Goal: Task Accomplishment & Management: Complete application form

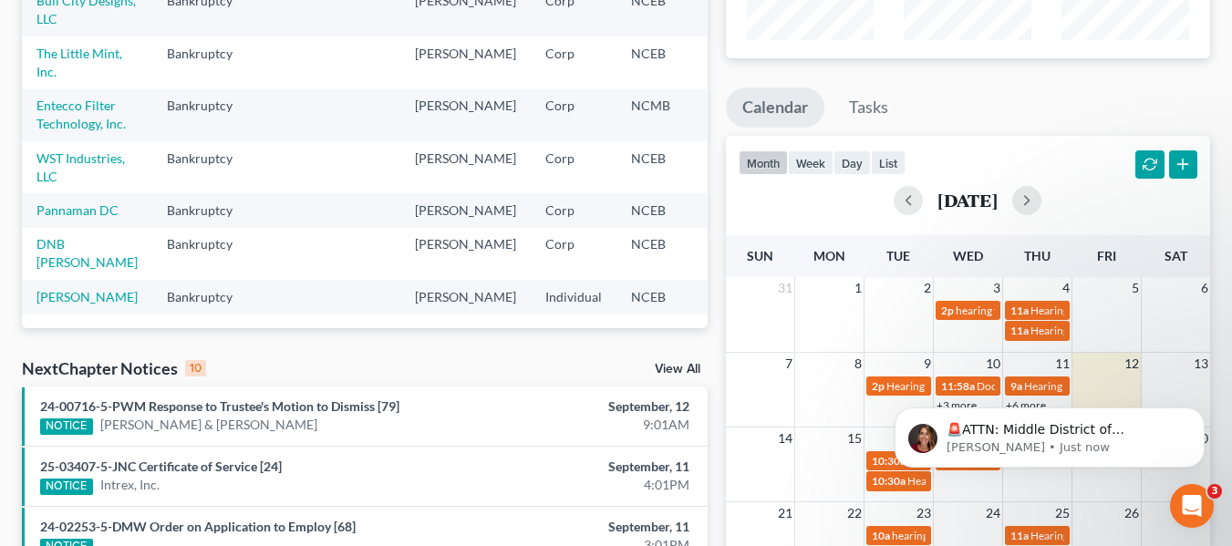
scroll to position [365, 0]
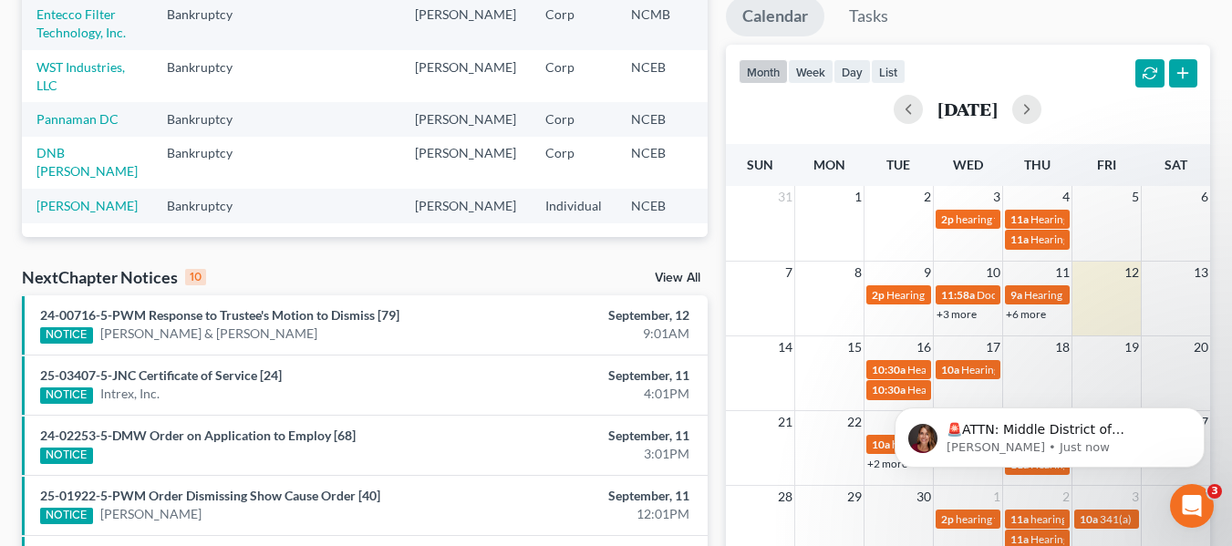
click at [664, 278] on link "View All" at bounding box center [678, 278] width 46 height 13
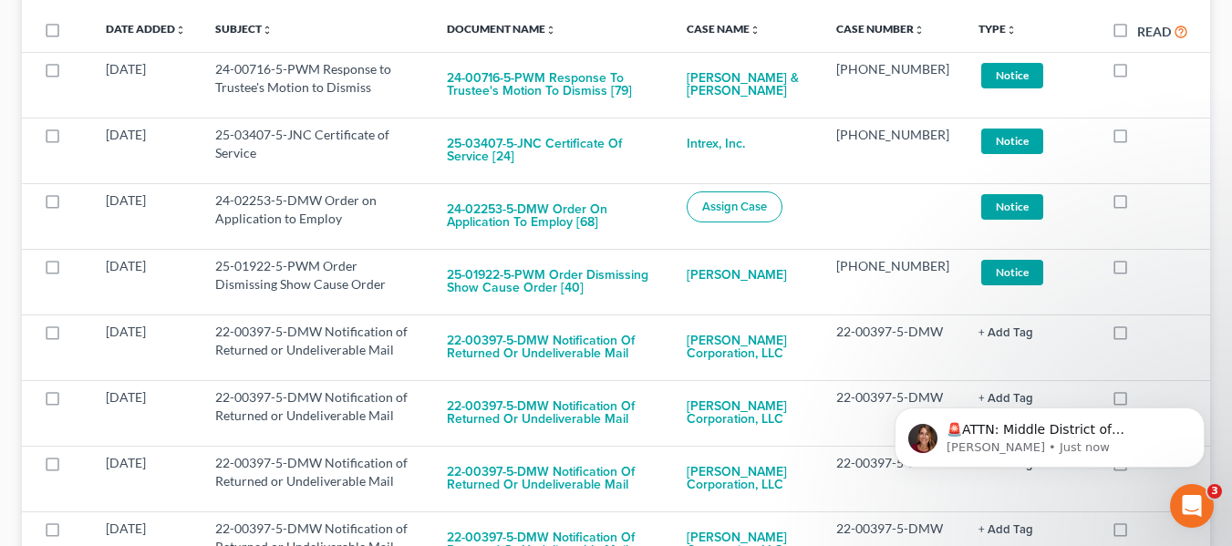
scroll to position [365, 0]
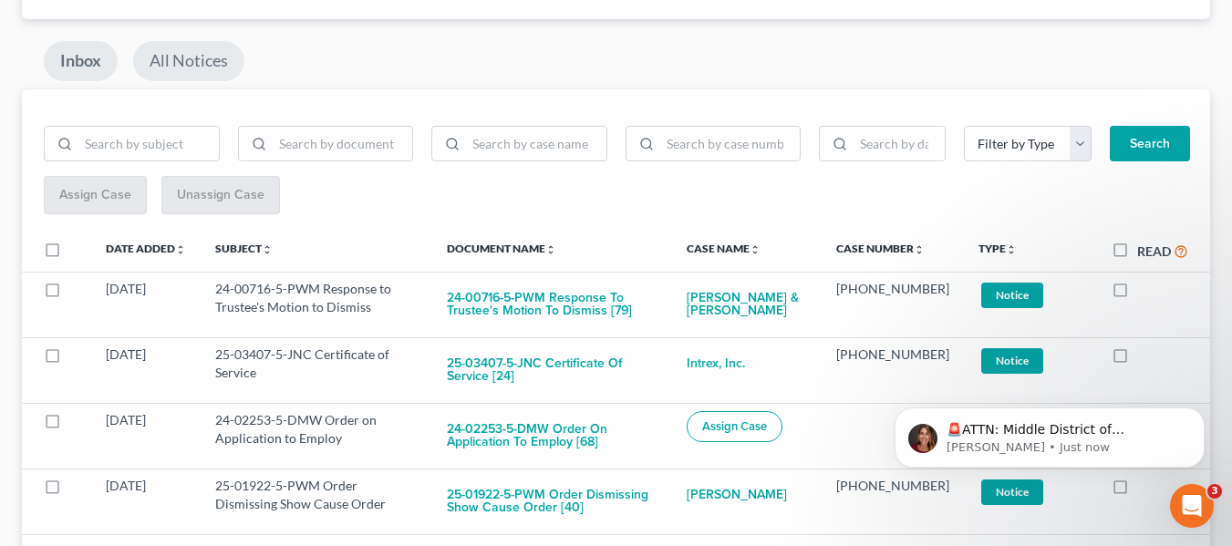
click at [187, 67] on link "All Notices" at bounding box center [188, 61] width 111 height 40
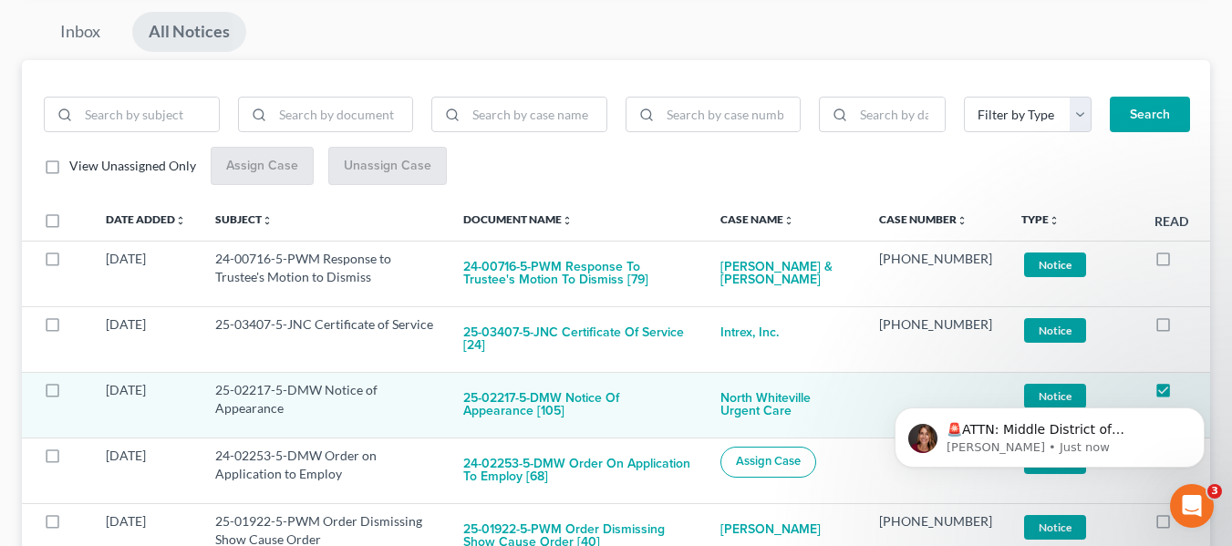
scroll to position [0, 0]
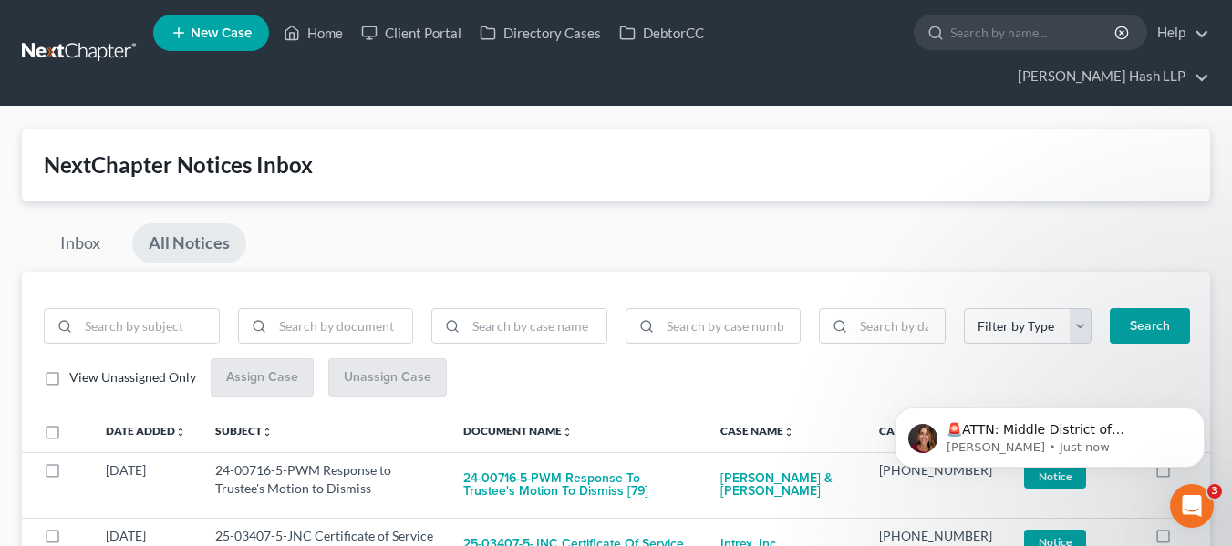
click at [130, 378] on span "View Unassigned Only" at bounding box center [132, 377] width 127 height 16
click at [88, 378] on input "View Unassigned Only" at bounding box center [83, 374] width 12 height 12
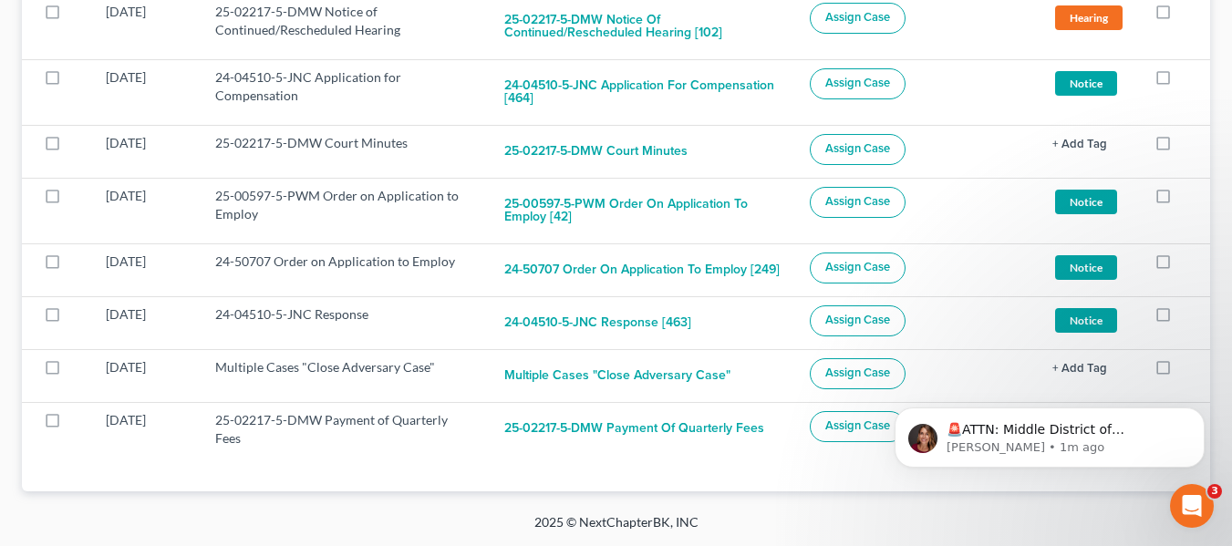
scroll to position [814, 0]
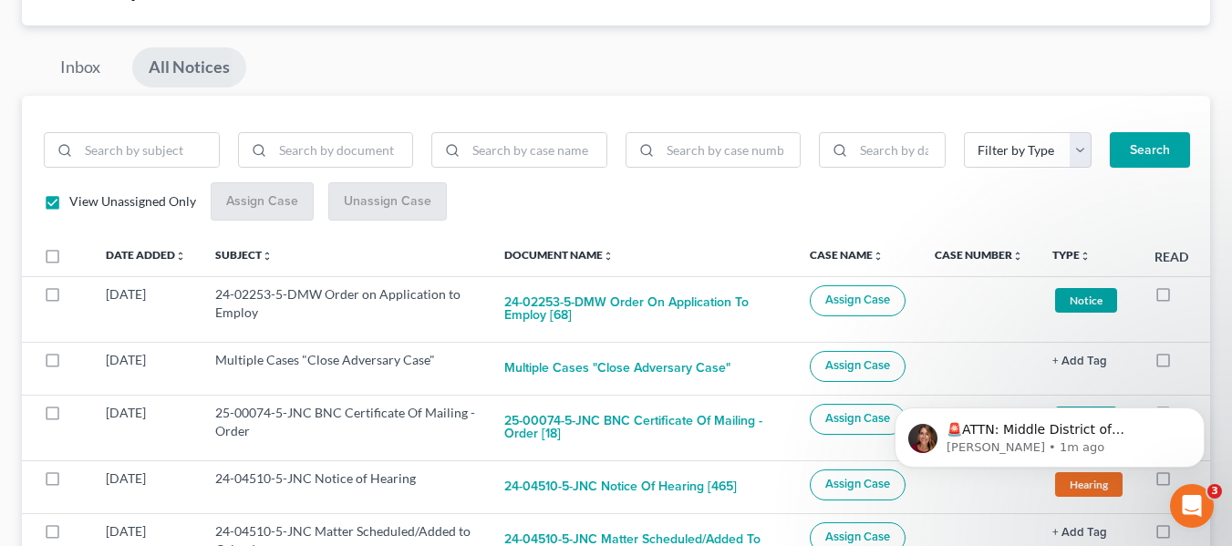
click at [69, 198] on label "View Unassigned Only" at bounding box center [132, 201] width 127 height 18
click at [77, 198] on input "View Unassigned Only" at bounding box center [83, 198] width 12 height 12
checkbox input "false"
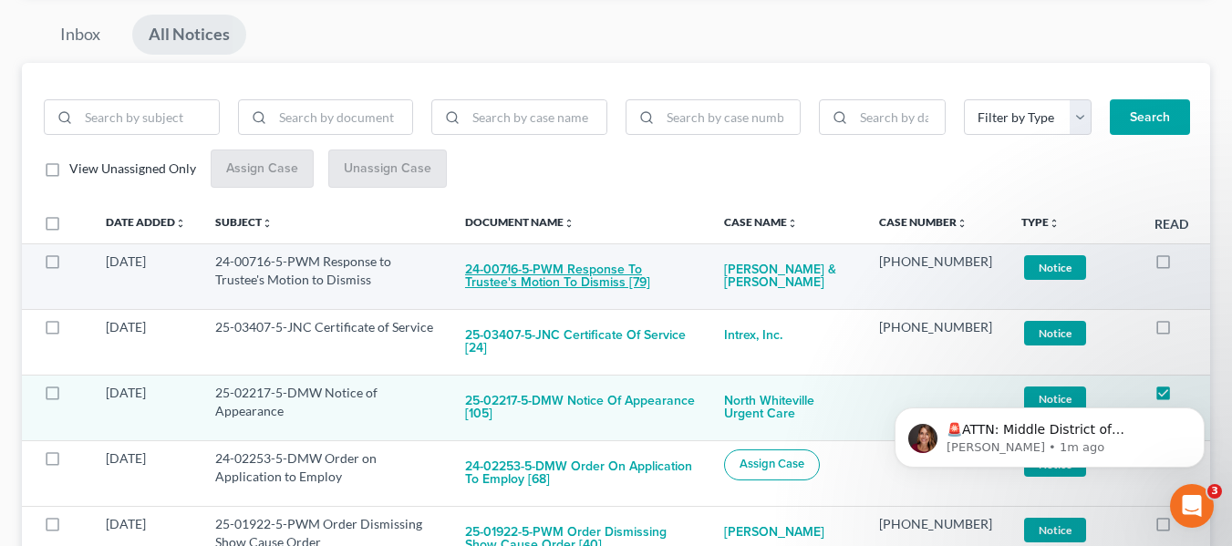
scroll to position [267, 0]
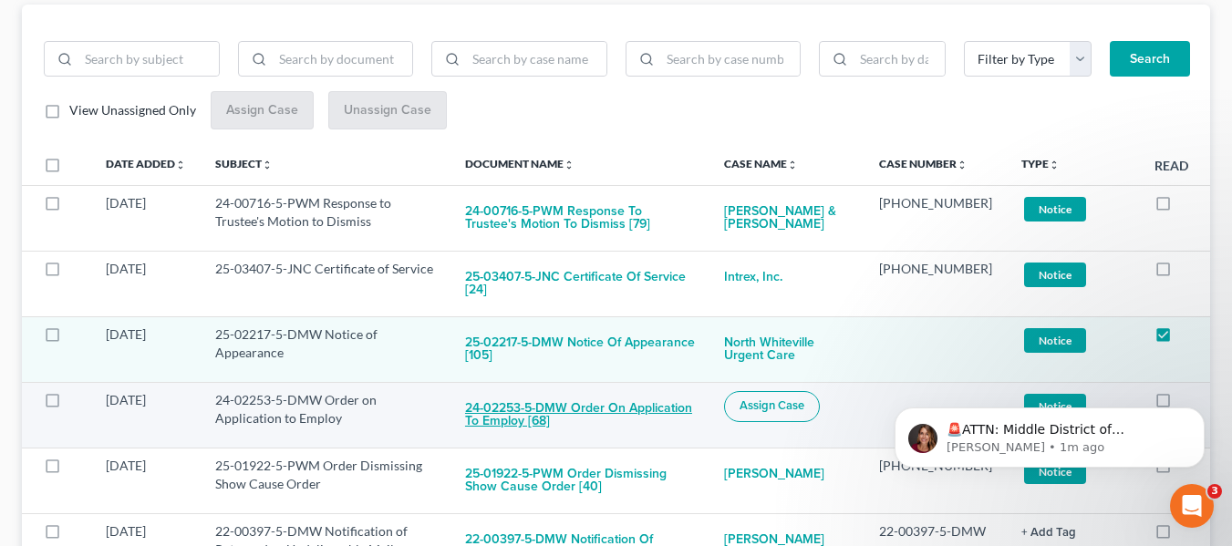
click at [560, 397] on button "24-02253-5-DMW Order on Application to Employ [68]" at bounding box center [580, 415] width 230 height 49
checkbox input "true"
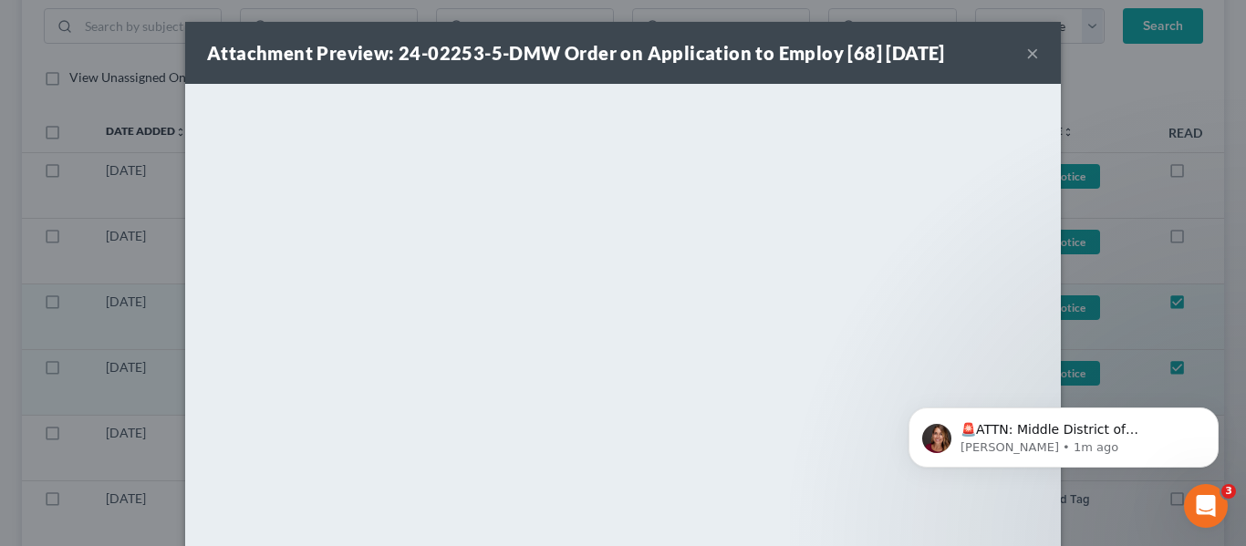
click at [1026, 55] on button "×" at bounding box center [1032, 53] width 13 height 22
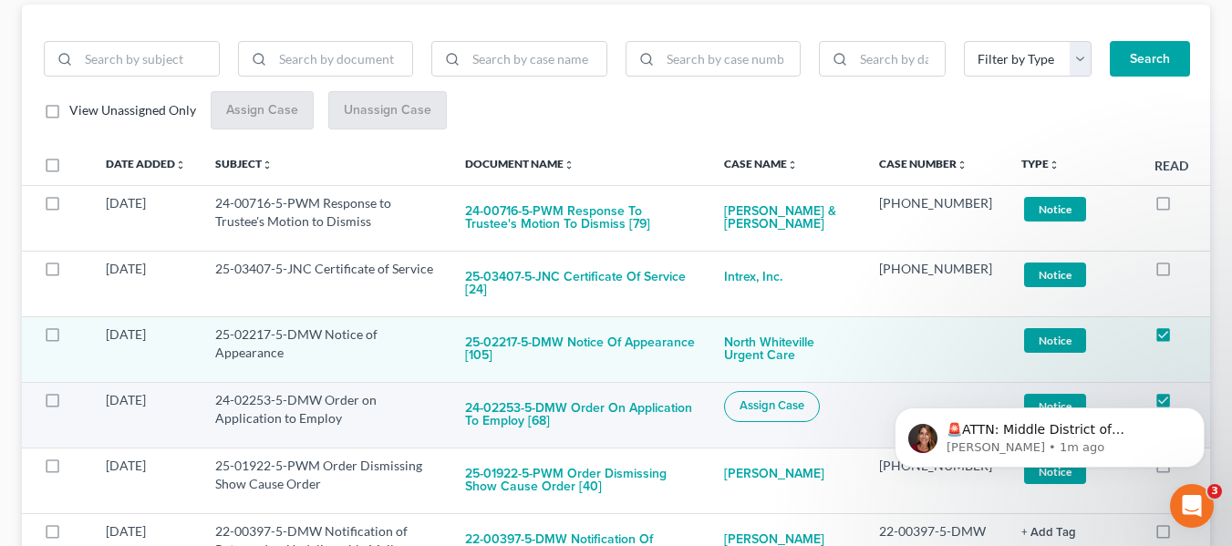
click at [779, 399] on span "Assign Case" at bounding box center [772, 406] width 65 height 15
checkbox input "true"
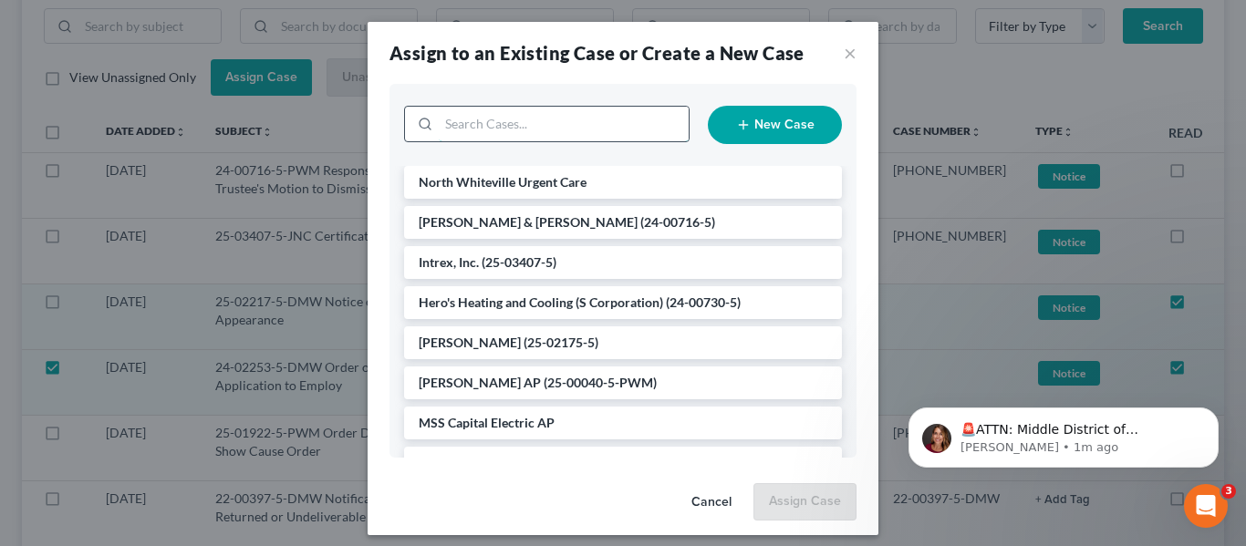
click at [524, 123] on input "search" at bounding box center [564, 124] width 250 height 35
type input "elsa"
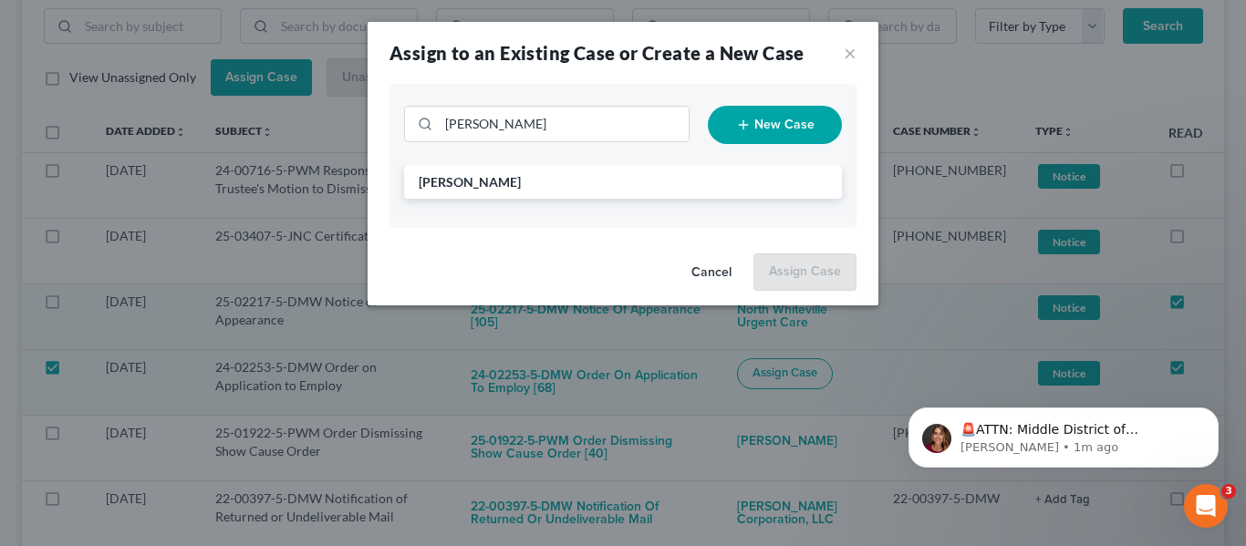
click at [512, 208] on div "Figueroa, Elsa" at bounding box center [622, 197] width 467 height 62
click at [503, 186] on li "Figueroa, Elsa" at bounding box center [623, 182] width 438 height 33
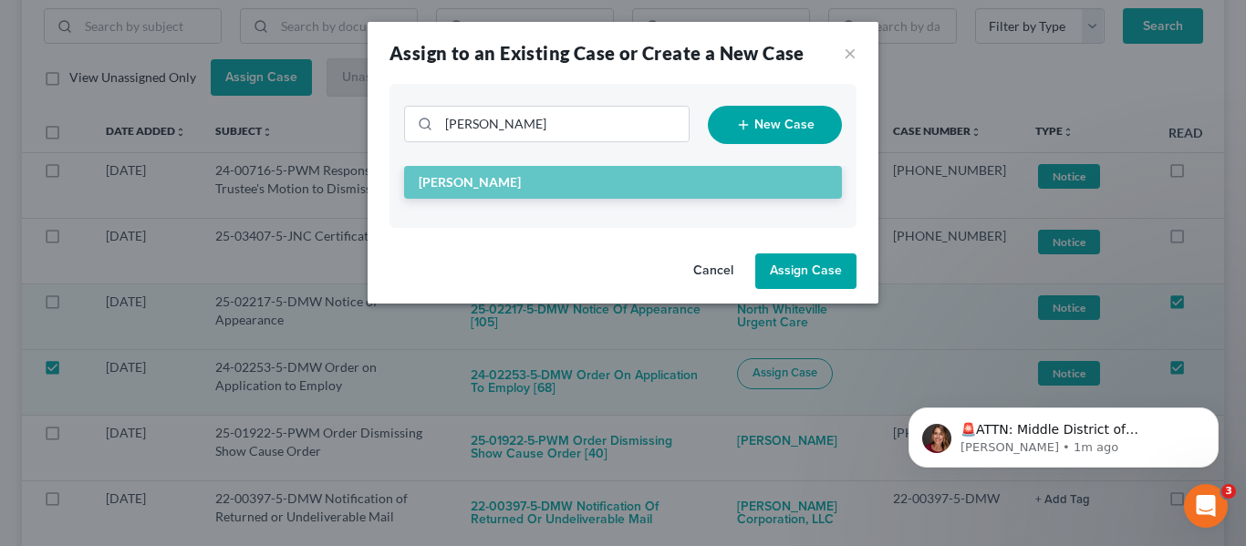
click at [805, 264] on button "Assign Case" at bounding box center [805, 272] width 101 height 36
checkbox input "false"
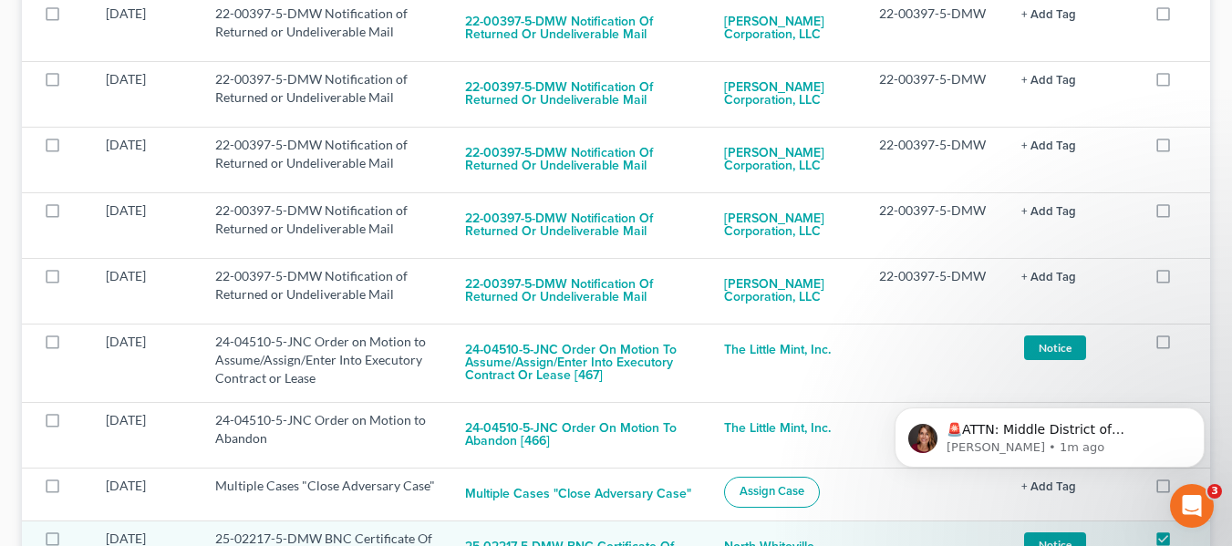
scroll to position [1270, 0]
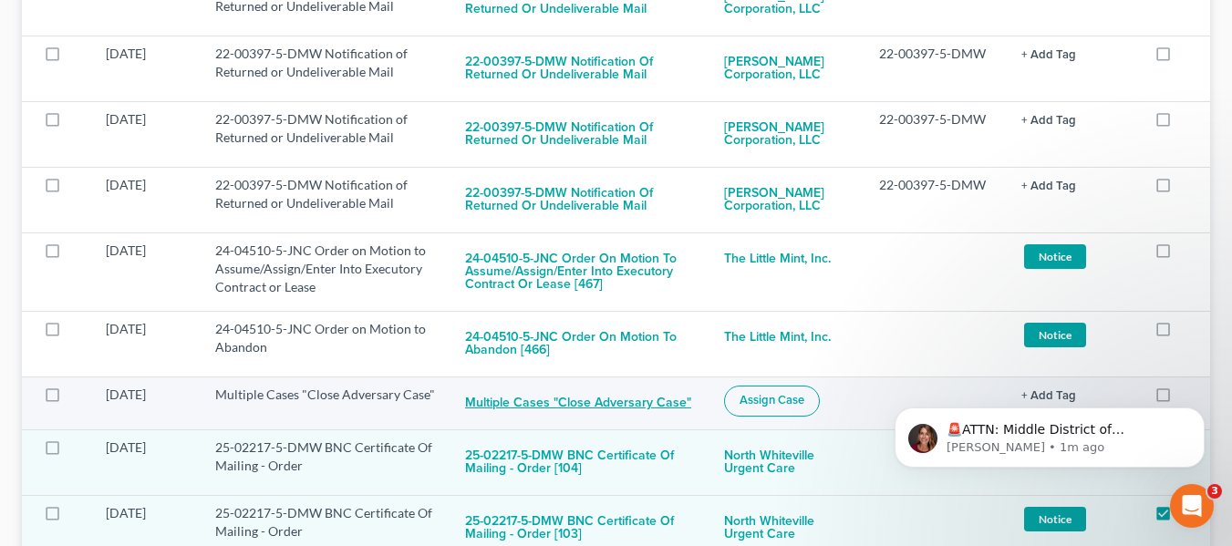
click at [555, 386] on button "Multiple Cases "Close Adversary Case"" at bounding box center [578, 404] width 226 height 36
checkbox input "true"
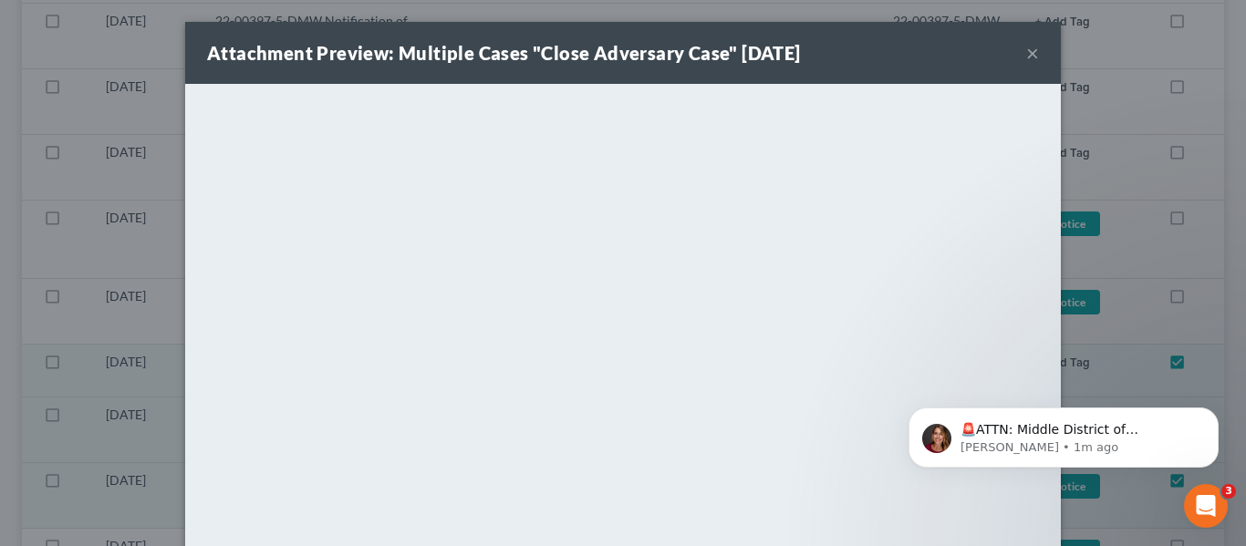
click at [1033, 49] on div "Attachment Preview: Multiple Cases "Close Adversary Case" 09/11/2025 ×" at bounding box center [623, 53] width 876 height 62
click at [1027, 51] on button "×" at bounding box center [1032, 53] width 13 height 22
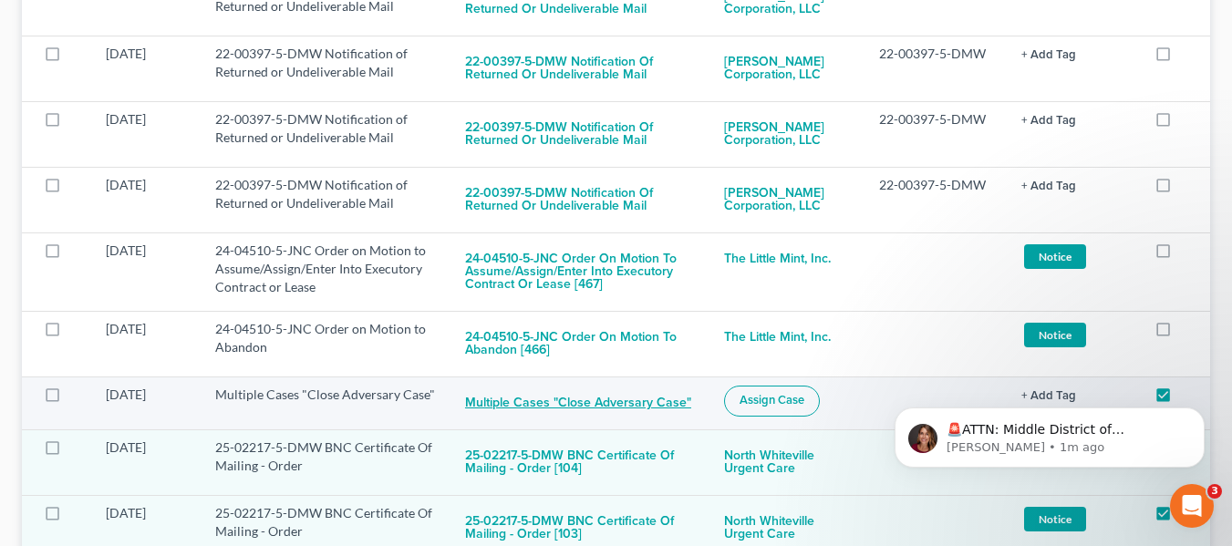
click at [501, 386] on button "Multiple Cases "Close Adversary Case"" at bounding box center [578, 404] width 226 height 36
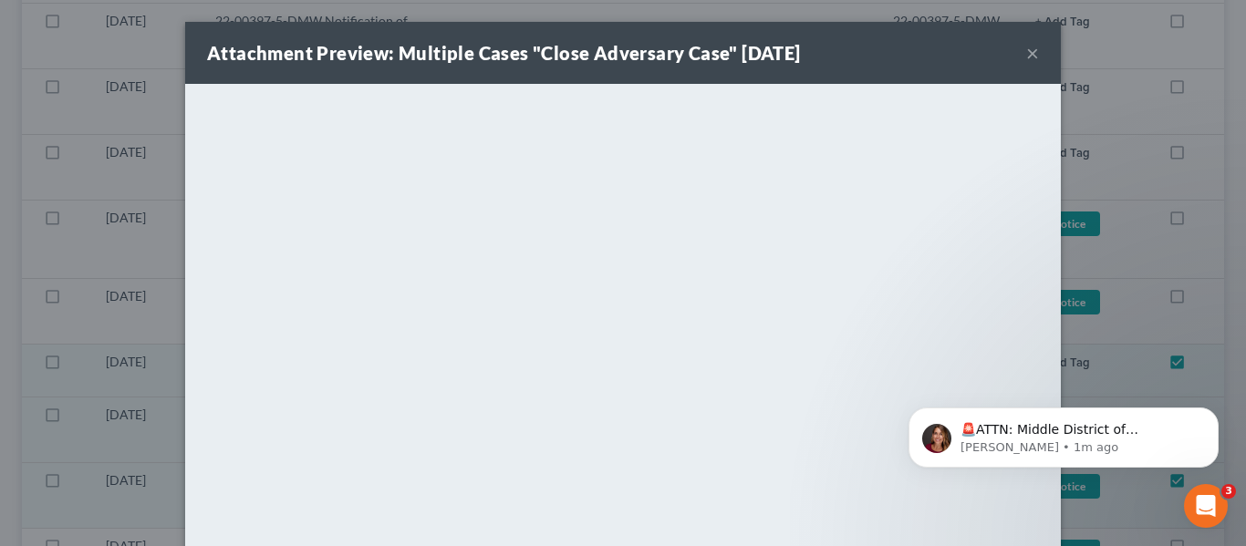
click at [1026, 51] on button "×" at bounding box center [1032, 53] width 13 height 22
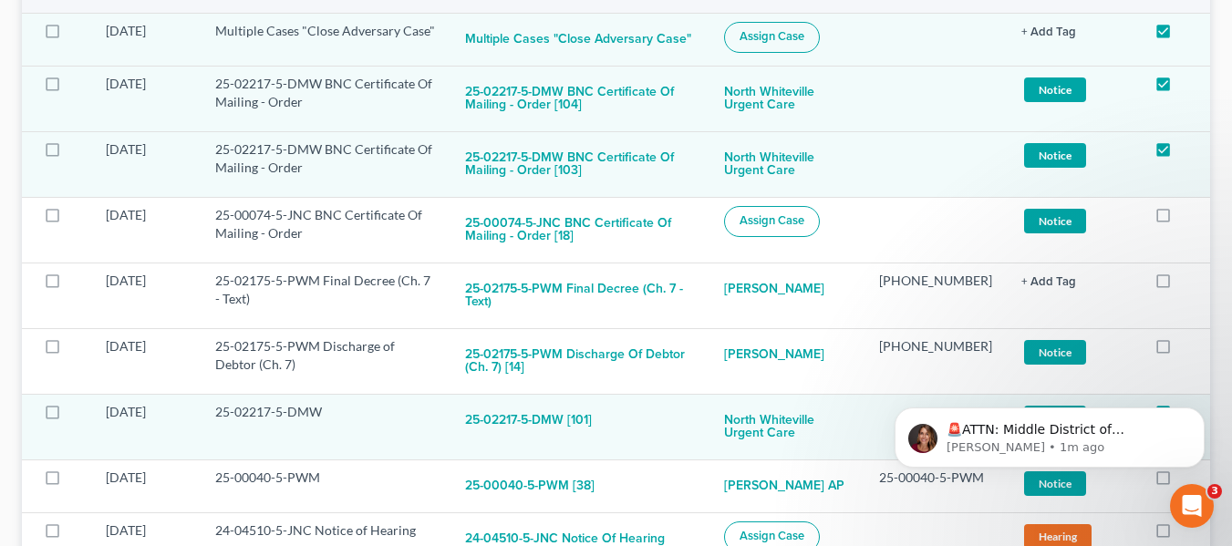
scroll to position [1635, 0]
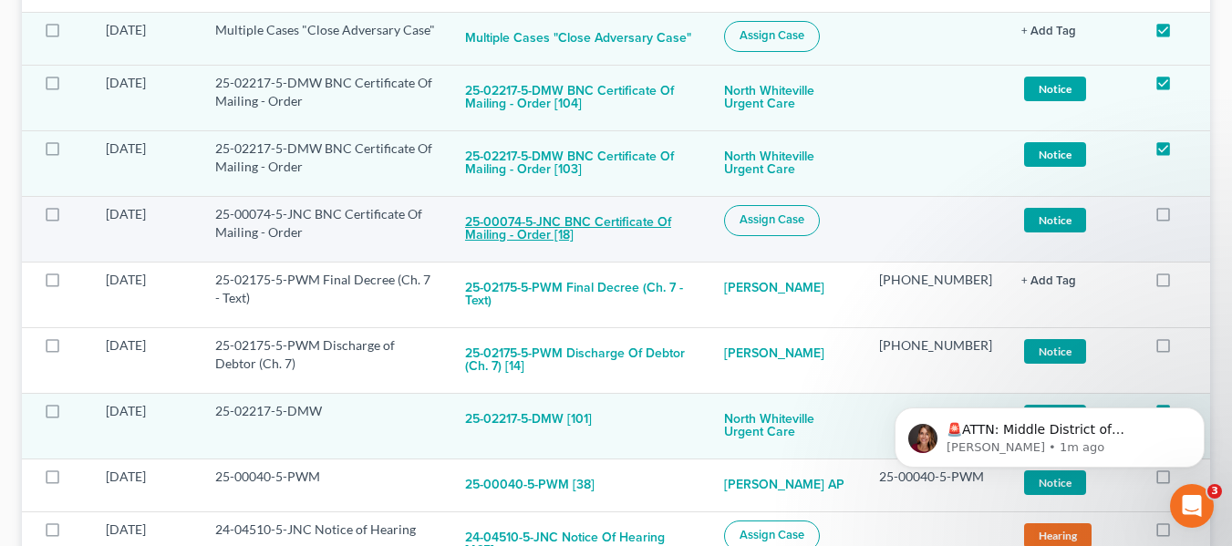
click at [606, 226] on button "25-00074-5-JNC BNC Certificate Of Mailing - Order [18]" at bounding box center [580, 229] width 230 height 49
checkbox input "true"
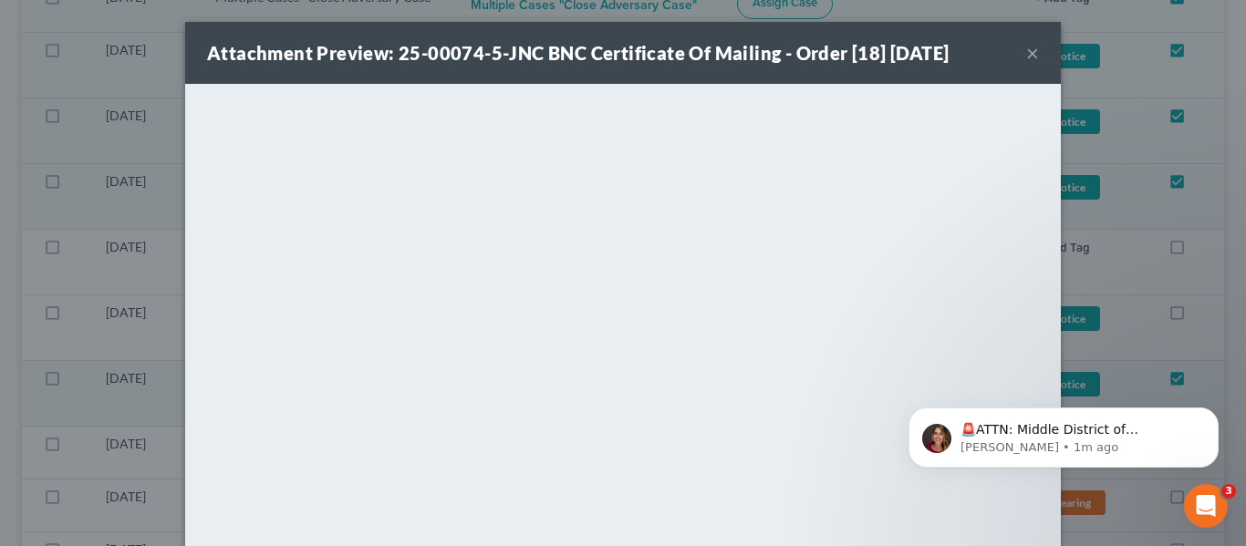
click at [1026, 52] on button "×" at bounding box center [1032, 53] width 13 height 22
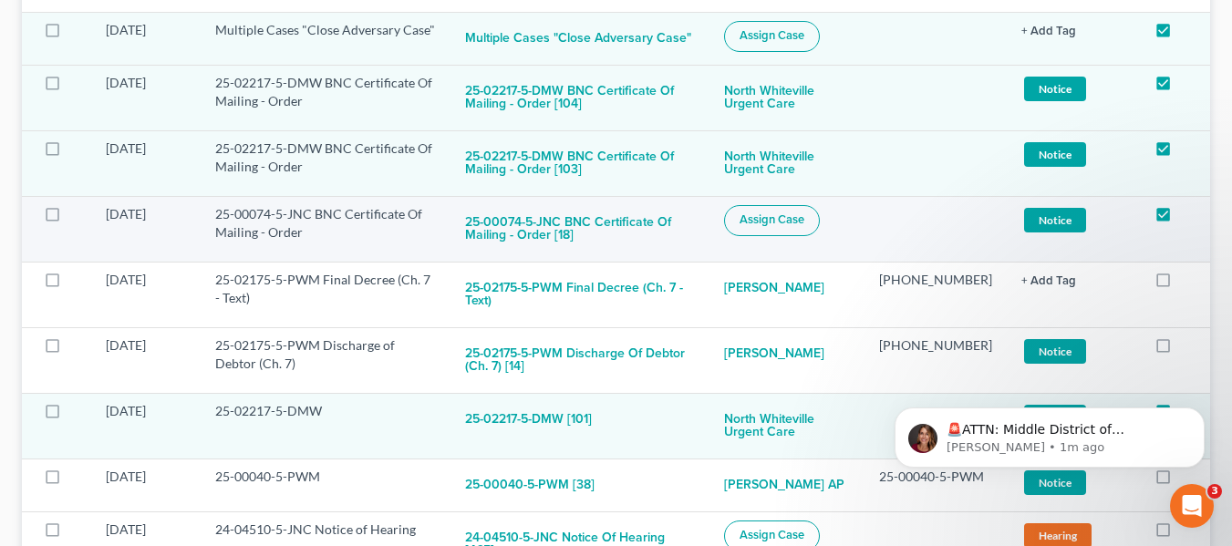
click at [789, 212] on span "Assign Case" at bounding box center [772, 219] width 65 height 15
checkbox input "true"
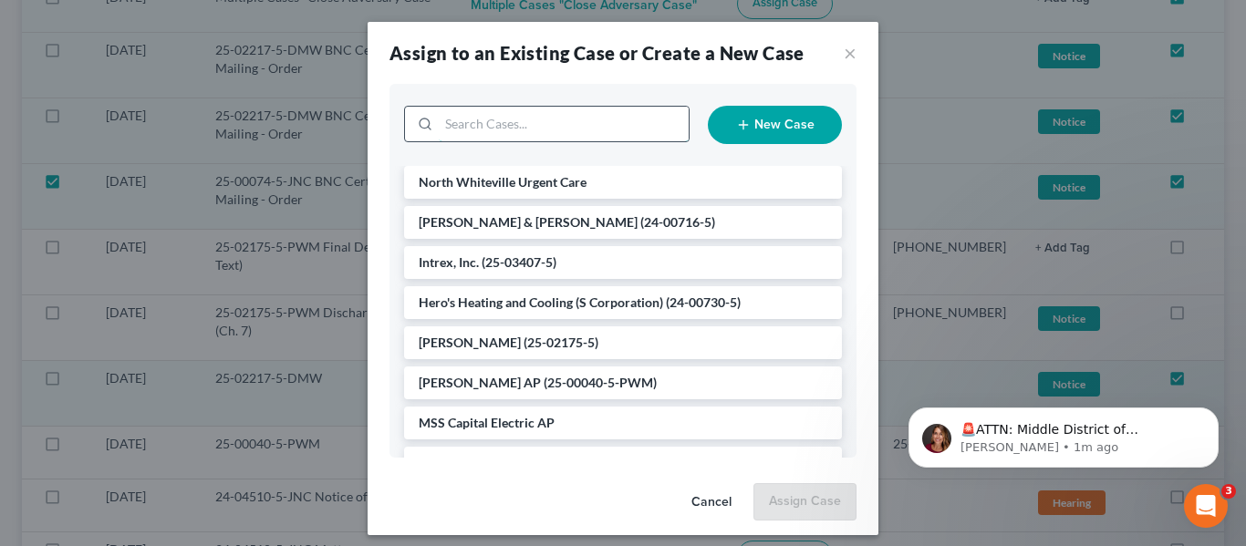
click at [538, 135] on input "search" at bounding box center [564, 124] width 250 height 35
type input "james b"
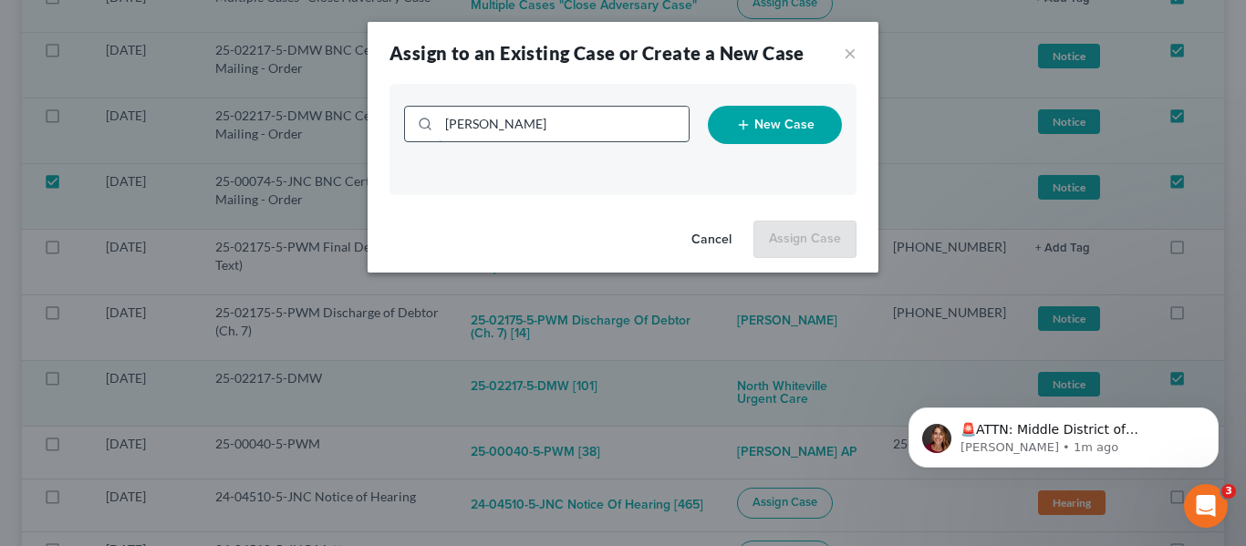
click at [535, 134] on input "james b" at bounding box center [564, 124] width 250 height 35
type input "james"
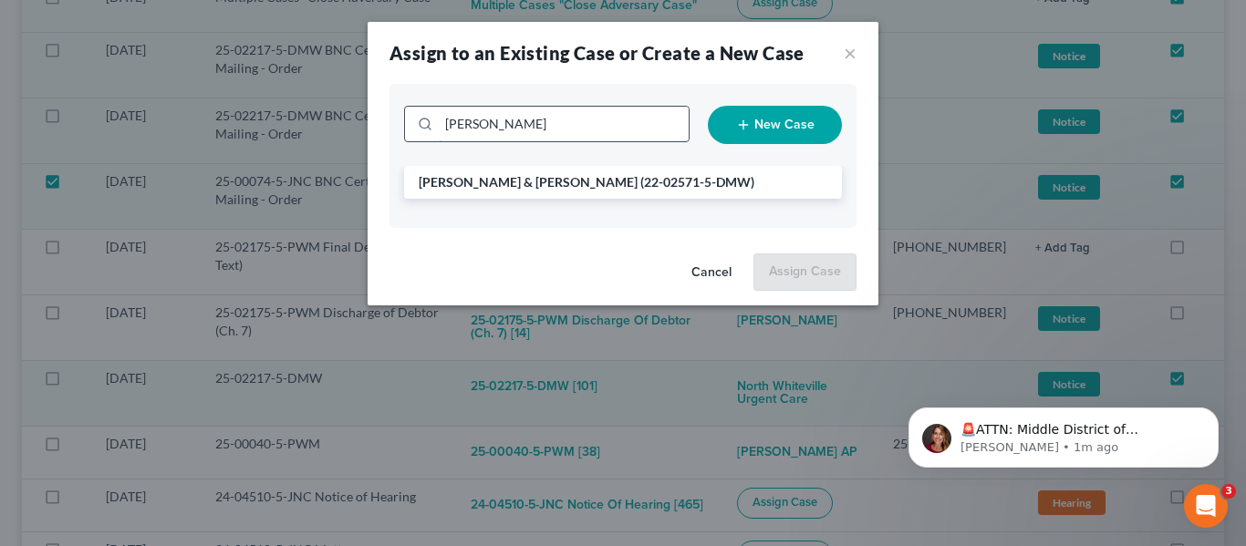
drag, startPoint x: 535, startPoint y: 134, endPoint x: 450, endPoint y: 126, distance: 86.1
click at [450, 126] on input "james" at bounding box center [564, 124] width 250 height 35
type input "j"
type input "angell"
click at [851, 57] on button "×" at bounding box center [850, 53] width 13 height 22
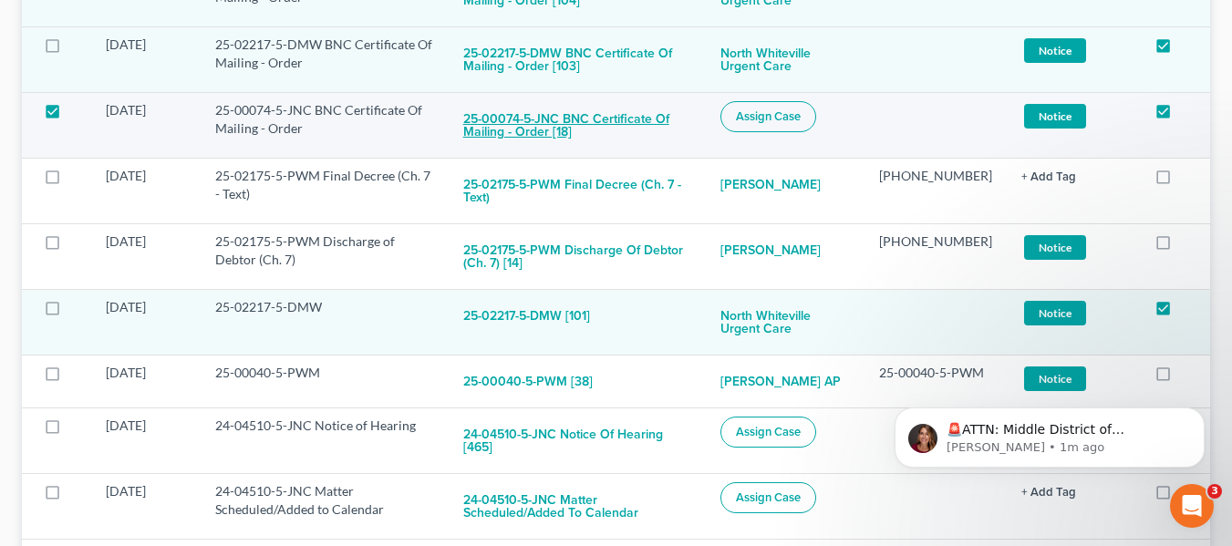
click at [517, 129] on button "25-00074-5-JNC BNC Certificate Of Mailing - Order [18]" at bounding box center [577, 125] width 228 height 49
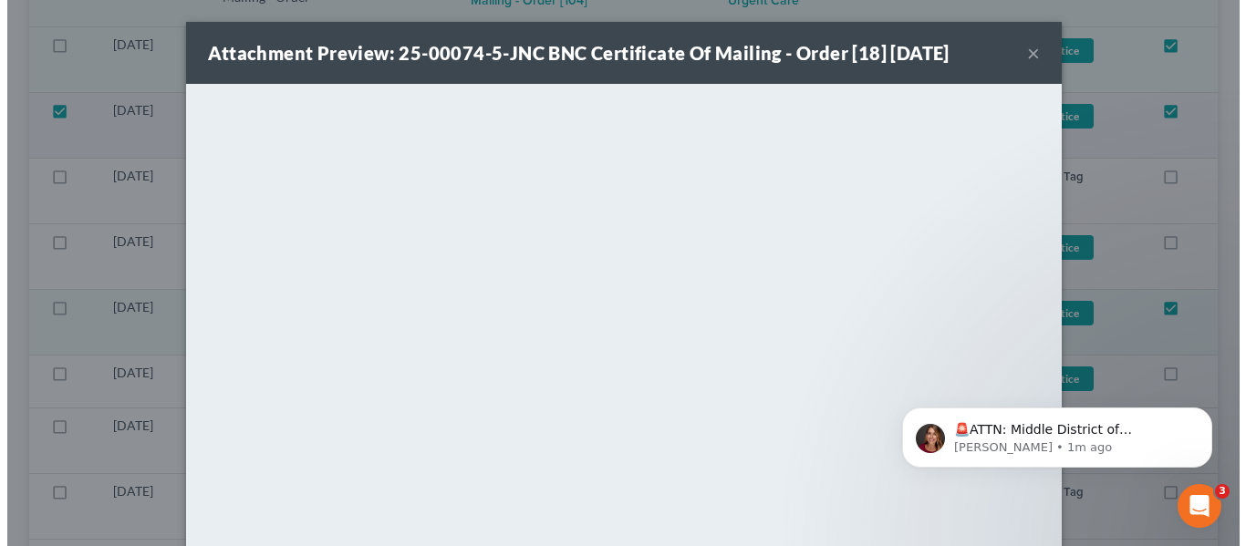
scroll to position [1726, 0]
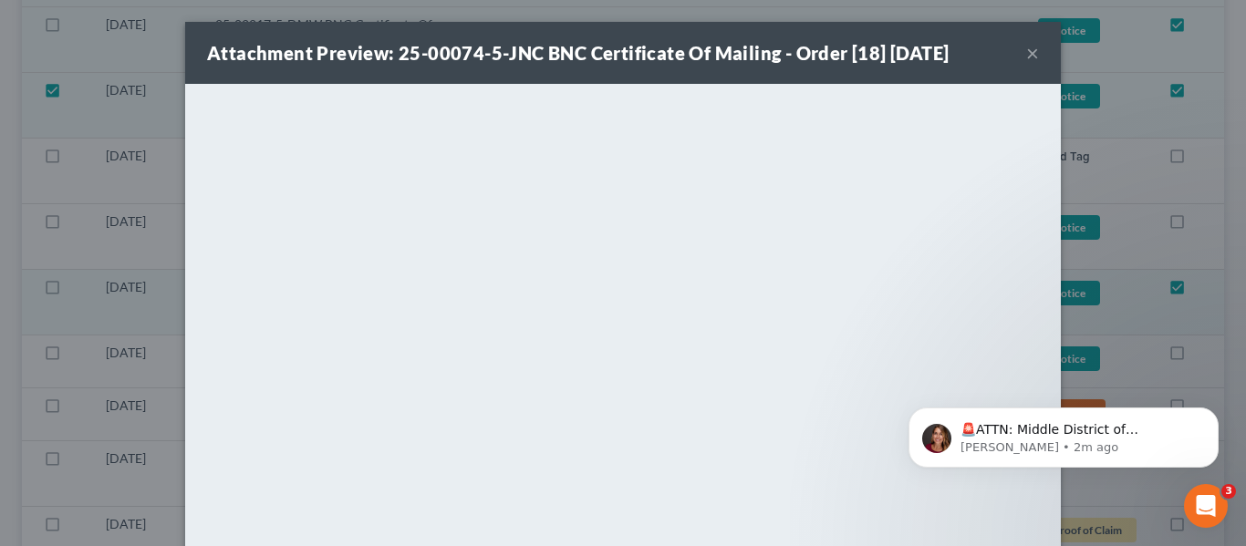
click at [1018, 46] on div "Attachment Preview: 25-00074-5-JNC BNC Certificate Of Mailing - Order [18] 09/1…" at bounding box center [623, 53] width 876 height 62
click at [1026, 49] on button "×" at bounding box center [1032, 53] width 13 height 22
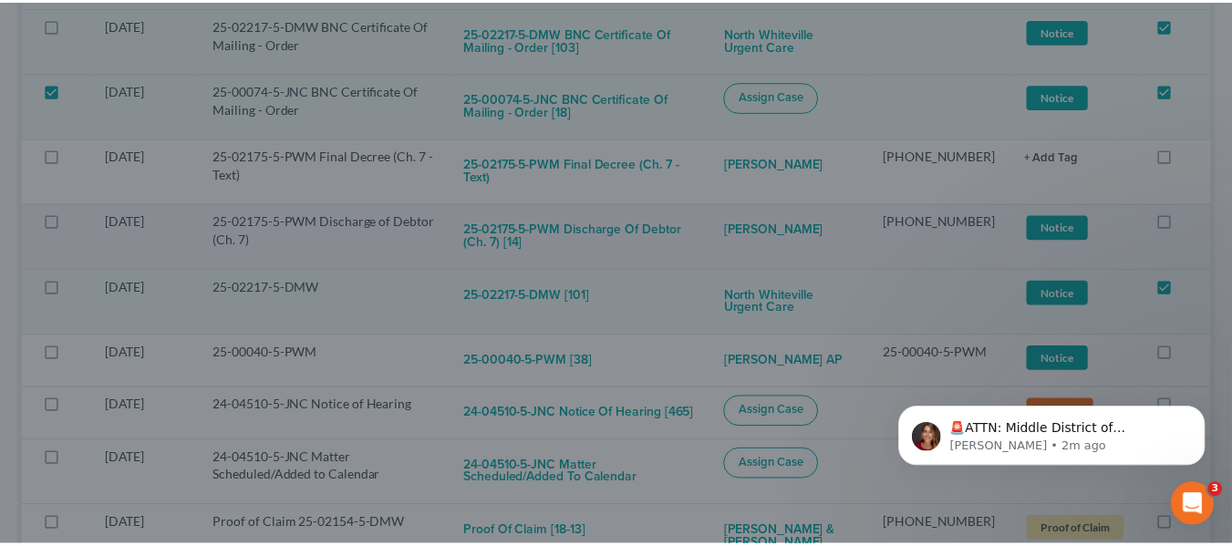
scroll to position [1739, 0]
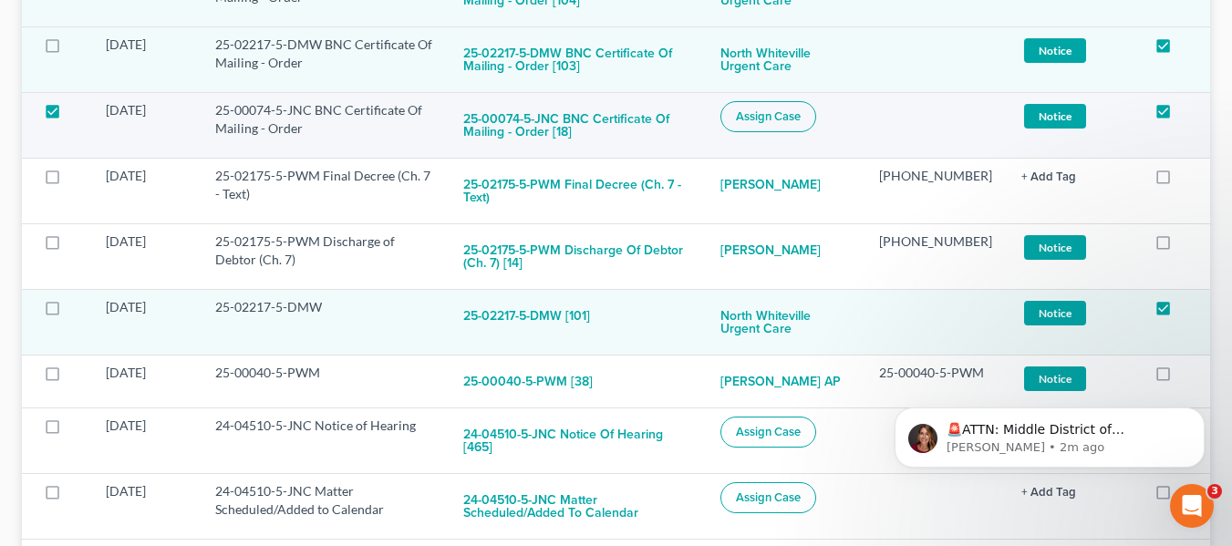
click at [758, 114] on button "Assign Case" at bounding box center [768, 116] width 96 height 31
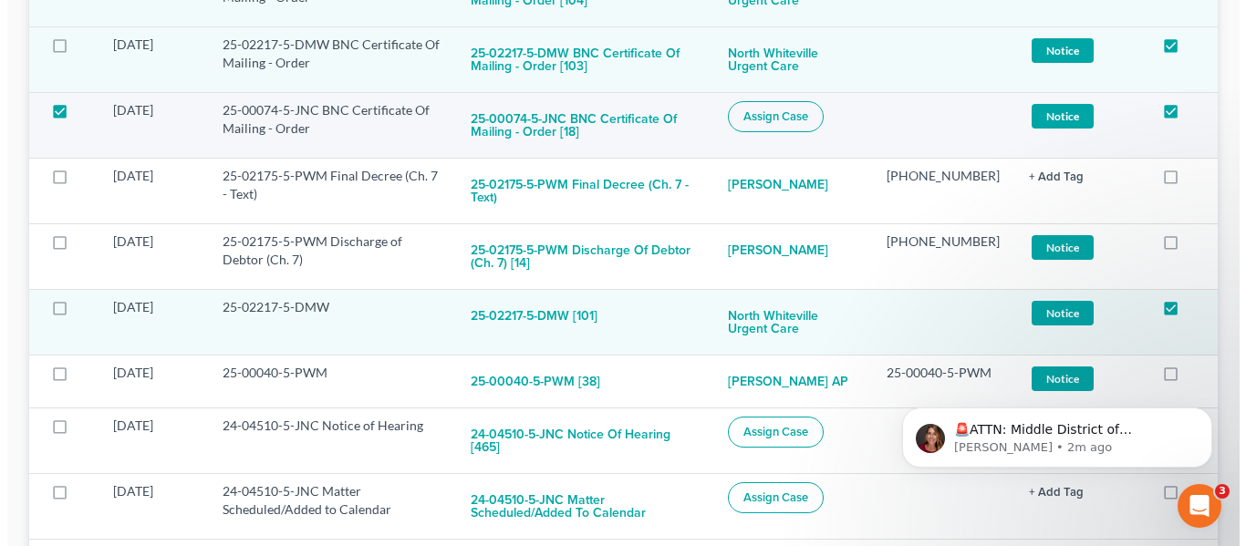
scroll to position [1726, 0]
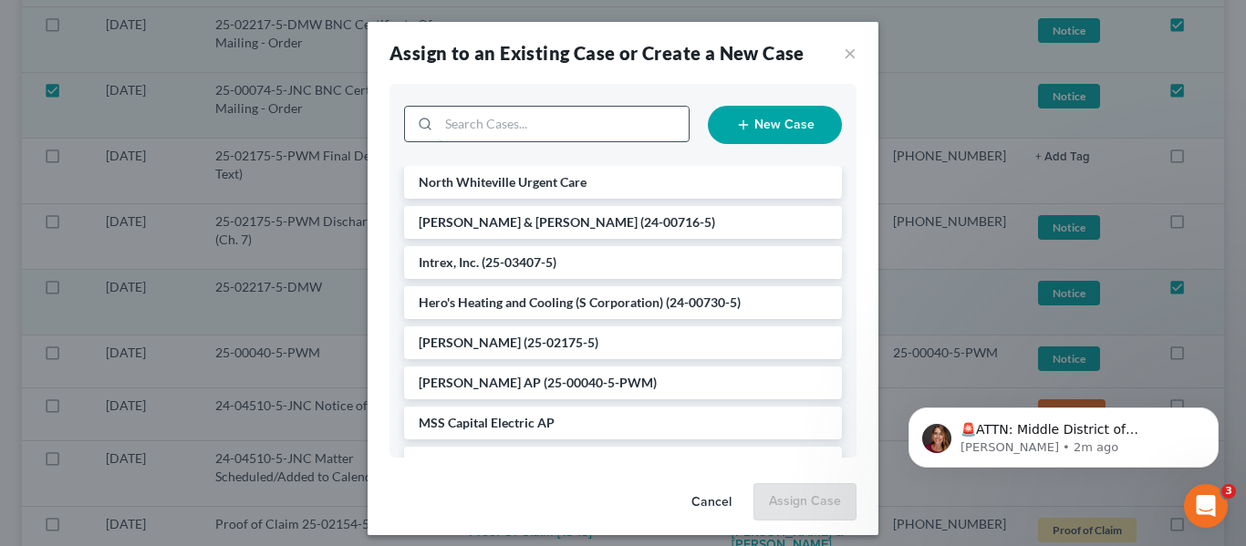
click at [526, 128] on input "search" at bounding box center [564, 124] width 250 height 35
type input "sam s"
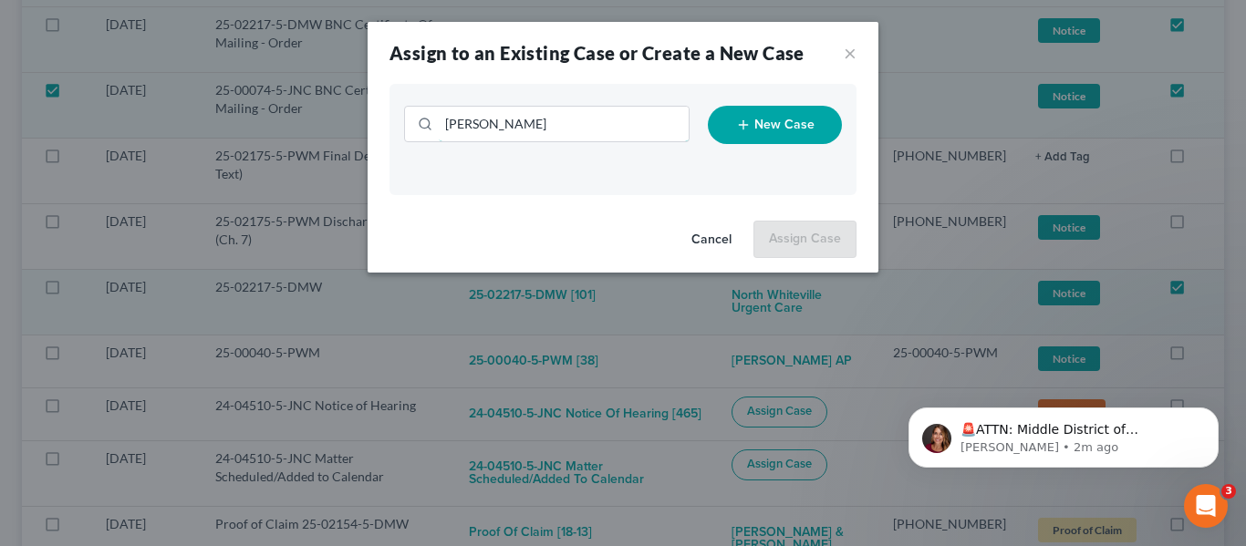
click at [526, 128] on input "sam s" at bounding box center [564, 124] width 250 height 35
type input "sams"
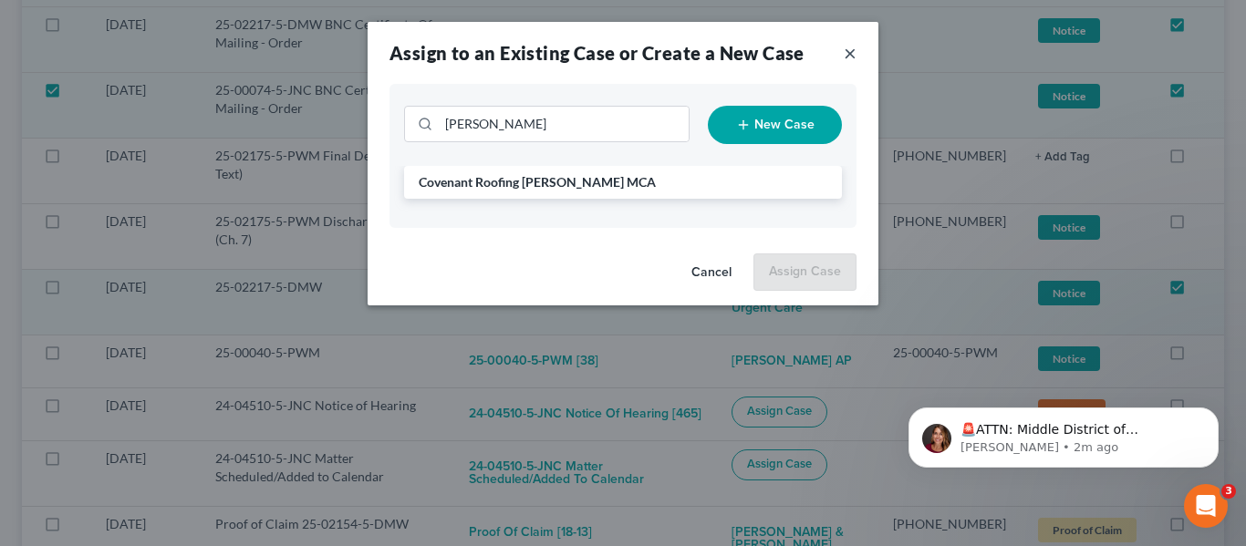
click at [846, 52] on button "×" at bounding box center [850, 53] width 13 height 22
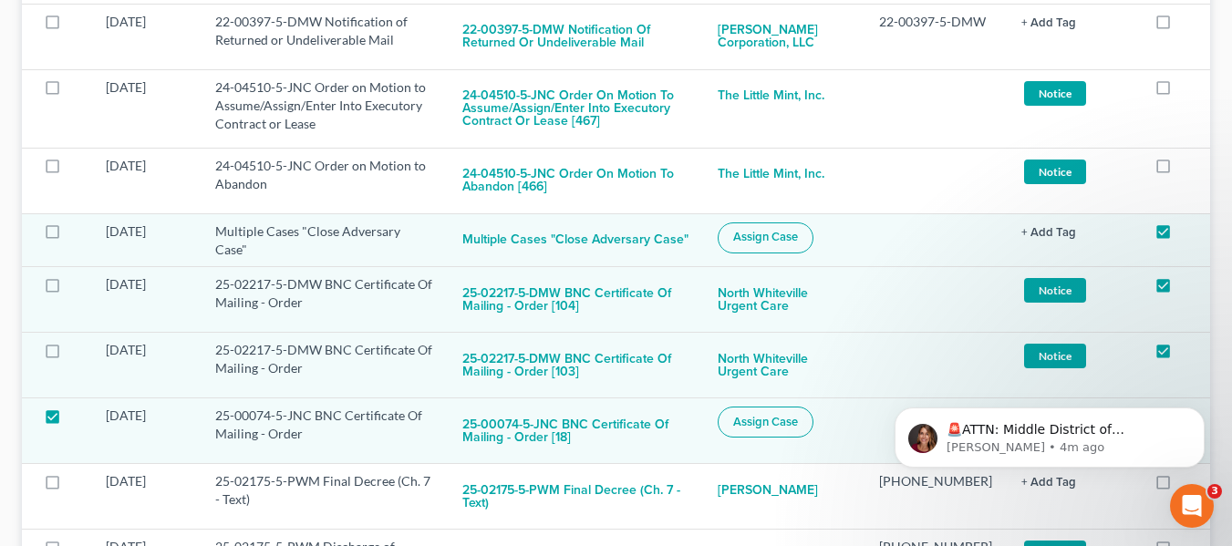
scroll to position [1551, 0]
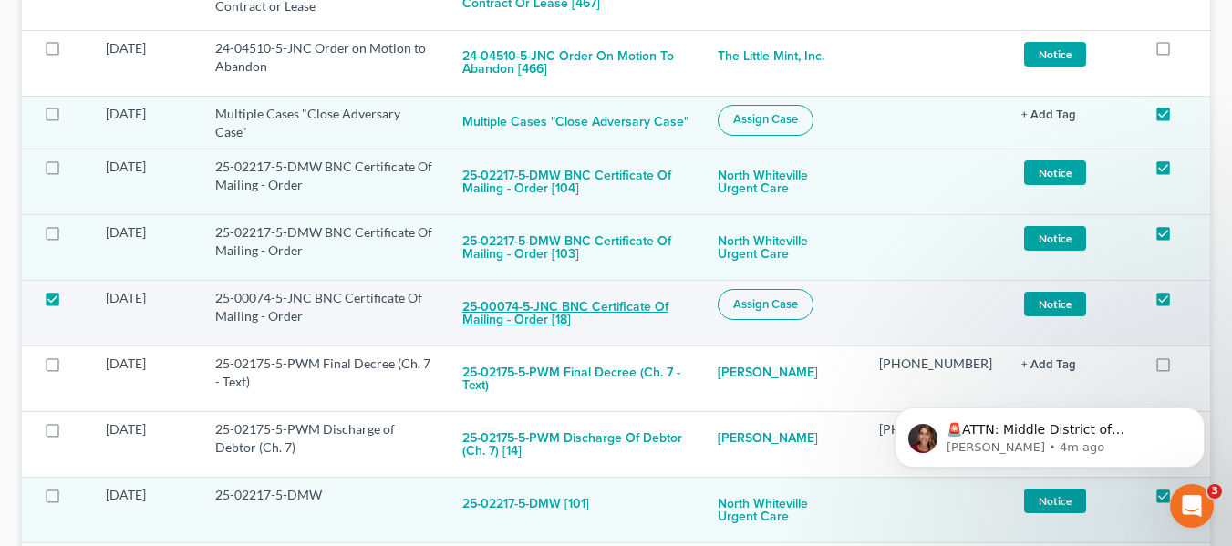
click at [664, 311] on button "25-00074-5-JNC BNC Certificate Of Mailing - Order [18]" at bounding box center [575, 313] width 227 height 49
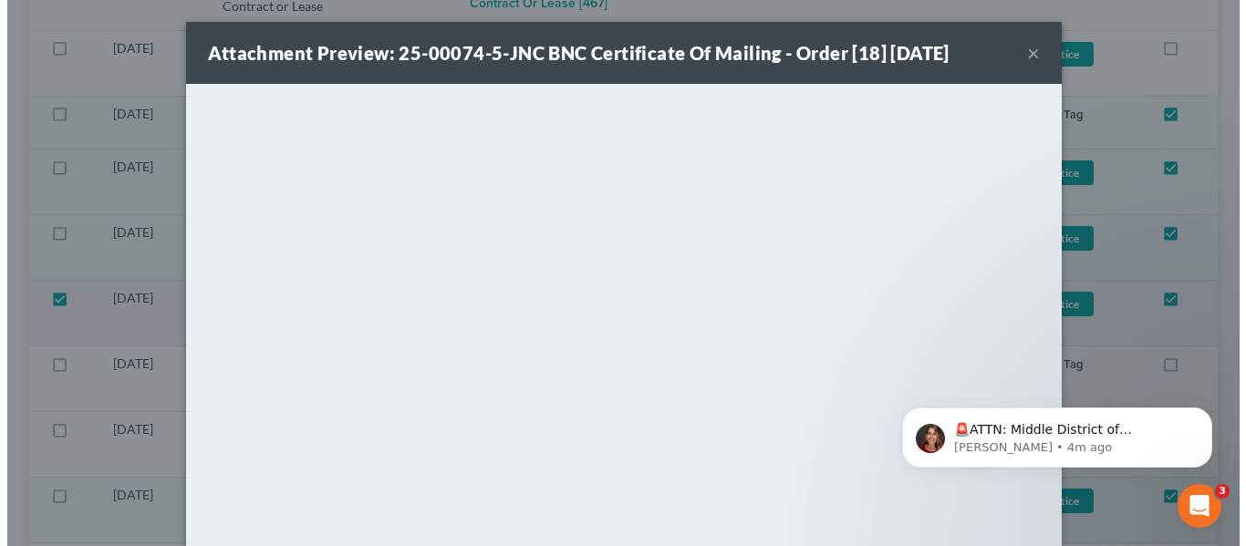
scroll to position [1539, 0]
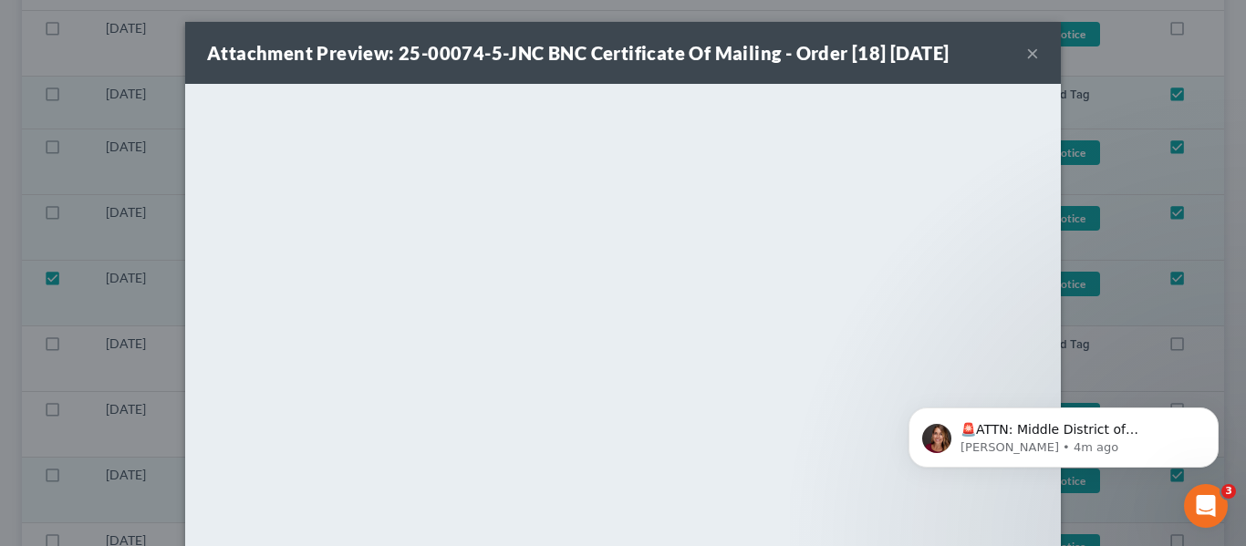
click at [1026, 55] on button "×" at bounding box center [1032, 53] width 13 height 22
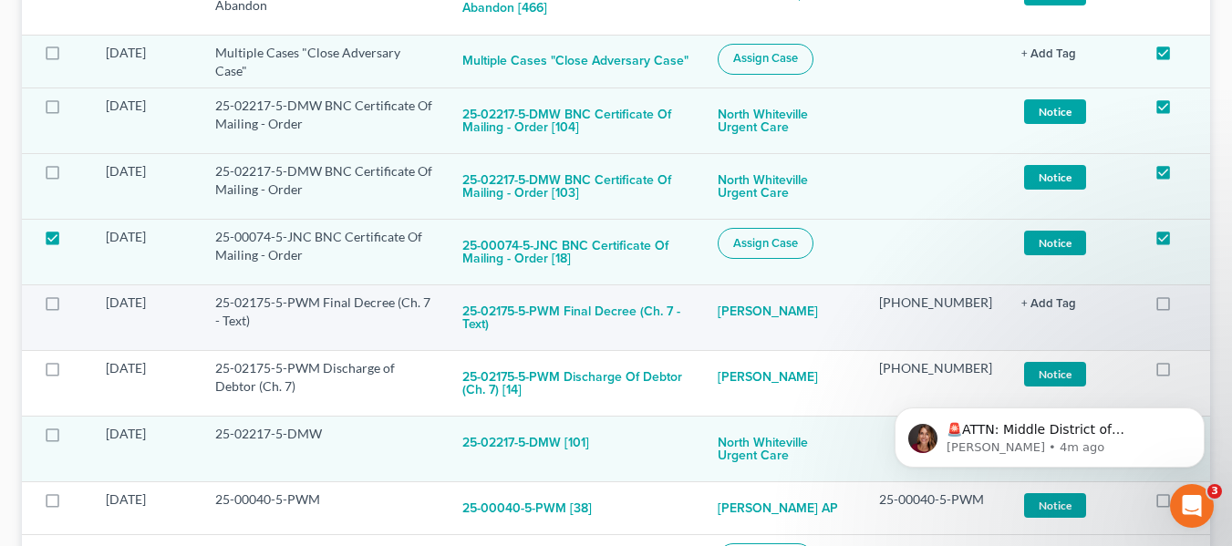
scroll to position [1643, 0]
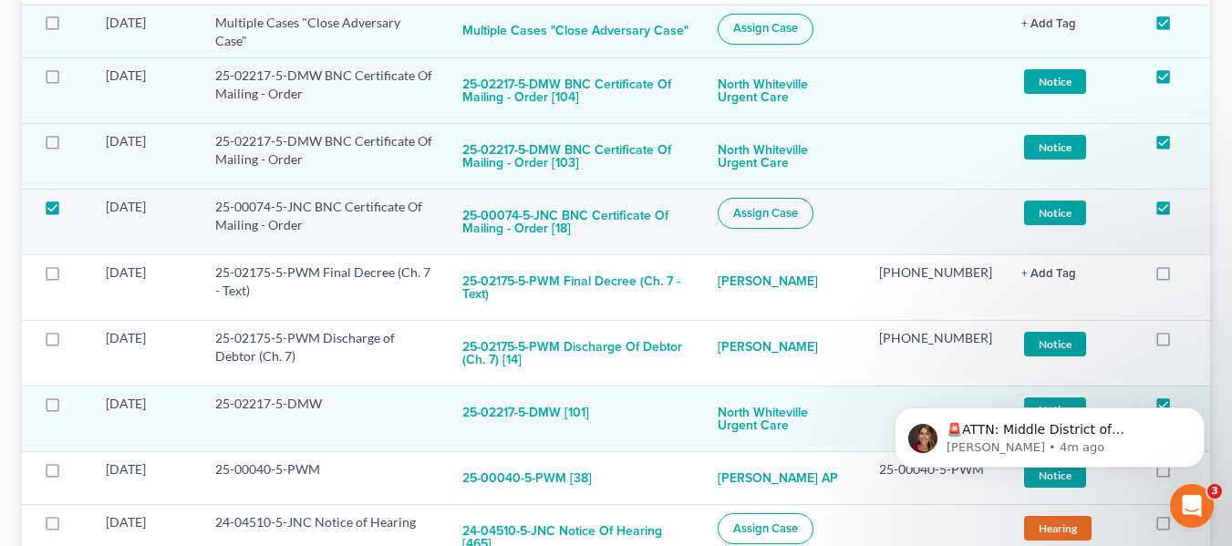
click at [69, 212] on label at bounding box center [69, 212] width 0 height 0
click at [77, 199] on input "checkbox" at bounding box center [83, 204] width 12 height 12
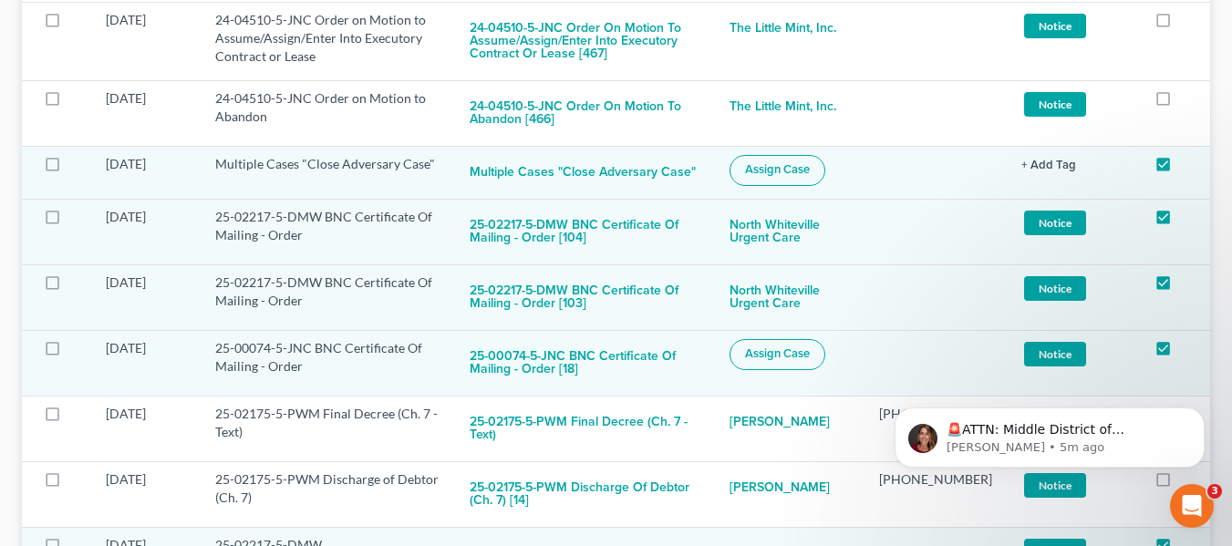
scroll to position [1607, 0]
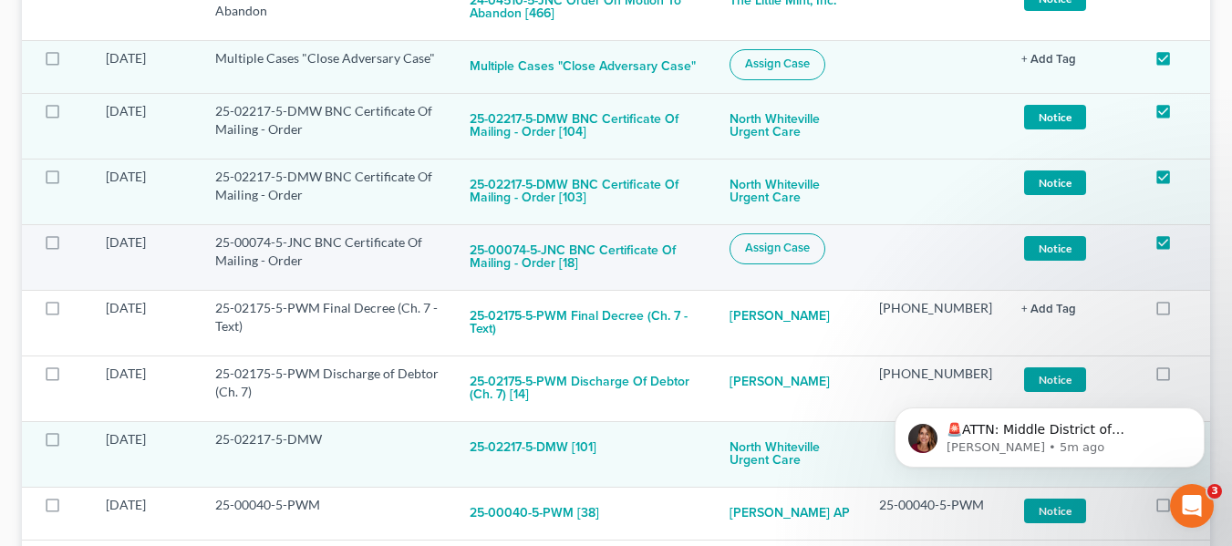
click at [795, 243] on span "Assign Case" at bounding box center [777, 248] width 65 height 15
checkbox input "true"
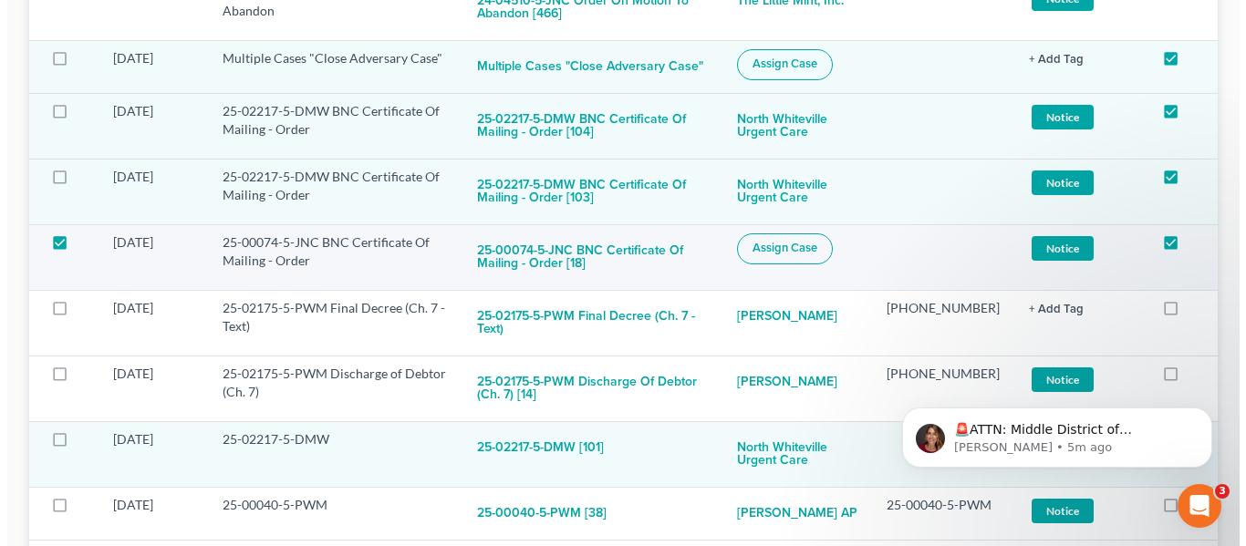
scroll to position [1594, 0]
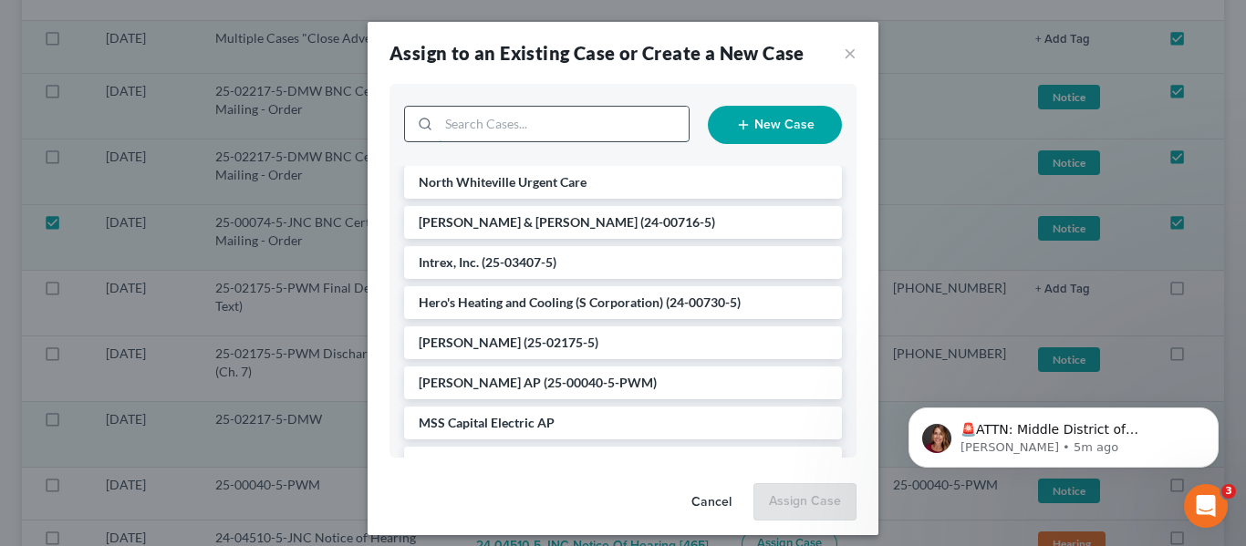
click at [575, 130] on input "search" at bounding box center [564, 124] width 250 height 35
type input "sam"
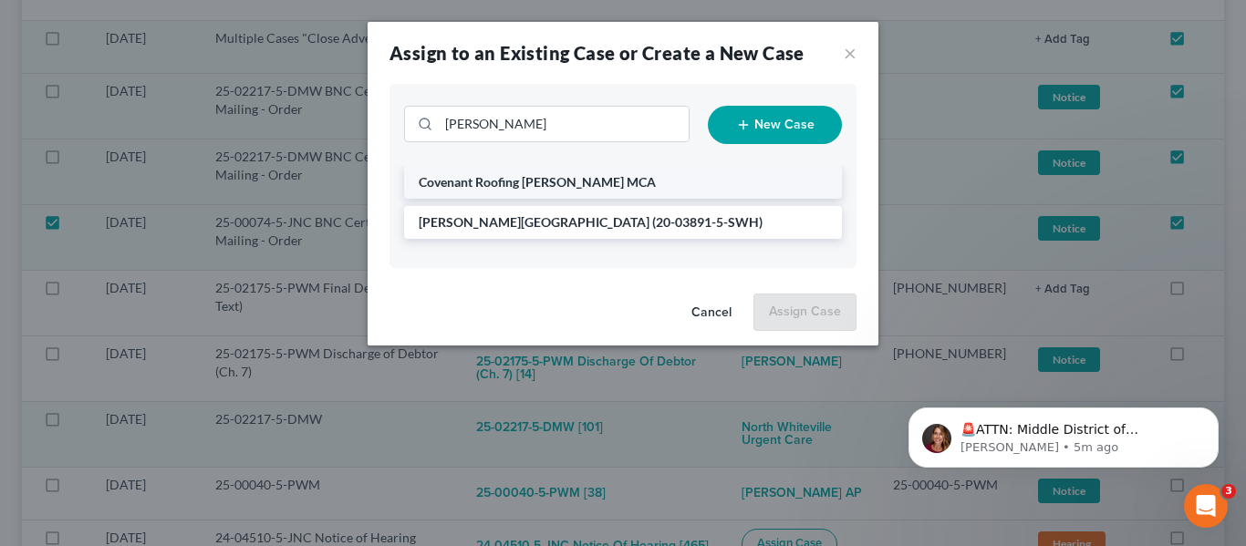
click at [570, 180] on span "Covenant Roofing v. Samson MCA" at bounding box center [537, 182] width 237 height 16
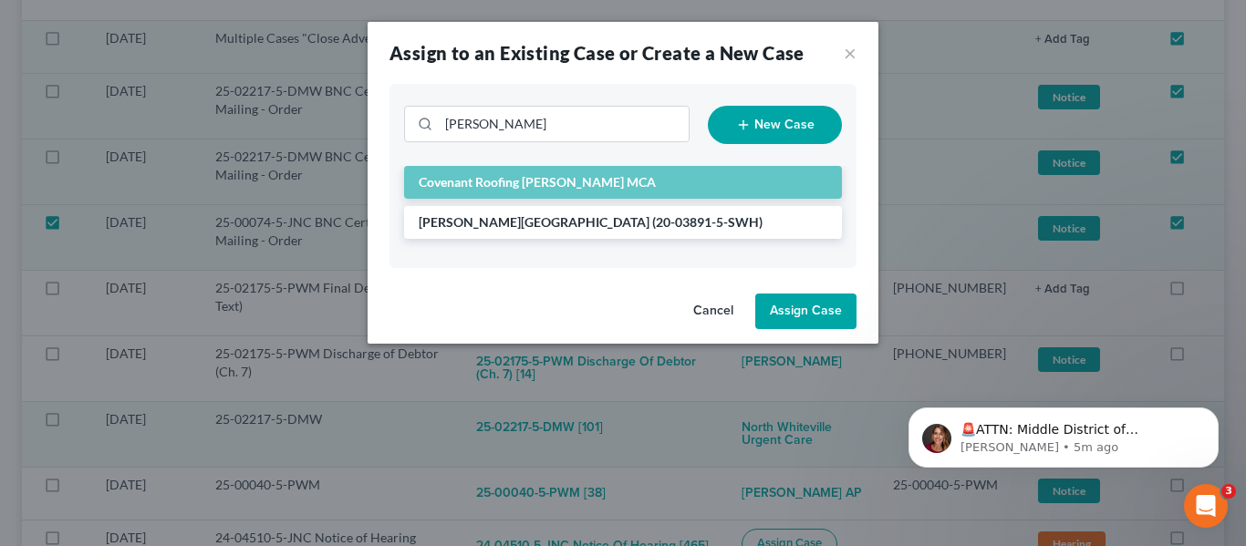
click at [791, 318] on button "Assign Case" at bounding box center [805, 312] width 101 height 36
checkbox input "false"
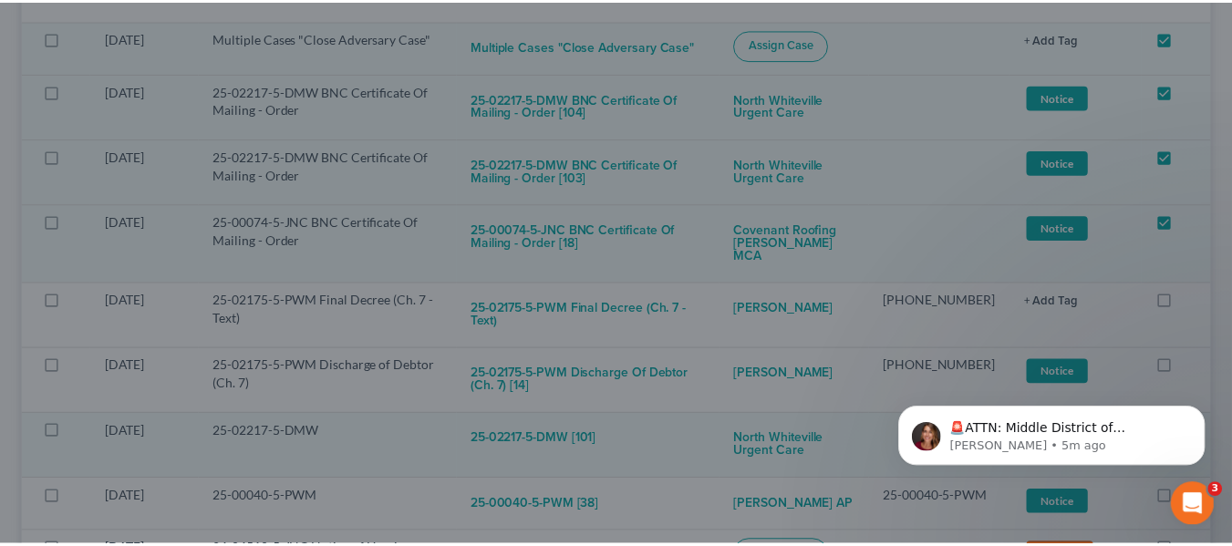
scroll to position [1607, 0]
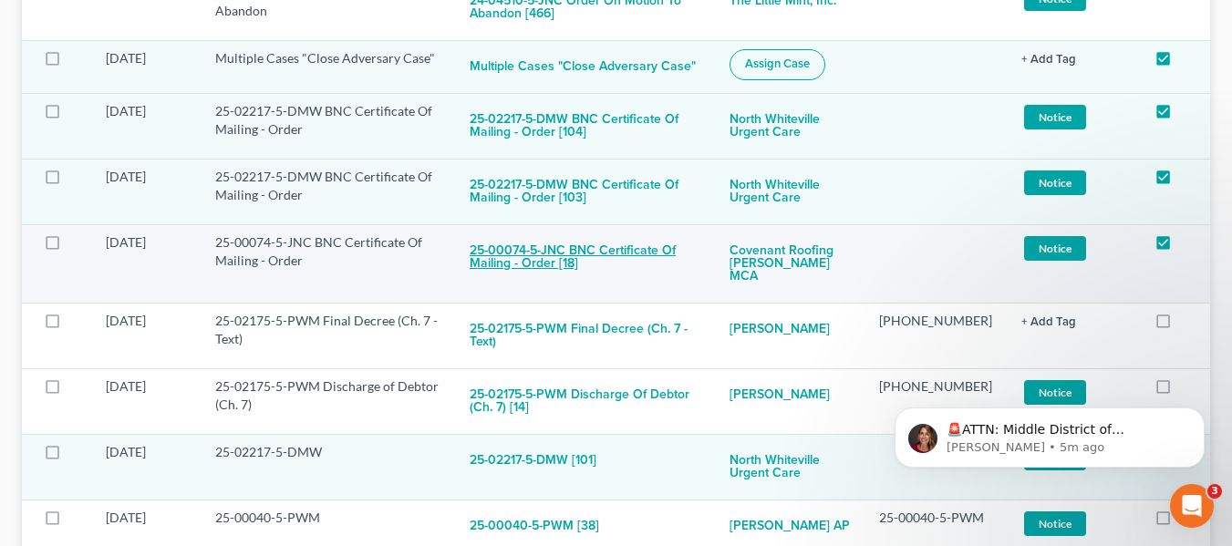
click at [659, 254] on button "25-00074-5-JNC BNC Certificate Of Mailing - Order [18]" at bounding box center [585, 257] width 231 height 49
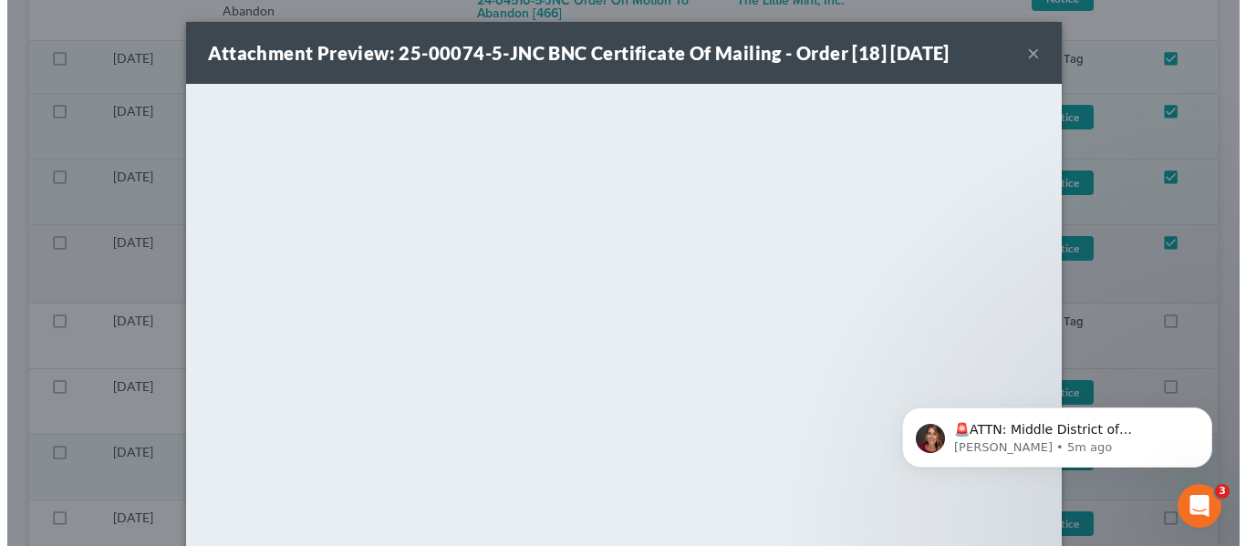
scroll to position [1594, 0]
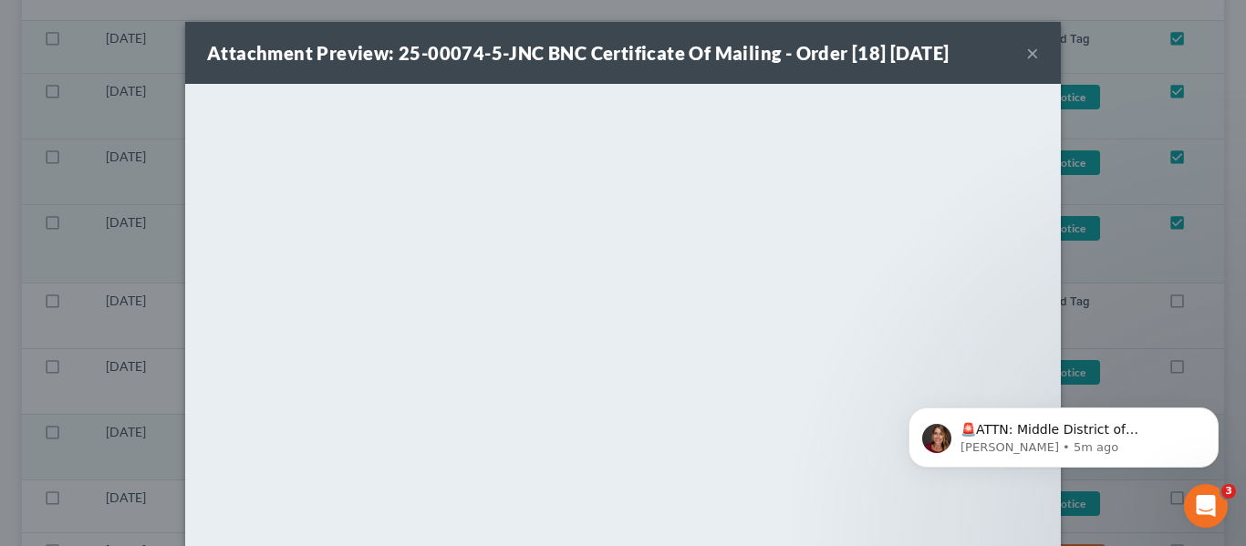
click at [1027, 53] on button "×" at bounding box center [1032, 53] width 13 height 22
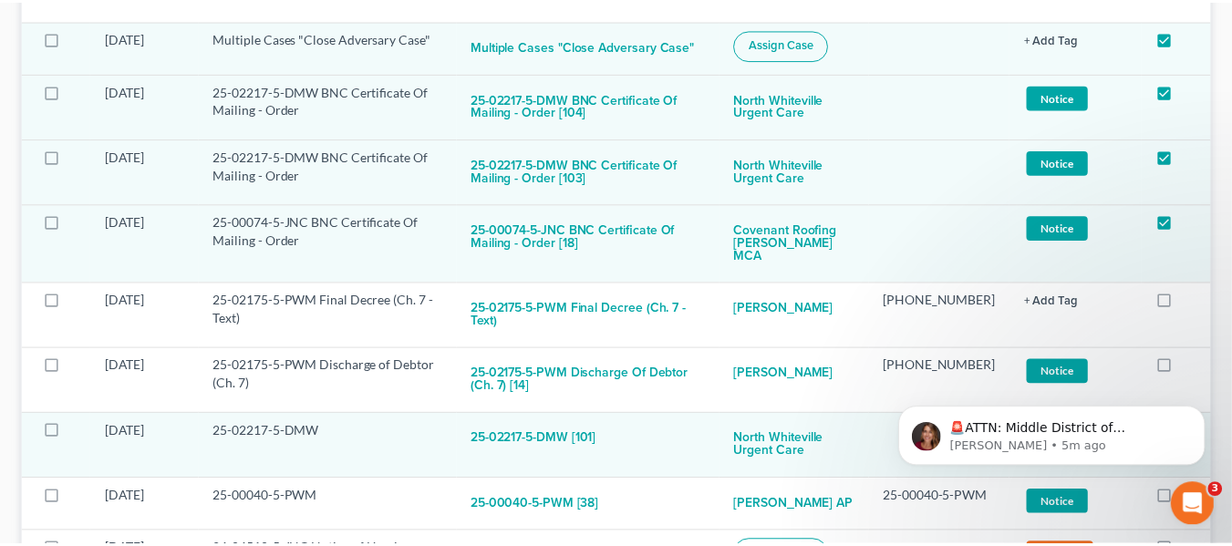
scroll to position [1607, 0]
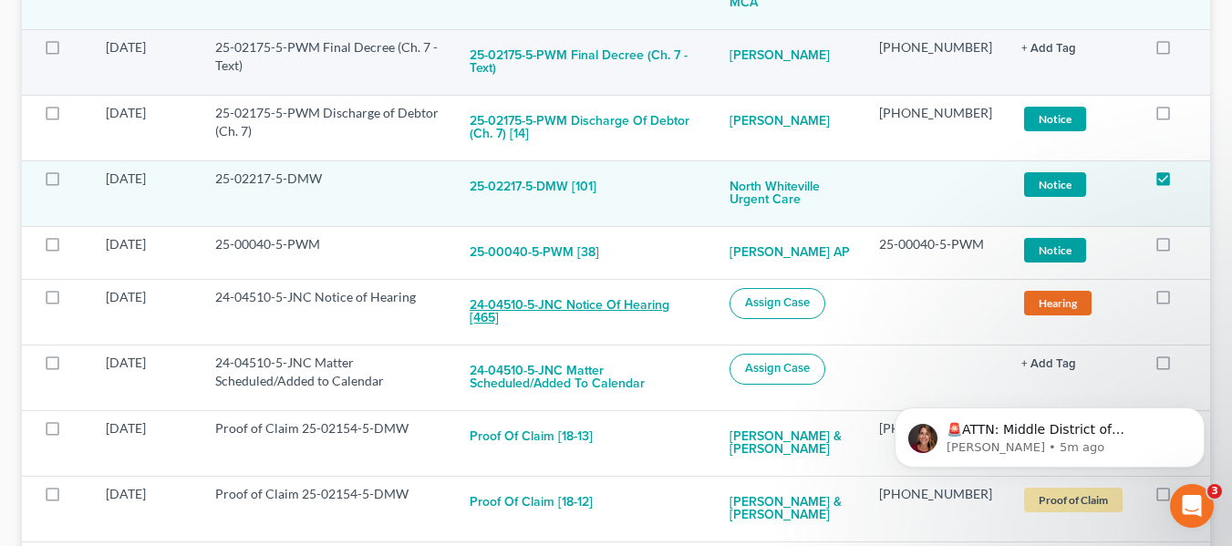
click at [632, 296] on button "24-04510-5-JNC Notice of Hearing [465]" at bounding box center [585, 312] width 231 height 49
checkbox input "true"
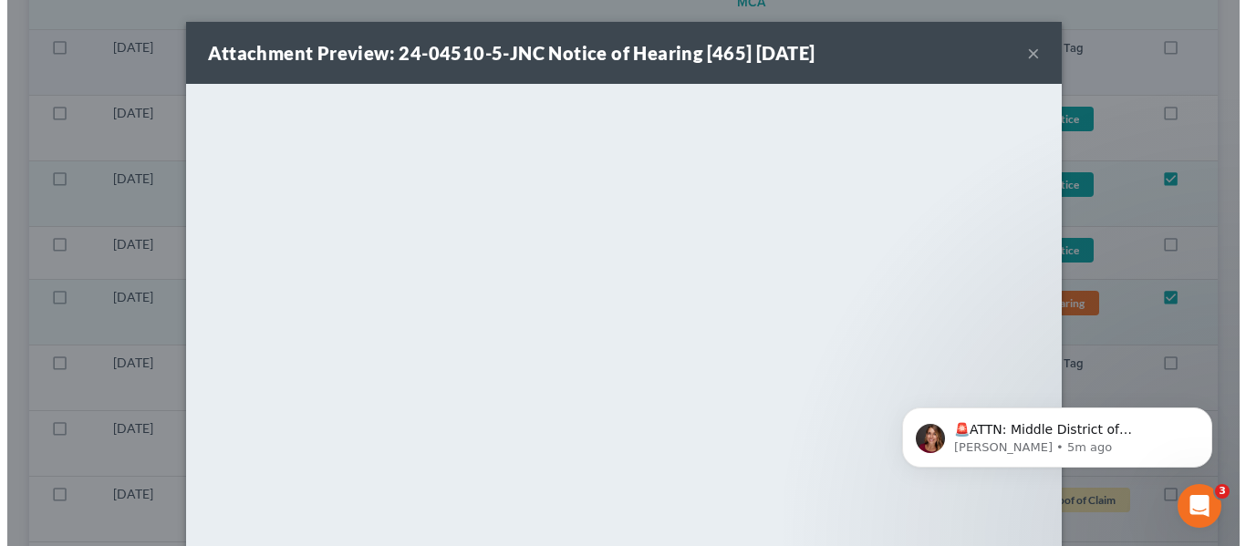
scroll to position [1868, 0]
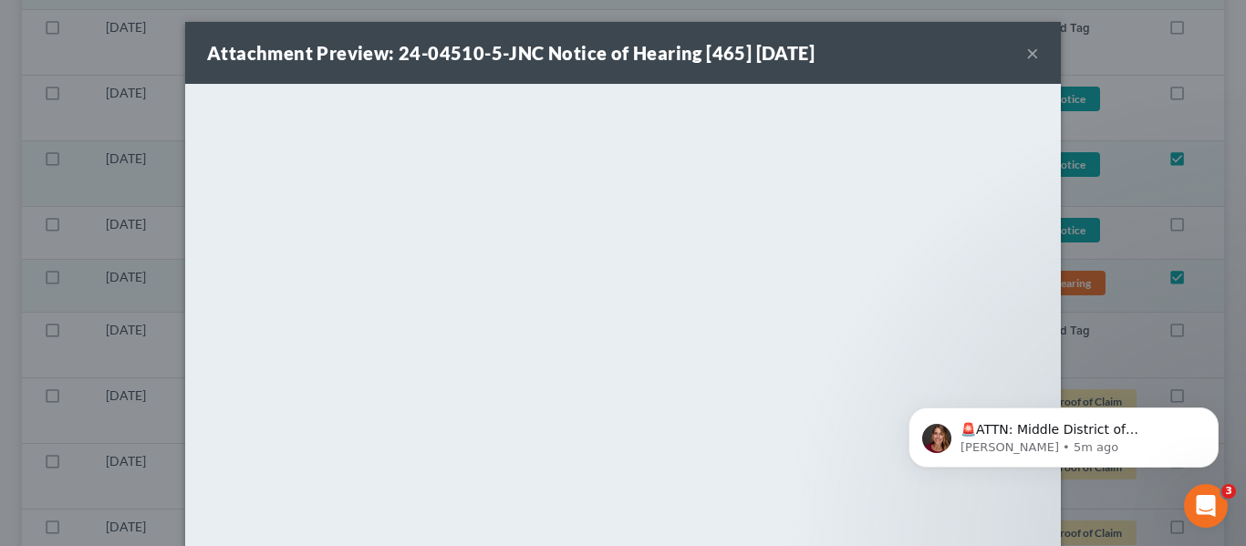
click at [1027, 55] on button "×" at bounding box center [1032, 53] width 13 height 22
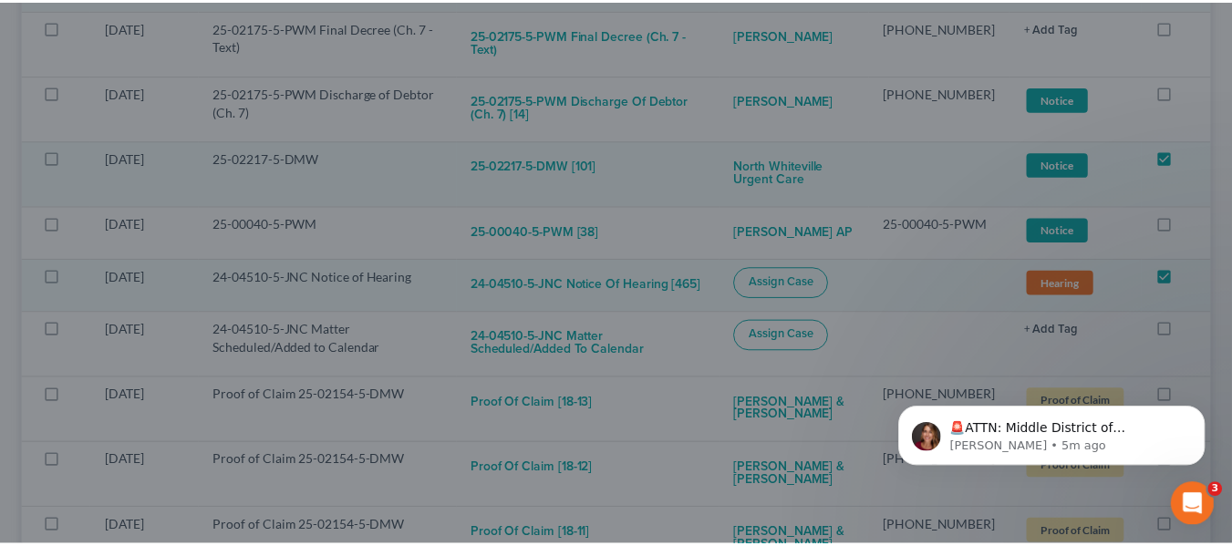
scroll to position [1881, 0]
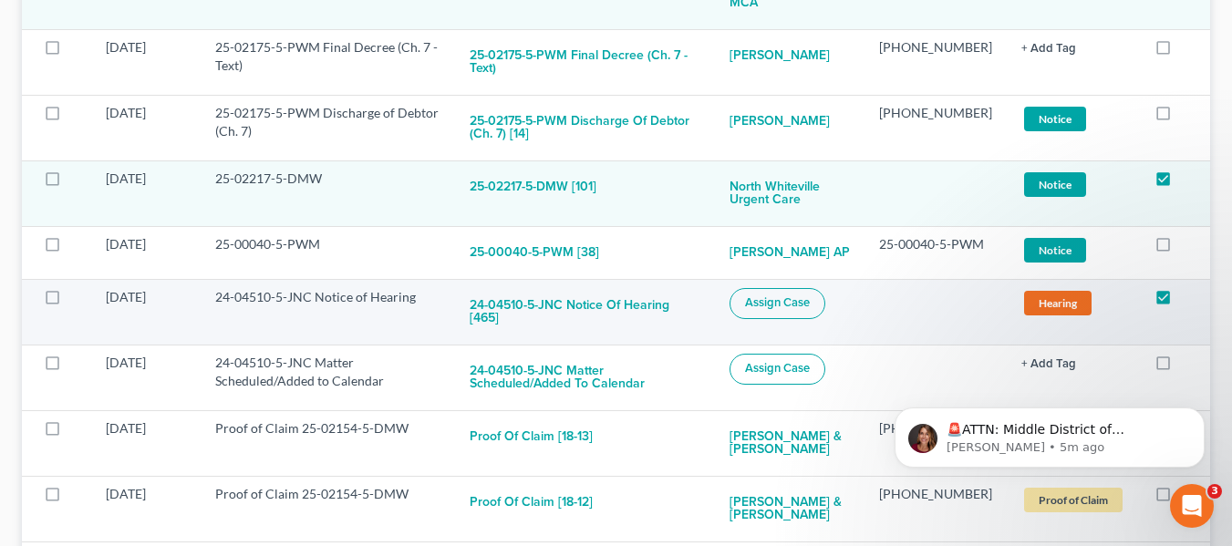
click at [69, 302] on label at bounding box center [69, 302] width 0 height 0
click at [77, 288] on input "checkbox" at bounding box center [83, 294] width 12 height 12
checkbox input "true"
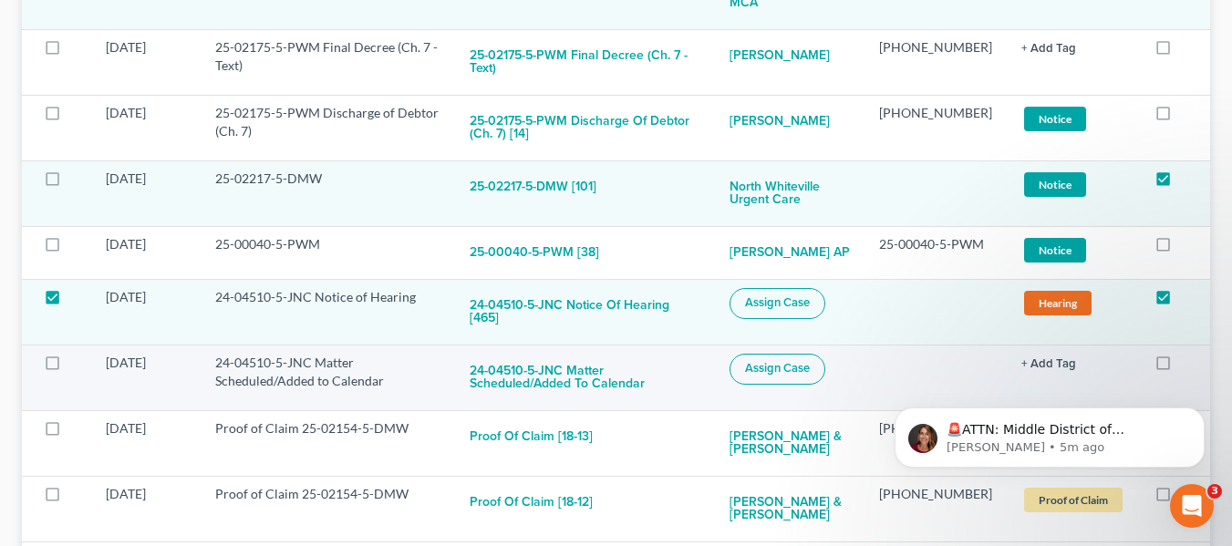
click at [69, 368] on label at bounding box center [69, 368] width 0 height 0
click at [77, 354] on input "checkbox" at bounding box center [83, 360] width 12 height 12
checkbox input "true"
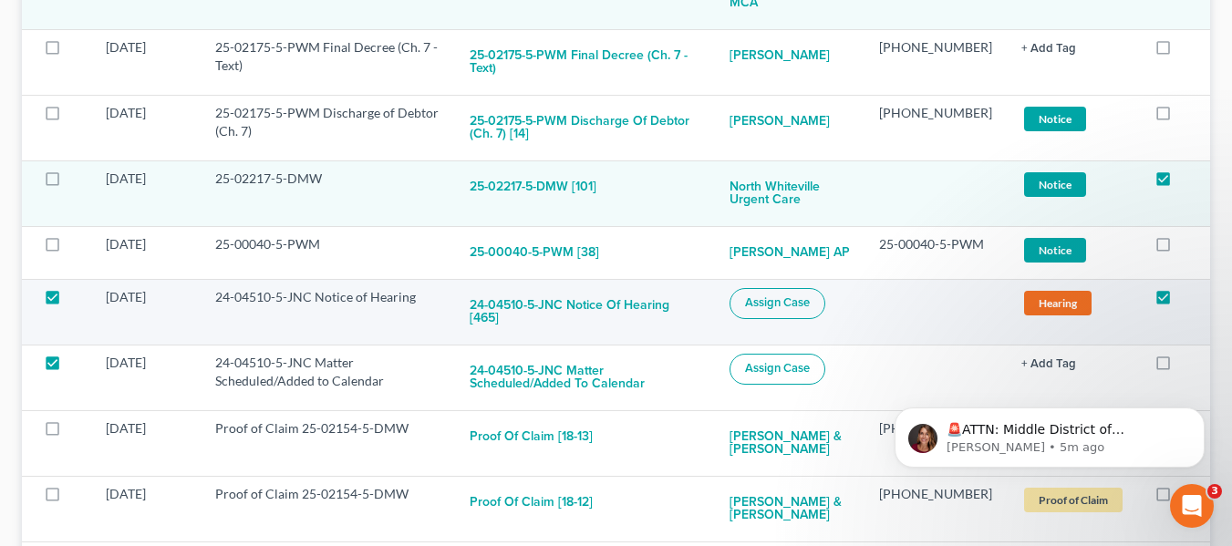
click at [808, 295] on span "Assign Case" at bounding box center [777, 302] width 65 height 15
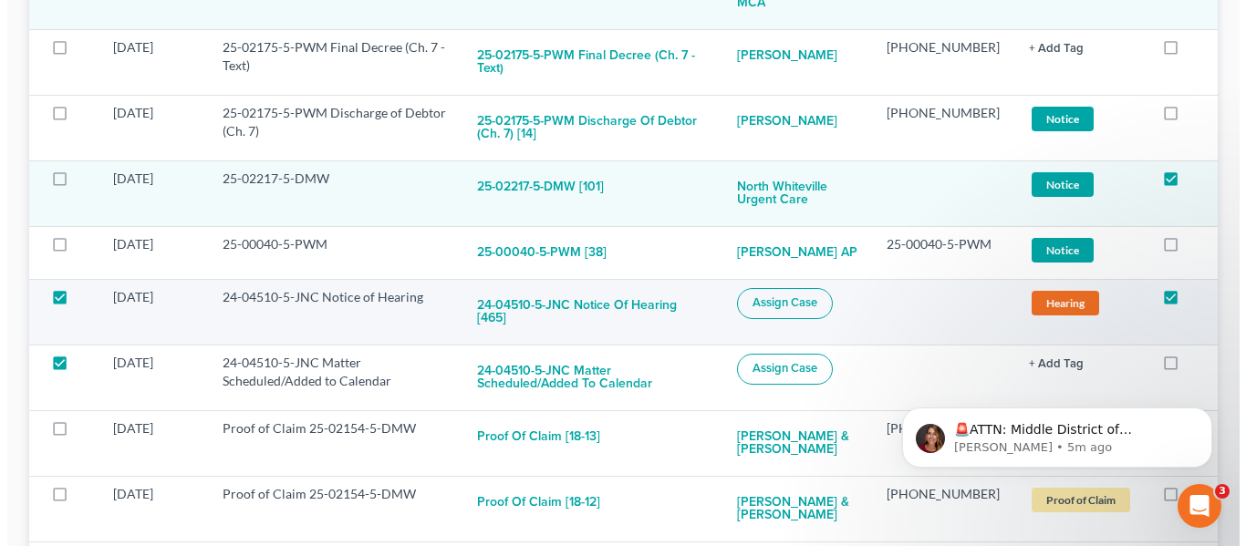
scroll to position [1868, 0]
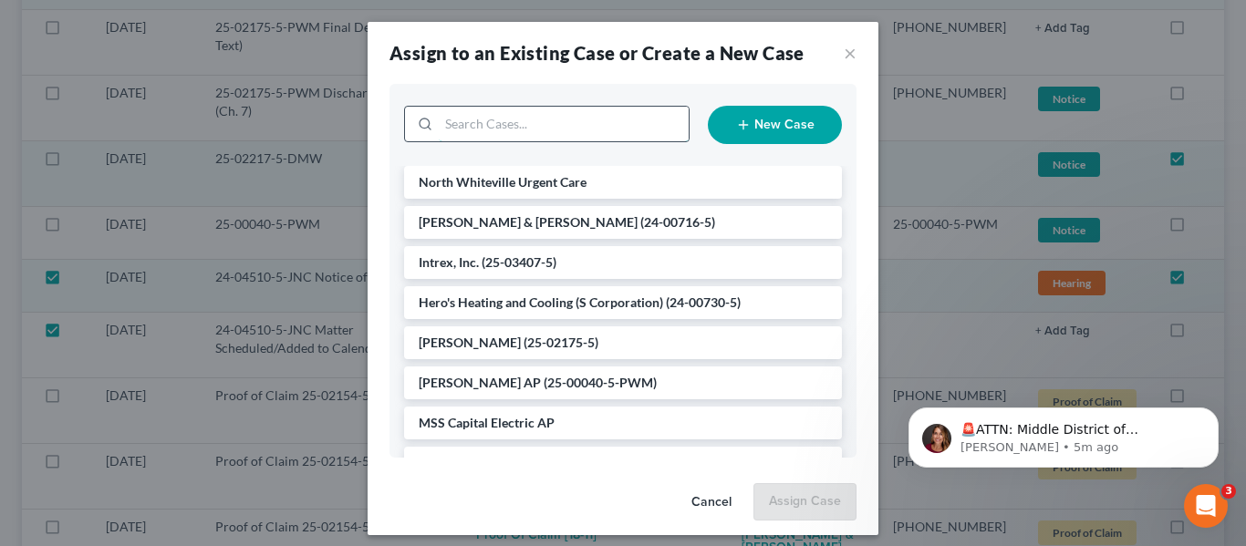
click at [505, 136] on input "search" at bounding box center [564, 124] width 250 height 35
type input "the litt"
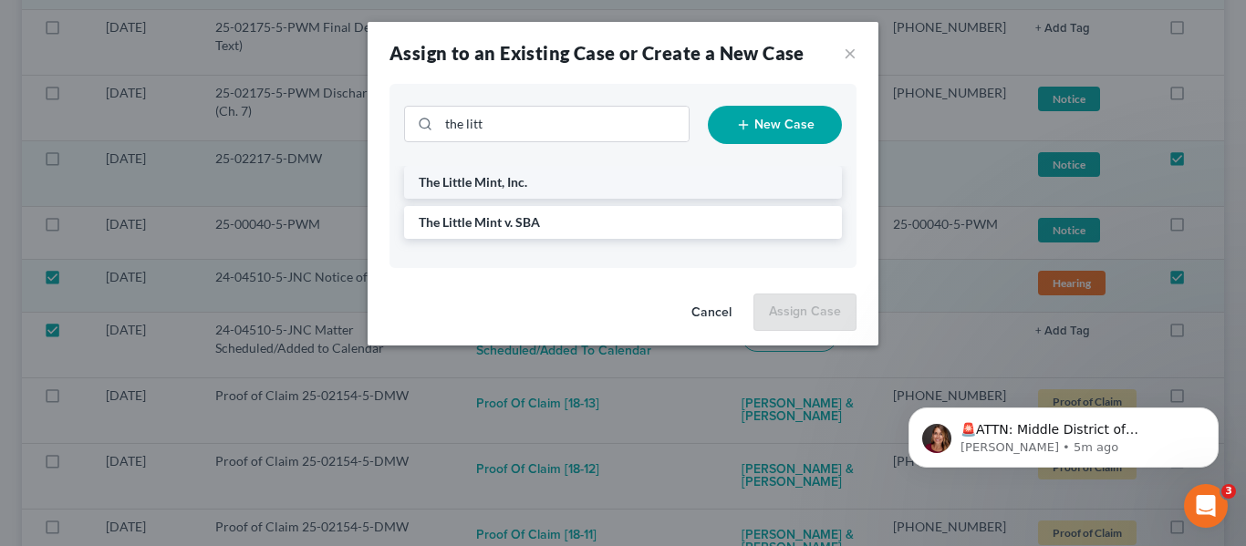
click at [491, 187] on span "The Little Mint, Inc." at bounding box center [473, 182] width 109 height 16
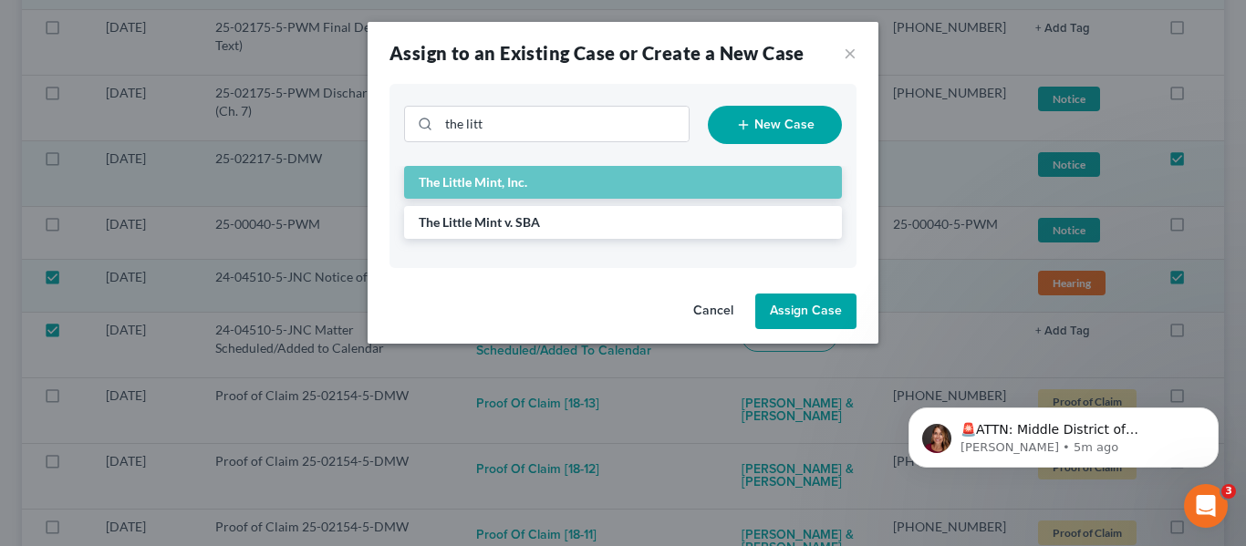
click at [846, 307] on button "Assign Case" at bounding box center [805, 312] width 101 height 36
checkbox input "false"
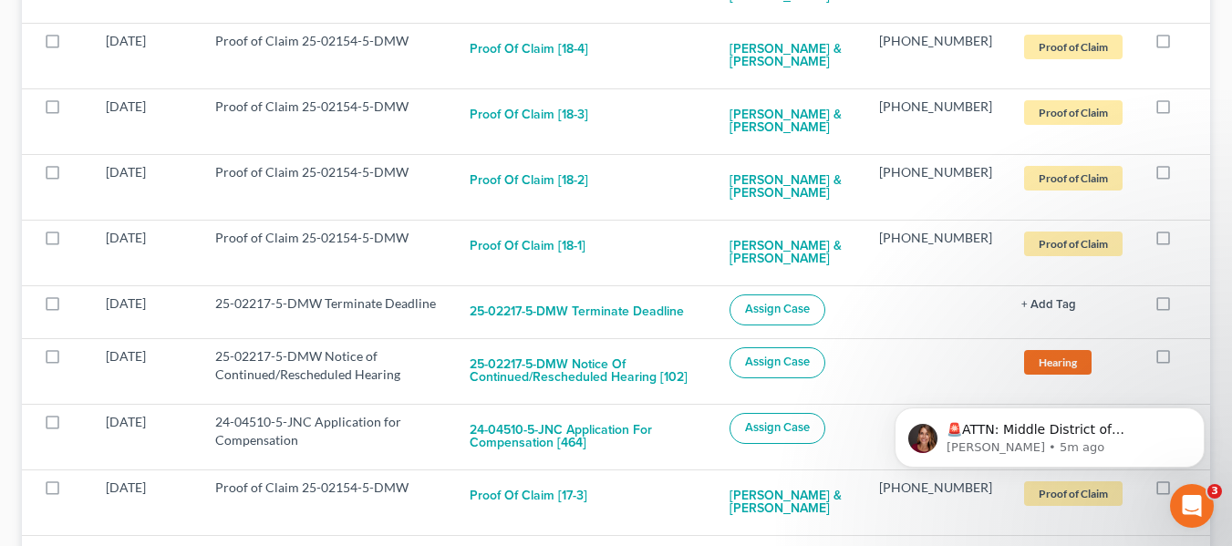
scroll to position [2884, 0]
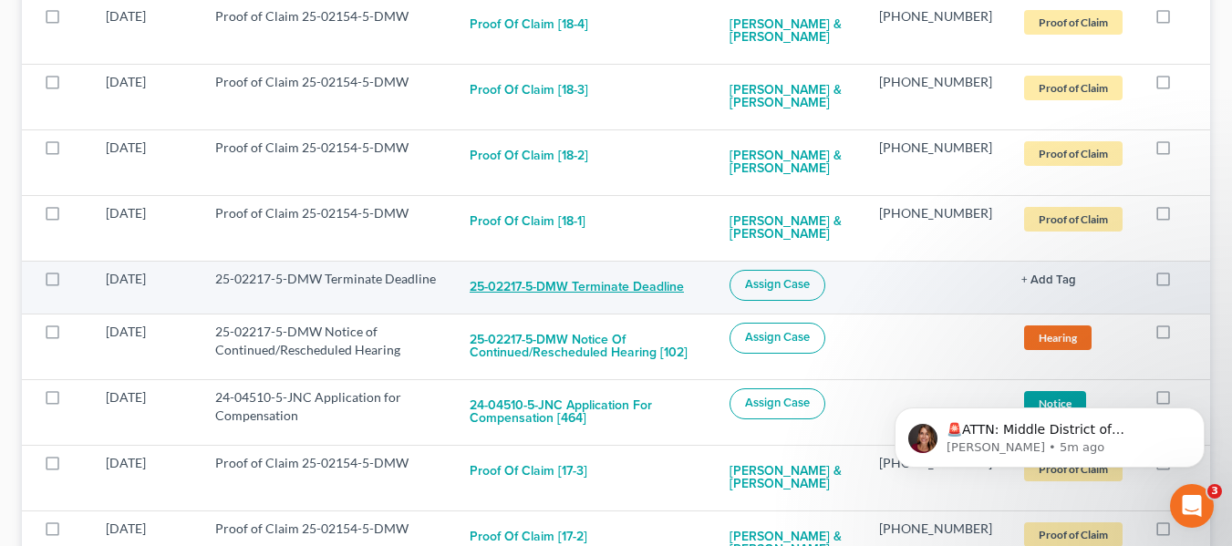
click at [586, 270] on button "25-02217-5-DMW Terminate Deadline" at bounding box center [577, 288] width 214 height 36
checkbox input "true"
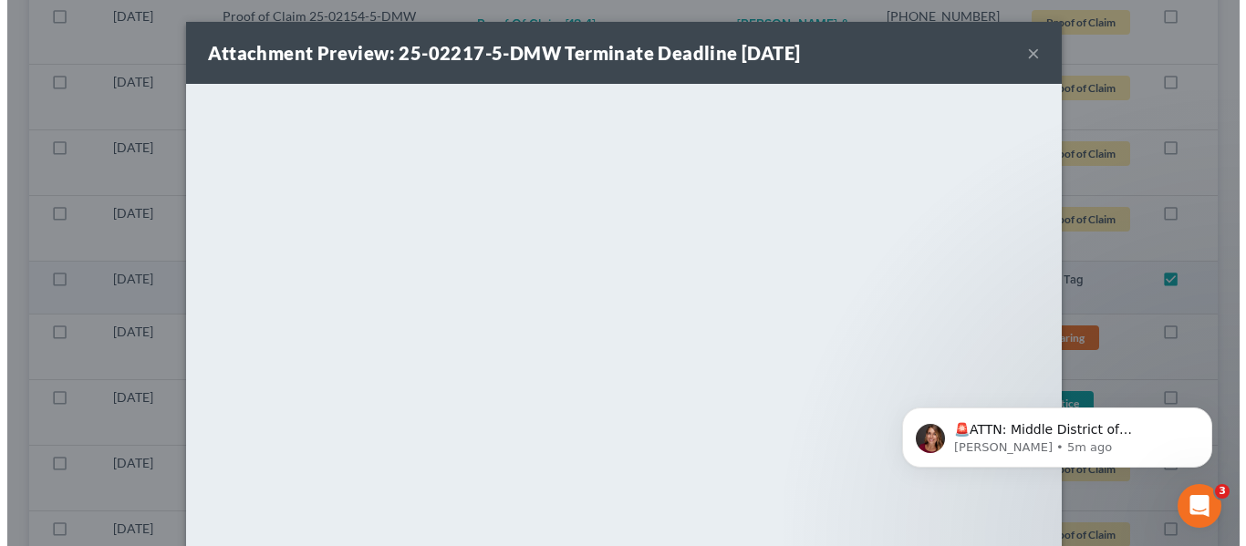
scroll to position [2859, 0]
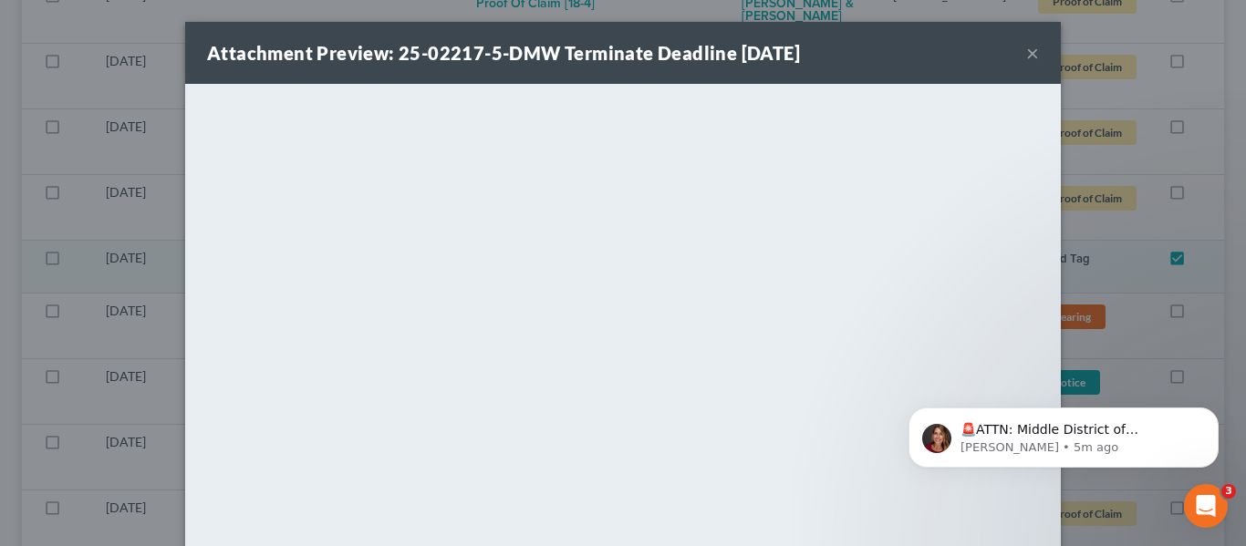
click at [1027, 50] on button "×" at bounding box center [1032, 53] width 13 height 22
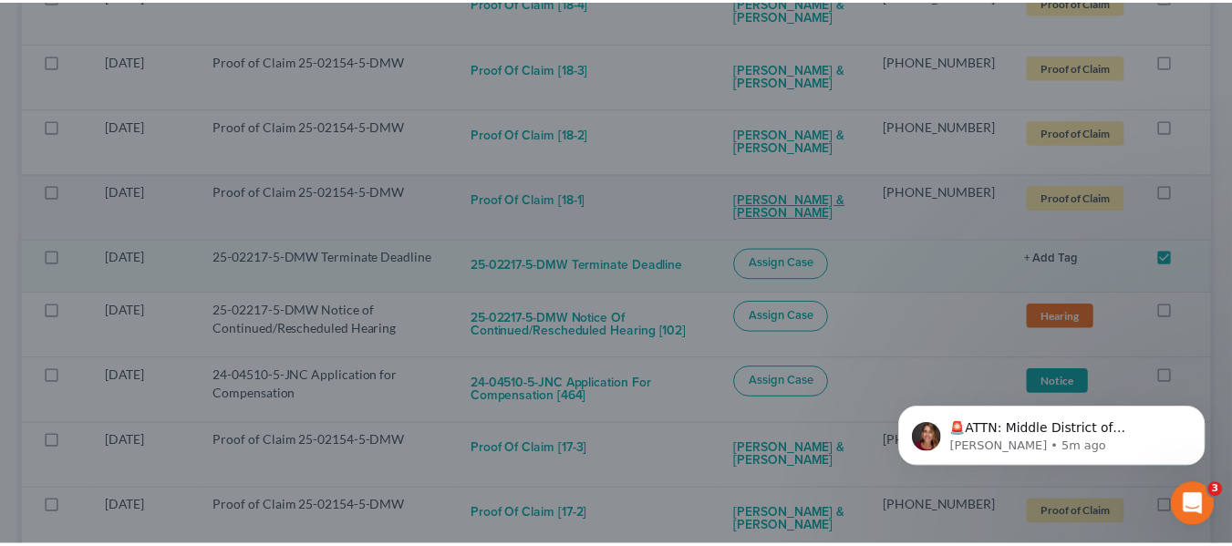
scroll to position [2884, 0]
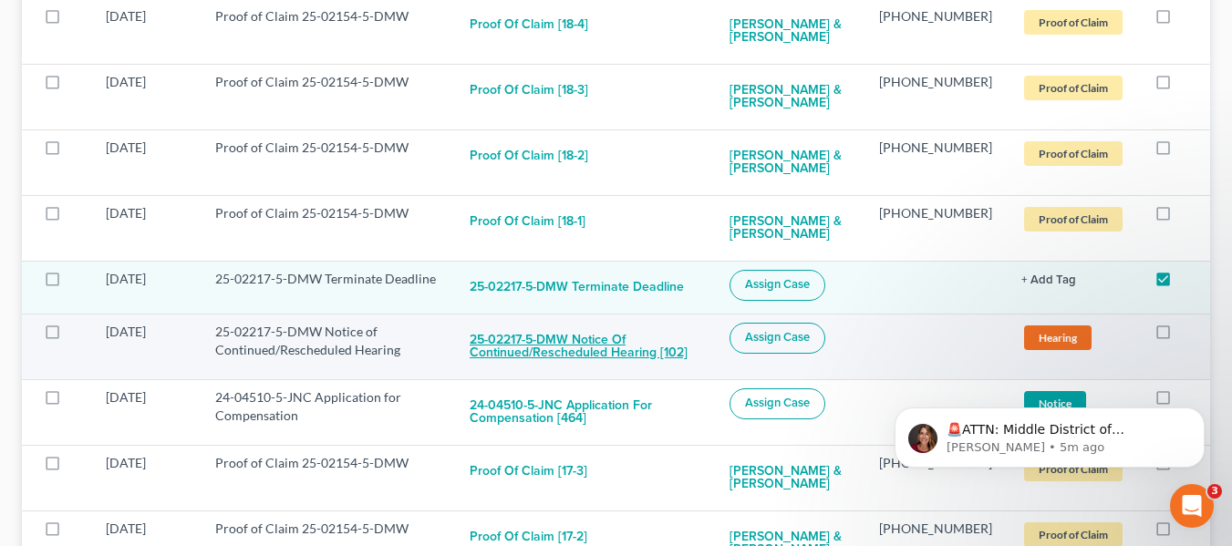
click at [567, 327] on button "25-02217-5-DMW Notice of Continued/Rescheduled Hearing [102]" at bounding box center [585, 347] width 231 height 49
checkbox input "true"
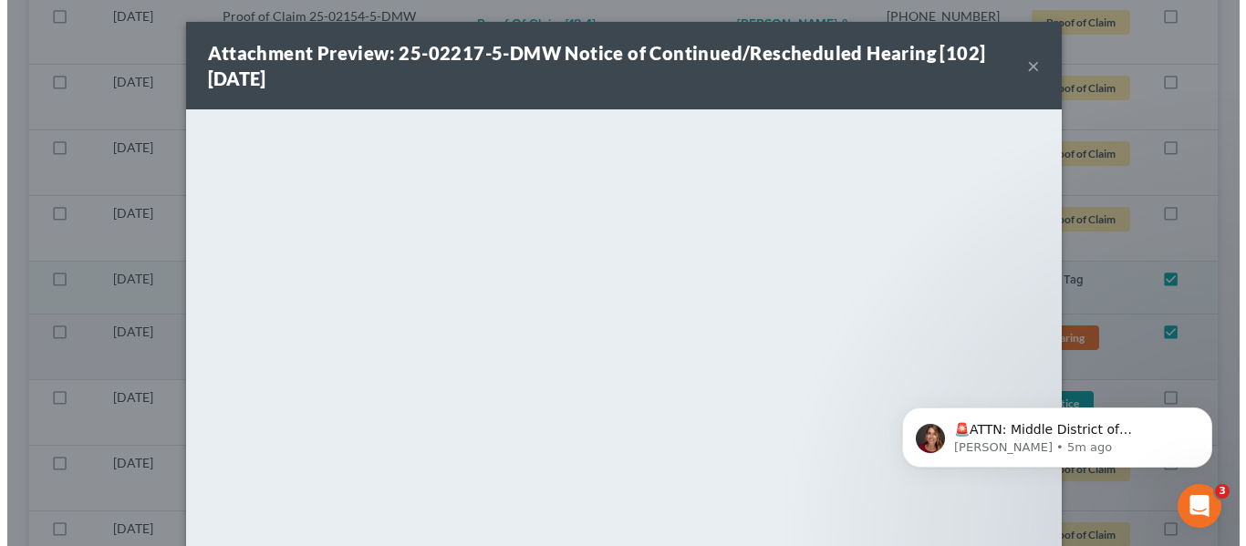
scroll to position [2859, 0]
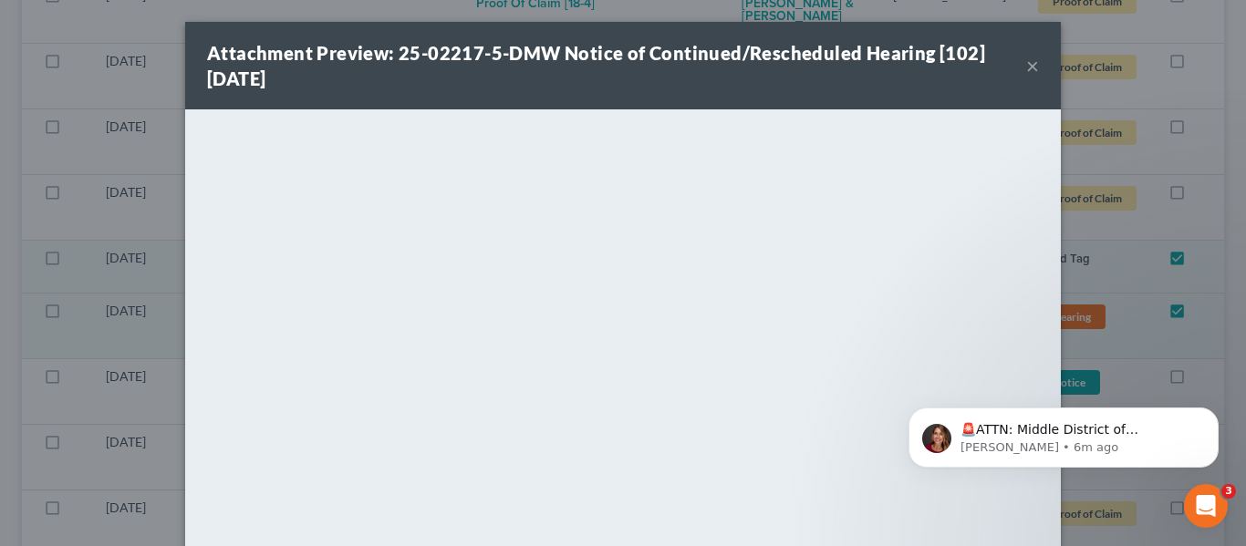
click at [1026, 65] on button "×" at bounding box center [1032, 66] width 13 height 22
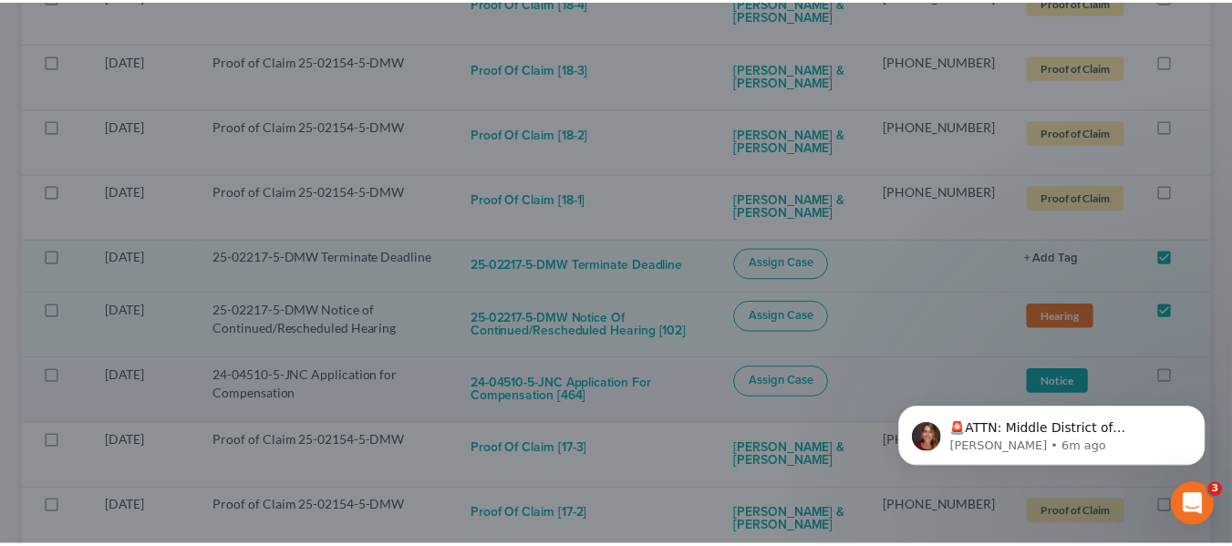
scroll to position [2884, 0]
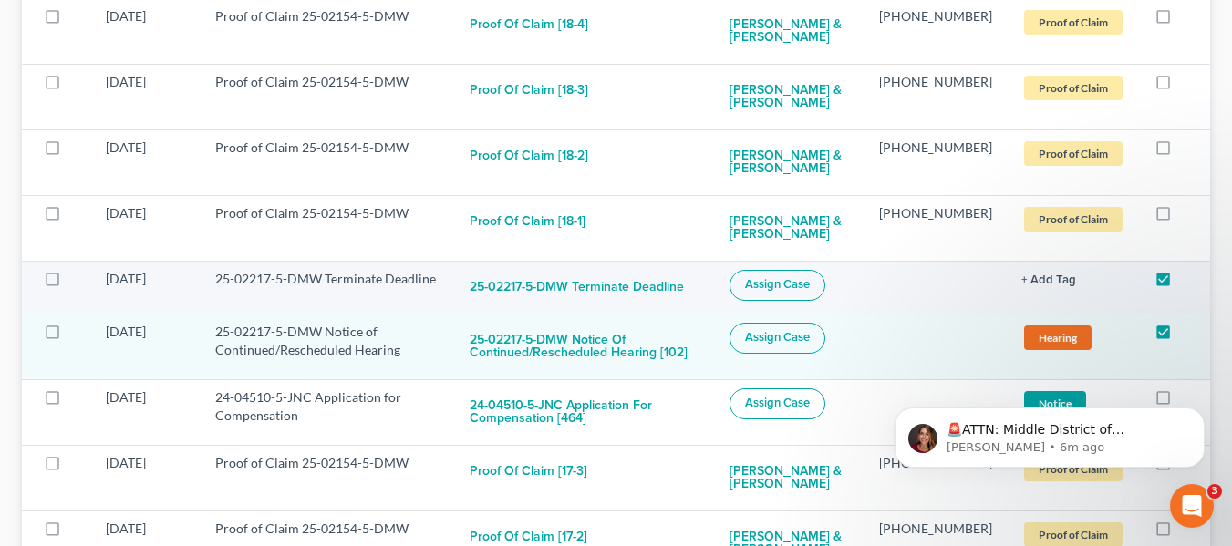
click at [69, 284] on label at bounding box center [69, 284] width 0 height 0
click at [77, 270] on input "checkbox" at bounding box center [83, 276] width 12 height 12
checkbox input "true"
click at [69, 337] on label at bounding box center [69, 337] width 0 height 0
click at [77, 323] on input "checkbox" at bounding box center [83, 329] width 12 height 12
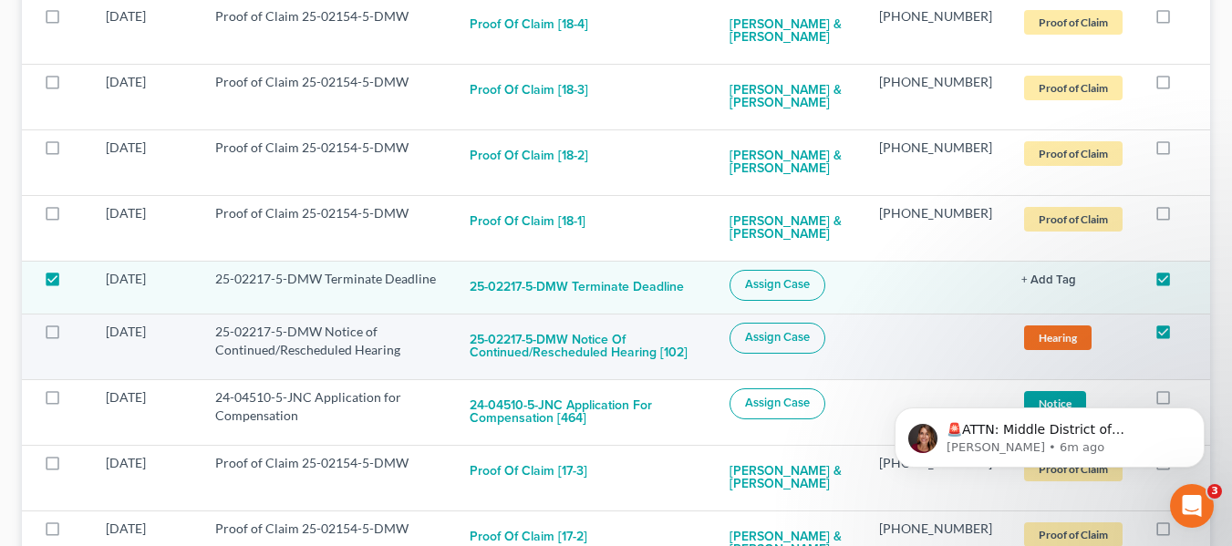
checkbox input "true"
click at [782, 277] on span "Assign Case" at bounding box center [777, 284] width 65 height 15
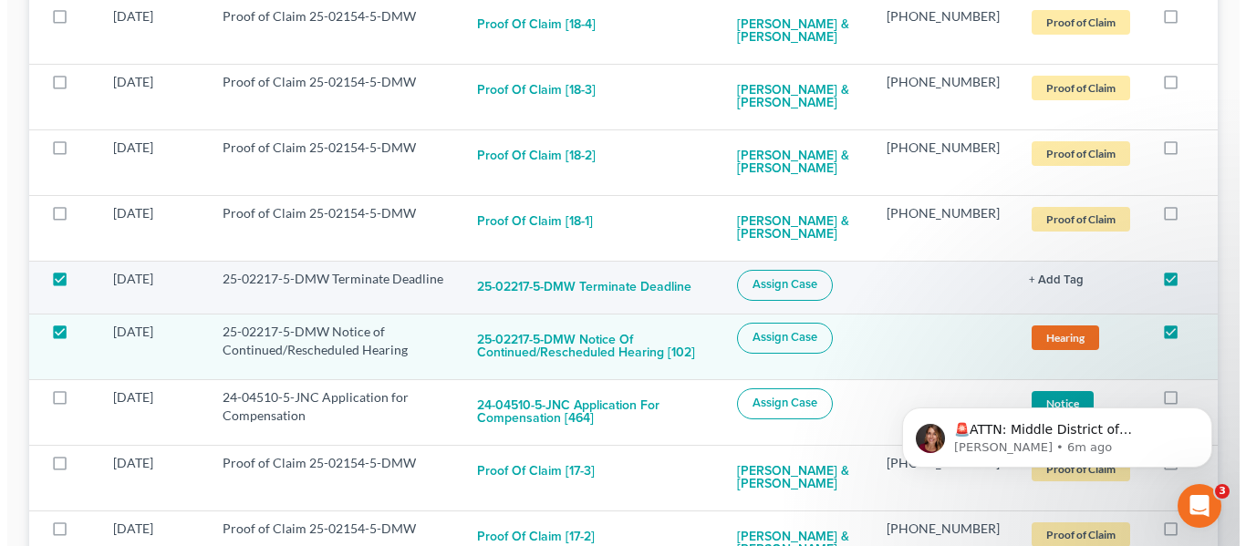
scroll to position [2859, 0]
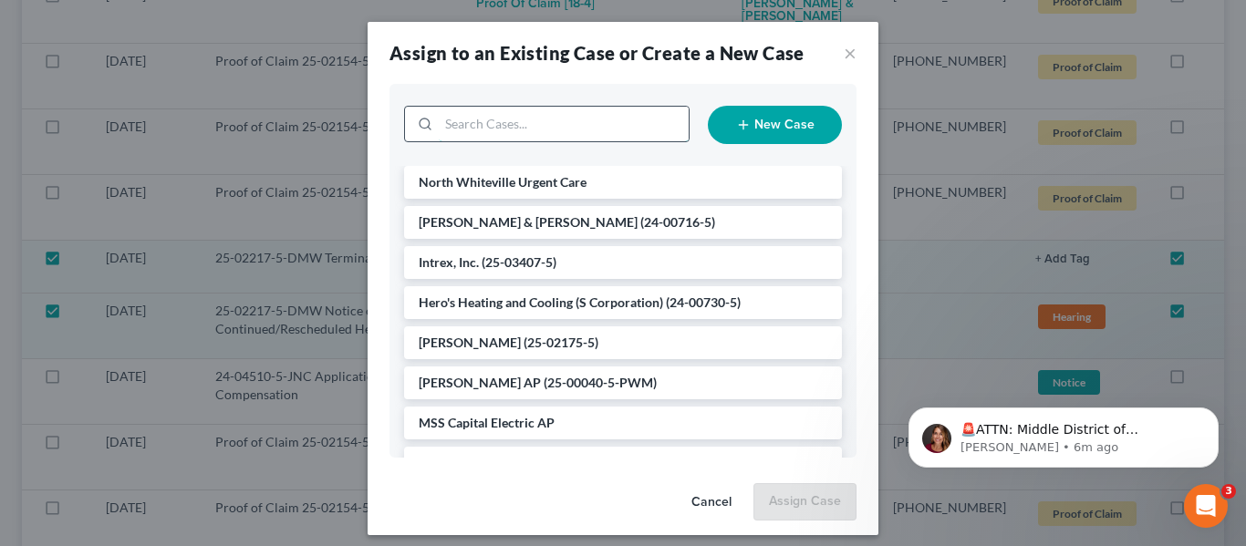
click at [550, 139] on input "search" at bounding box center [564, 124] width 250 height 35
click at [556, 177] on span "North Whiteville Urgent Care" at bounding box center [503, 182] width 168 height 16
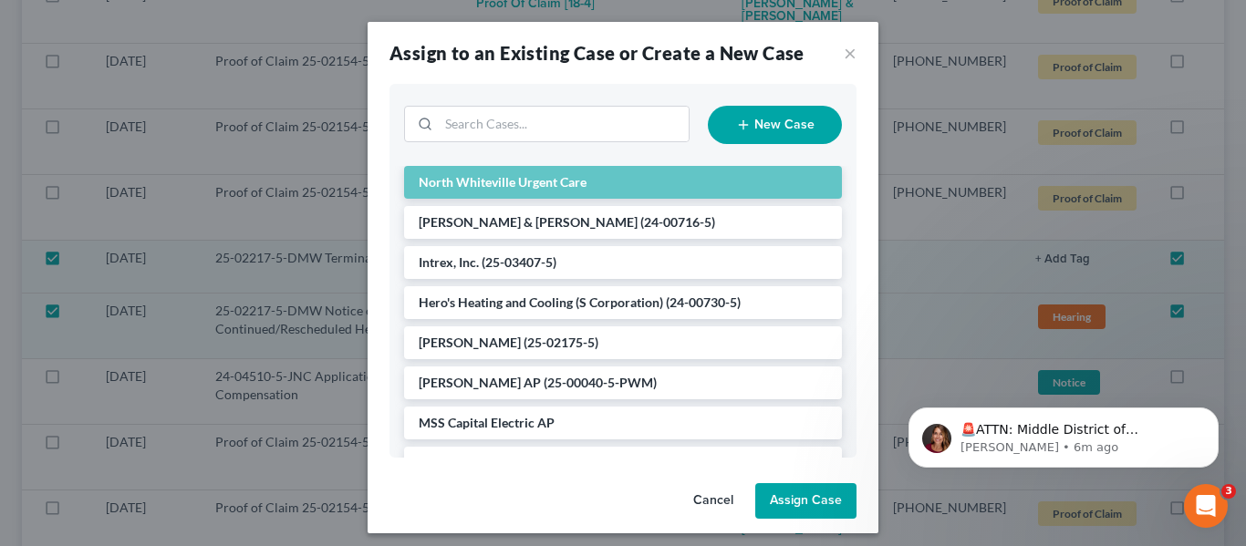
click at [788, 486] on button "Assign Case" at bounding box center [805, 501] width 101 height 36
checkbox input "false"
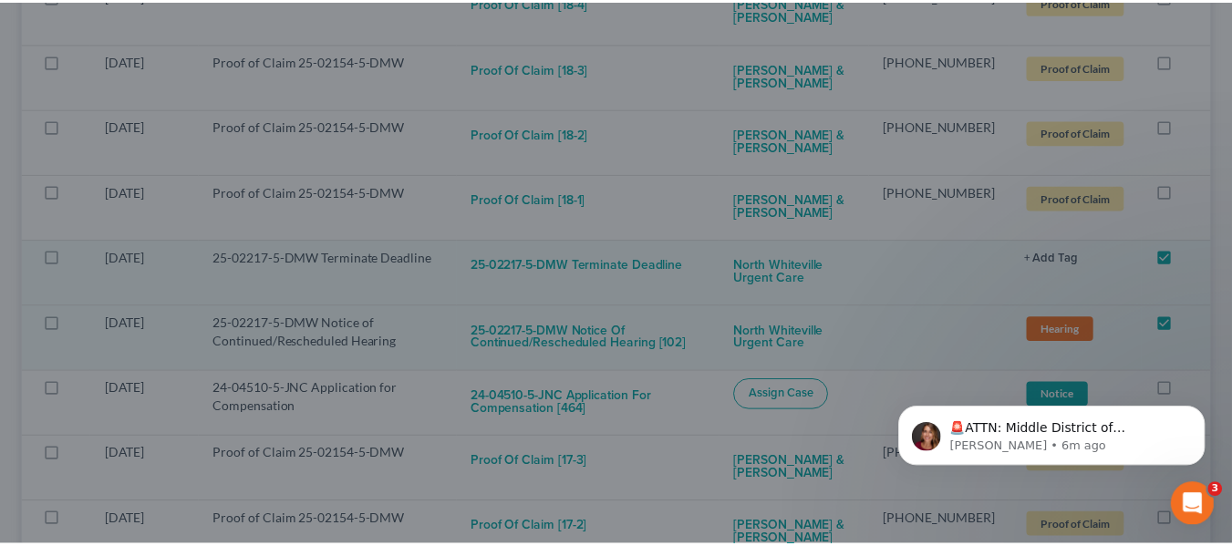
scroll to position [2884, 0]
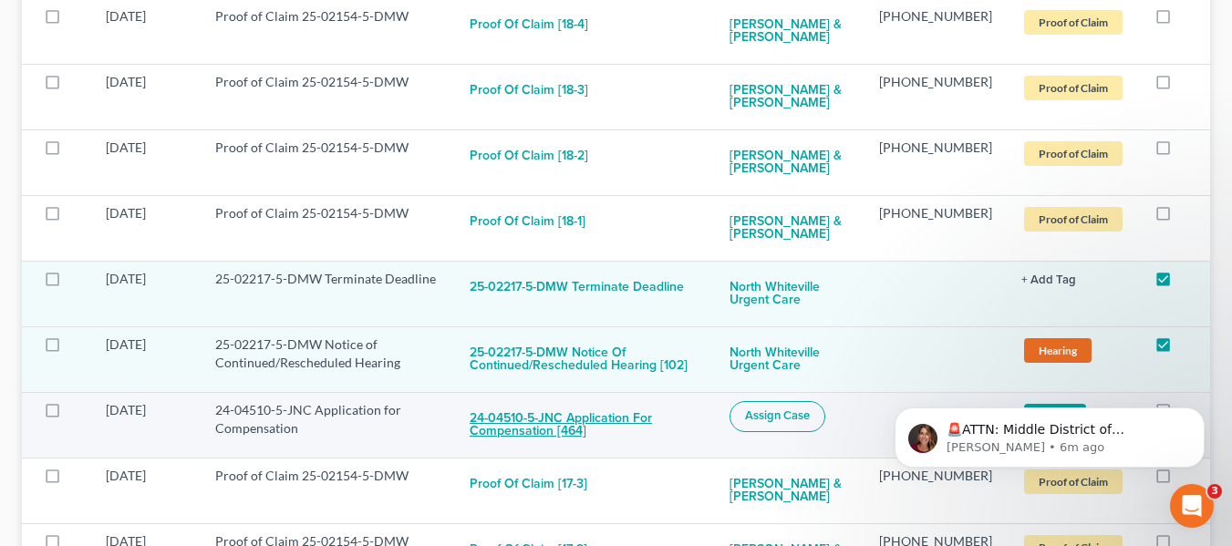
click at [617, 404] on button "24-04510-5-JNC Application for Compensation [464]" at bounding box center [585, 425] width 231 height 49
checkbox input "true"
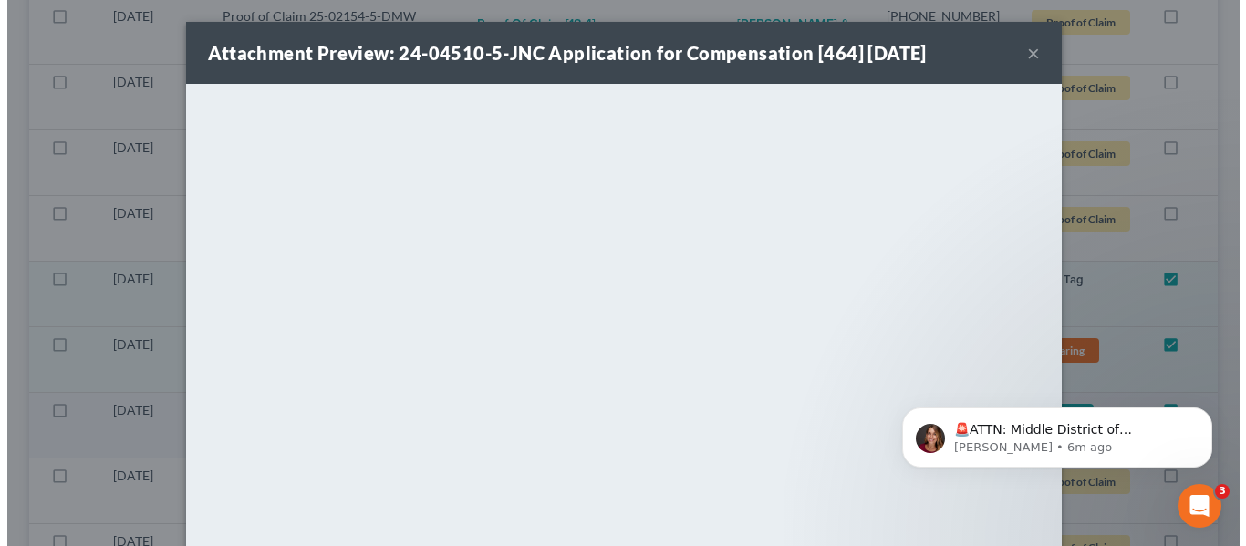
scroll to position [2859, 0]
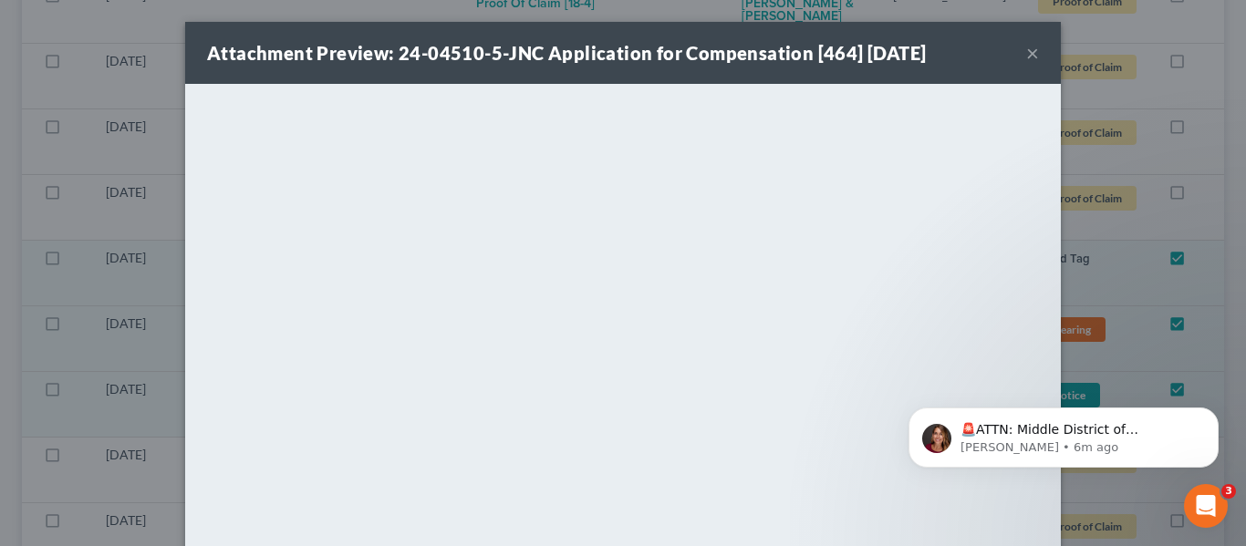
click at [1026, 47] on button "×" at bounding box center [1032, 53] width 13 height 22
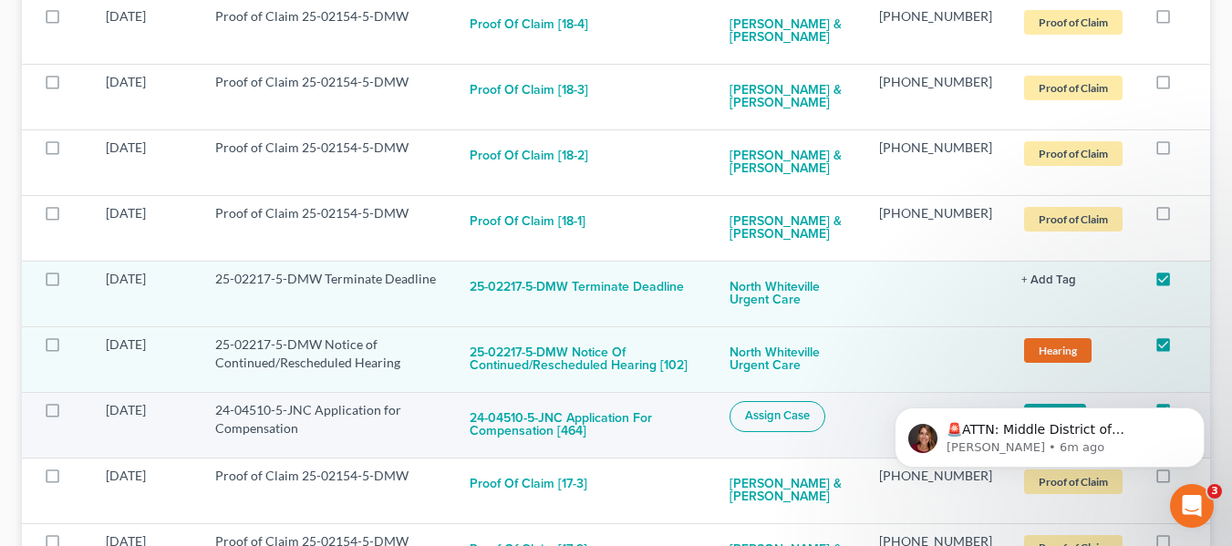
click at [810, 409] on span "Assign Case" at bounding box center [777, 416] width 65 height 15
checkbox input "true"
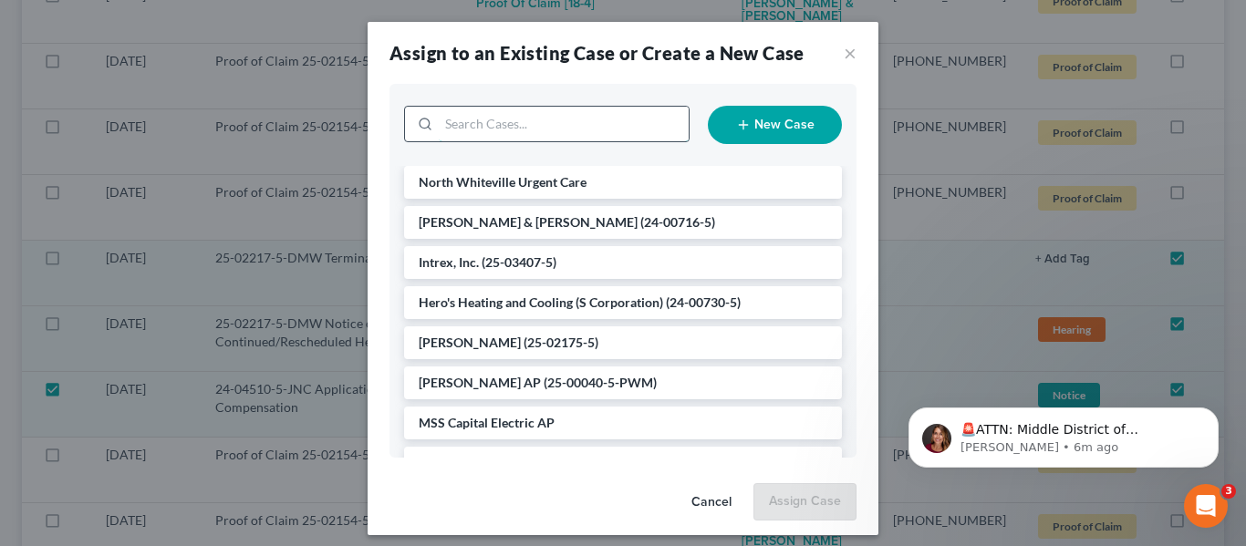
click at [477, 127] on input "search" at bounding box center [564, 124] width 250 height 35
type input "the li"
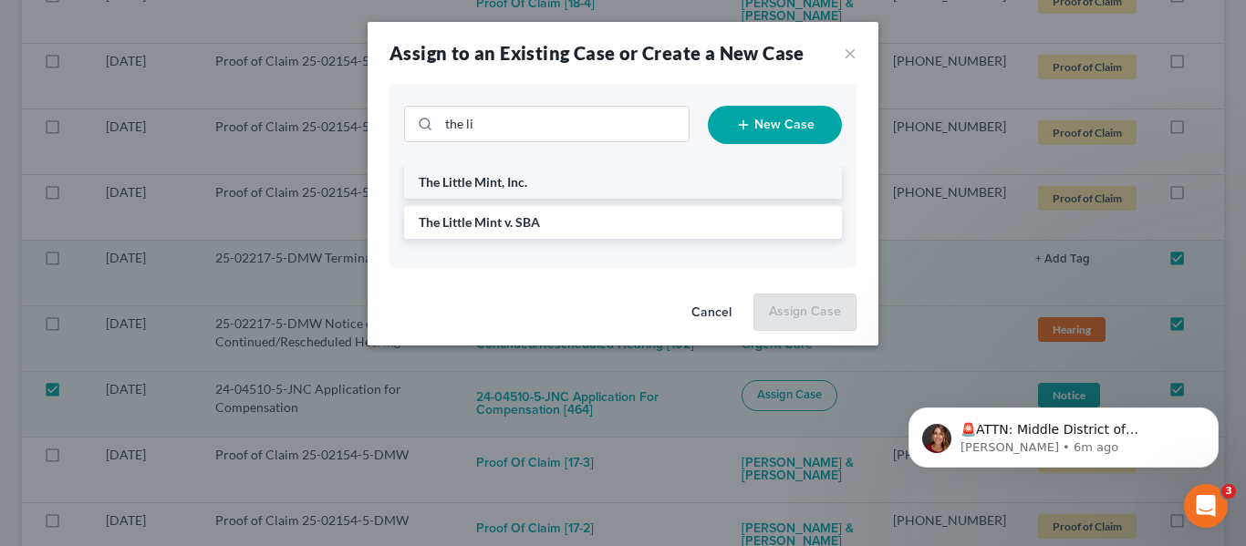
click at [504, 175] on span "The Little Mint, Inc." at bounding box center [473, 182] width 109 height 16
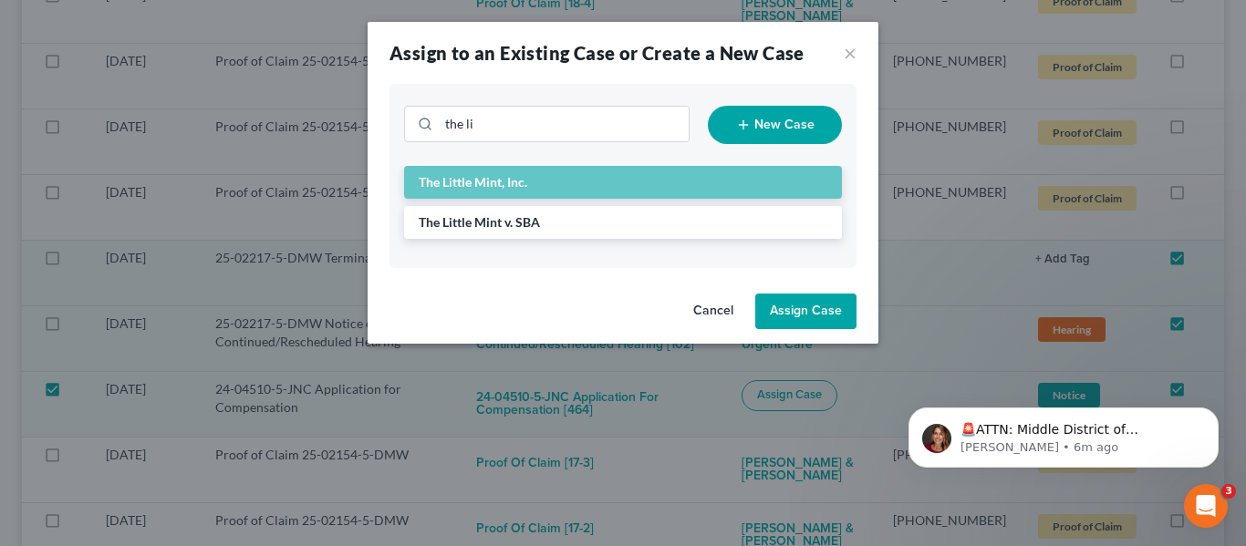
click at [810, 312] on button "Assign Case" at bounding box center [805, 312] width 101 height 36
checkbox input "false"
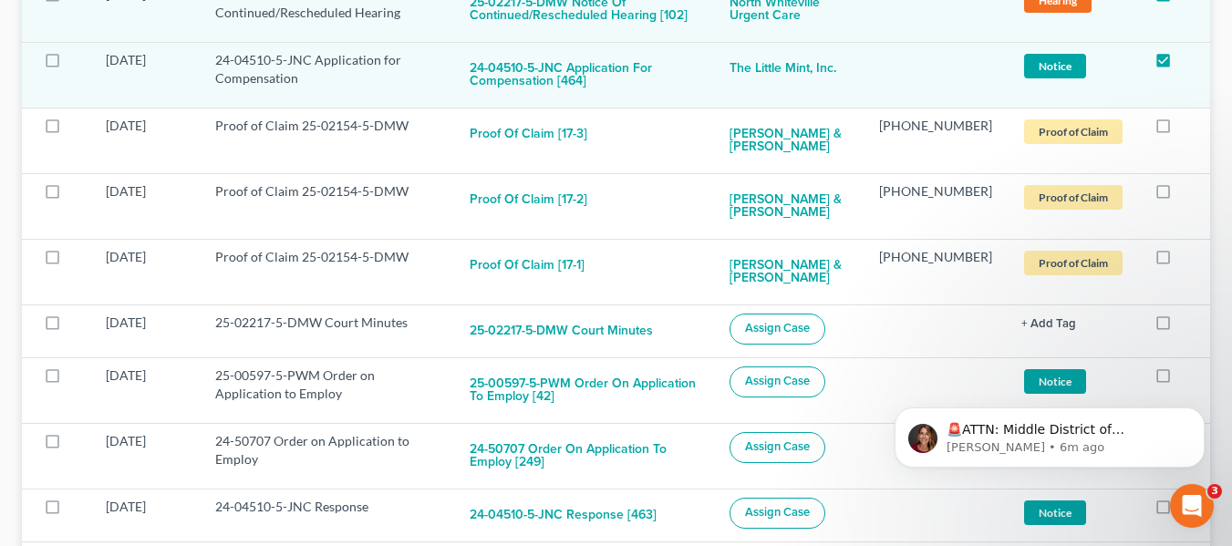
scroll to position [3340, 0]
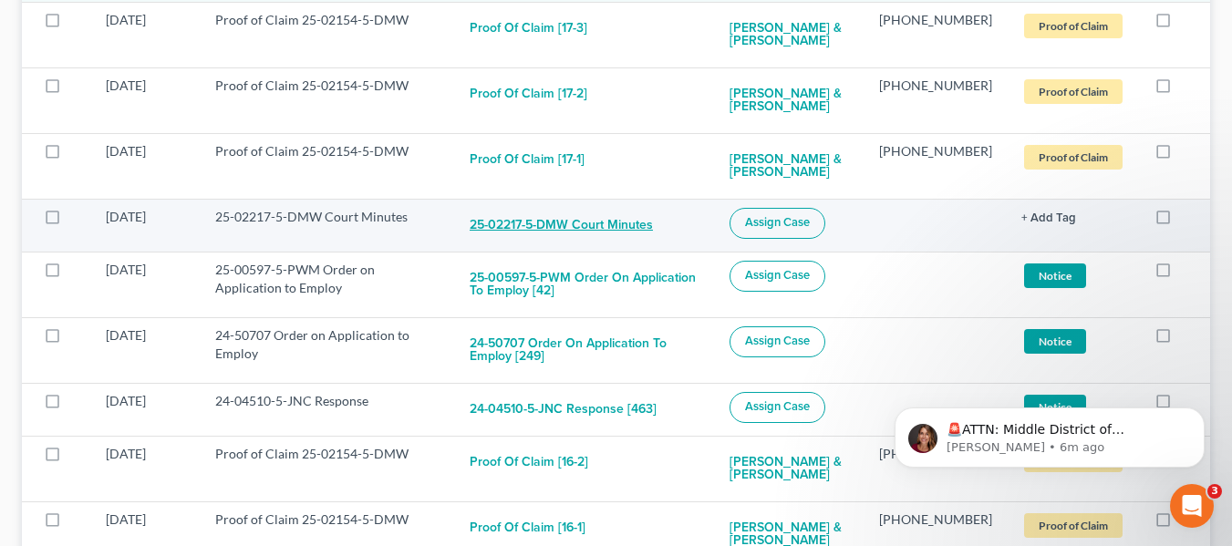
click at [615, 217] on button "25-02217-5-DMW Court Minutes" at bounding box center [561, 226] width 183 height 36
checkbox input "true"
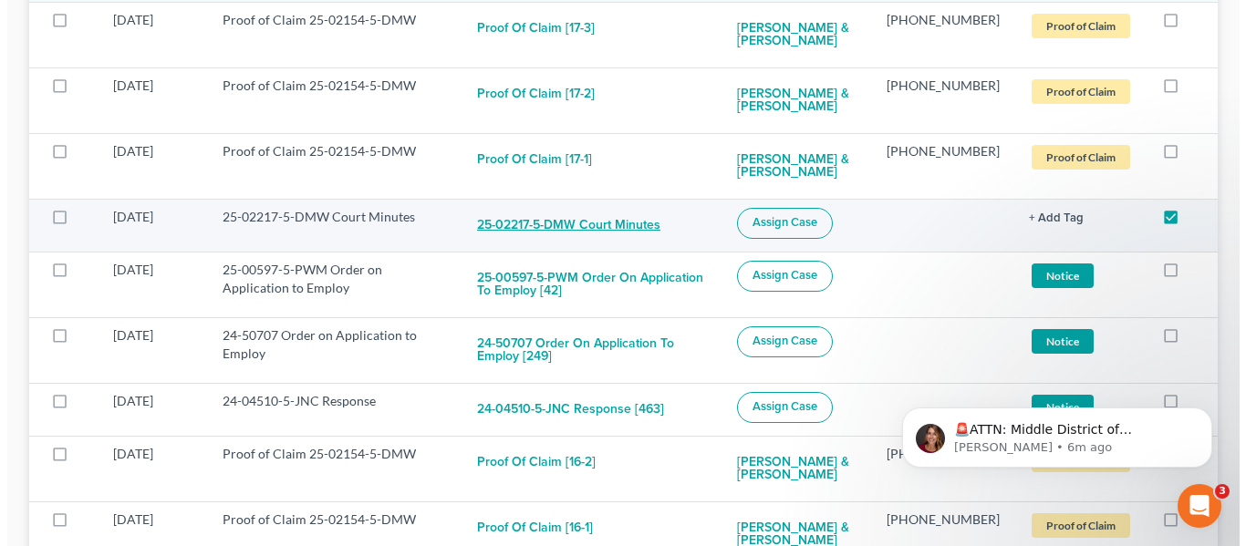
scroll to position [3315, 0]
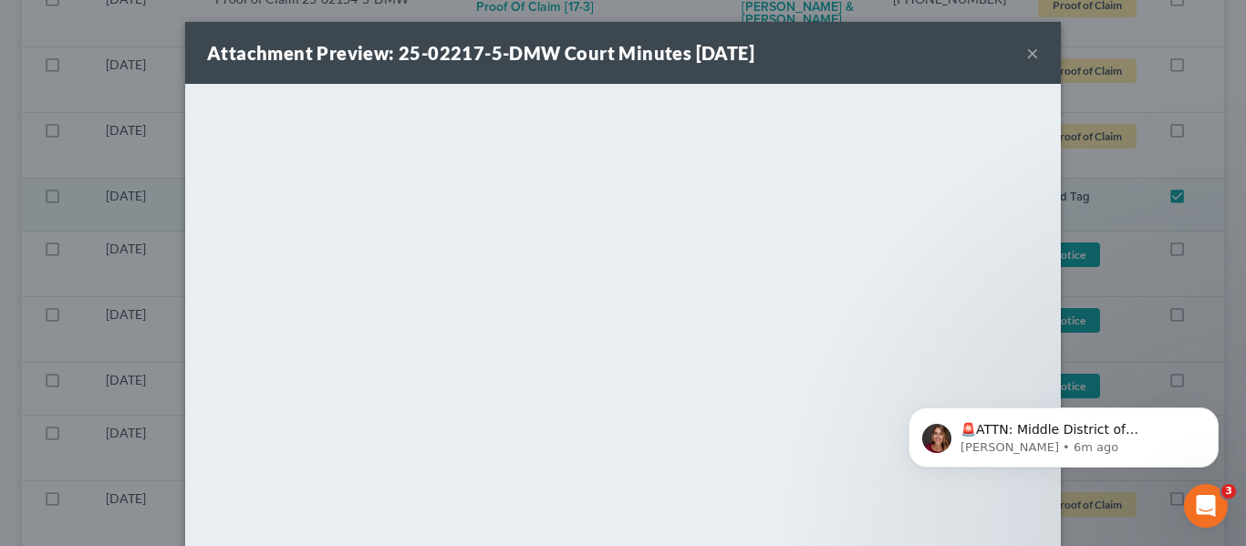
click at [1026, 45] on button "×" at bounding box center [1032, 53] width 13 height 22
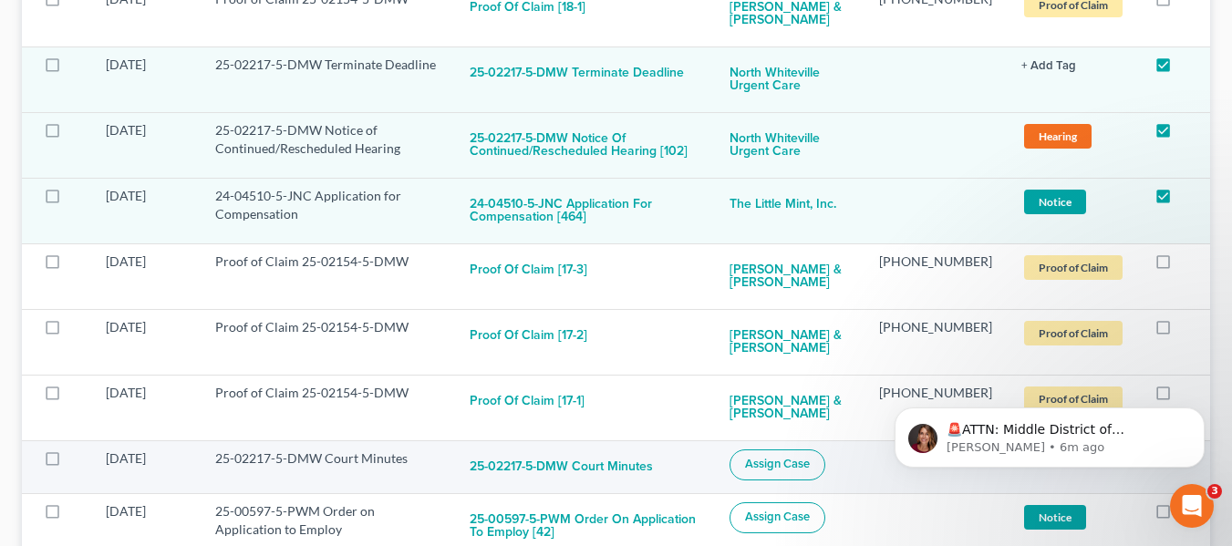
scroll to position [3066, 0]
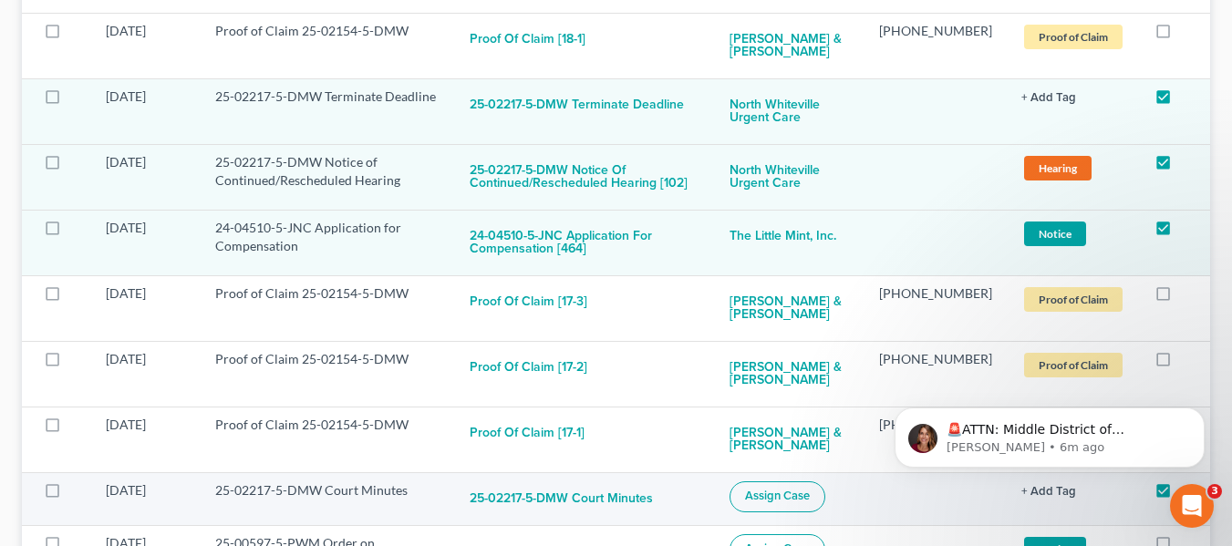
click at [790, 489] on span "Assign Case" at bounding box center [777, 496] width 65 height 15
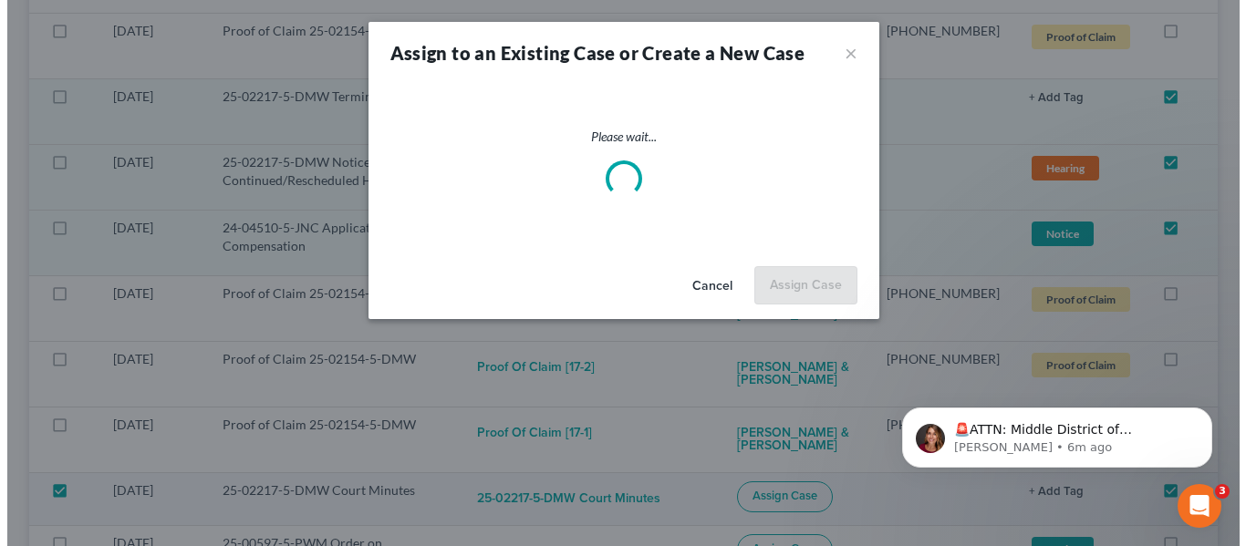
scroll to position [3041, 0]
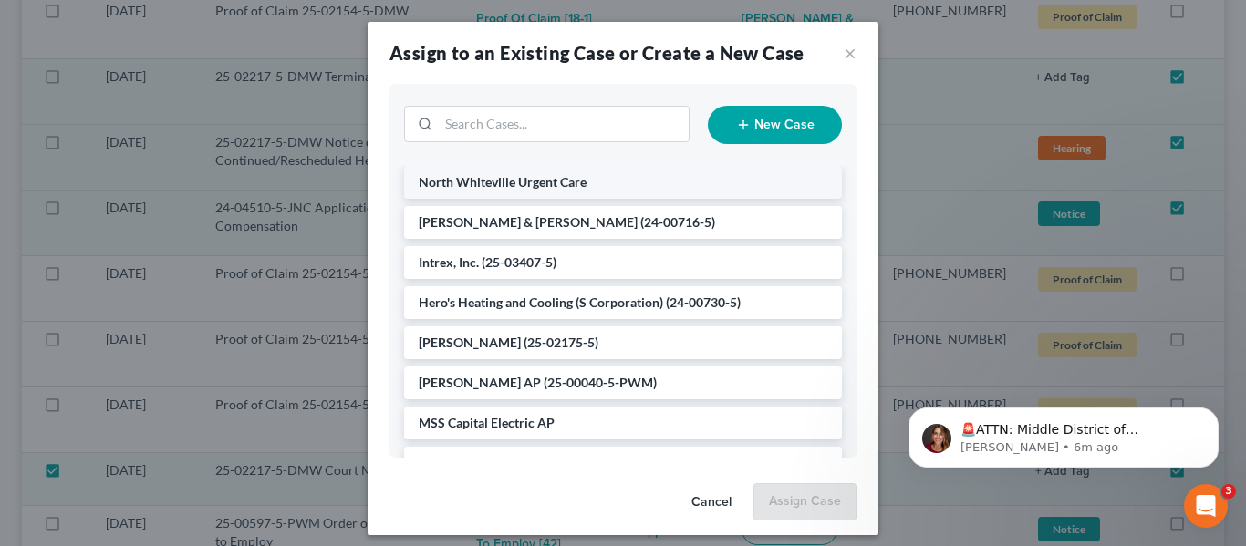
click at [577, 181] on span "North Whiteville Urgent Care" at bounding box center [503, 182] width 168 height 16
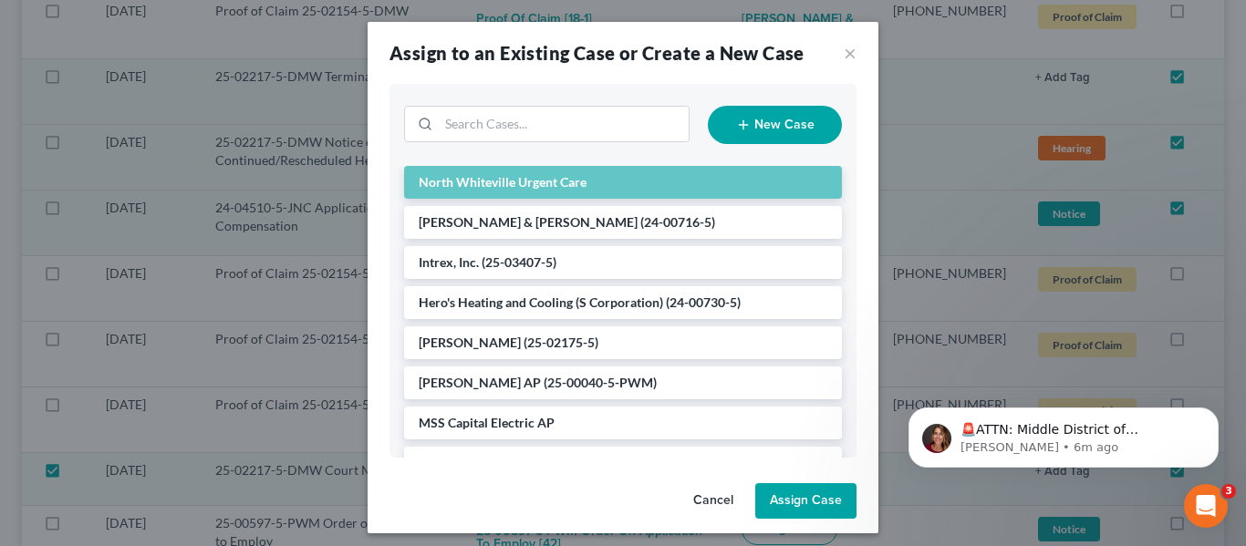
click at [808, 499] on button "Assign Case" at bounding box center [805, 501] width 101 height 36
checkbox input "false"
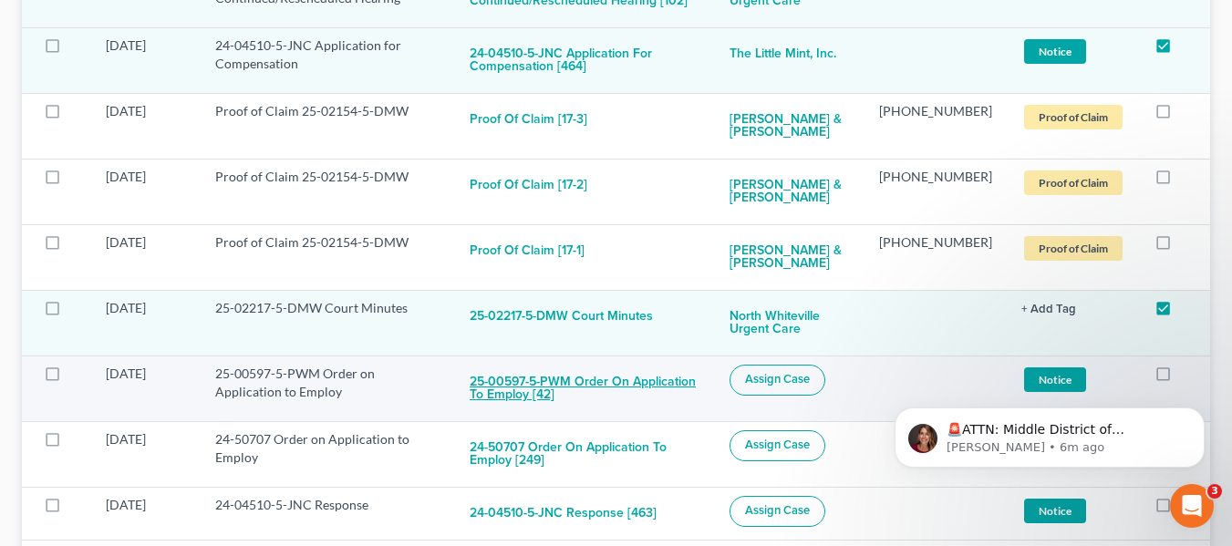
click at [598, 365] on button "25-00597-5-PWM Order on Application to Employ [42]" at bounding box center [585, 389] width 231 height 49
checkbox input "true"
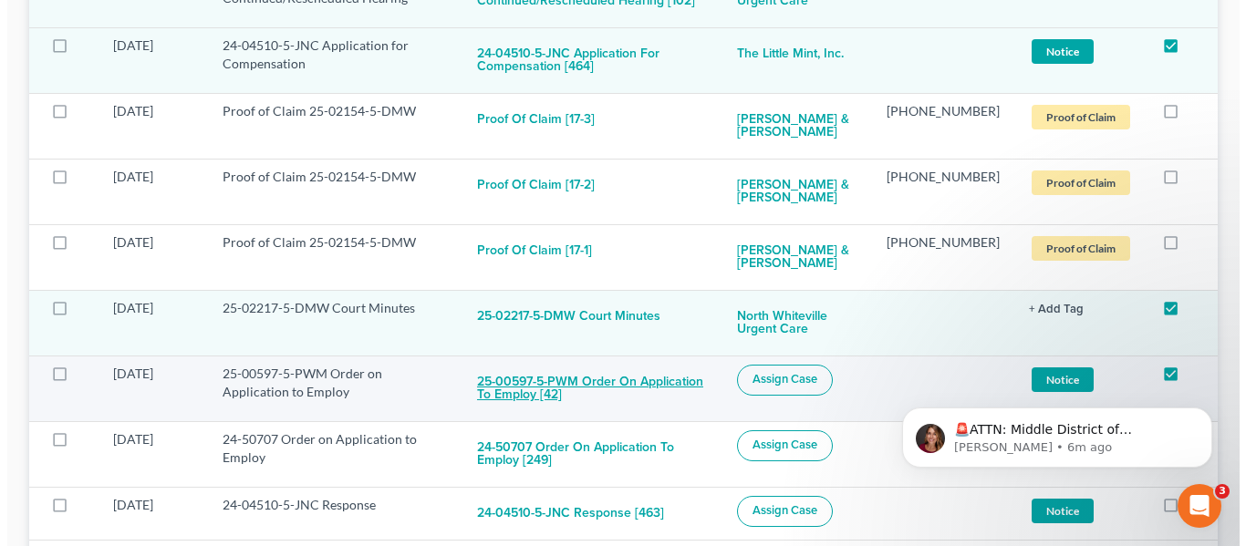
scroll to position [3223, 0]
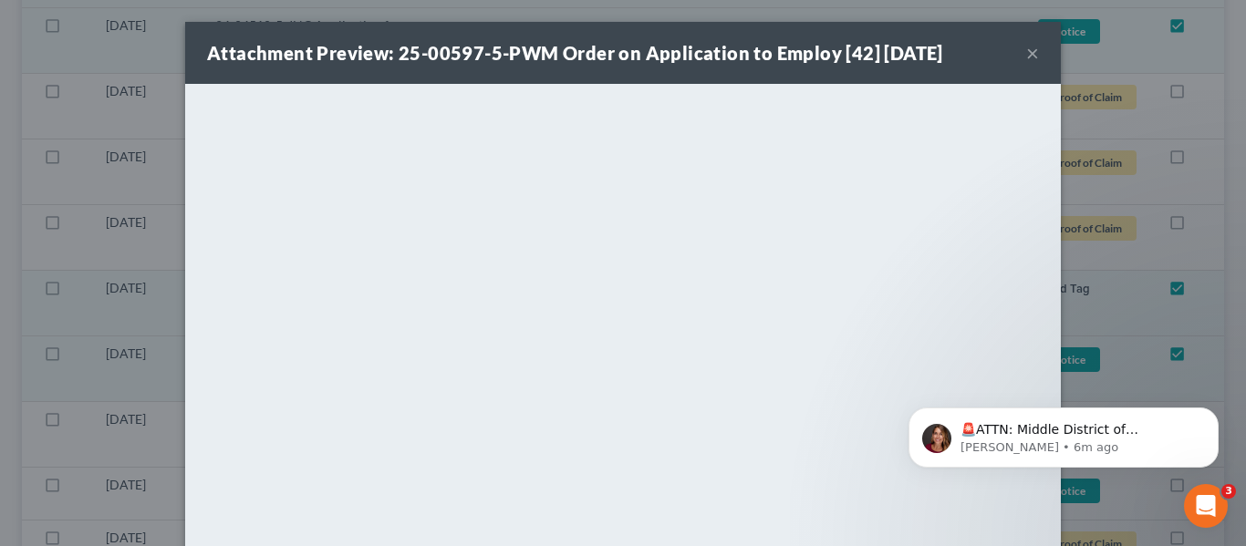
click at [1029, 58] on button "×" at bounding box center [1032, 53] width 13 height 22
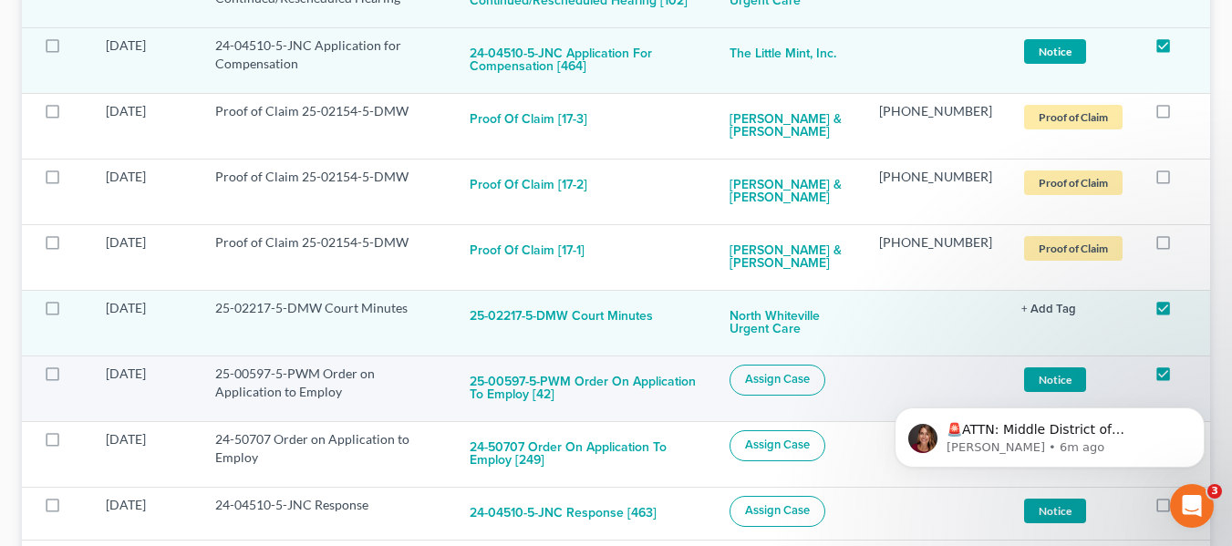
click at [814, 365] on button "Assign Case" at bounding box center [778, 380] width 96 height 31
checkbox input "true"
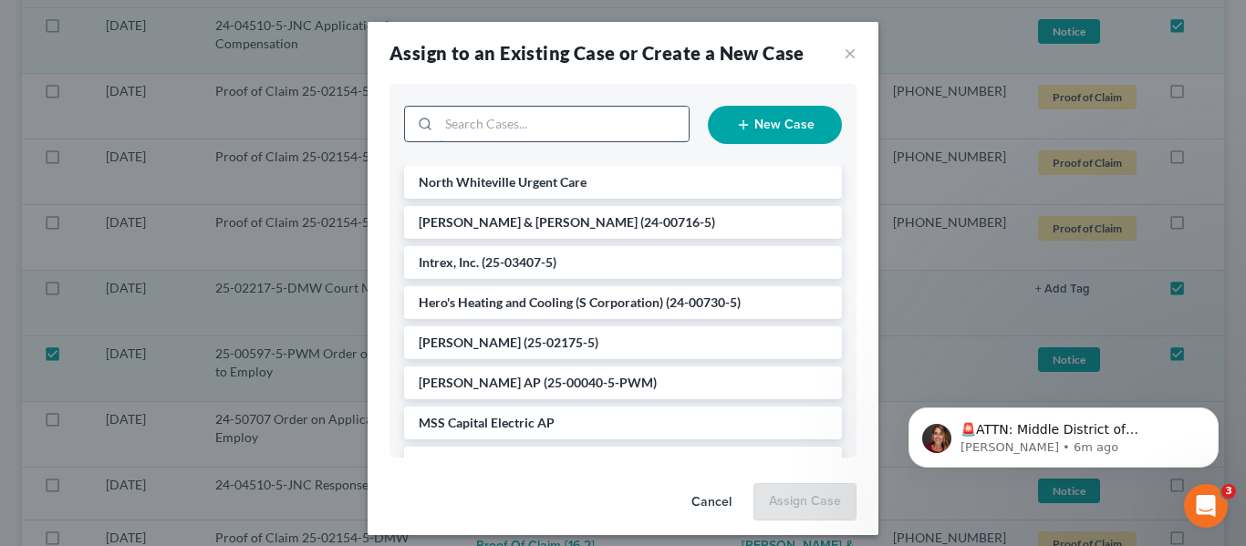
click at [542, 130] on input "search" at bounding box center [564, 124] width 250 height 35
type input "ada"
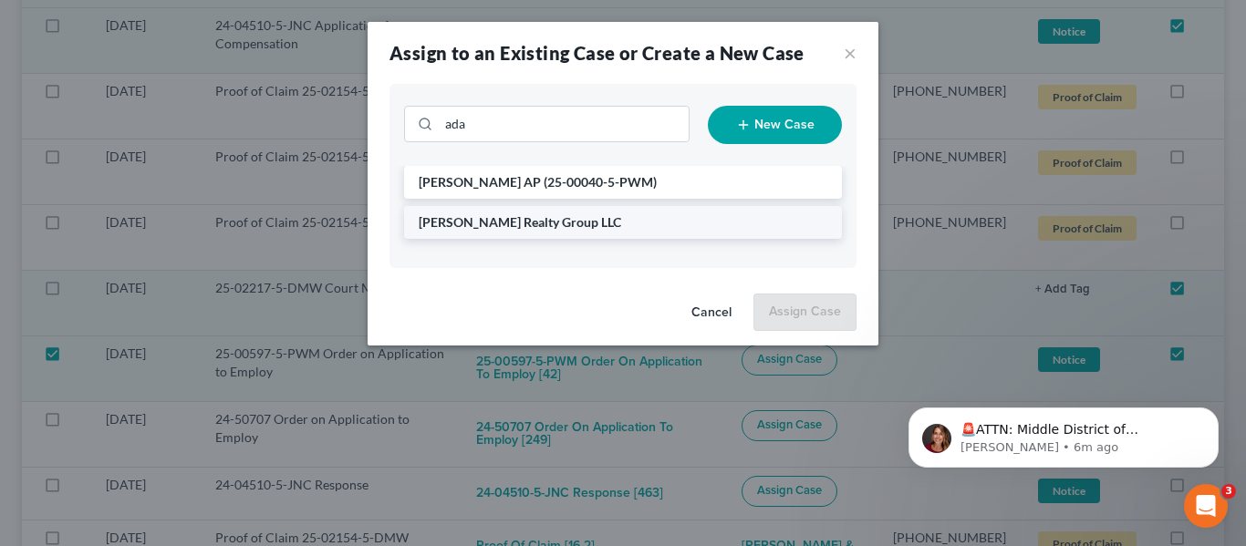
click at [547, 221] on span "Adair Realty Group LLC" at bounding box center [520, 222] width 202 height 16
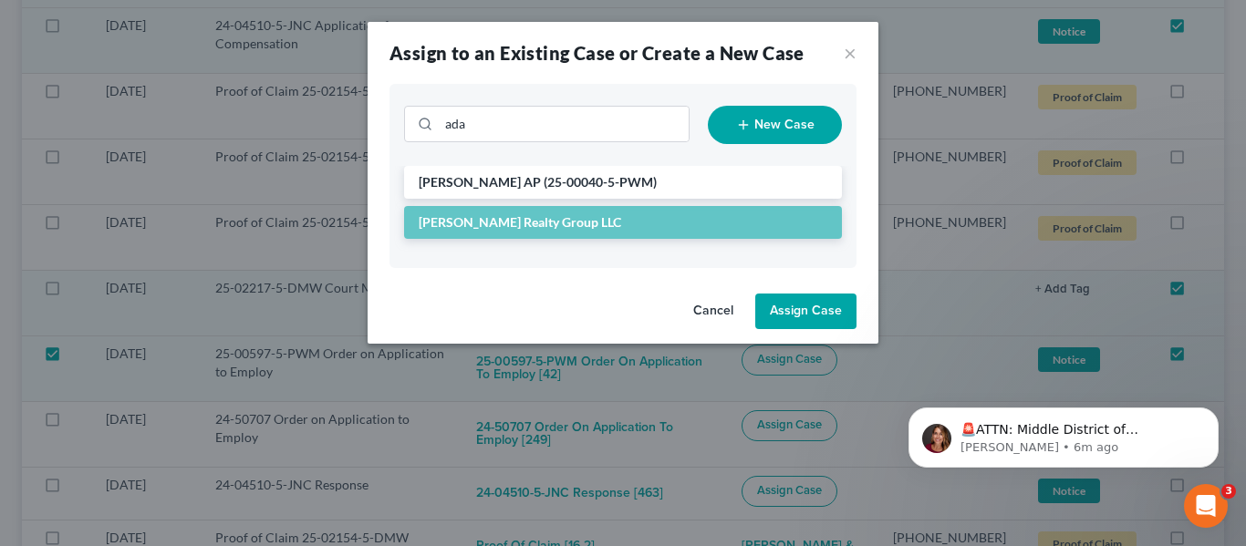
click at [848, 310] on button "Assign Case" at bounding box center [805, 312] width 101 height 36
checkbox input "false"
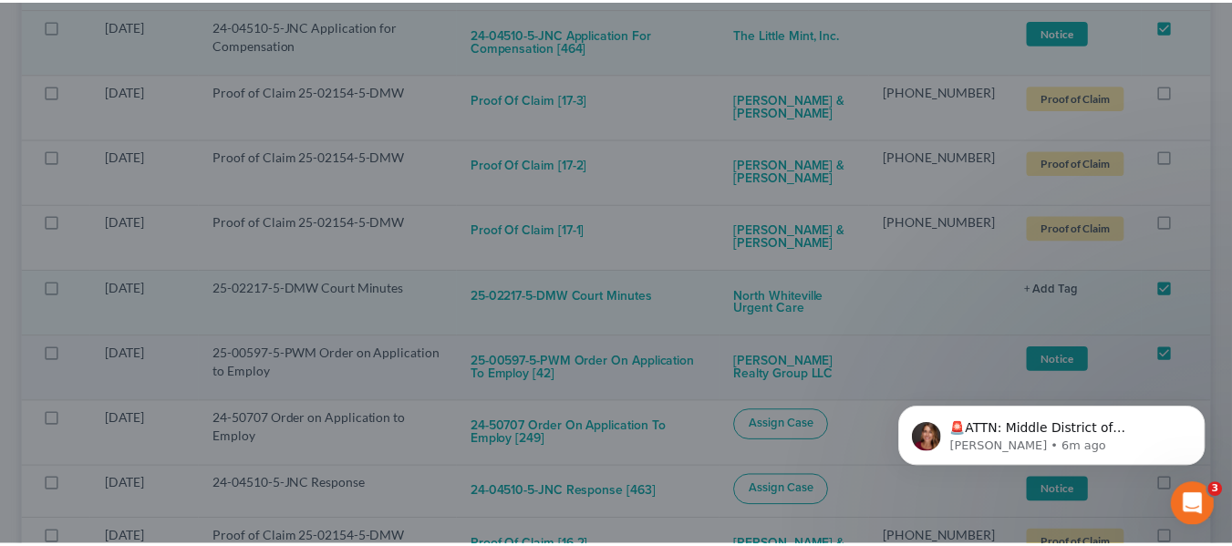
scroll to position [3249, 0]
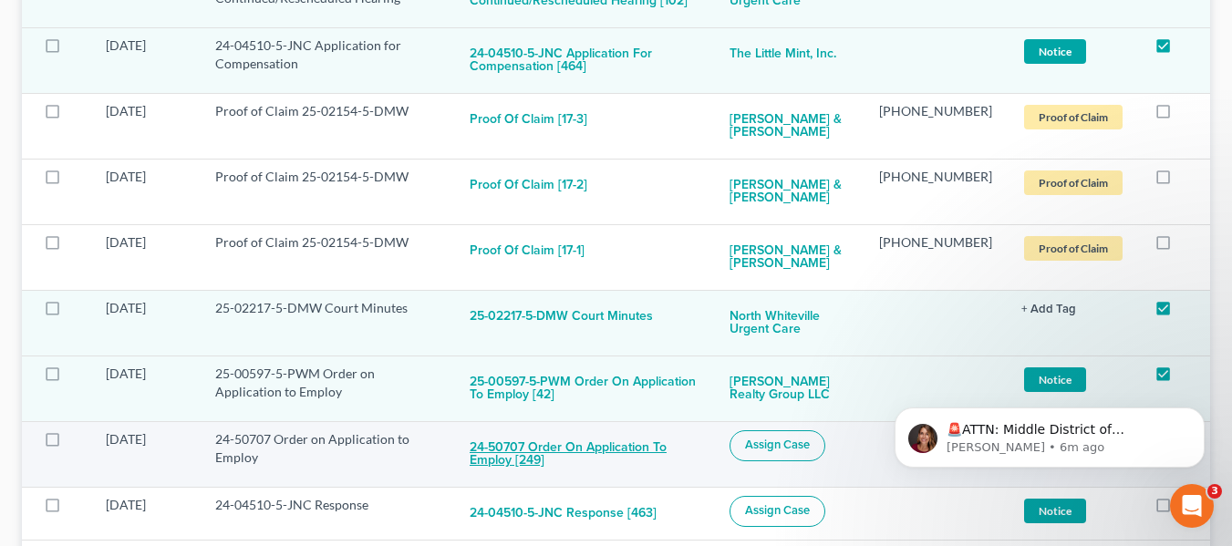
click at [646, 430] on button "24-50707 Order on Application to Employ [249]" at bounding box center [585, 454] width 231 height 49
checkbox input "true"
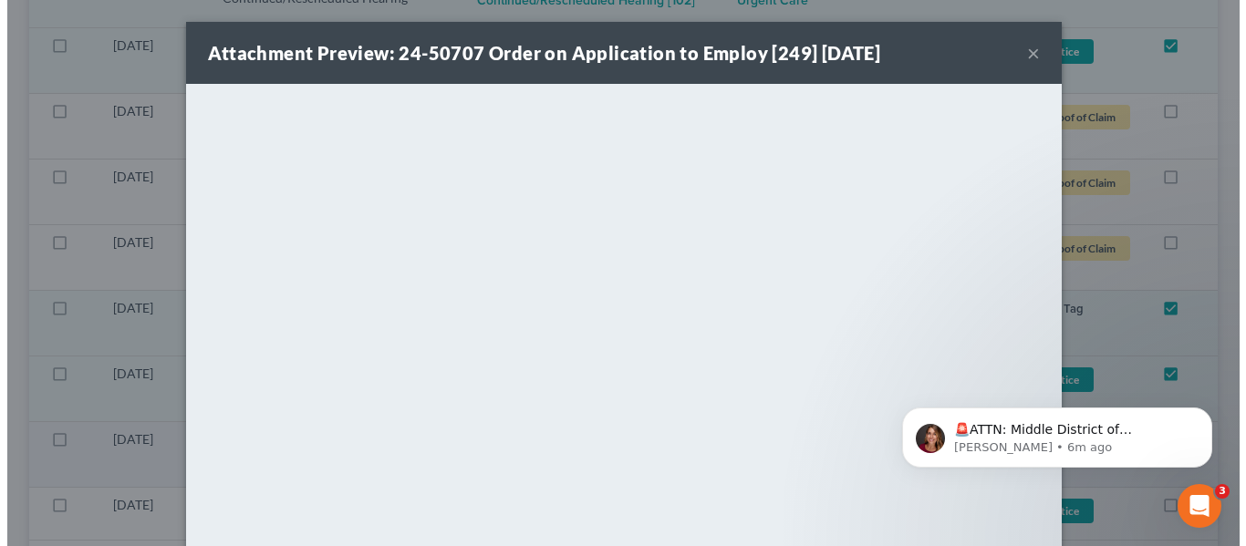
scroll to position [3223, 0]
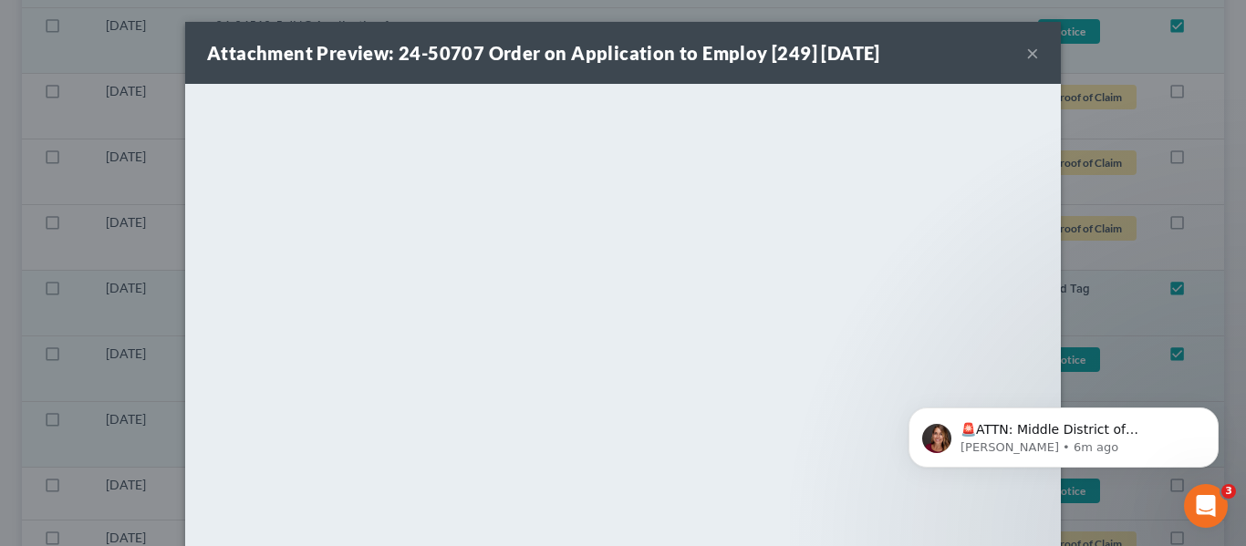
click at [1030, 57] on button "×" at bounding box center [1032, 53] width 13 height 22
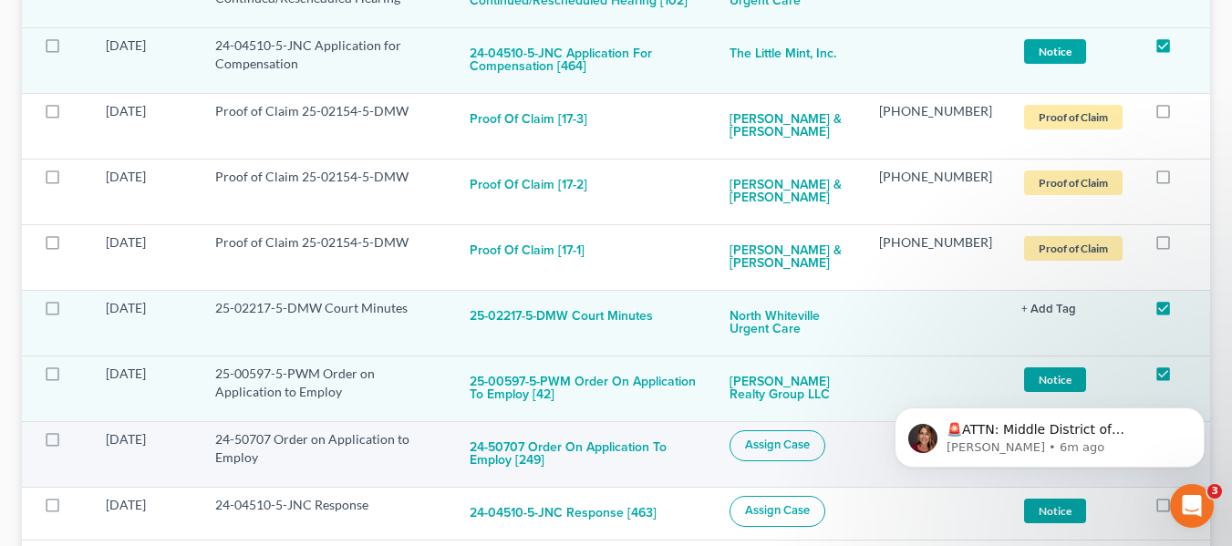
click at [805, 438] on span "Assign Case" at bounding box center [777, 445] width 65 height 15
checkbox input "true"
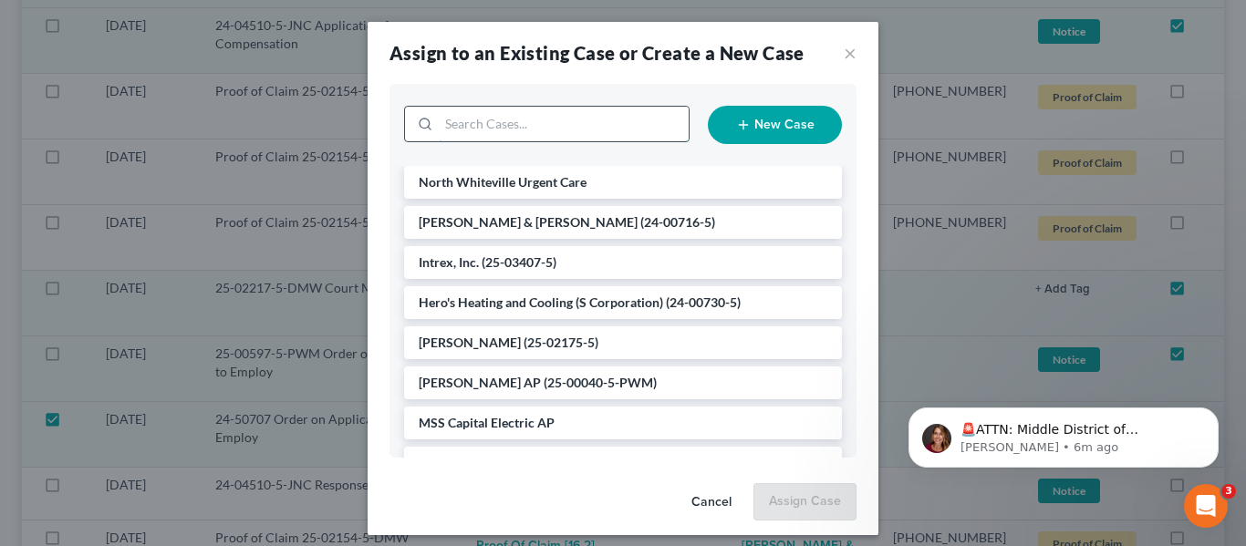
click at [534, 125] on input "search" at bounding box center [564, 124] width 250 height 35
type input "entev"
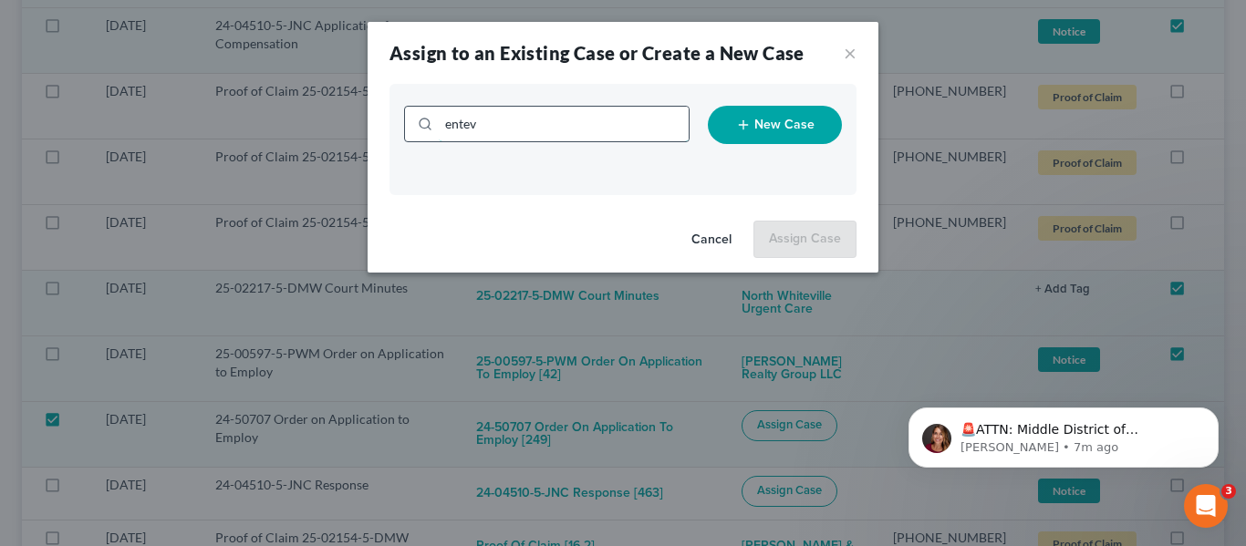
click at [531, 128] on input "entev" at bounding box center [564, 124] width 250 height 35
type input "entecco"
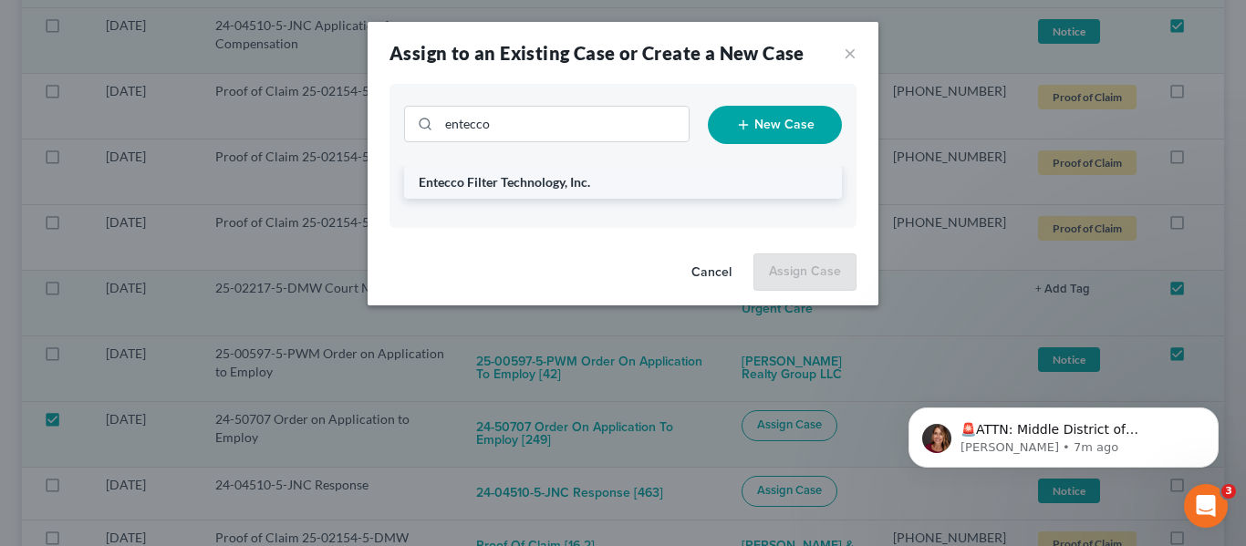
click at [631, 176] on li "Entecco Filter Technology, Inc." at bounding box center [623, 182] width 438 height 33
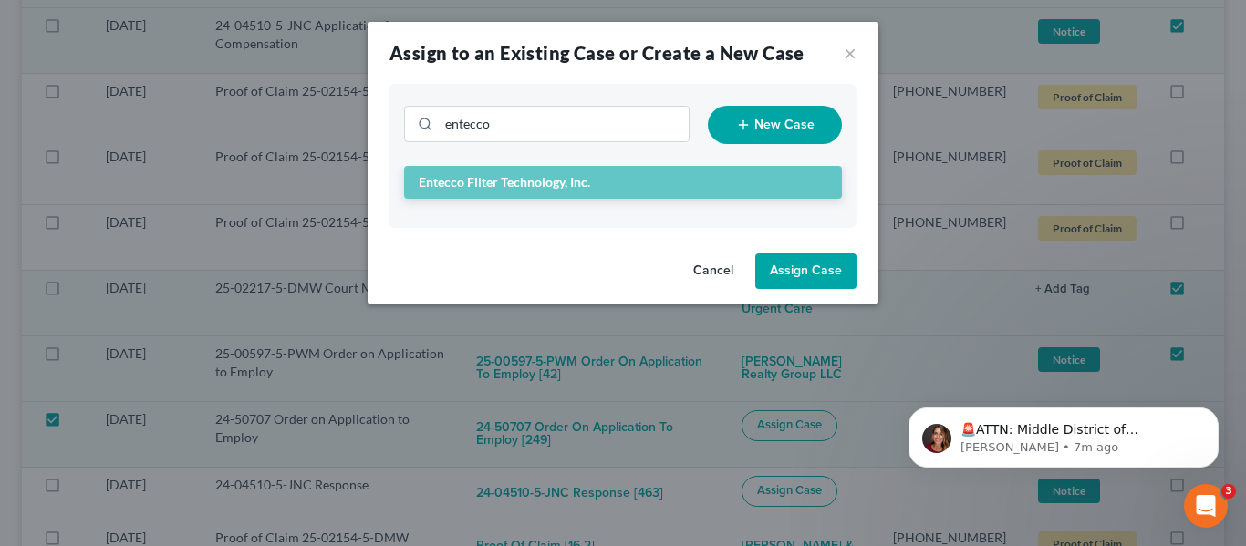
click at [781, 276] on button "Assign Case" at bounding box center [805, 272] width 101 height 36
checkbox input "false"
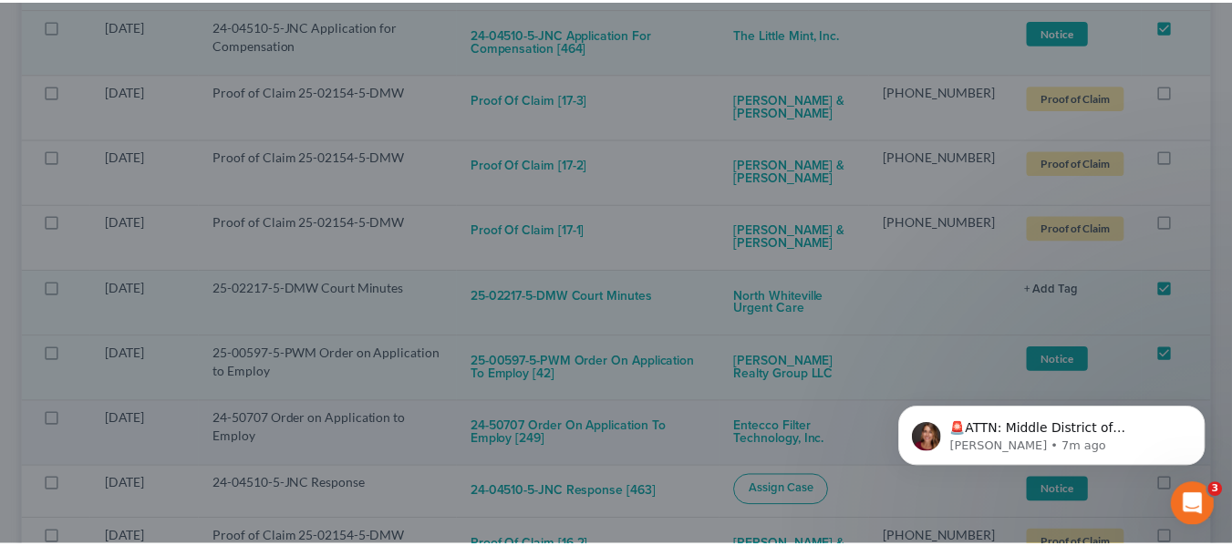
scroll to position [3249, 0]
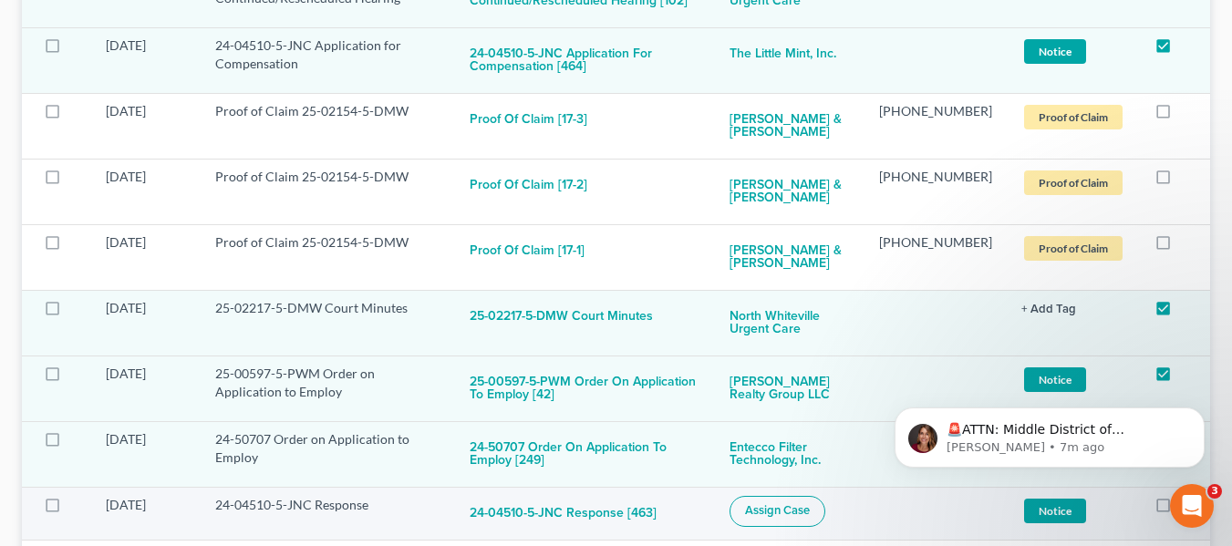
click at [772, 503] on span "Assign Case" at bounding box center [777, 510] width 65 height 15
checkbox input "true"
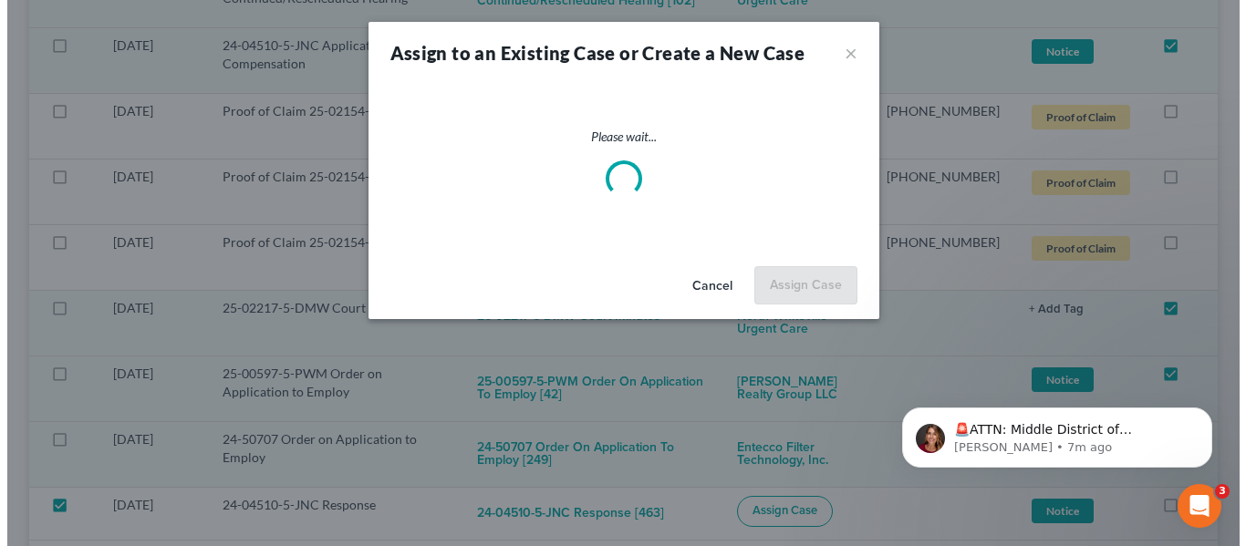
scroll to position [3223, 0]
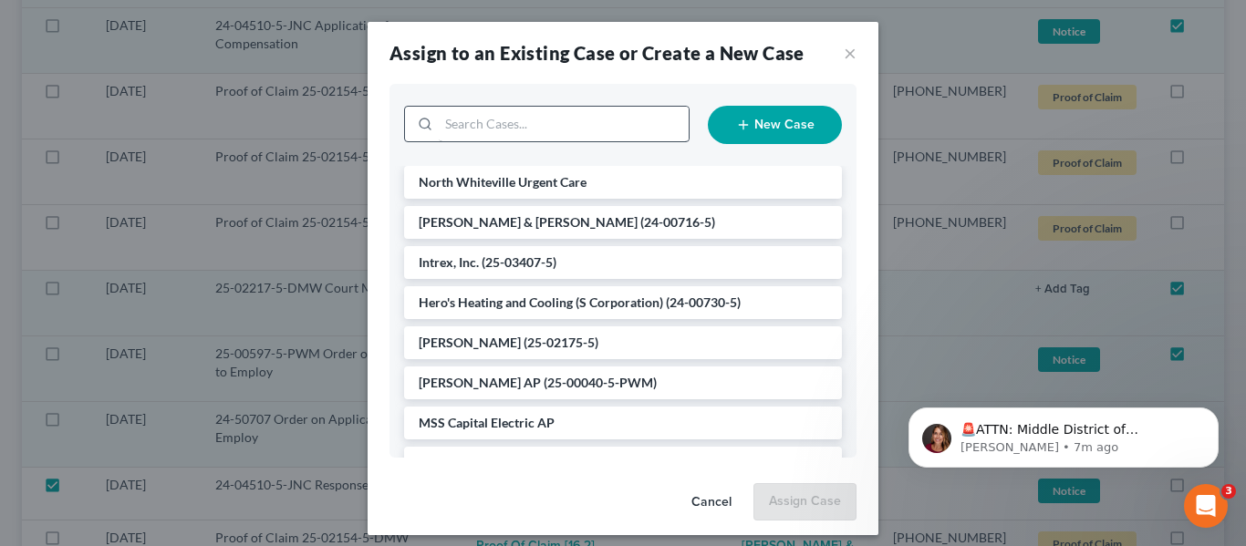
click at [513, 142] on div "New Case" at bounding box center [623, 124] width 456 height 53
click at [517, 130] on input "search" at bounding box center [564, 124] width 250 height 35
type input "the"
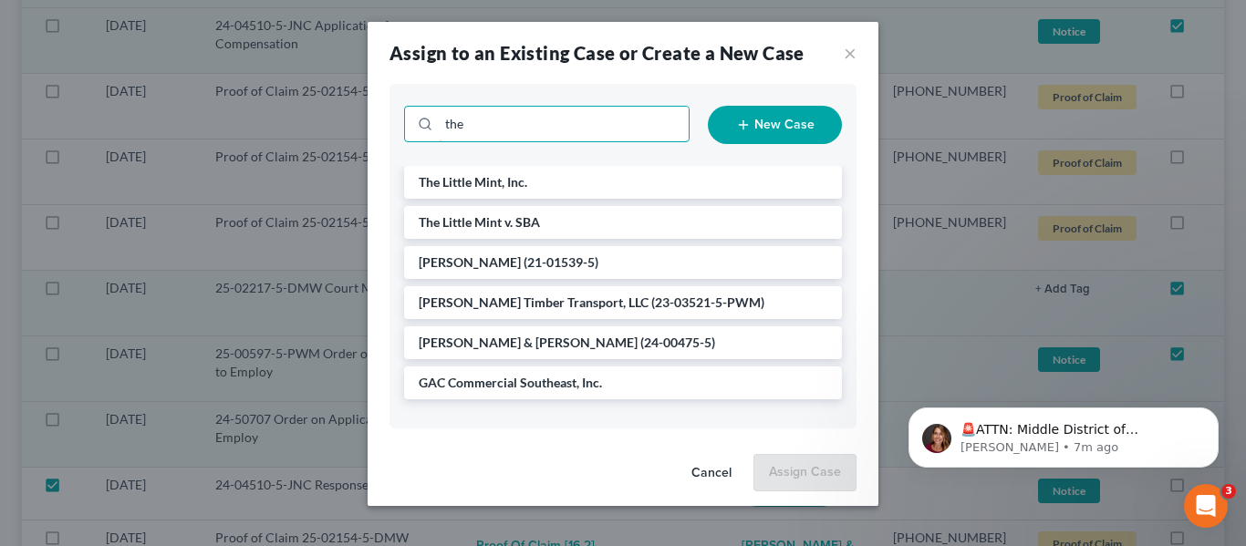
click at [517, 130] on input "the" at bounding box center [564, 124] width 250 height 35
type input "the lii"
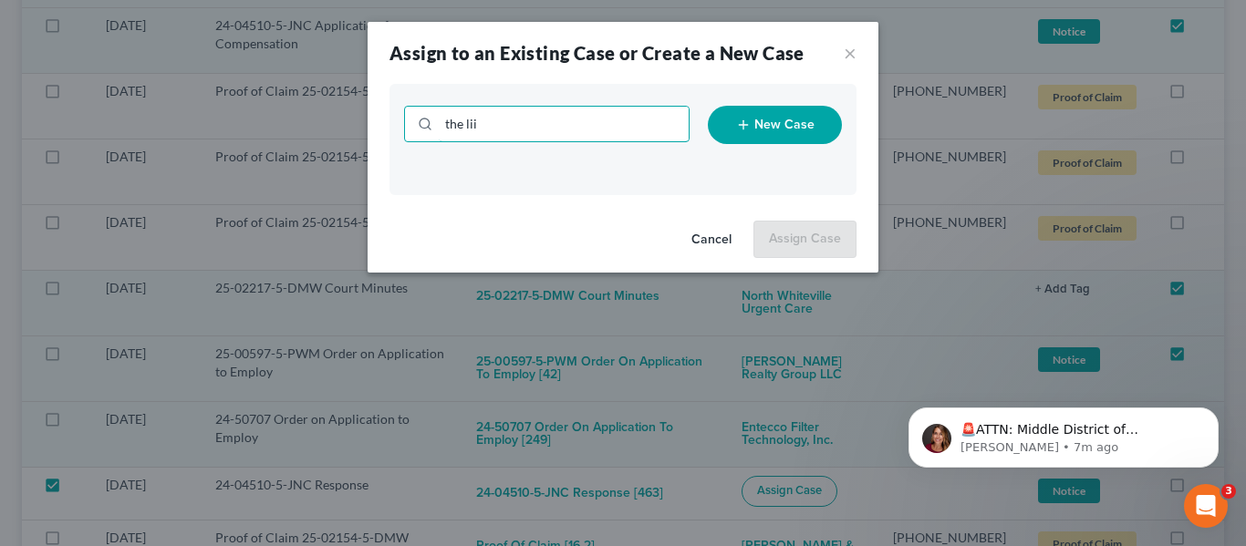
click at [517, 130] on input "the lii" at bounding box center [564, 124] width 250 height 35
type input "the li"
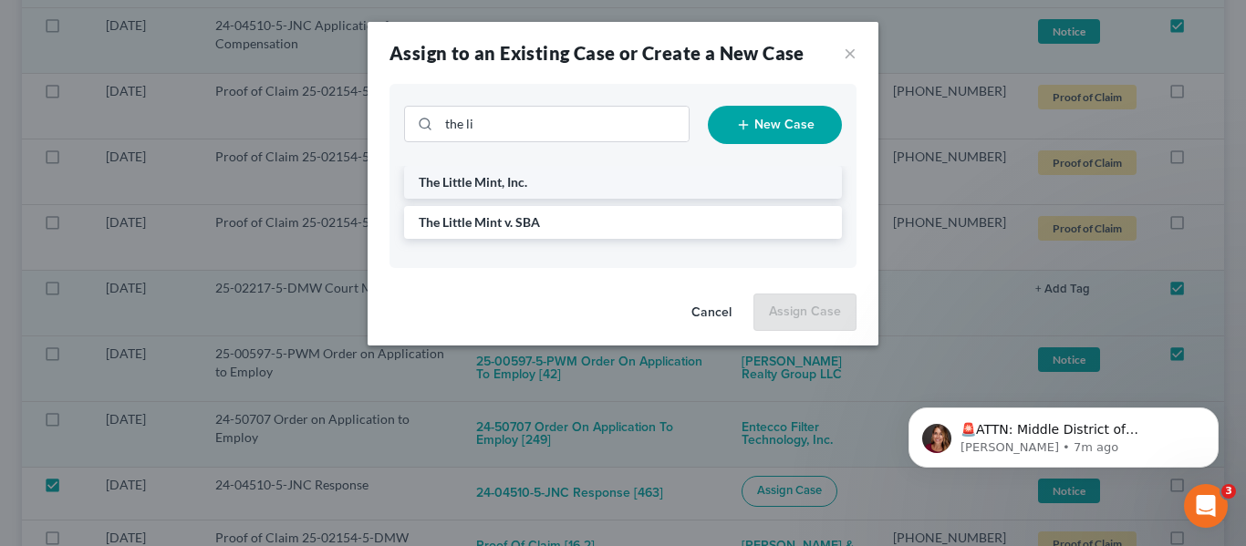
click at [541, 197] on li "The Little Mint, Inc." at bounding box center [623, 182] width 438 height 33
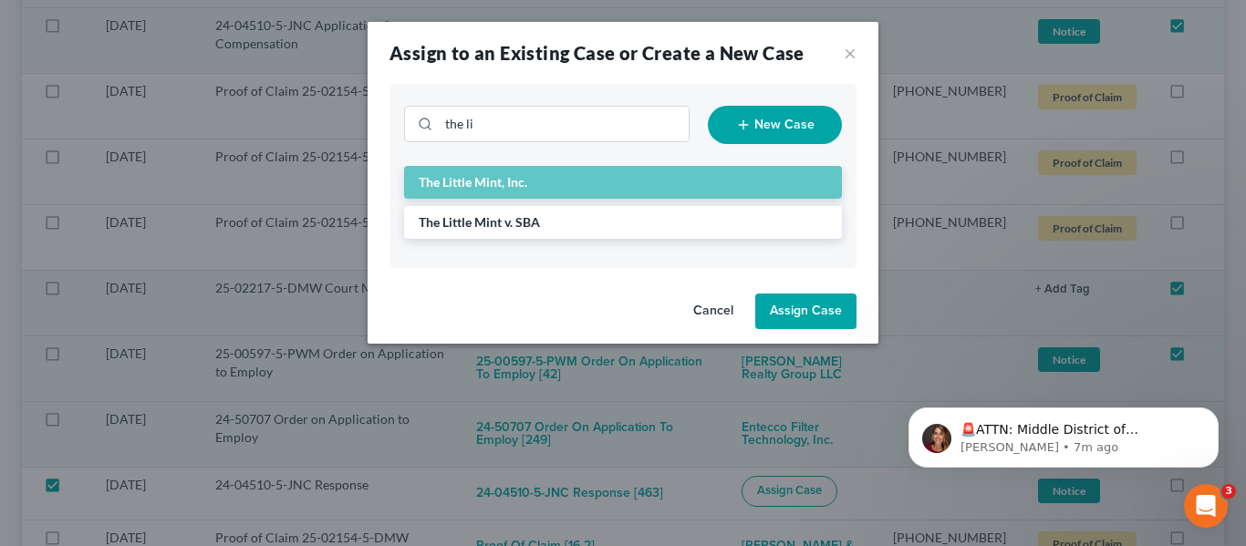
click at [798, 300] on button "Assign Case" at bounding box center [805, 312] width 101 height 36
checkbox input "false"
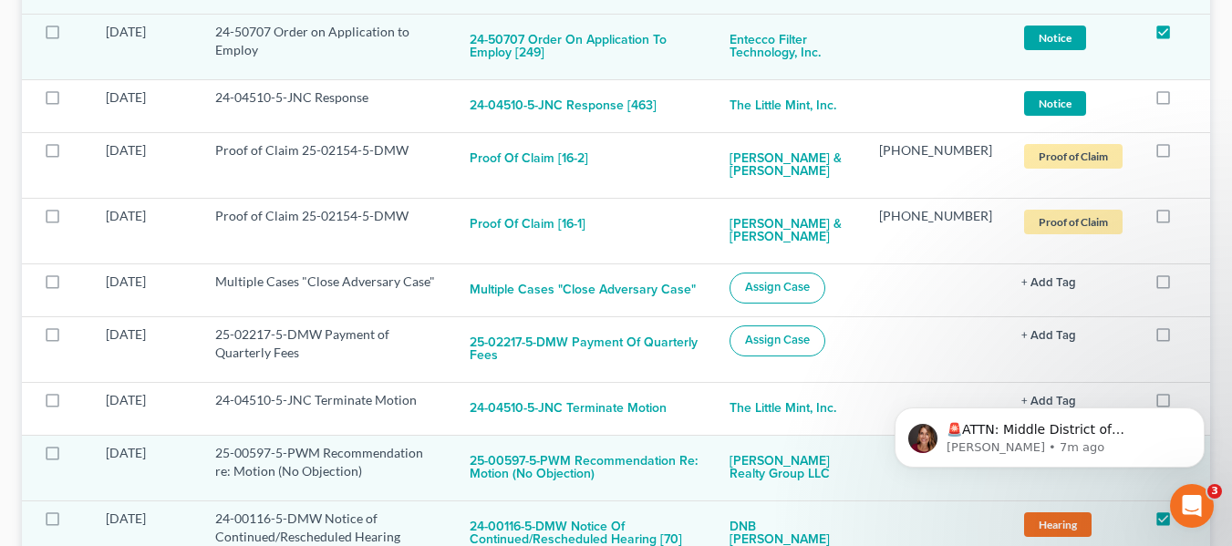
scroll to position [3705, 0]
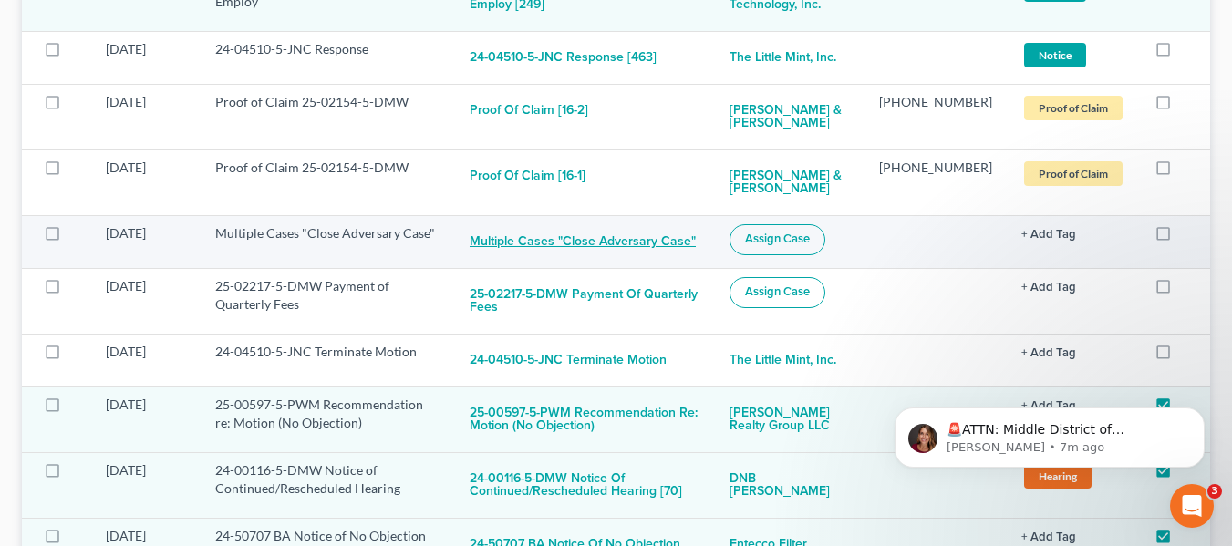
click at [640, 224] on button "Multiple Cases "Close Adversary Case"" at bounding box center [583, 242] width 226 height 36
checkbox input "true"
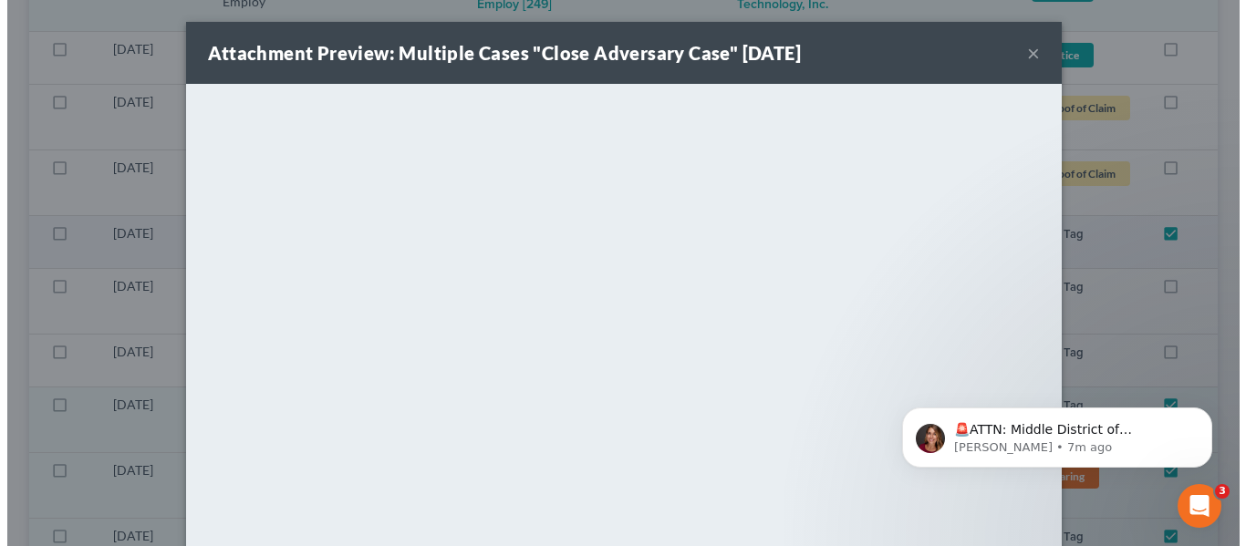
scroll to position [3679, 0]
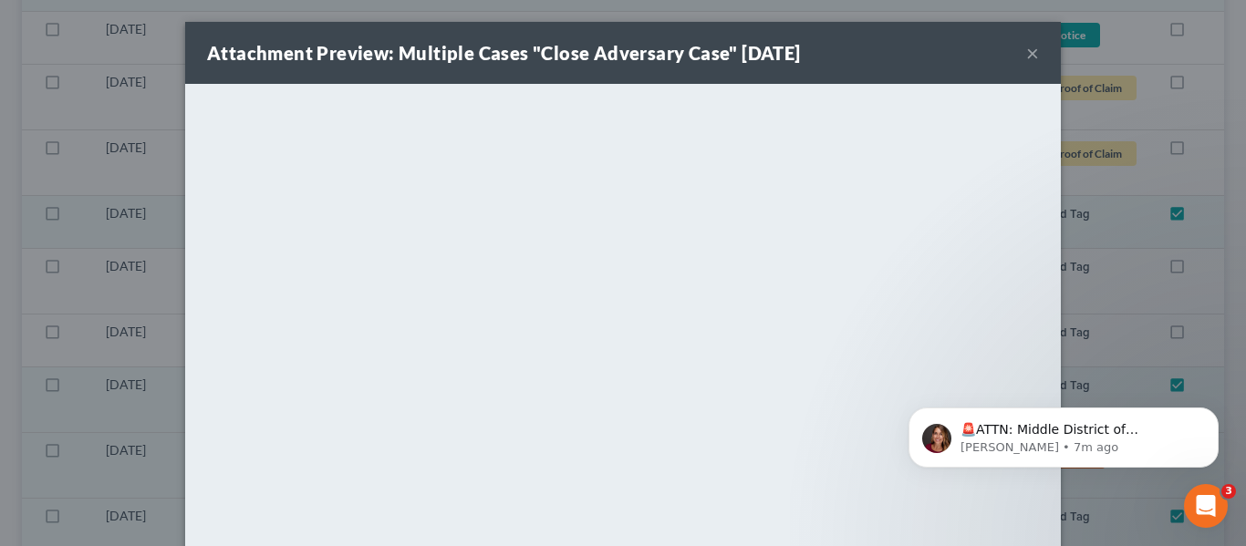
click at [1026, 51] on button "×" at bounding box center [1032, 53] width 13 height 22
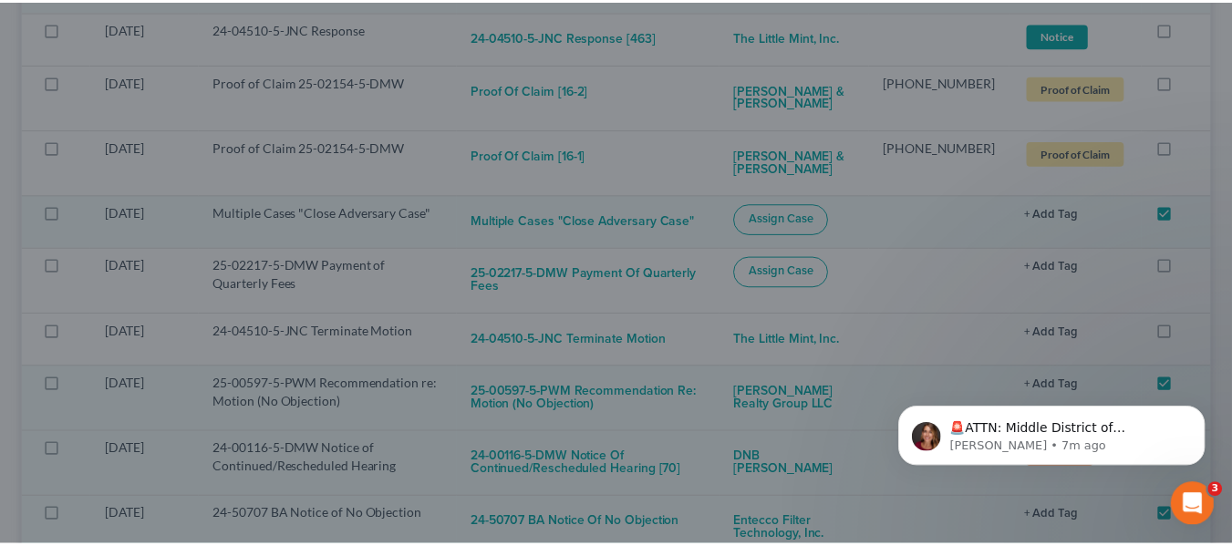
scroll to position [3705, 0]
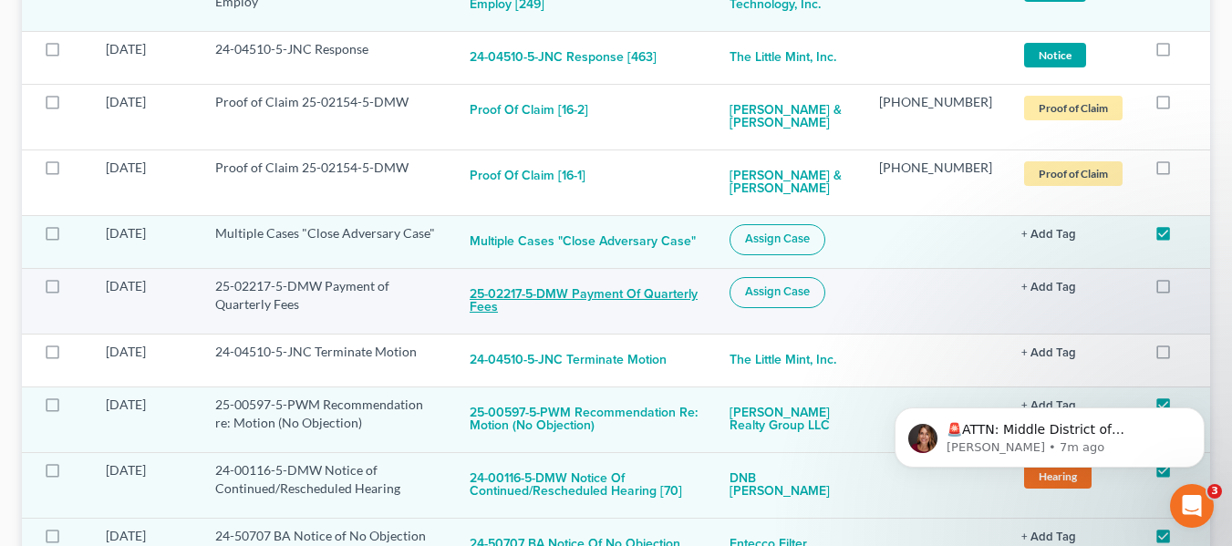
click at [649, 277] on button "25-02217-5-DMW Payment of Quarterly Fees" at bounding box center [585, 301] width 231 height 49
checkbox input "true"
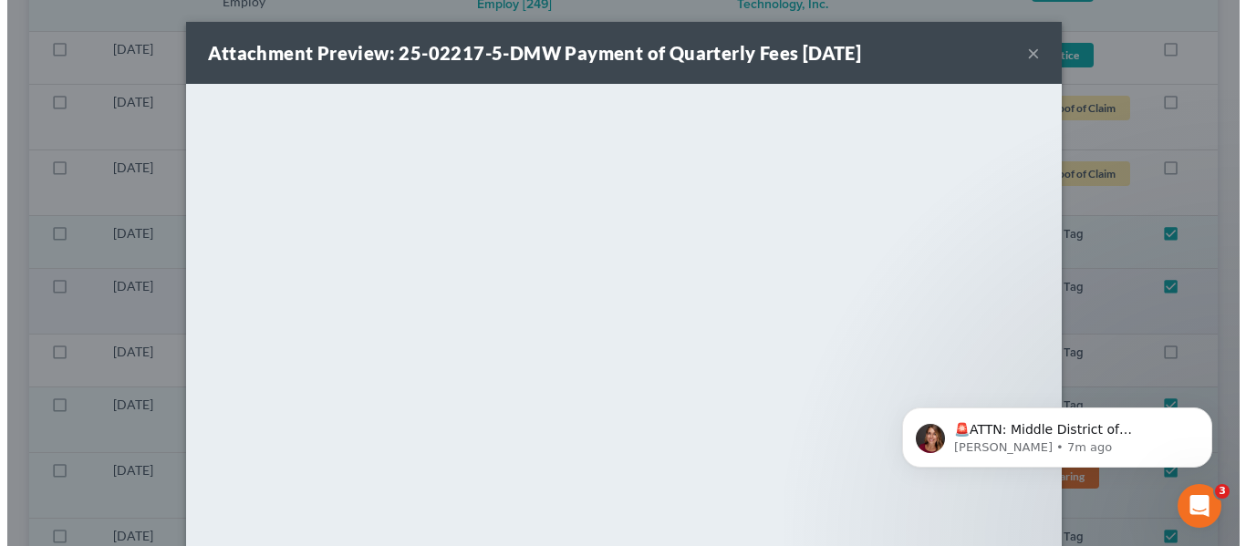
scroll to position [3679, 0]
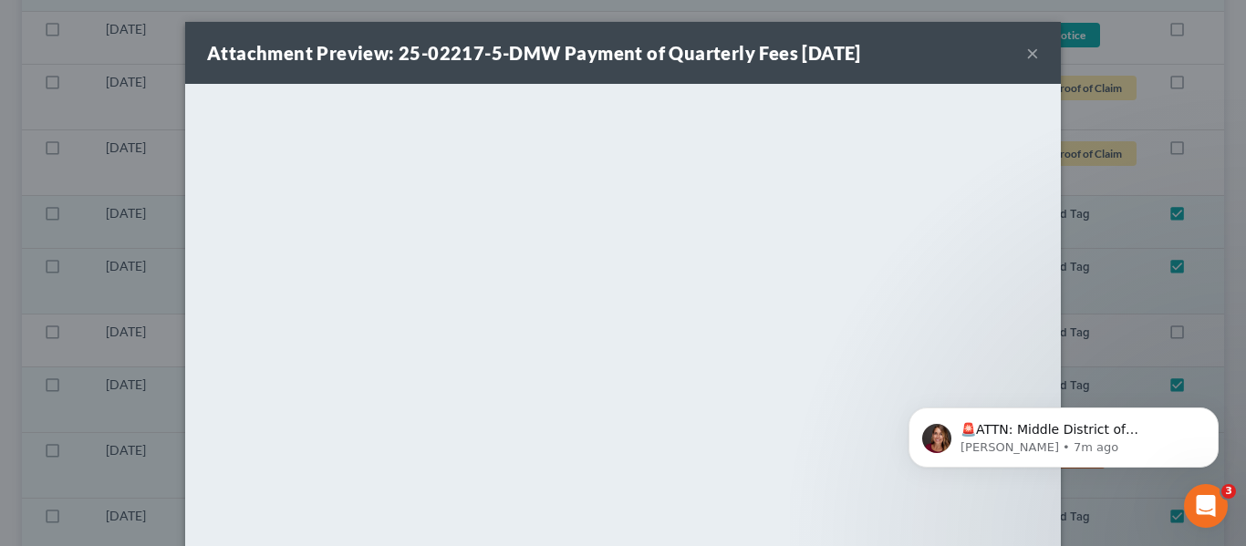
click at [1031, 47] on button "×" at bounding box center [1032, 53] width 13 height 22
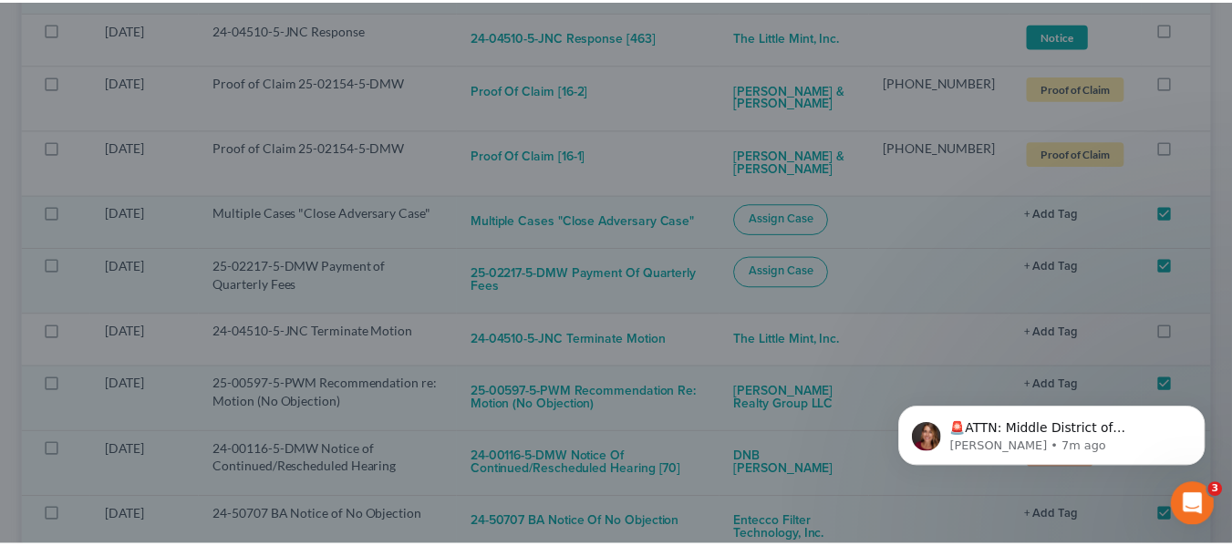
scroll to position [3705, 0]
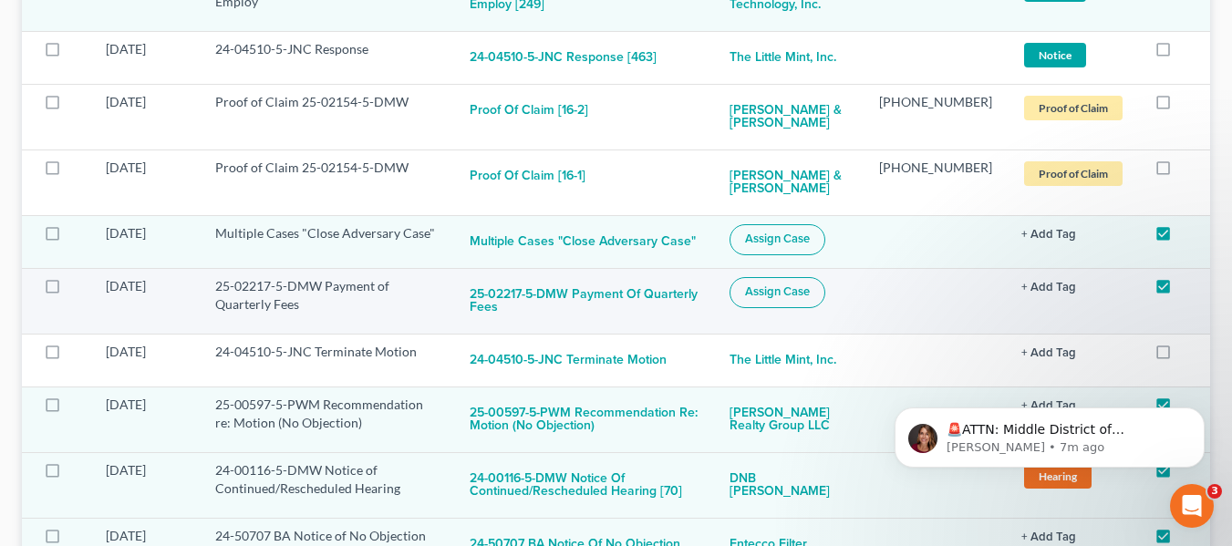
click at [779, 277] on button "Assign Case" at bounding box center [778, 292] width 96 height 31
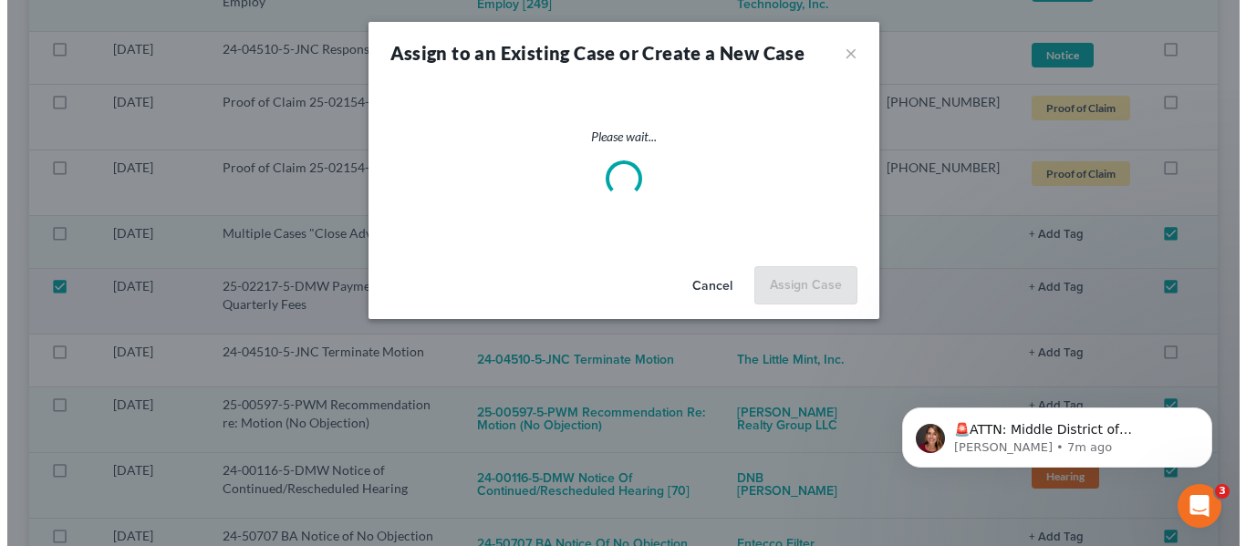
scroll to position [3679, 0]
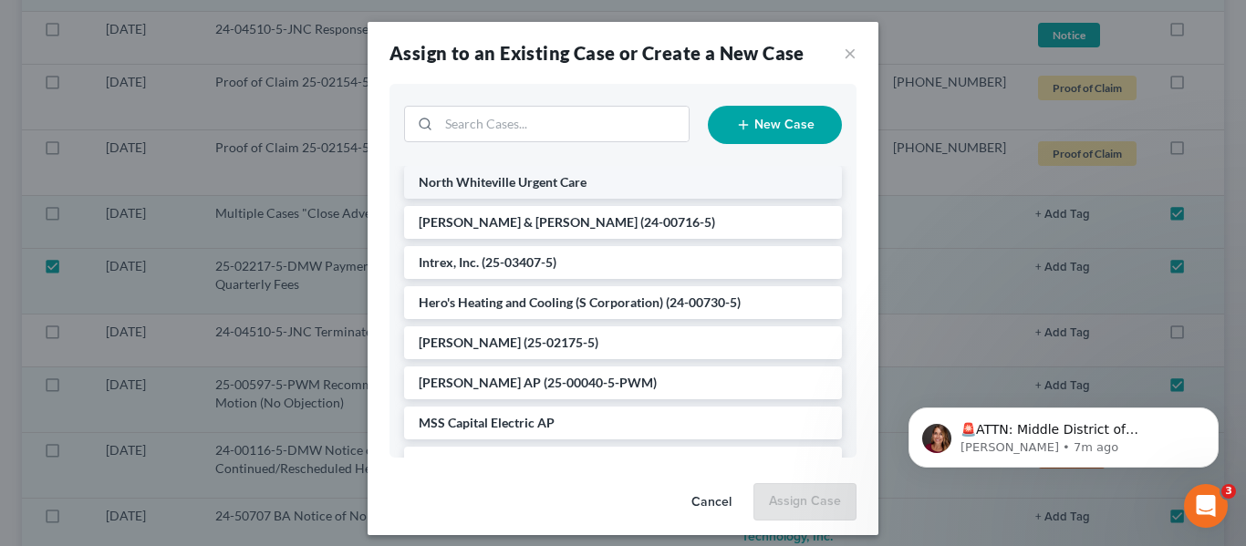
click at [737, 198] on li "North Whiteville Urgent Care" at bounding box center [623, 182] width 438 height 33
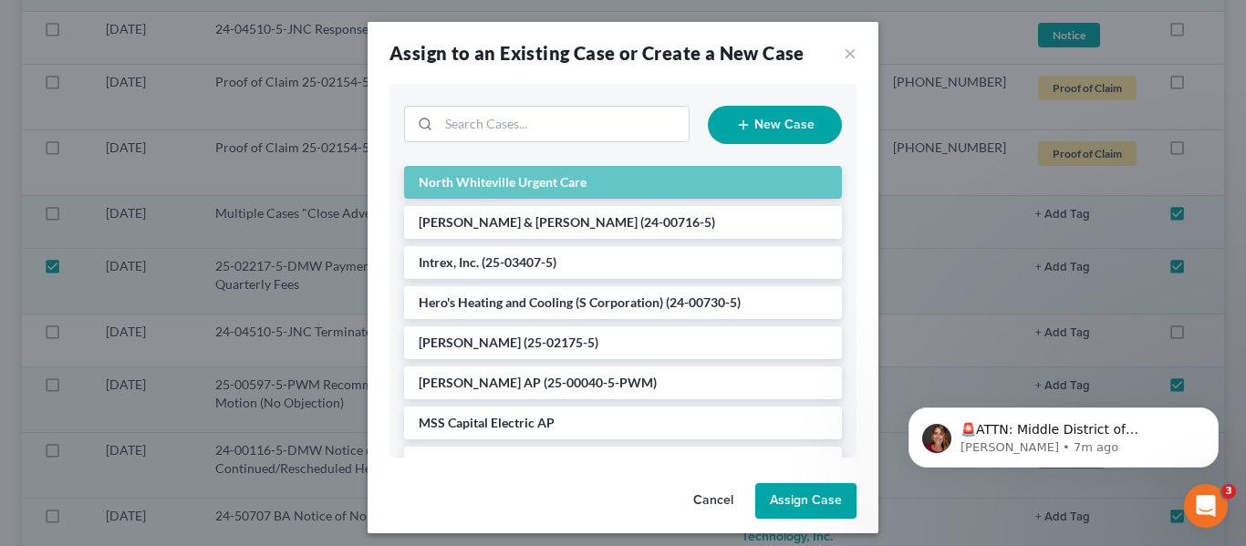
click at [762, 512] on button "Assign Case" at bounding box center [805, 501] width 101 height 36
checkbox input "false"
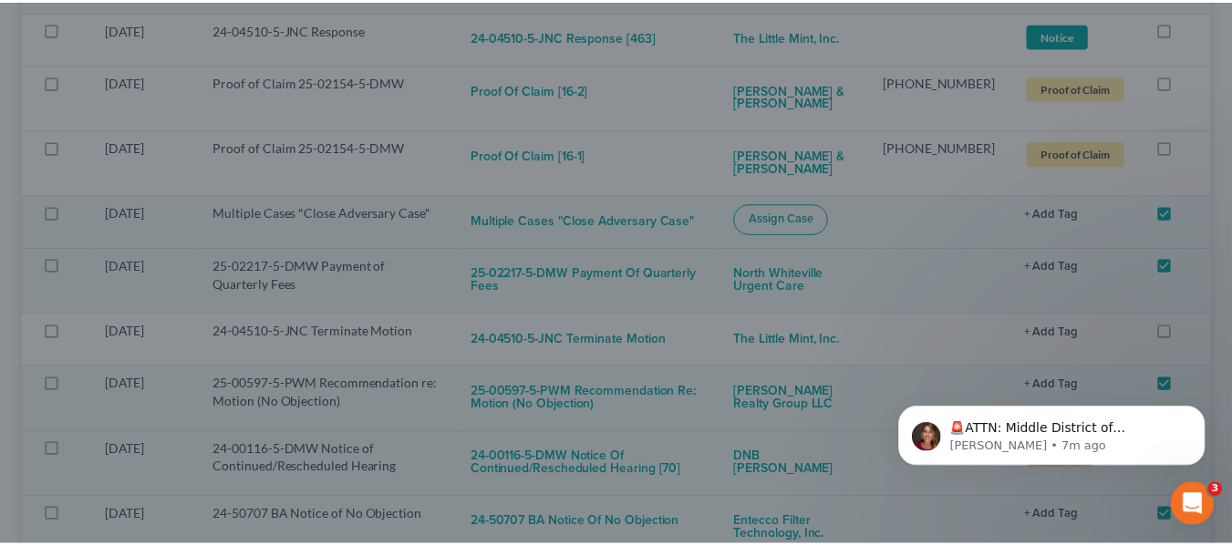
scroll to position [3705, 0]
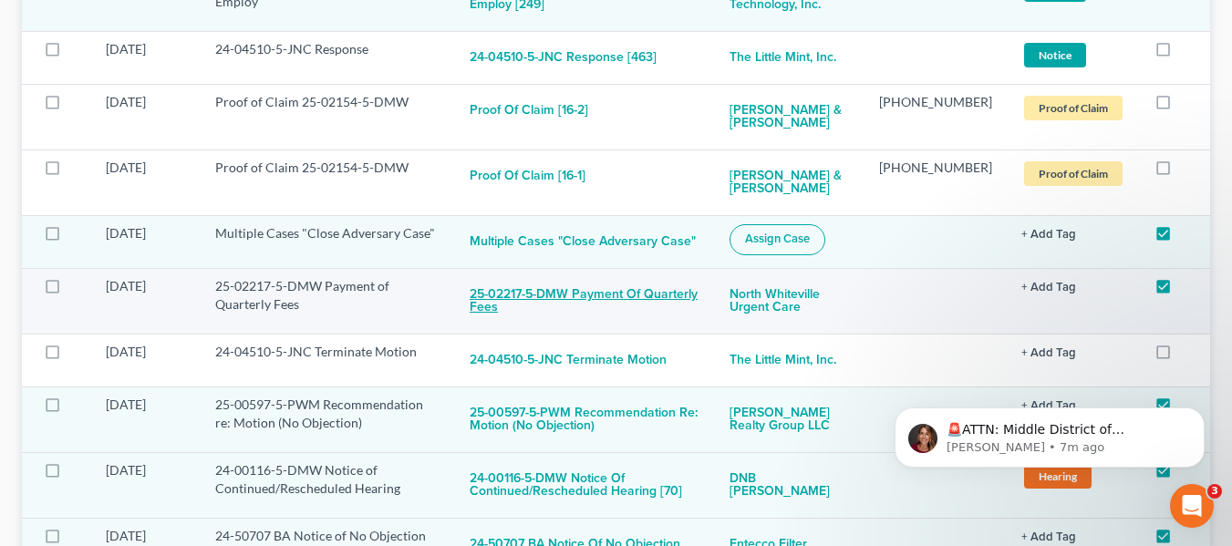
click at [657, 277] on button "25-02217-5-DMW Payment of Quarterly Fees" at bounding box center [585, 301] width 231 height 49
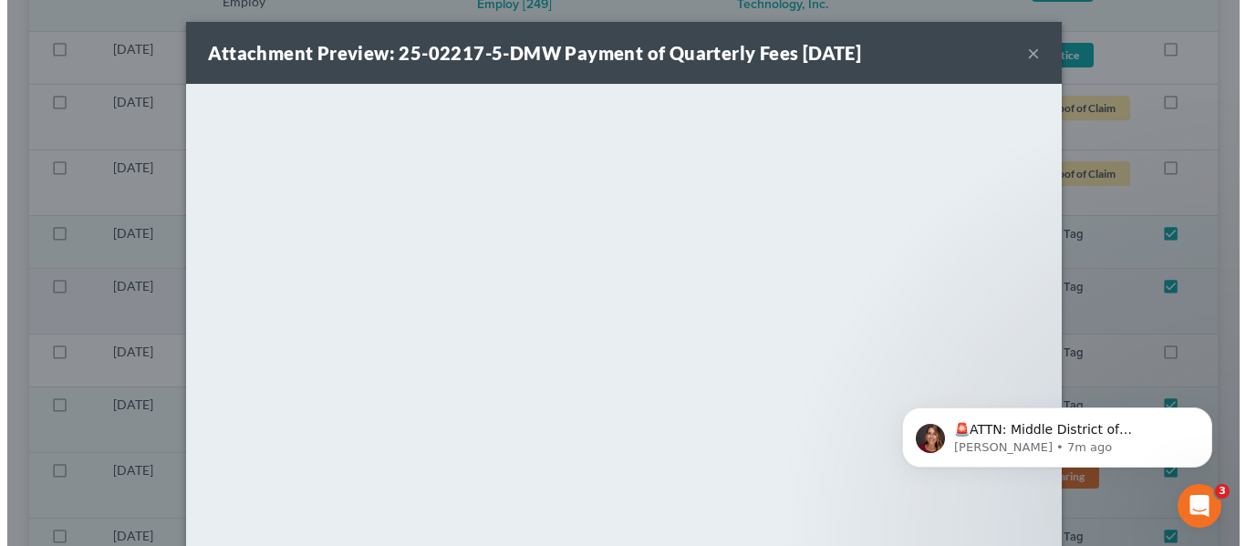
scroll to position [3679, 0]
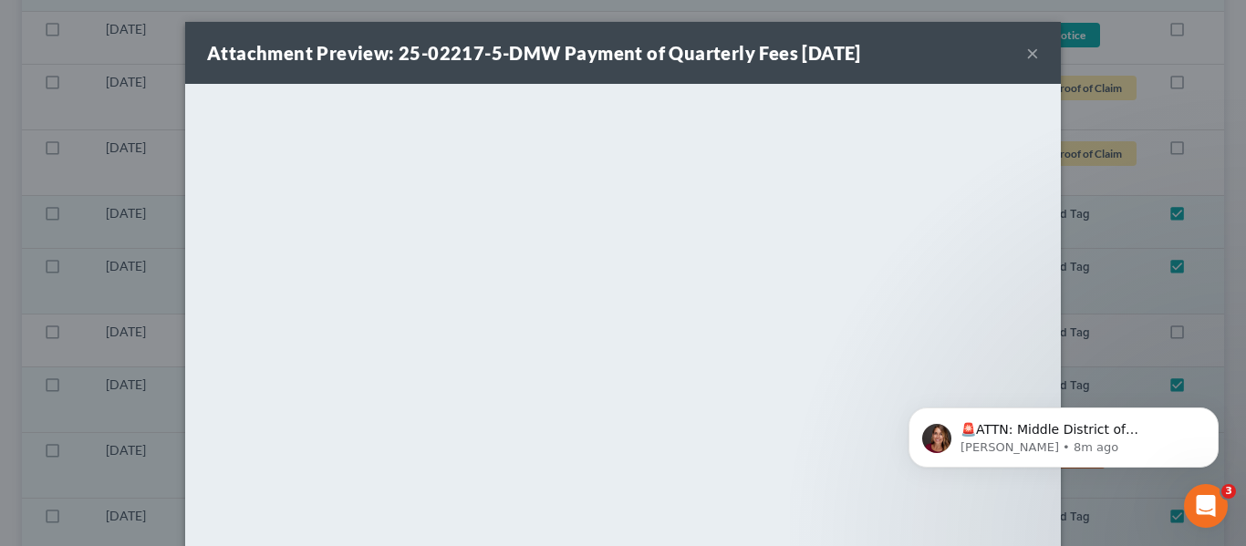
click at [1026, 61] on button "×" at bounding box center [1032, 53] width 13 height 22
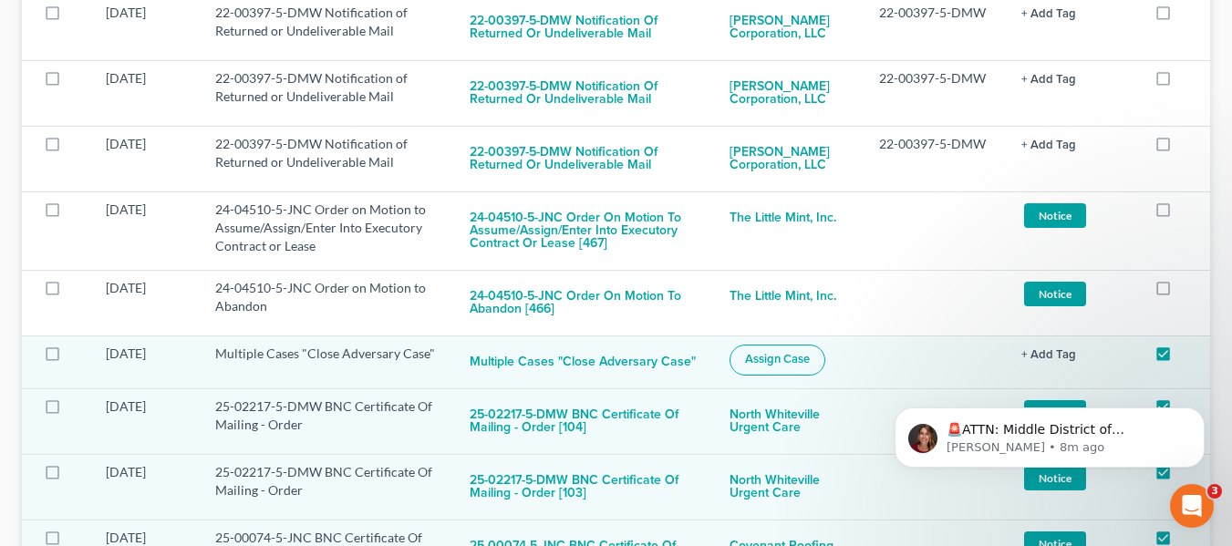
scroll to position [0, 0]
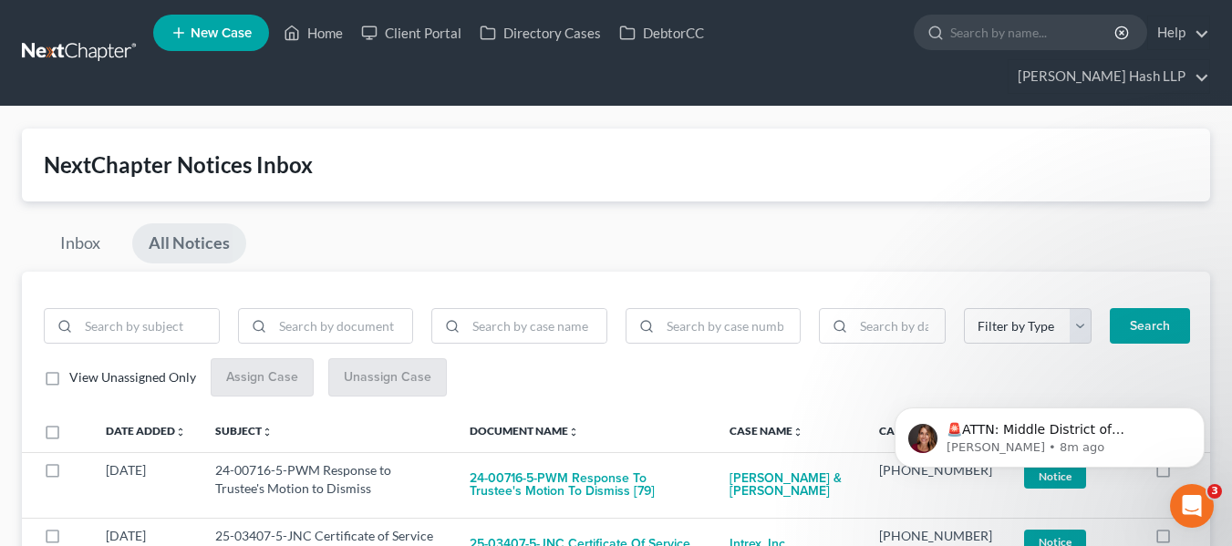
click at [69, 379] on label "View Unassigned Only" at bounding box center [132, 377] width 127 height 18
click at [77, 379] on input "View Unassigned Only" at bounding box center [83, 374] width 12 height 12
checkbox input "true"
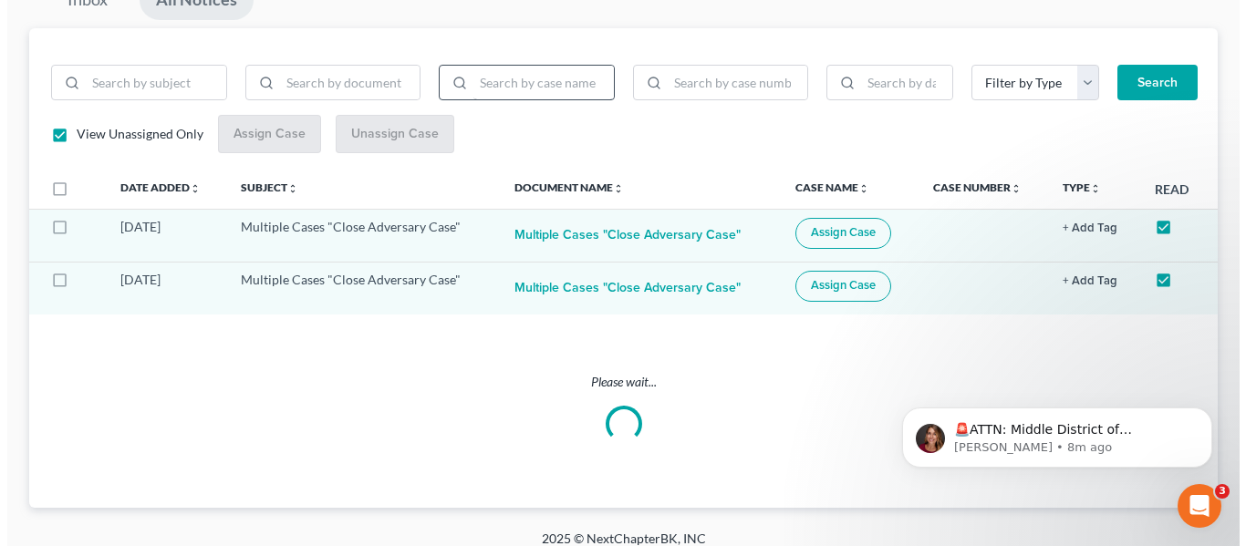
scroll to position [260, 0]
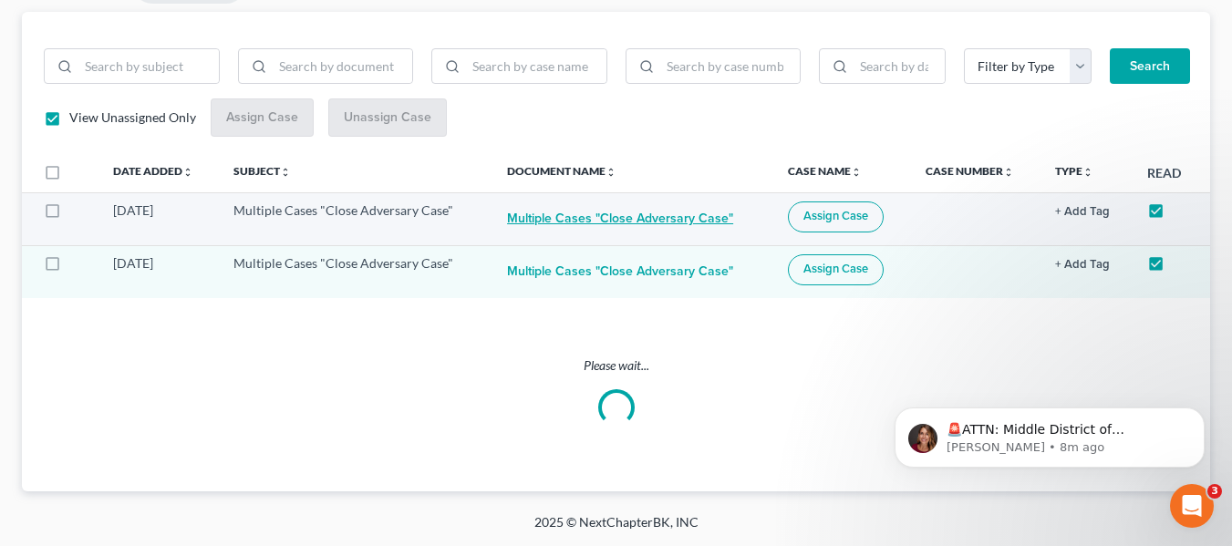
click at [695, 219] on button "Multiple Cases "Close Adversary Case"" at bounding box center [620, 220] width 226 height 36
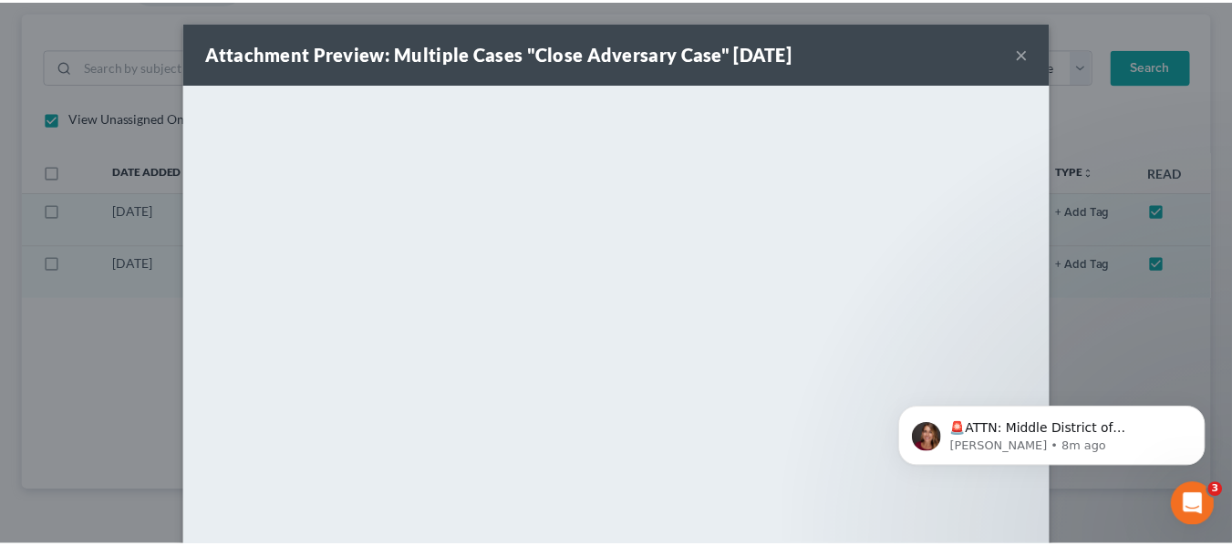
scroll to position [103, 0]
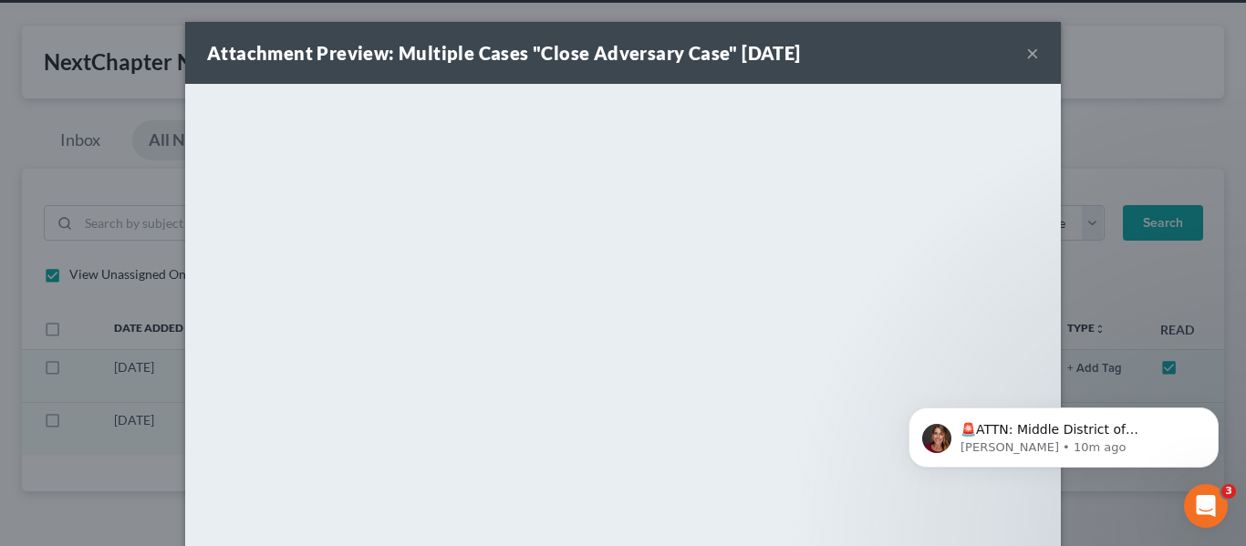
click at [1029, 51] on button "×" at bounding box center [1032, 53] width 13 height 22
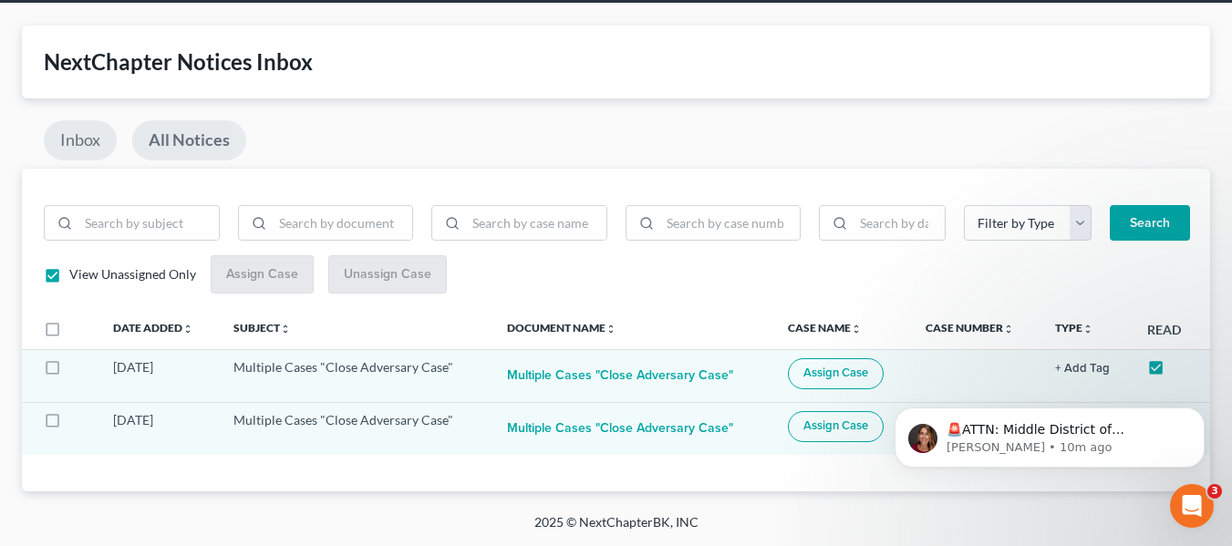
click at [74, 152] on link "Inbox" at bounding box center [80, 140] width 73 height 40
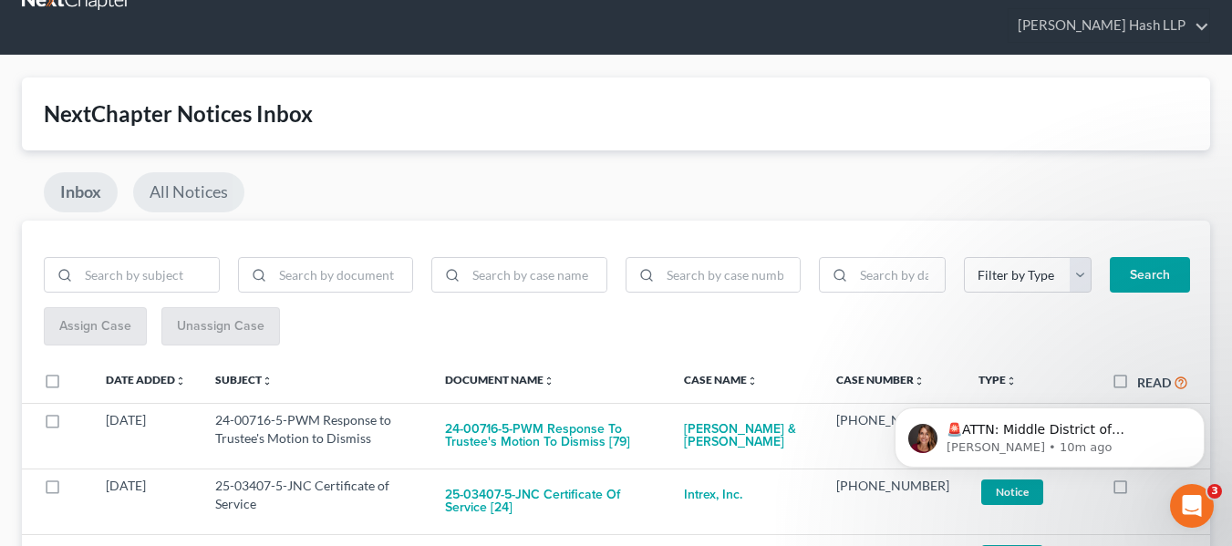
scroll to position [0, 0]
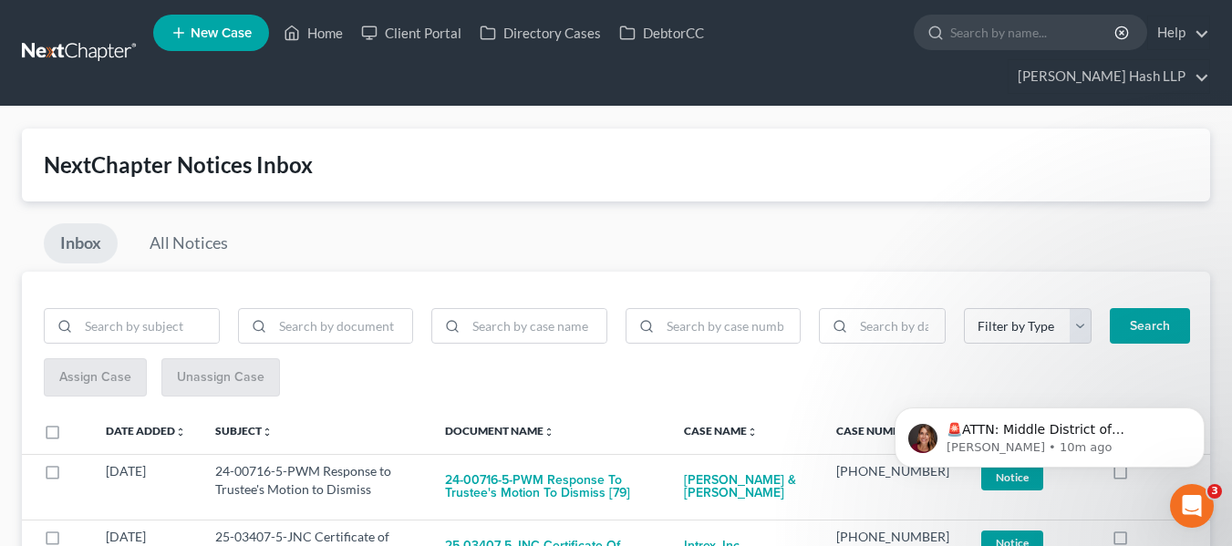
click at [64, 52] on link at bounding box center [80, 52] width 117 height 33
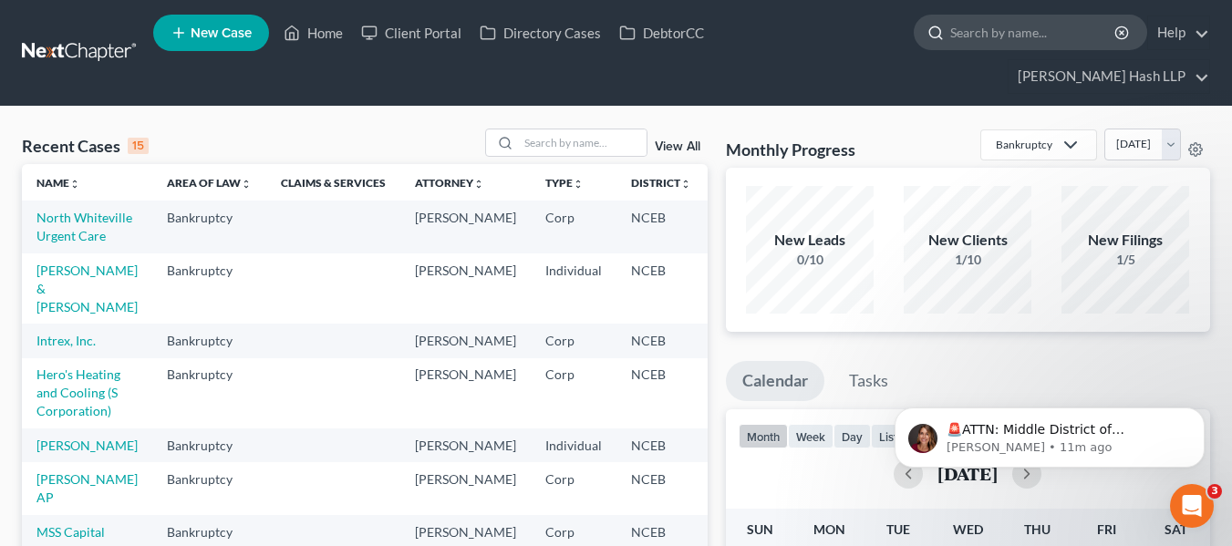
click at [992, 37] on input "search" at bounding box center [1033, 33] width 167 height 34
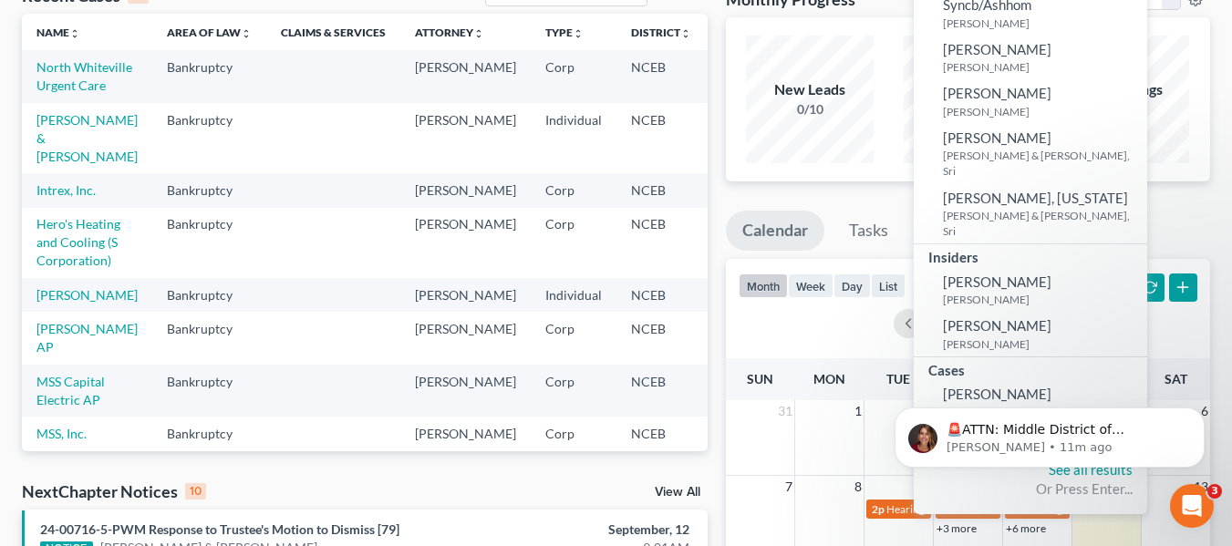
scroll to position [182, 0]
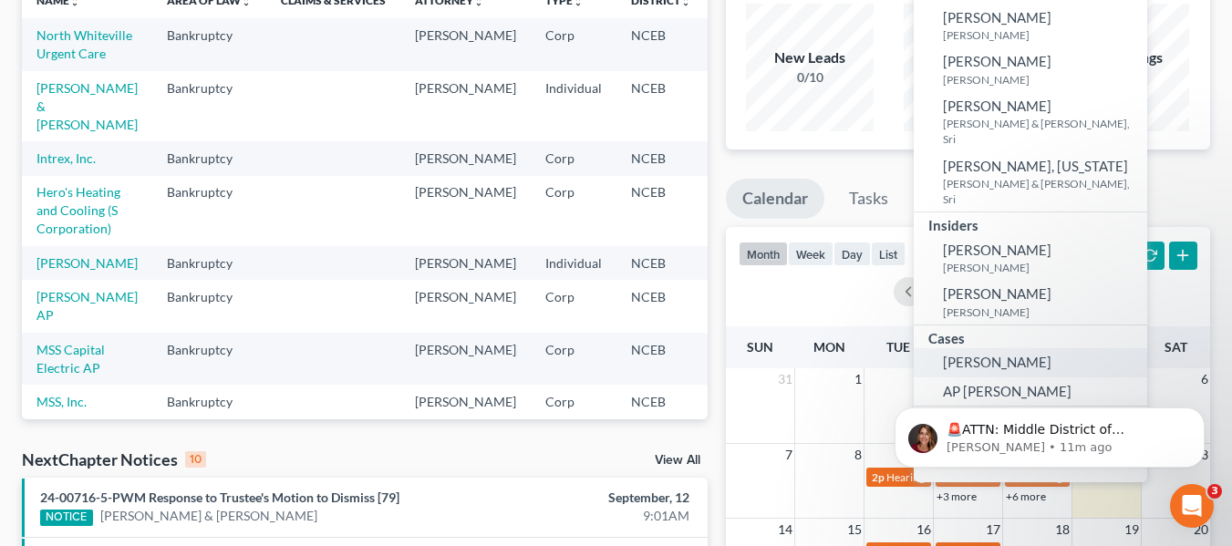
type input "ash v"
click at [994, 354] on span "[PERSON_NAME]" at bounding box center [997, 362] width 109 height 16
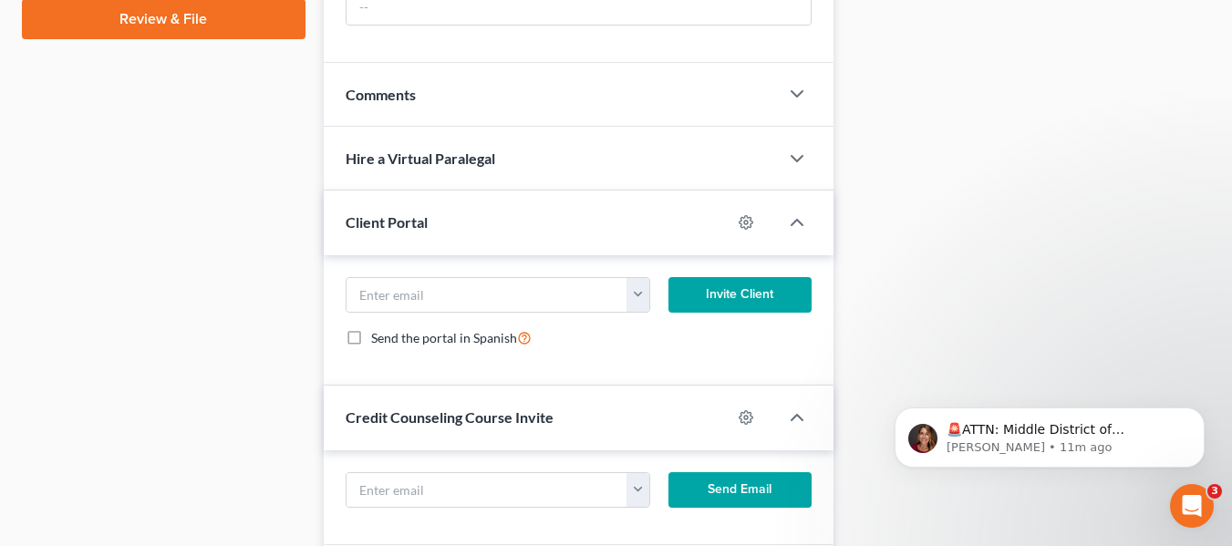
scroll to position [1093, 0]
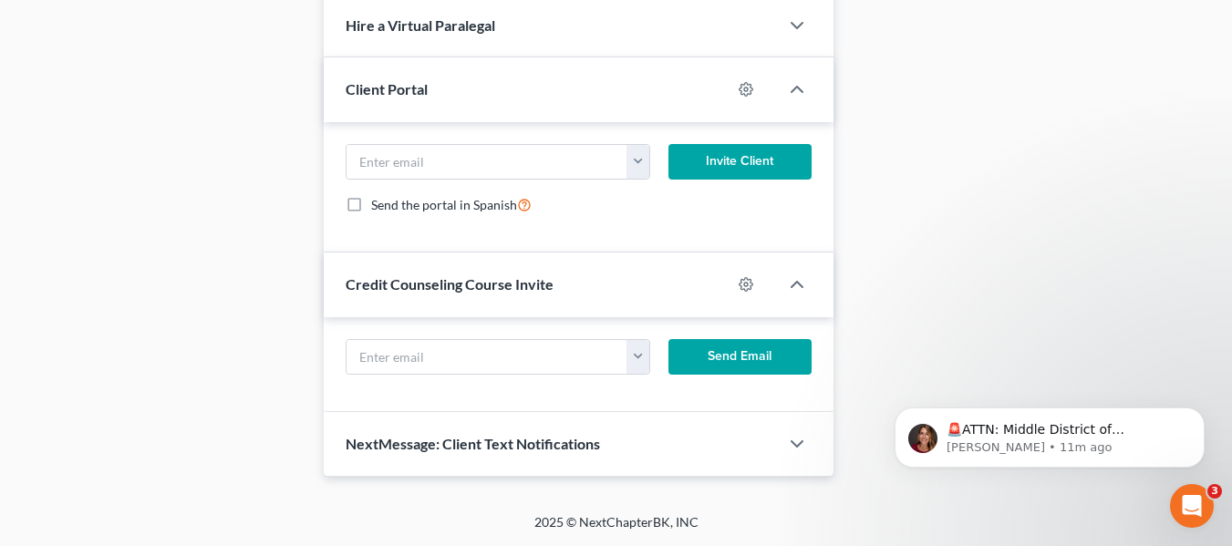
click at [480, 286] on span "Credit Counseling Course Invite" at bounding box center [450, 283] width 208 height 17
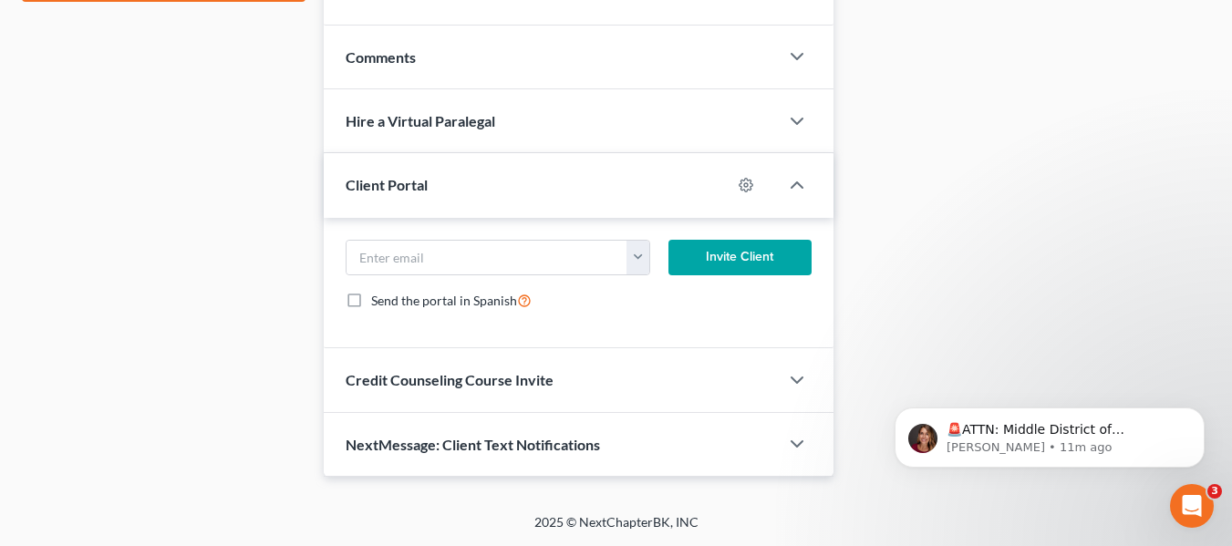
scroll to position [997, 0]
click at [463, 369] on div "Credit Counseling Course Invite" at bounding box center [551, 379] width 455 height 63
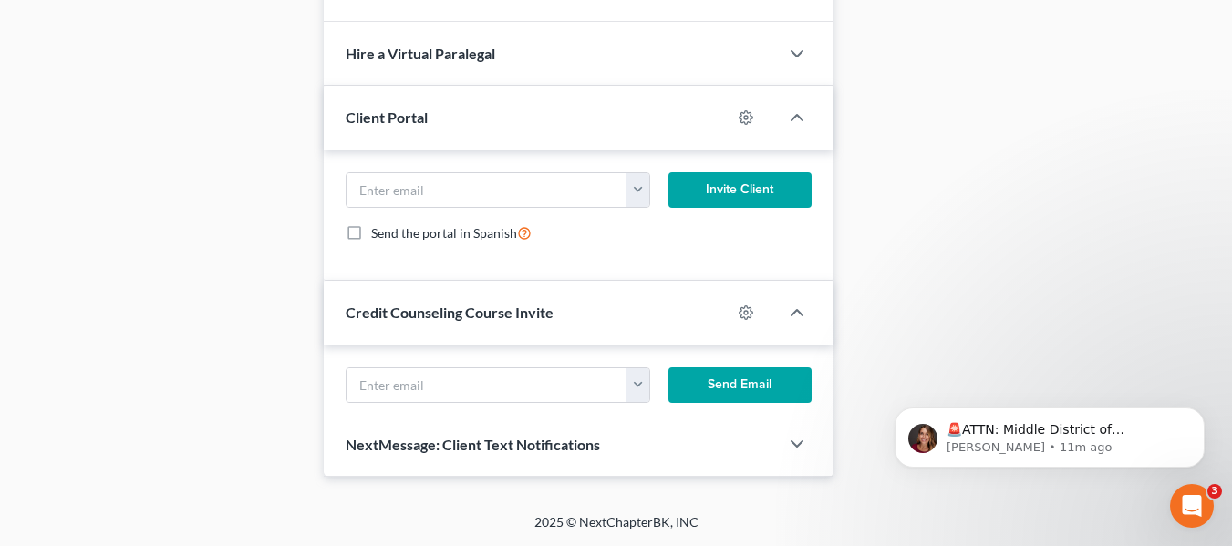
scroll to position [1093, 0]
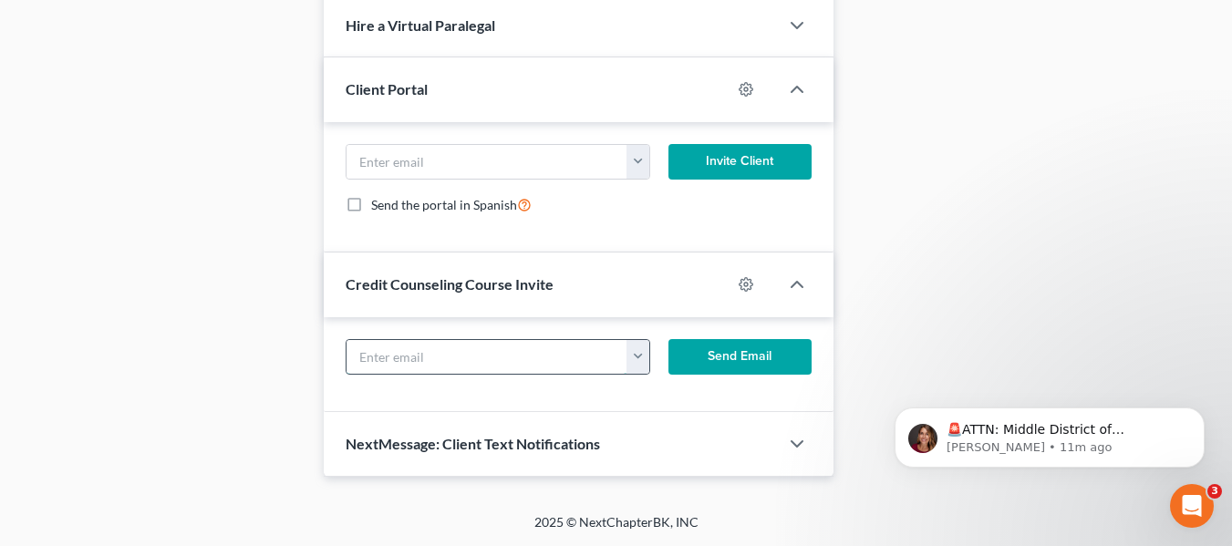
click at [494, 360] on input "text" at bounding box center [488, 357] width 282 height 35
type input "a"
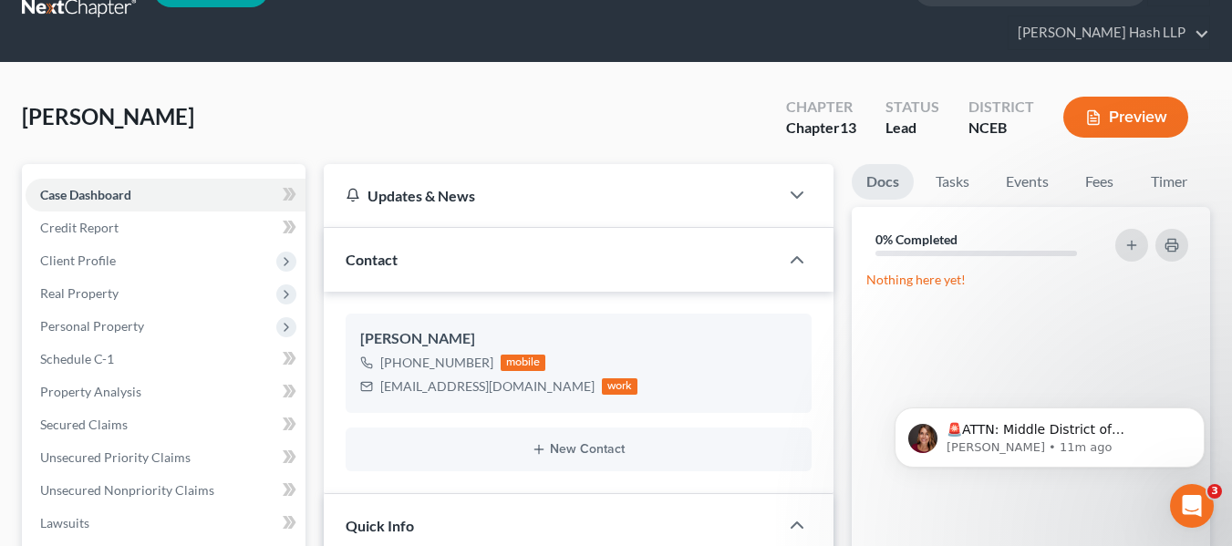
scroll to position [0, 0]
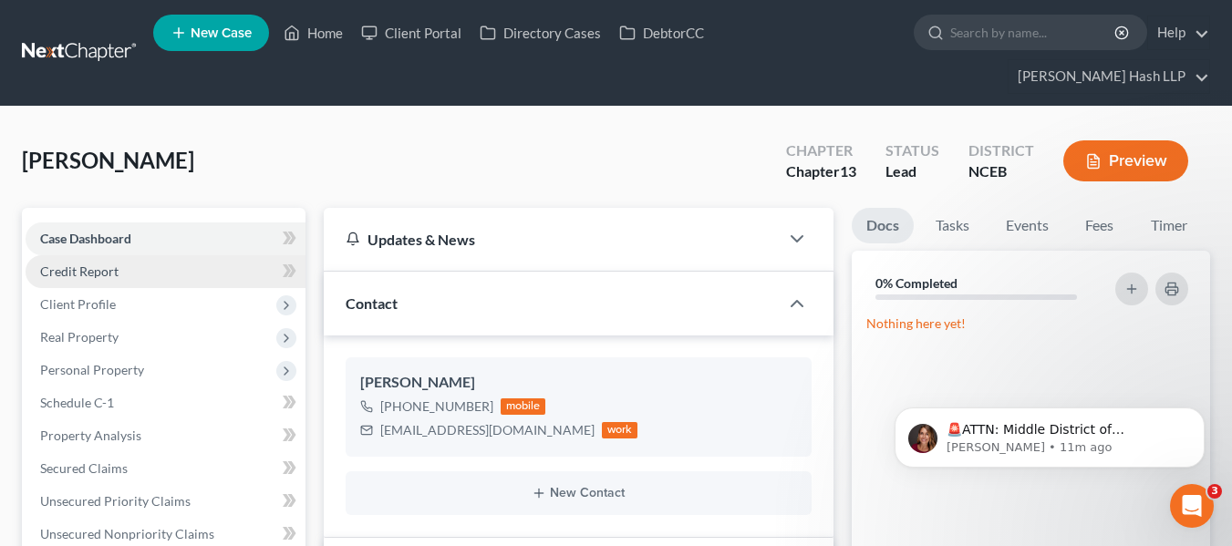
click at [220, 271] on link "Credit Report" at bounding box center [166, 271] width 280 height 33
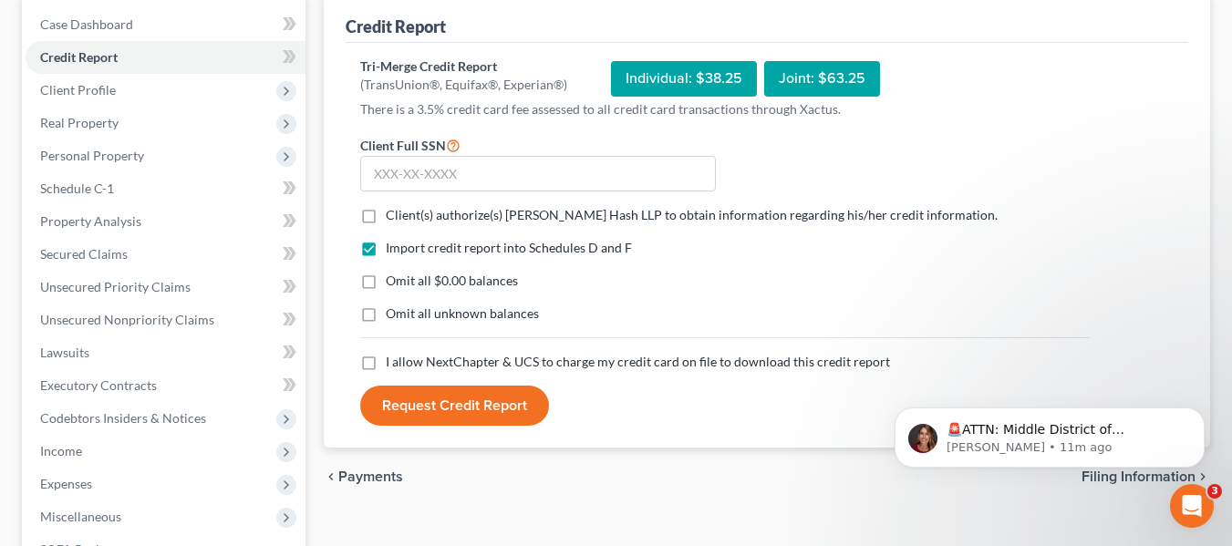
scroll to position [182, 0]
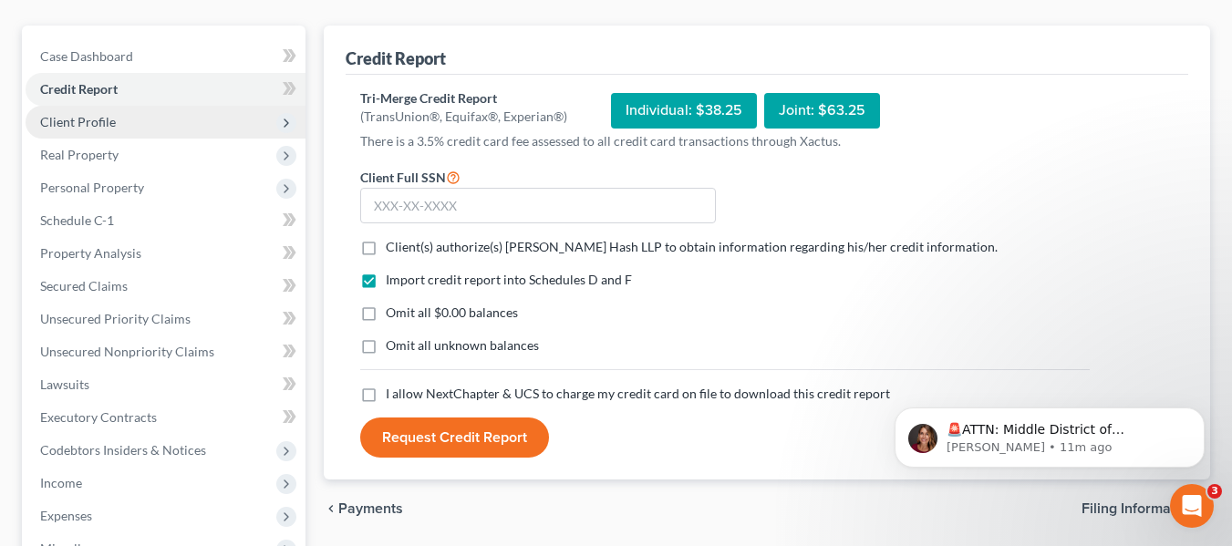
click at [112, 120] on span "Client Profile" at bounding box center [78, 122] width 76 height 16
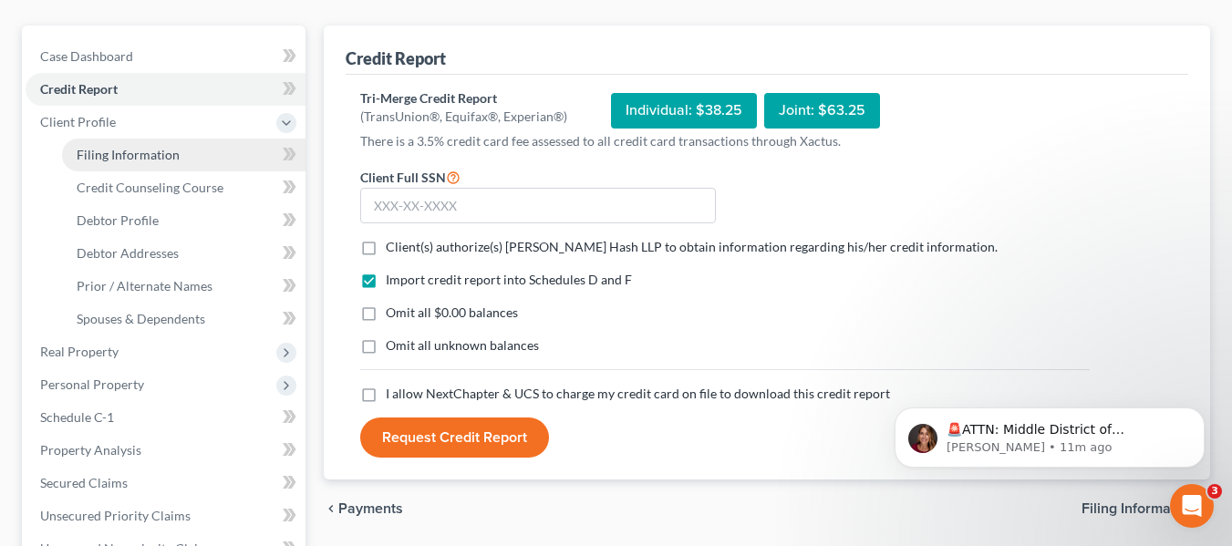
click at [168, 153] on span "Filing Information" at bounding box center [128, 155] width 103 height 16
select select "1"
select select "0"
select select "3"
select select "28"
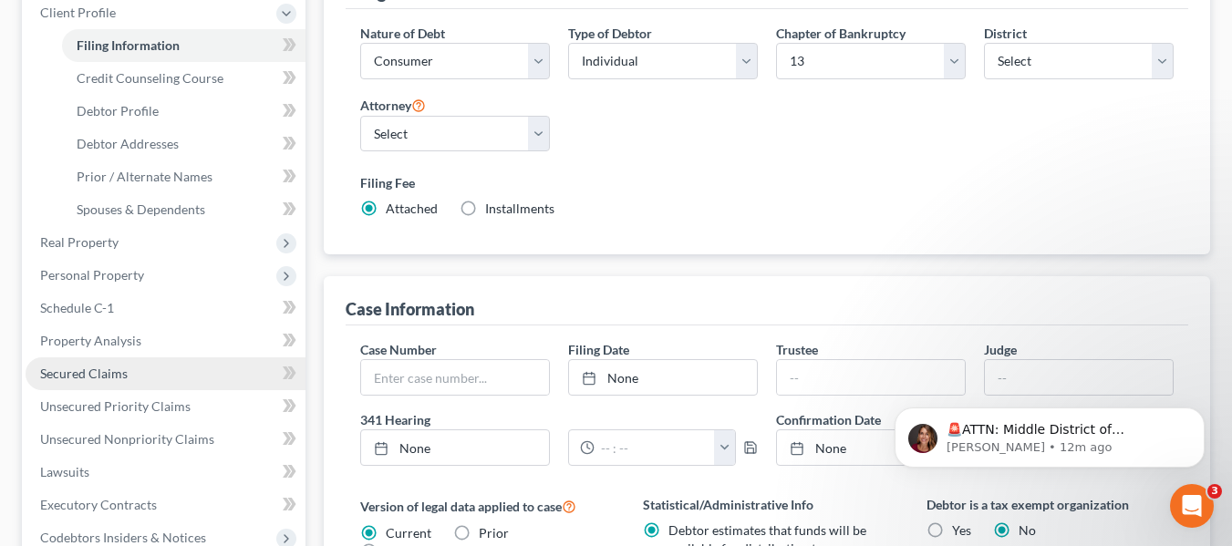
scroll to position [182, 0]
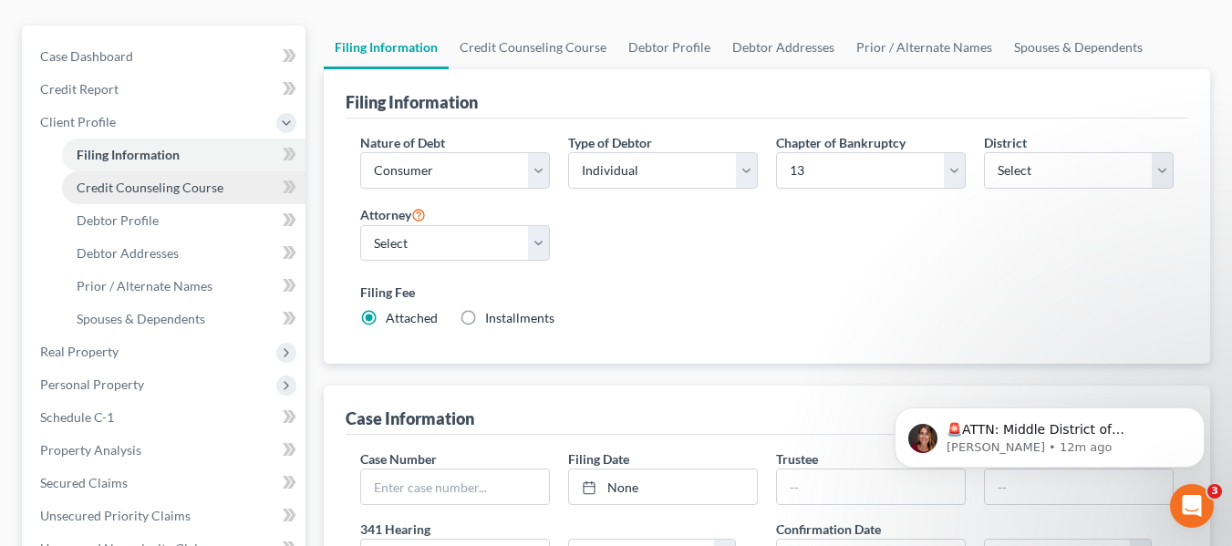
click at [135, 183] on span "Credit Counseling Course" at bounding box center [150, 188] width 147 height 16
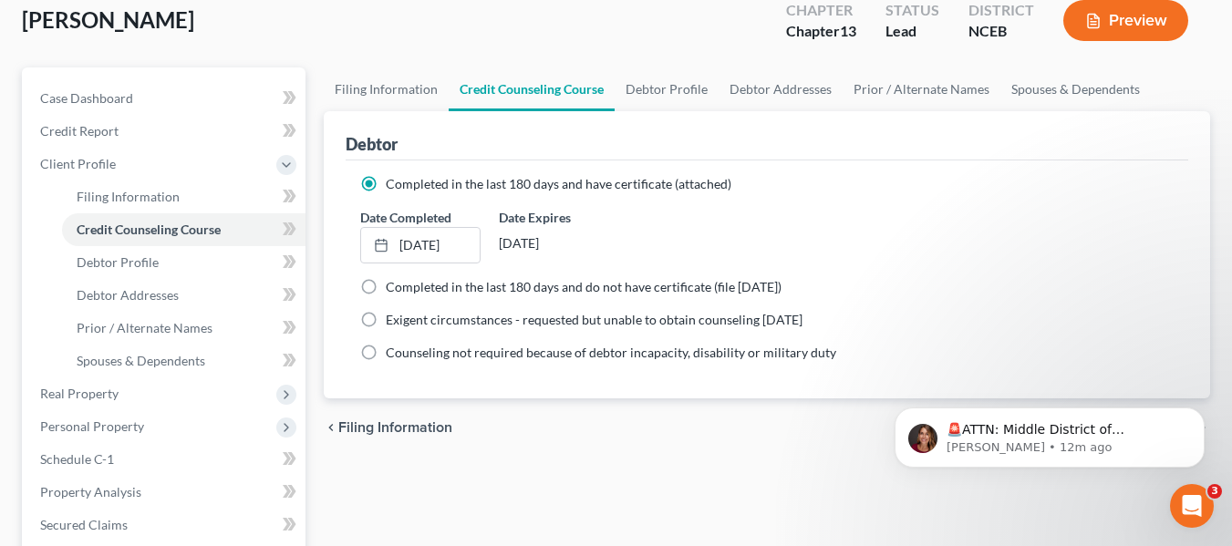
scroll to position [182, 0]
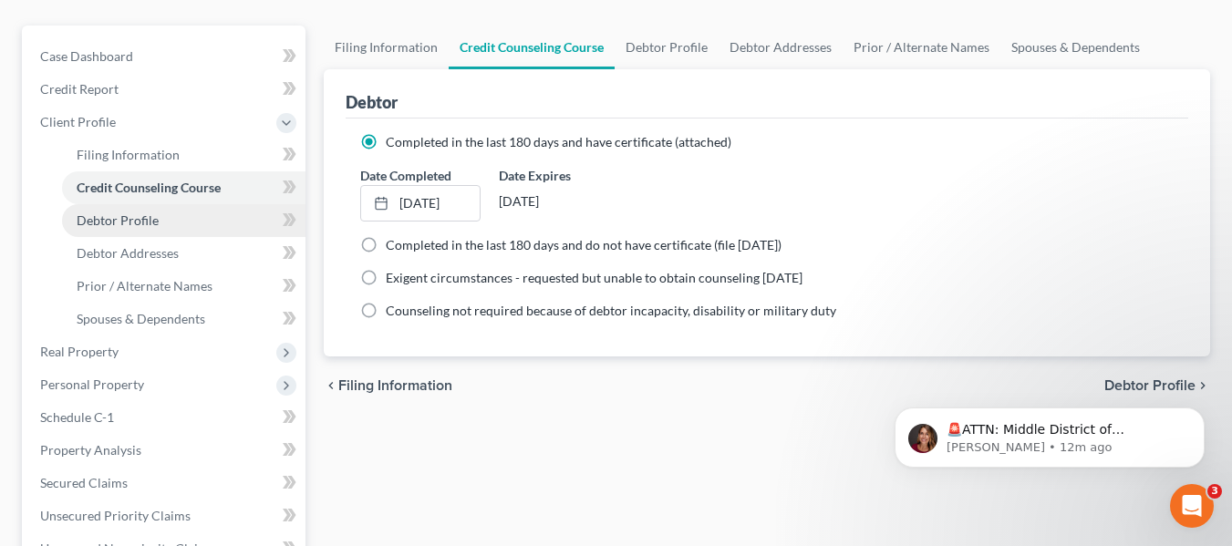
click at [202, 217] on link "Debtor Profile" at bounding box center [184, 220] width 244 height 33
select select "0"
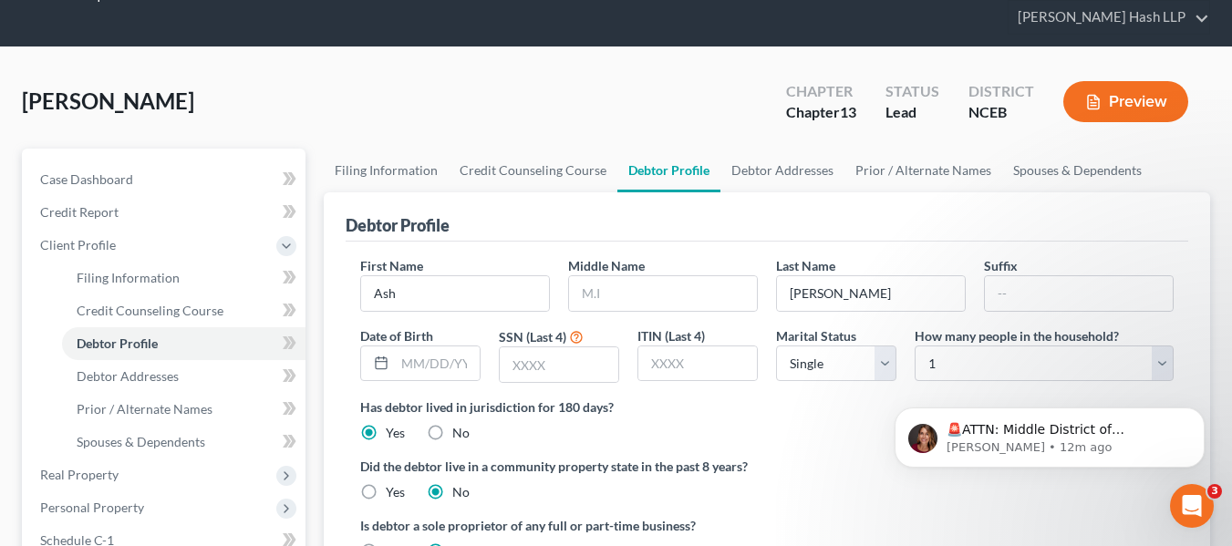
scroll to position [182, 0]
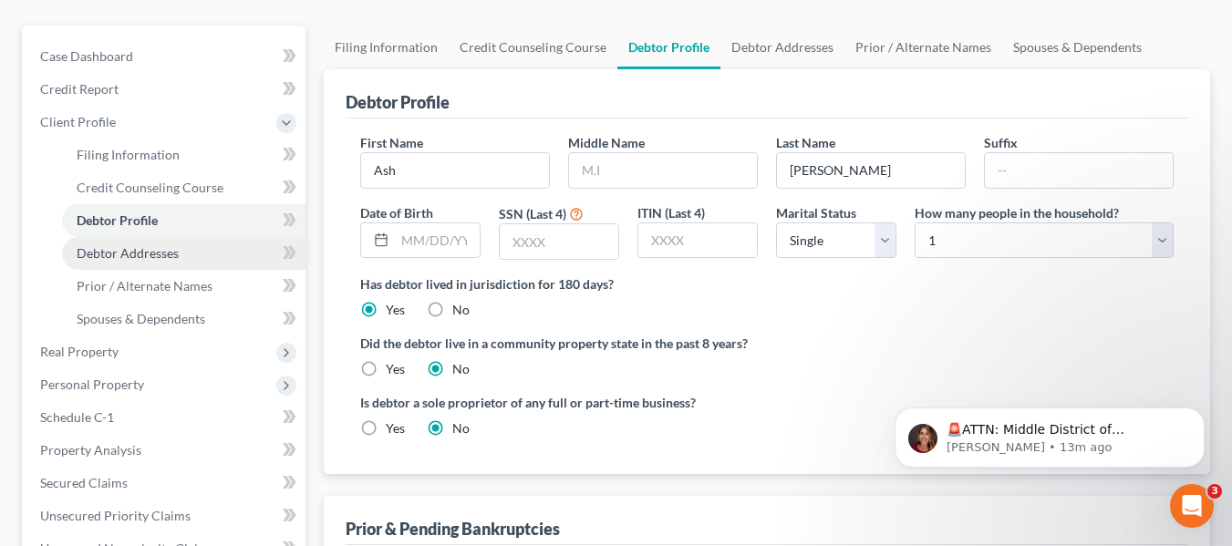
click at [149, 250] on span "Debtor Addresses" at bounding box center [128, 253] width 102 height 16
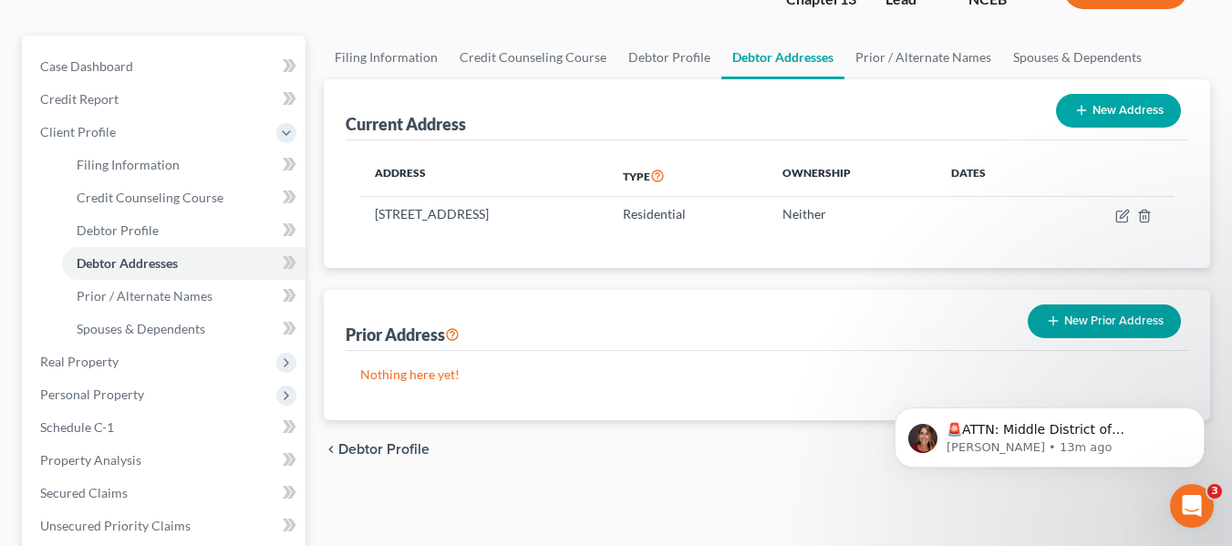
scroll to position [182, 0]
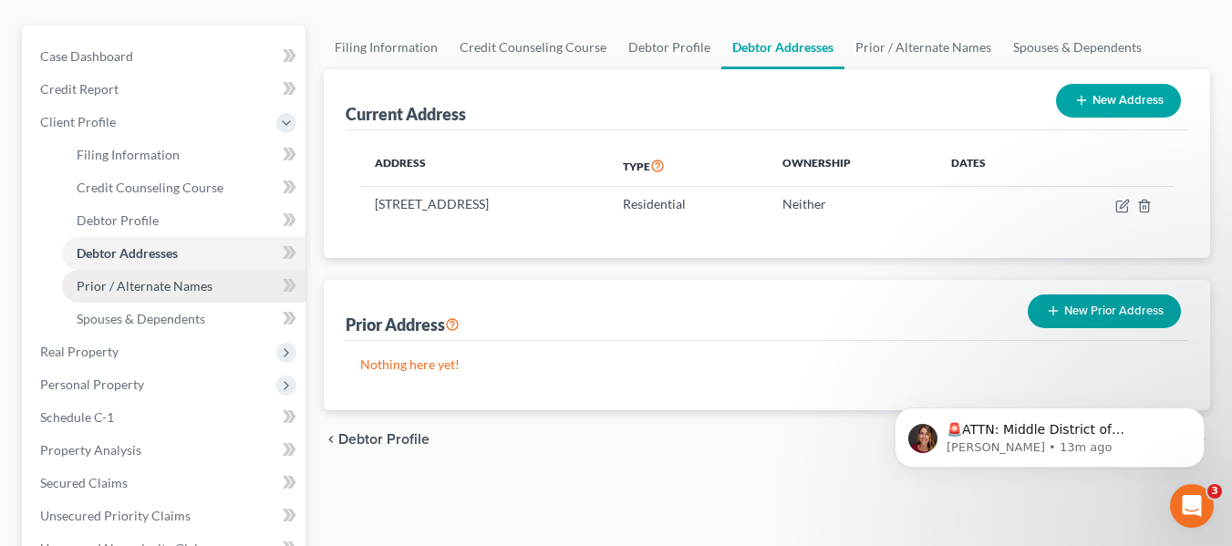
click at [191, 281] on span "Prior / Alternate Names" at bounding box center [145, 286] width 136 height 16
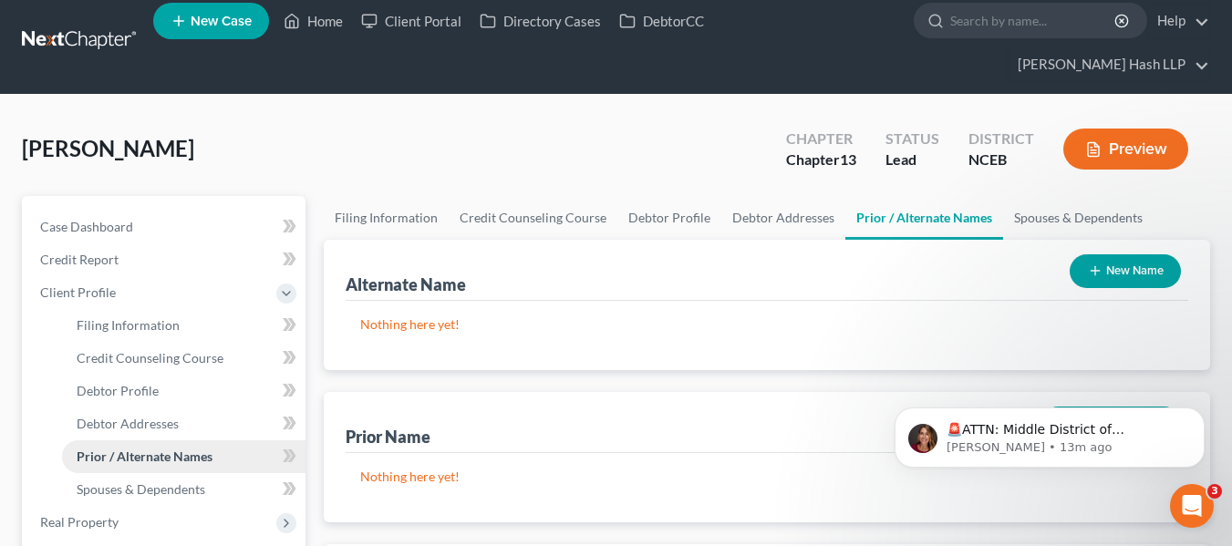
scroll to position [182, 0]
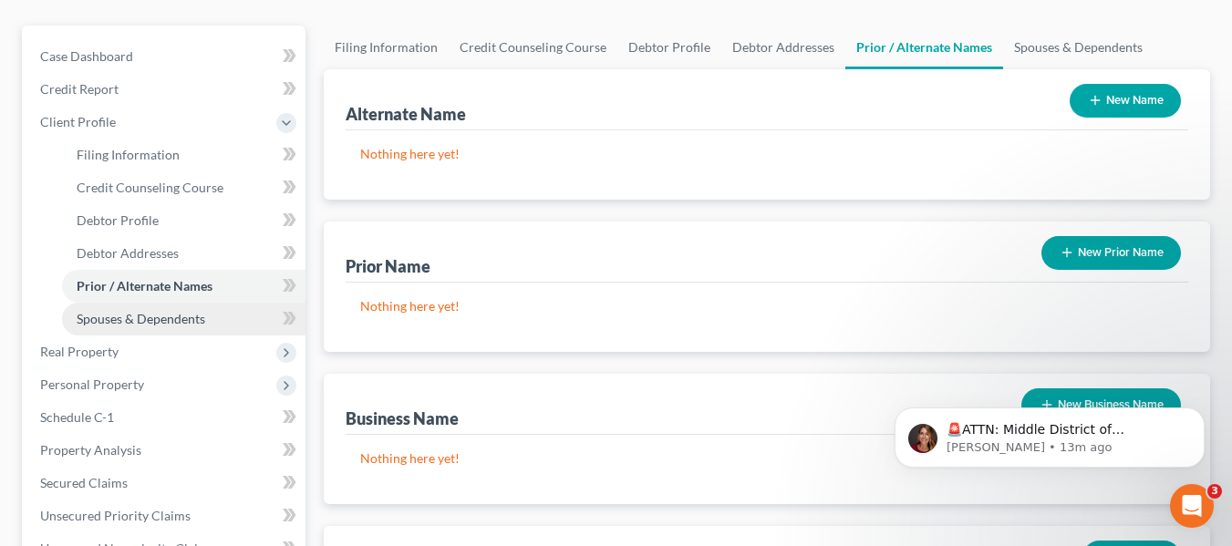
click at [167, 309] on link "Spouses & Dependents" at bounding box center [184, 319] width 244 height 33
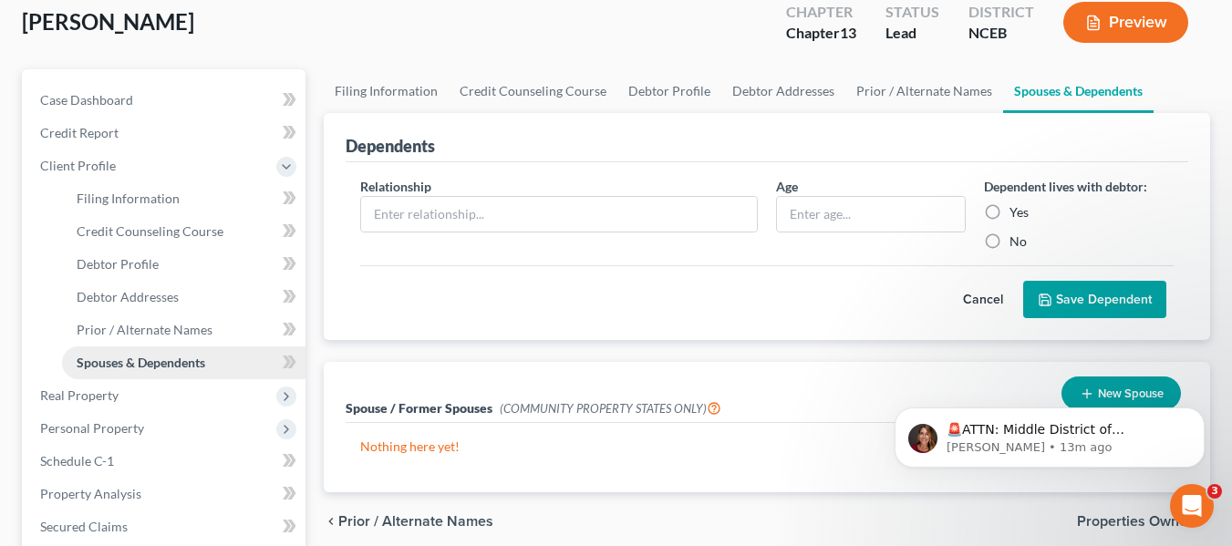
scroll to position [182, 0]
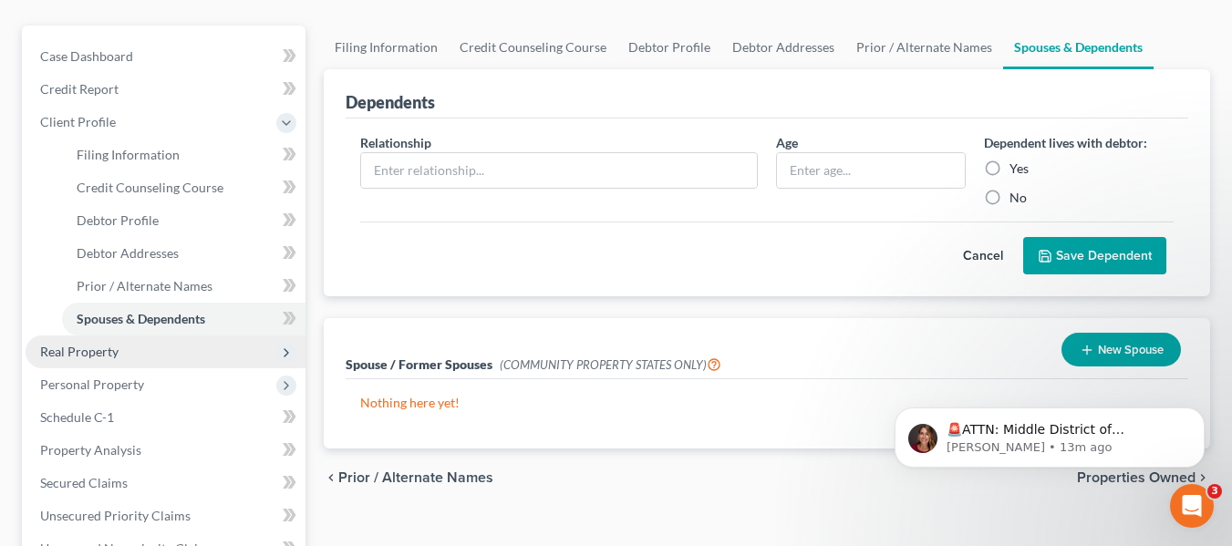
click at [123, 347] on span "Real Property" at bounding box center [166, 352] width 280 height 33
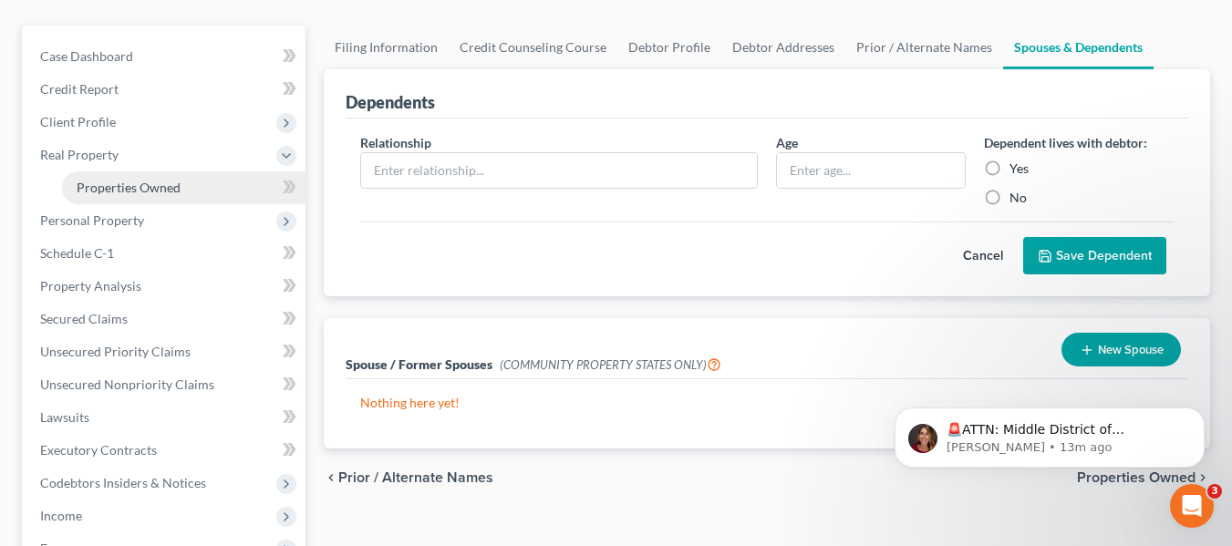
click at [129, 187] on span "Properties Owned" at bounding box center [129, 188] width 104 height 16
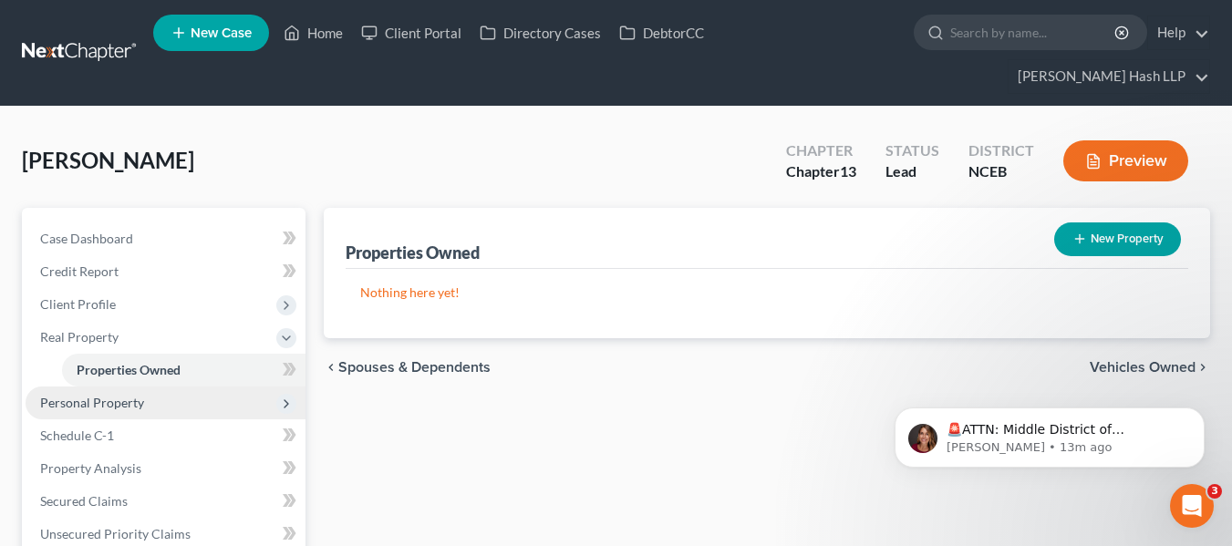
click at [133, 397] on span "Personal Property" at bounding box center [92, 403] width 104 height 16
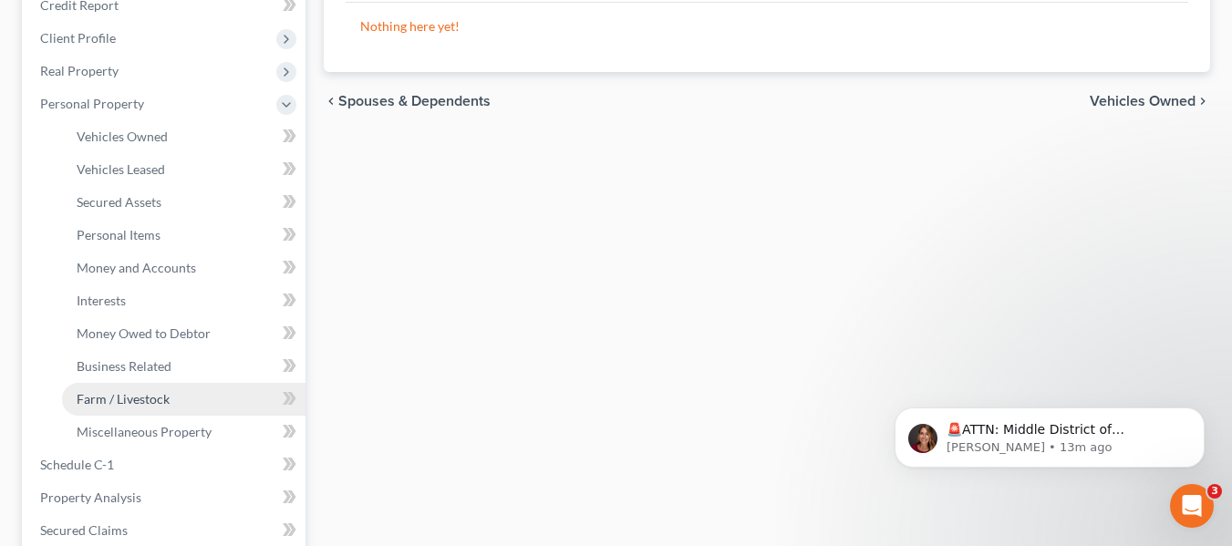
scroll to position [274, 0]
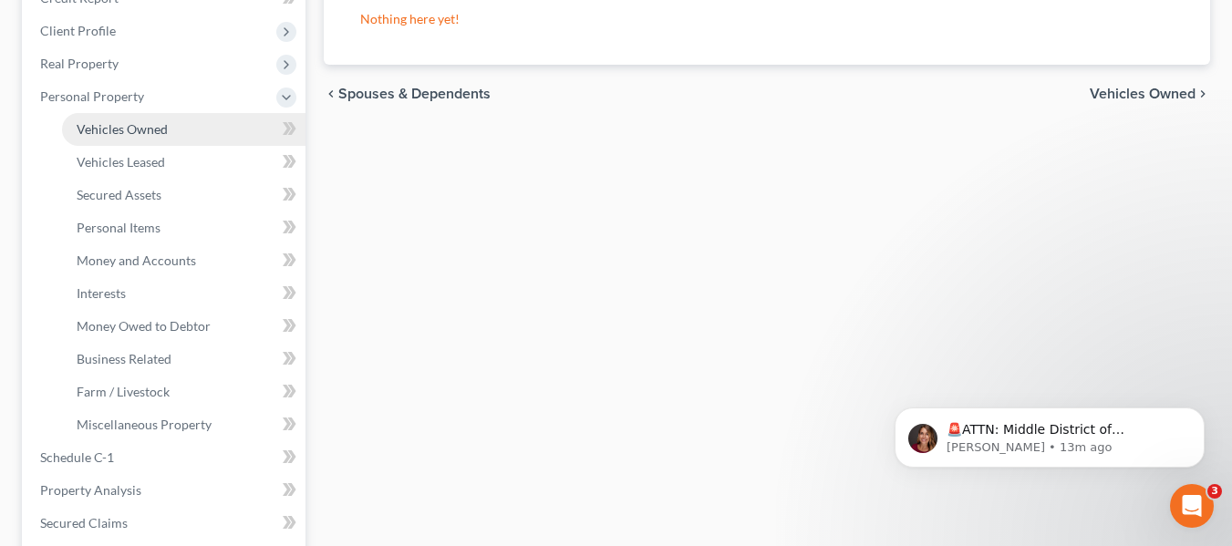
click at [147, 127] on span "Vehicles Owned" at bounding box center [122, 129] width 91 height 16
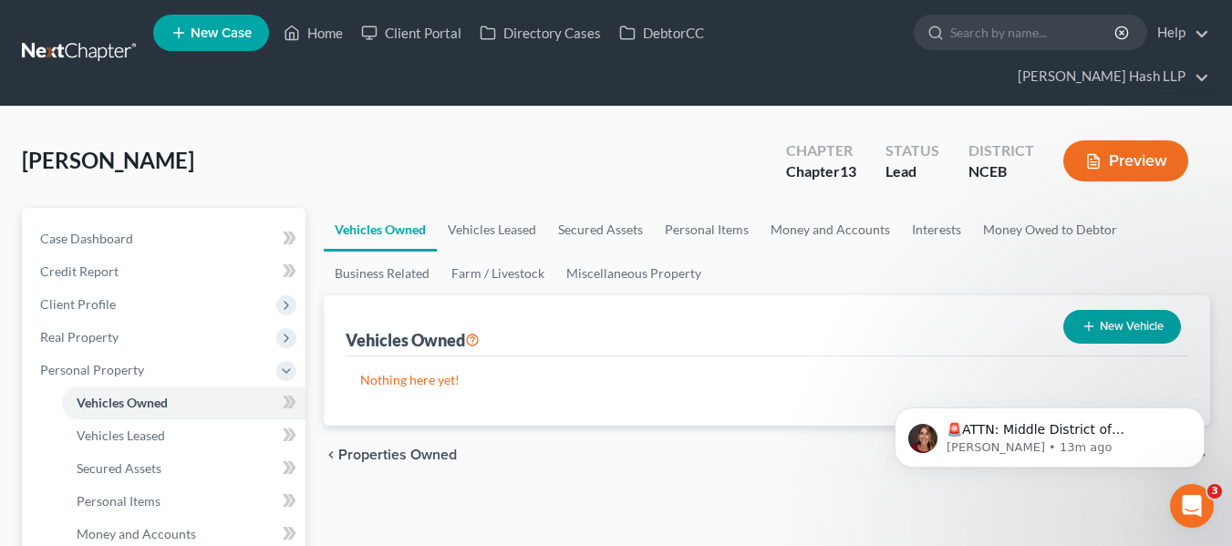
click at [1125, 331] on button "New Vehicle" at bounding box center [1122, 327] width 118 height 34
select select "0"
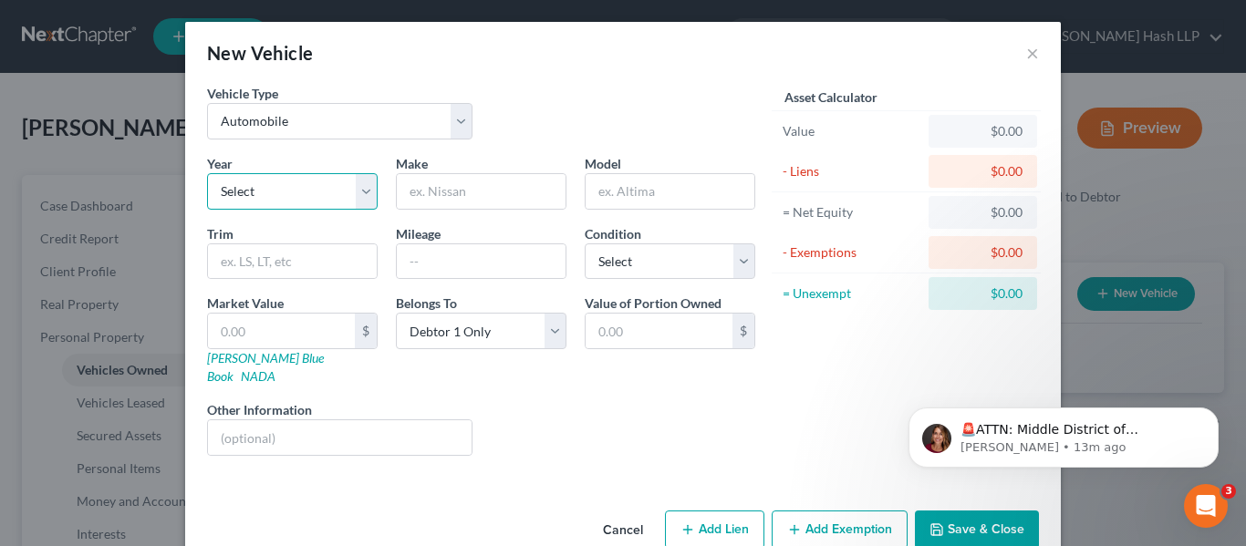
click at [350, 194] on select "Select 2026 2025 2024 2023 2022 2021 2020 2019 2018 2017 2016 2015 2014 2013 20…" at bounding box center [292, 191] width 171 height 36
select select "11"
click at [207, 173] on select "Select 2026 2025 2024 2023 2022 2021 2020 2019 2018 2017 2016 2015 2014 2013 20…" at bounding box center [292, 191] width 171 height 36
click at [426, 192] on input "text" at bounding box center [481, 191] width 169 height 35
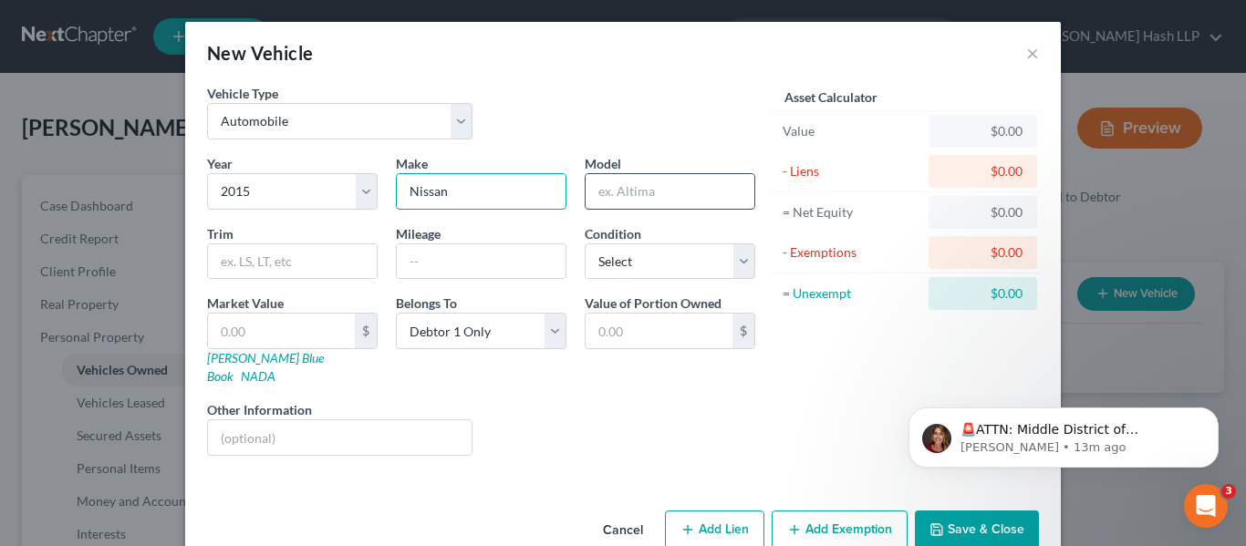
type input "Nissan"
click at [741, 182] on input "text" at bounding box center [670, 191] width 169 height 35
type input "Rogue"
click at [738, 264] on select "Select Excellent Very Good Good Fair Poor" at bounding box center [670, 262] width 171 height 36
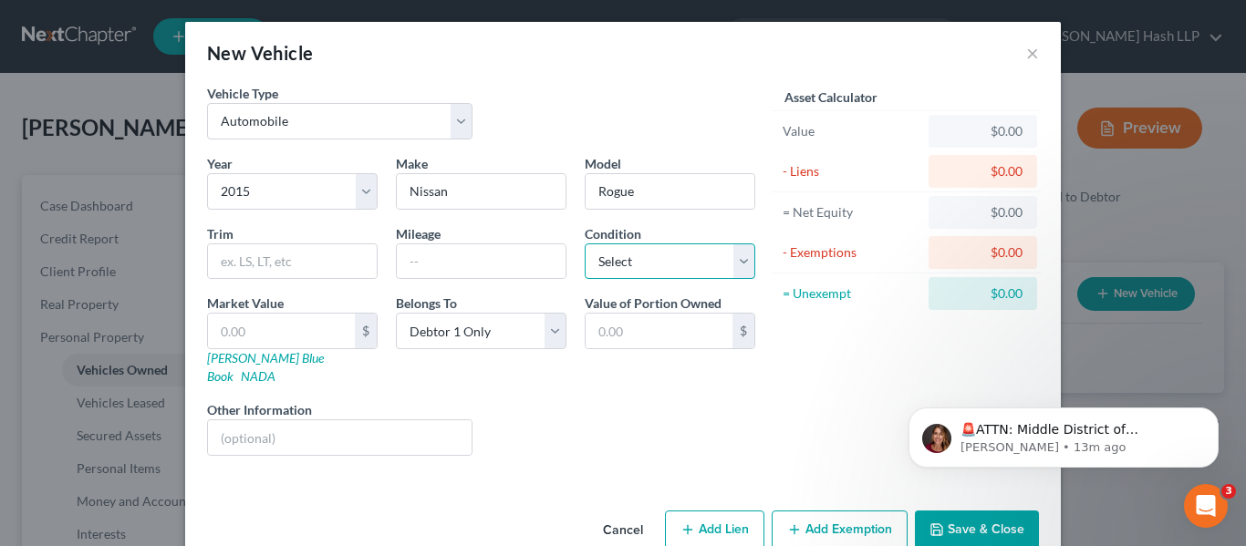
select select "2"
click at [585, 244] on select "Select Excellent Very Good Good Fair Poor" at bounding box center [670, 262] width 171 height 36
click at [343, 324] on input "text" at bounding box center [281, 331] width 147 height 35
click at [605, 316] on input "text" at bounding box center [659, 331] width 147 height 35
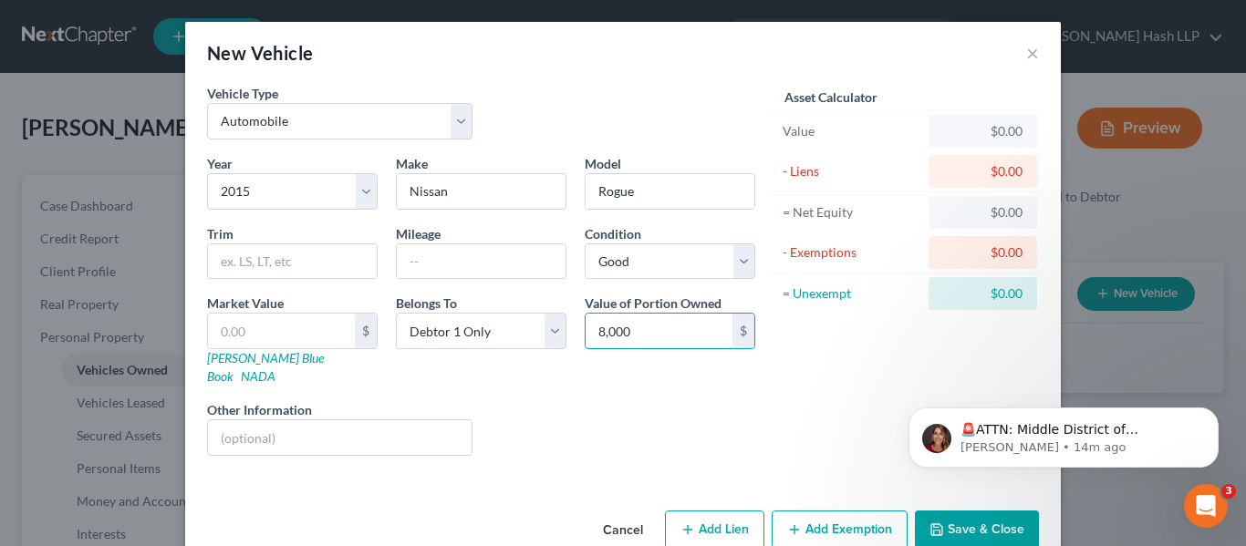
type input "8,000"
click at [665, 367] on div "Value of Portion Owned 8,000 $" at bounding box center [669, 340] width 189 height 92
click at [980, 130] on div "$0.00" at bounding box center [982, 131] width 79 height 18
click at [933, 523] on button "Save & Close" at bounding box center [977, 530] width 124 height 38
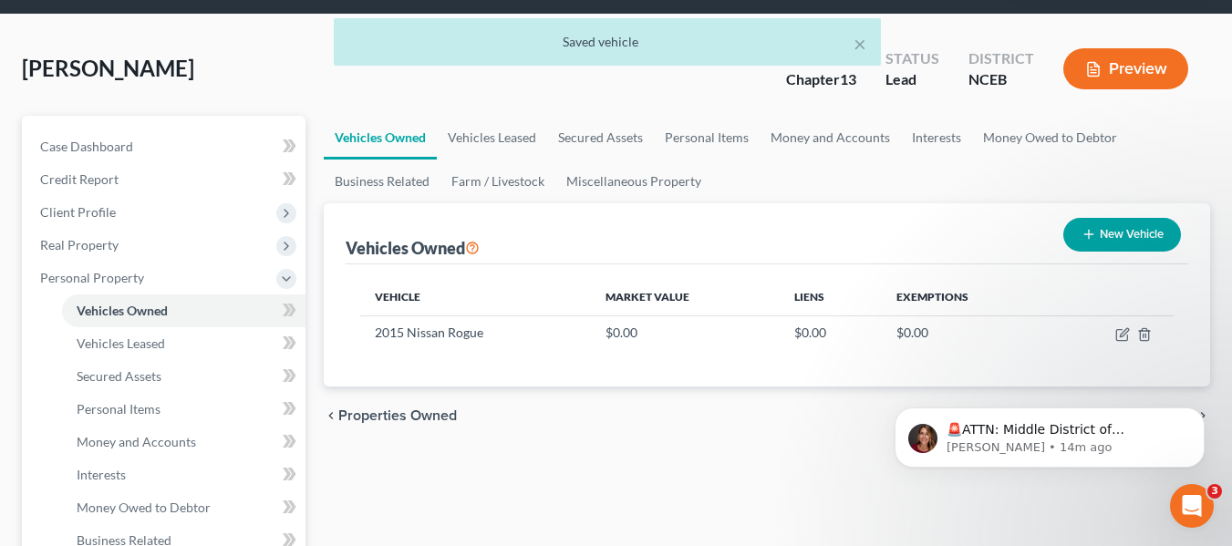
scroll to position [182, 0]
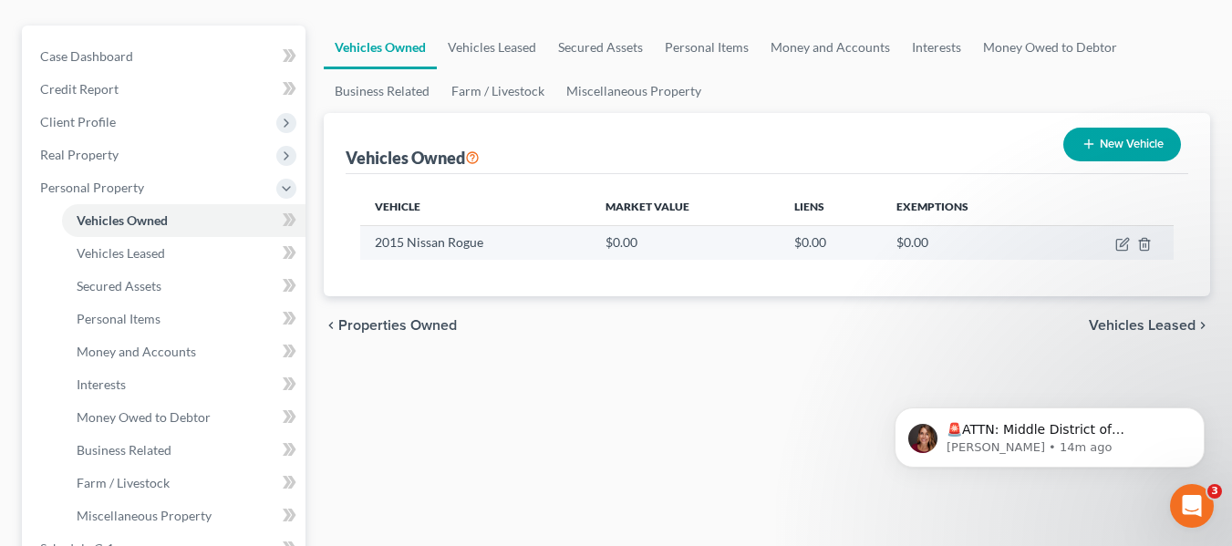
click at [723, 249] on td "$0.00" at bounding box center [686, 242] width 190 height 35
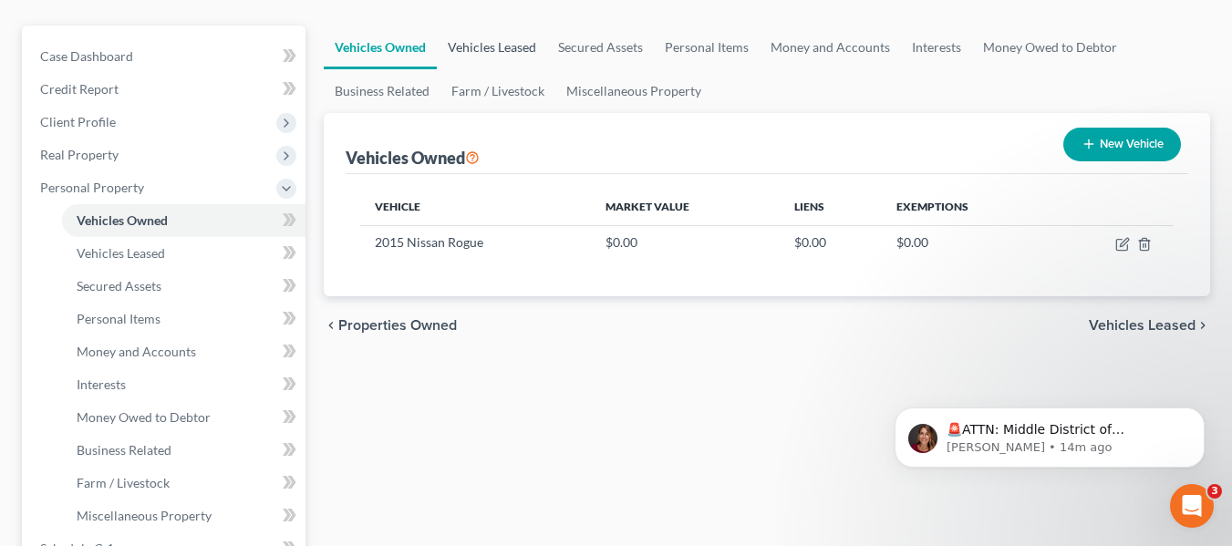
click at [477, 46] on link "Vehicles Leased" at bounding box center [492, 48] width 110 height 44
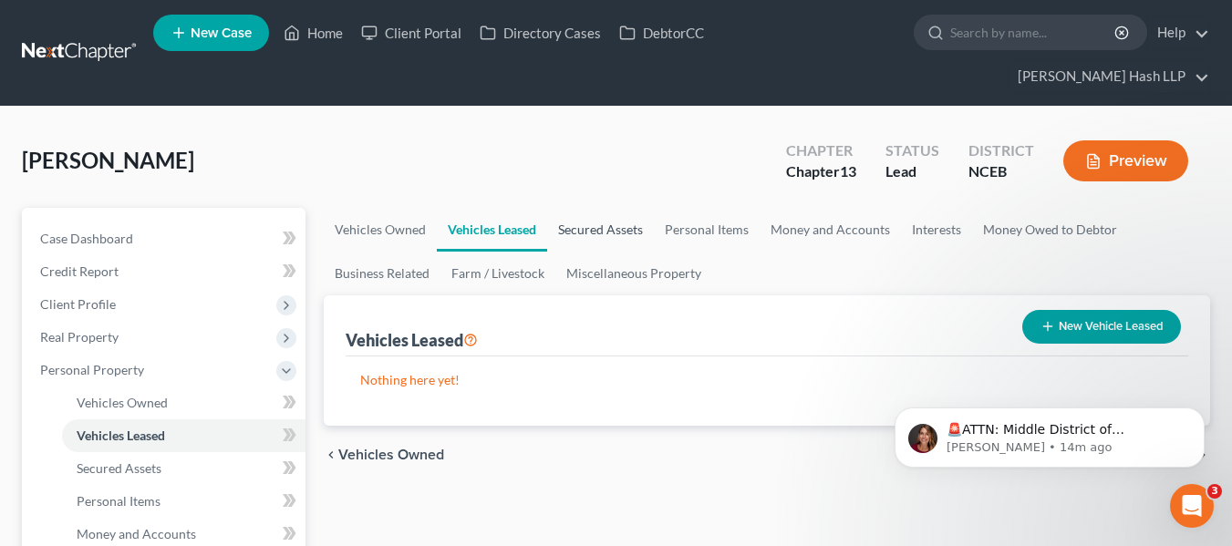
click at [598, 241] on link "Secured Assets" at bounding box center [600, 230] width 107 height 44
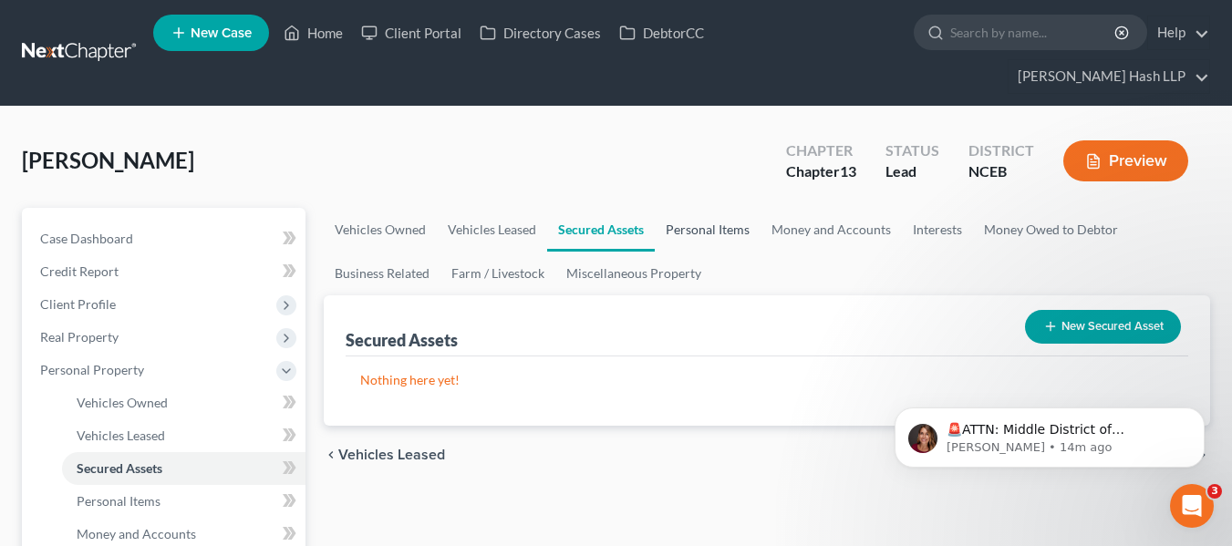
click at [709, 229] on link "Personal Items" at bounding box center [708, 230] width 106 height 44
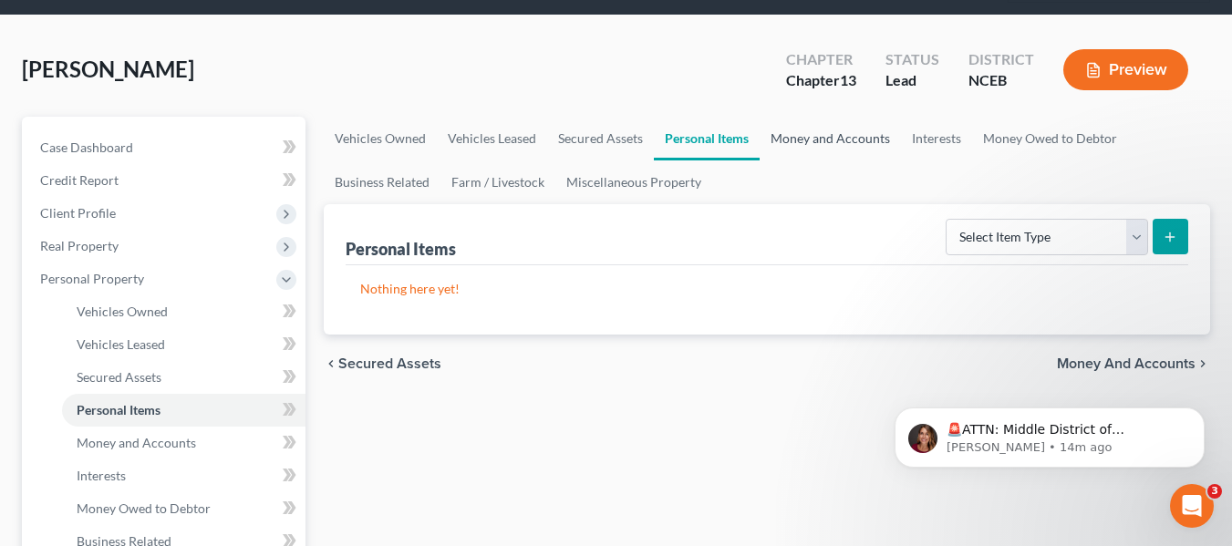
click at [840, 153] on link "Money and Accounts" at bounding box center [830, 139] width 141 height 44
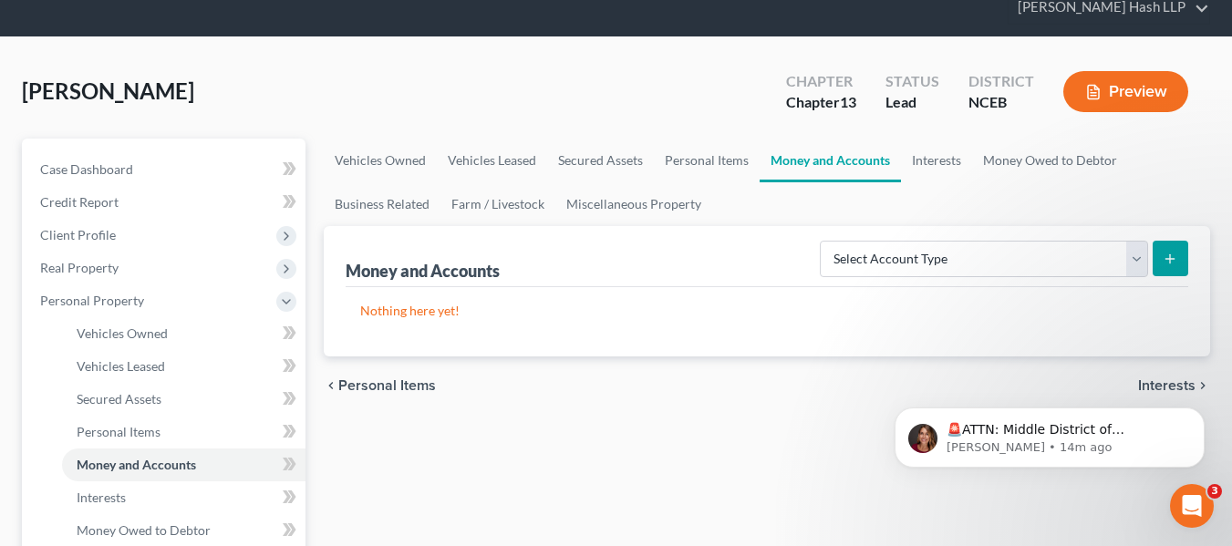
scroll to position [182, 0]
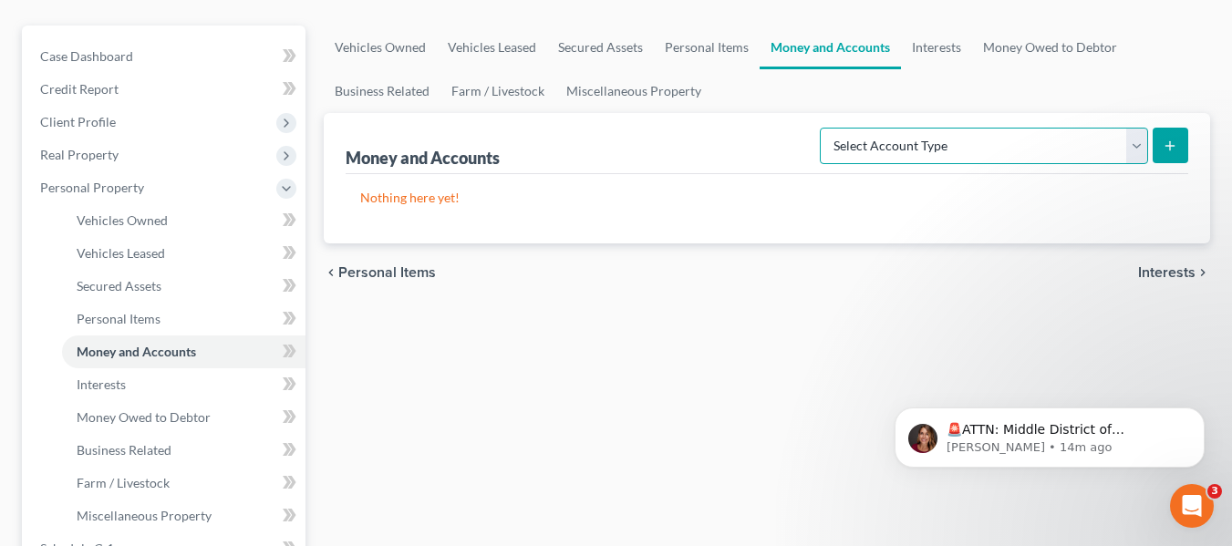
click at [1139, 150] on select "Select Account Type Brokerage Cash on Hand Certificates of Deposit Checking Acc…" at bounding box center [984, 146] width 328 height 36
click at [696, 55] on link "Personal Items" at bounding box center [707, 48] width 106 height 44
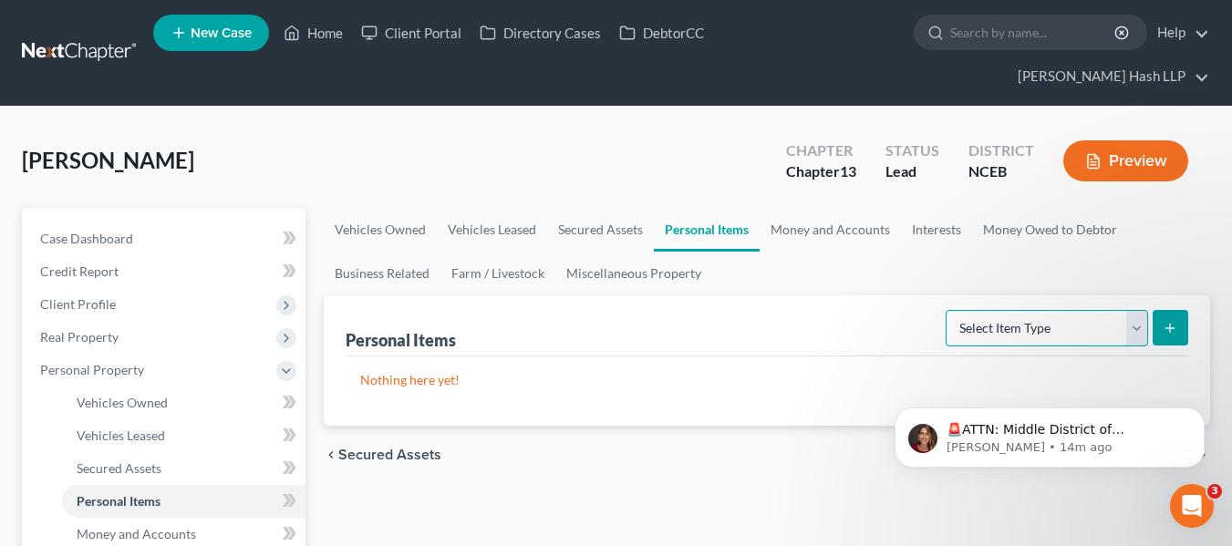
click at [1132, 331] on select "Select Item Type Clothing Collectibles Of Value Electronics Firearms Household …" at bounding box center [1047, 328] width 202 height 36
click at [848, 272] on ul "Vehicles Owned Vehicles Leased Secured Assets Personal Items Money and Accounts…" at bounding box center [767, 252] width 886 height 88
click at [427, 234] on link "Vehicles Owned" at bounding box center [380, 230] width 113 height 44
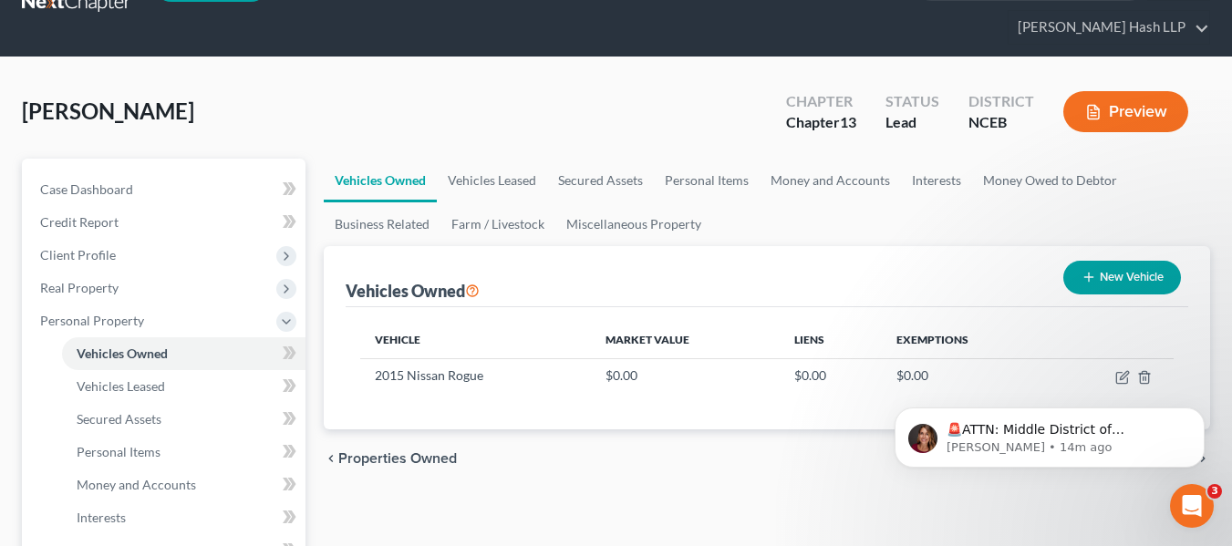
scroll to position [91, 0]
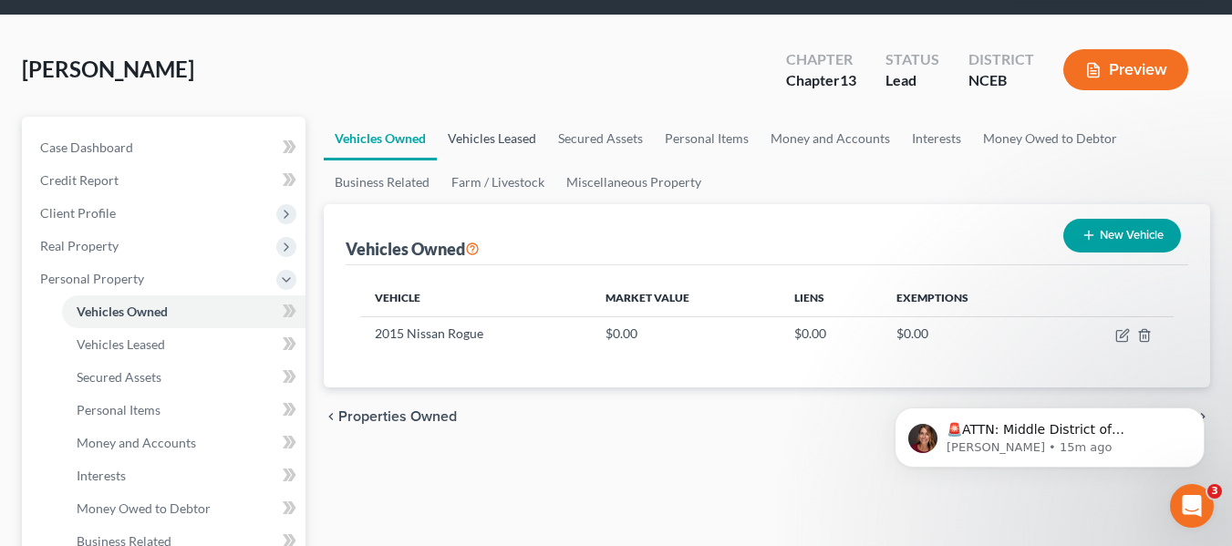
click at [492, 128] on link "Vehicles Leased" at bounding box center [492, 139] width 110 height 44
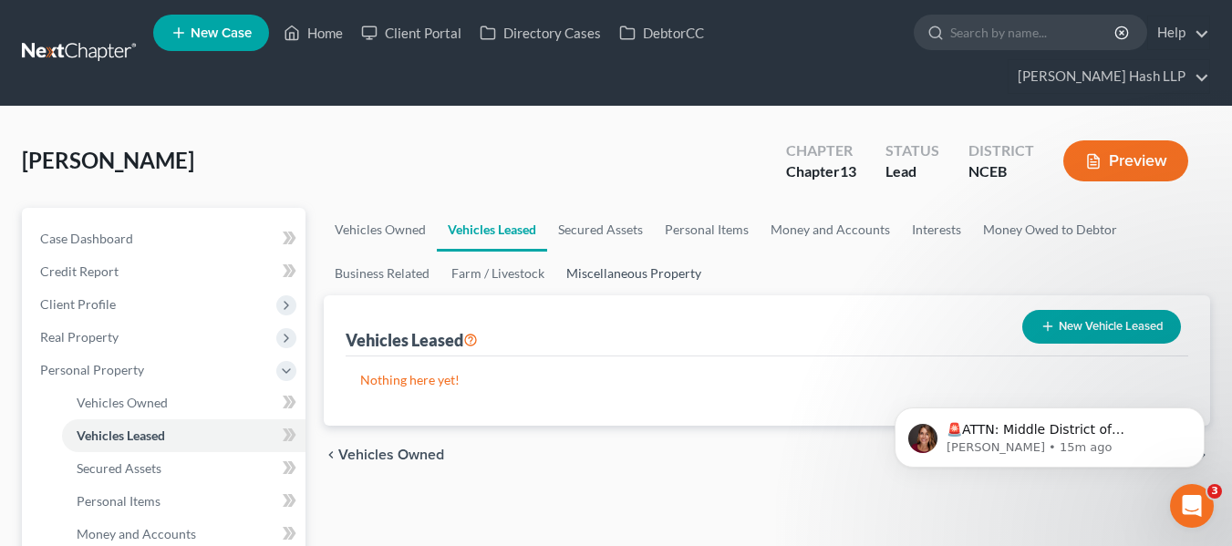
click at [648, 252] on link "Miscellaneous Property" at bounding box center [633, 274] width 157 height 44
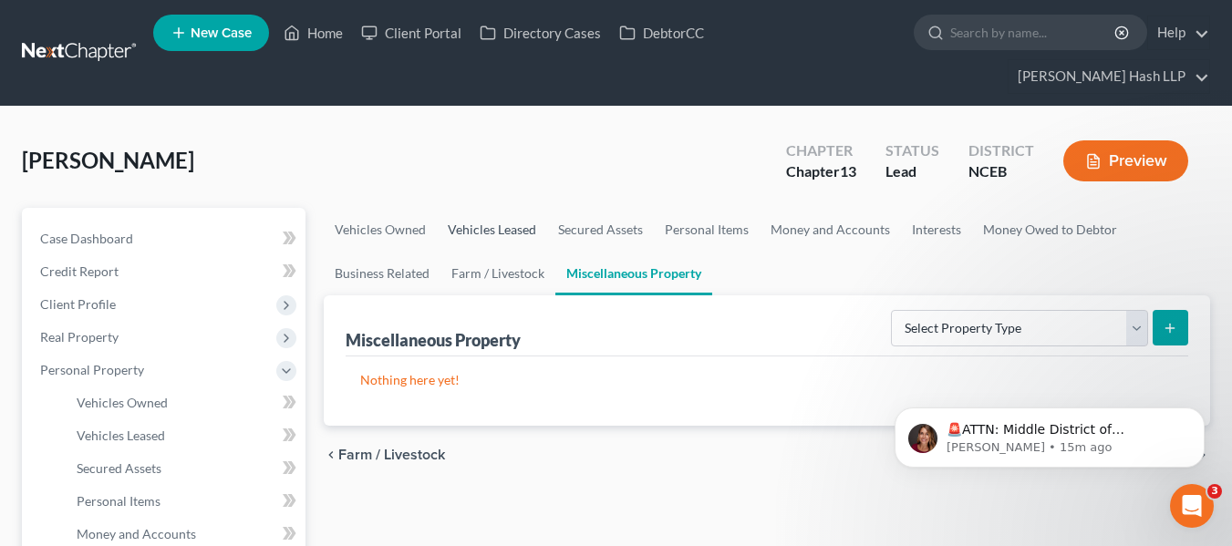
click at [523, 224] on link "Vehicles Leased" at bounding box center [492, 230] width 110 height 44
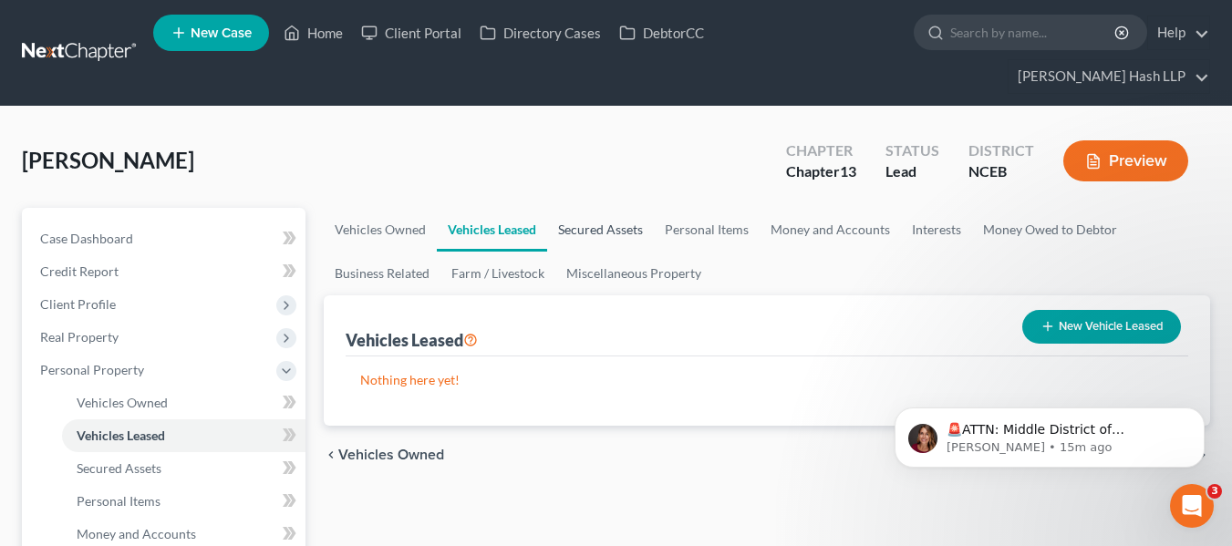
click at [577, 234] on link "Secured Assets" at bounding box center [600, 230] width 107 height 44
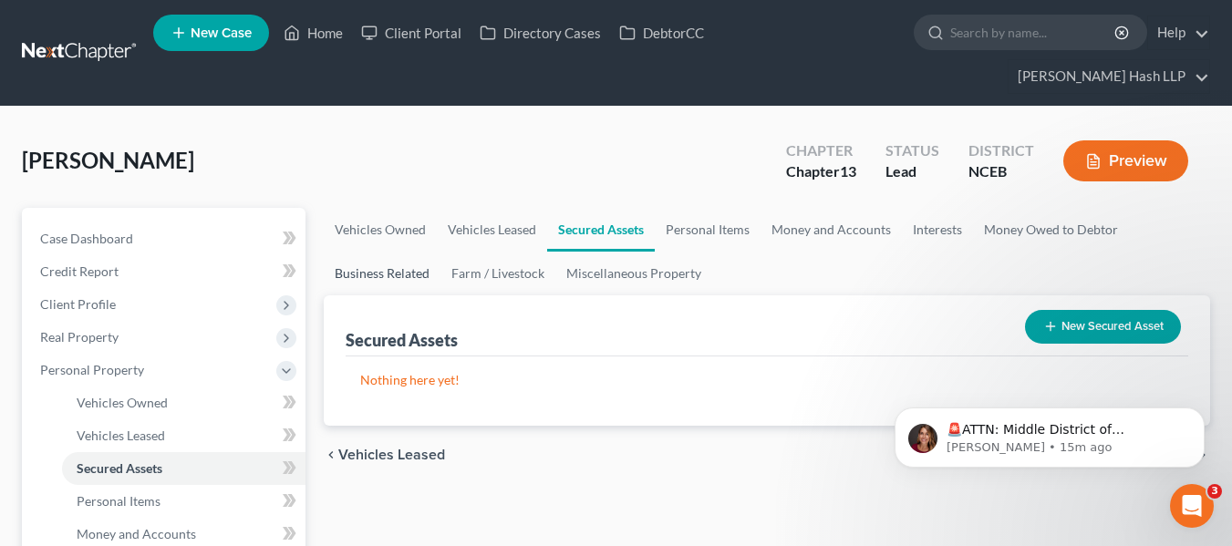
click at [398, 267] on link "Business Related" at bounding box center [382, 274] width 117 height 44
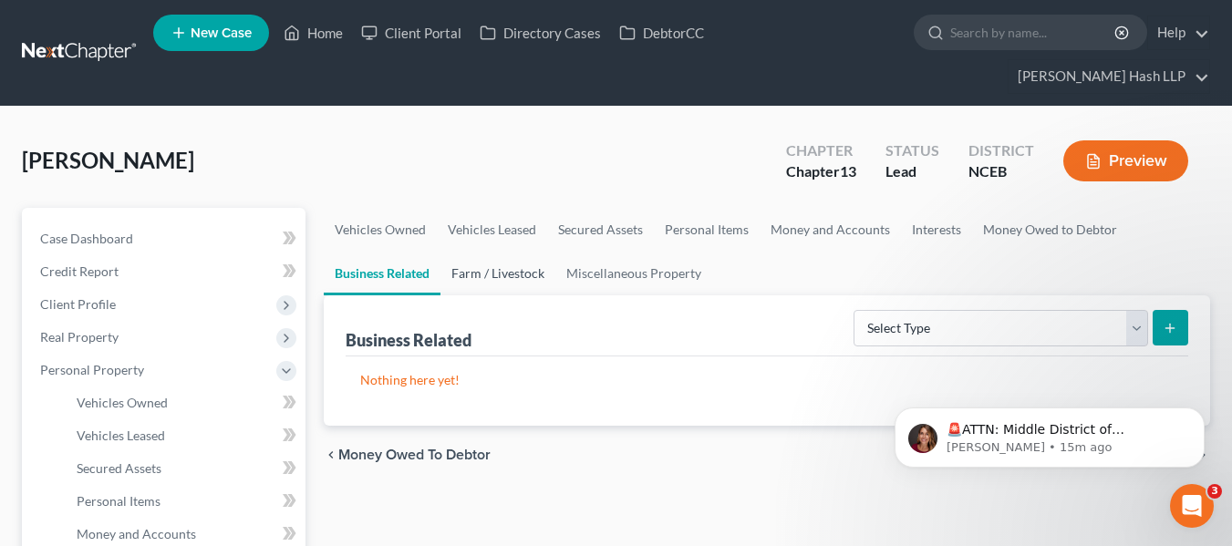
click at [461, 274] on link "Farm / Livestock" at bounding box center [498, 274] width 115 height 44
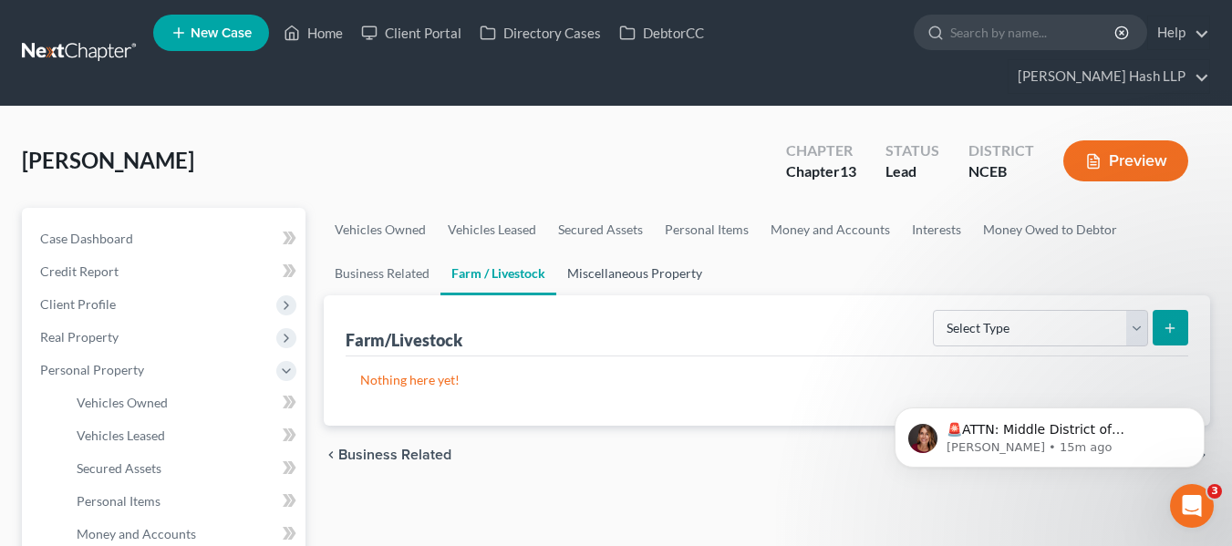
click at [564, 285] on link "Miscellaneous Property" at bounding box center [634, 274] width 157 height 44
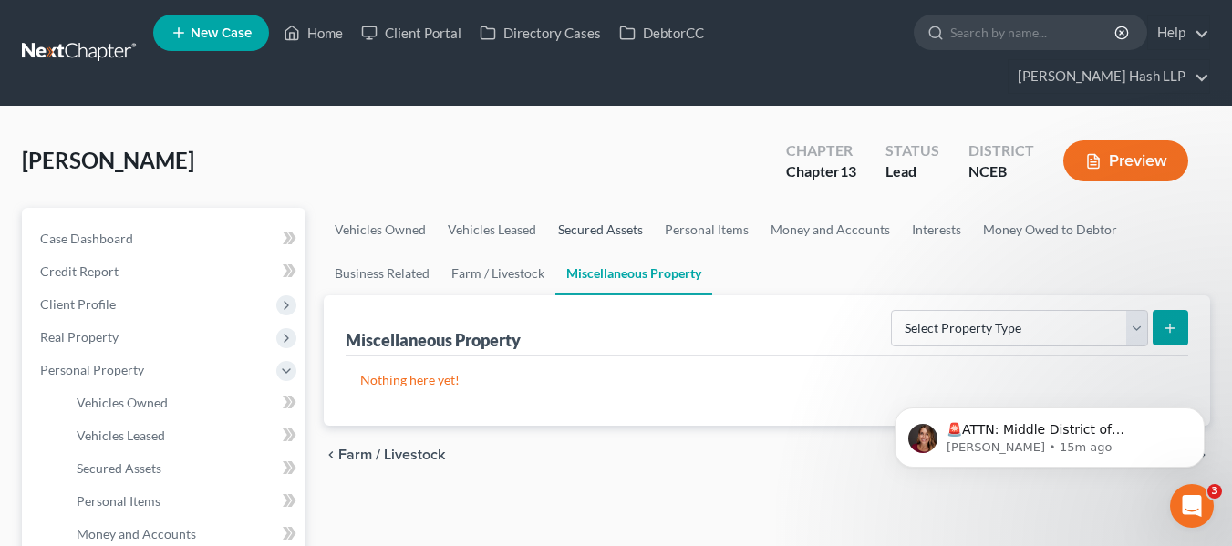
click at [593, 234] on link "Secured Assets" at bounding box center [600, 230] width 107 height 44
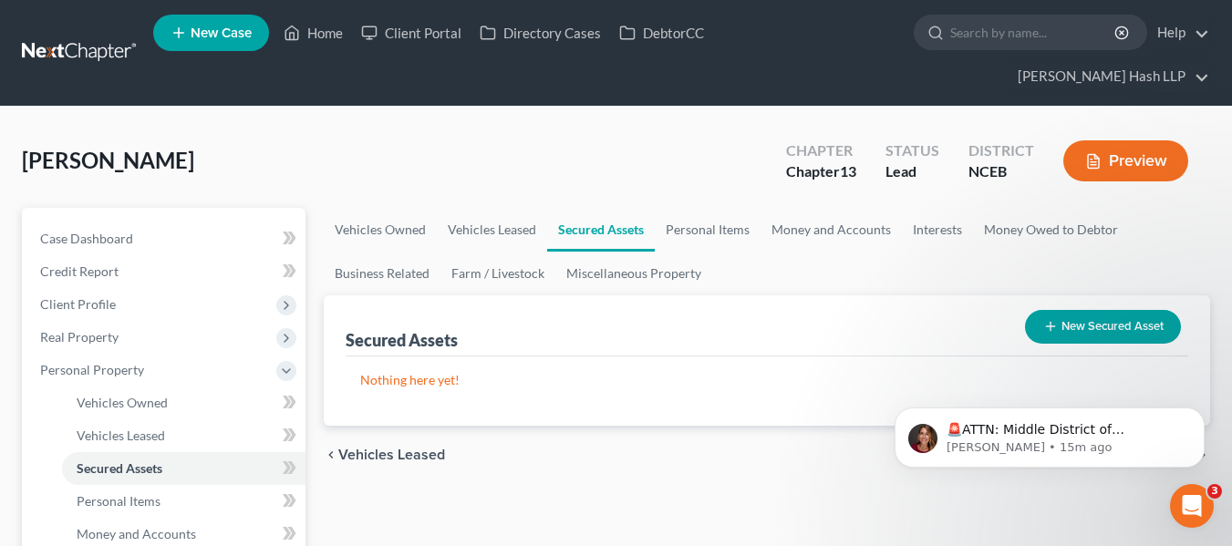
click at [1137, 316] on button "New Secured Asset" at bounding box center [1103, 327] width 156 height 34
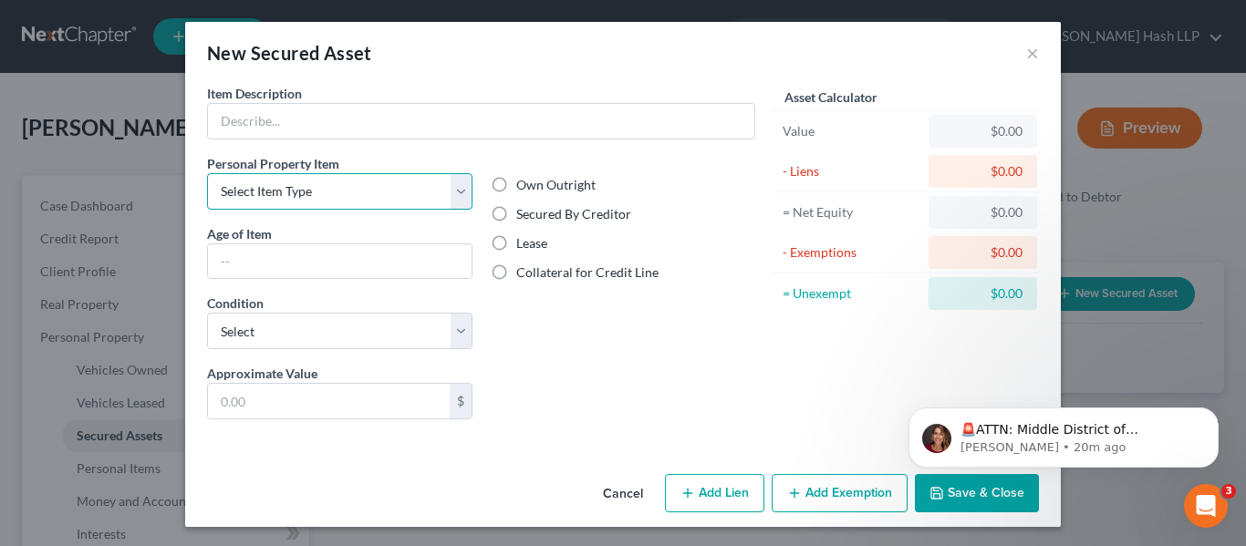
click at [453, 190] on select "Select Item Type Clothing Collectibles Of Value Electronics Firearms Household …" at bounding box center [339, 191] width 265 height 36
click at [552, 436] on div "Item Description * Personal Property Item Select Item Type Clothing Collectible…" at bounding box center [623, 275] width 876 height 383
click at [1026, 46] on button "×" at bounding box center [1032, 53] width 13 height 22
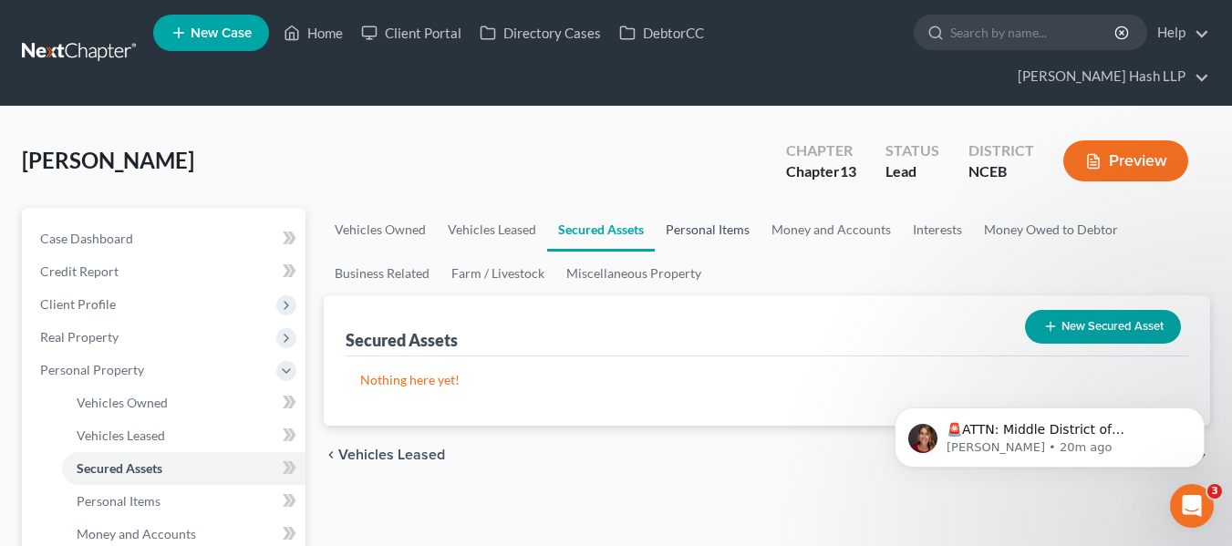
click at [703, 242] on link "Personal Items" at bounding box center [708, 230] width 106 height 44
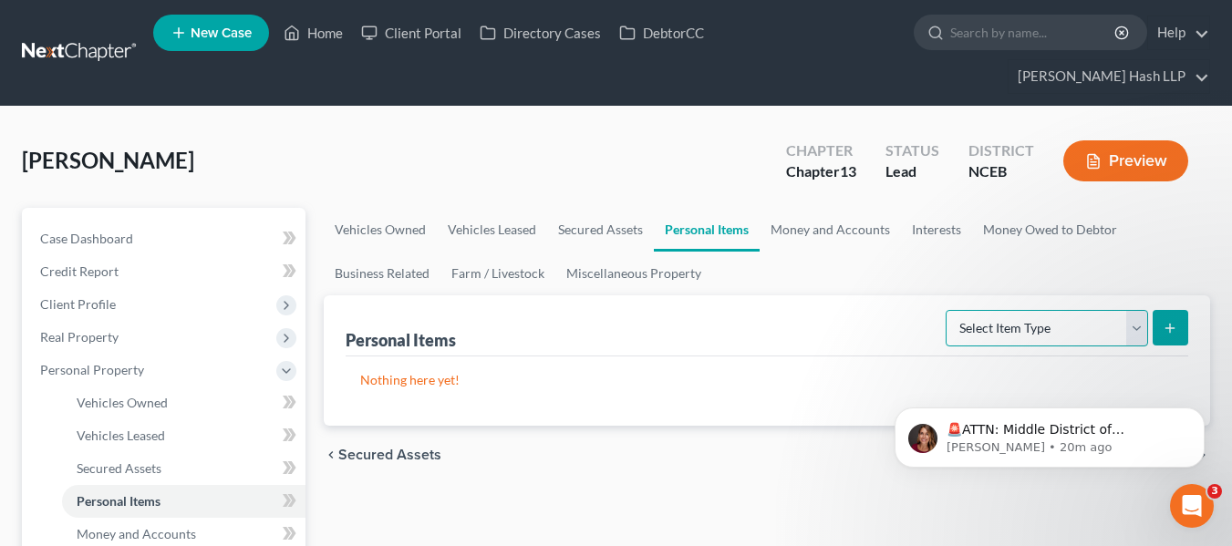
click at [1127, 329] on select "Select Item Type Clothing Collectibles Of Value Electronics Firearms Household …" at bounding box center [1047, 328] width 202 height 36
select select "pets"
click at [948, 310] on select "Select Item Type Clothing Collectibles Of Value Electronics Firearms Household …" at bounding box center [1047, 328] width 202 height 36
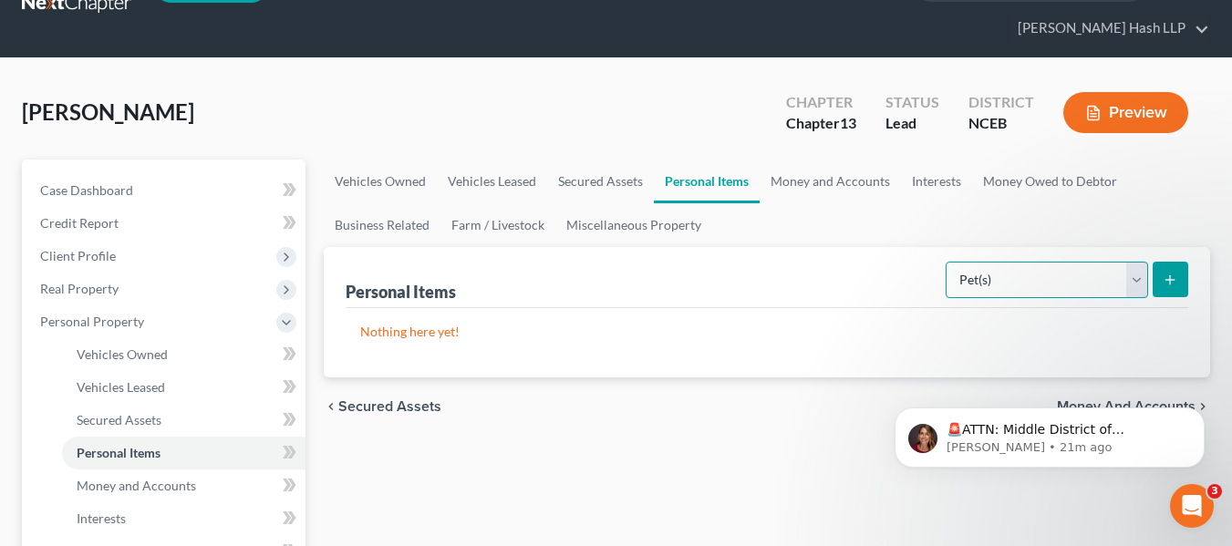
scroll to position [91, 0]
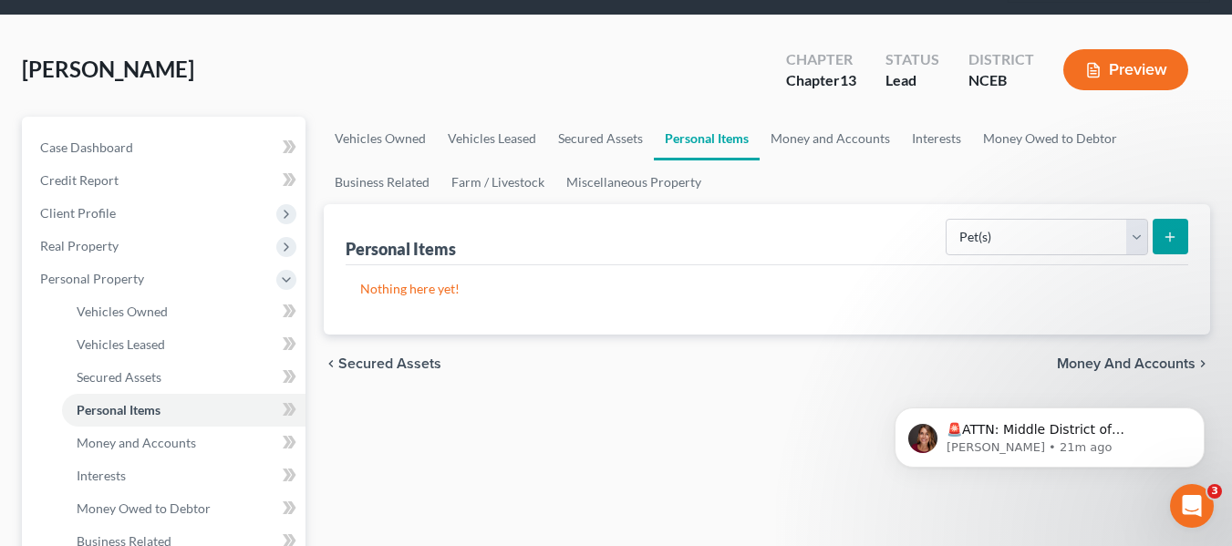
click at [1173, 220] on button "submit" at bounding box center [1171, 237] width 36 height 36
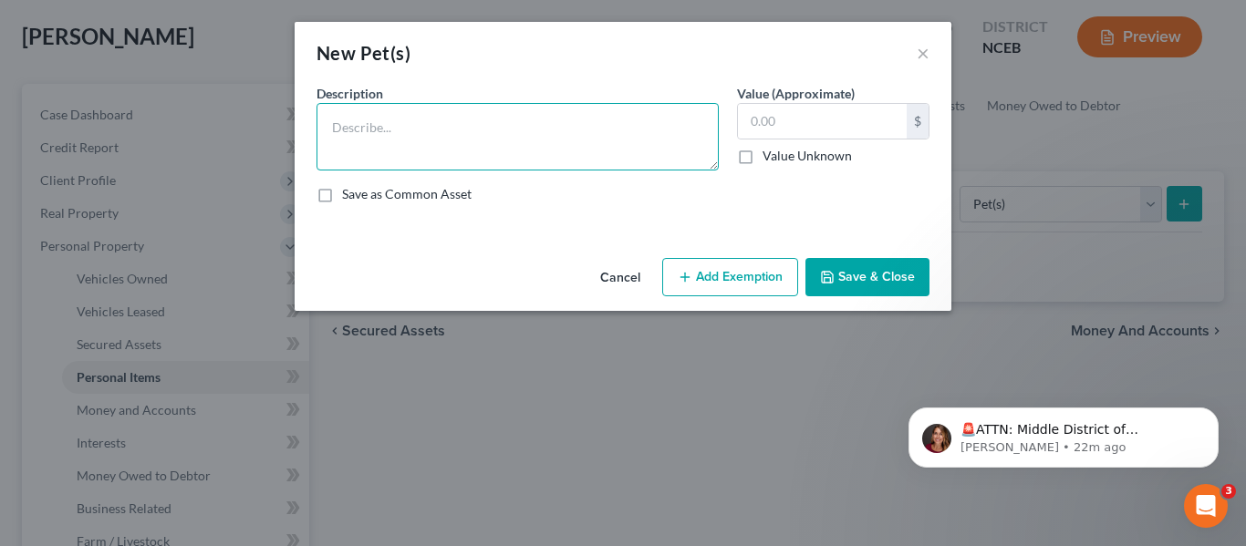
click at [436, 138] on textarea at bounding box center [517, 136] width 402 height 67
type textarea "Husky"
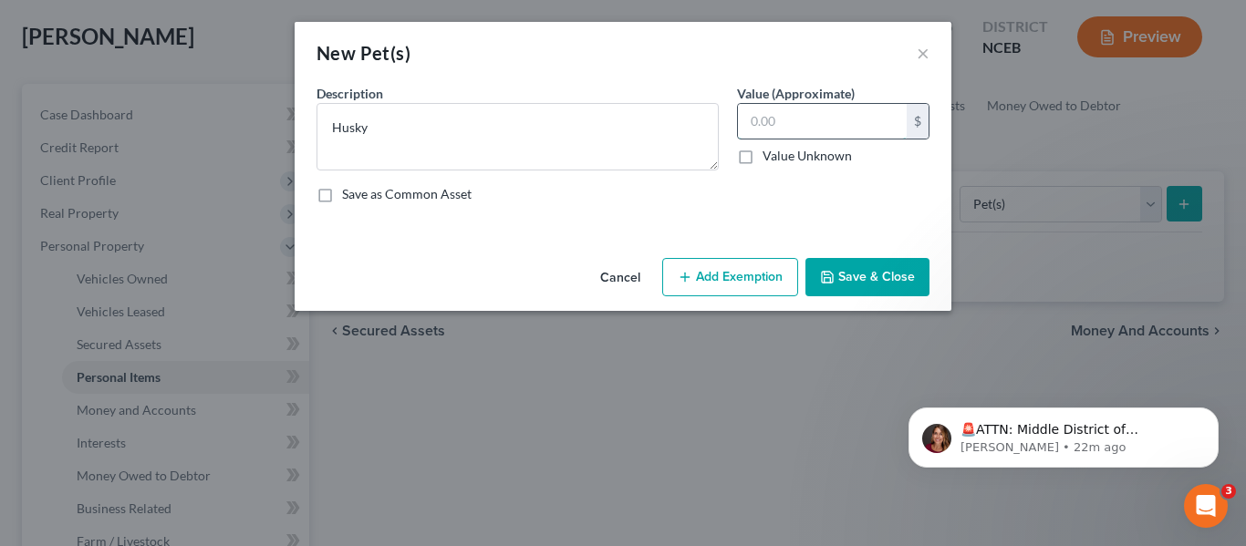
click at [793, 106] on input "text" at bounding box center [822, 121] width 169 height 35
click at [762, 159] on label "Value Unknown" at bounding box center [806, 156] width 89 height 18
click at [770, 159] on input "Value Unknown" at bounding box center [776, 153] width 12 height 12
checkbox input "true"
type input "0.00"
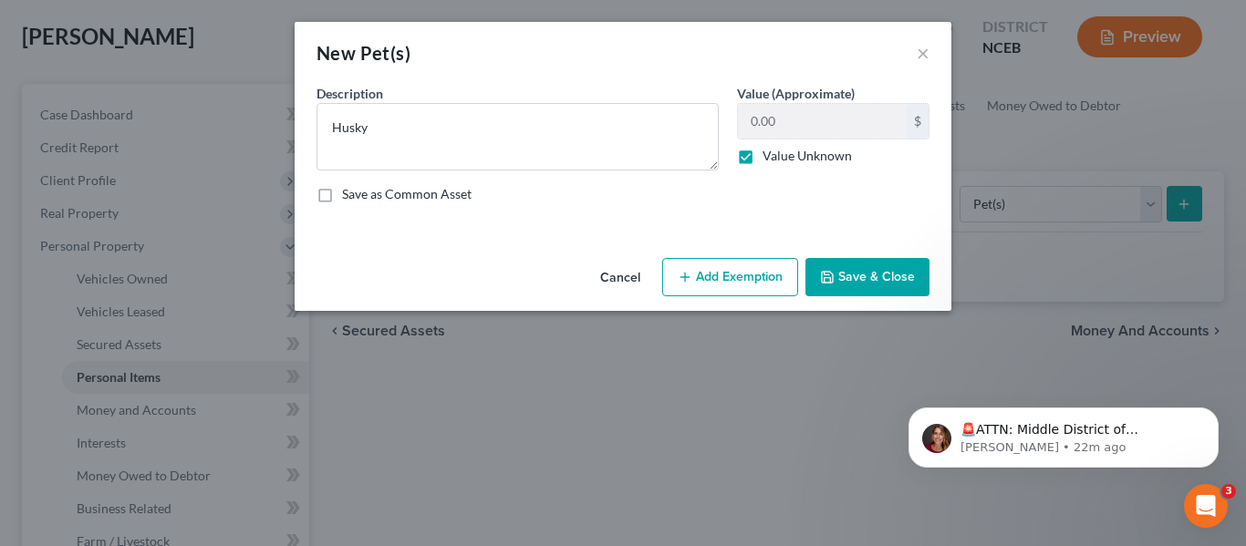
click at [867, 281] on button "Save & Close" at bounding box center [867, 277] width 124 height 38
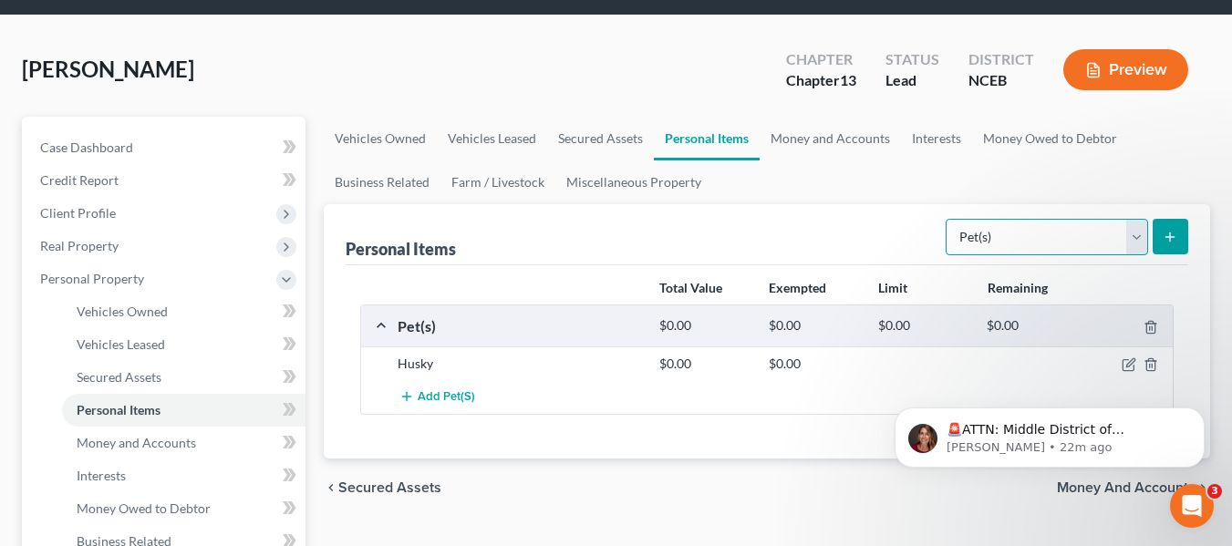
click at [1145, 238] on select "Select Item Type Clothing Collectibles Of Value Electronics Firearms Household …" at bounding box center [1047, 237] width 202 height 36
click at [948, 219] on select "Select Item Type Clothing Collectibles Of Value Electronics Firearms Household …" at bounding box center [1047, 237] width 202 height 36
click at [1160, 234] on button "submit" at bounding box center [1171, 237] width 36 height 36
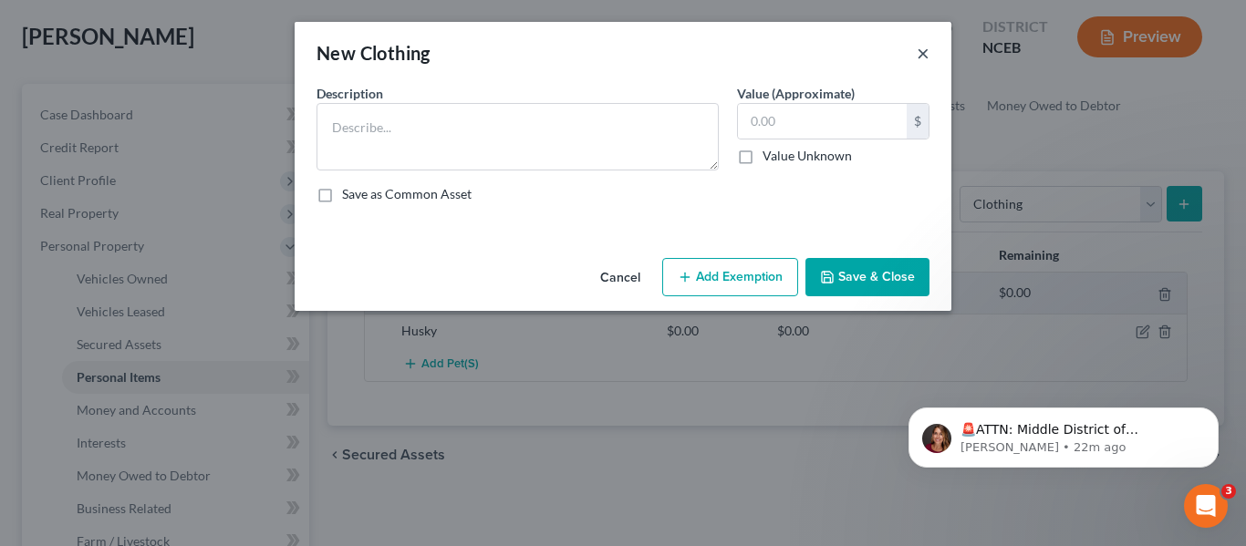
click at [925, 57] on button "×" at bounding box center [923, 53] width 13 height 22
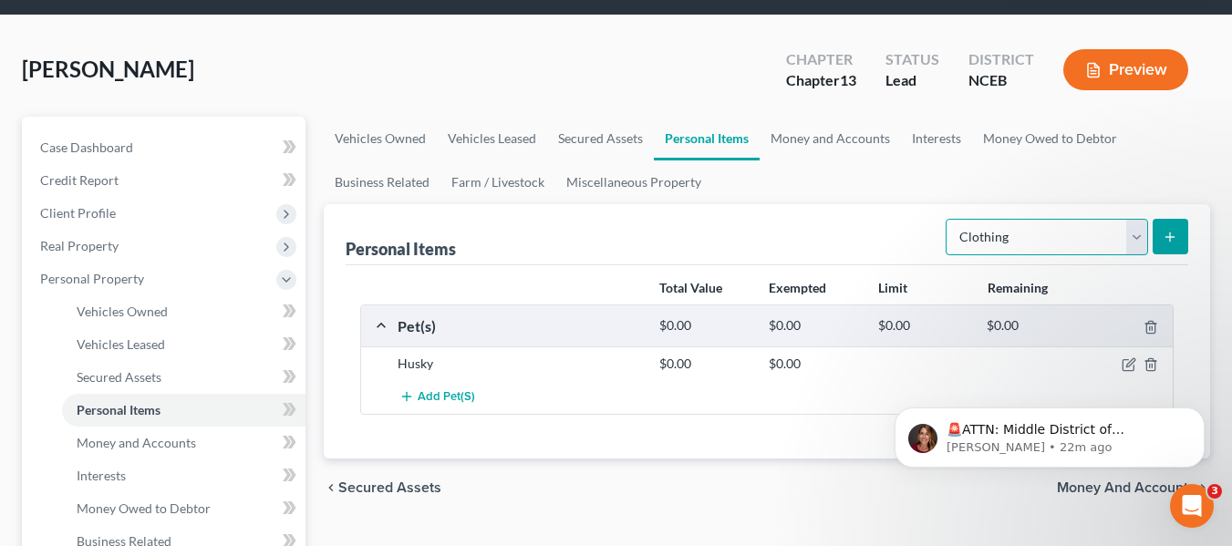
click at [1136, 237] on select "Select Item Type Clothing Collectibles Of Value Electronics Firearms Household …" at bounding box center [1047, 237] width 202 height 36
select select "electronics"
click at [948, 219] on select "Select Item Type Clothing Collectibles Of Value Electronics Firearms Household …" at bounding box center [1047, 237] width 202 height 36
click at [1166, 233] on icon "submit" at bounding box center [1170, 237] width 15 height 15
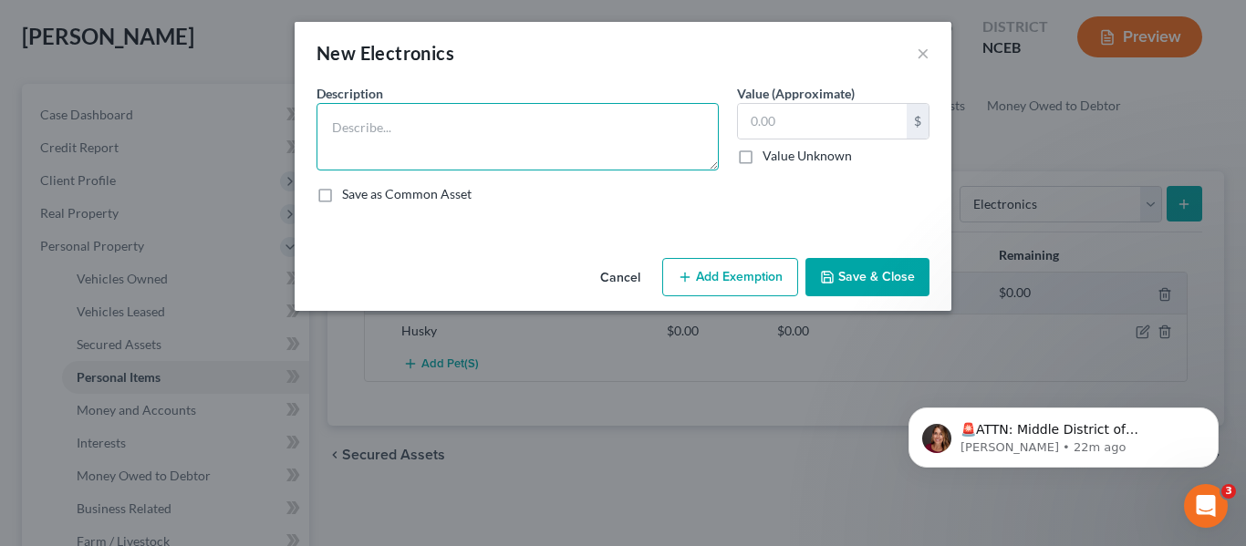
click at [476, 124] on textarea at bounding box center [517, 136] width 402 height 67
type textarea "P"
type textarea "iPhone, MacBook, AirPods, Beats Headphones"
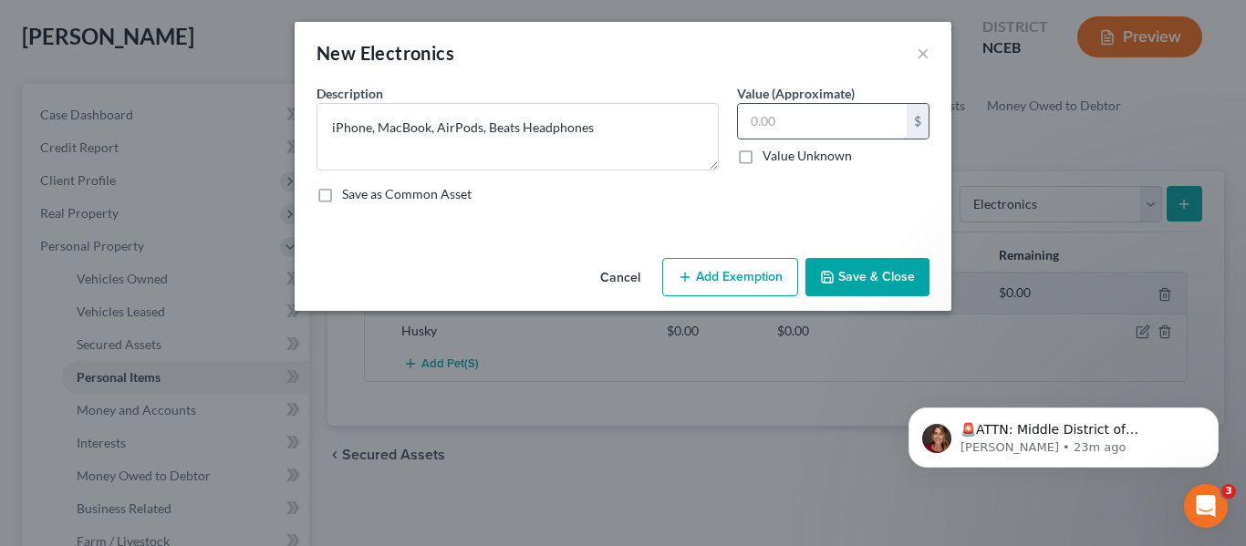
click at [806, 129] on input "text" at bounding box center [822, 121] width 169 height 35
type input "2,000"
click at [856, 273] on button "Save & Close" at bounding box center [867, 277] width 124 height 38
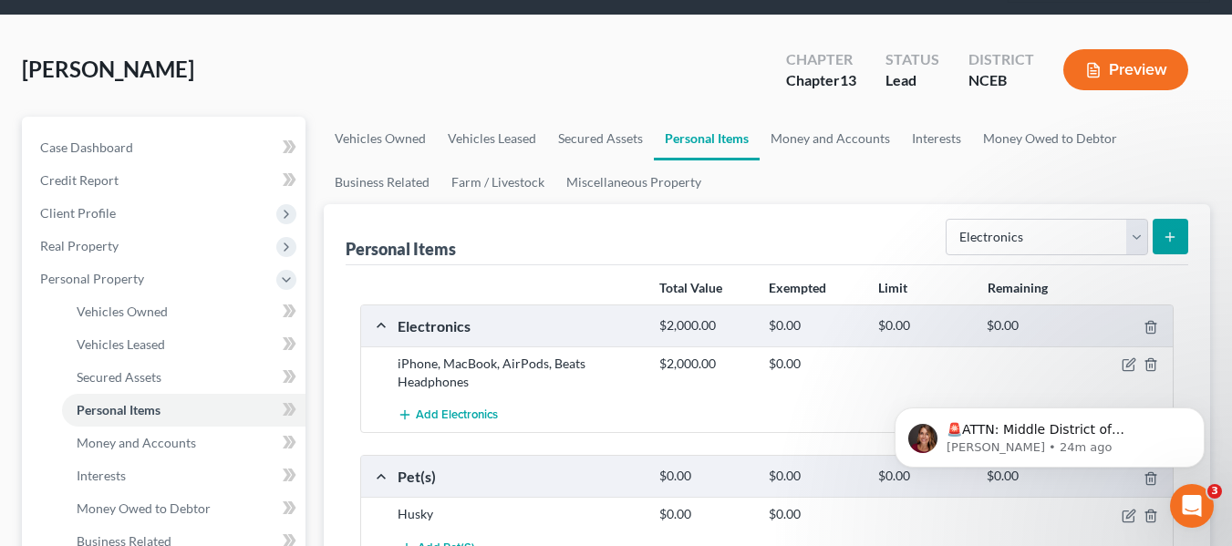
scroll to position [182, 0]
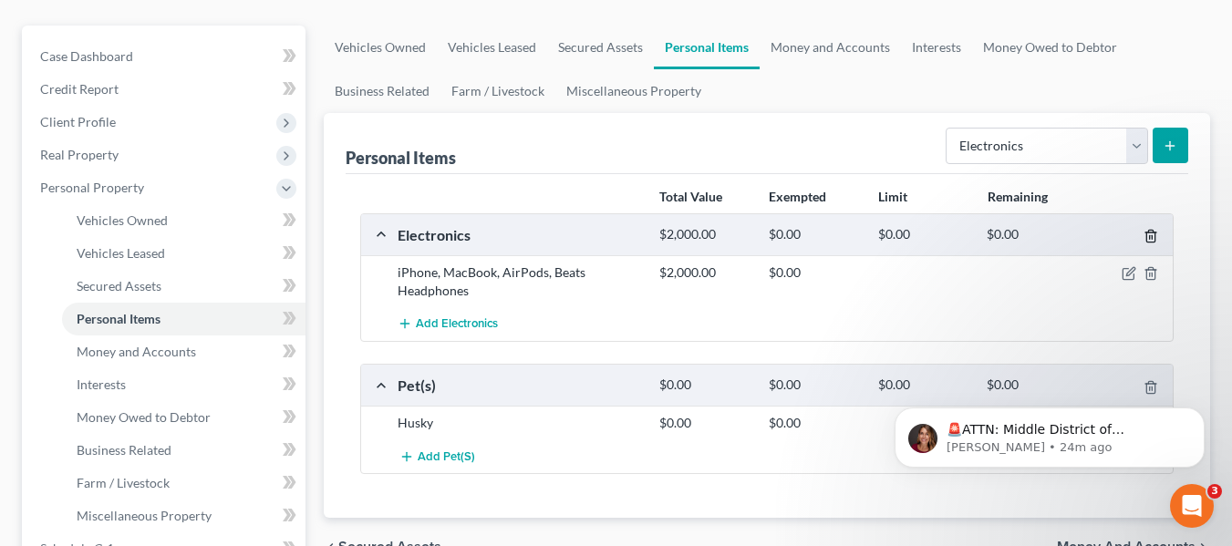
click at [1155, 236] on icon "button" at bounding box center [1150, 237] width 8 height 12
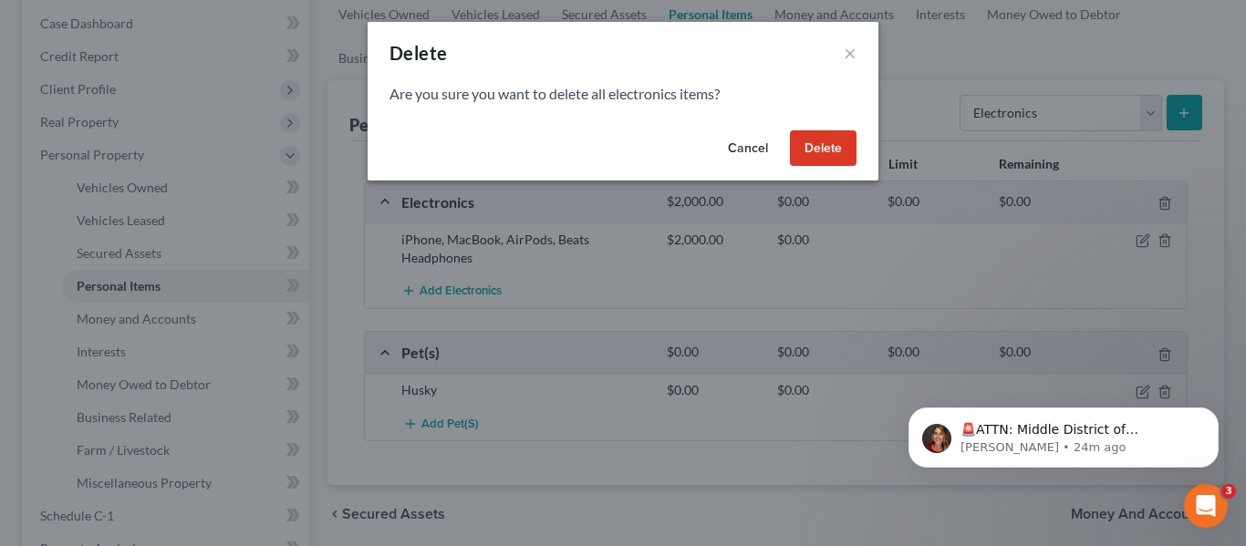
click at [840, 143] on button "Delete" at bounding box center [823, 148] width 67 height 36
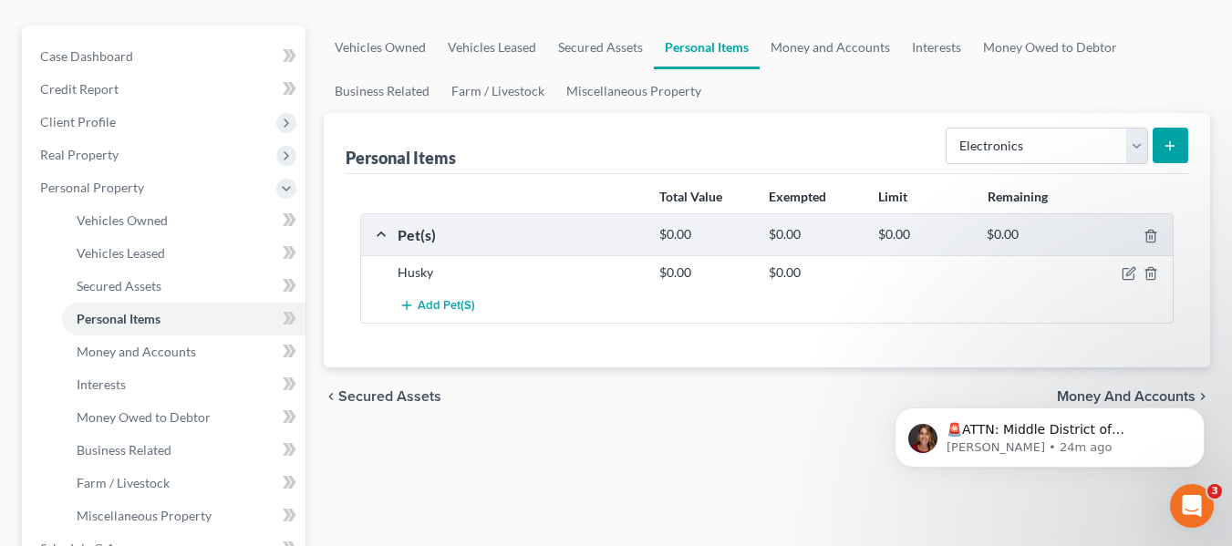
click at [1171, 153] on button "submit" at bounding box center [1171, 146] width 36 height 36
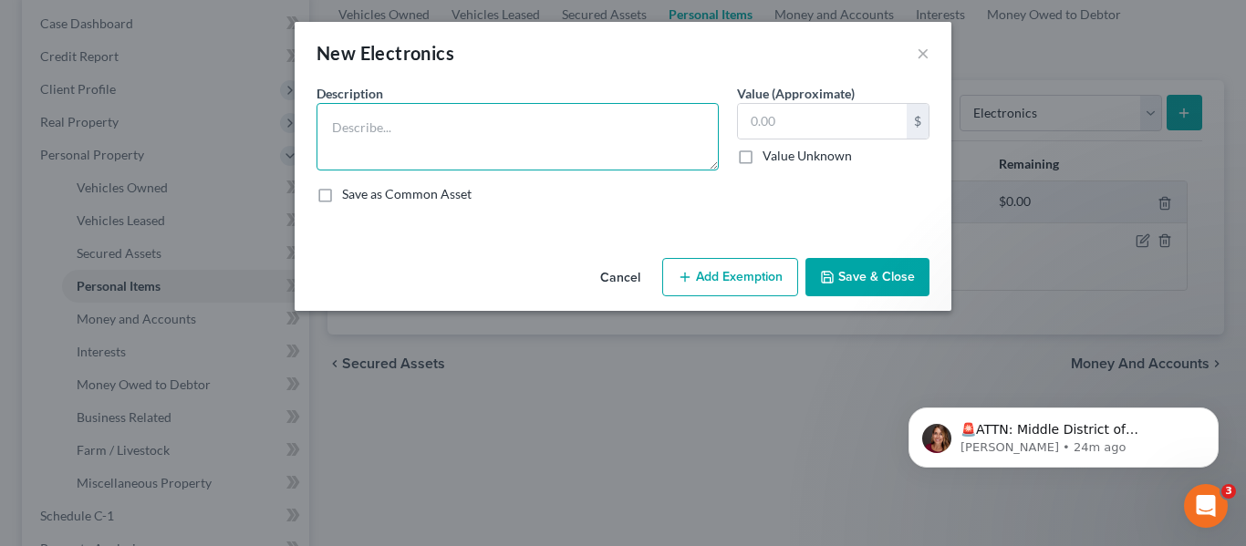
click at [606, 130] on textarea at bounding box center [517, 136] width 402 height 67
type textarea "iPhone 15"
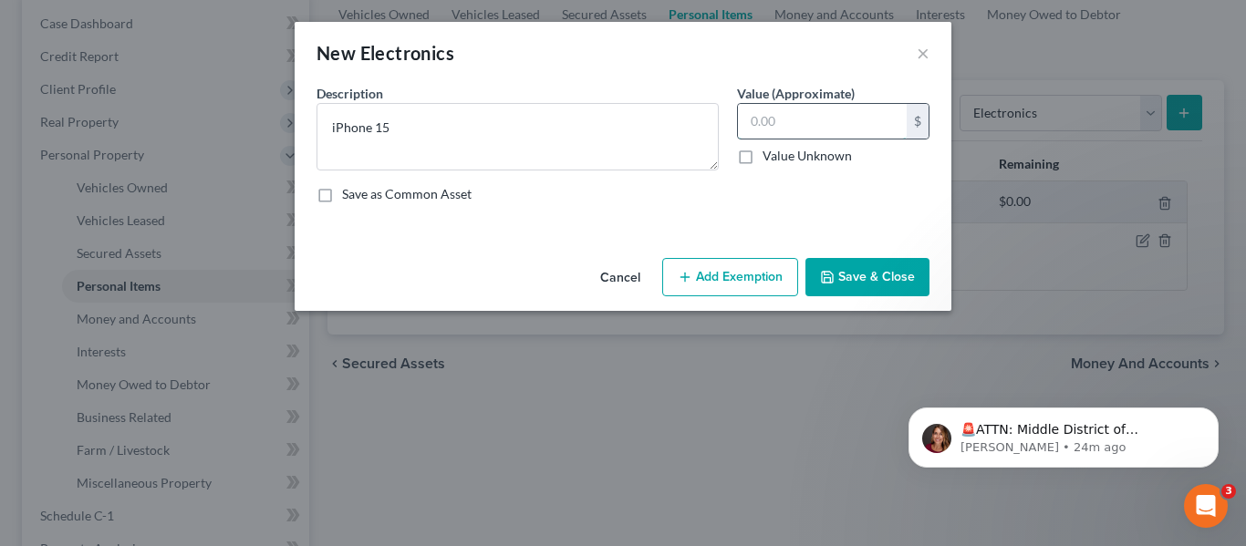
click at [803, 120] on input "text" at bounding box center [822, 121] width 169 height 35
type input "700"
click at [864, 278] on button "Save & Close" at bounding box center [867, 277] width 124 height 38
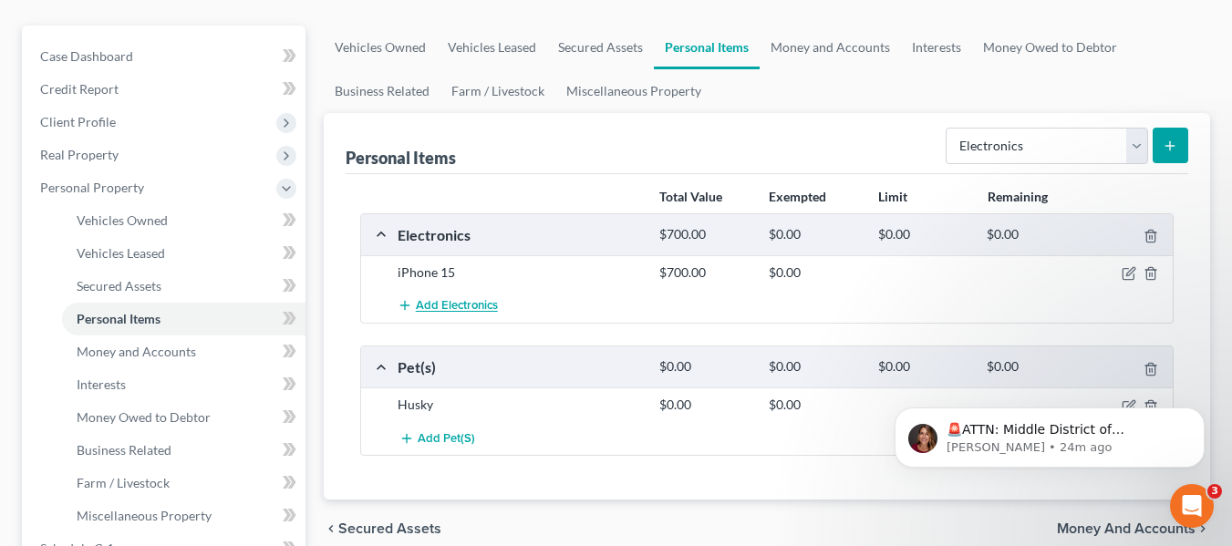
click at [452, 302] on span "Add Electronics" at bounding box center [457, 306] width 82 height 15
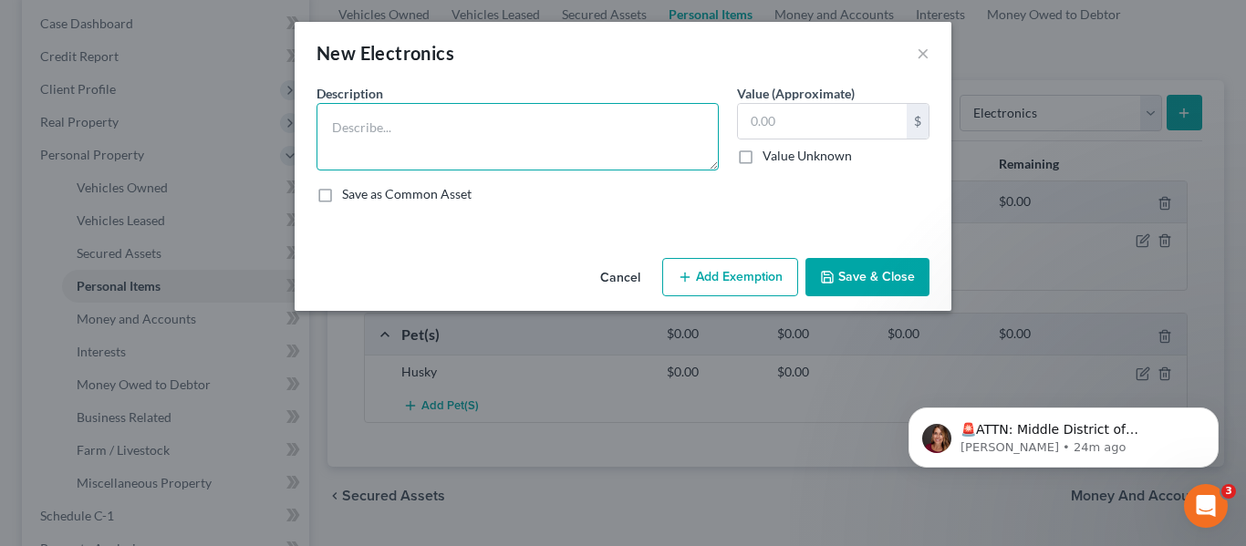
click at [455, 119] on textarea at bounding box center [517, 136] width 402 height 67
type textarea "M"
type textarea "2020 MacBook"
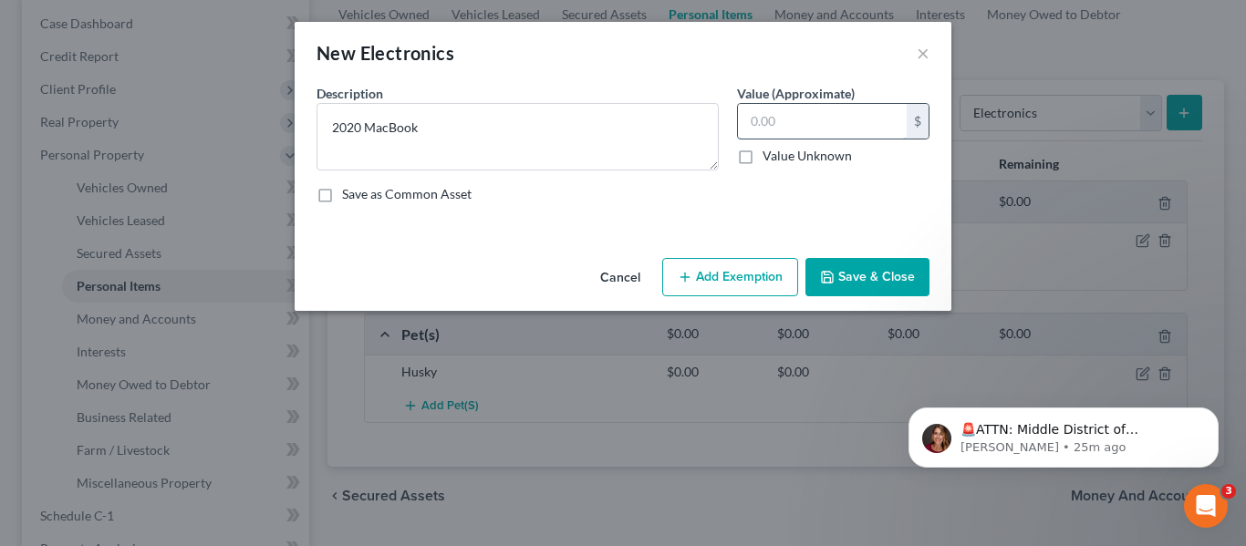
click at [785, 117] on input "text" at bounding box center [822, 121] width 169 height 35
type input "700"
click at [854, 291] on button "Save & Close" at bounding box center [867, 277] width 124 height 38
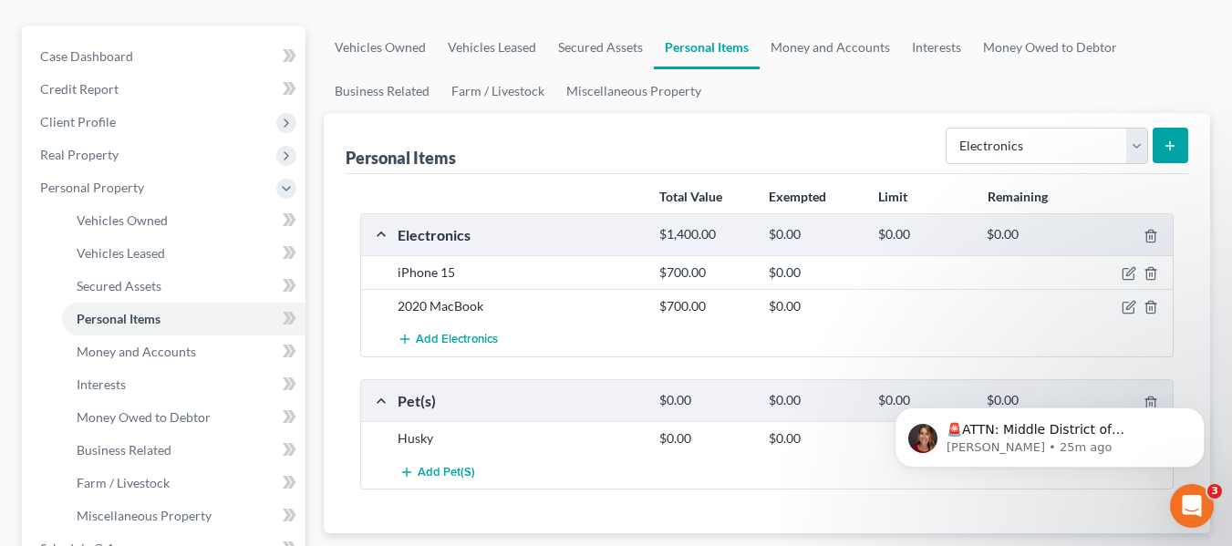
click at [1165, 133] on button "submit" at bounding box center [1171, 146] width 36 height 36
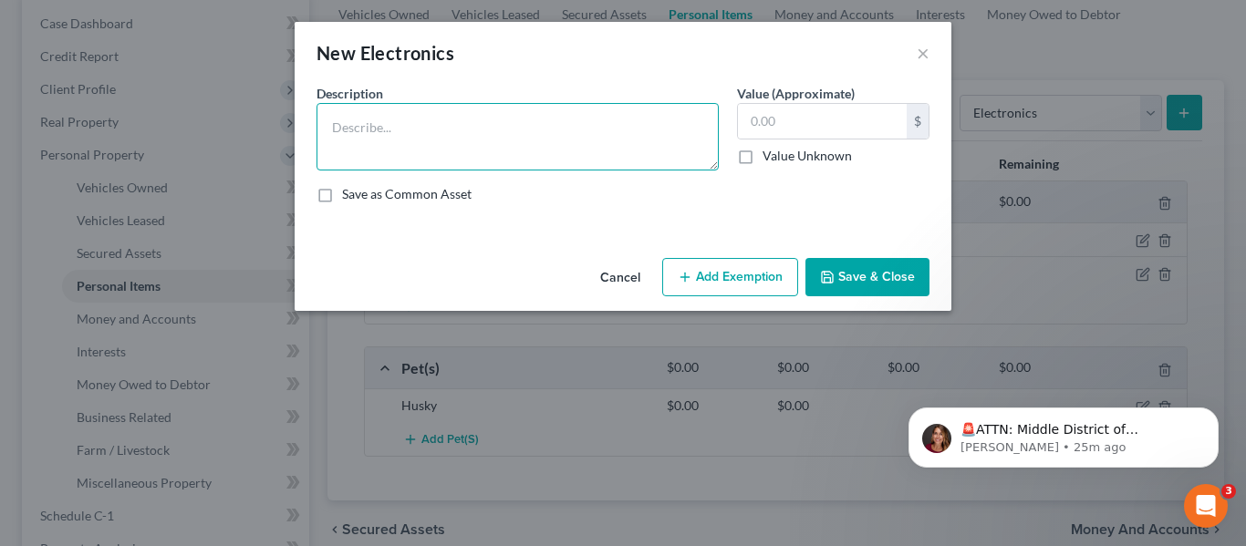
click at [490, 116] on textarea at bounding box center [517, 136] width 402 height 67
type textarea "AirPods Pro"
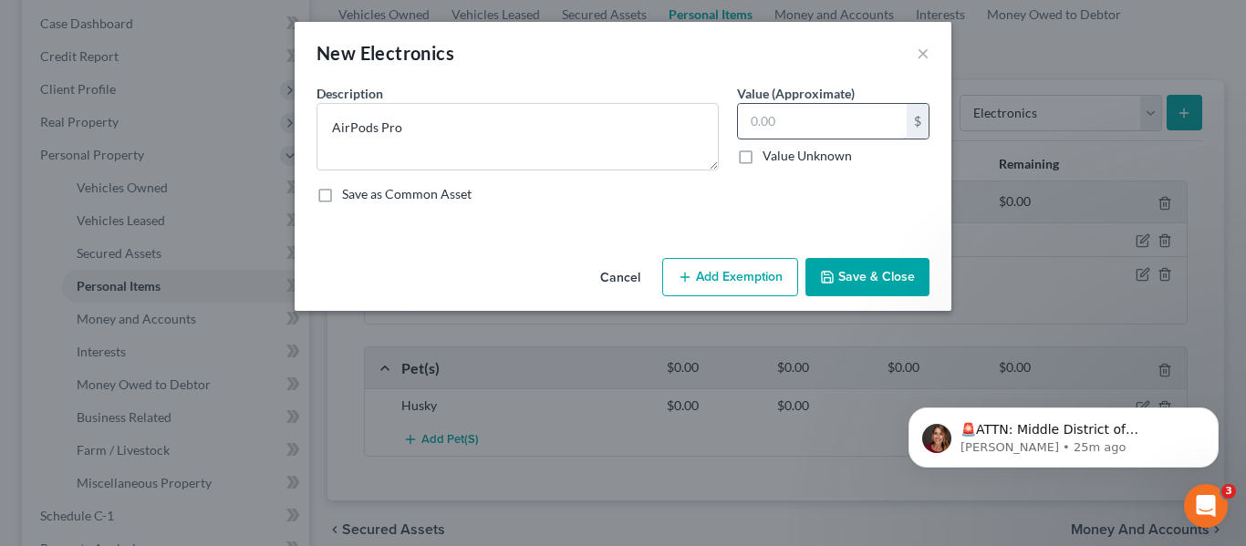
click at [796, 114] on input "text" at bounding box center [822, 121] width 169 height 35
type input "200"
click at [876, 273] on button "Save & Close" at bounding box center [867, 277] width 124 height 38
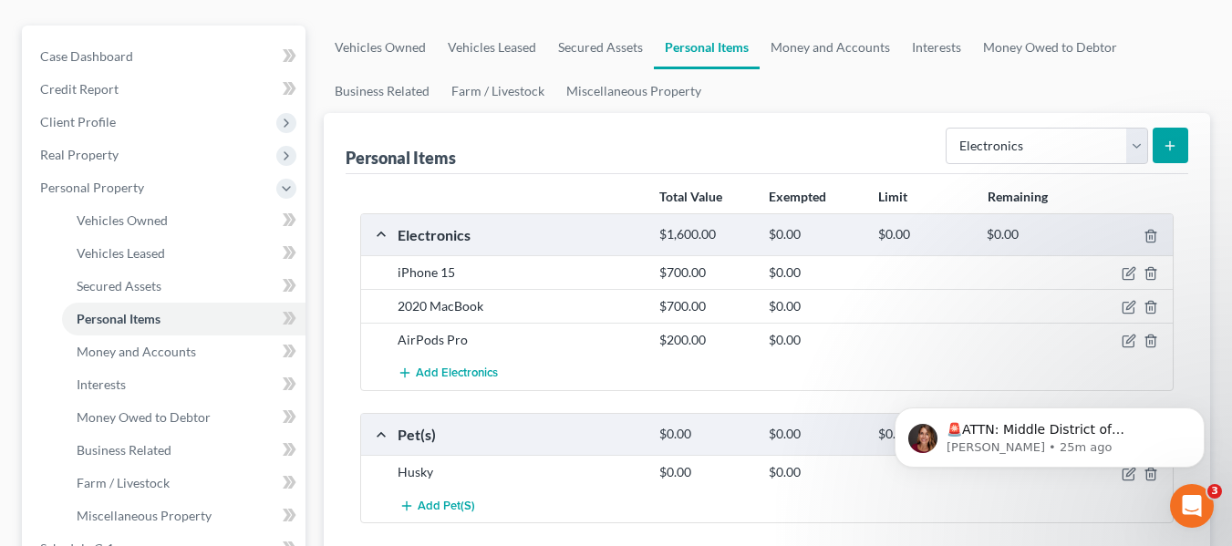
click at [1174, 153] on button "submit" at bounding box center [1171, 146] width 36 height 36
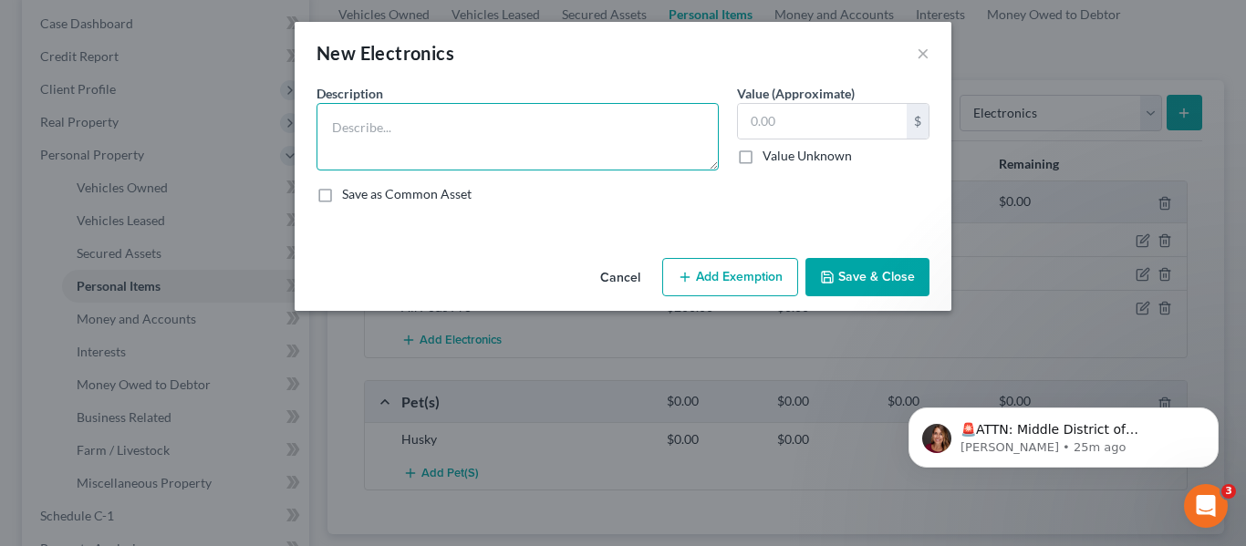
click at [352, 135] on textarea at bounding box center [517, 136] width 402 height 67
type textarea "Beats Headphones"
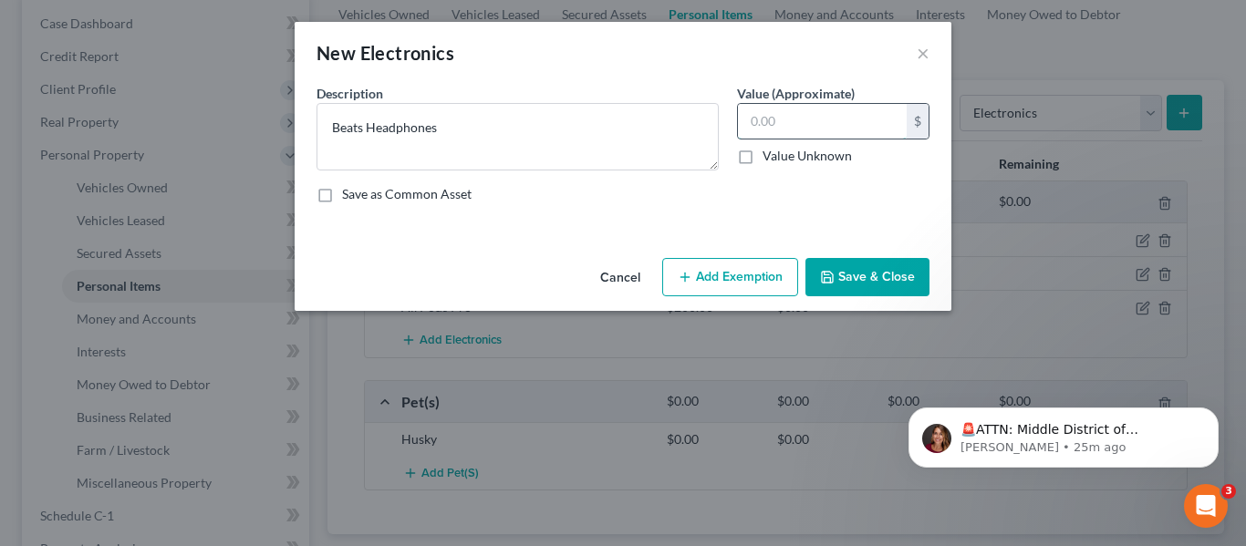
click at [770, 130] on input "text" at bounding box center [822, 121] width 169 height 35
type input "200"
click at [843, 260] on button "Save & Close" at bounding box center [867, 277] width 124 height 38
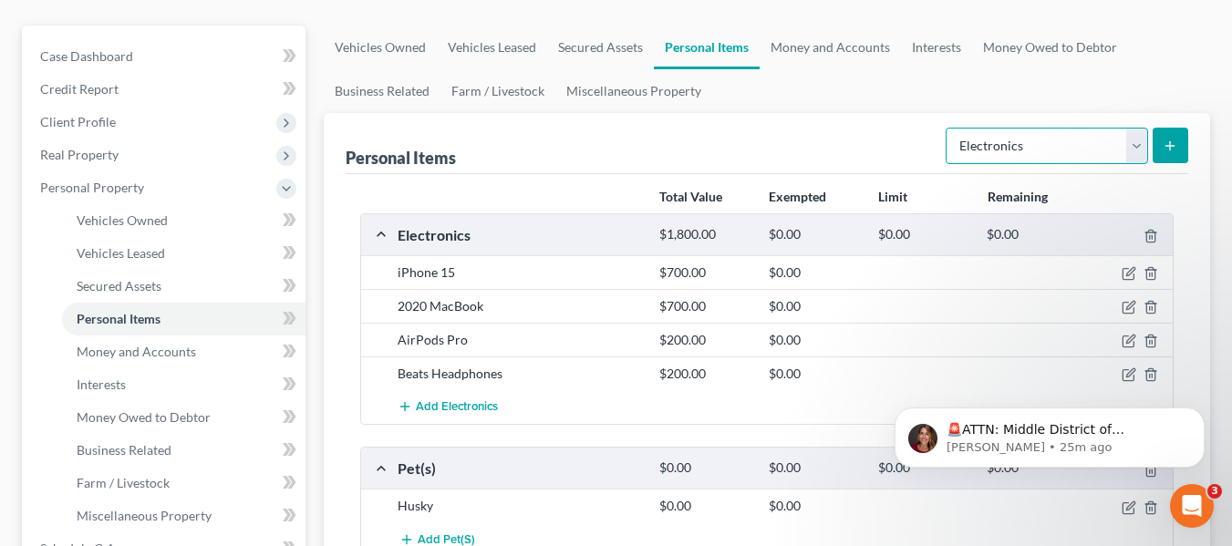
click at [1142, 146] on select "Select Item Type Clothing Collectibles Of Value Electronics Firearms Household …" at bounding box center [1047, 146] width 202 height 36
select select "jewelry"
click at [948, 128] on select "Select Item Type Clothing Collectibles Of Value Electronics Firearms Household …" at bounding box center [1047, 146] width 202 height 36
click at [1171, 139] on icon "submit" at bounding box center [1170, 146] width 15 height 15
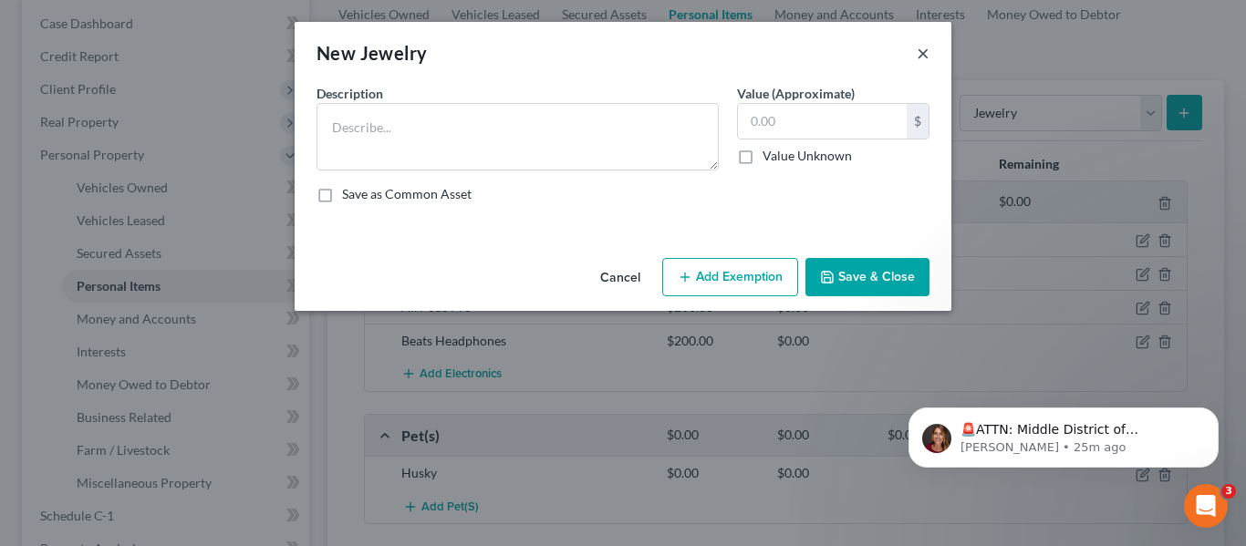
click at [920, 58] on button "×" at bounding box center [923, 53] width 13 height 22
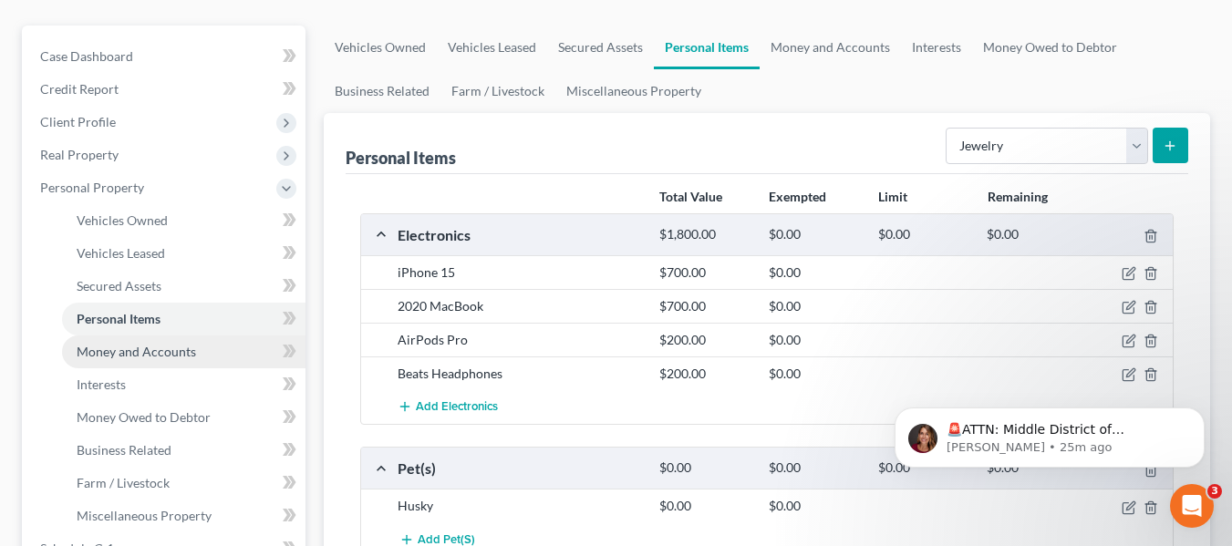
click at [230, 342] on link "Money and Accounts" at bounding box center [184, 352] width 244 height 33
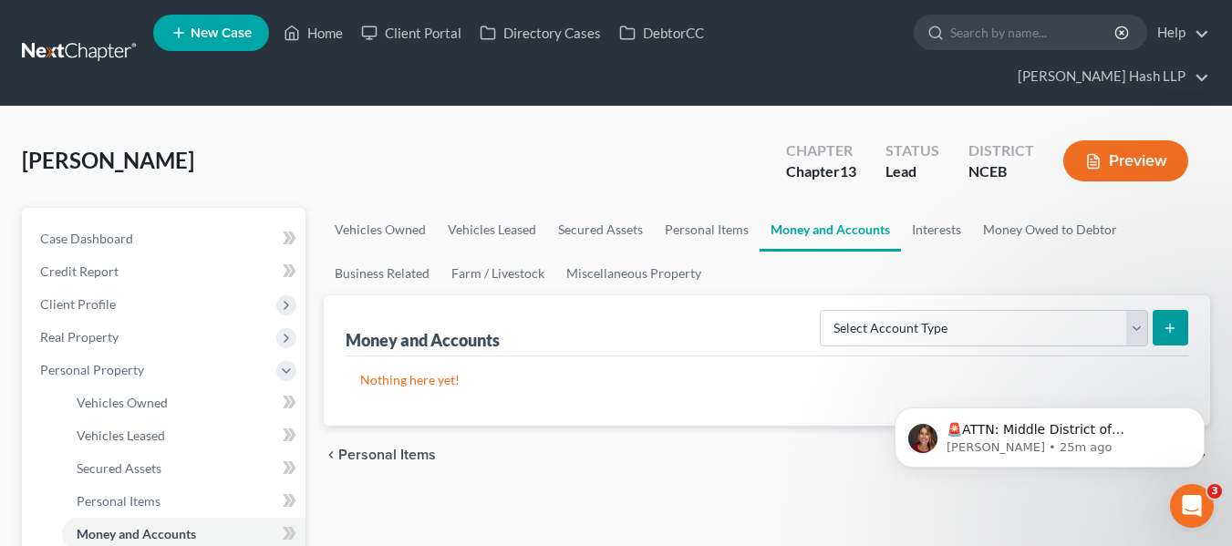
scroll to position [182, 0]
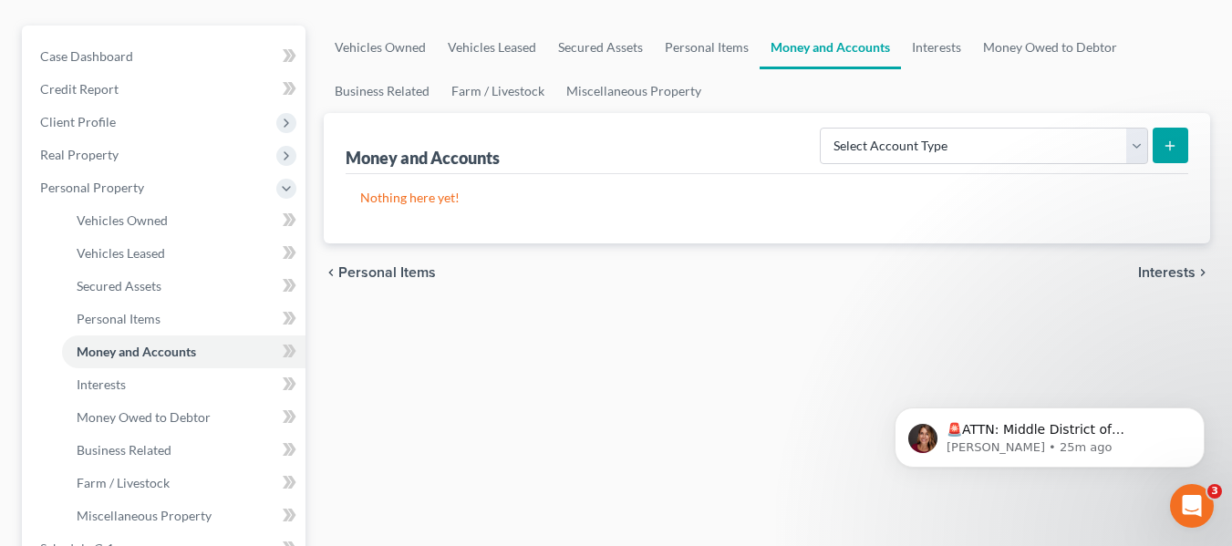
click at [1153, 151] on button "submit" at bounding box center [1171, 146] width 36 height 36
click at [1146, 152] on select "Select Account Type Brokerage Cash on Hand Certificates of Deposit Checking Acc…" at bounding box center [984, 146] width 328 height 36
select select "checking"
click at [824, 128] on select "Select Account Type Brokerage Cash on Hand Certificates of Deposit Checking Acc…" at bounding box center [984, 146] width 328 height 36
click at [1164, 140] on icon "submit" at bounding box center [1170, 146] width 15 height 15
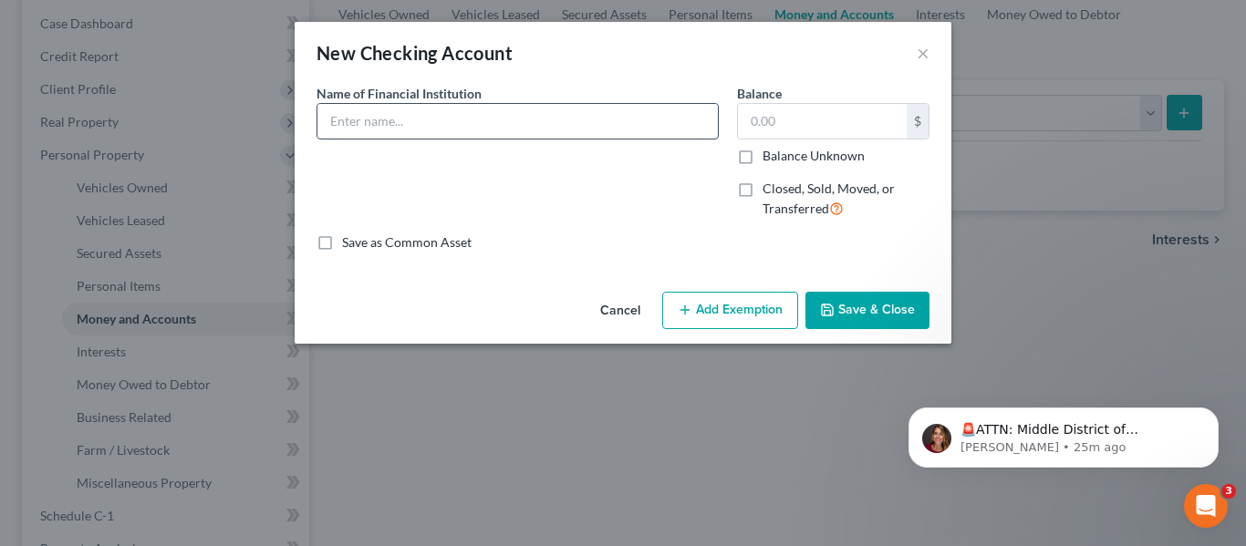
click at [640, 110] on input "text" at bounding box center [517, 121] width 400 height 35
type input "D"
type input "SECU"
click at [761, 113] on input "text" at bounding box center [822, 121] width 169 height 35
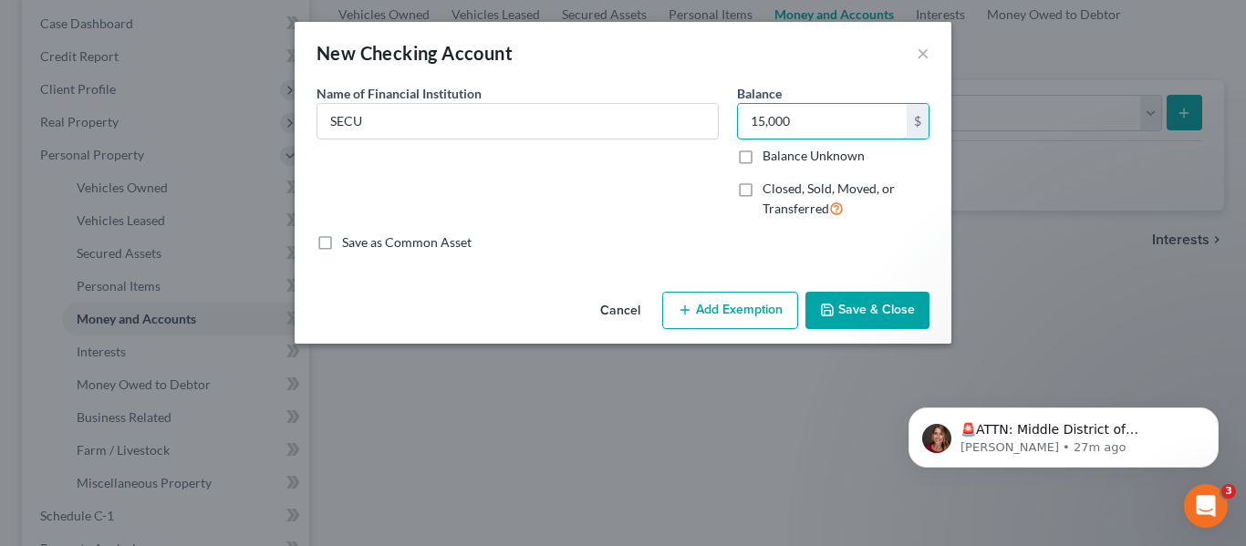
type input "15,000"
click at [852, 312] on button "Save & Close" at bounding box center [867, 311] width 124 height 38
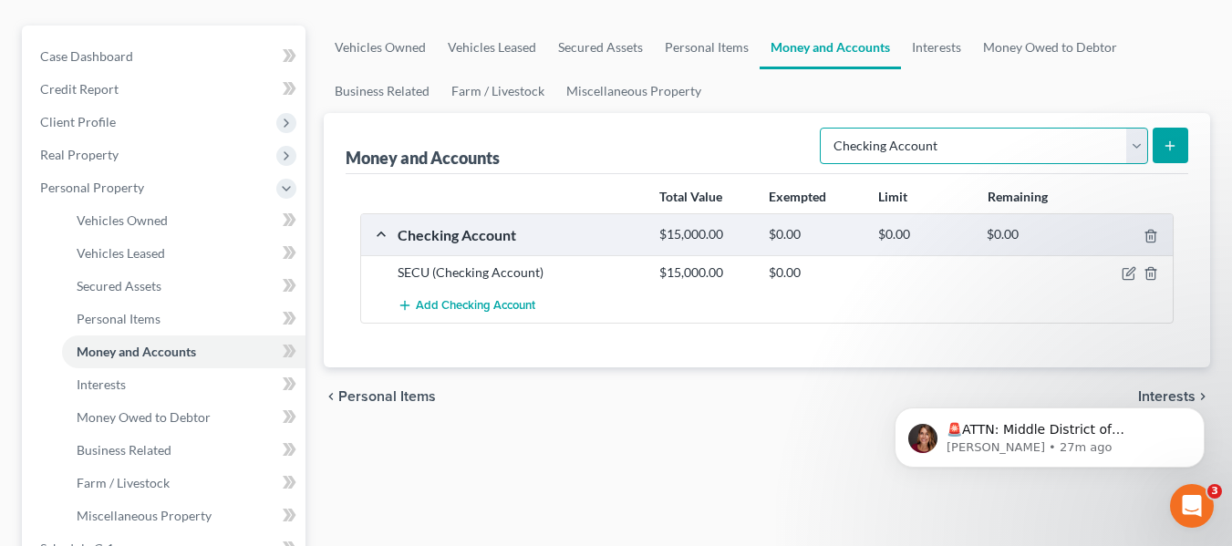
click at [1132, 143] on select "Select Account Type Brokerage Cash on Hand Certificates of Deposit Checking Acc…" at bounding box center [984, 146] width 328 height 36
select select "other"
click at [824, 128] on select "Select Account Type Brokerage Cash on Hand Certificates of Deposit Checking Acc…" at bounding box center [984, 146] width 328 height 36
click at [1157, 142] on button "submit" at bounding box center [1171, 146] width 36 height 36
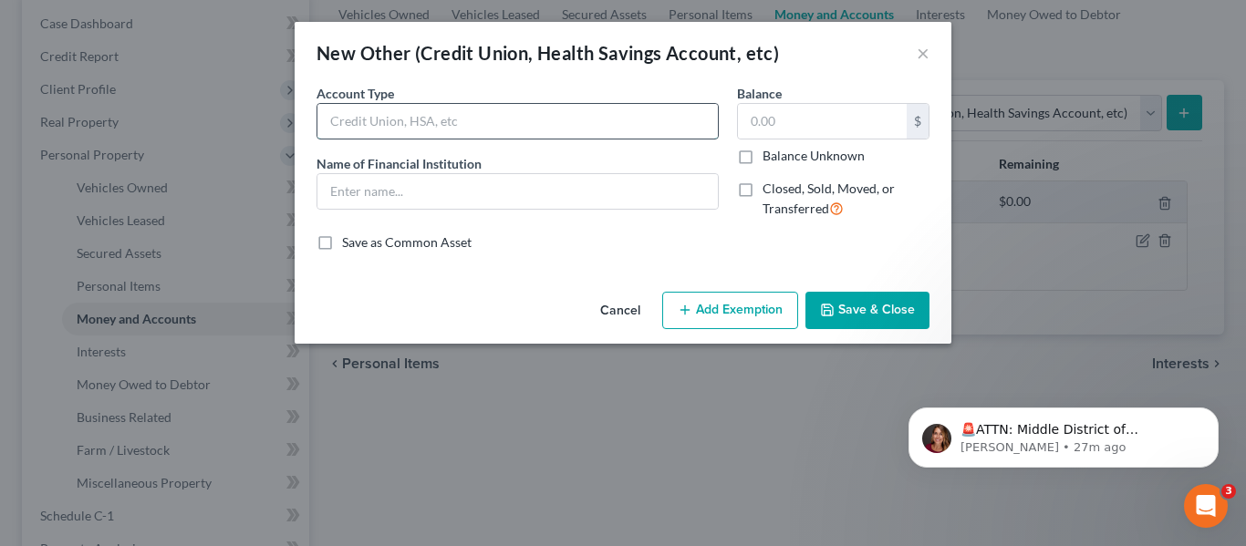
click at [617, 120] on input "text" at bounding box center [517, 121] width 400 height 35
type input "Credit Union"
click at [596, 177] on input "text" at bounding box center [517, 191] width 400 height 35
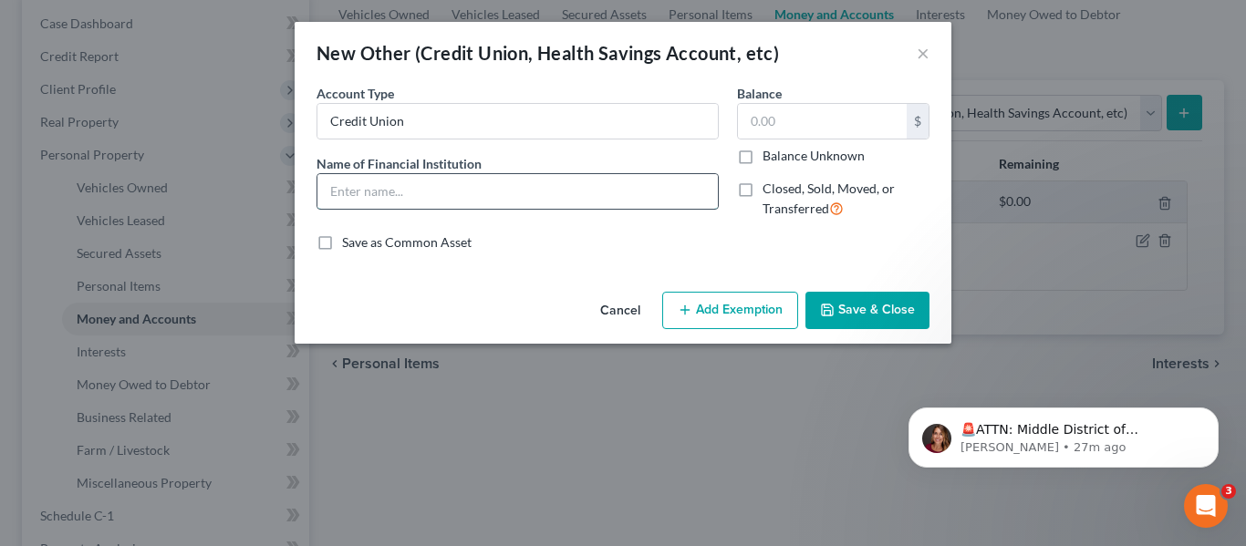
type input "SECU"
click at [803, 122] on input "text" at bounding box center [822, 121] width 169 height 35
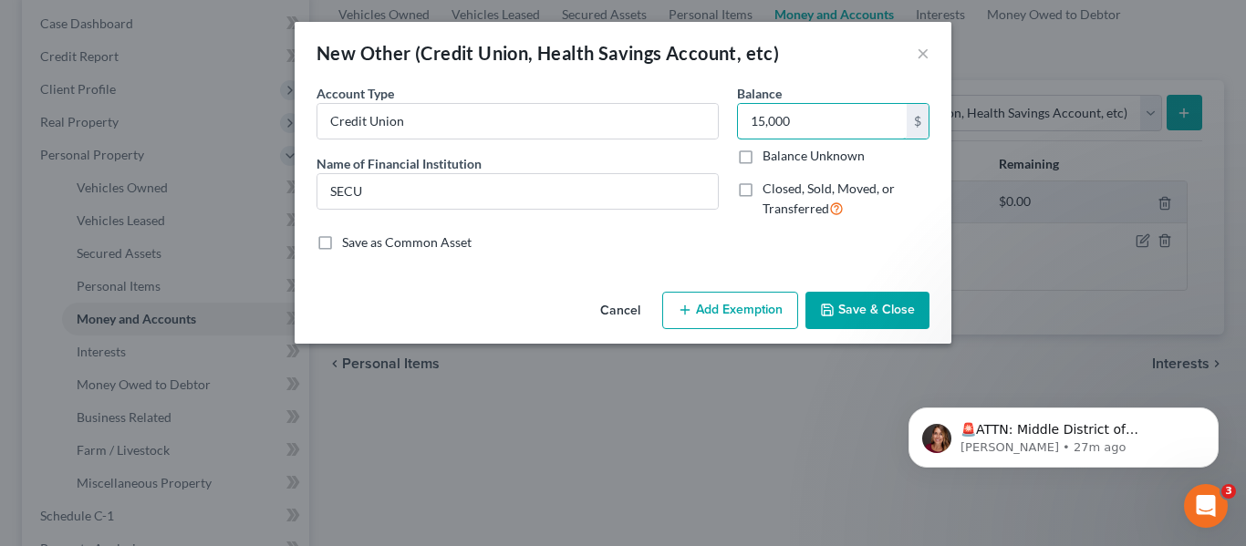
type input "15,000"
click at [894, 294] on button "Save & Close" at bounding box center [867, 311] width 124 height 38
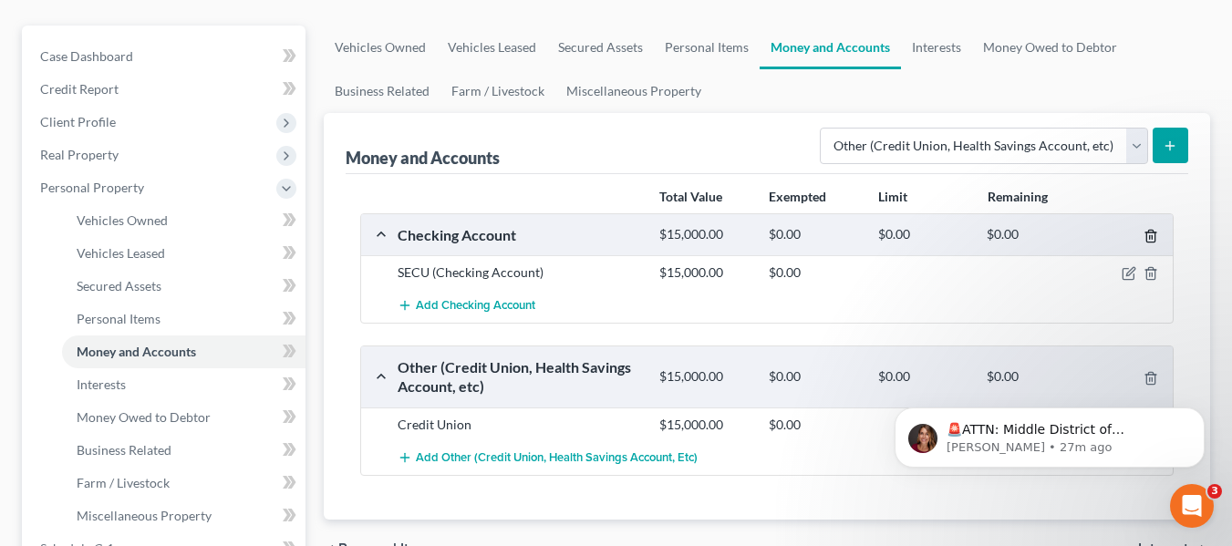
click at [1151, 236] on icon "button" at bounding box center [1151, 236] width 15 height 15
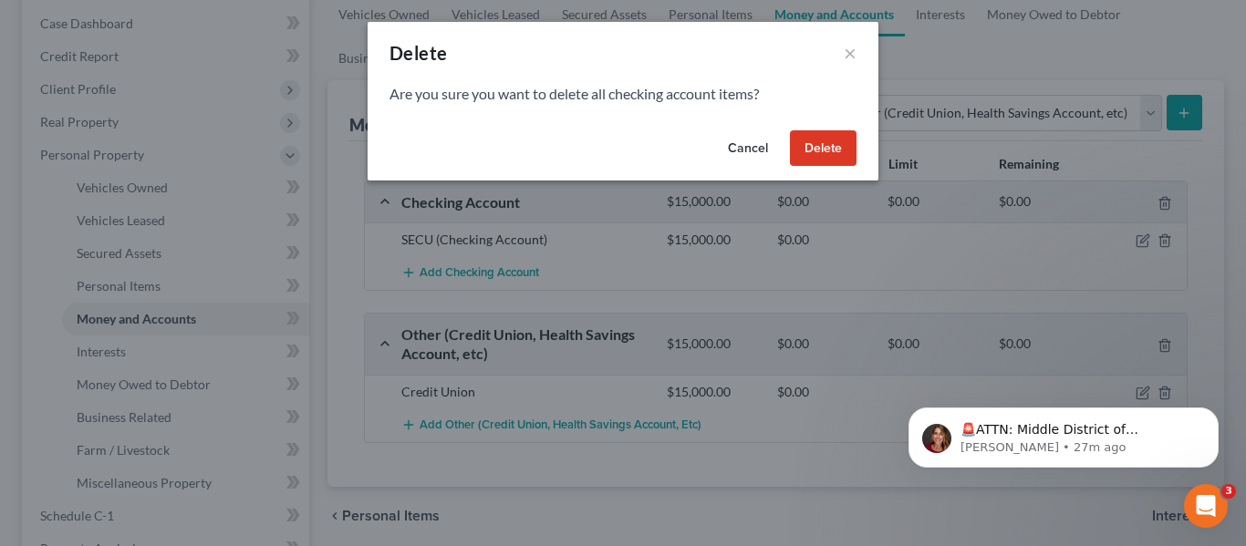
click at [842, 161] on button "Delete" at bounding box center [823, 148] width 67 height 36
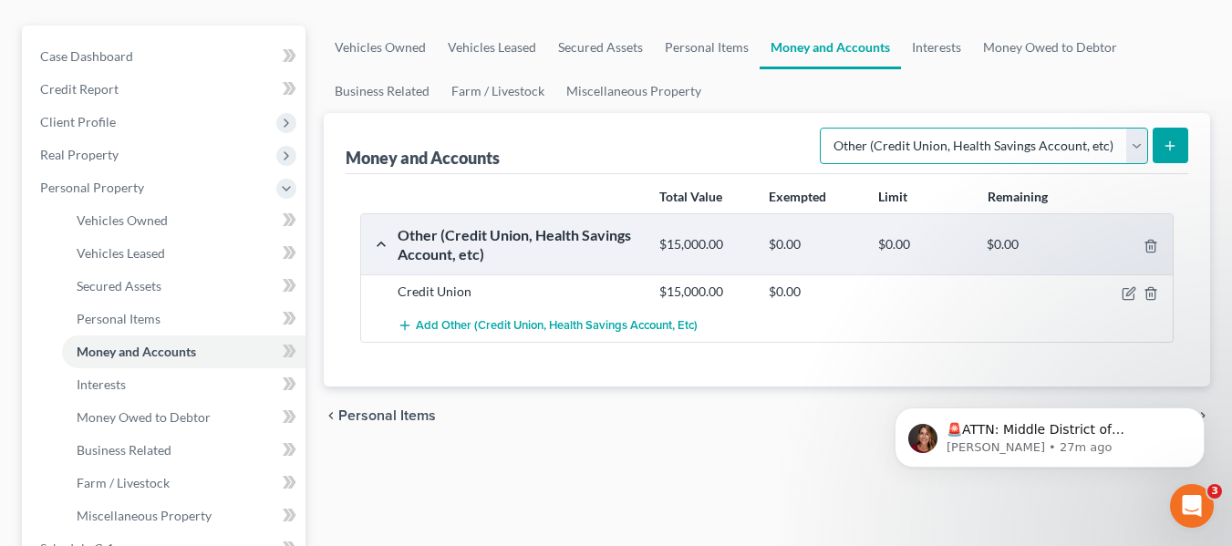
click at [1132, 147] on select "Select Account Type Brokerage Cash on Hand Certificates of Deposit Checking Acc…" at bounding box center [984, 146] width 328 height 36
select select "checking"
click at [824, 128] on select "Select Account Type Brokerage Cash on Hand Certificates of Deposit Checking Acc…" at bounding box center [984, 146] width 328 height 36
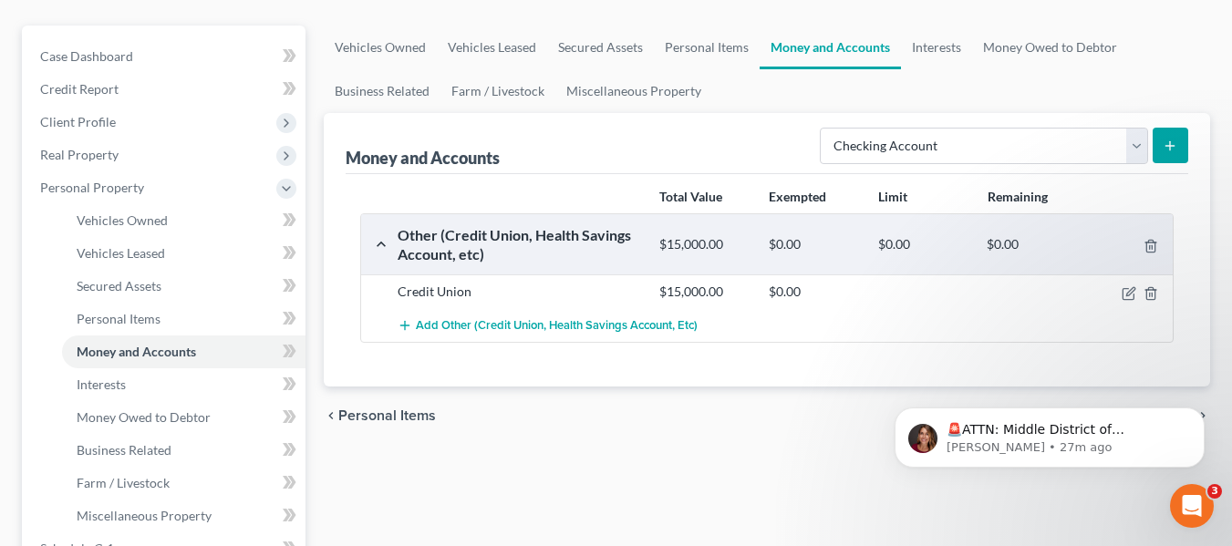
click at [1162, 148] on button "submit" at bounding box center [1171, 146] width 36 height 36
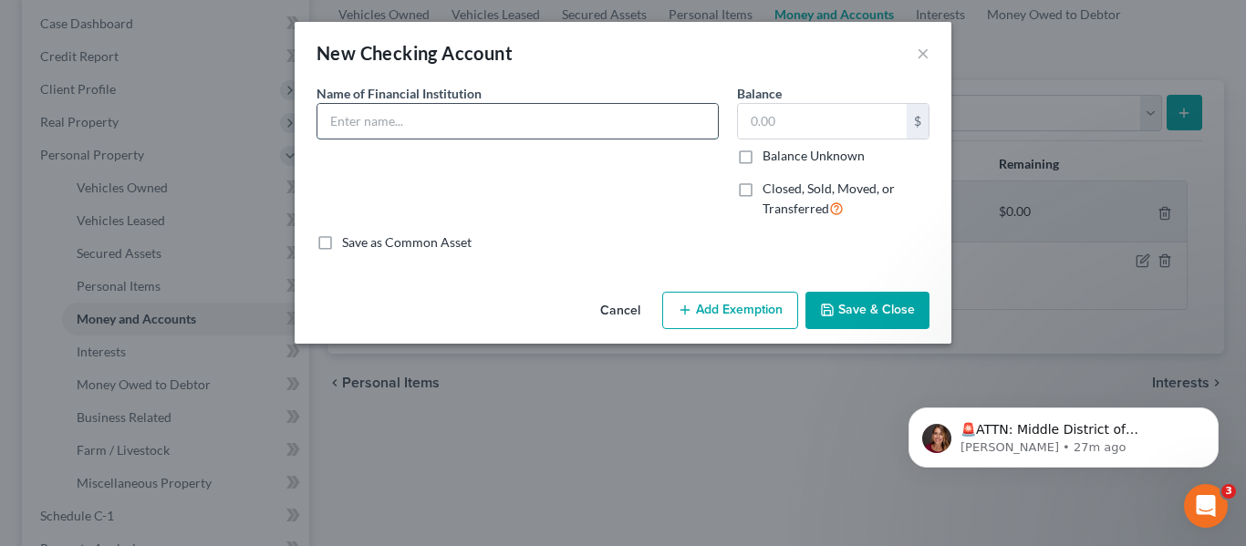
click at [489, 109] on input "text" at bounding box center [517, 121] width 400 height 35
type input "Bank of America"
click at [838, 123] on input "text" at bounding box center [822, 121] width 169 height 35
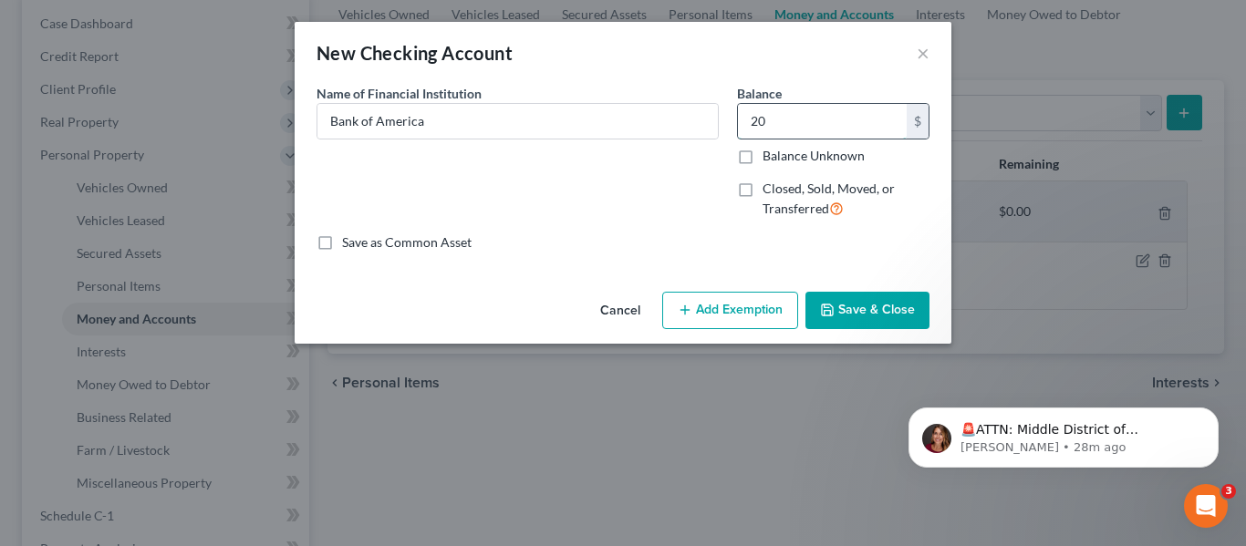
type input "2"
type input "15,000"
click at [845, 312] on button "Save & Close" at bounding box center [867, 311] width 124 height 38
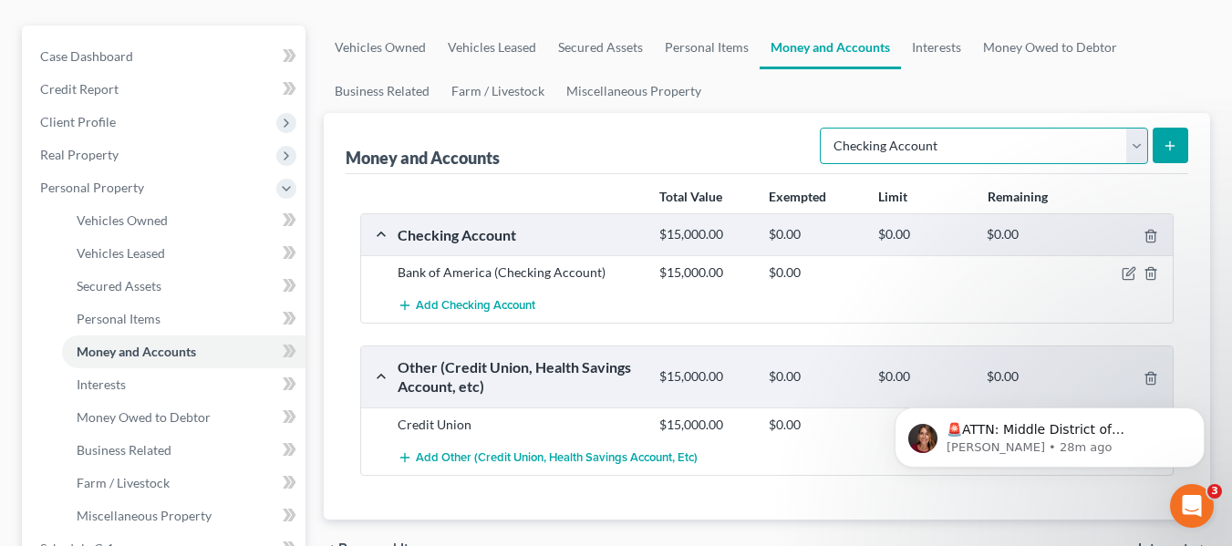
click at [1139, 157] on select "Select Account Type Brokerage Cash on Hand Certificates of Deposit Checking Acc…" at bounding box center [984, 146] width 328 height 36
select select "savings"
click at [824, 128] on select "Select Account Type Brokerage Cash on Hand Certificates of Deposit Checking Acc…" at bounding box center [984, 146] width 328 height 36
click at [1170, 139] on icon "submit" at bounding box center [1170, 146] width 15 height 15
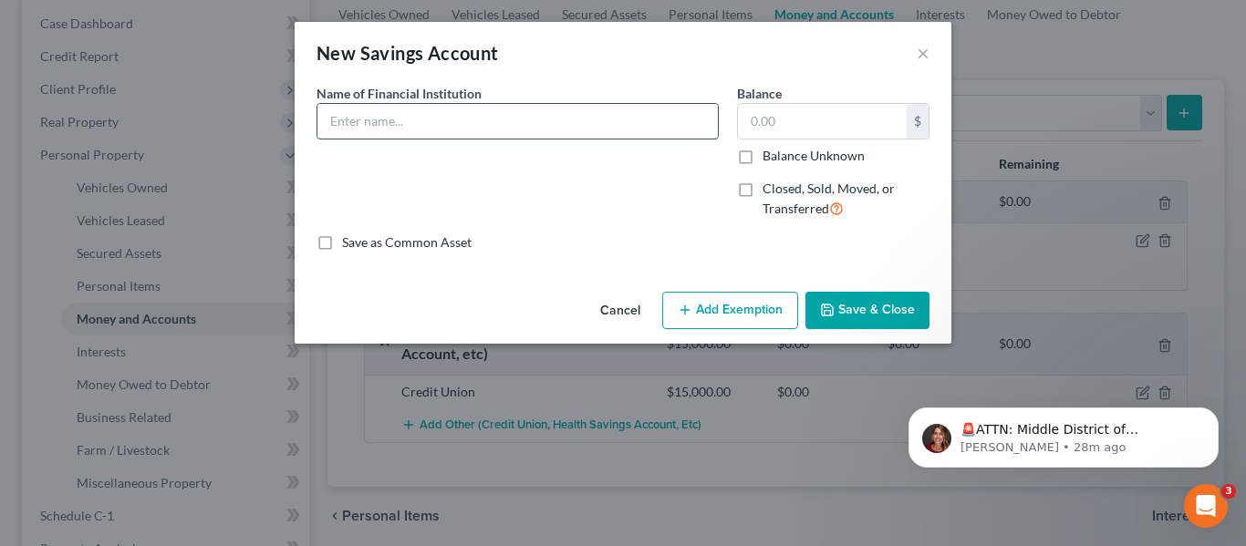
click at [532, 111] on input "text" at bounding box center [517, 121] width 400 height 35
type input "Bank of America"
click at [785, 128] on input "text" at bounding box center [822, 121] width 169 height 35
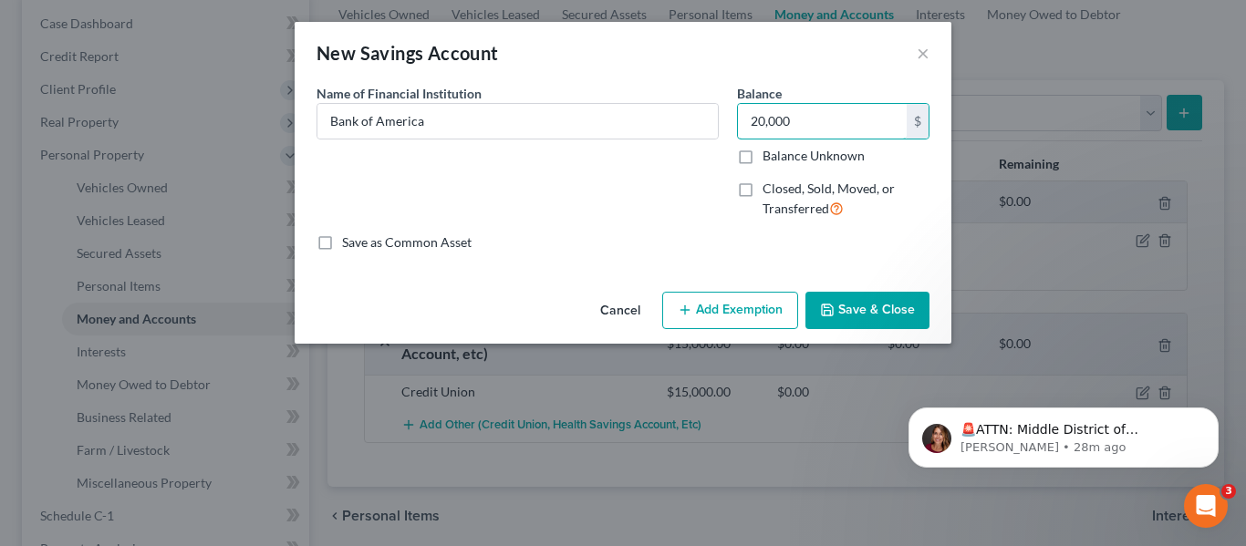
type input "20,000"
click at [901, 316] on button "Save & Close" at bounding box center [867, 311] width 124 height 38
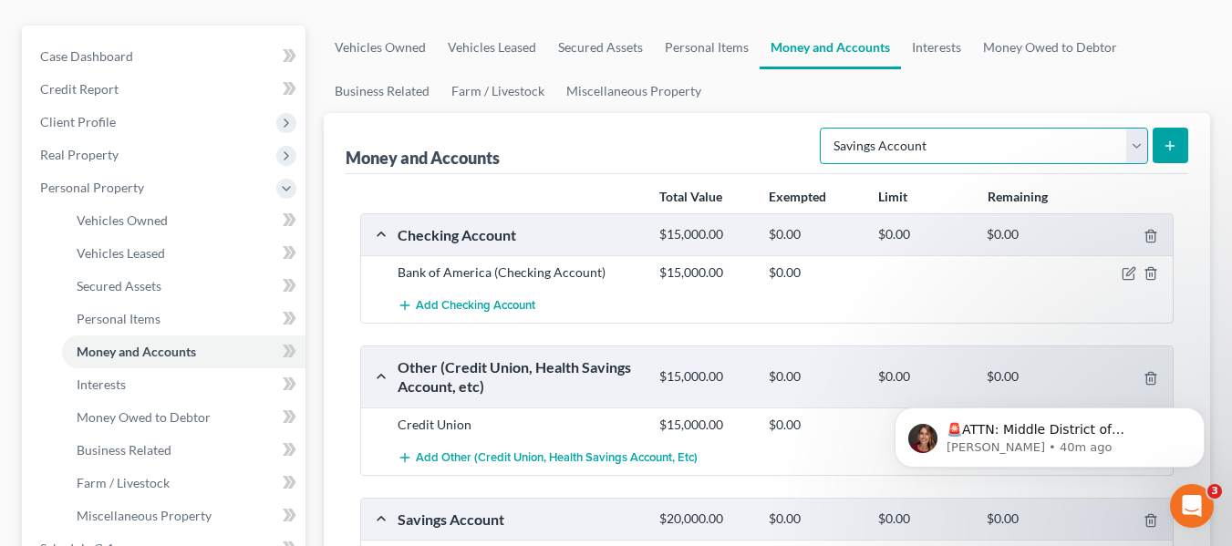
click at [1133, 150] on select "Select Account Type Brokerage Cash on Hand Certificates of Deposit Checking Acc…" at bounding box center [984, 146] width 328 height 36
select select "cash_on_hand"
click at [824, 128] on select "Select Account Type Brokerage Cash on Hand Certificates of Deposit Checking Acc…" at bounding box center [984, 146] width 328 height 36
click at [1162, 139] on button "submit" at bounding box center [1171, 146] width 36 height 36
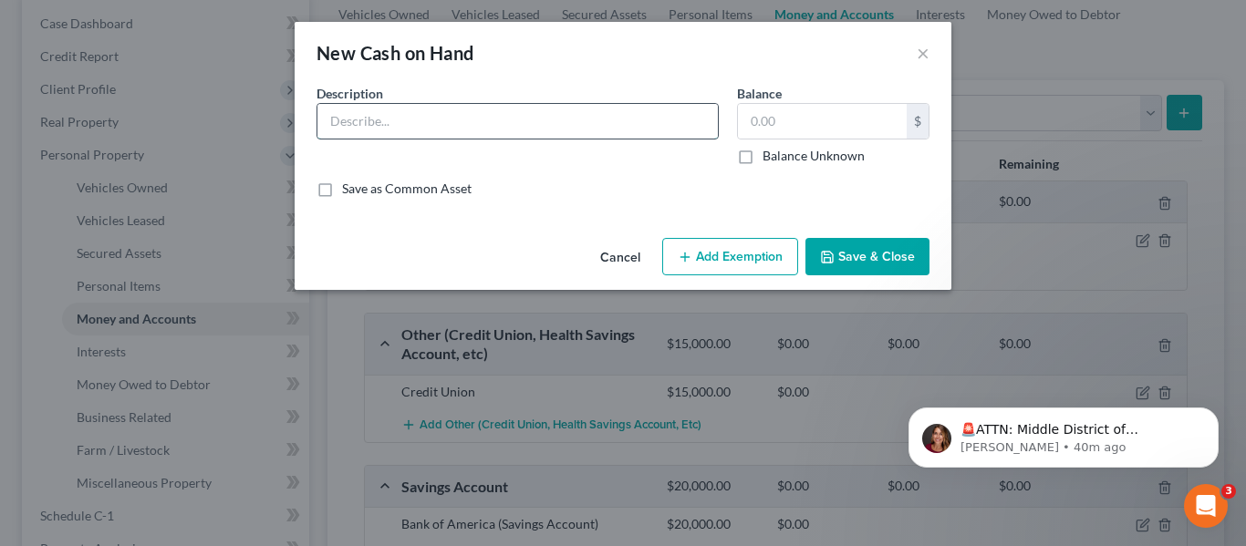
click at [586, 125] on input "text" at bounding box center [517, 121] width 400 height 35
type input "Cash"
click at [838, 106] on input "text" at bounding box center [822, 121] width 169 height 35
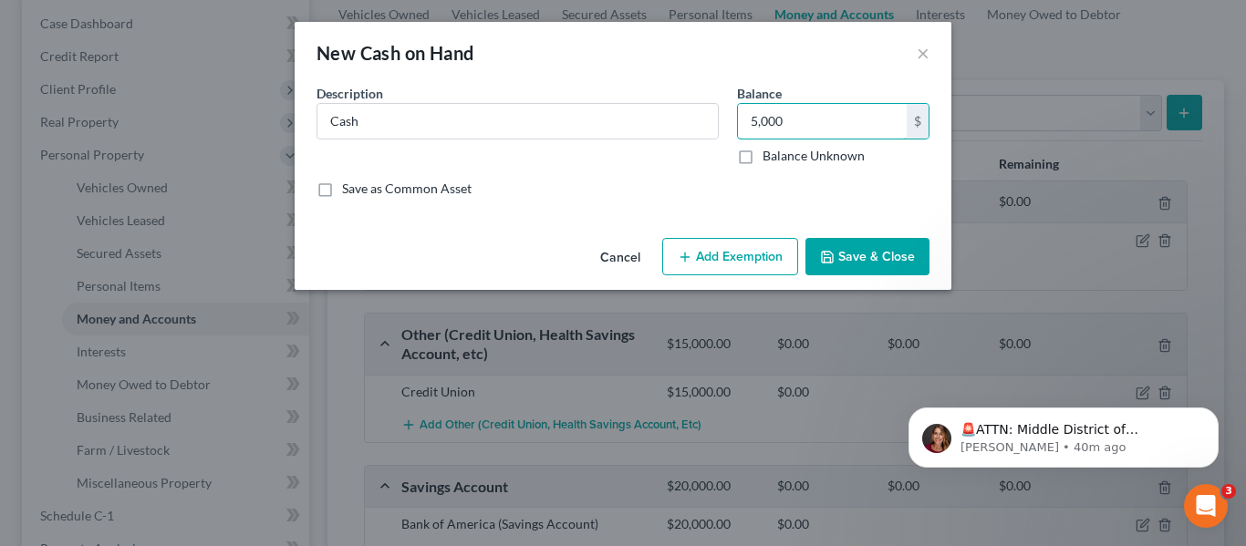
type input "5,000"
click at [865, 255] on button "Save & Close" at bounding box center [867, 257] width 124 height 38
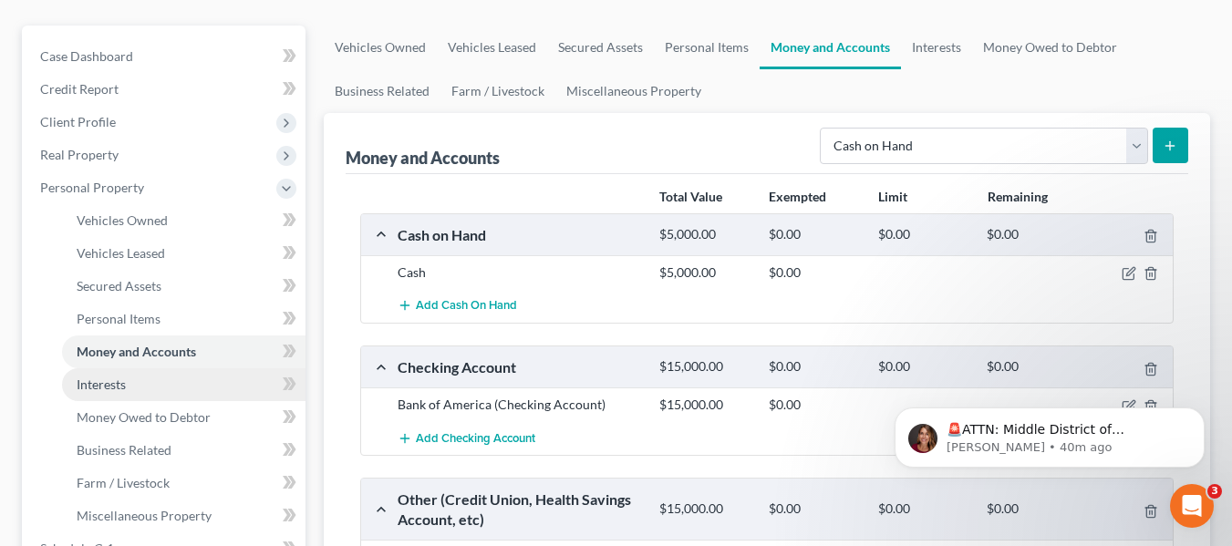
click at [164, 389] on link "Interests" at bounding box center [184, 384] width 244 height 33
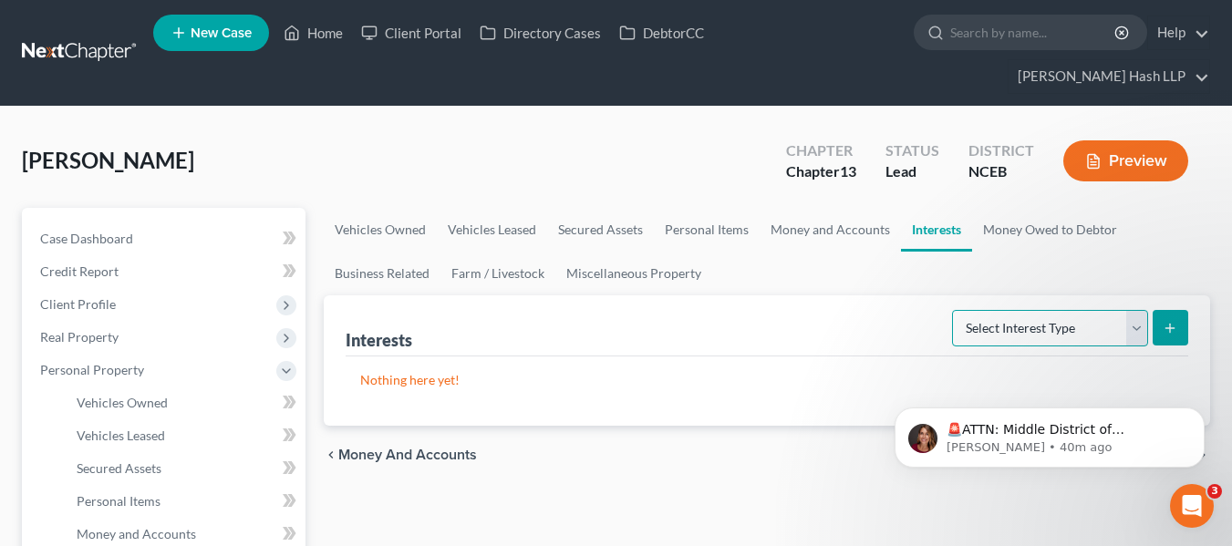
click at [1136, 337] on select "Select Interest Type 401K Annuity Bond Education IRA Government Bond Government…" at bounding box center [1050, 328] width 196 height 36
select select "401k"
click at [954, 310] on select "Select Interest Type 401K Annuity Bond Education IRA Government Bond Government…" at bounding box center [1050, 328] width 196 height 36
click at [1169, 339] on button "submit" at bounding box center [1171, 328] width 36 height 36
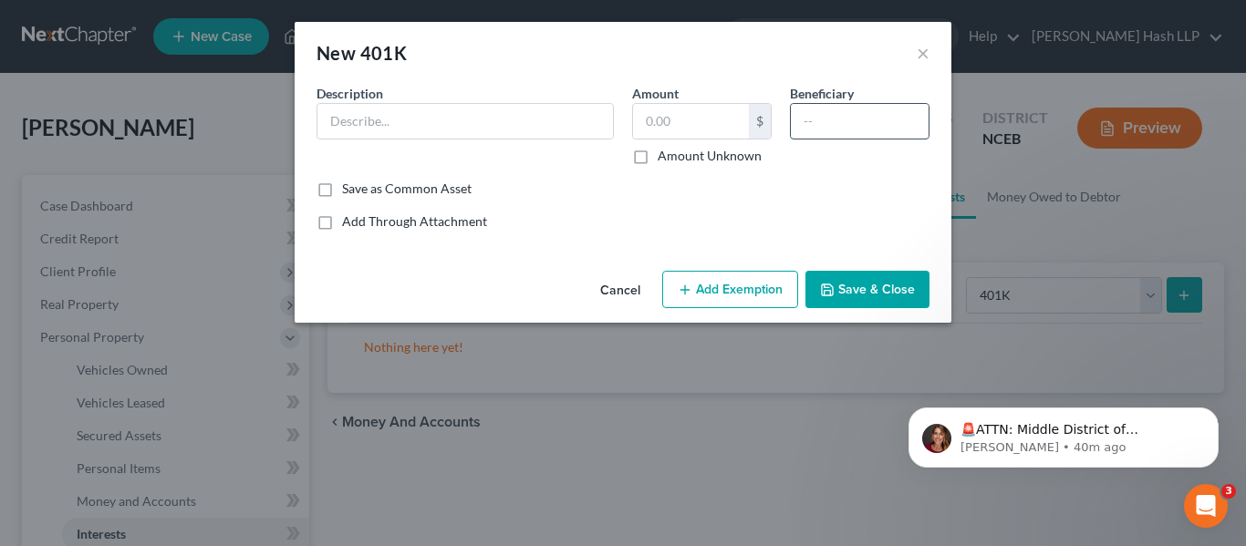
click at [801, 116] on input "text" at bounding box center [860, 121] width 138 height 35
click at [927, 47] on button "×" at bounding box center [923, 53] width 13 height 22
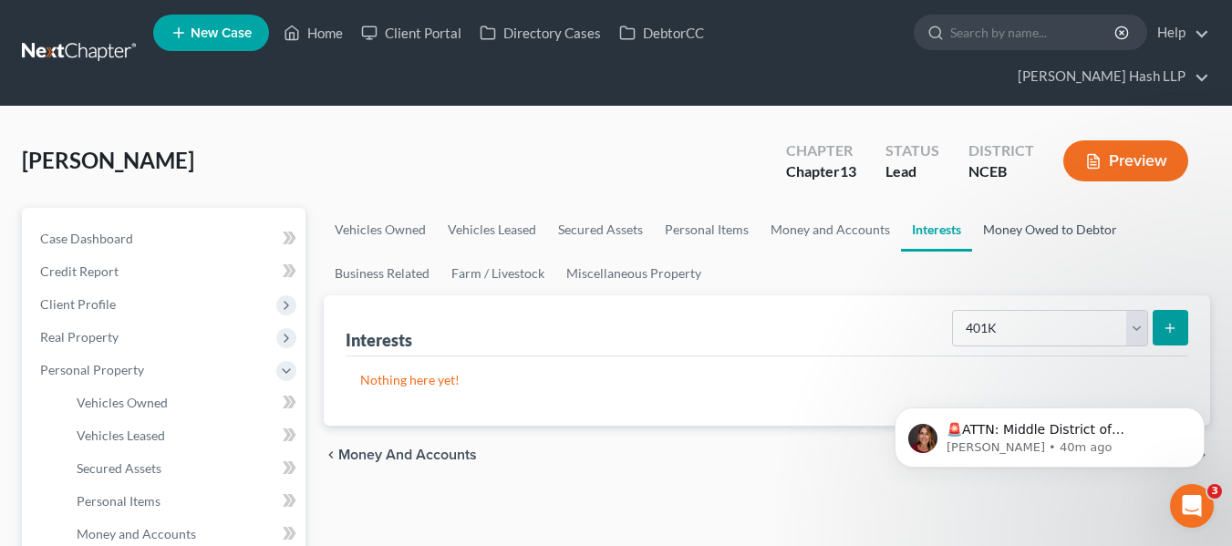
click at [1047, 233] on link "Money Owed to Debtor" at bounding box center [1050, 230] width 156 height 44
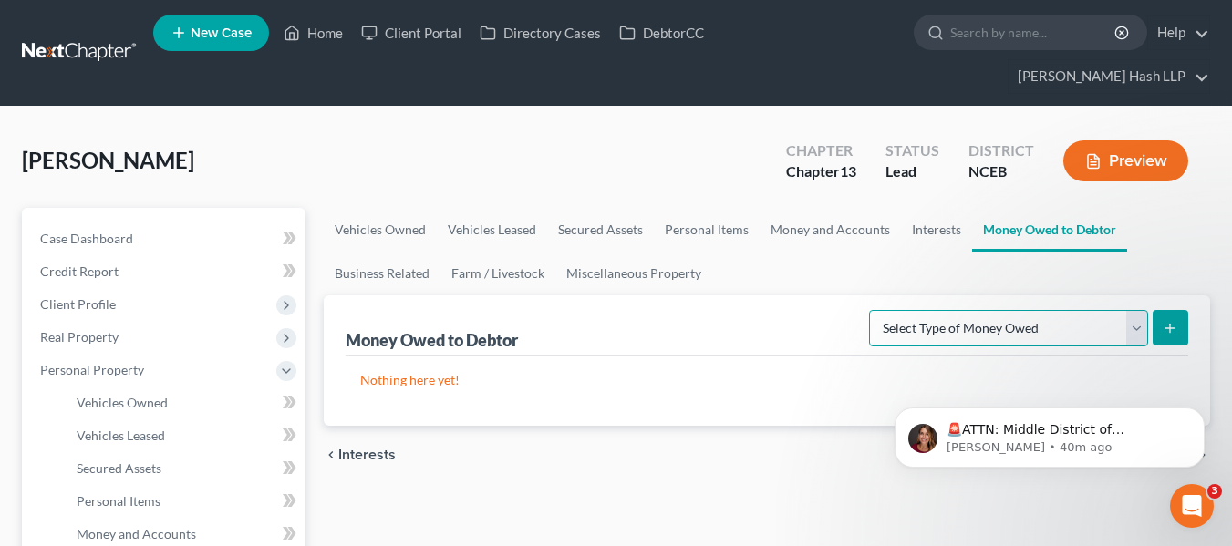
click at [1134, 330] on select "Select Type of Money Owed Accounts Receivable Alimony Child Support Claims Agai…" at bounding box center [1008, 328] width 279 height 36
select select "unpaid_loans"
click at [872, 310] on select "Select Type of Money Owed Accounts Receivable Alimony Child Support Claims Agai…" at bounding box center [1008, 328] width 279 height 36
click at [1181, 331] on button "submit" at bounding box center [1171, 328] width 36 height 36
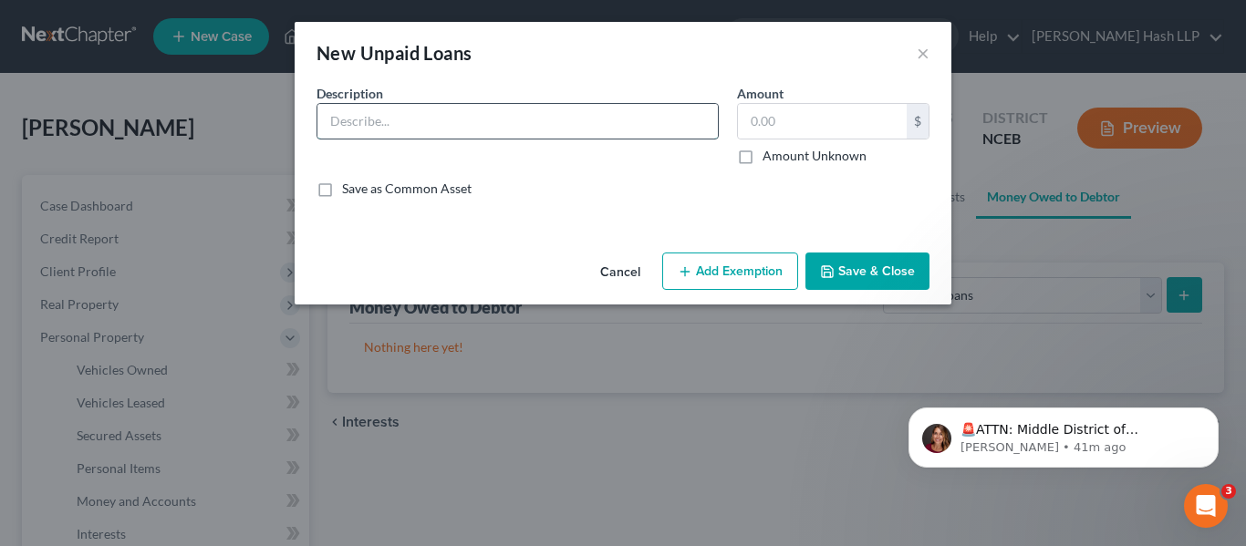
click at [577, 113] on input "text" at bounding box center [517, 121] width 400 height 35
type input "Unpaid Loan"
click at [824, 122] on input "text" at bounding box center [822, 121] width 169 height 35
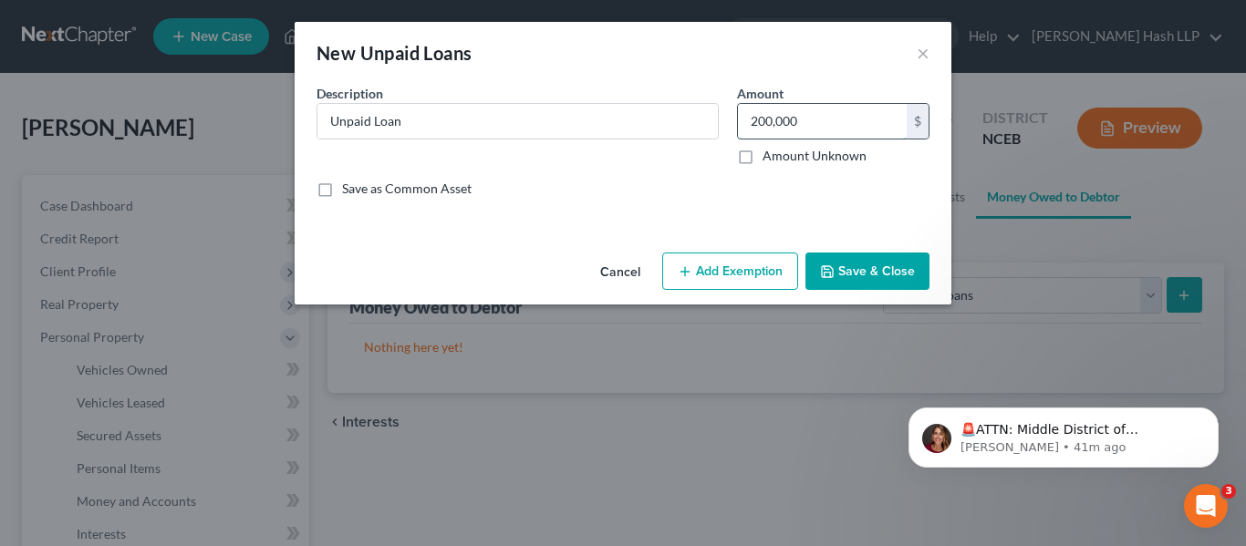
drag, startPoint x: 830, startPoint y: 128, endPoint x: 742, endPoint y: 127, distance: 87.6
click at [742, 127] on input "200,000" at bounding box center [822, 121] width 169 height 35
type input "200,000"
click at [370, 120] on input "Unpaid Loan" at bounding box center [517, 121] width 400 height 35
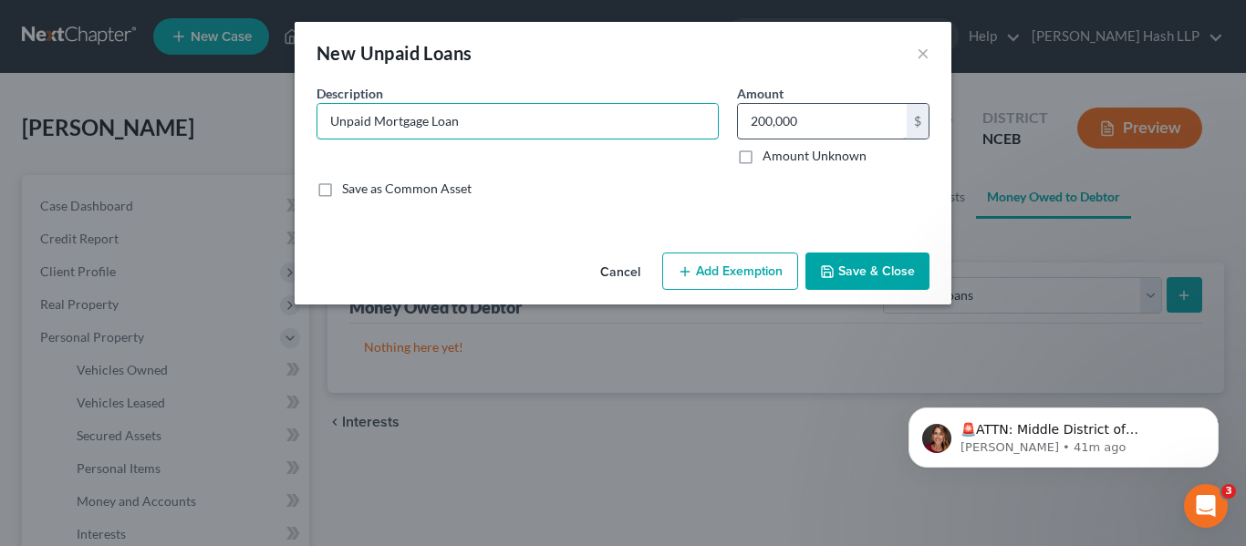
type input "Unpaid Mortgage Loan"
click at [852, 134] on input "200,000" at bounding box center [822, 121] width 169 height 35
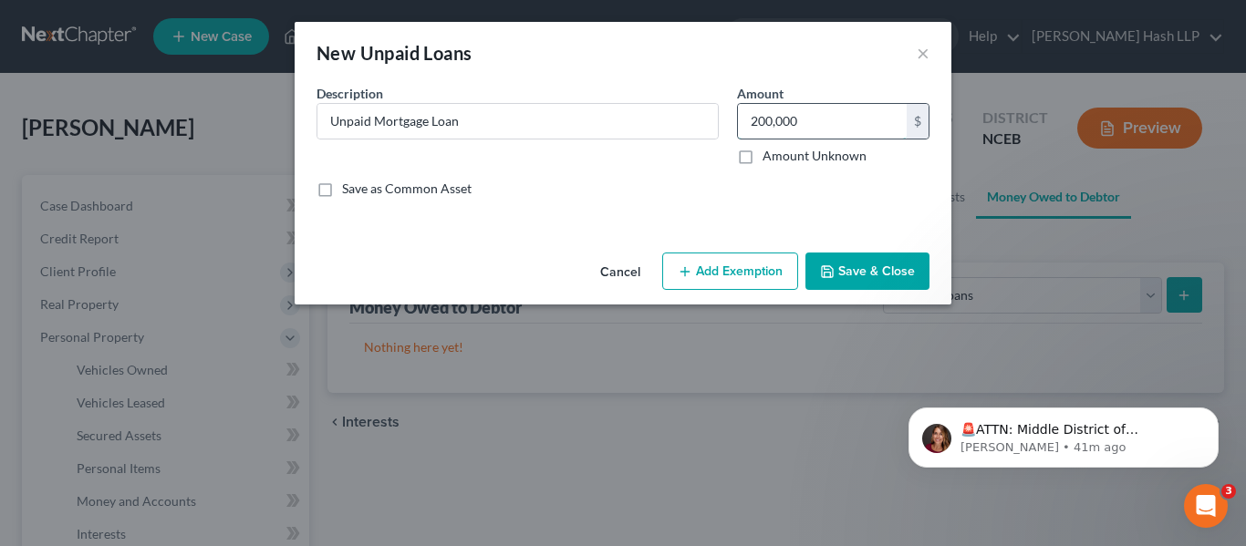
click at [850, 133] on input "200,000" at bounding box center [822, 121] width 169 height 35
click at [757, 121] on input "200,000" at bounding box center [822, 121] width 169 height 35
type input "5"
type input "250,000"
click at [889, 271] on button "Save & Close" at bounding box center [867, 272] width 124 height 38
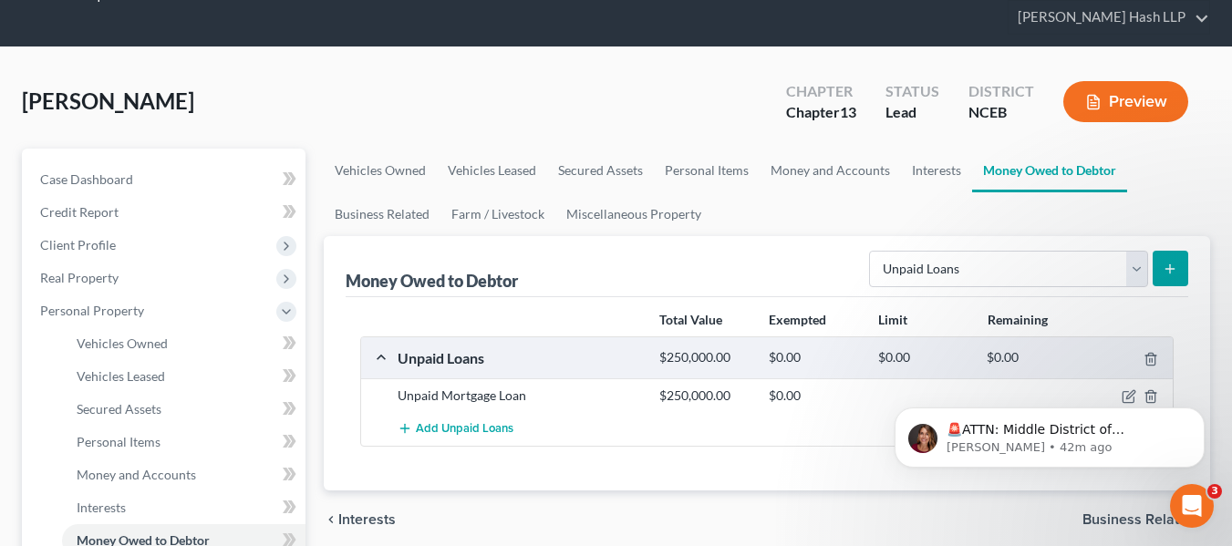
scroll to position [91, 0]
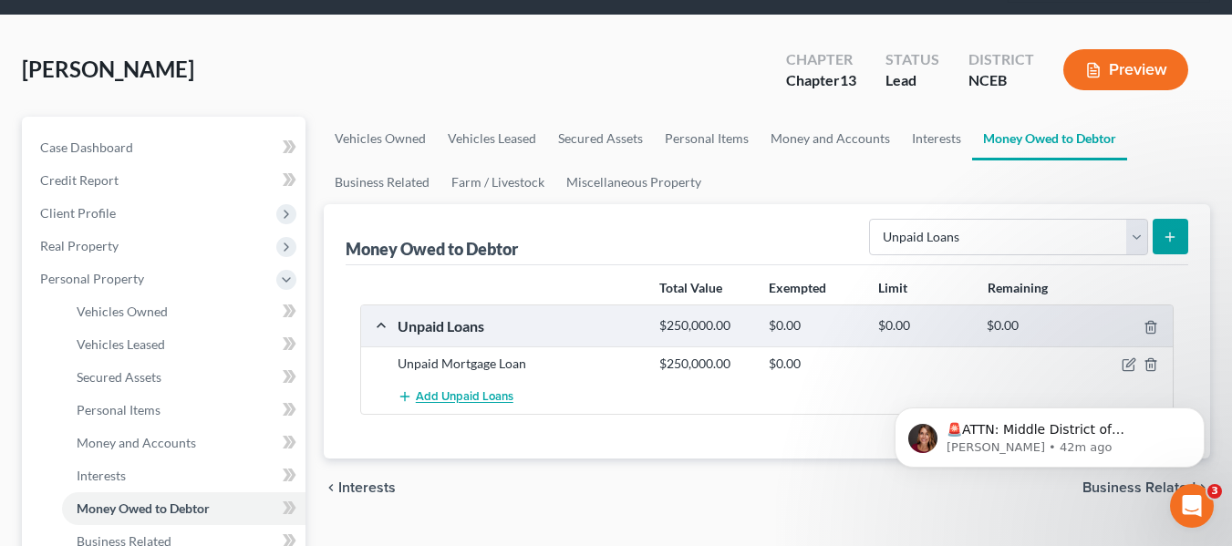
click at [472, 396] on span "Add Unpaid Loans" at bounding box center [465, 397] width 98 height 15
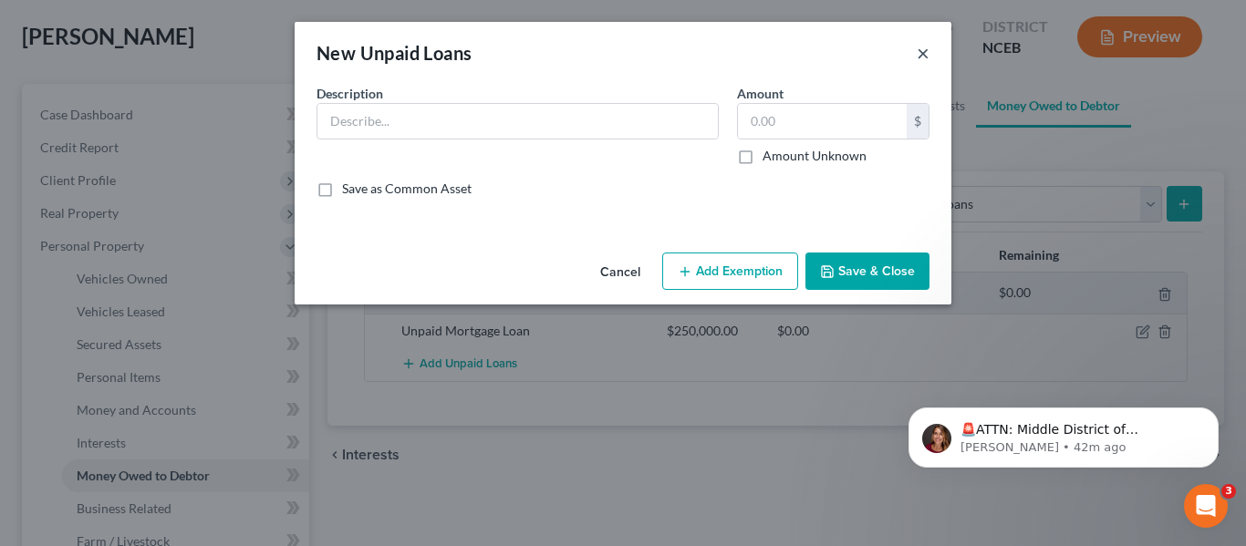
click at [926, 57] on button "×" at bounding box center [923, 53] width 13 height 22
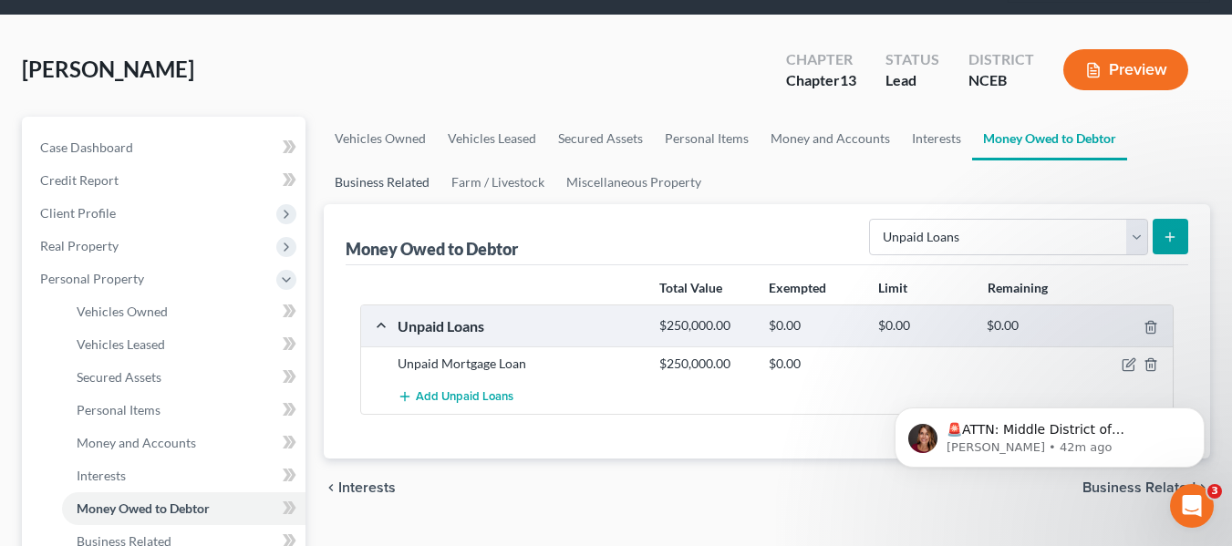
click at [425, 180] on link "Business Related" at bounding box center [382, 183] width 117 height 44
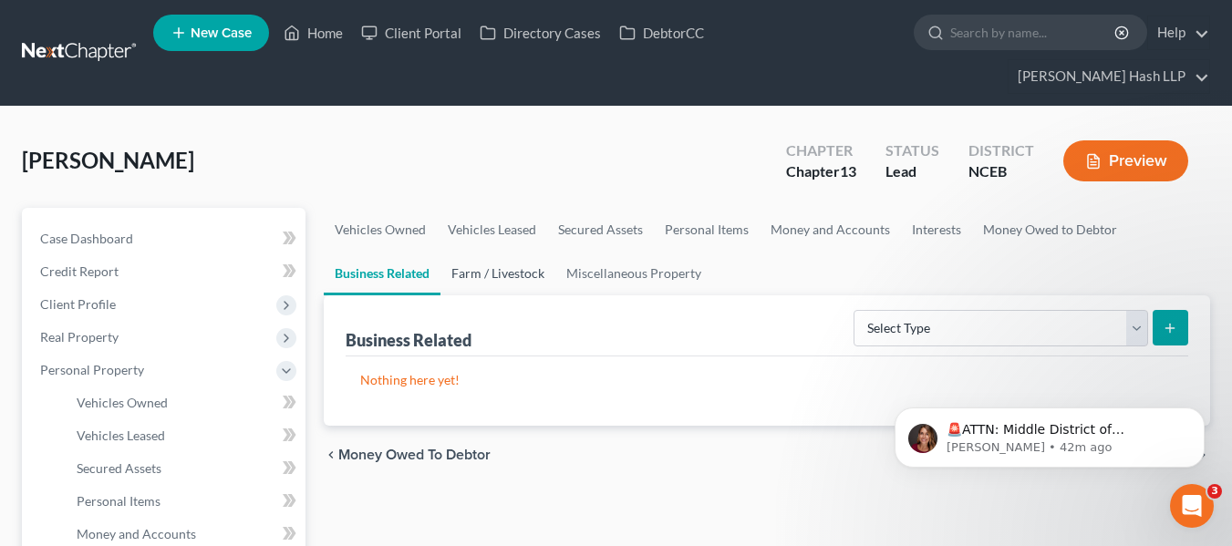
click at [480, 277] on link "Farm / Livestock" at bounding box center [498, 274] width 115 height 44
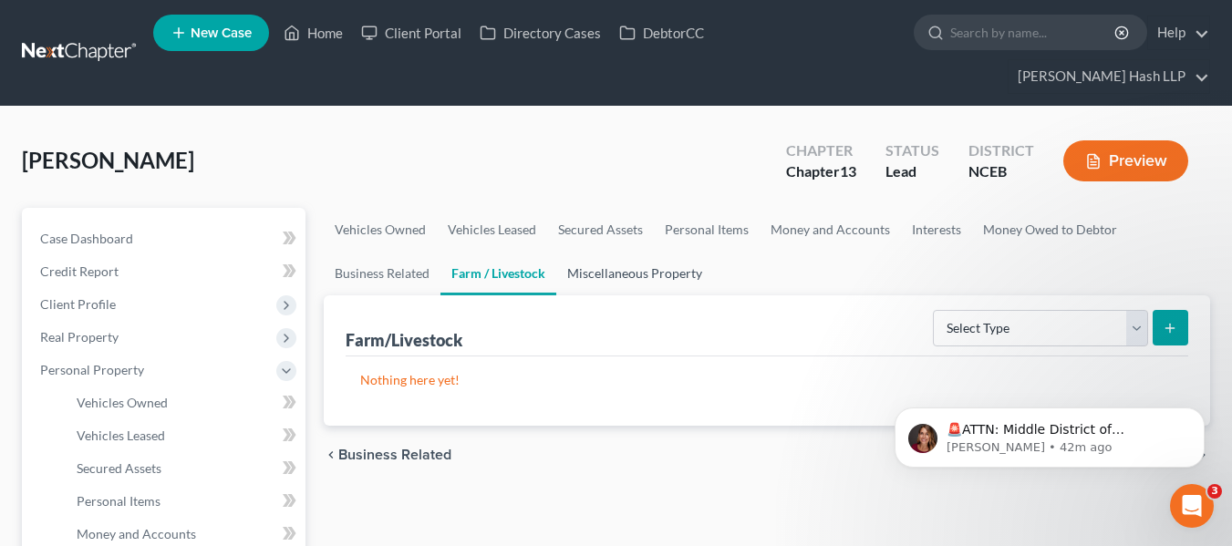
click at [605, 273] on link "Miscellaneous Property" at bounding box center [634, 274] width 157 height 44
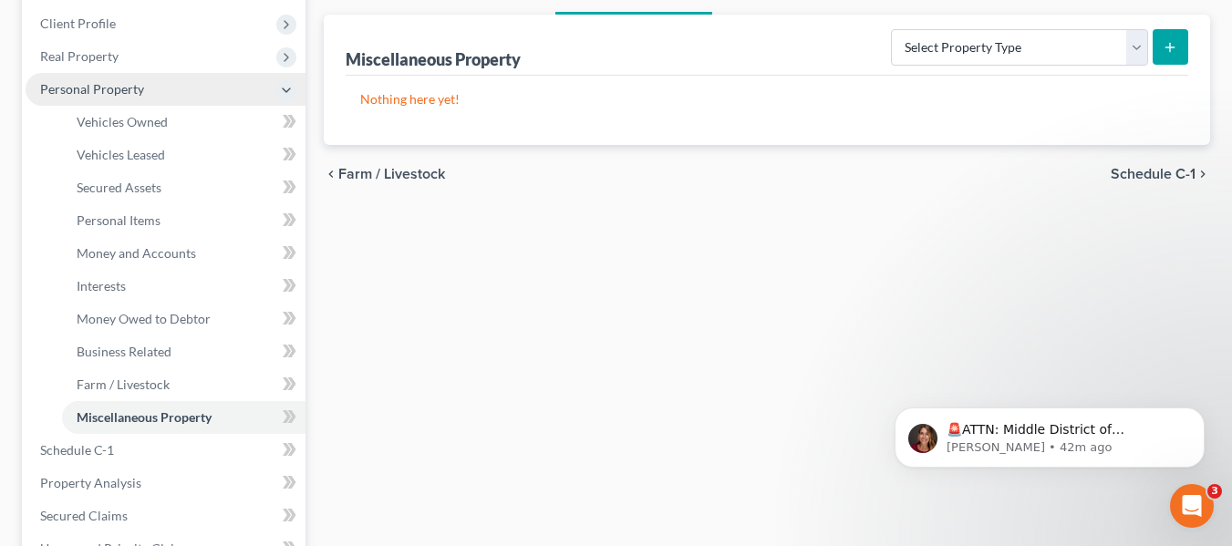
scroll to position [365, 0]
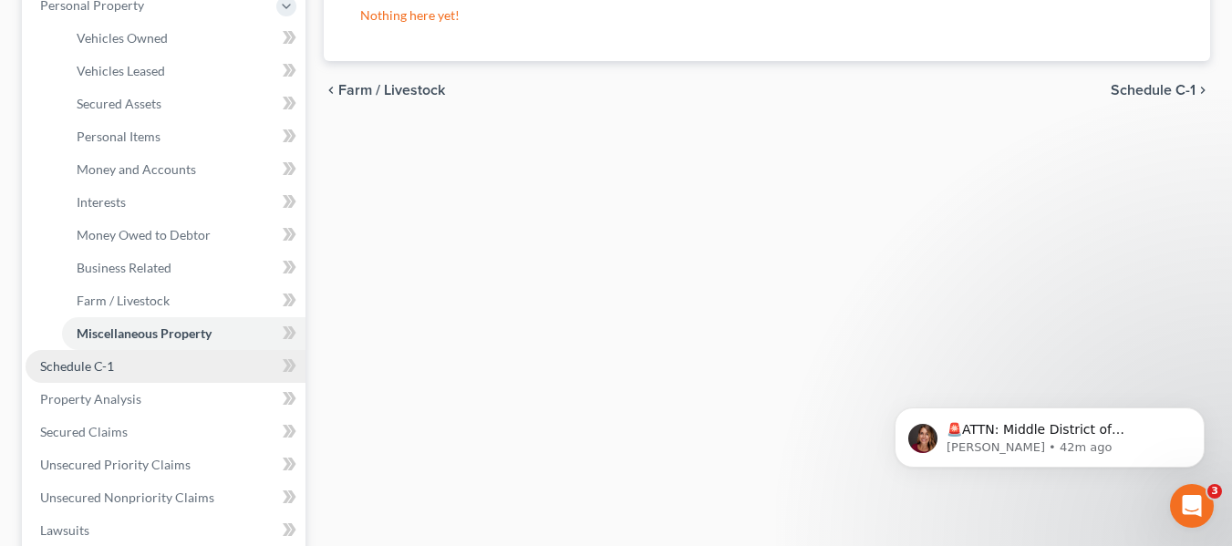
click at [253, 358] on link "Schedule C-1" at bounding box center [166, 366] width 280 height 33
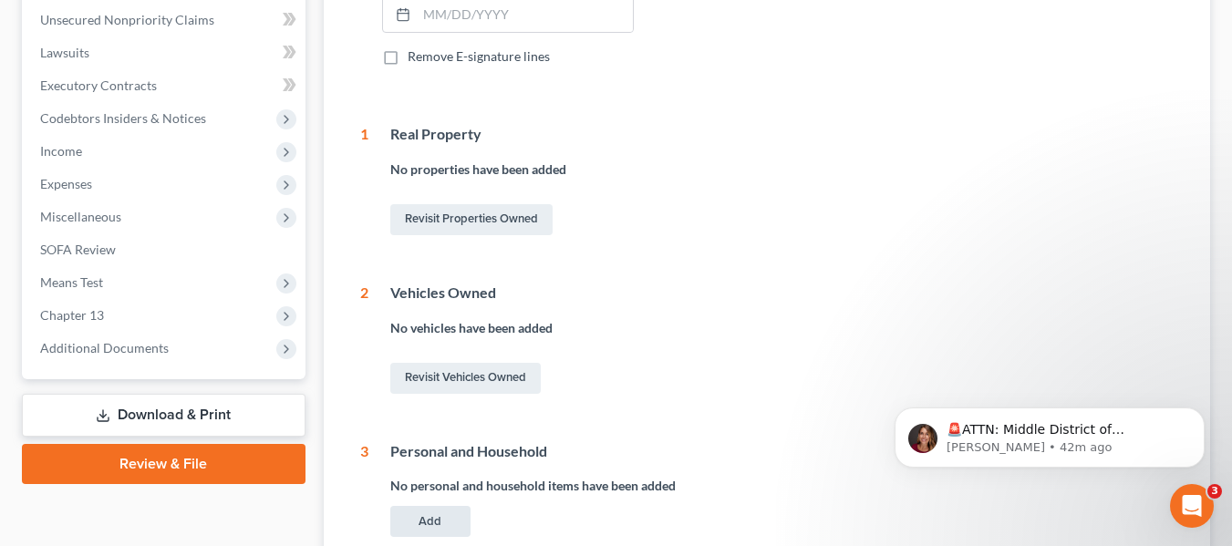
scroll to position [170, 0]
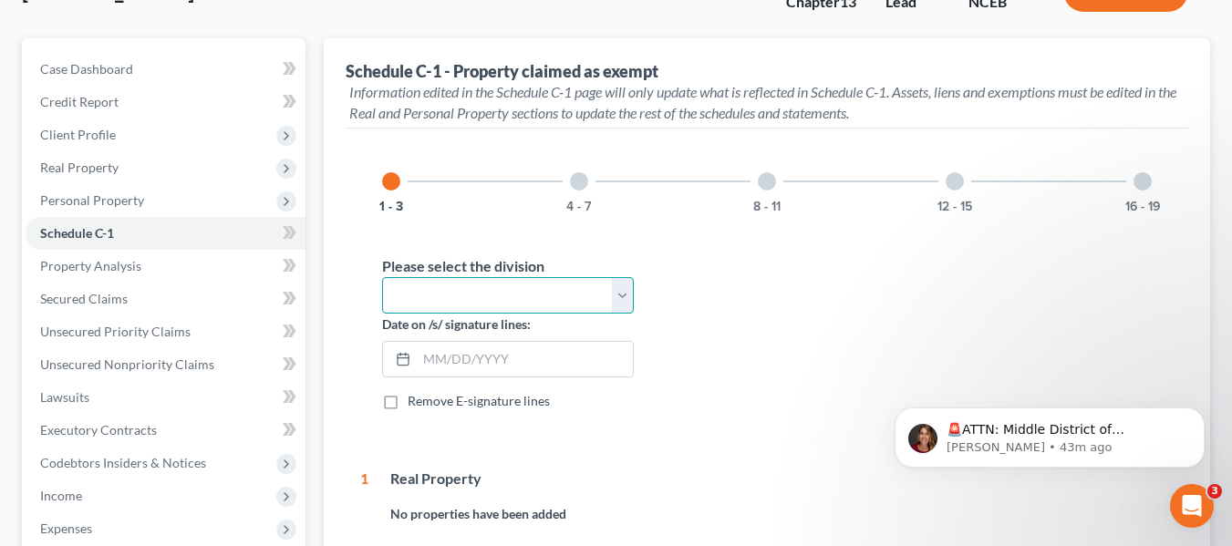
click at [611, 304] on select "Select Fayetteville Greenville New Bern Raleigh Wilmington" at bounding box center [508, 295] width 252 height 36
select select "Raleigh"
click at [382, 277] on select "Select Fayetteville Greenville New Bern Raleigh Wilmington" at bounding box center [508, 295] width 252 height 36
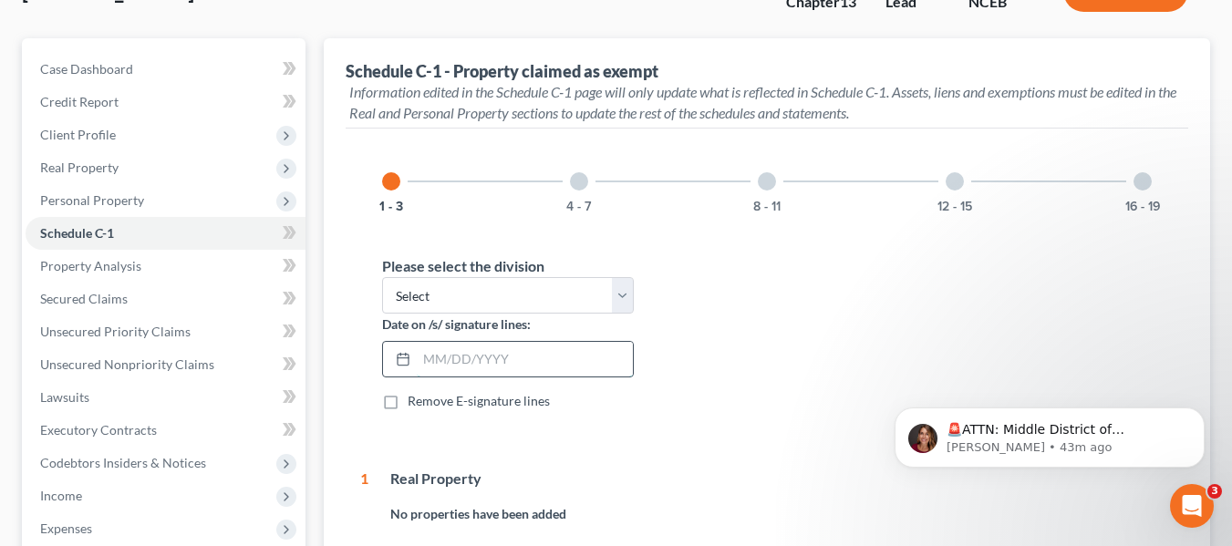
click at [553, 365] on input "text" at bounding box center [525, 359] width 216 height 35
click at [544, 393] on span "Remove E-signature lines" at bounding box center [479, 401] width 142 height 16
click at [427, 392] on input "Remove E-signature lines" at bounding box center [421, 398] width 12 height 12
click at [408, 399] on label "Remove E-signature lines" at bounding box center [479, 401] width 142 height 18
click at [415, 399] on input "Remove E-signature lines" at bounding box center [421, 398] width 12 height 12
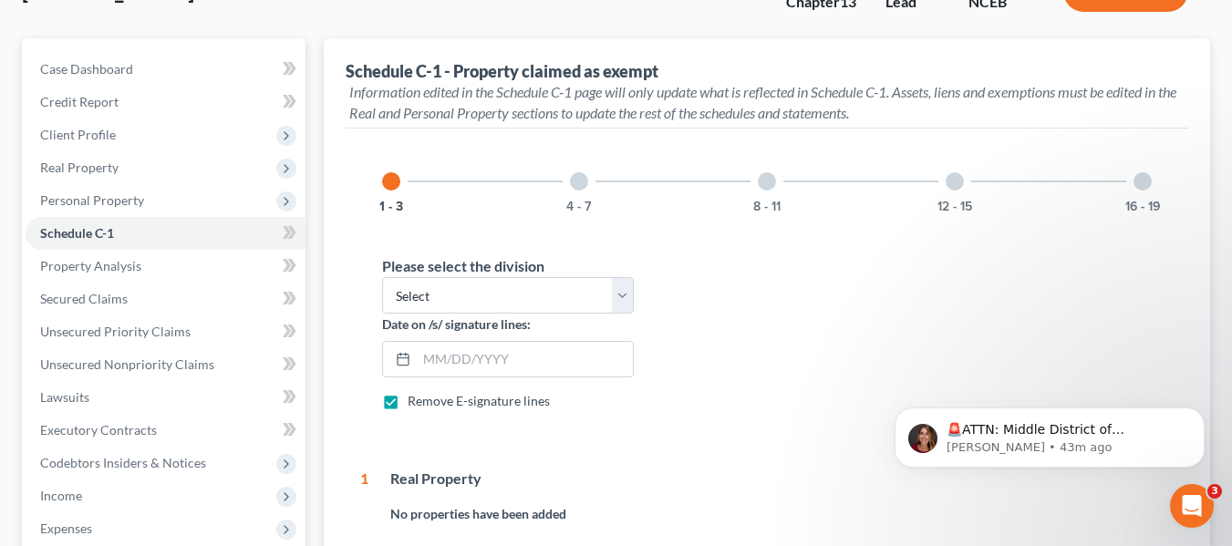
checkbox input "false"
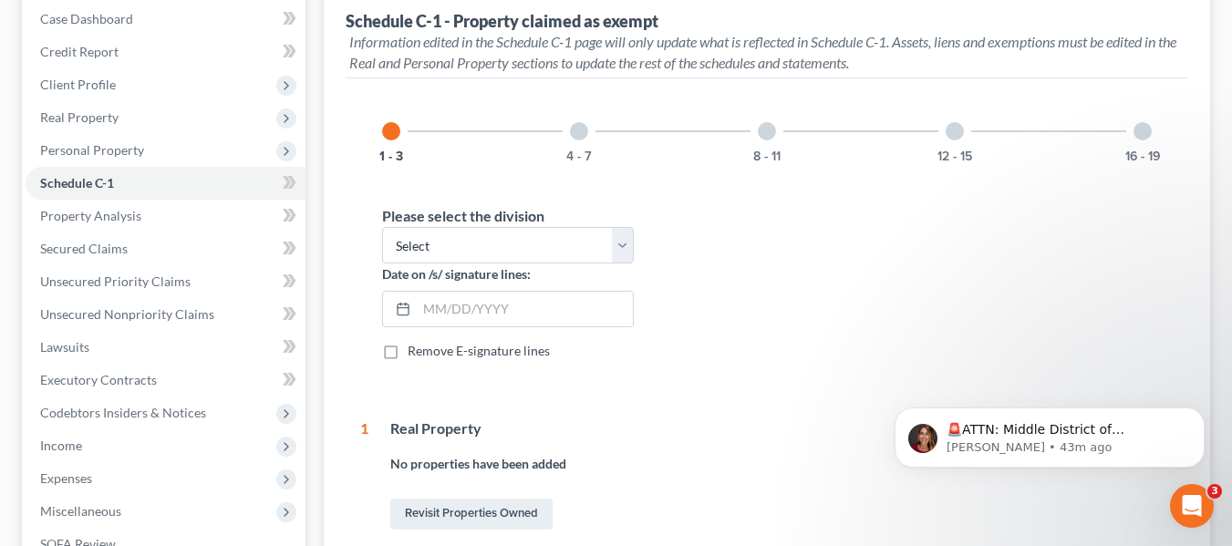
scroll to position [443, 0]
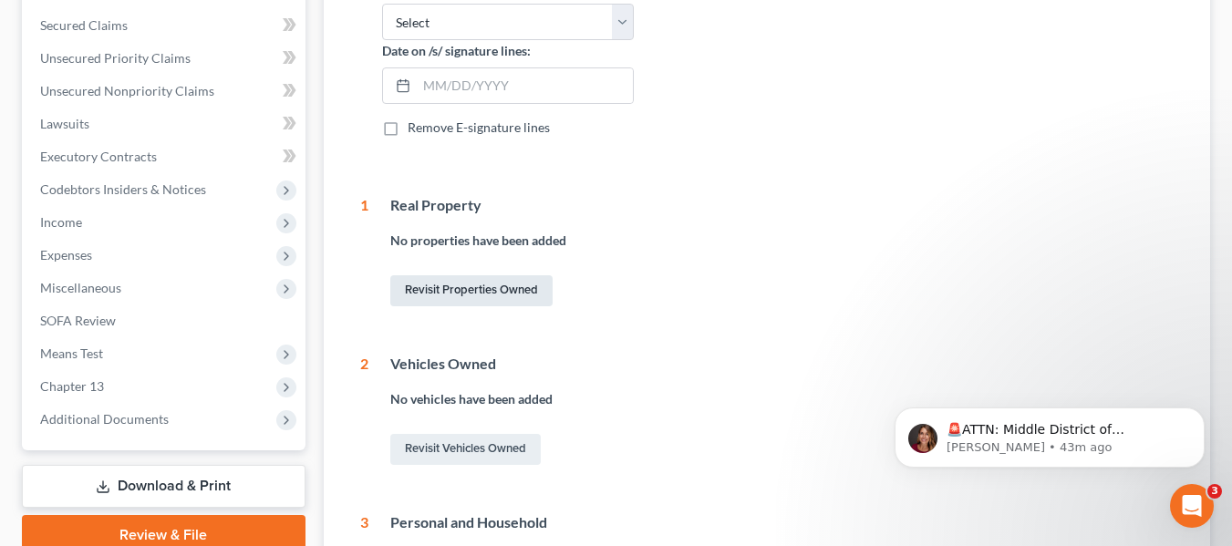
click at [463, 298] on link "Revisit Properties Owned" at bounding box center [471, 290] width 162 height 31
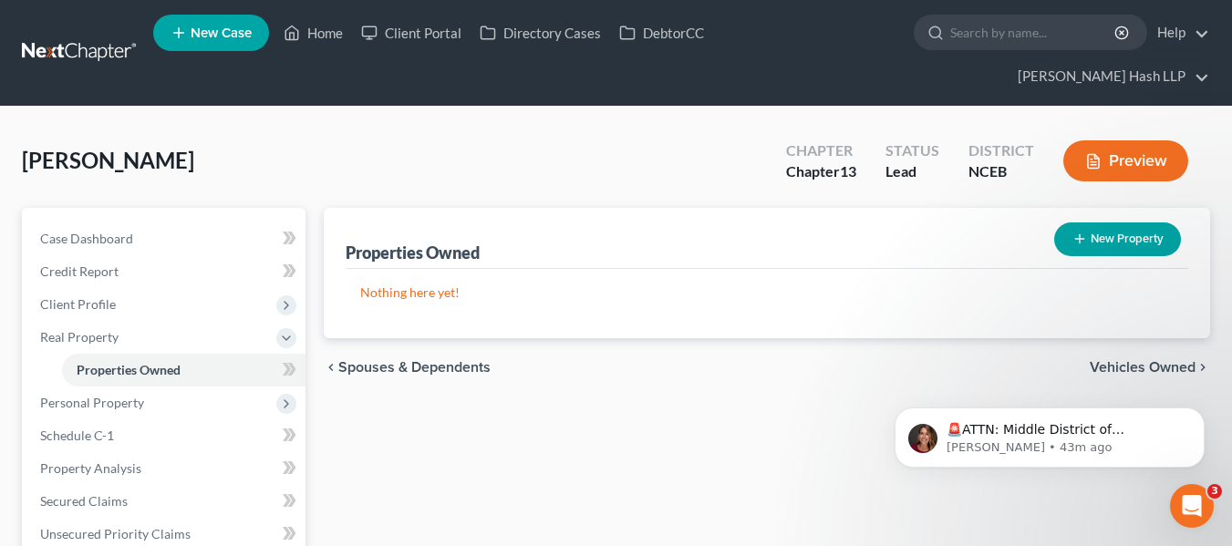
click at [1066, 235] on button "New Property" at bounding box center [1117, 240] width 127 height 34
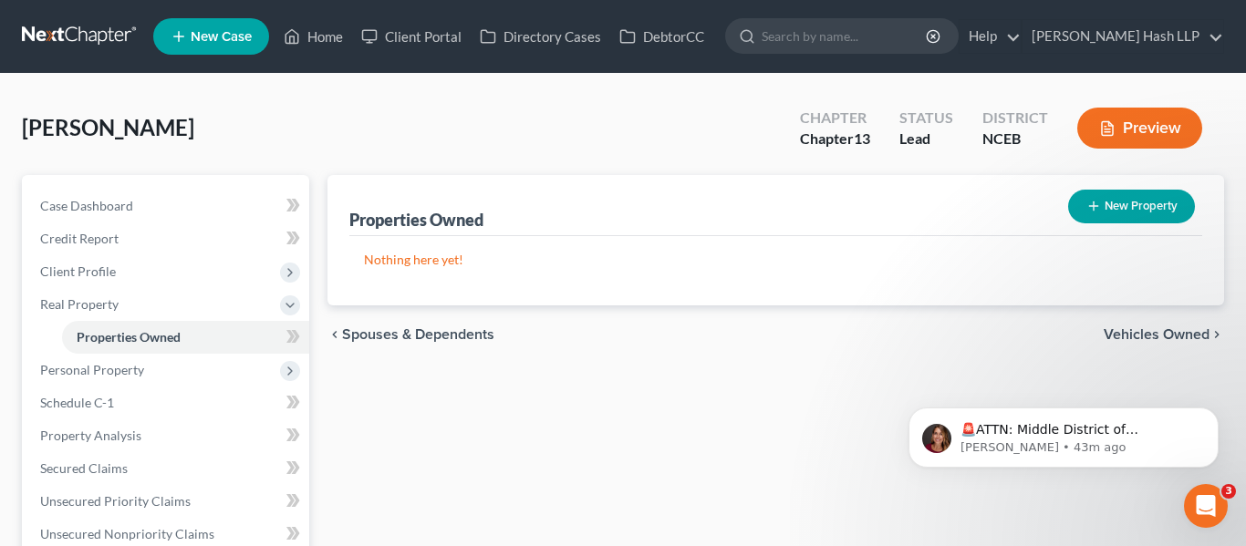
select select "28"
select select "91"
select select "0"
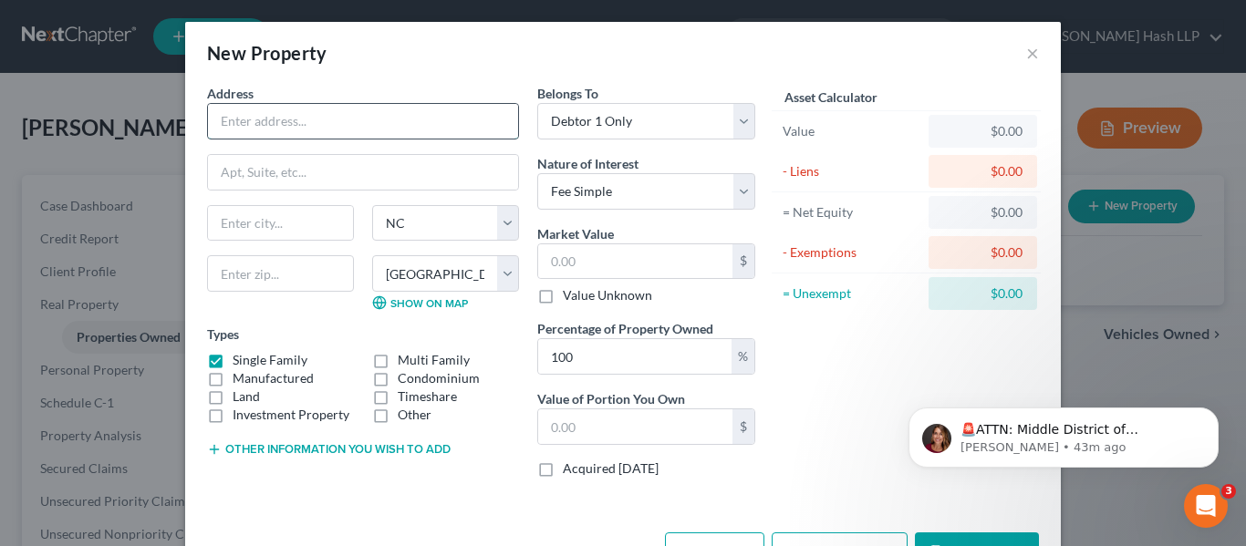
click at [502, 120] on input "text" at bounding box center [363, 121] width 310 height 35
type input "123 Main St"
click at [327, 207] on input "text" at bounding box center [280, 223] width 145 height 35
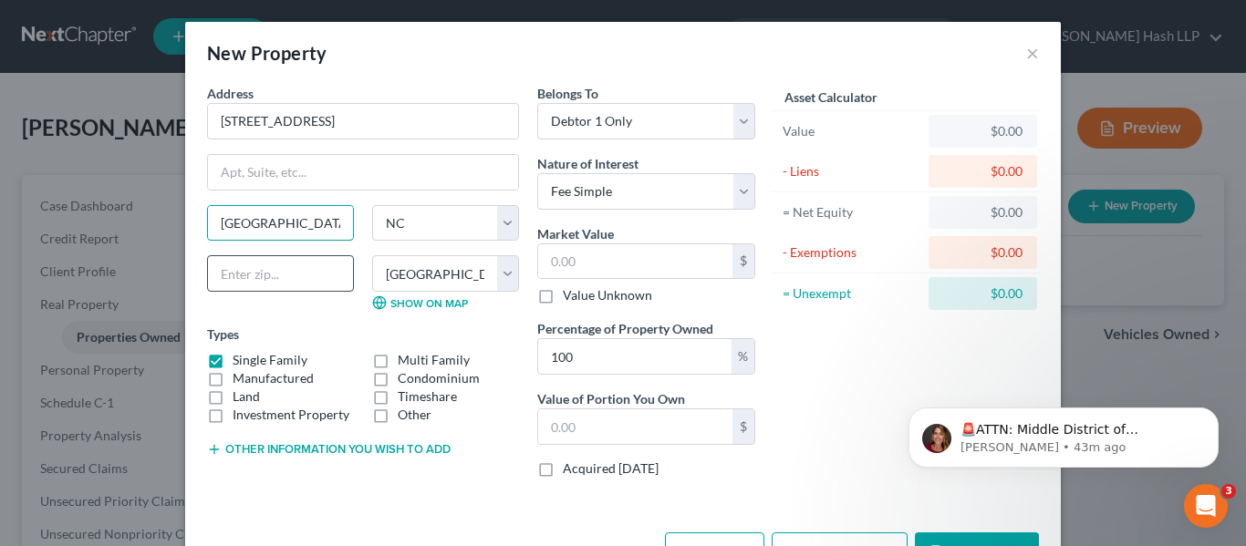
type input "Raleigh"
click at [318, 259] on input "text" at bounding box center [280, 273] width 147 height 36
click at [443, 299] on link "Show on Map" at bounding box center [420, 302] width 96 height 15
click at [262, 287] on input "text" at bounding box center [280, 273] width 147 height 36
type input "27604"
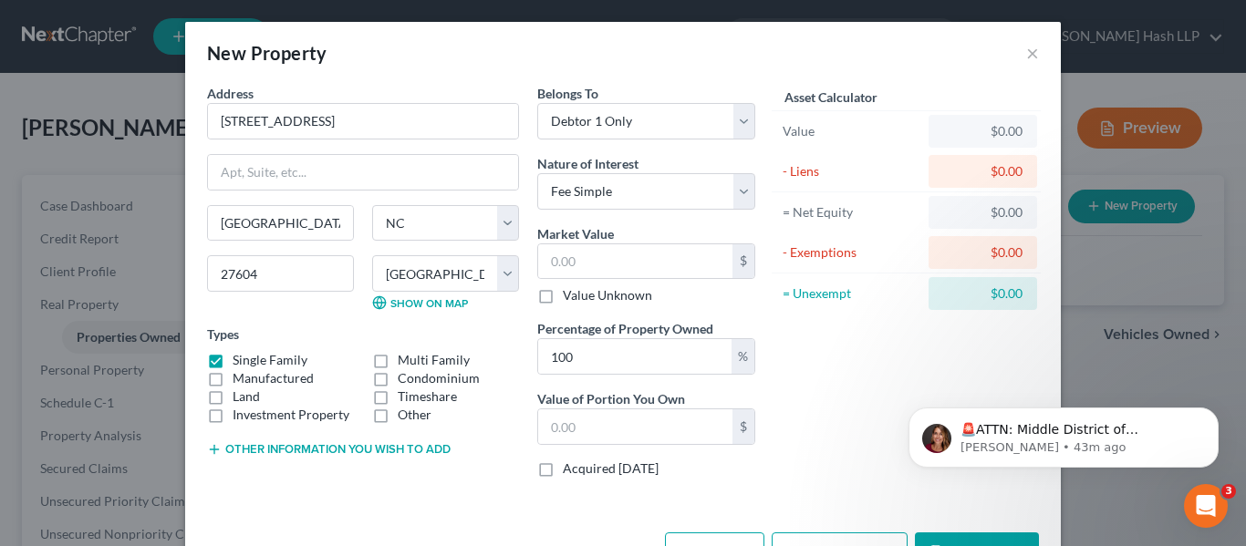
click at [381, 319] on div "Raleigh State AL AK AR AZ CA CO CT DE DC FL GA GU HI ID IL IN IA KS KY LA ME MD…" at bounding box center [363, 265] width 330 height 120
click at [696, 270] on input "text" at bounding box center [635, 261] width 194 height 35
type input "6"
type input "6.00"
type input "60"
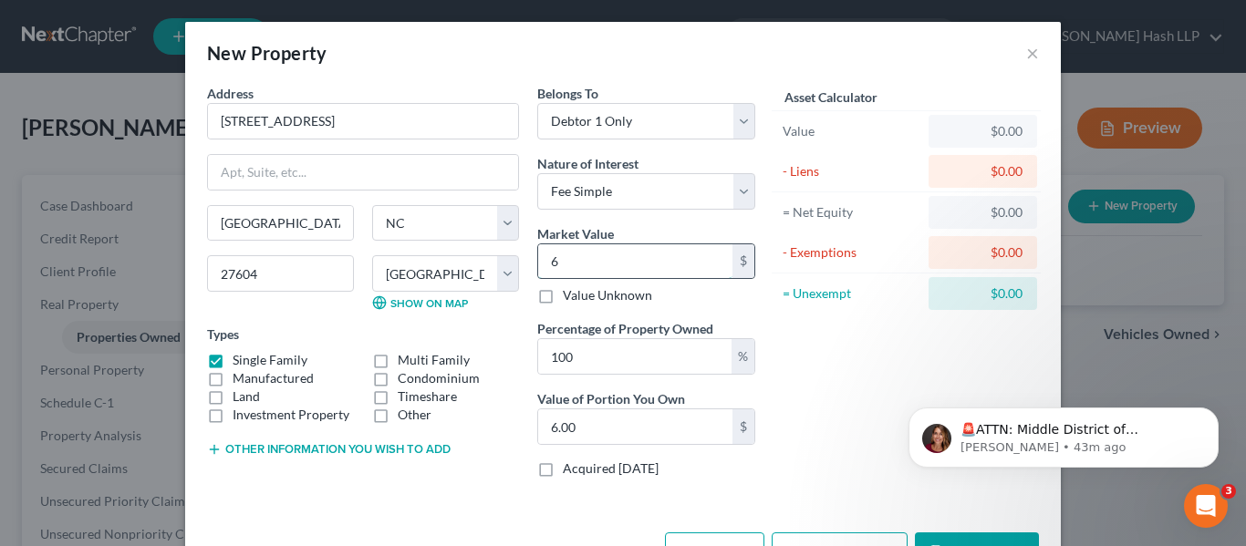
type input "60.00"
type input "600"
type input "600.00"
type input "6000"
type input "6,000.00"
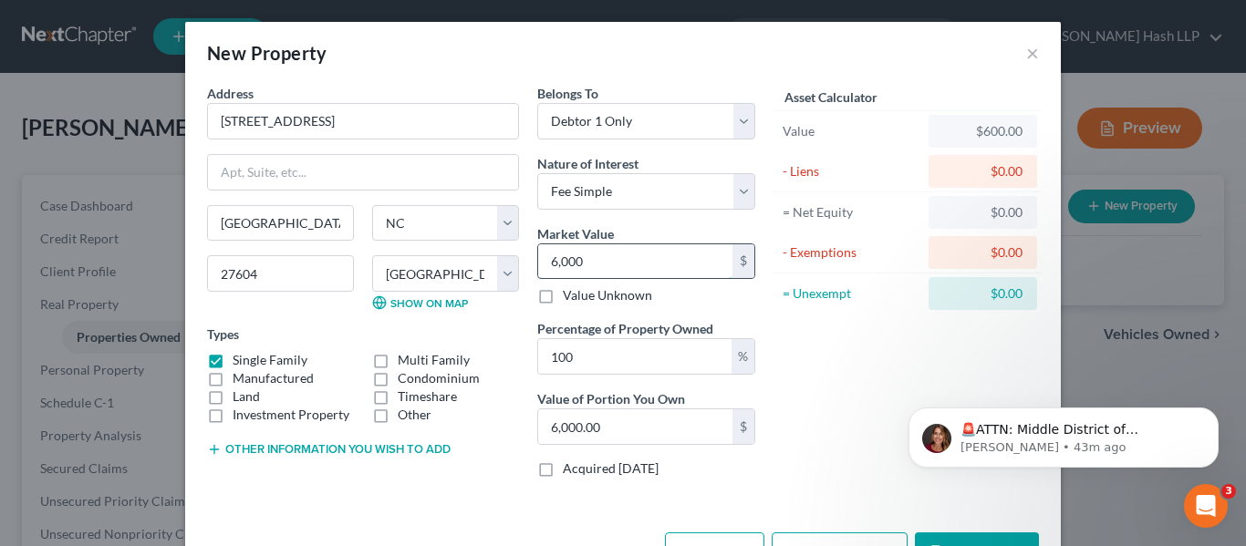
type input "6,0000"
type input "60,000.00"
type input "60,0000"
type input "600,000.00"
click at [708, 334] on label "Percentage of Property Owned" at bounding box center [625, 328] width 176 height 19
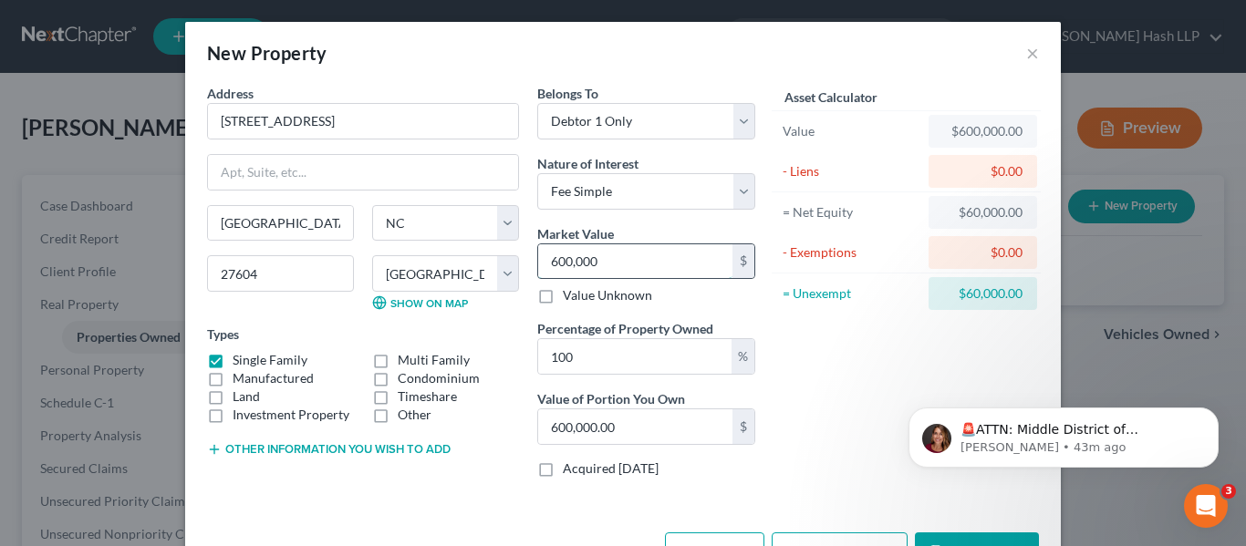
click at [547, 261] on input "600,000" at bounding box center [635, 261] width 194 height 35
type input "5"
type input "5.00"
type input "50"
type input "50.00"
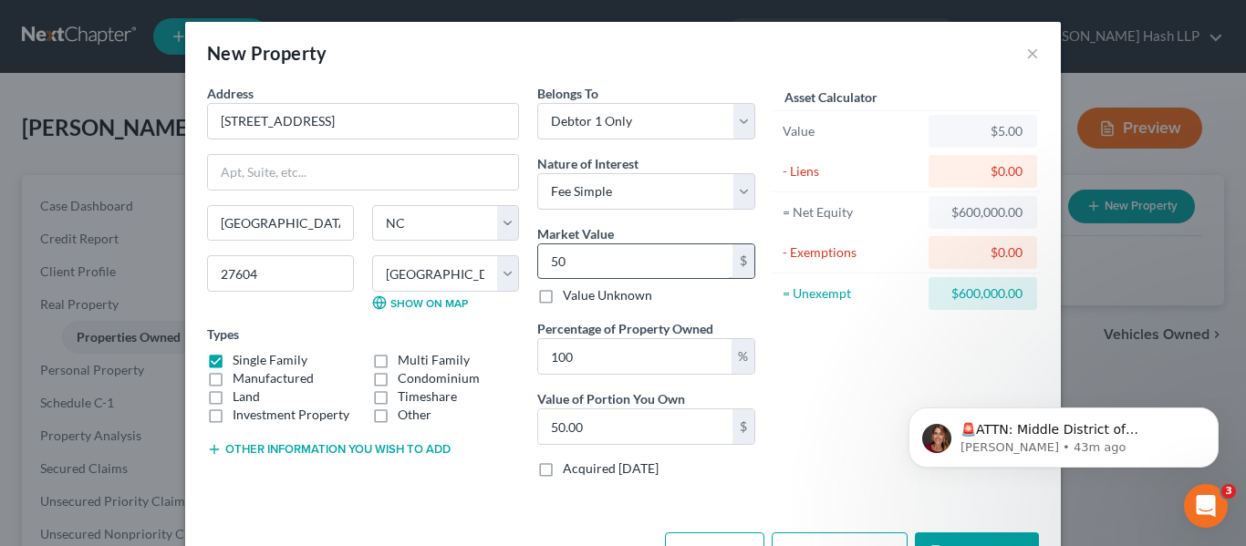
type input "500"
type input "500.00"
type input "5000"
type input "5,000.00"
type input "5,0000"
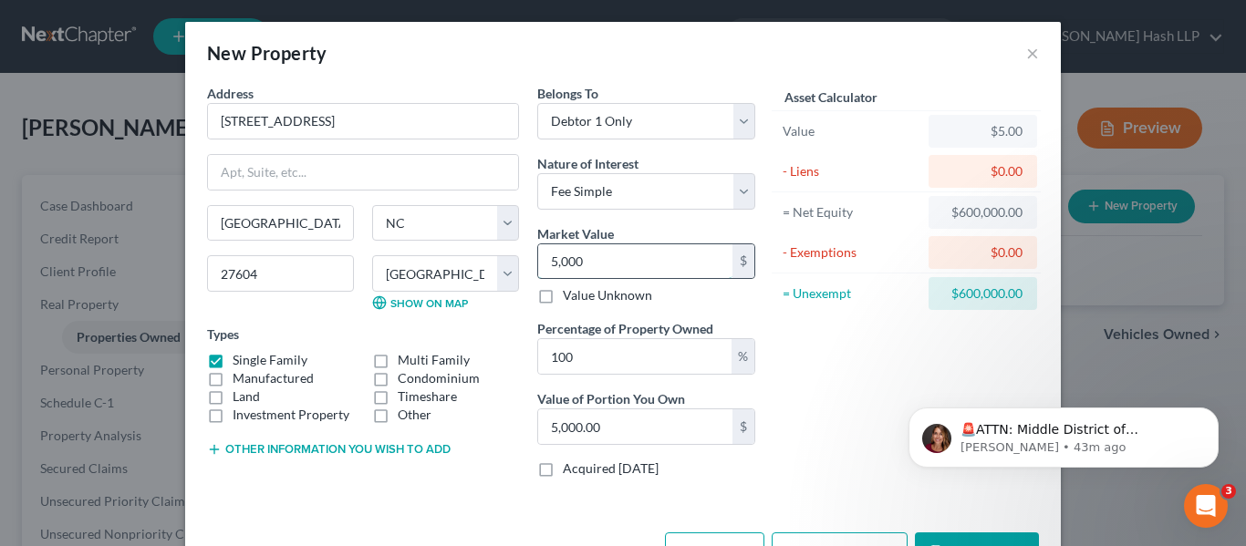
type input "50,000.00"
type input "50,0000"
type input "500,000.00"
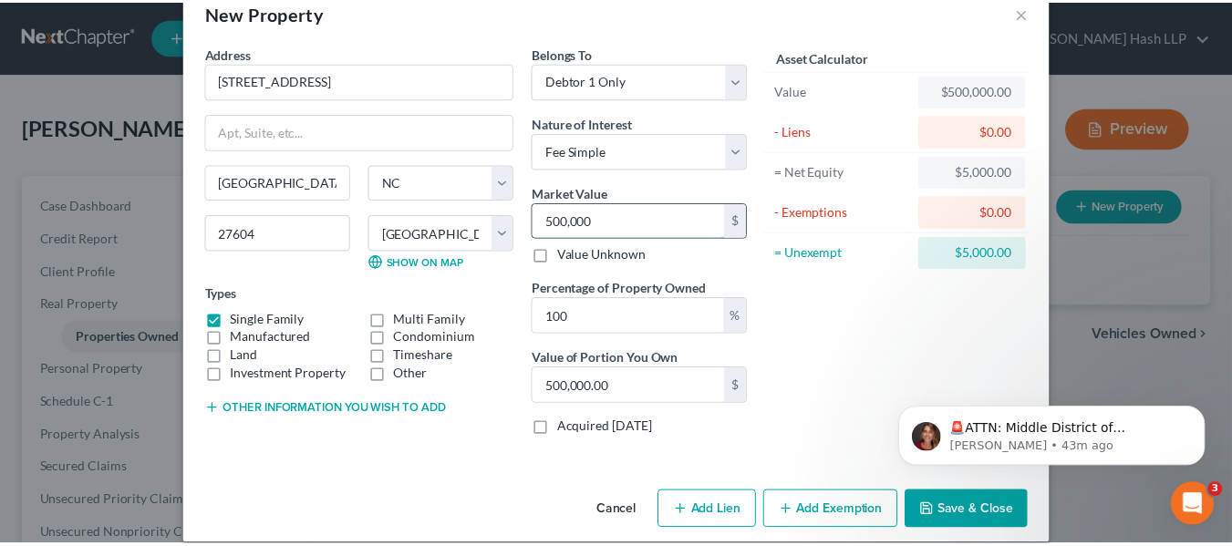
scroll to position [61, 0]
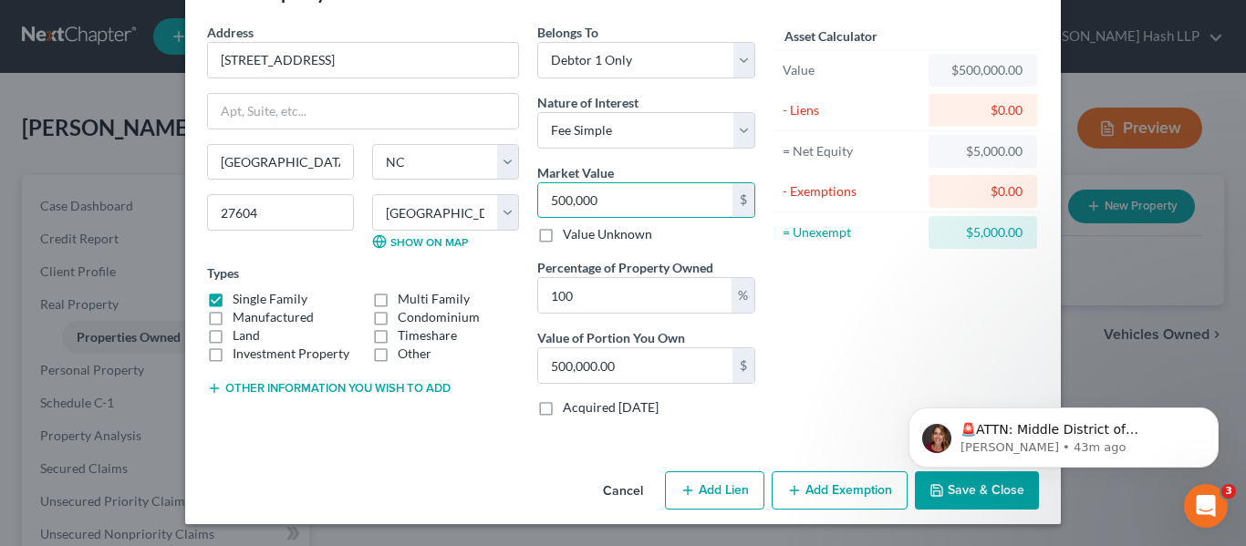
type input "500,000"
click at [996, 500] on button "Save & Close" at bounding box center [977, 491] width 124 height 38
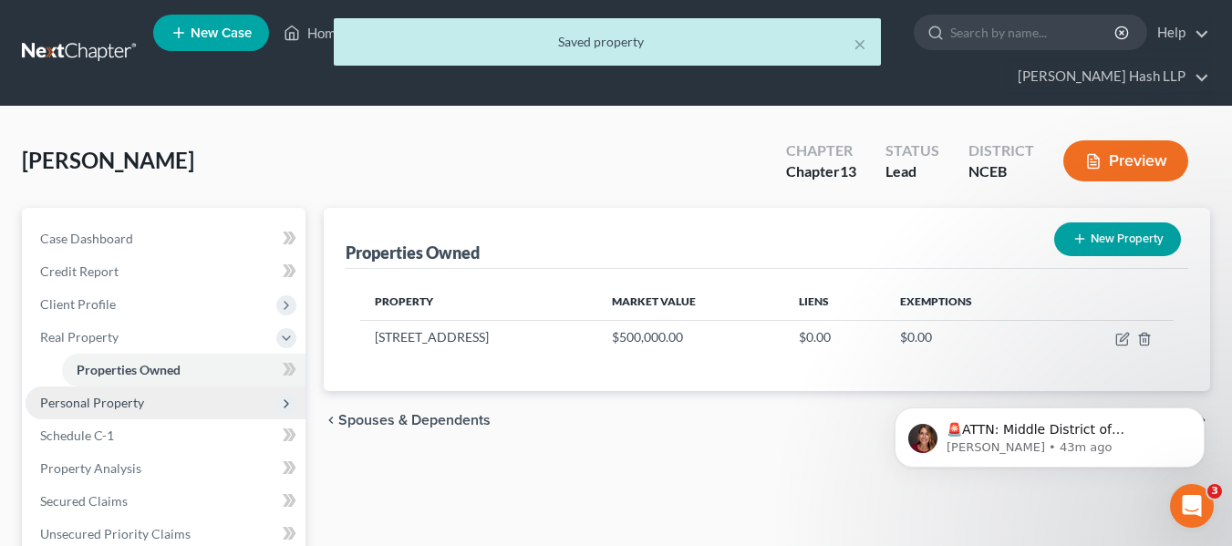
click at [198, 395] on span "Personal Property" at bounding box center [166, 403] width 280 height 33
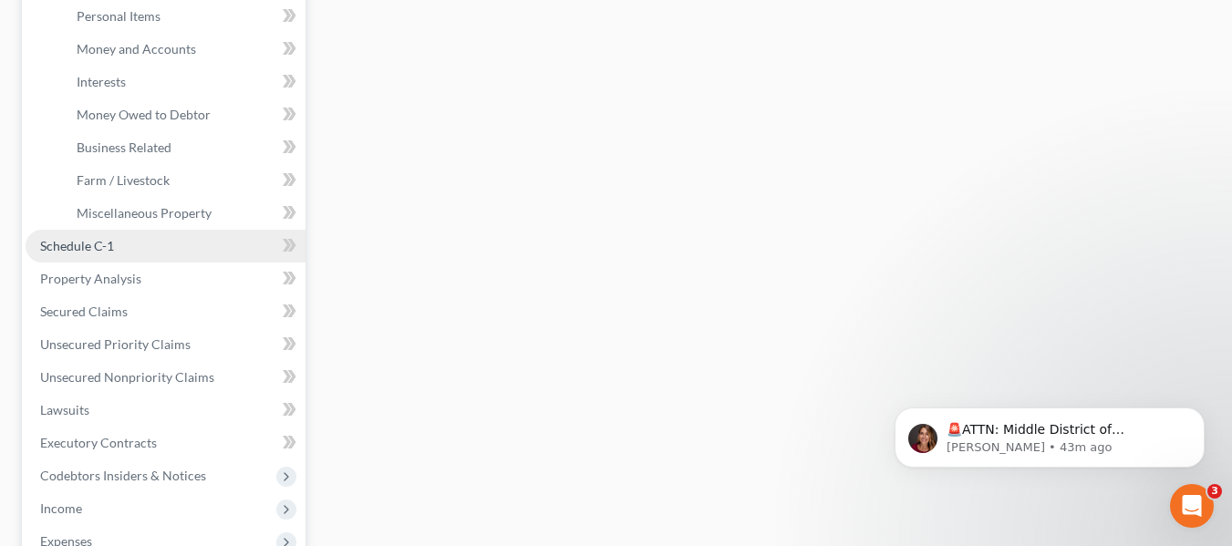
click at [167, 230] on link "Schedule C-1" at bounding box center [166, 246] width 280 height 33
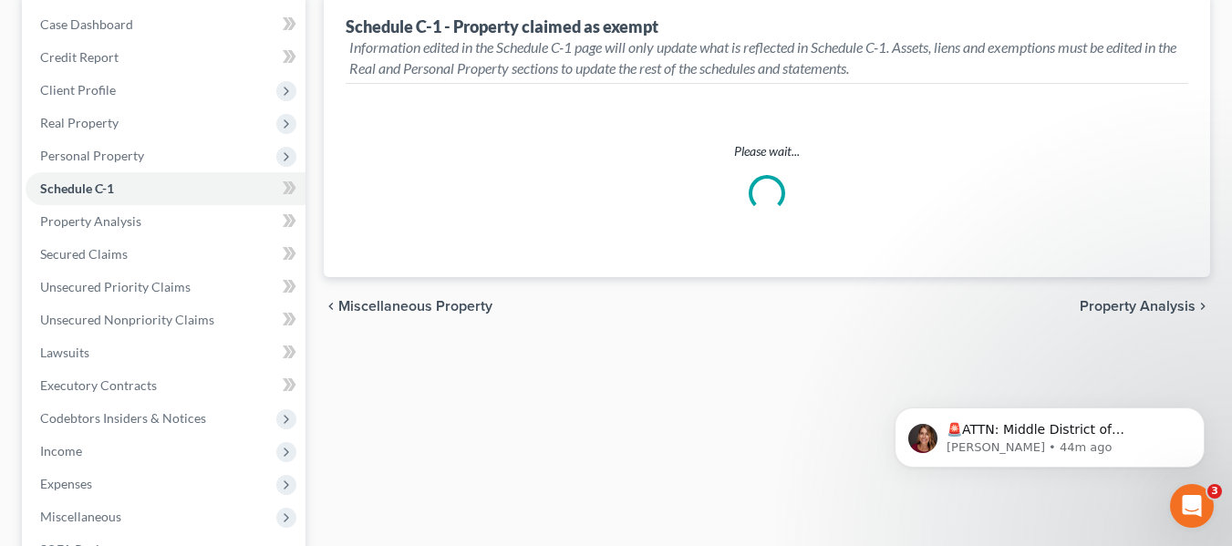
scroll to position [182, 0]
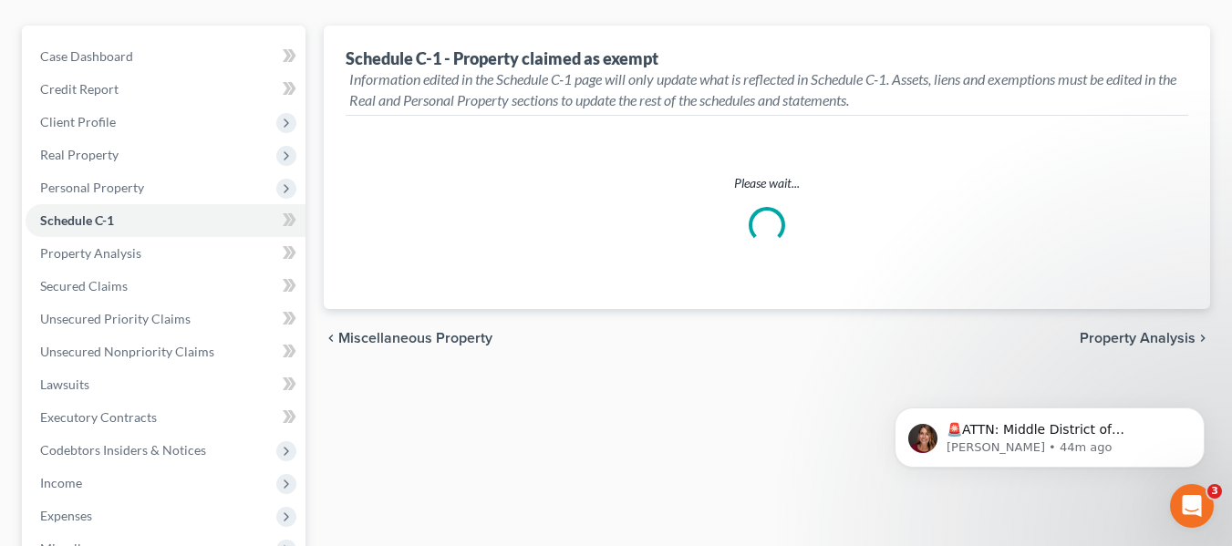
select select "Raleigh"
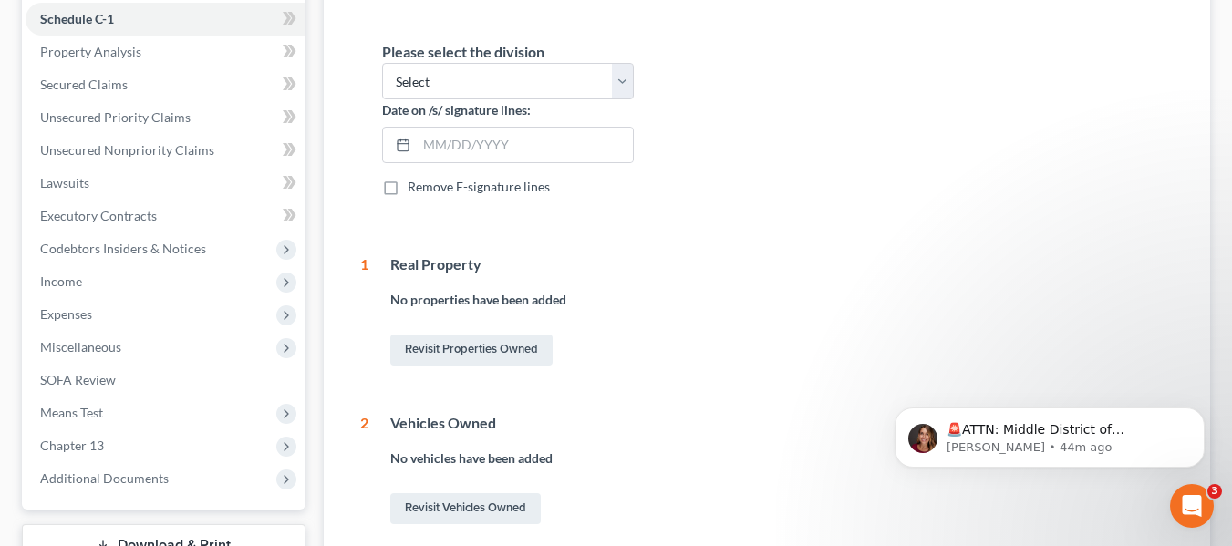
scroll to position [456, 0]
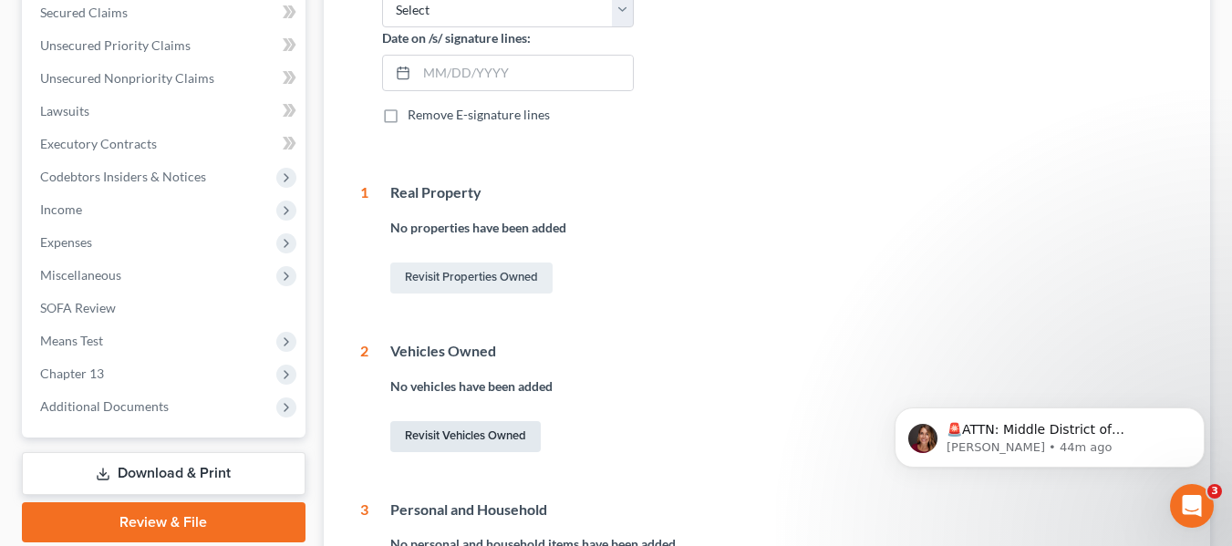
click at [472, 429] on link "Revisit Vehicles Owned" at bounding box center [465, 436] width 150 height 31
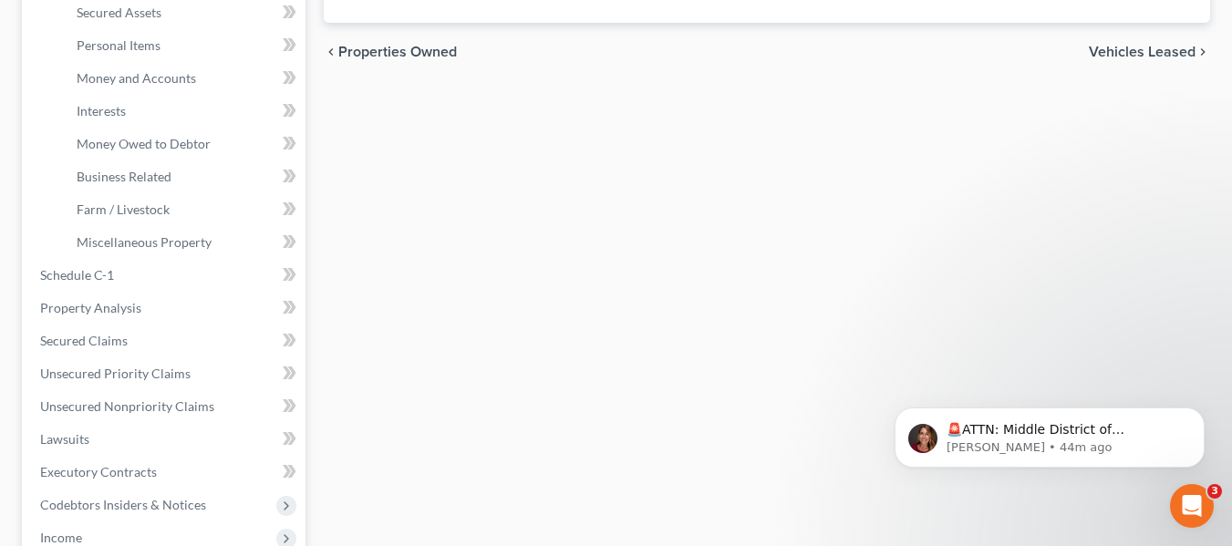
scroll to position [182, 0]
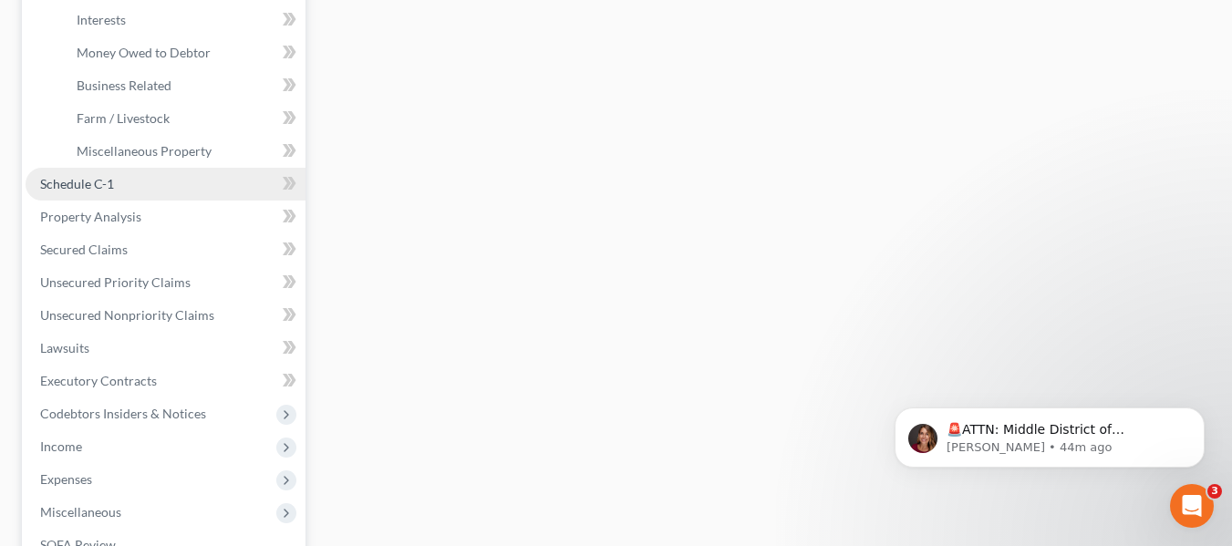
click at [131, 181] on link "Schedule C-1" at bounding box center [166, 184] width 280 height 33
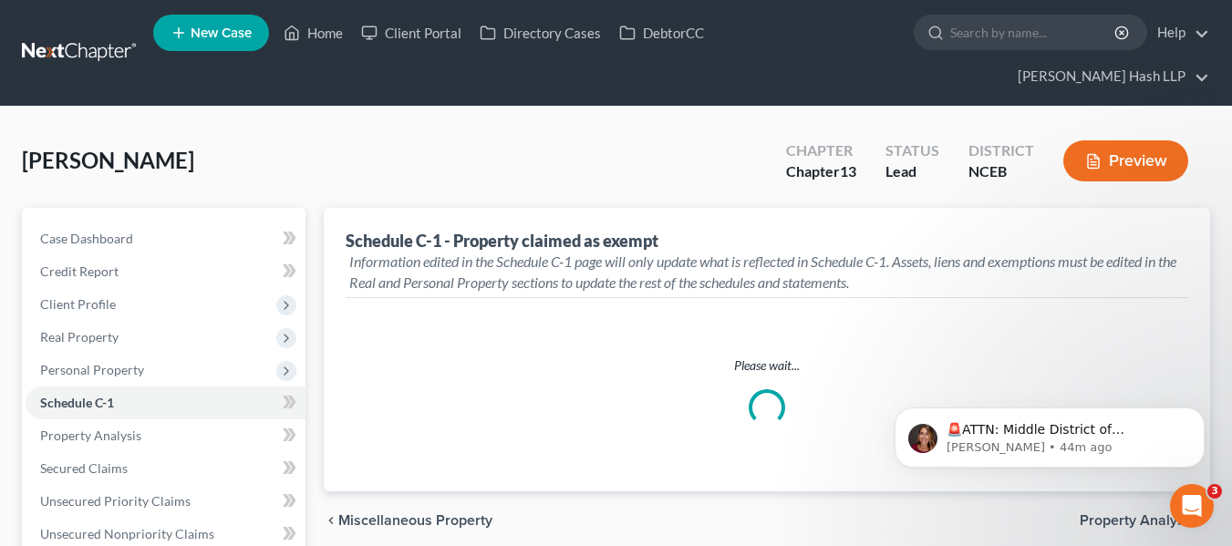
select select "Raleigh"
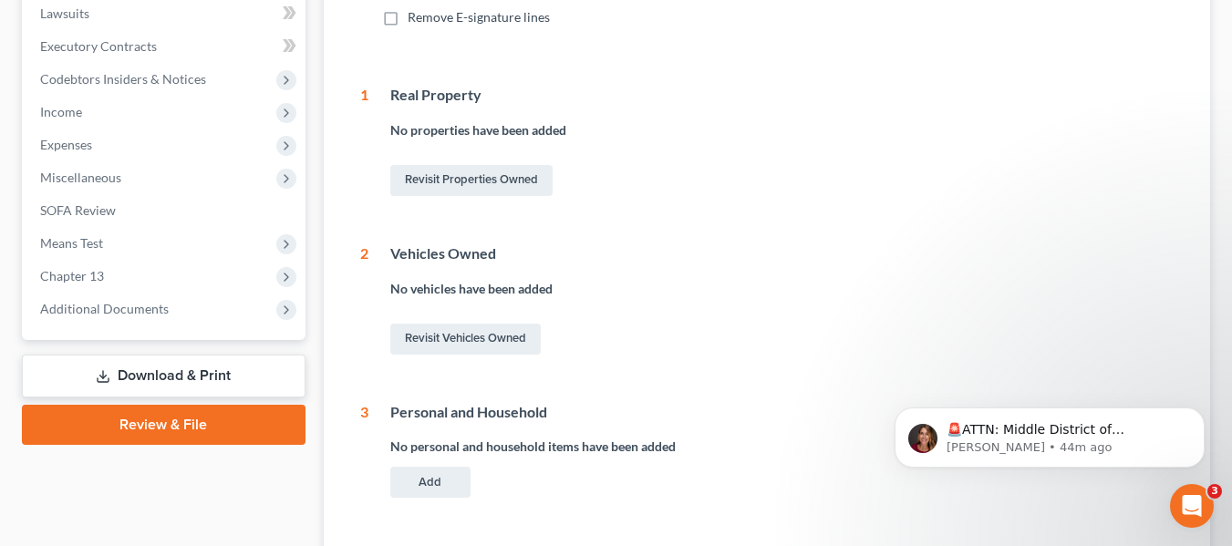
scroll to position [638, 0]
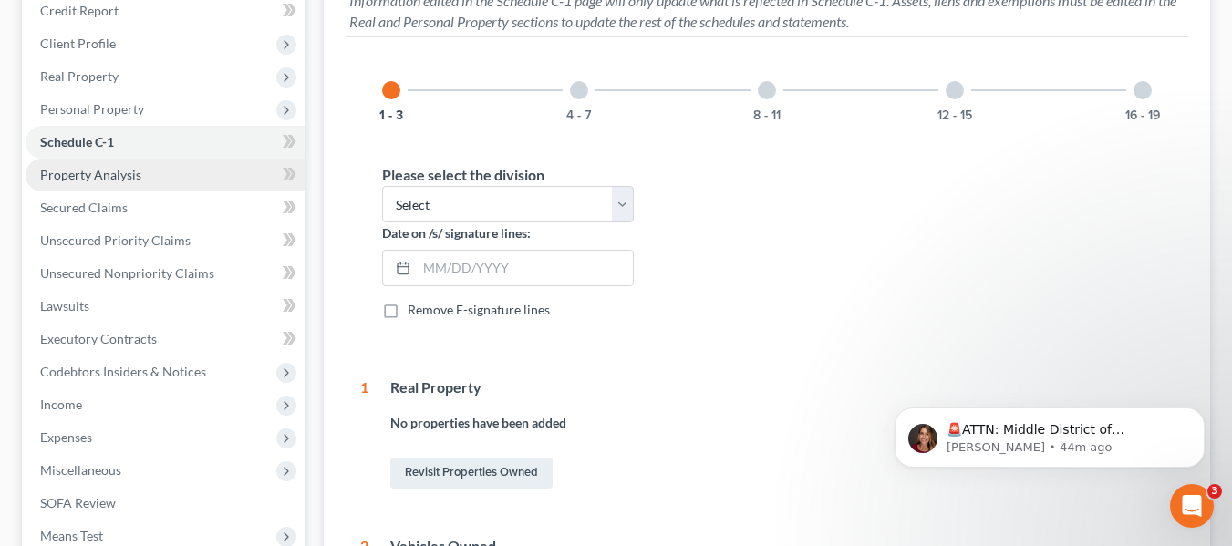
click at [224, 184] on link "Property Analysis" at bounding box center [166, 175] width 280 height 33
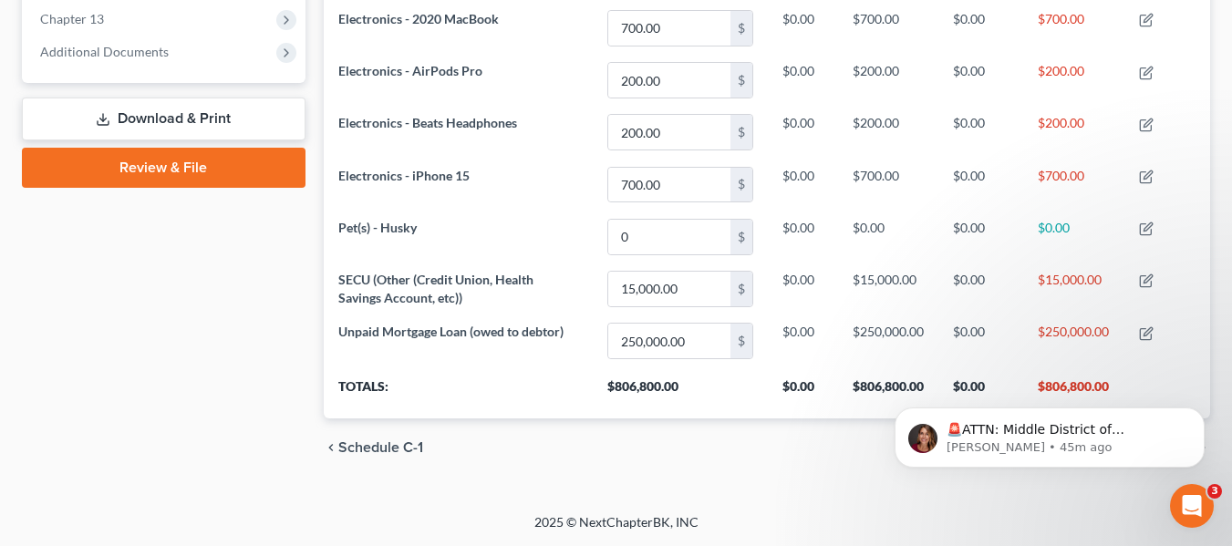
scroll to position [264, 0]
type input "100"
click at [584, 413] on th "Totals:" at bounding box center [458, 393] width 269 height 51
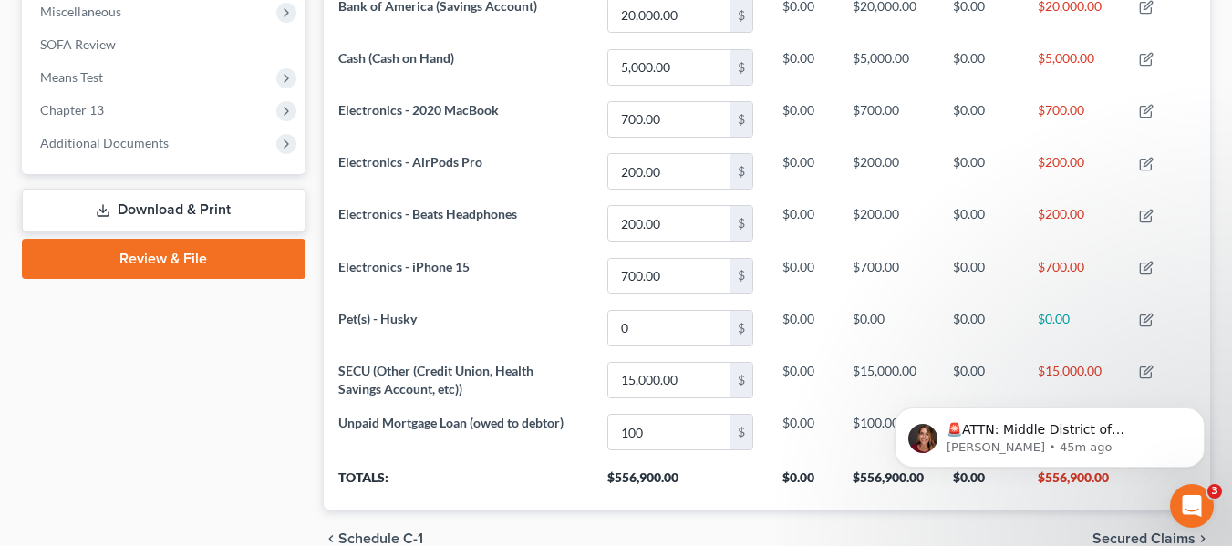
scroll to position [628, 0]
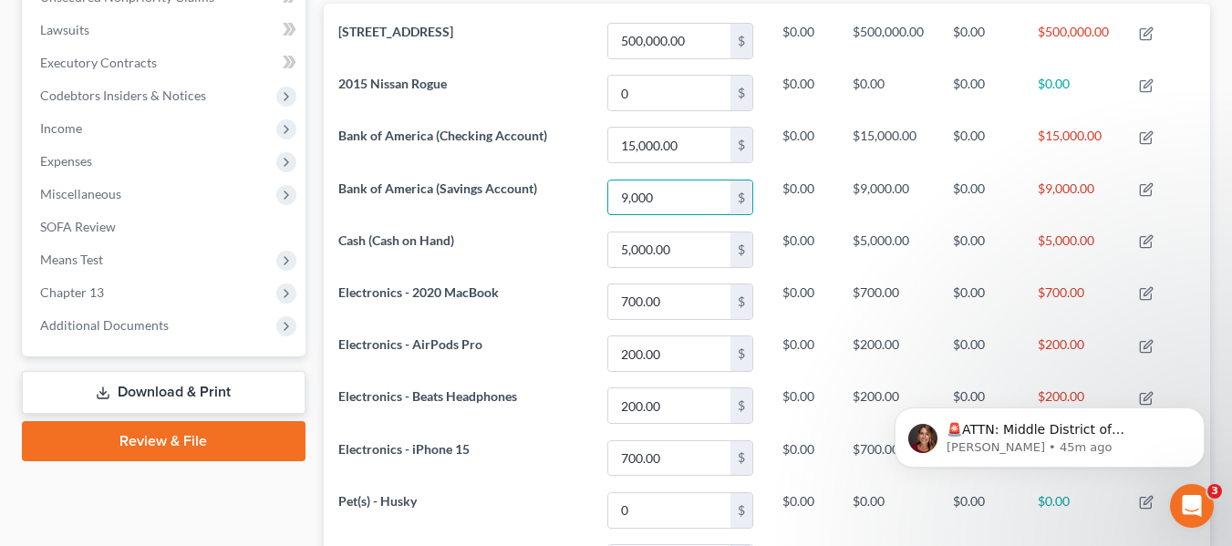
type input "9,000"
click at [1228, 207] on div "Vasquez, Ash Upgraded Chapter Chapter 13 Status Lead District NCEB Preview Peti…" at bounding box center [616, 179] width 1232 height 1218
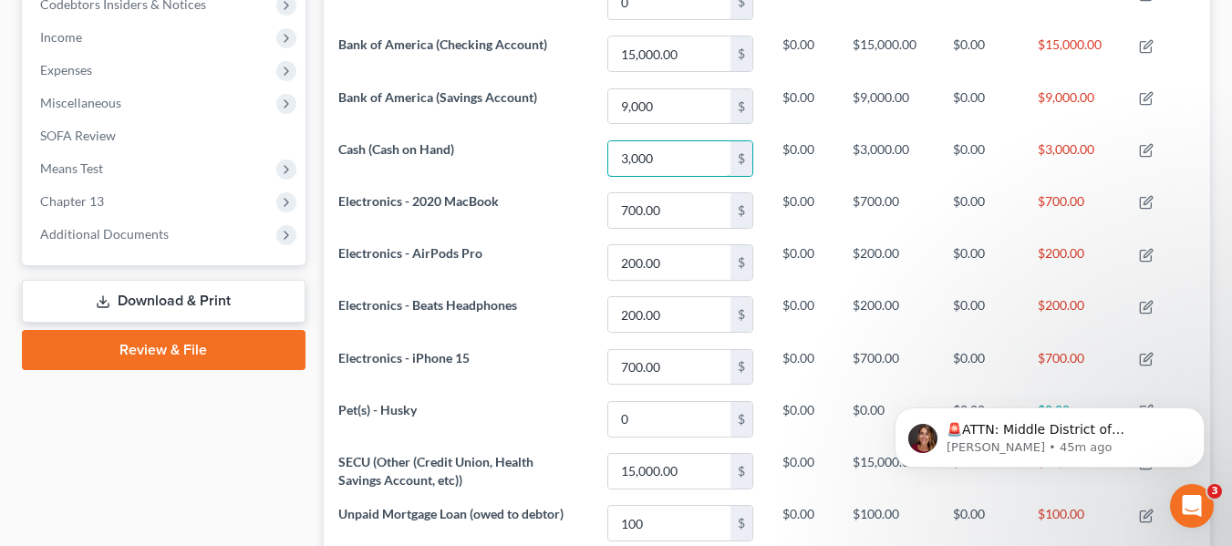
type input "3,000"
click at [225, 415] on div "Case Dashboard Payments Invoices Payments Payments Credit Report Client Profile" at bounding box center [164, 120] width 302 height 1080
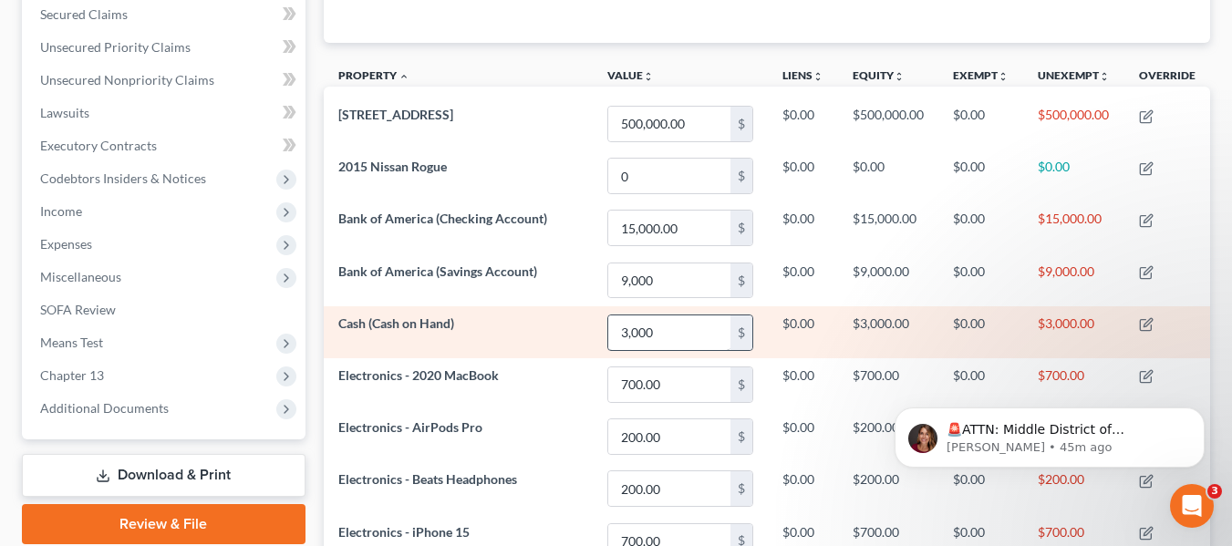
scroll to position [446, 0]
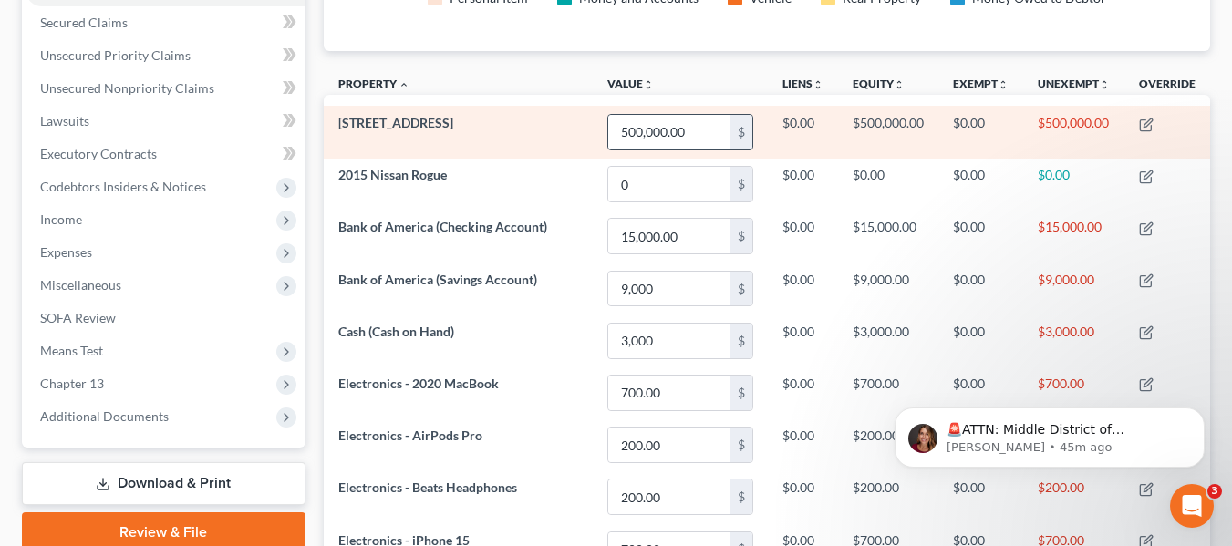
type input "100"
click at [684, 128] on input "500,000.00" at bounding box center [669, 132] width 122 height 35
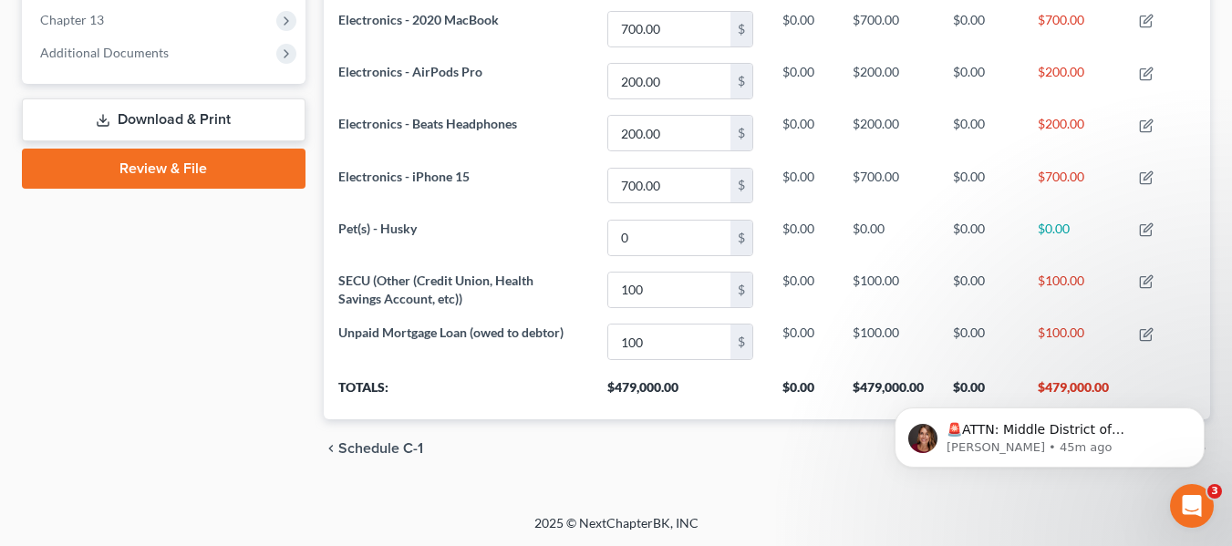
scroll to position [811, 0]
click at [653, 443] on div "chevron_left Schedule C-1 Secured Claims chevron_right" at bounding box center [767, 448] width 886 height 58
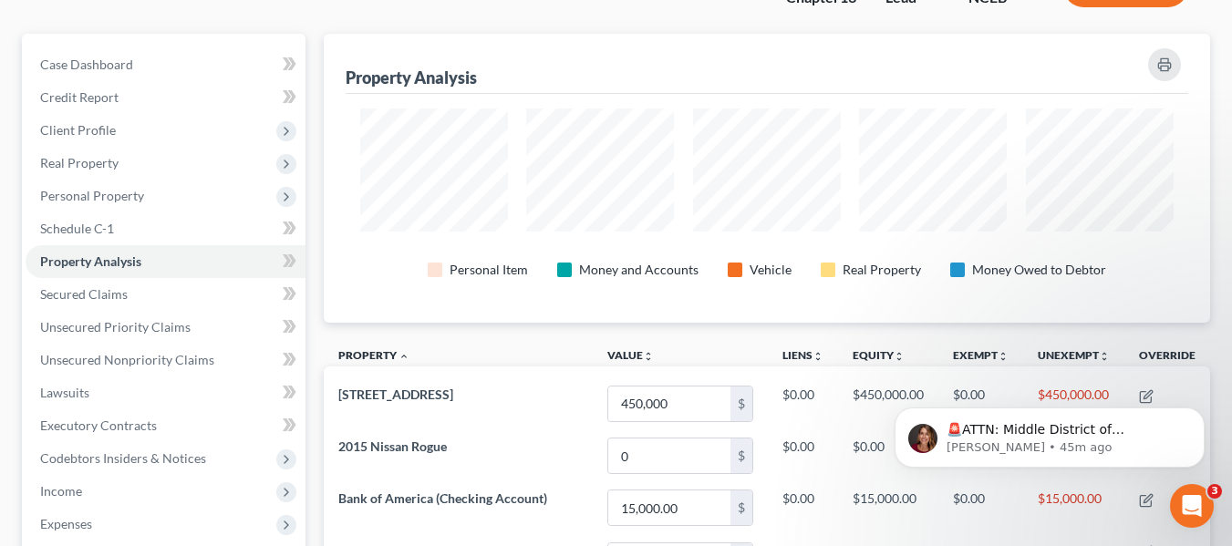
scroll to position [172, 0]
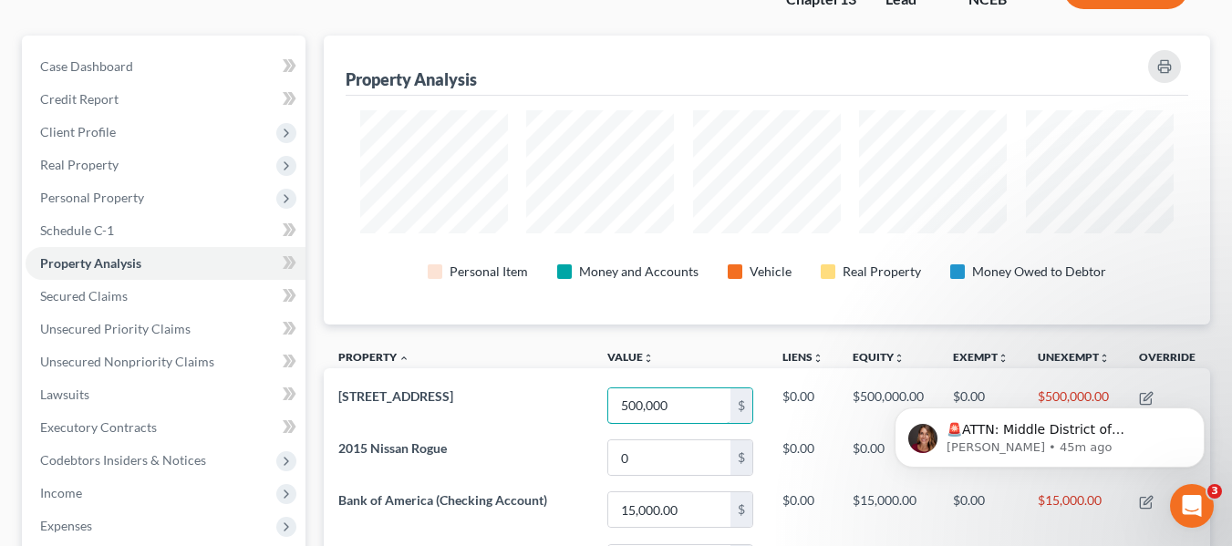
type input "500,000"
click at [696, 345] on th "Value unfold_more expand_more expand_less" at bounding box center [680, 359] width 175 height 41
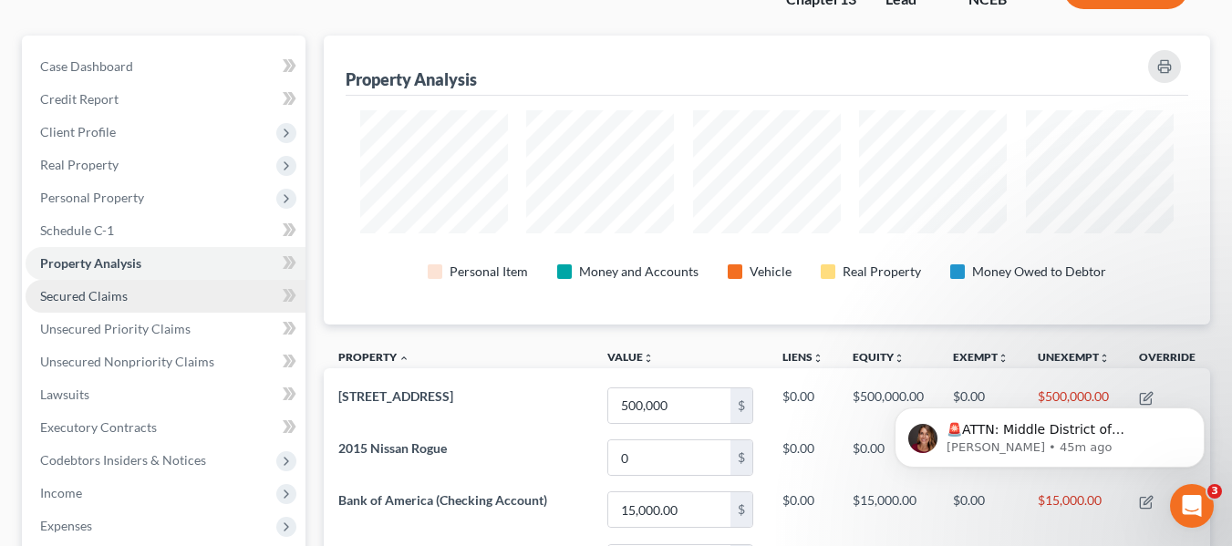
click at [221, 291] on link "Secured Claims" at bounding box center [166, 296] width 280 height 33
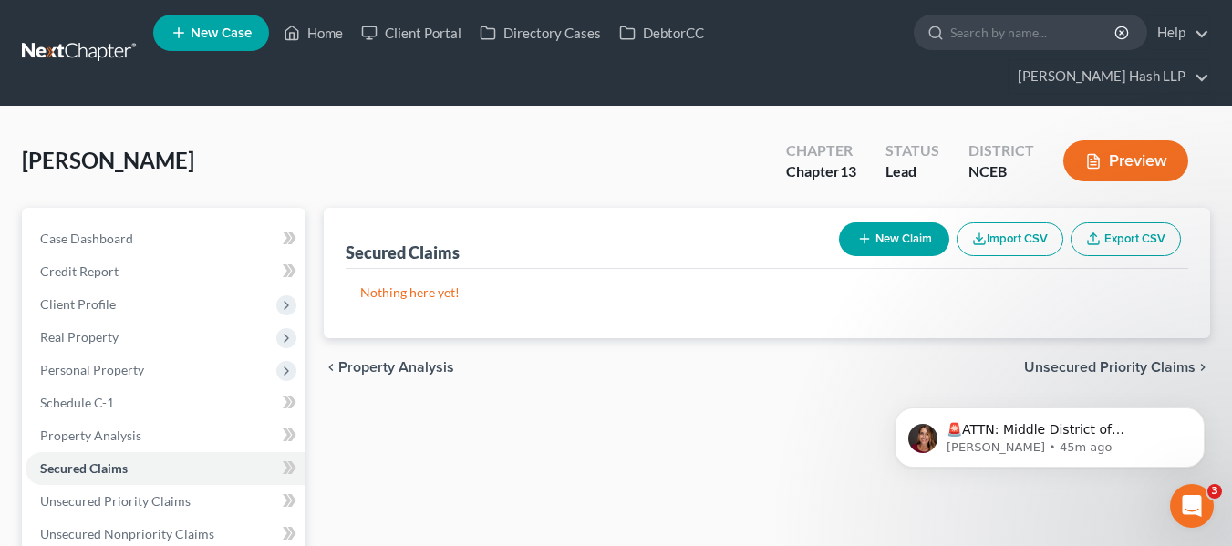
click at [917, 236] on button "New Claim" at bounding box center [894, 240] width 110 height 34
select select "0"
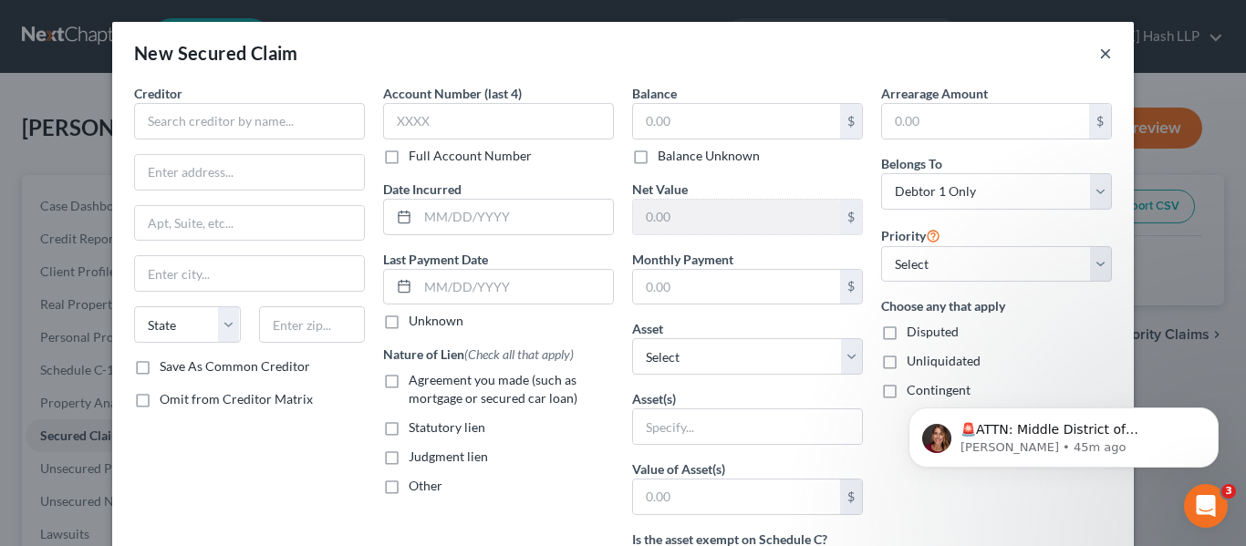
click at [1100, 57] on button "×" at bounding box center [1105, 53] width 13 height 22
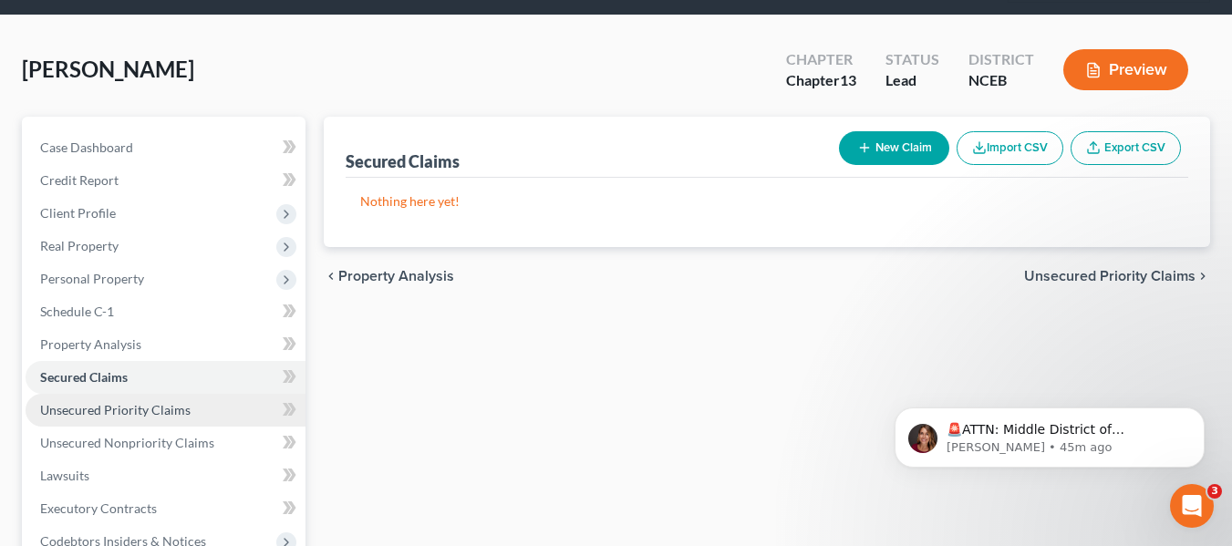
click at [206, 401] on link "Unsecured Priority Claims" at bounding box center [166, 410] width 280 height 33
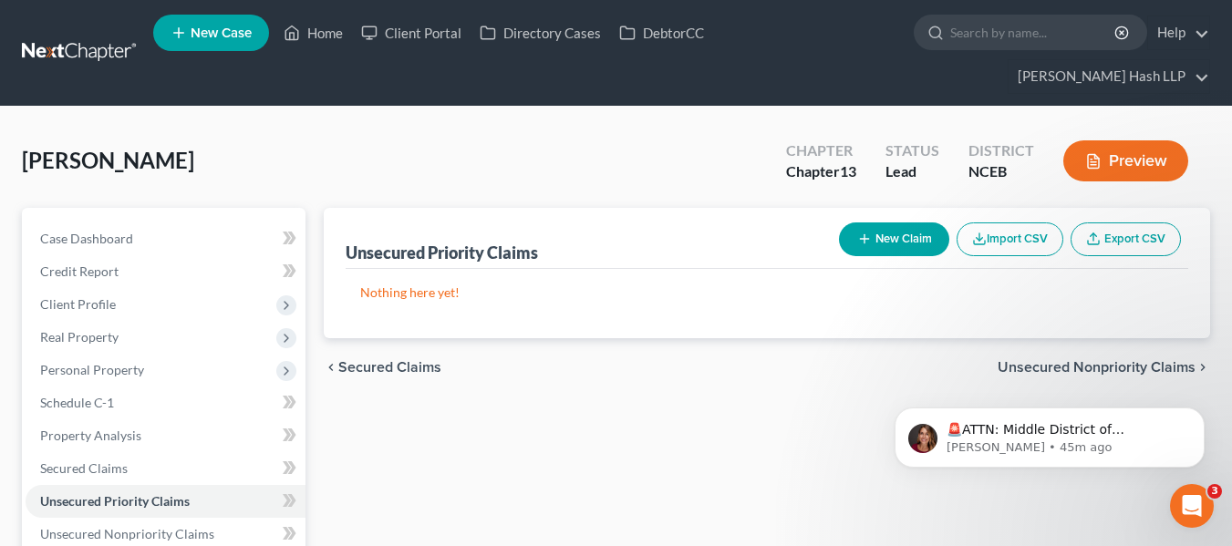
click at [871, 238] on button "New Claim" at bounding box center [894, 240] width 110 height 34
select select "0"
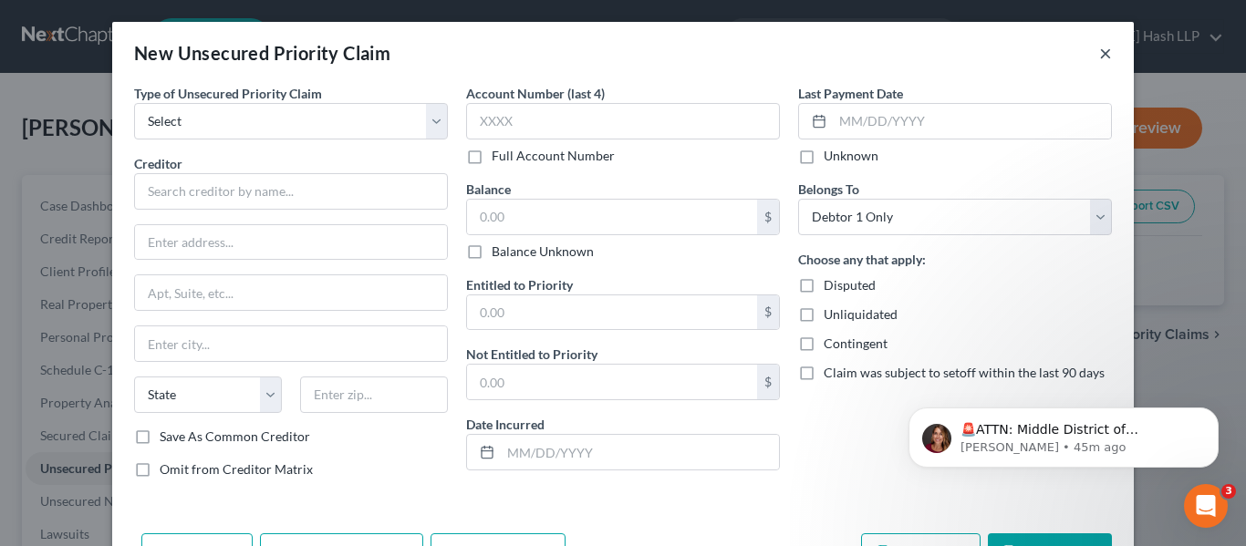
click at [1099, 53] on button "×" at bounding box center [1105, 53] width 13 height 22
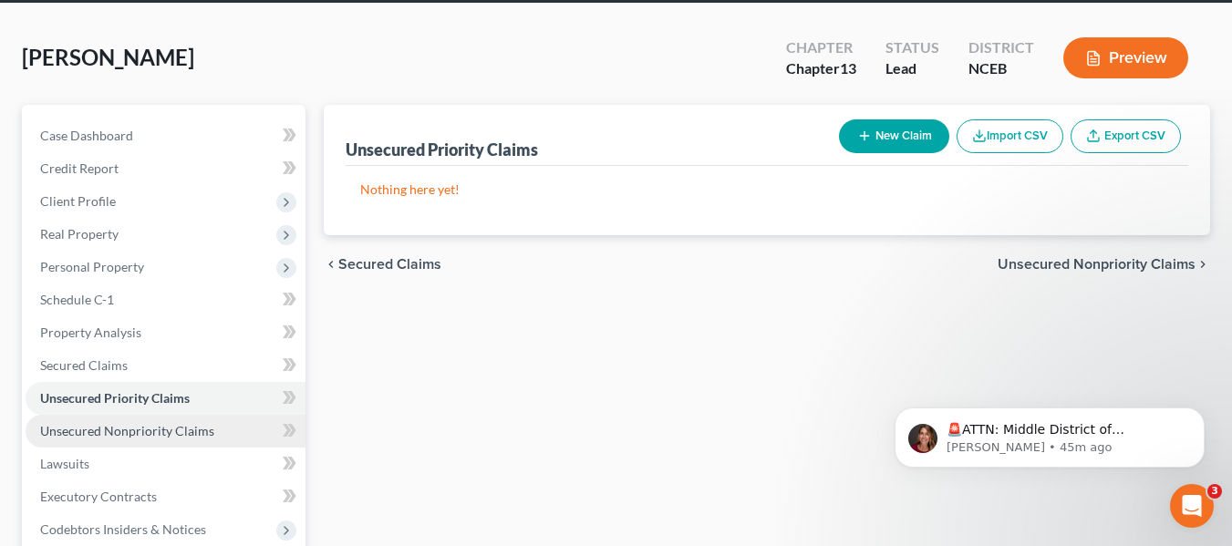
scroll to position [182, 0]
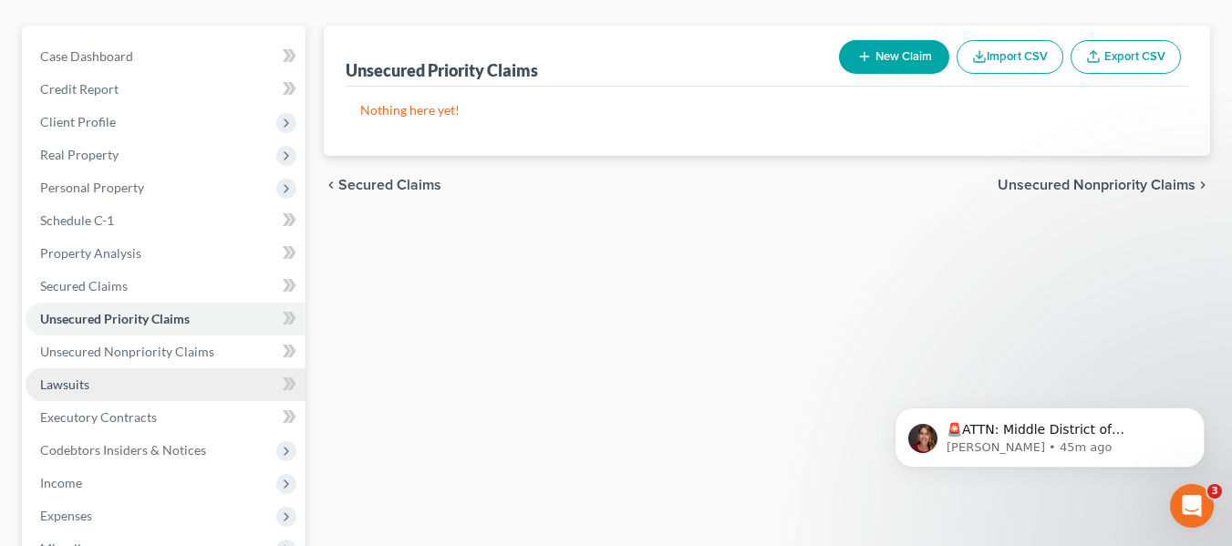
click at [137, 391] on link "Lawsuits" at bounding box center [166, 384] width 280 height 33
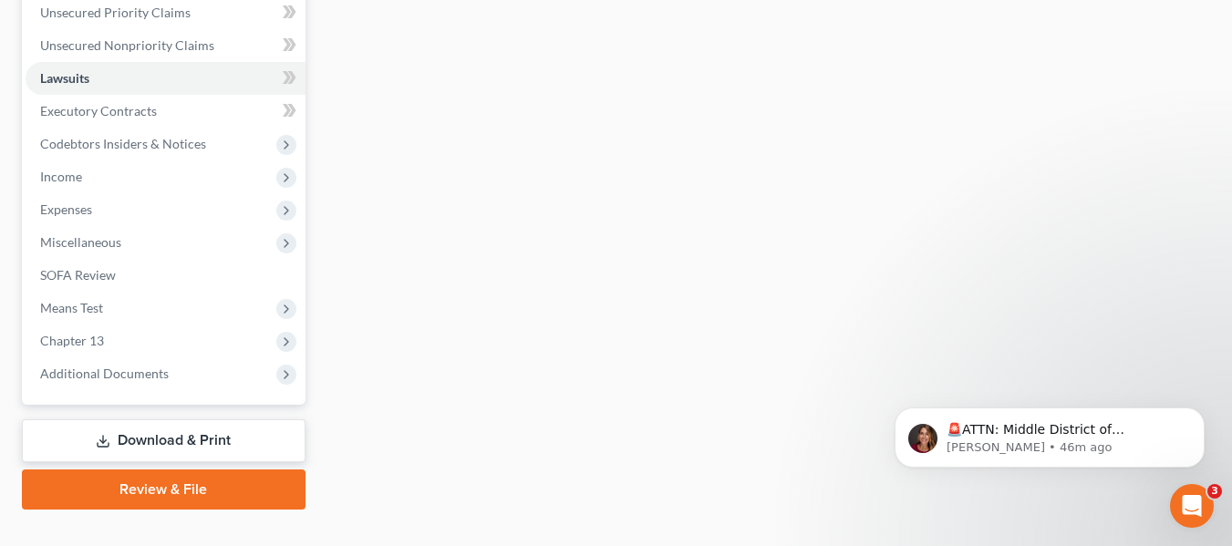
scroll to position [522, 0]
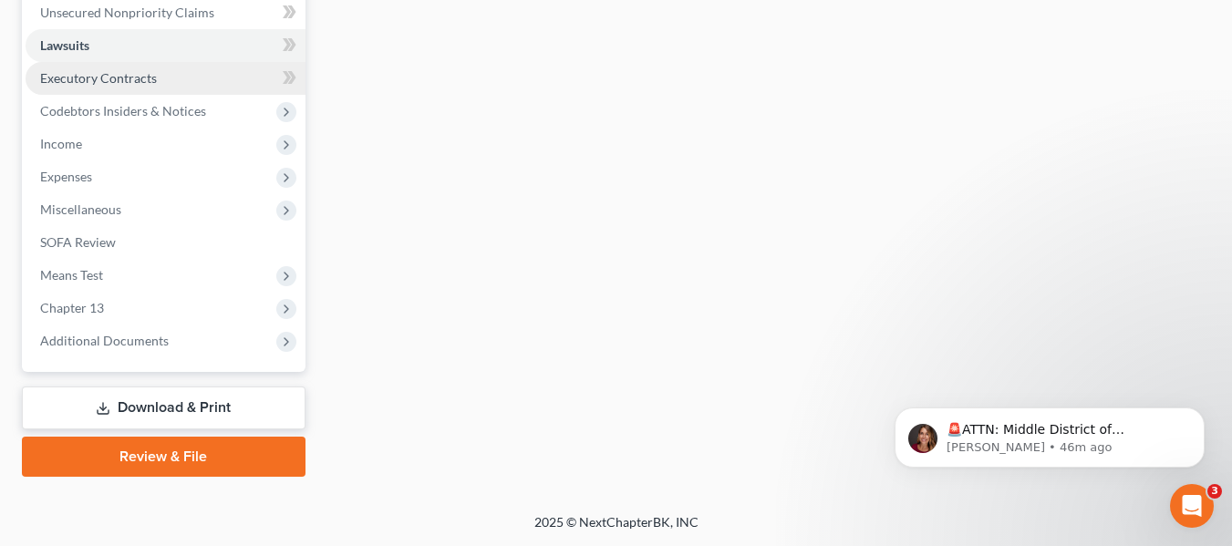
click at [104, 74] on span "Executory Contracts" at bounding box center [98, 78] width 117 height 16
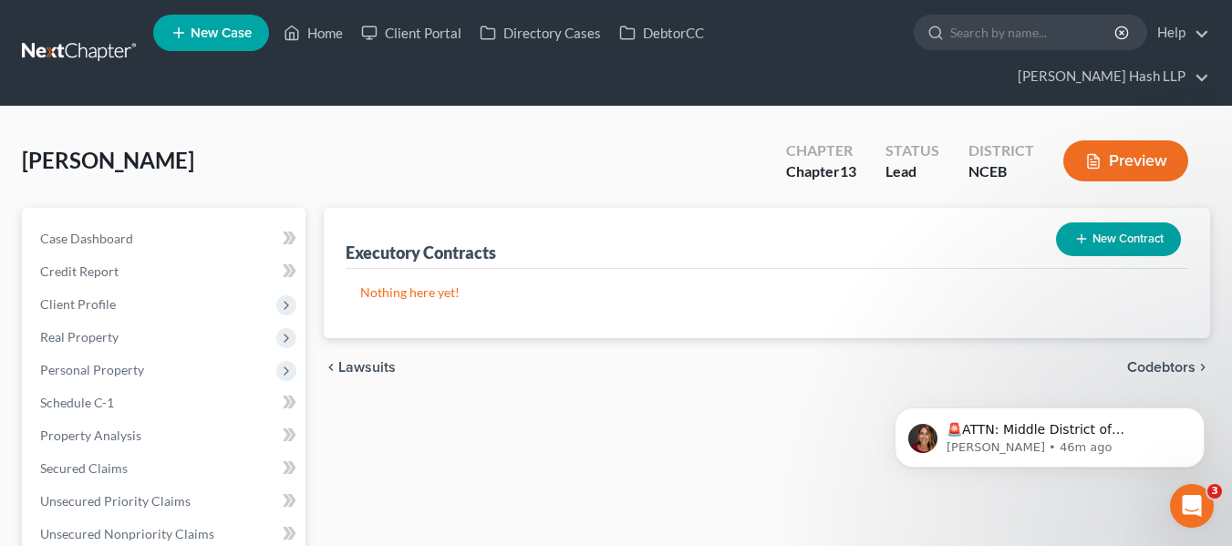
click at [1063, 228] on button "New Contract" at bounding box center [1118, 240] width 125 height 34
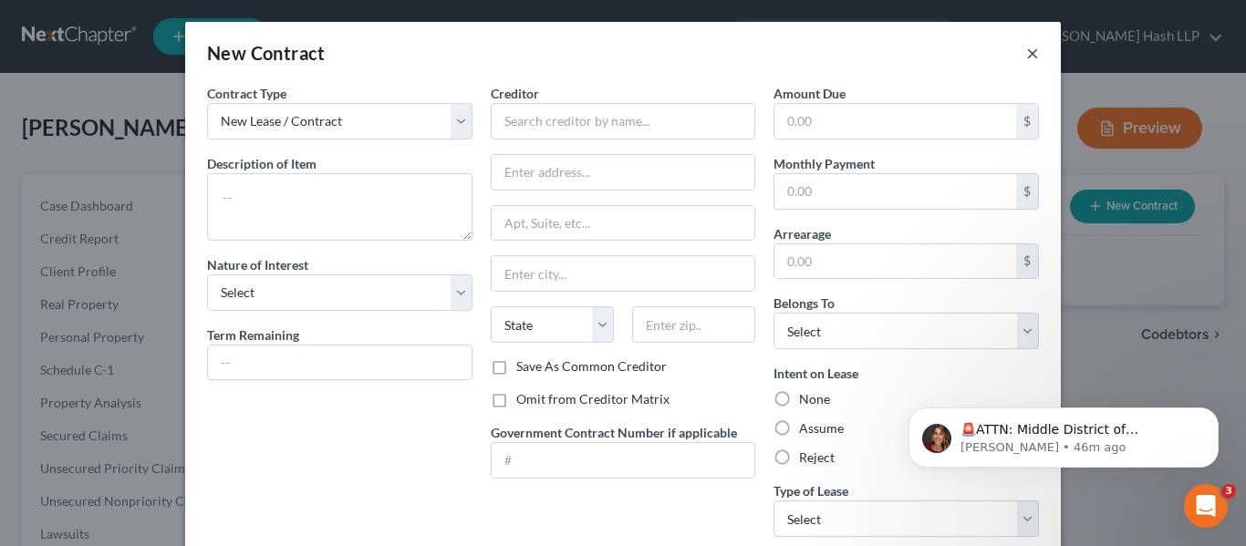
click at [1026, 54] on button "×" at bounding box center [1032, 53] width 13 height 22
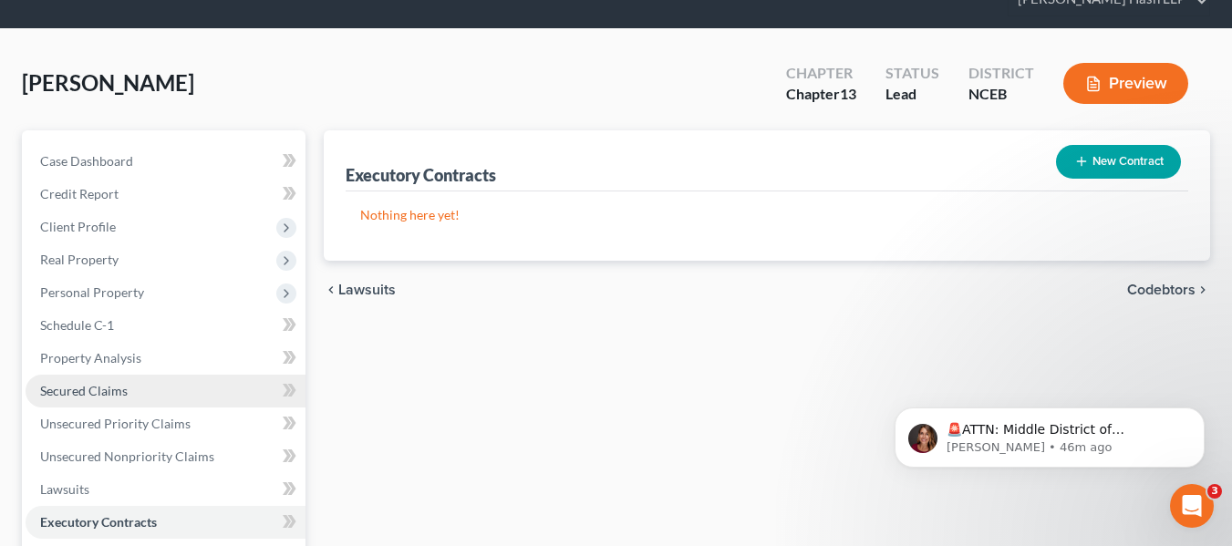
scroll to position [274, 0]
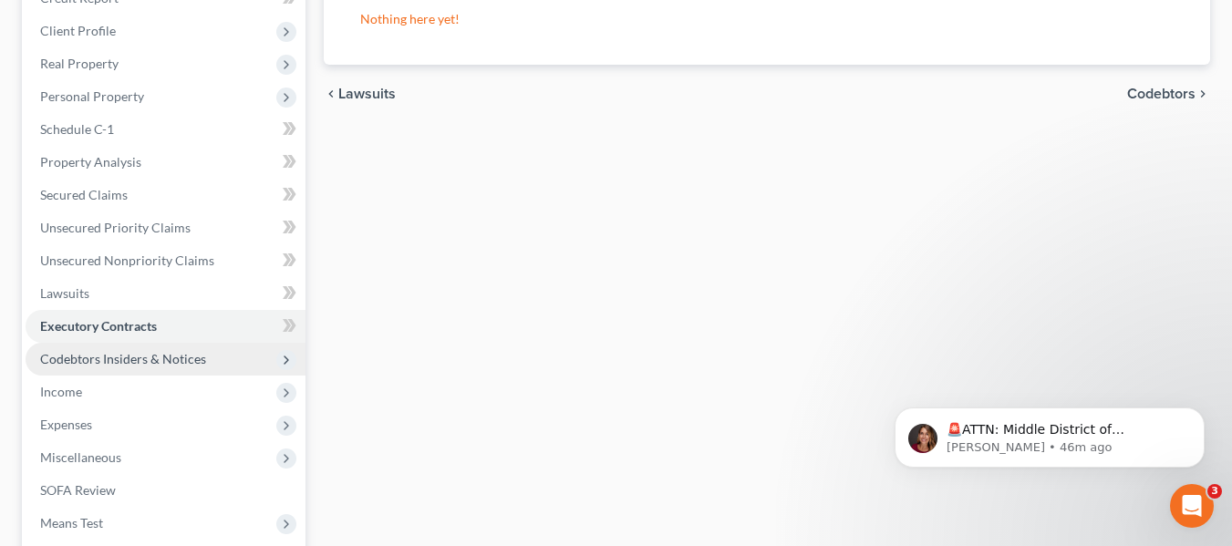
click at [145, 357] on span "Codebtors Insiders & Notices" at bounding box center [123, 359] width 166 height 16
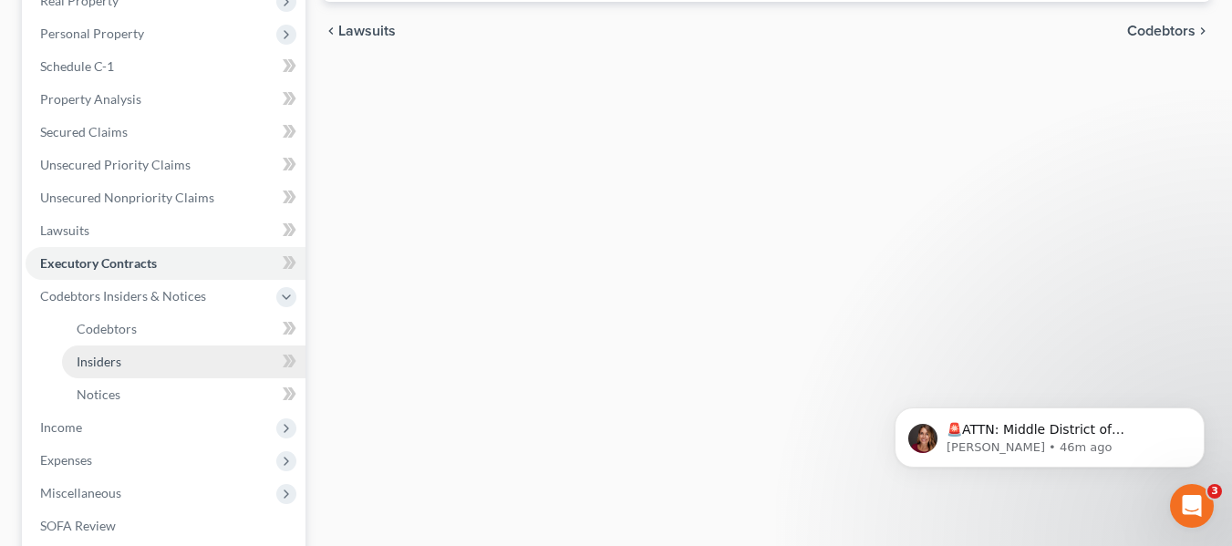
scroll to position [365, 0]
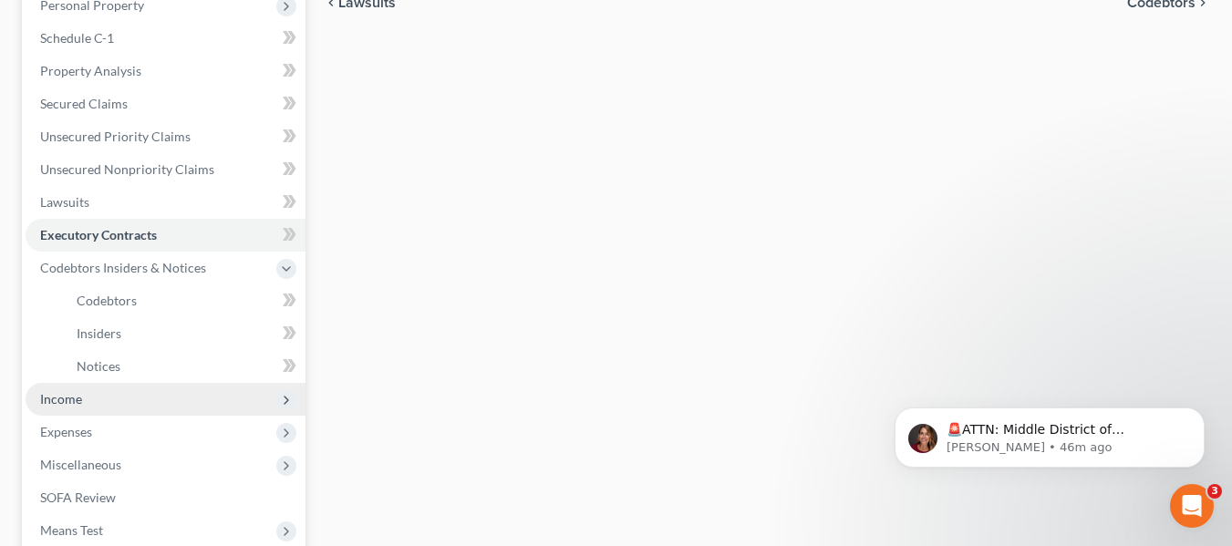
click at [154, 403] on span "Income" at bounding box center [166, 399] width 280 height 33
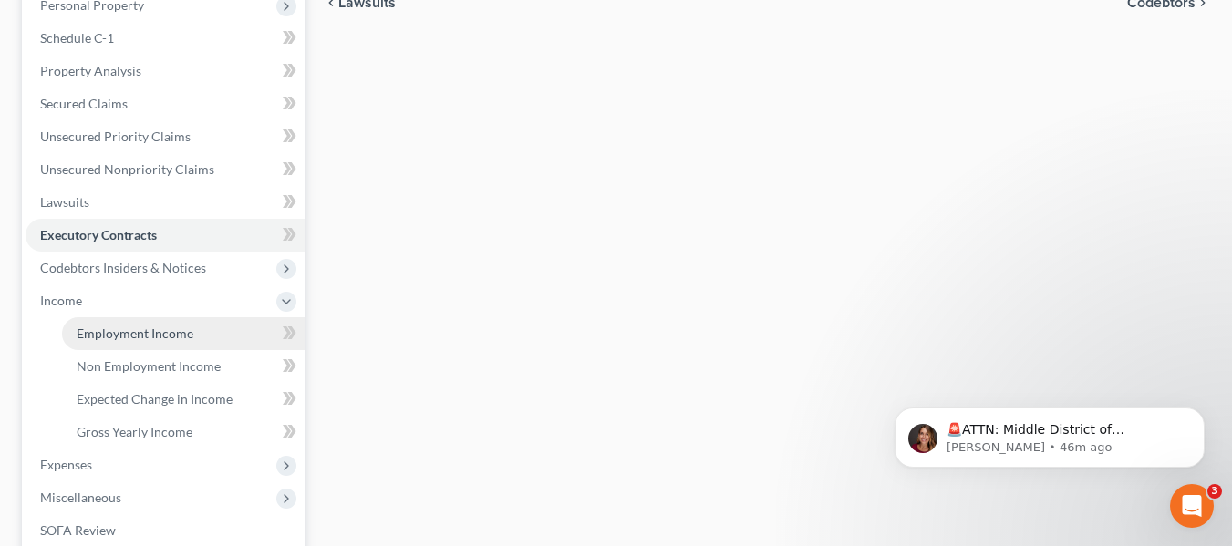
click at [140, 344] on link "Employment Income" at bounding box center [184, 333] width 244 height 33
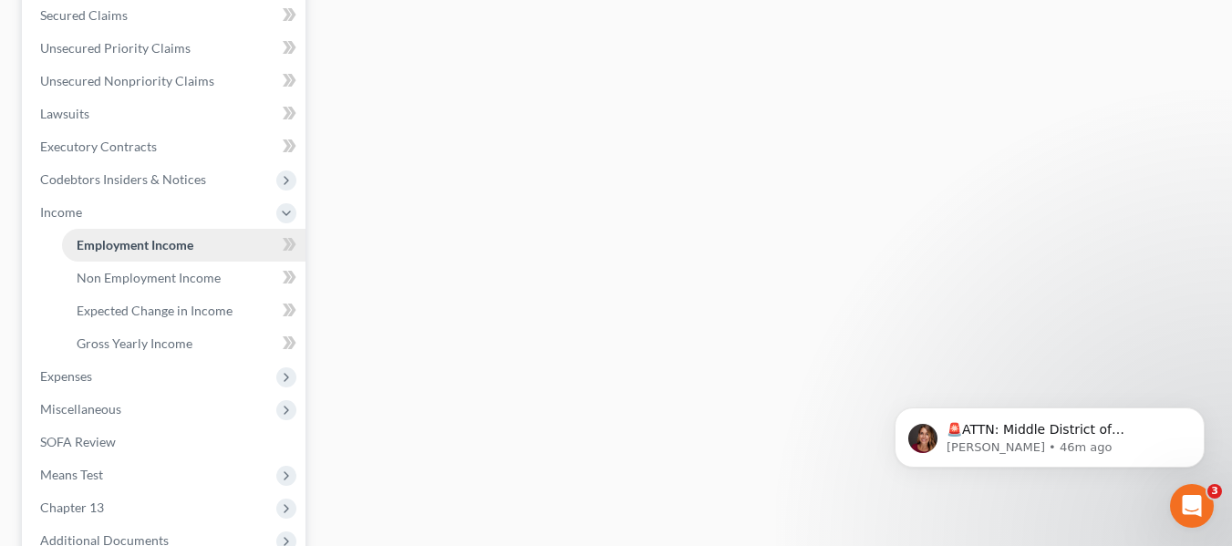
scroll to position [456, 0]
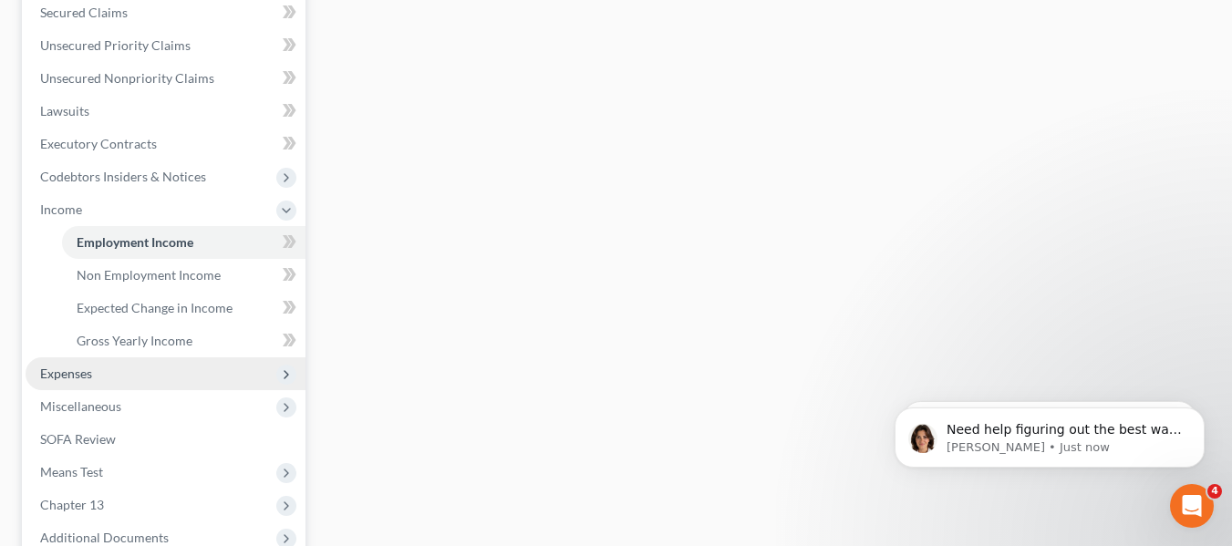
click at [129, 378] on span "Expenses" at bounding box center [166, 374] width 280 height 33
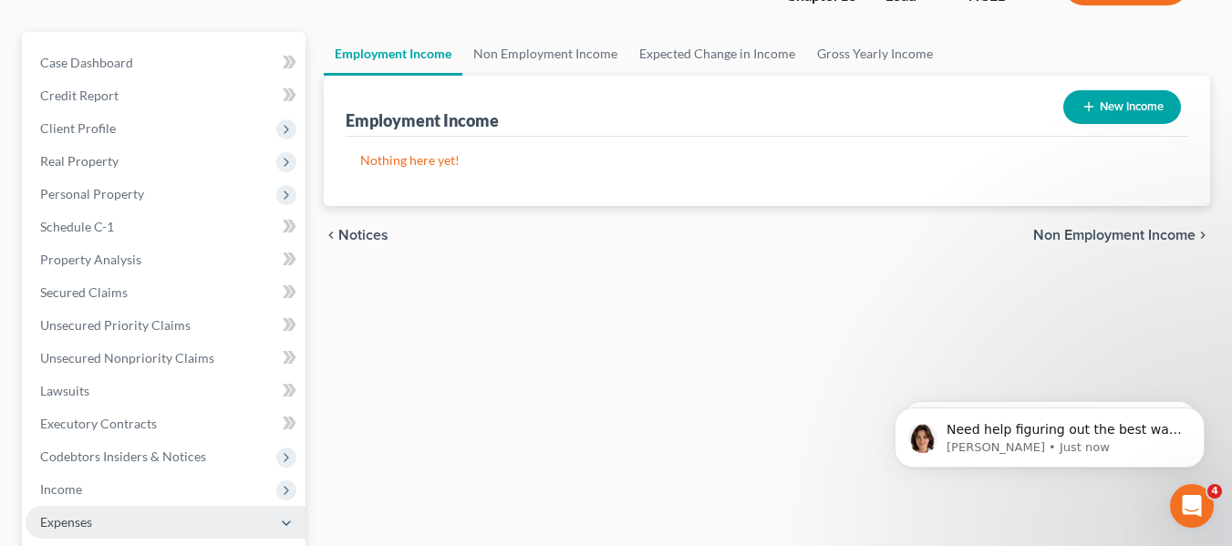
scroll to position [182, 0]
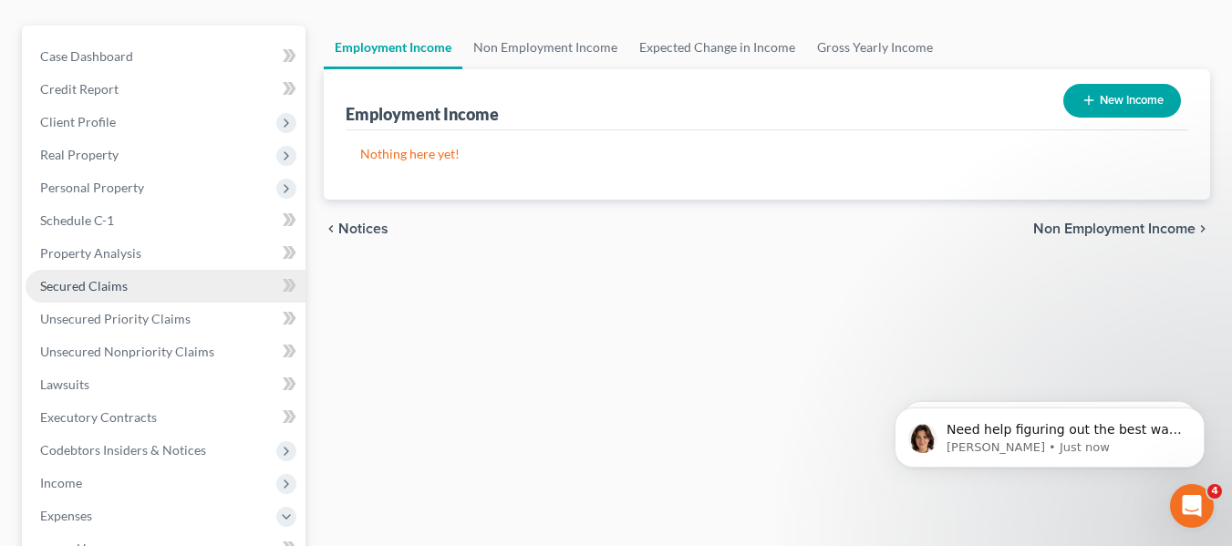
click at [129, 293] on link "Secured Claims" at bounding box center [166, 286] width 280 height 33
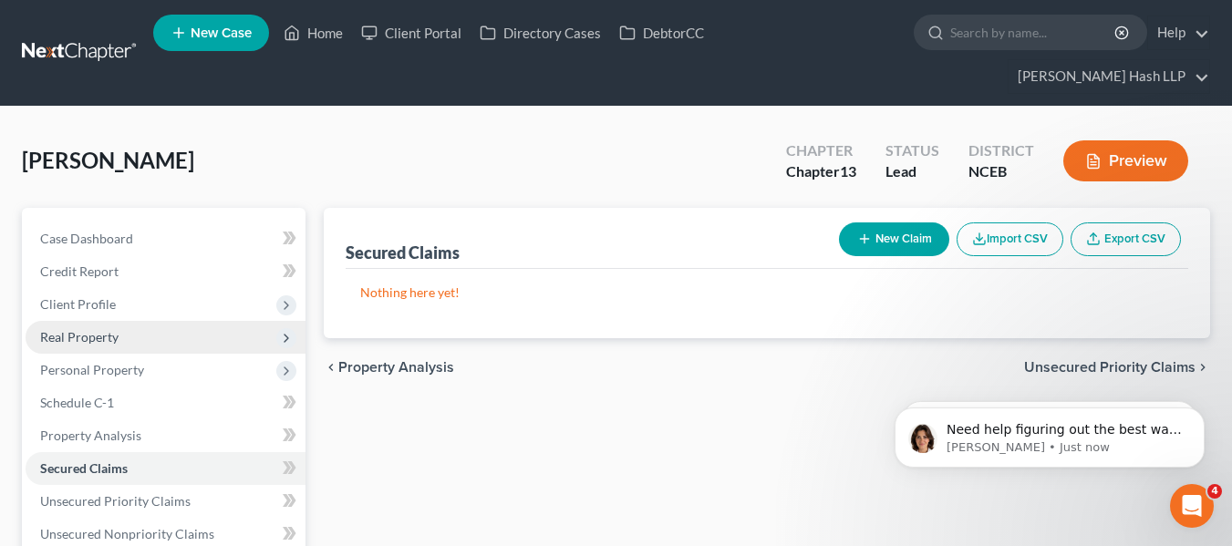
click at [155, 347] on span "Real Property" at bounding box center [166, 337] width 280 height 33
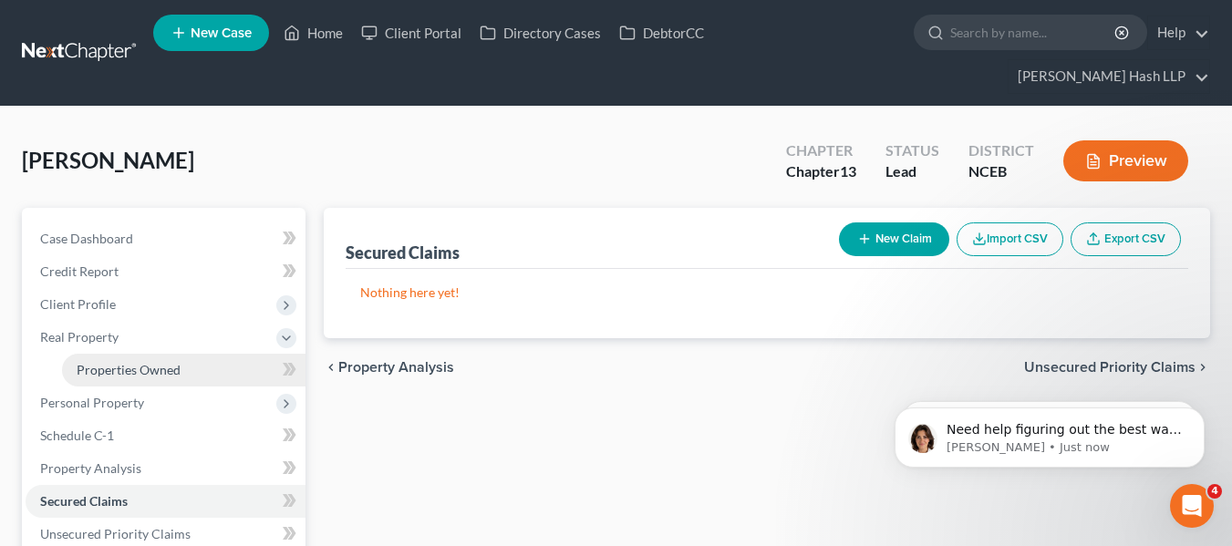
click at [172, 368] on span "Properties Owned" at bounding box center [129, 370] width 104 height 16
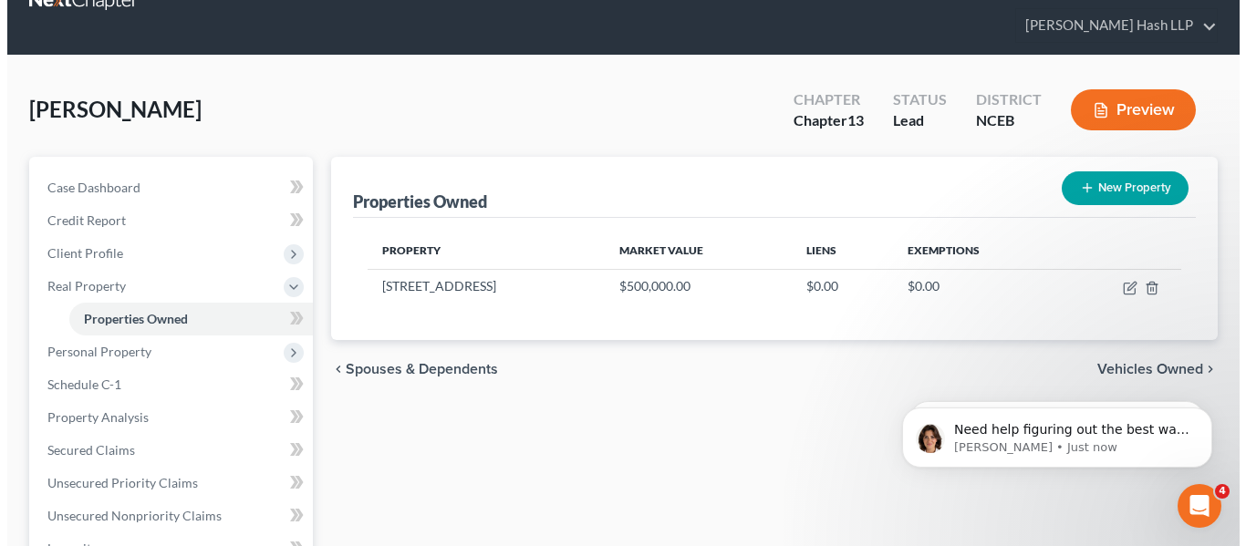
scroll to position [91, 0]
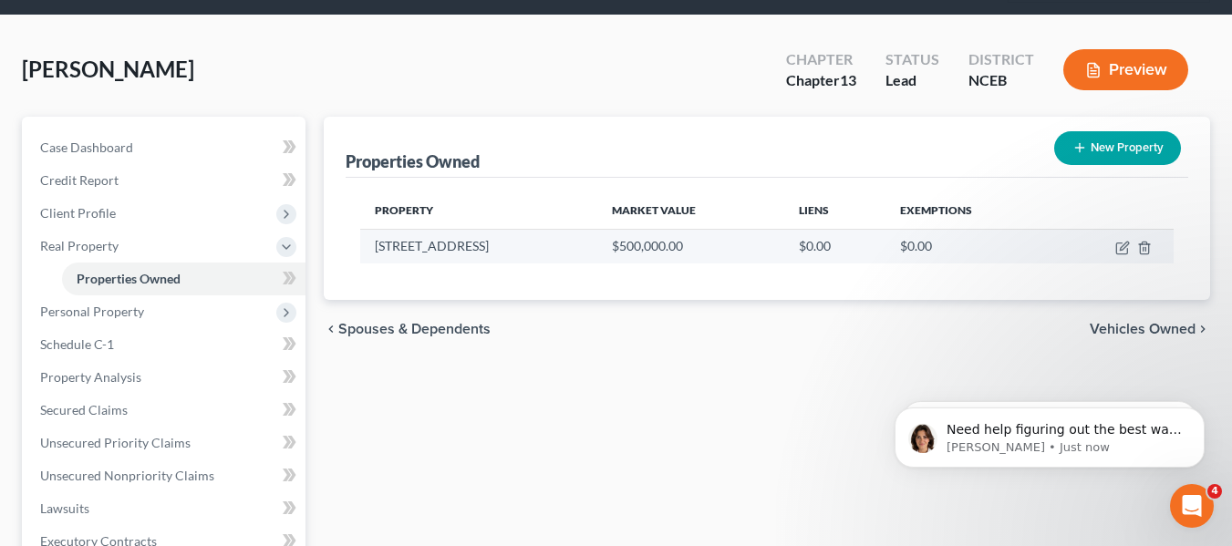
click at [627, 250] on td "$500,000.00" at bounding box center [690, 246] width 187 height 35
click at [1123, 246] on icon "button" at bounding box center [1124, 246] width 8 height 8
select select "28"
select select "91"
select select "0"
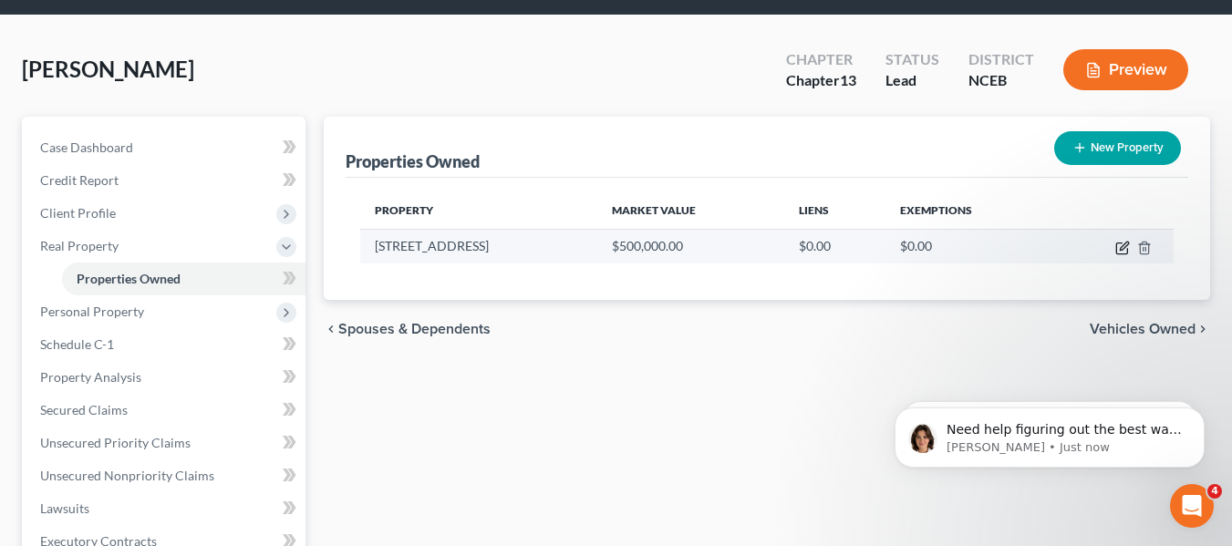
select select "0"
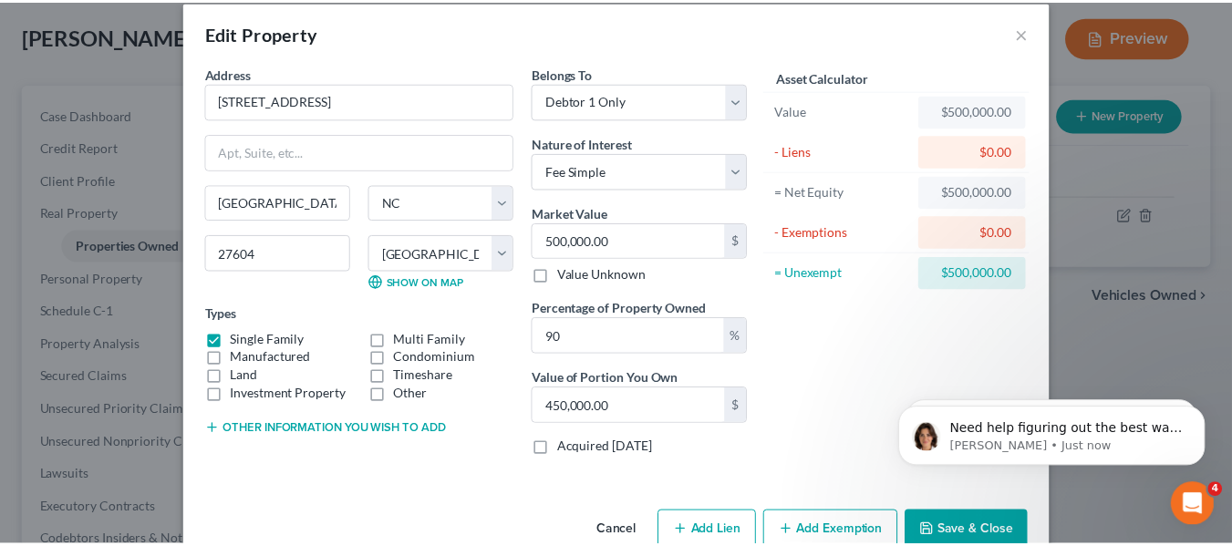
scroll to position [0, 0]
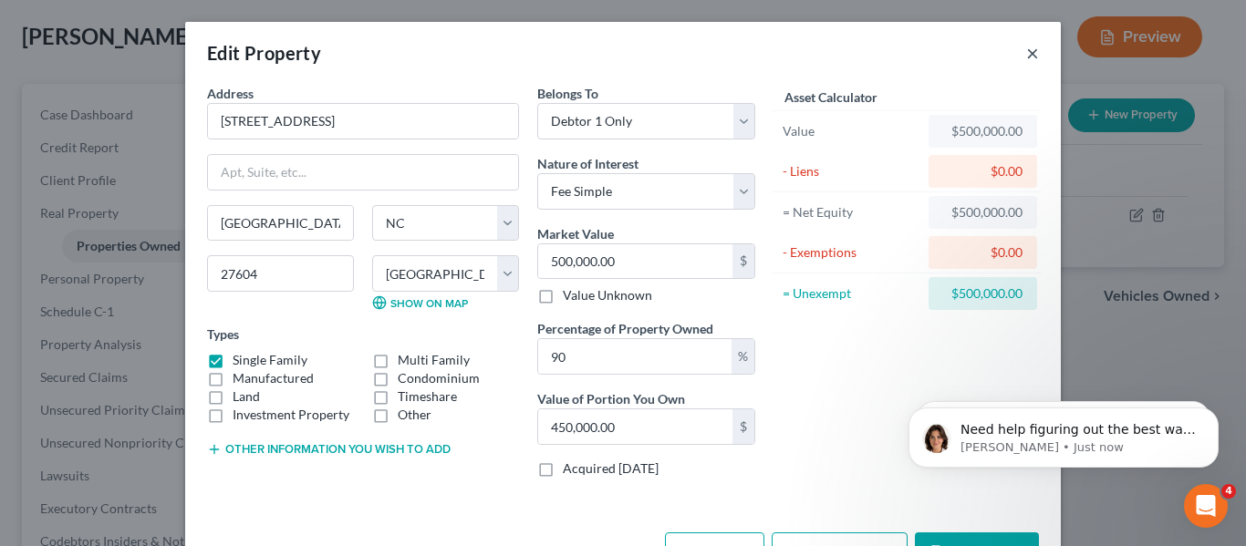
click at [1026, 54] on button "×" at bounding box center [1032, 53] width 13 height 22
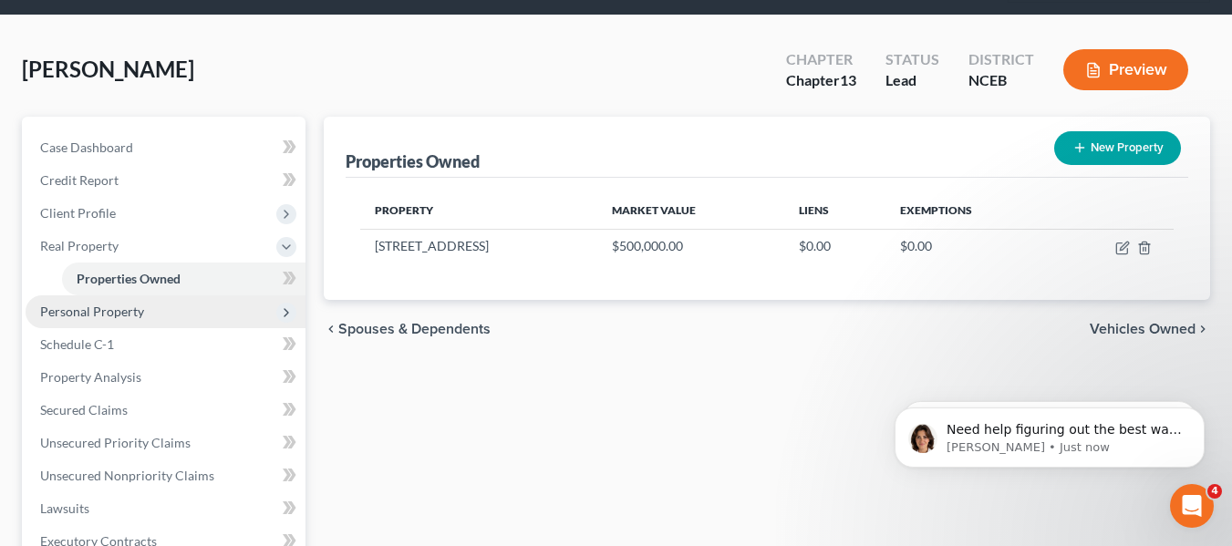
click at [118, 313] on span "Personal Property" at bounding box center [92, 312] width 104 height 16
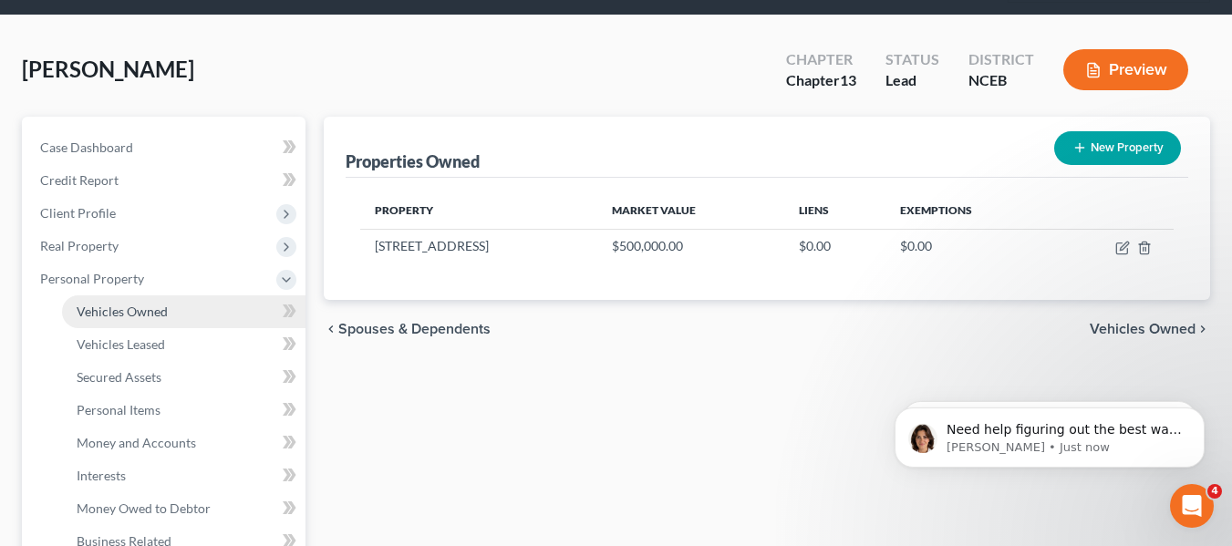
click at [177, 312] on link "Vehicles Owned" at bounding box center [184, 311] width 244 height 33
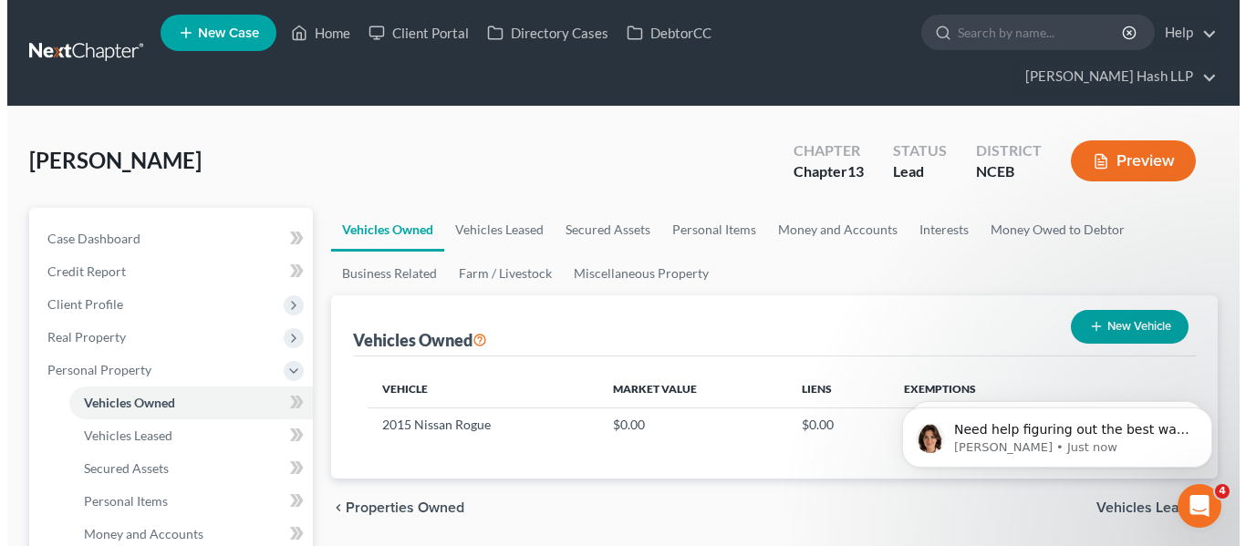
scroll to position [91, 0]
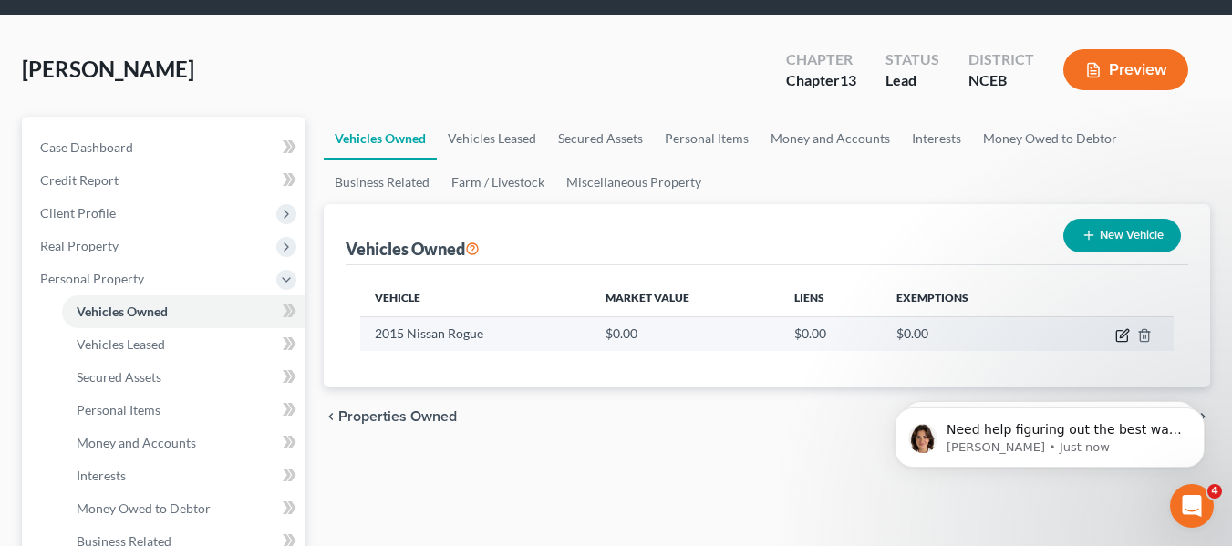
click at [1122, 337] on icon "button" at bounding box center [1122, 335] width 15 height 15
select select "0"
select select "11"
select select "2"
select select "0"
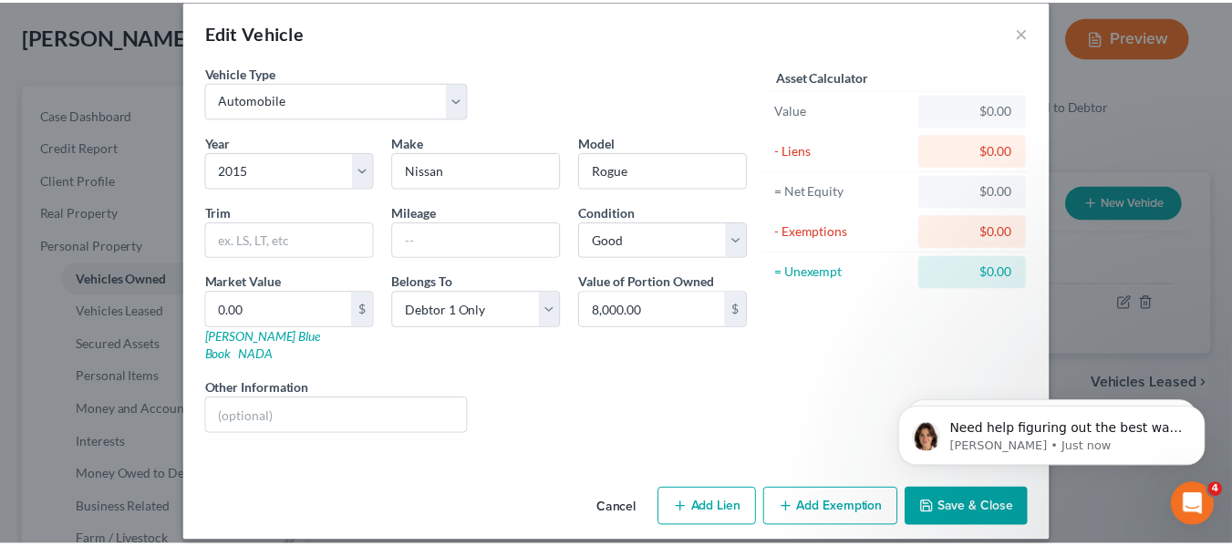
scroll to position [0, 0]
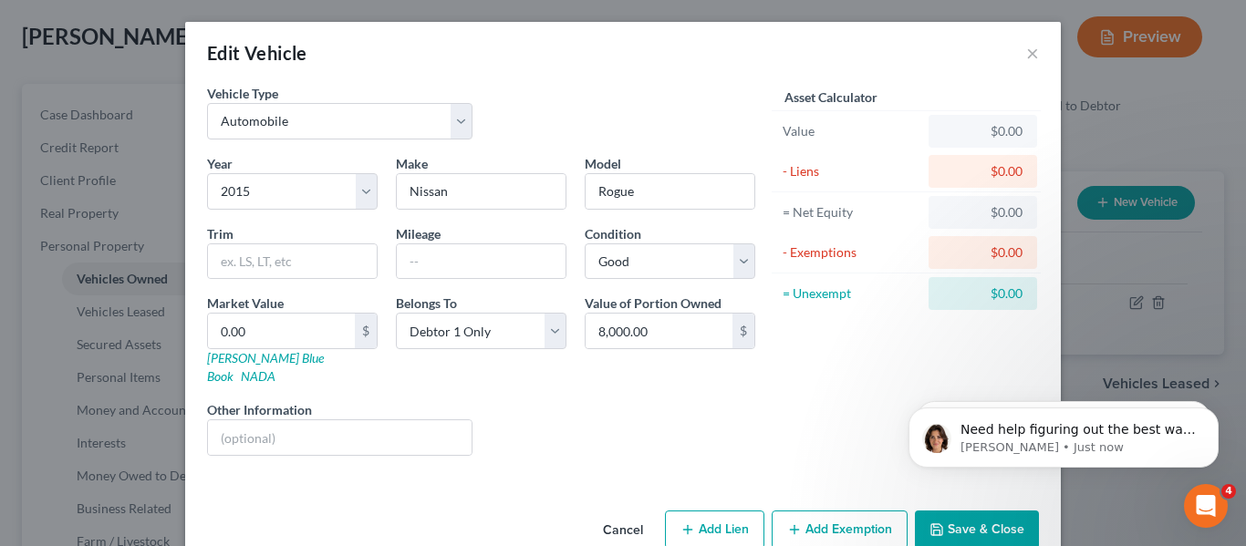
click at [1018, 58] on div "Edit Vehicle ×" at bounding box center [623, 53] width 876 height 62
click at [1026, 53] on button "×" at bounding box center [1032, 53] width 13 height 22
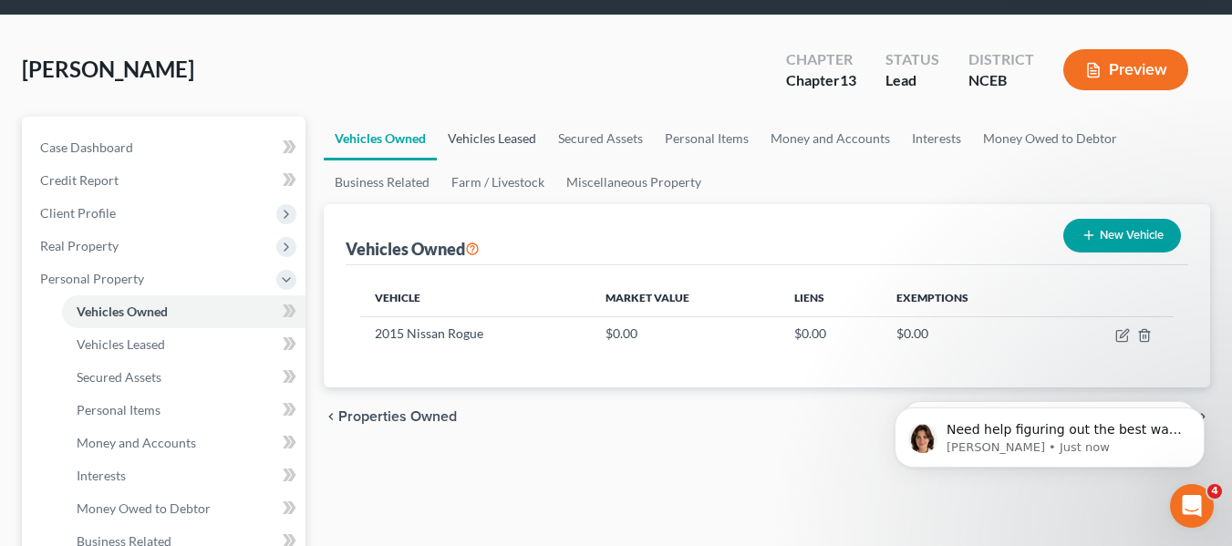
click at [497, 140] on link "Vehicles Leased" at bounding box center [492, 139] width 110 height 44
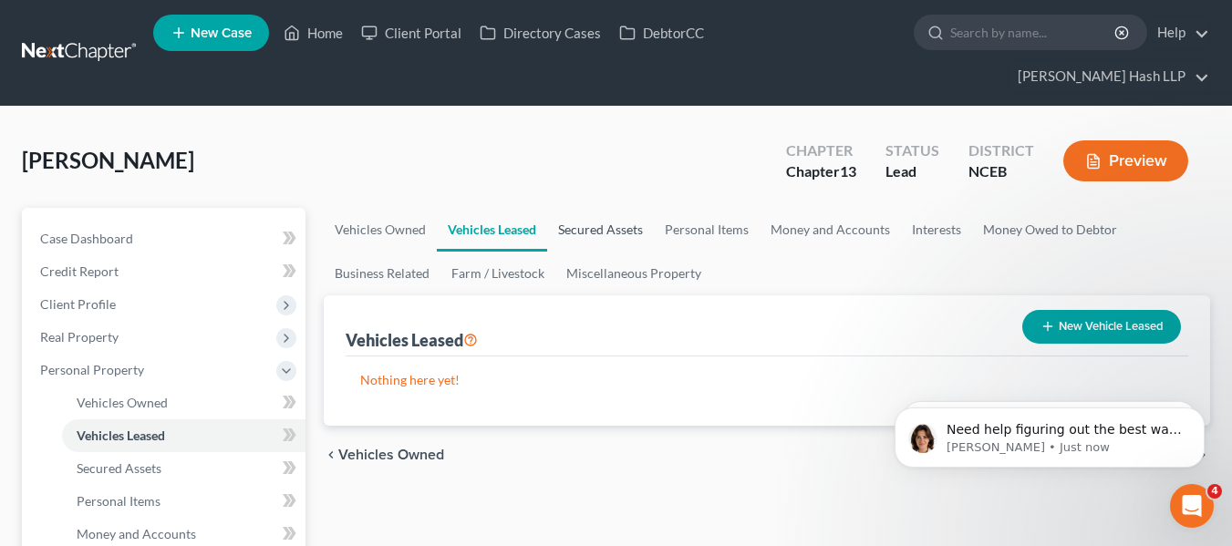
click at [649, 240] on link "Secured Assets" at bounding box center [600, 230] width 107 height 44
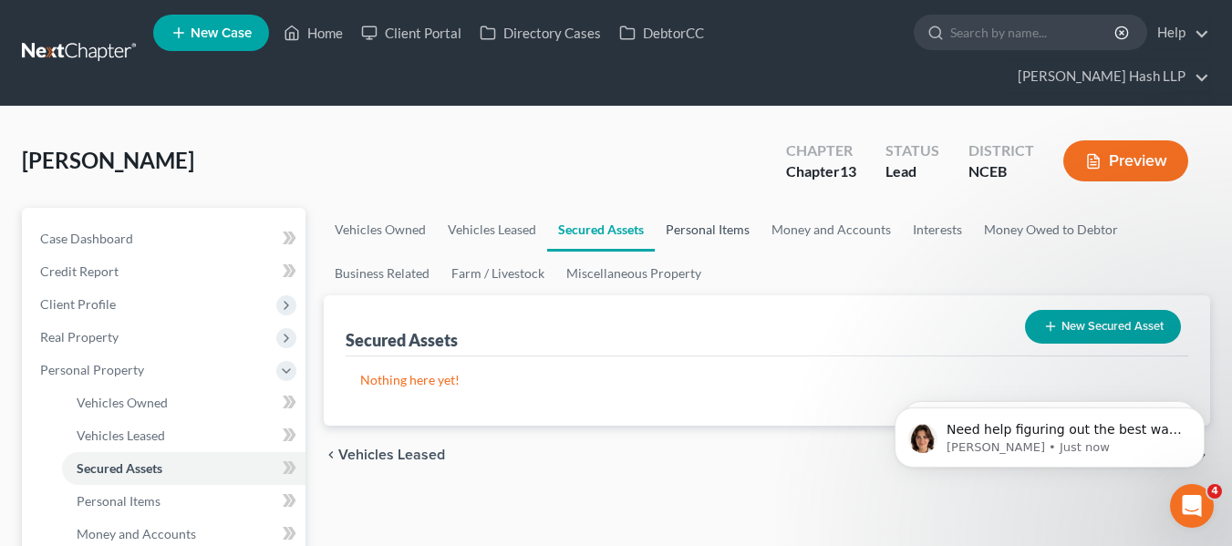
click at [710, 230] on link "Personal Items" at bounding box center [708, 230] width 106 height 44
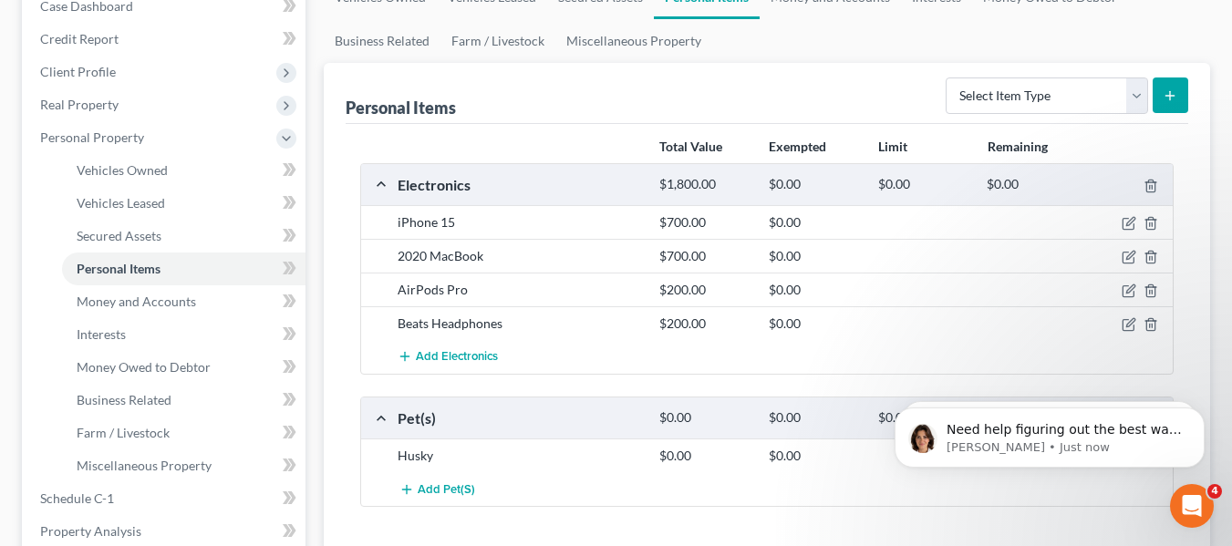
scroll to position [274, 0]
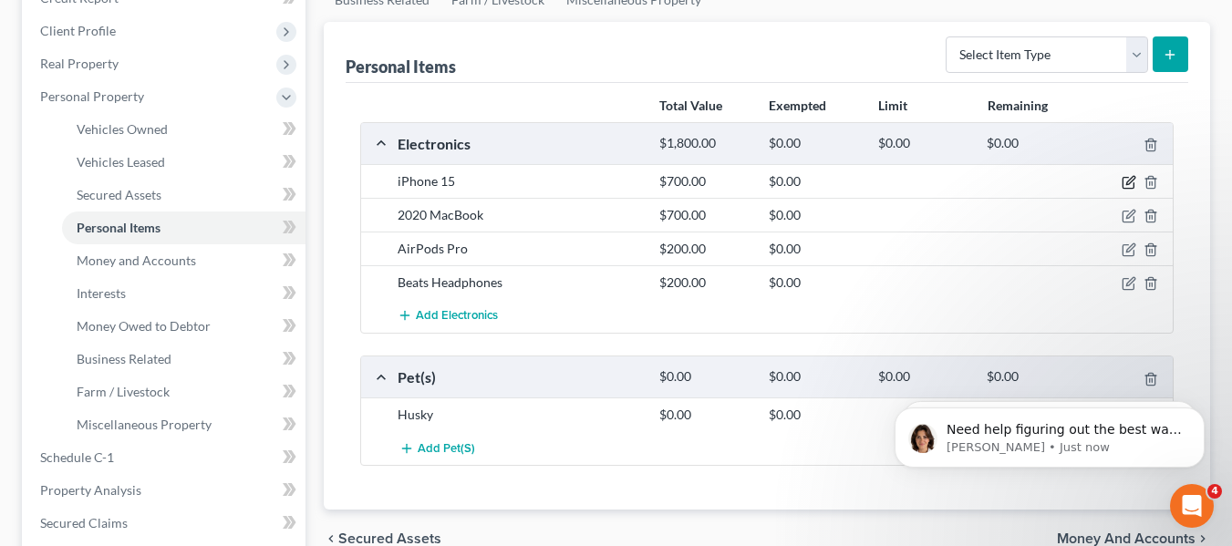
click at [1126, 177] on icon "button" at bounding box center [1129, 182] width 15 height 15
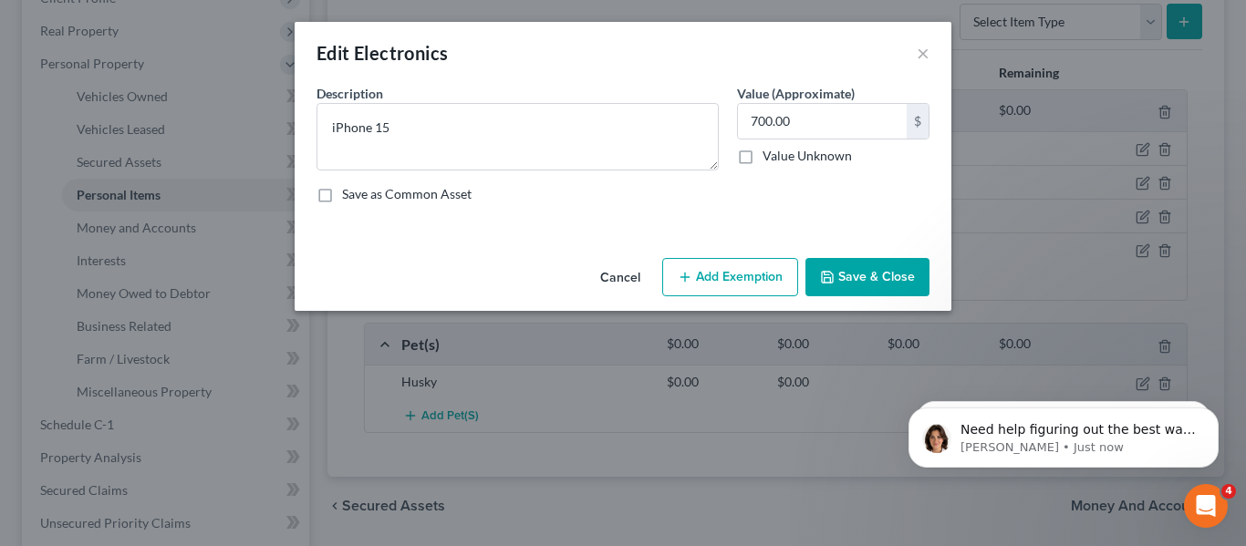
click at [465, 194] on label "Save as Common Asset" at bounding box center [407, 194] width 130 height 18
click at [361, 194] on input "Save as Common Asset" at bounding box center [355, 191] width 12 height 12
checkbox input "true"
click at [924, 274] on button "Save & Close" at bounding box center [867, 277] width 124 height 38
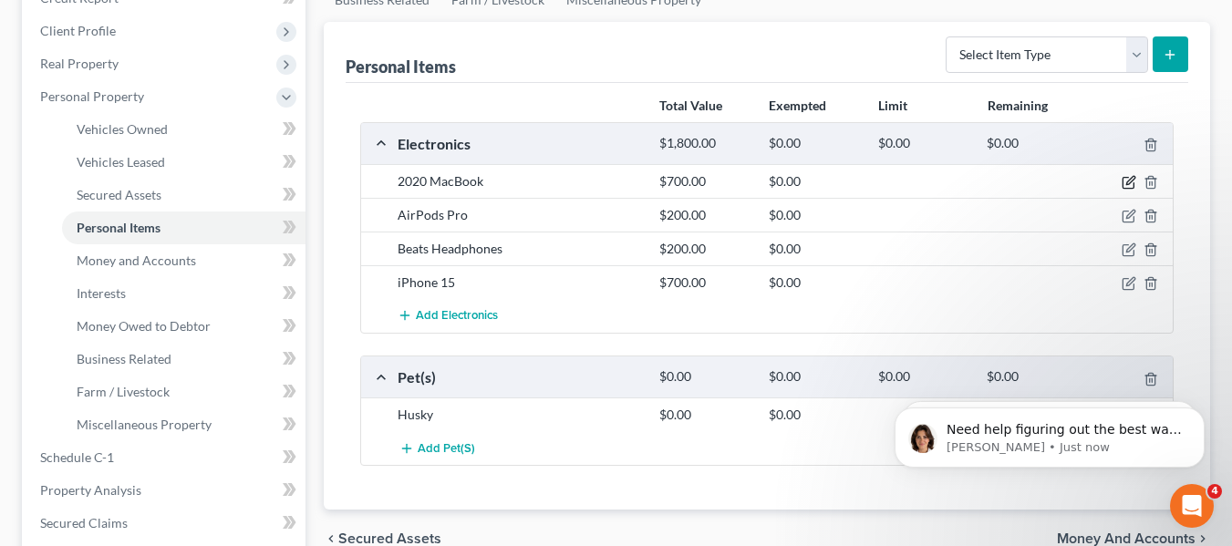
click at [1125, 184] on icon "button" at bounding box center [1129, 182] width 15 height 15
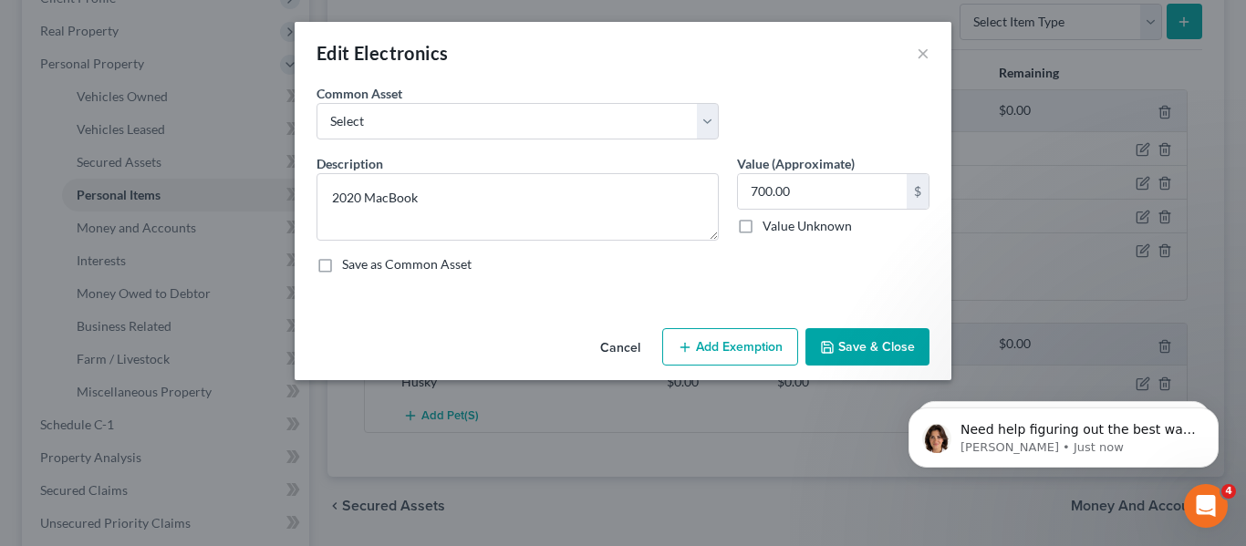
click at [437, 248] on div "Description * 2020 MacBook Value (Approximate) 700.00 $ Value Unknown Balance U…" at bounding box center [622, 221] width 631 height 134
click at [451, 263] on label "Save as Common Asset" at bounding box center [407, 264] width 130 height 18
click at [361, 263] on input "Save as Common Asset" at bounding box center [355, 261] width 12 height 12
checkbox input "true"
click at [907, 355] on button "Save & Close" at bounding box center [867, 347] width 124 height 38
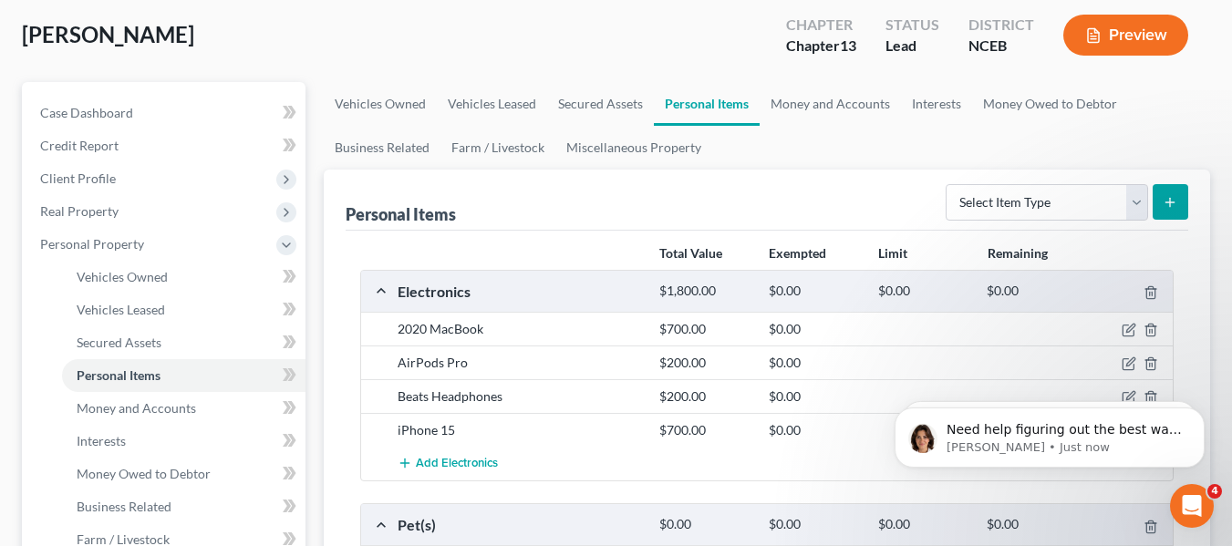
scroll to position [91, 0]
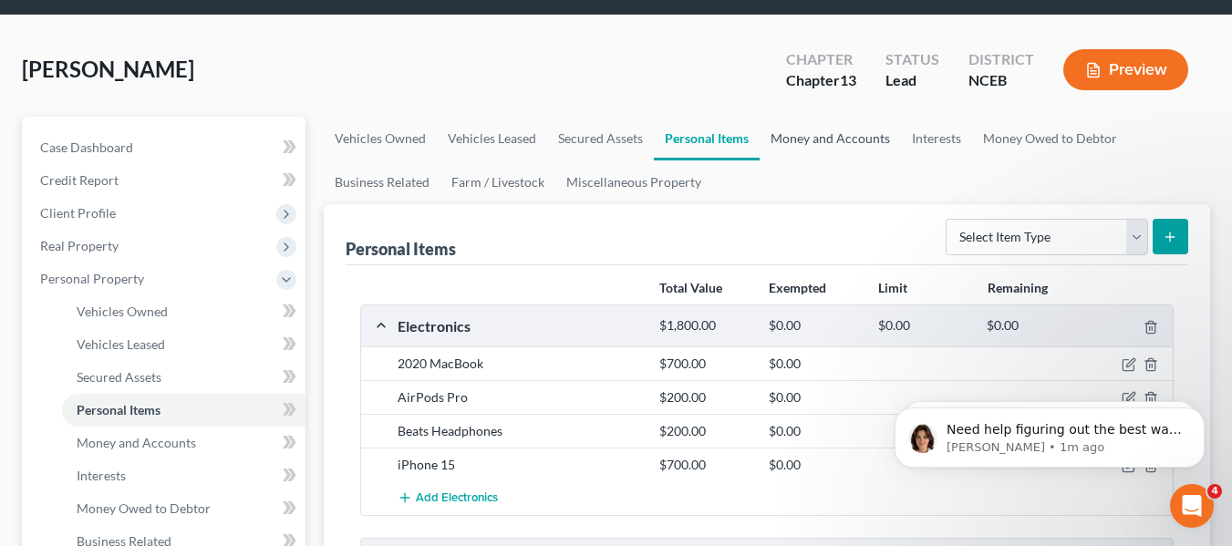
click at [811, 142] on link "Money and Accounts" at bounding box center [830, 139] width 141 height 44
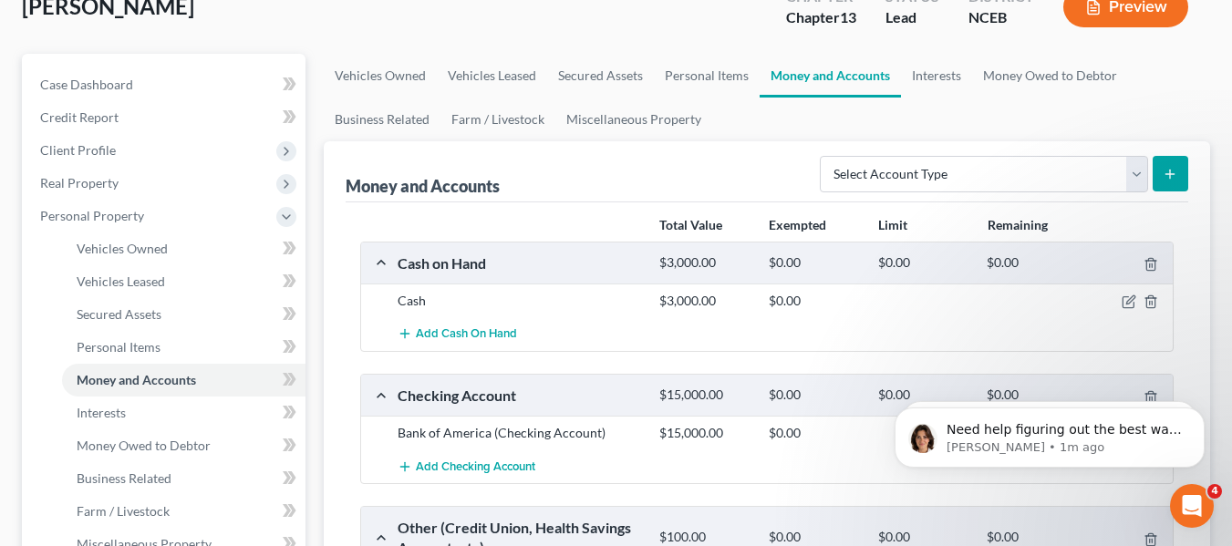
scroll to position [274, 0]
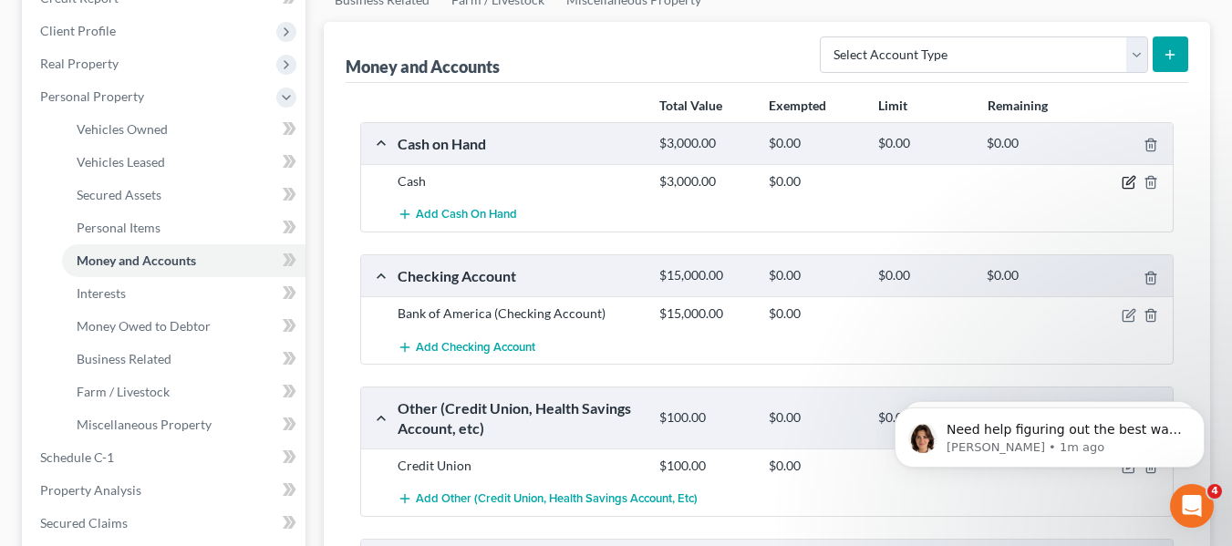
click at [1124, 186] on icon "button" at bounding box center [1129, 182] width 15 height 15
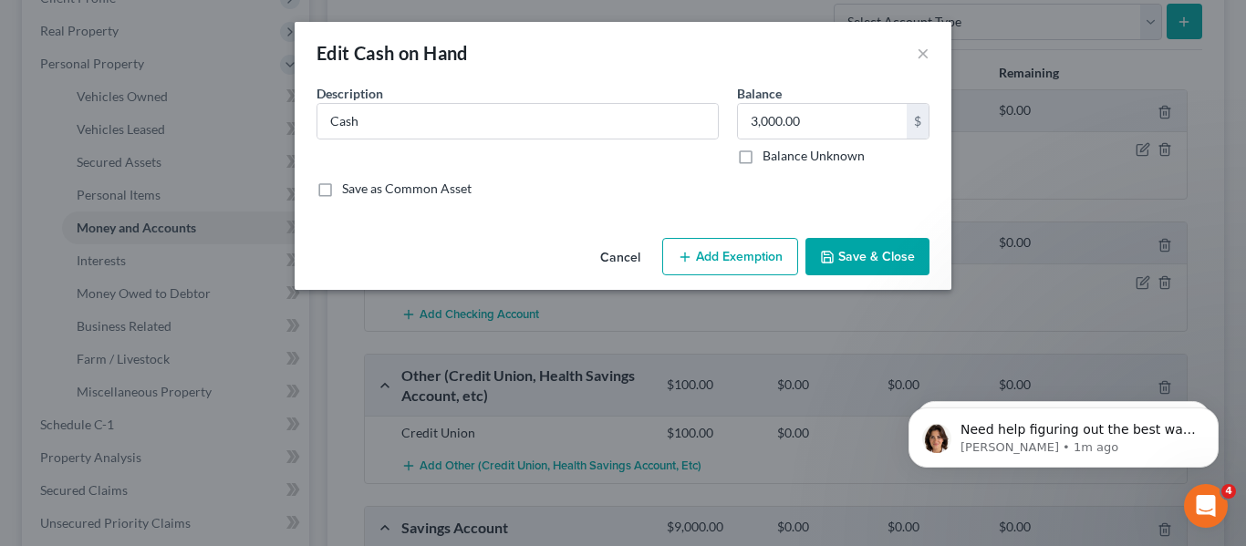
click at [472, 188] on div "Save as Common Asset" at bounding box center [622, 189] width 613 height 18
click at [451, 185] on label "Save as Common Asset" at bounding box center [407, 189] width 130 height 18
click at [361, 185] on input "Save as Common Asset" at bounding box center [355, 186] width 12 height 12
checkbox input "true"
click at [906, 264] on button "Save & Close" at bounding box center [867, 257] width 124 height 38
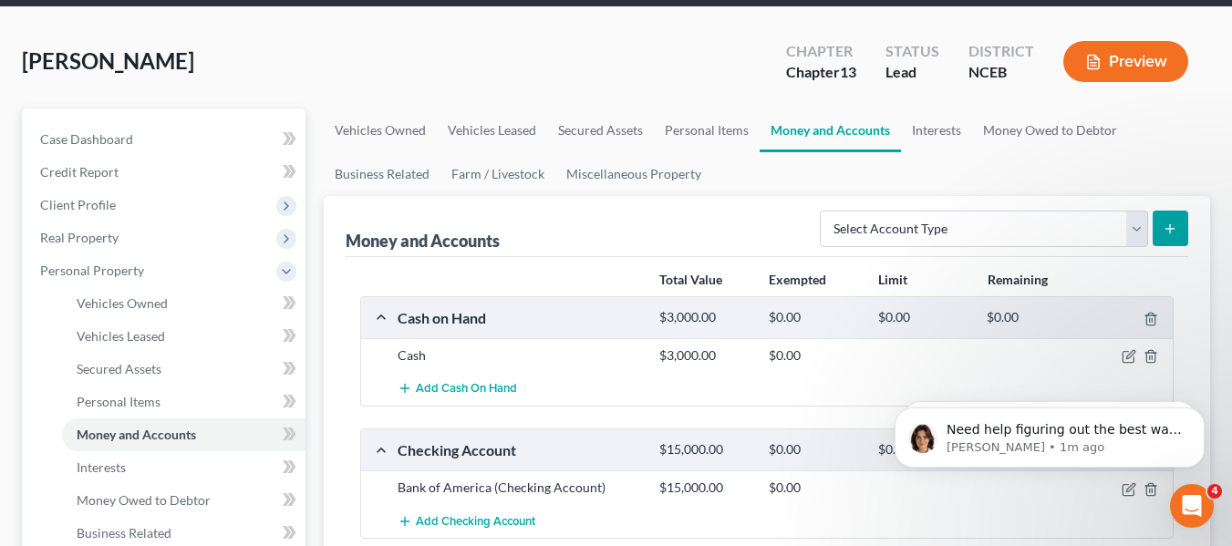
scroll to position [91, 0]
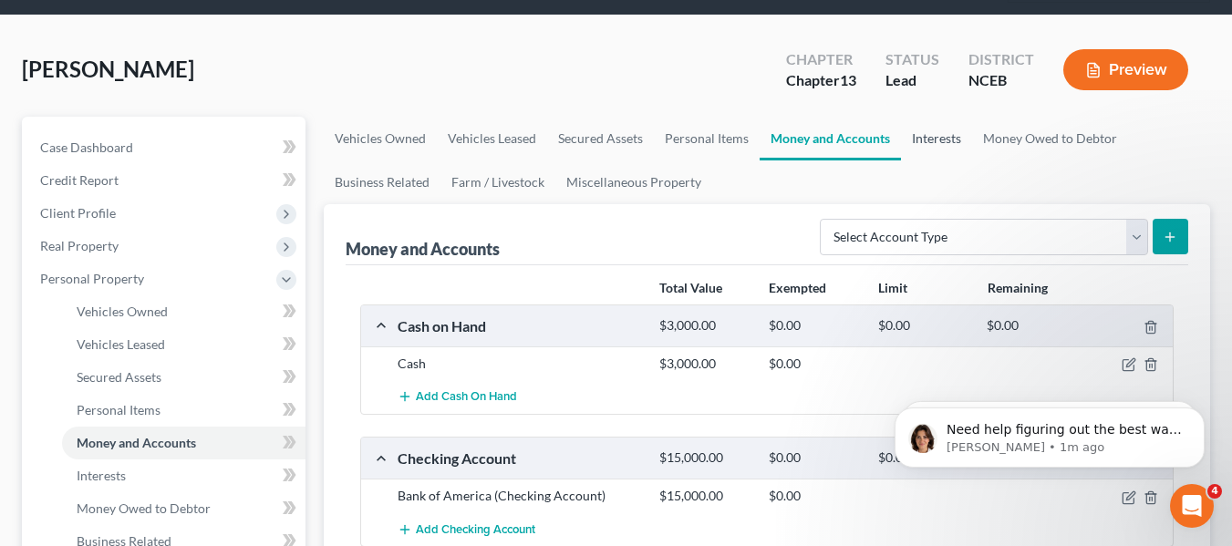
click at [929, 140] on link "Interests" at bounding box center [936, 139] width 71 height 44
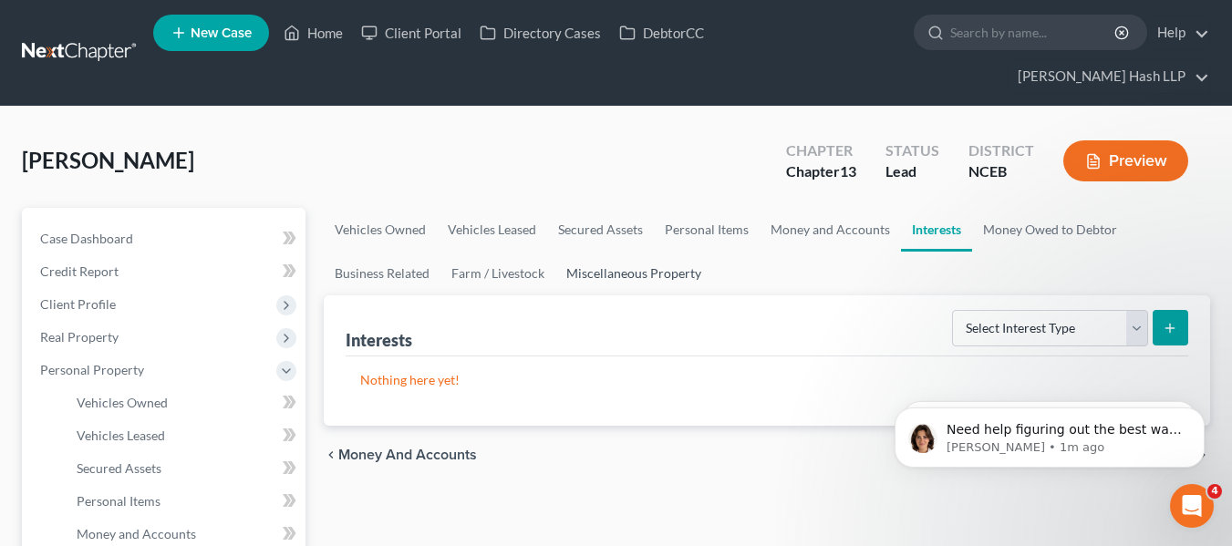
click at [634, 263] on link "Miscellaneous Property" at bounding box center [633, 274] width 157 height 44
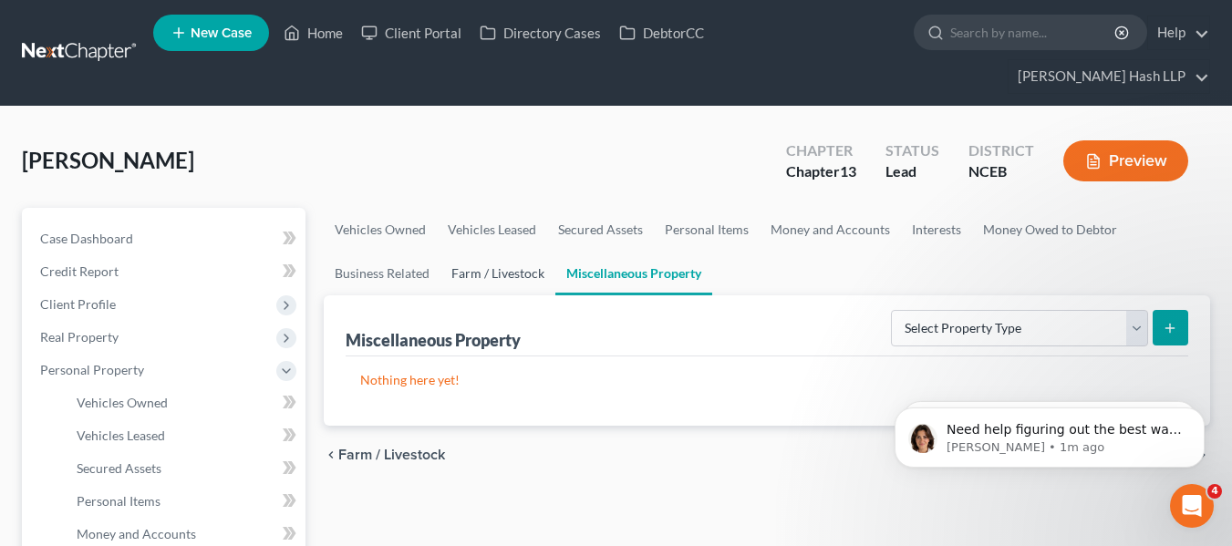
click at [524, 263] on link "Farm / Livestock" at bounding box center [498, 274] width 115 height 44
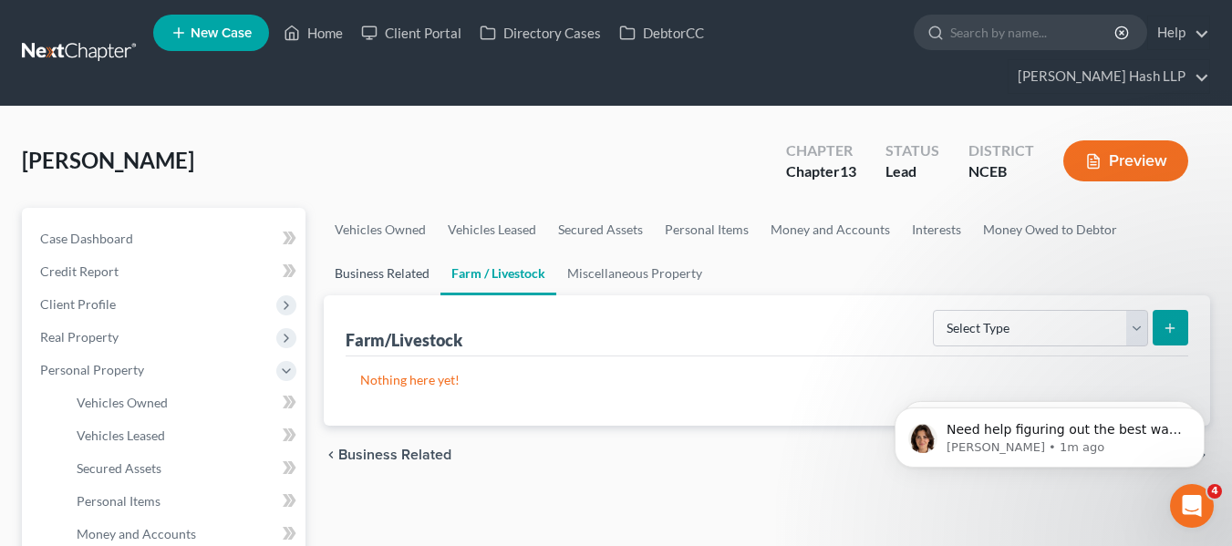
click at [433, 275] on link "Business Related" at bounding box center [382, 274] width 117 height 44
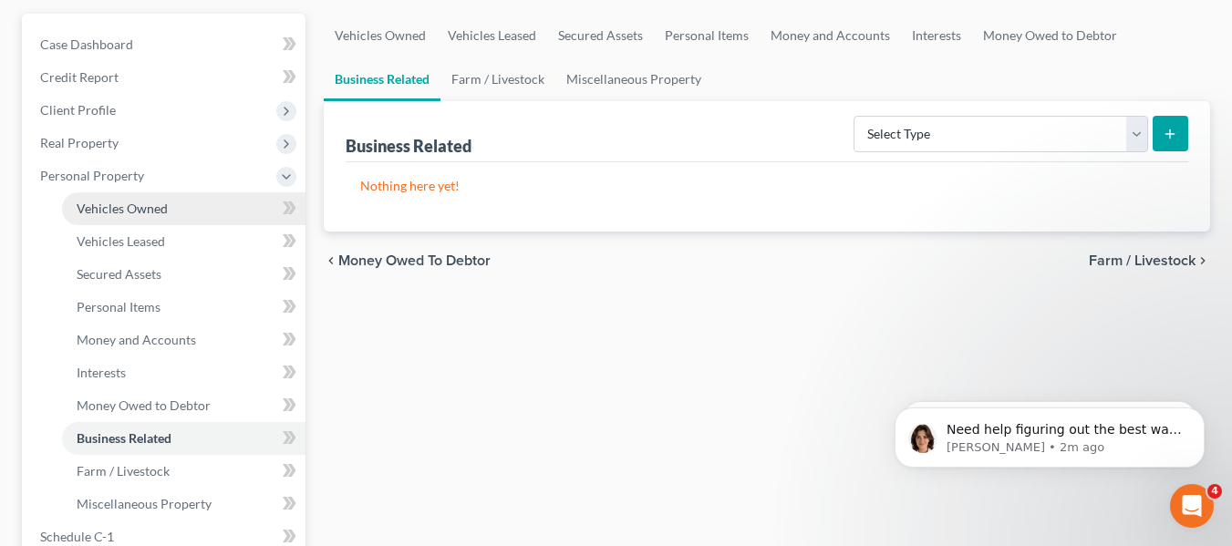
scroll to position [365, 0]
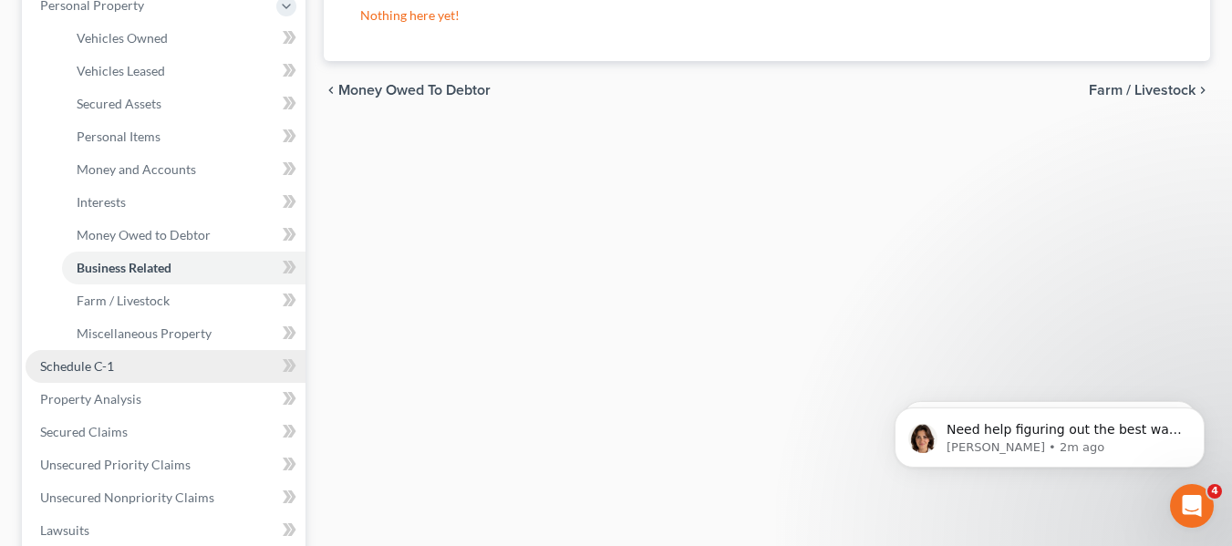
click at [161, 373] on link "Schedule C-1" at bounding box center [166, 366] width 280 height 33
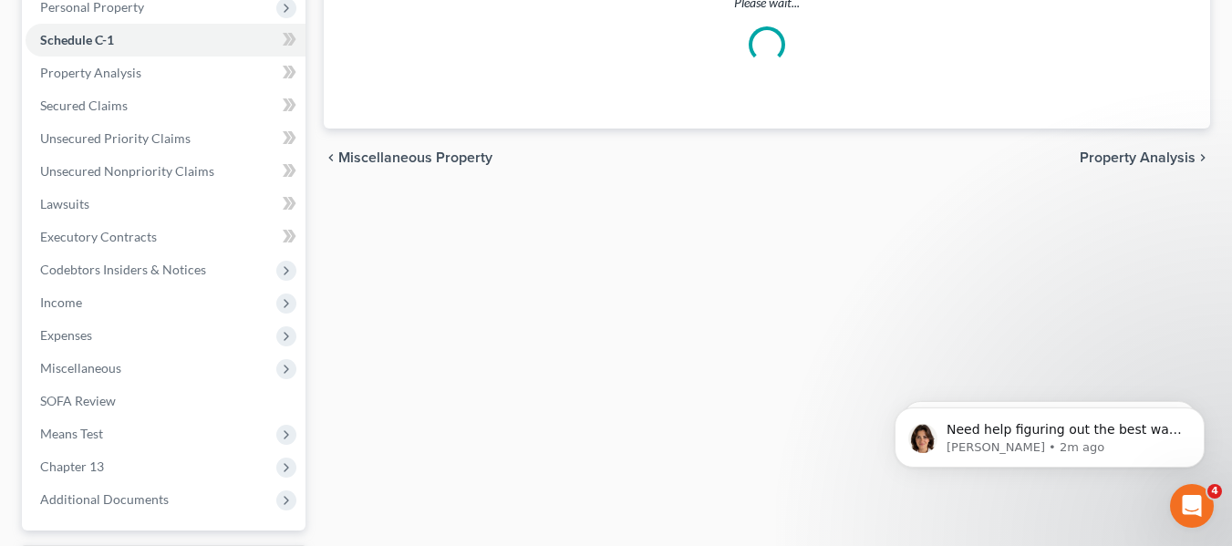
scroll to position [274, 0]
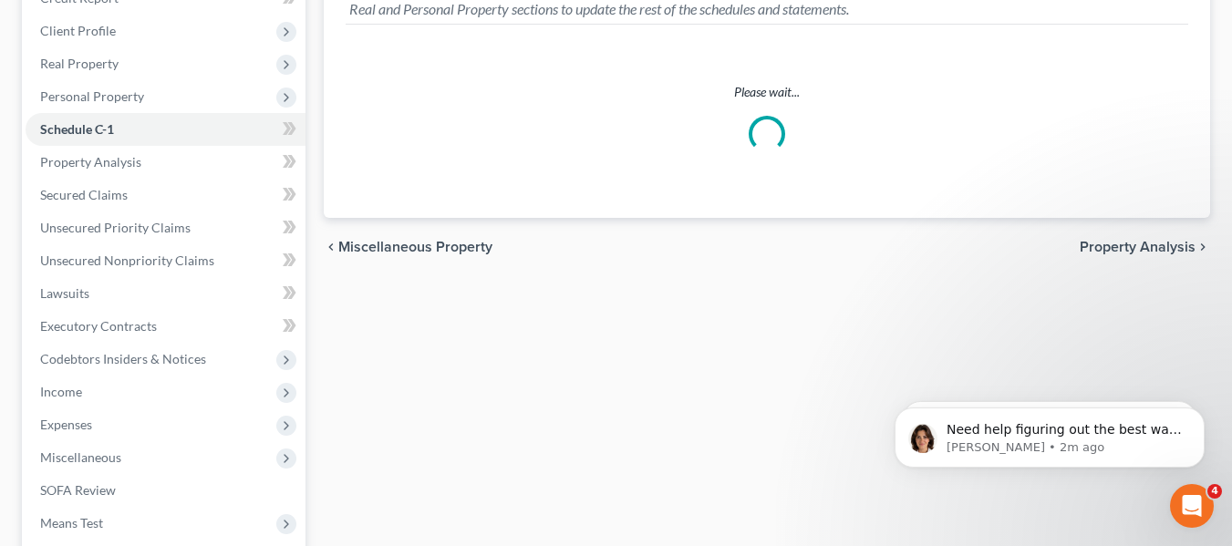
select select "Raleigh"
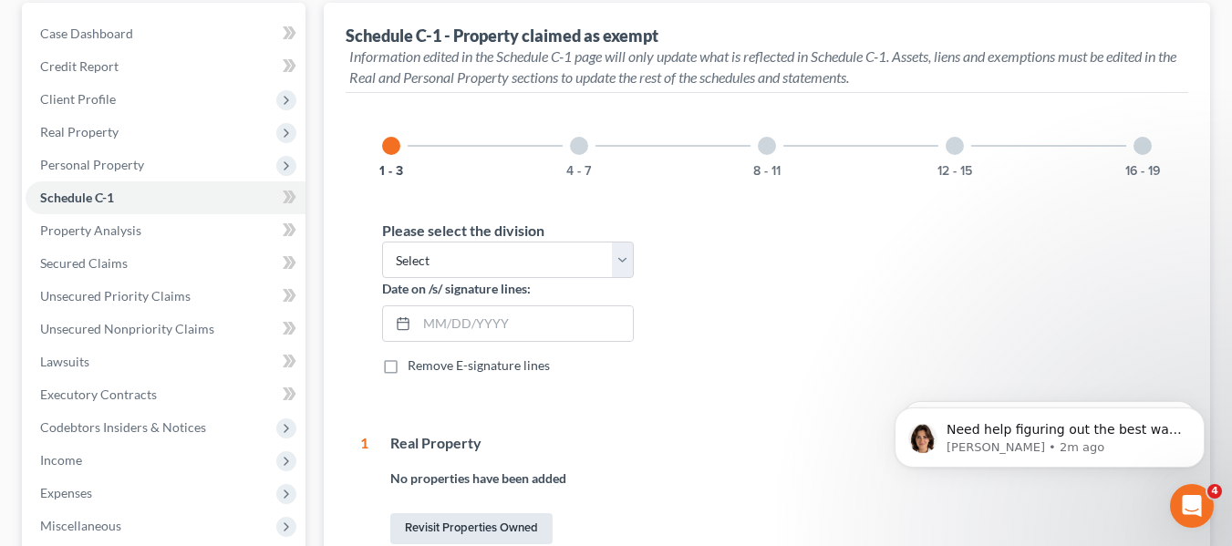
scroll to position [170, 0]
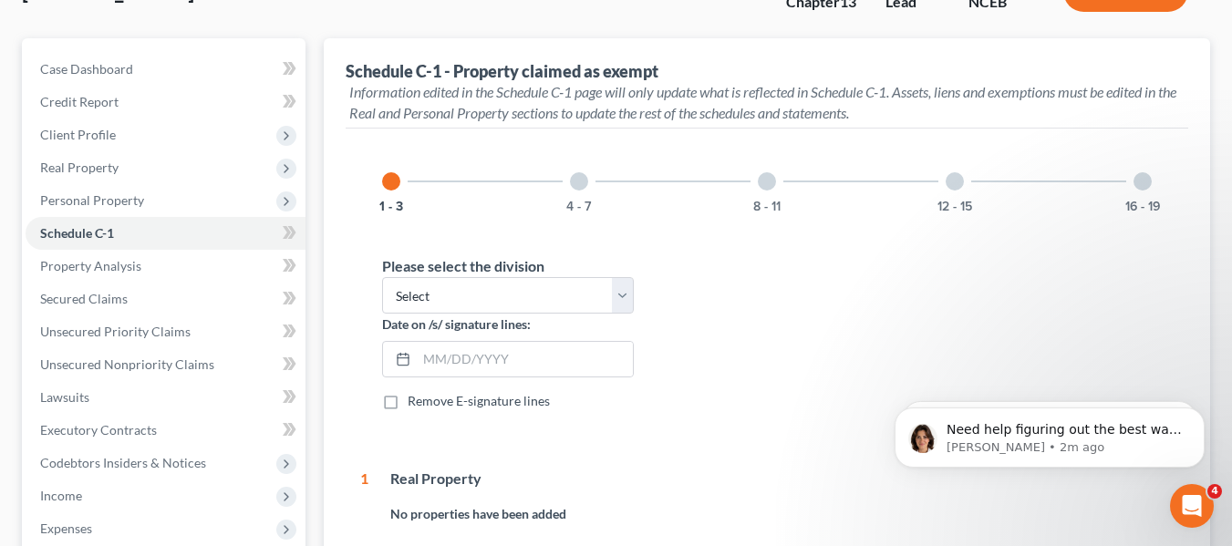
click at [578, 179] on div at bounding box center [579, 181] width 18 height 18
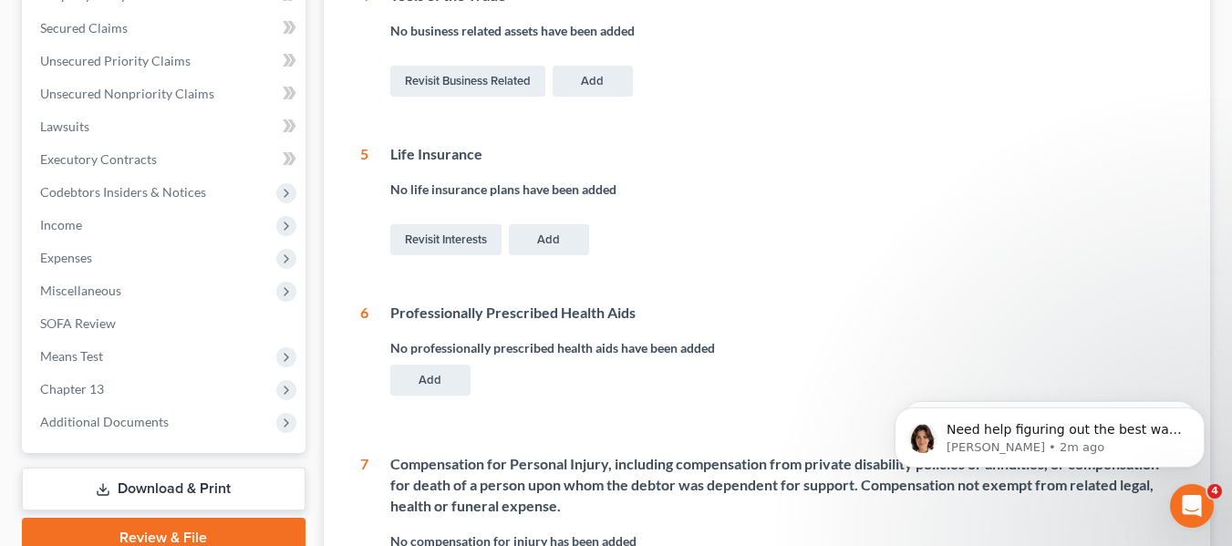
scroll to position [78, 0]
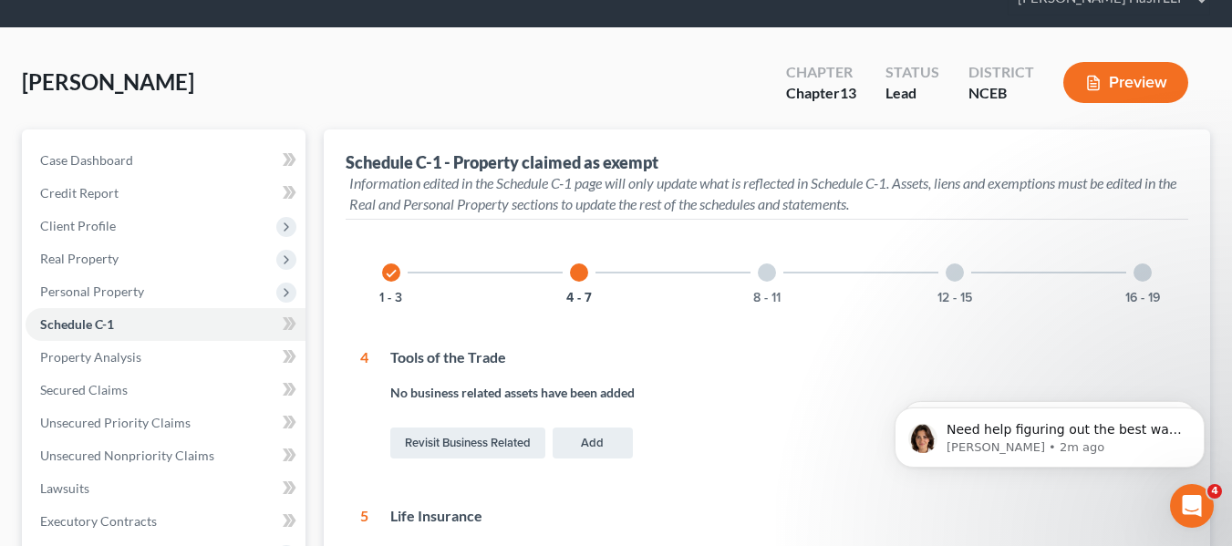
click at [408, 271] on div "check 1 - 3" at bounding box center [391, 273] width 62 height 62
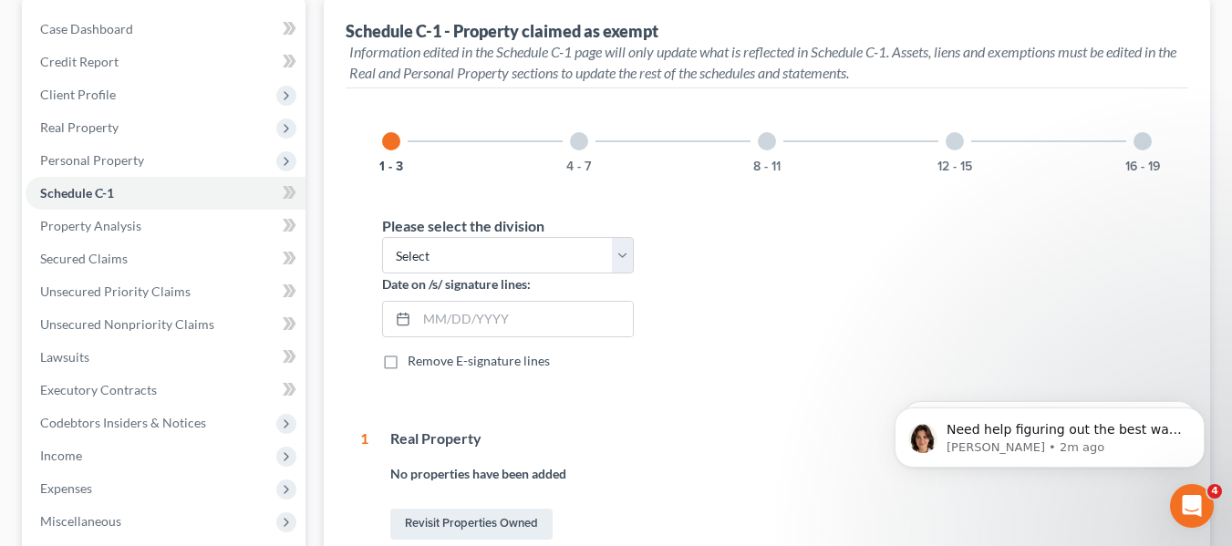
scroll to position [170, 0]
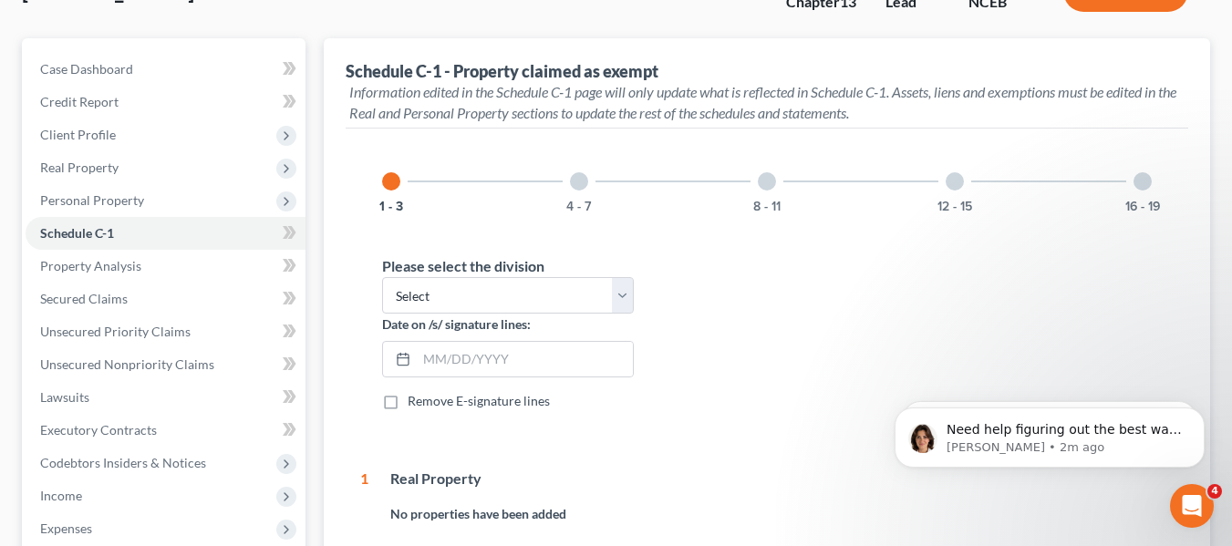
click at [772, 190] on div "8 - 11" at bounding box center [767, 181] width 62 height 62
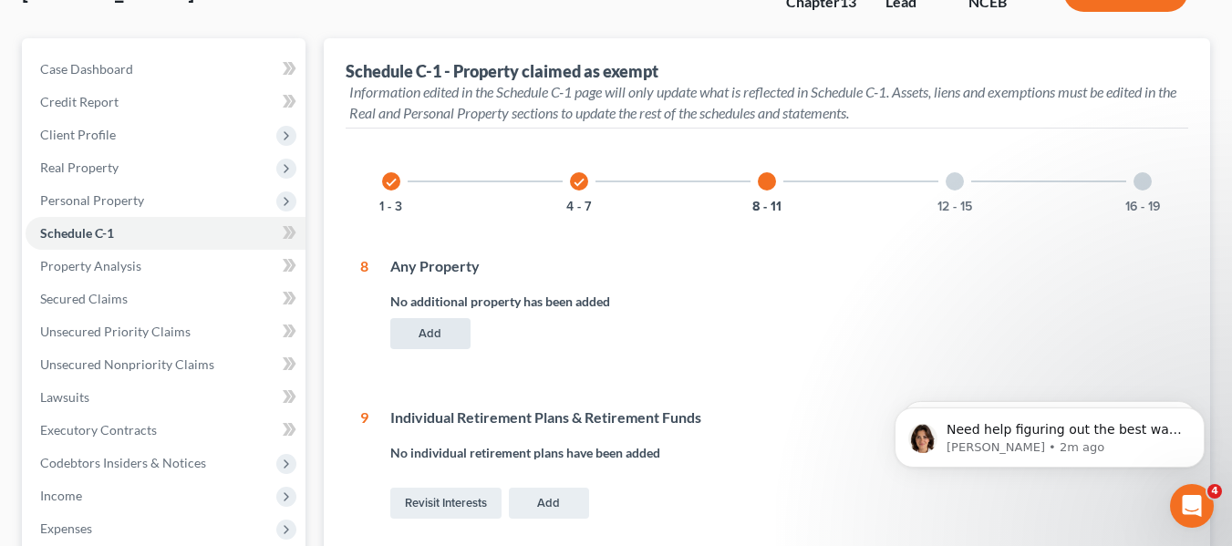
click at [449, 325] on button "Add" at bounding box center [430, 333] width 80 height 31
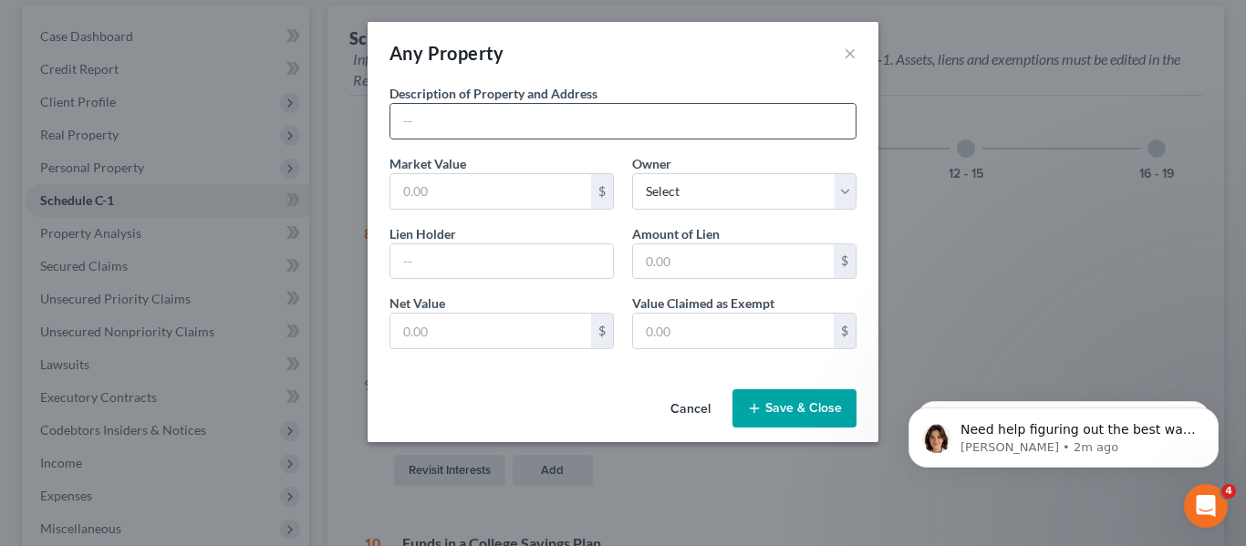
click at [679, 126] on input "text" at bounding box center [622, 121] width 465 height 35
type input "123 Main St"
click at [583, 179] on input "text" at bounding box center [490, 191] width 201 height 35
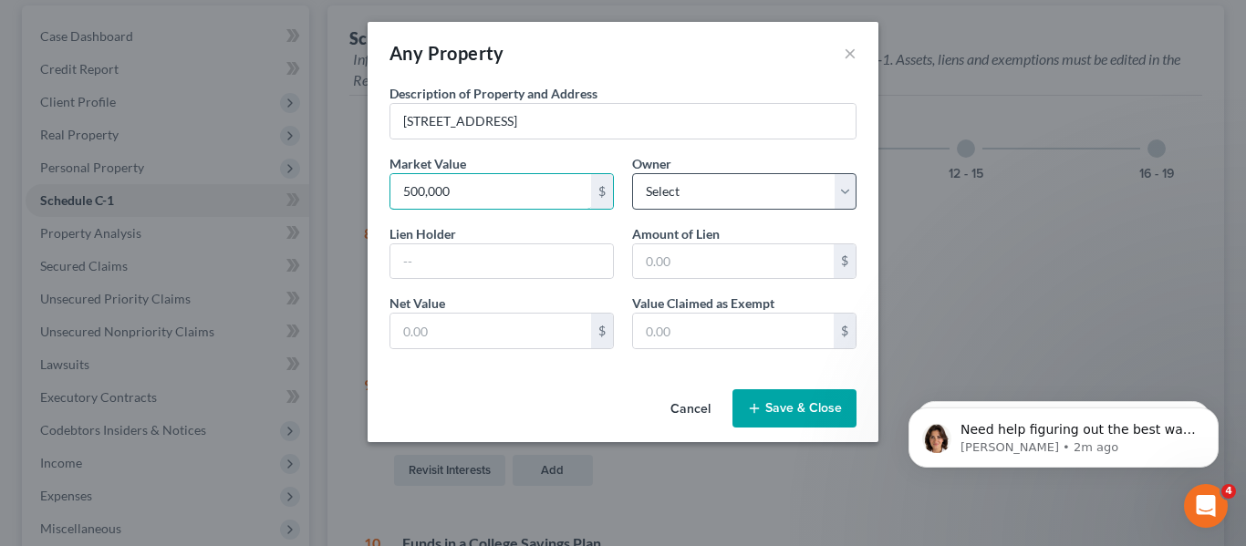
type input "500,000"
click at [843, 201] on select "Select Debtor 1 Debtor 2 Joint" at bounding box center [744, 191] width 224 height 36
select select "D1"
click at [632, 173] on select "Select Debtor 1 Debtor 2 Joint" at bounding box center [744, 191] width 224 height 36
click at [513, 255] on input "text" at bounding box center [501, 261] width 223 height 35
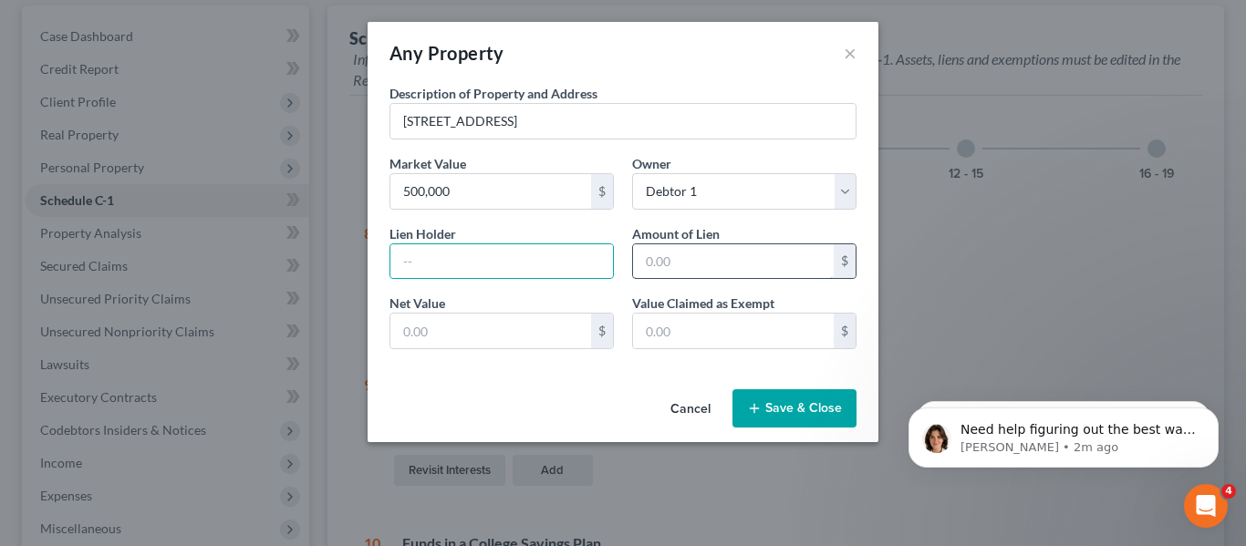
click at [678, 275] on input "text" at bounding box center [733, 261] width 201 height 35
click at [569, 334] on input "text" at bounding box center [490, 331] width 201 height 35
click at [833, 426] on button "Save & Close" at bounding box center [794, 408] width 124 height 38
select select
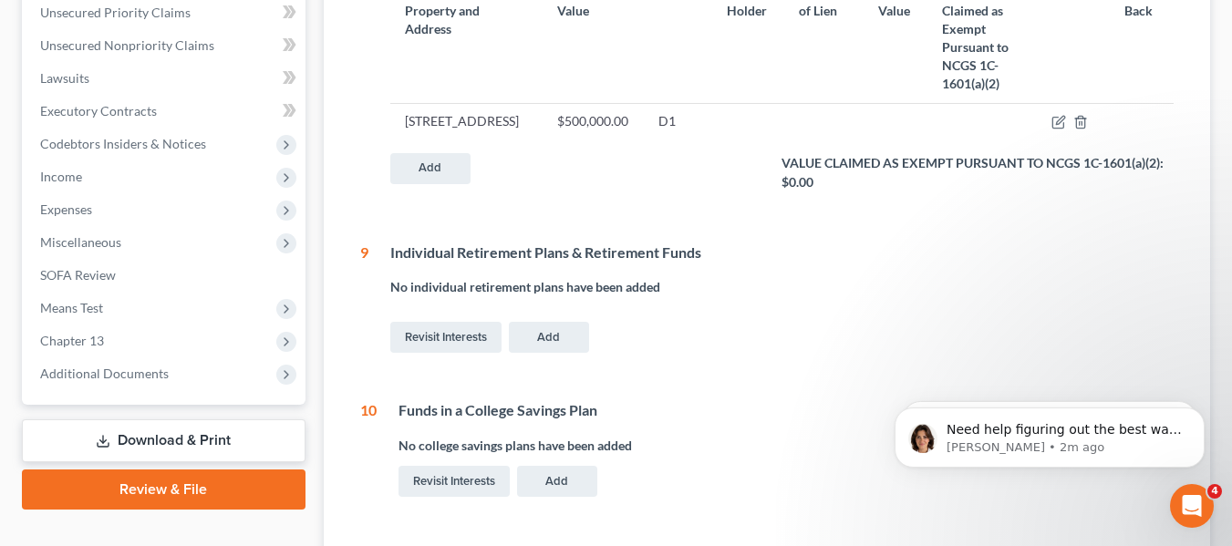
scroll to position [0, 0]
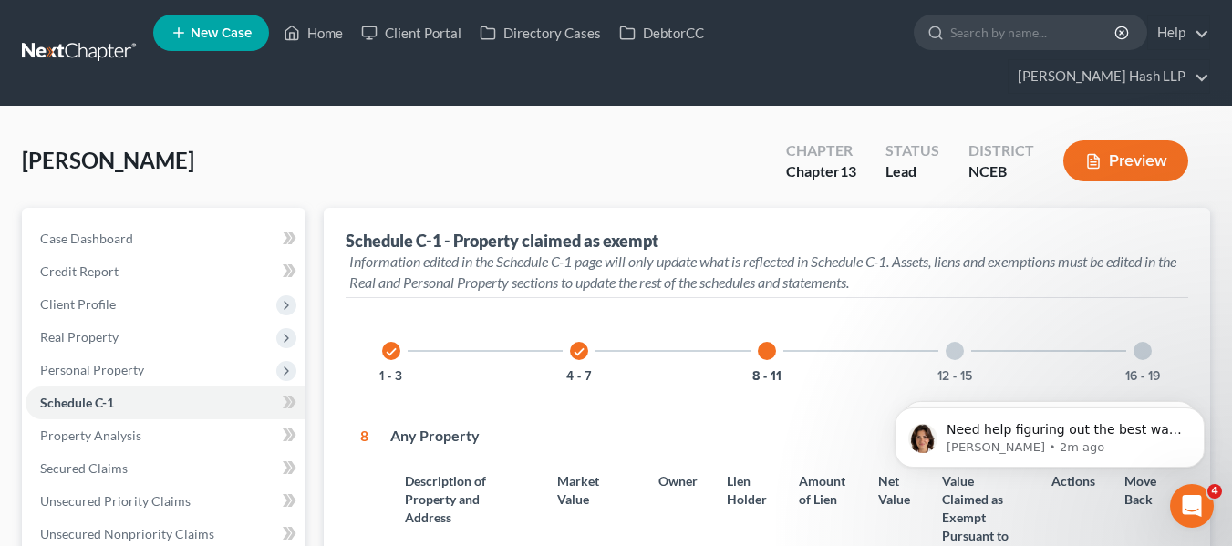
click at [947, 353] on div at bounding box center [955, 351] width 18 height 18
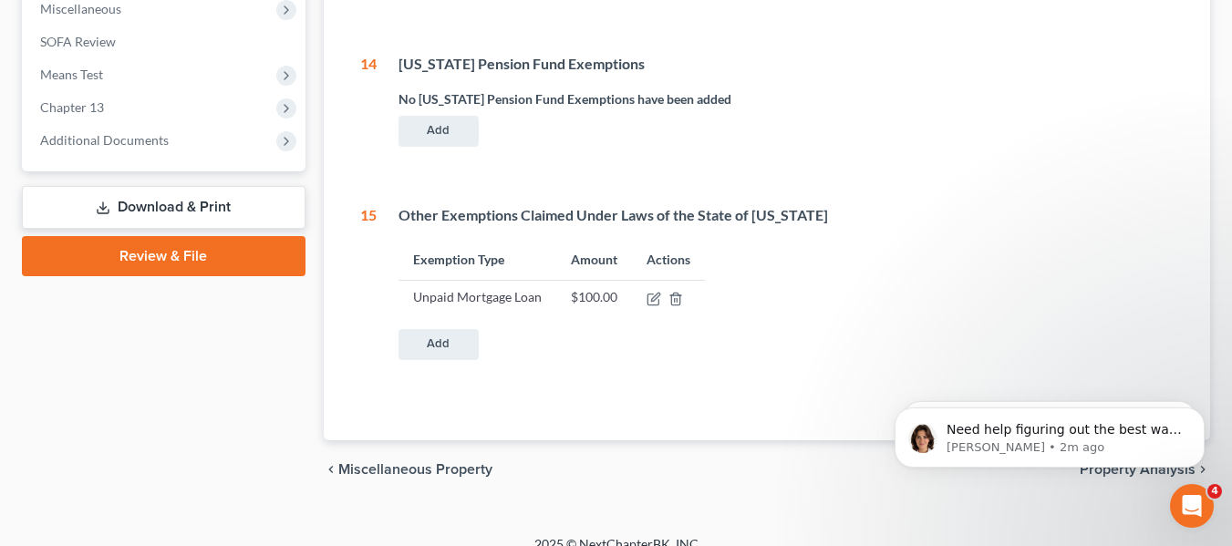
scroll to position [730, 0]
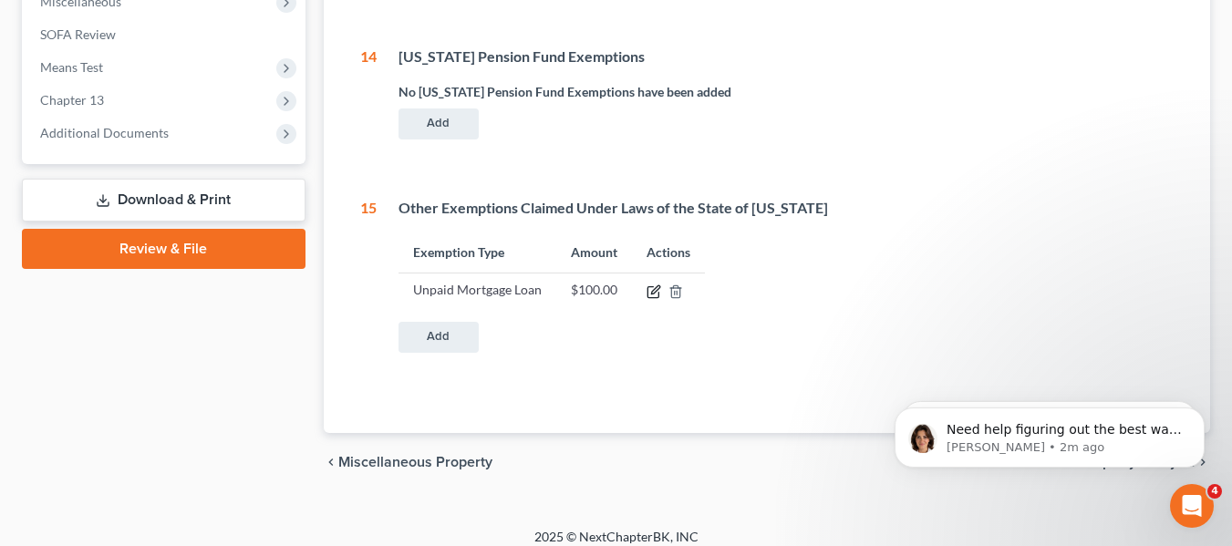
click at [649, 297] on icon "button" at bounding box center [653, 291] width 11 height 11
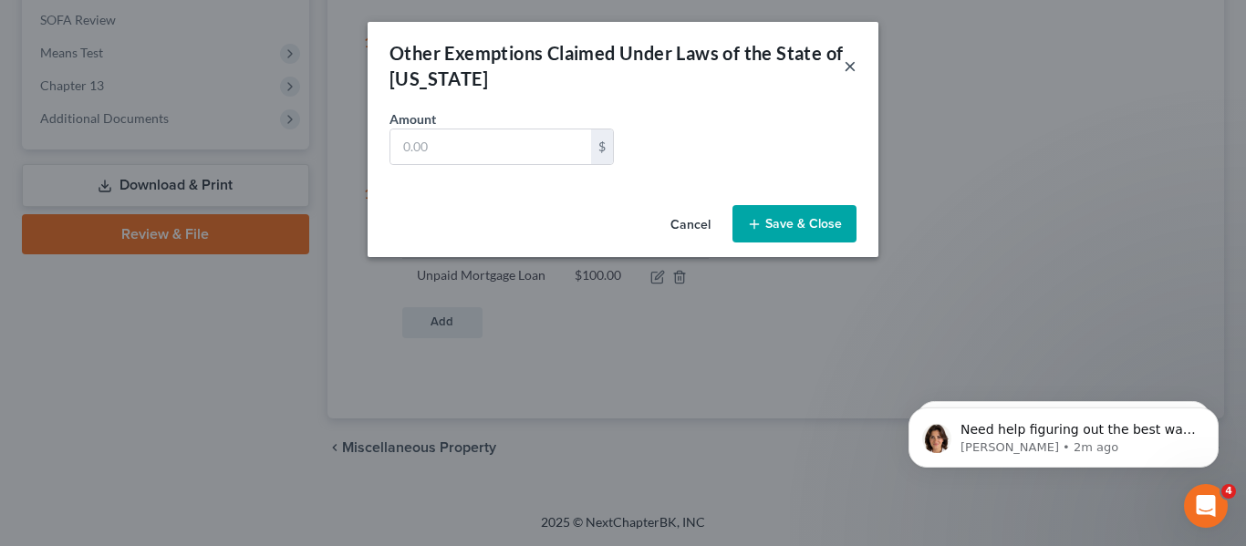
click at [854, 60] on button "×" at bounding box center [850, 66] width 13 height 22
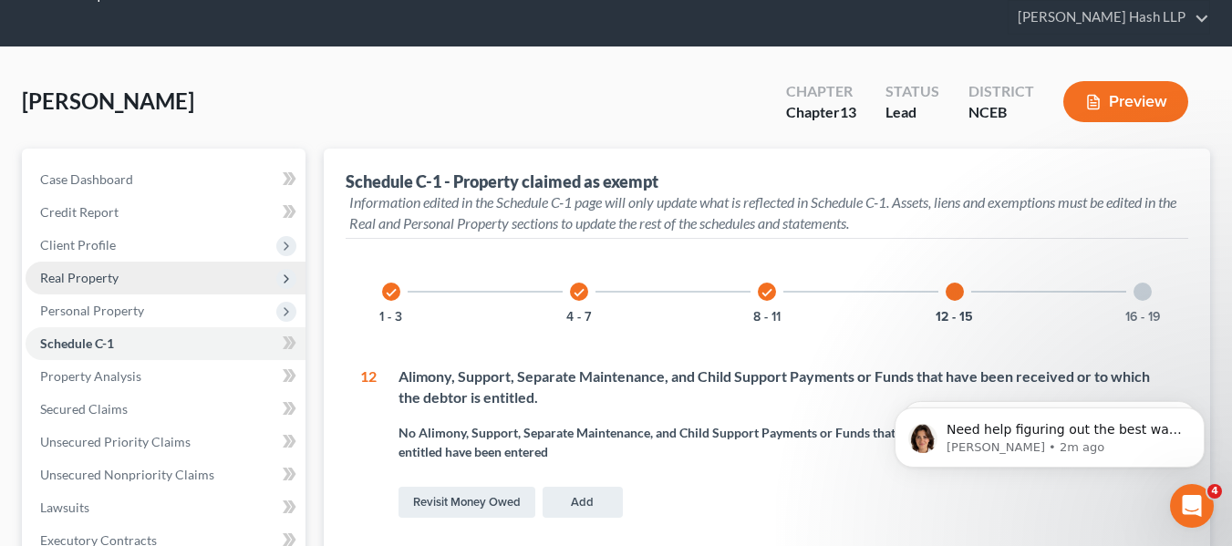
scroll to position [91, 0]
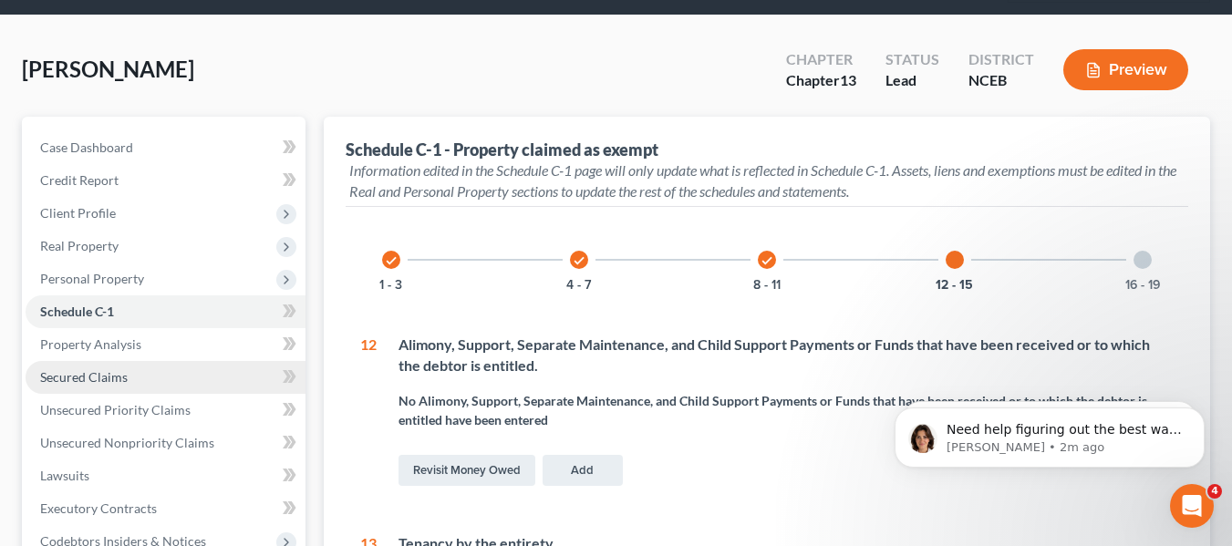
click at [158, 378] on link "Secured Claims" at bounding box center [166, 377] width 280 height 33
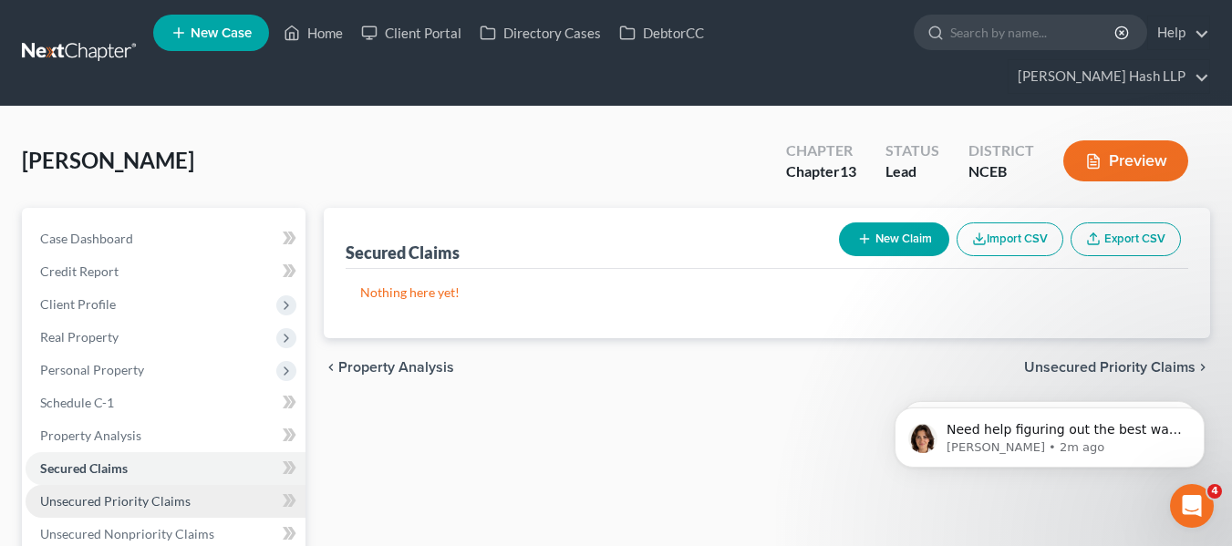
click at [130, 502] on span "Unsecured Priority Claims" at bounding box center [115, 501] width 150 height 16
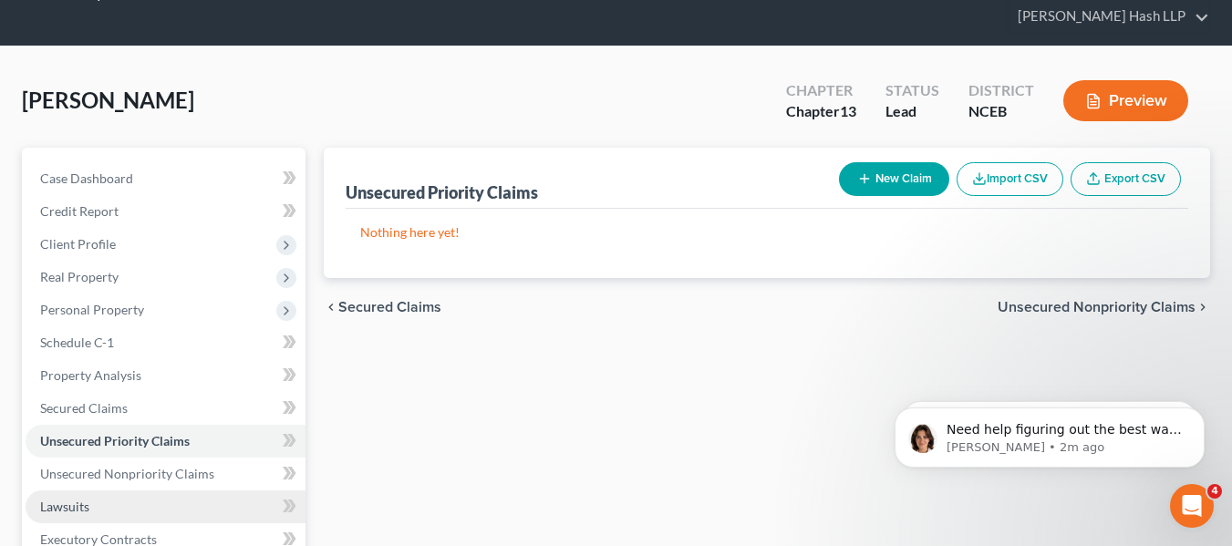
scroll to position [91, 0]
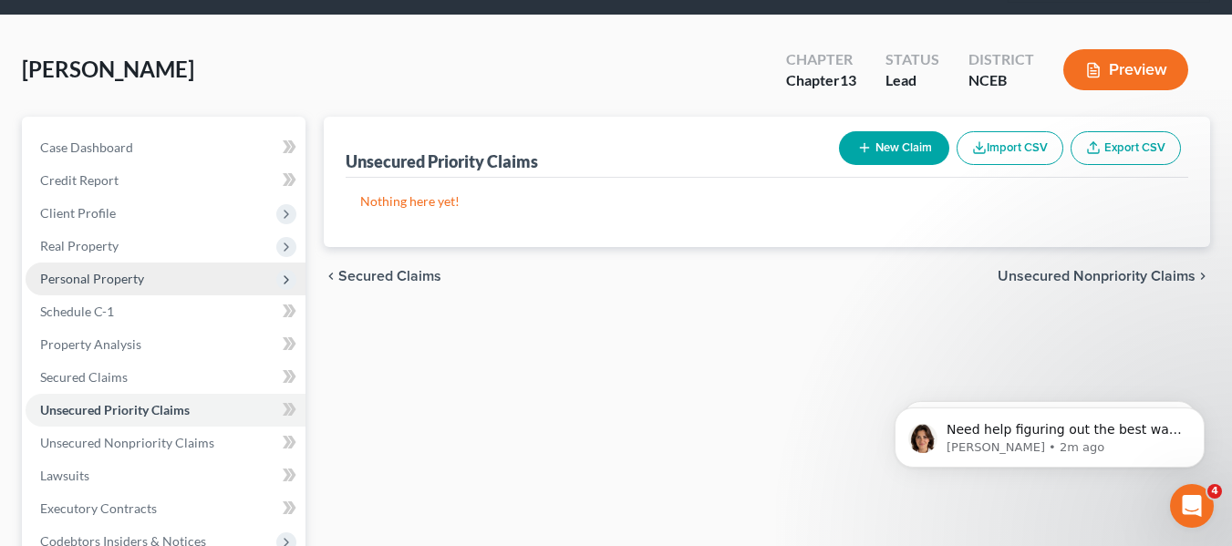
click at [151, 276] on span "Personal Property" at bounding box center [166, 279] width 280 height 33
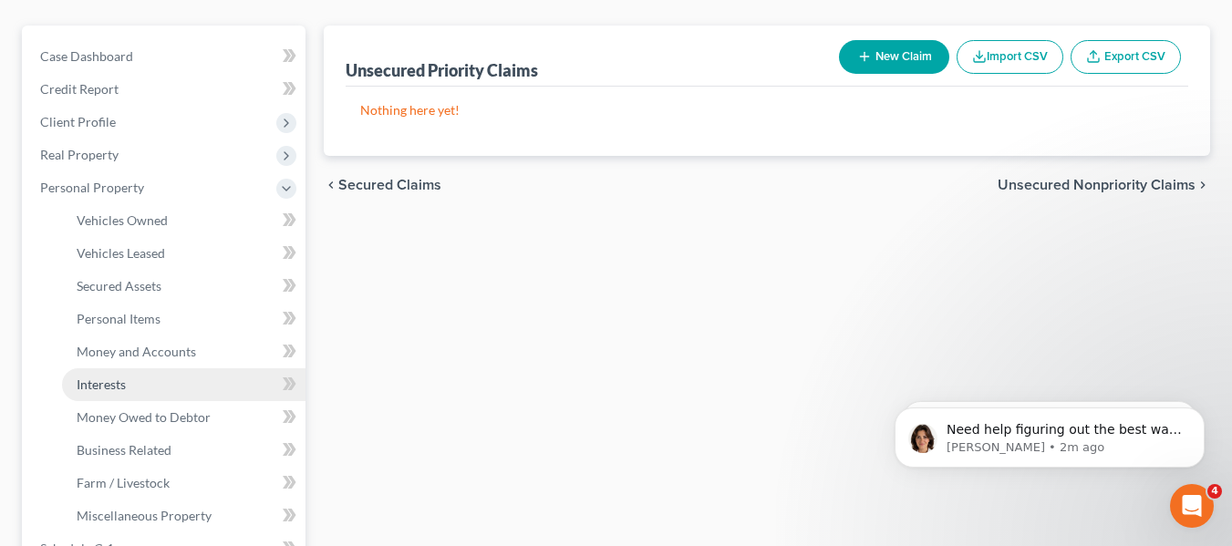
scroll to position [274, 0]
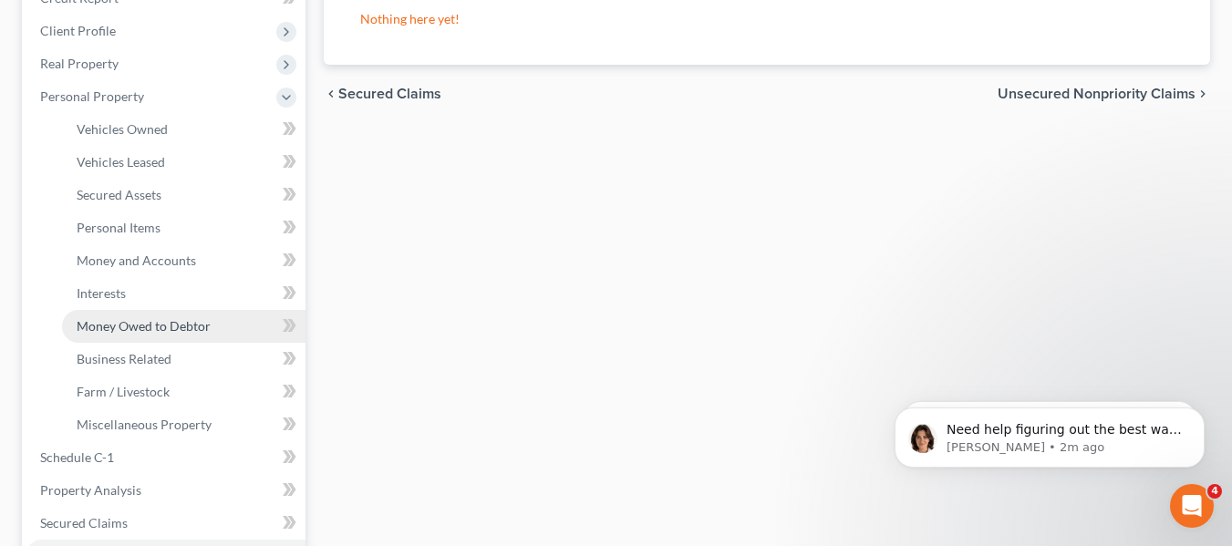
click at [202, 331] on span "Money Owed to Debtor" at bounding box center [144, 326] width 134 height 16
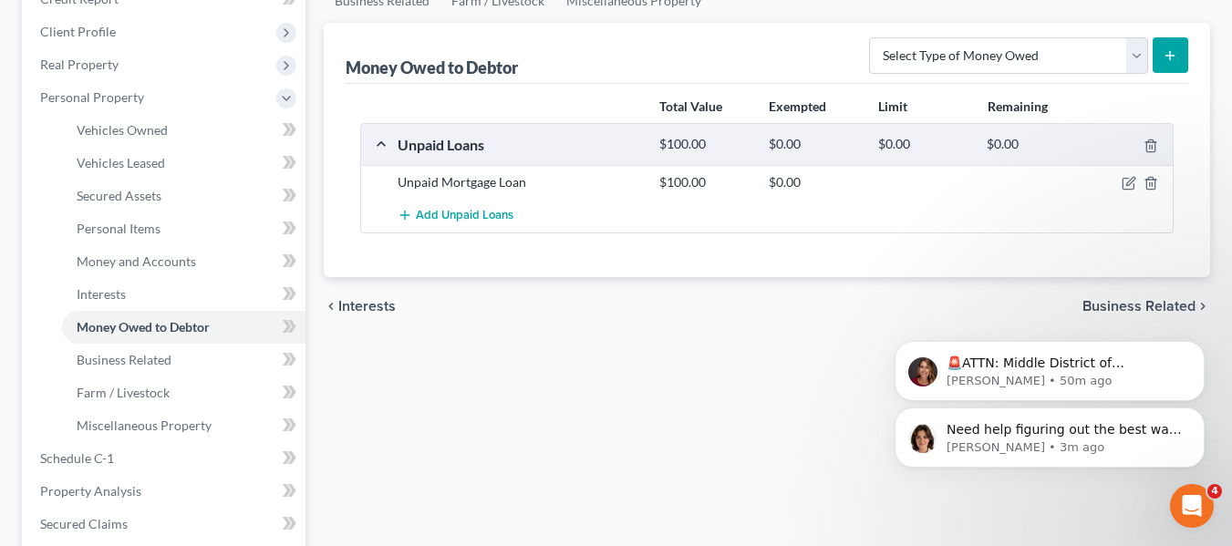
scroll to position [274, 0]
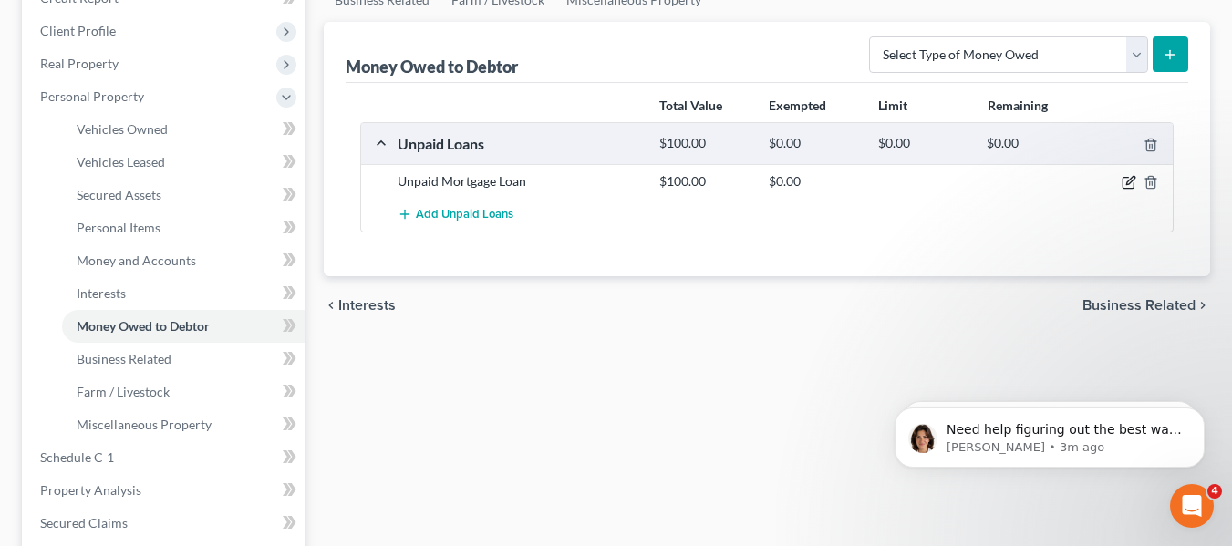
click at [1128, 185] on icon "button" at bounding box center [1130, 181] width 8 height 8
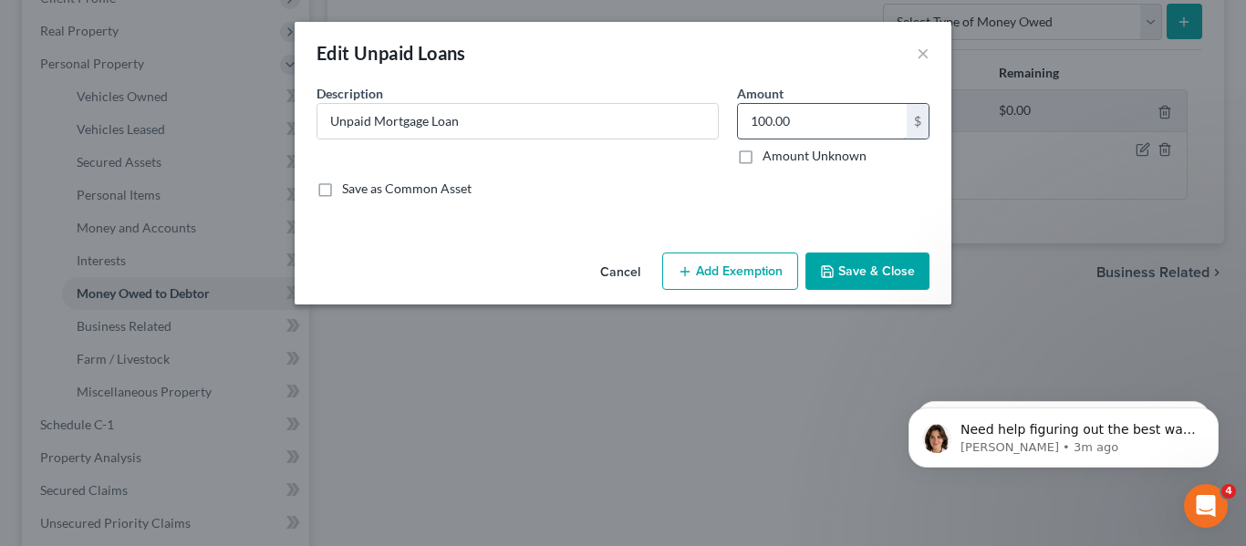
click at [814, 123] on input "100.00" at bounding box center [822, 121] width 169 height 35
type input "100,000"
click at [862, 244] on div "An exemption set must first be selected from the Filing Information section. Co…" at bounding box center [623, 164] width 657 height 161
click at [883, 275] on button "Save & Close" at bounding box center [867, 272] width 124 height 38
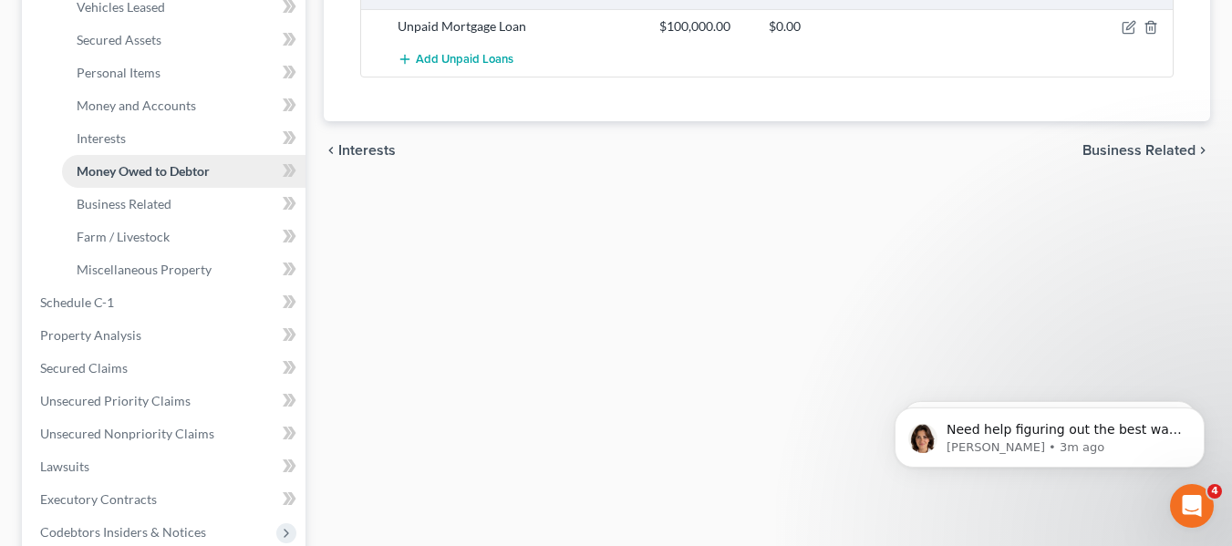
scroll to position [456, 0]
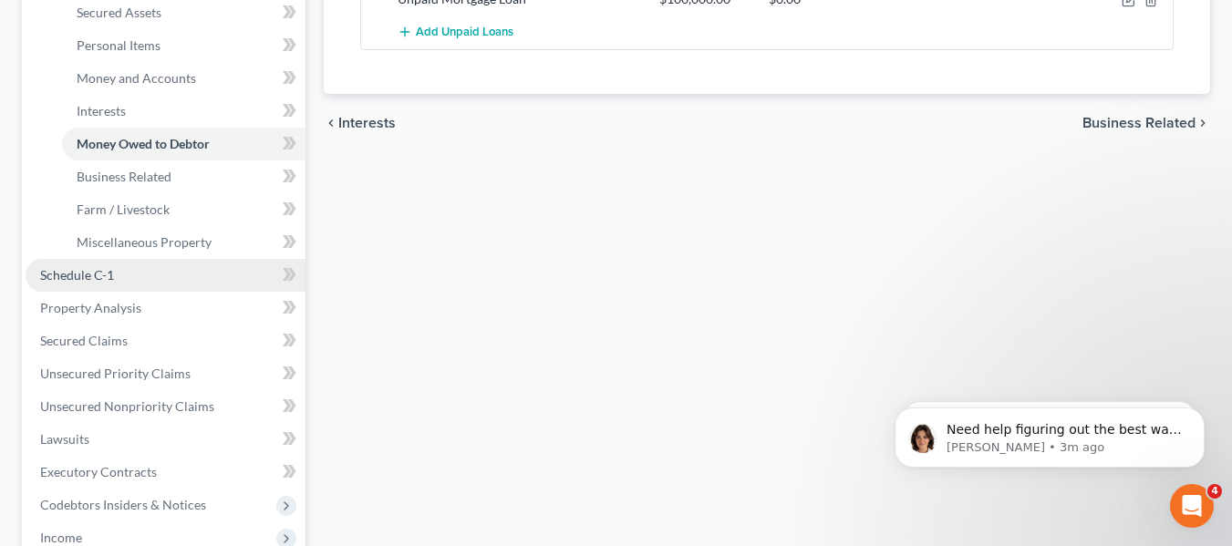
click at [211, 286] on link "Schedule C-1" at bounding box center [166, 275] width 280 height 33
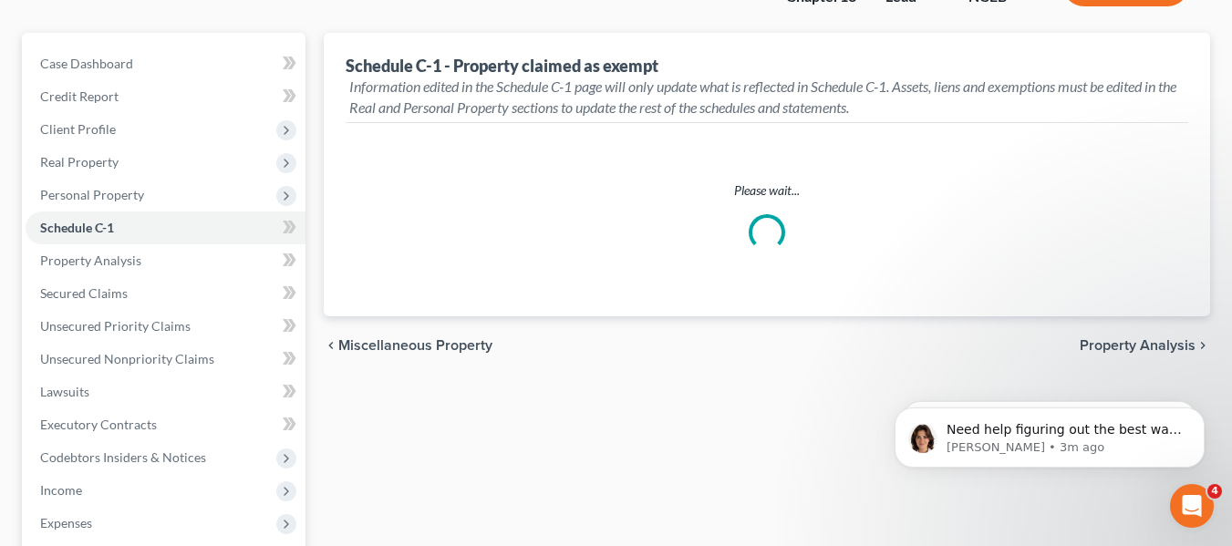
scroll to position [182, 0]
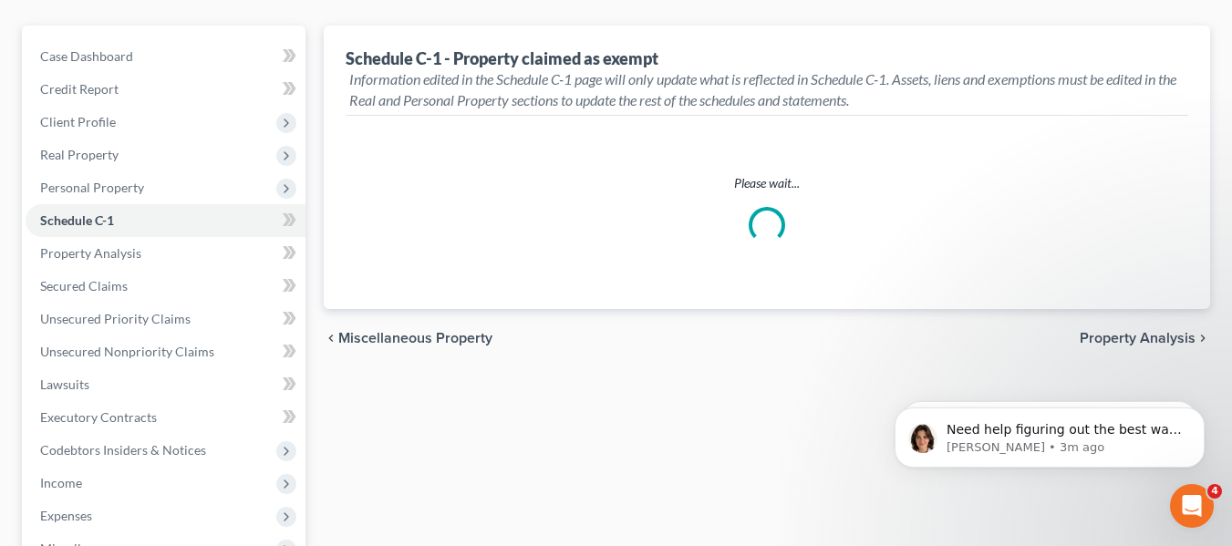
select select "Raleigh"
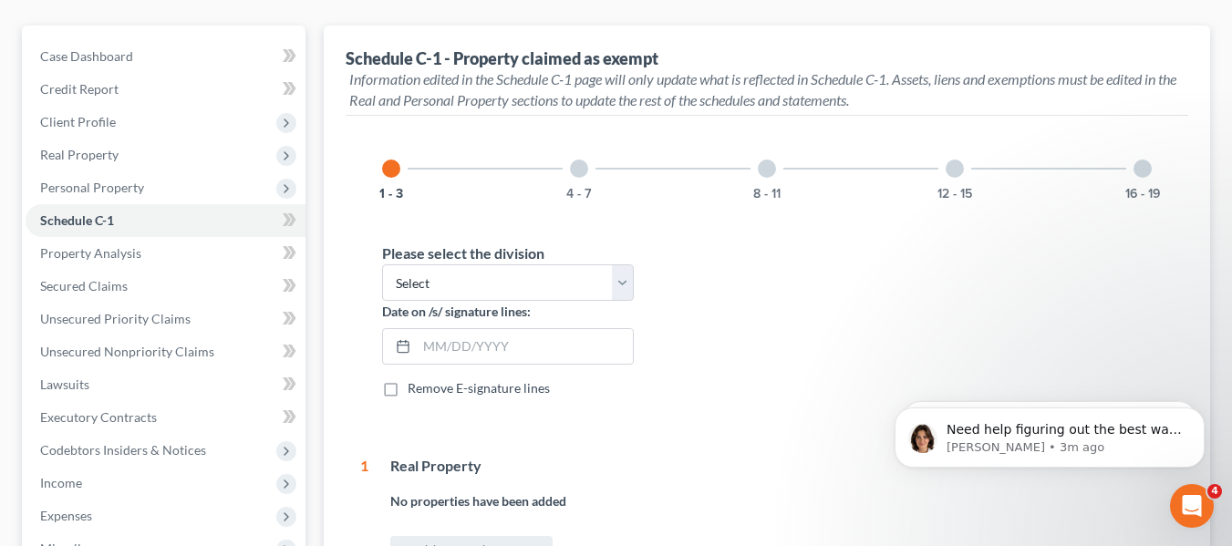
click at [952, 182] on div "12 - 15" at bounding box center [955, 169] width 62 height 62
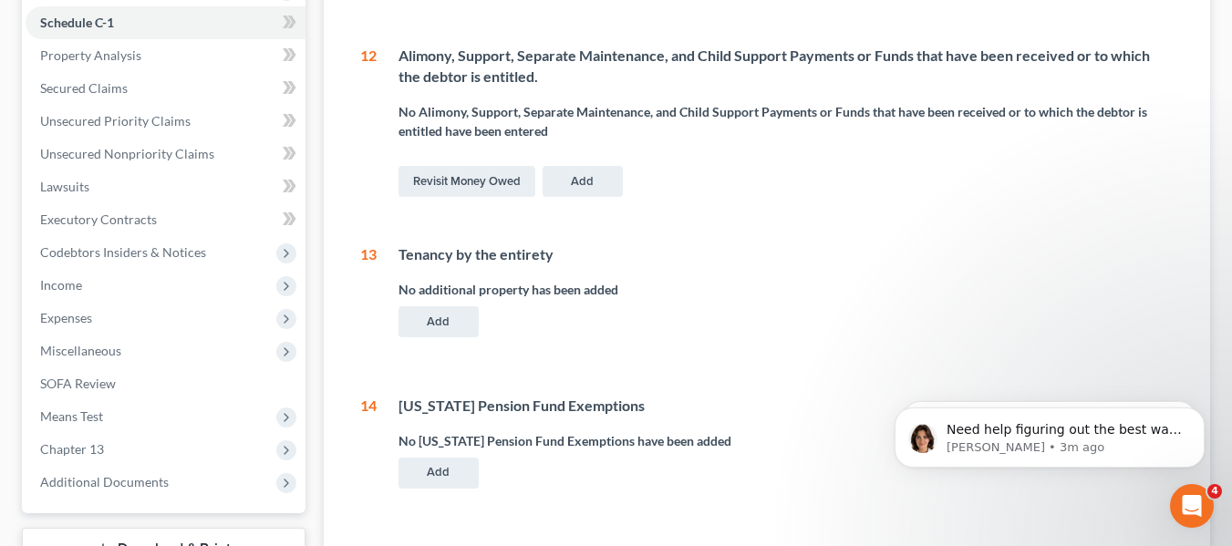
scroll to position [0, 0]
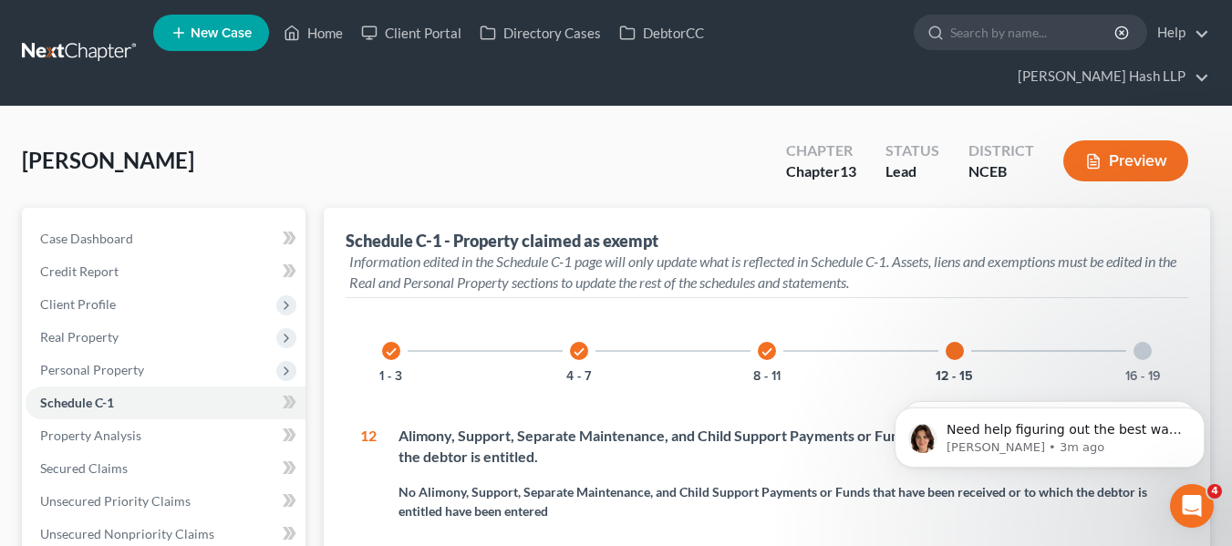
click at [1156, 368] on div "16 - 19" at bounding box center [1143, 351] width 62 height 62
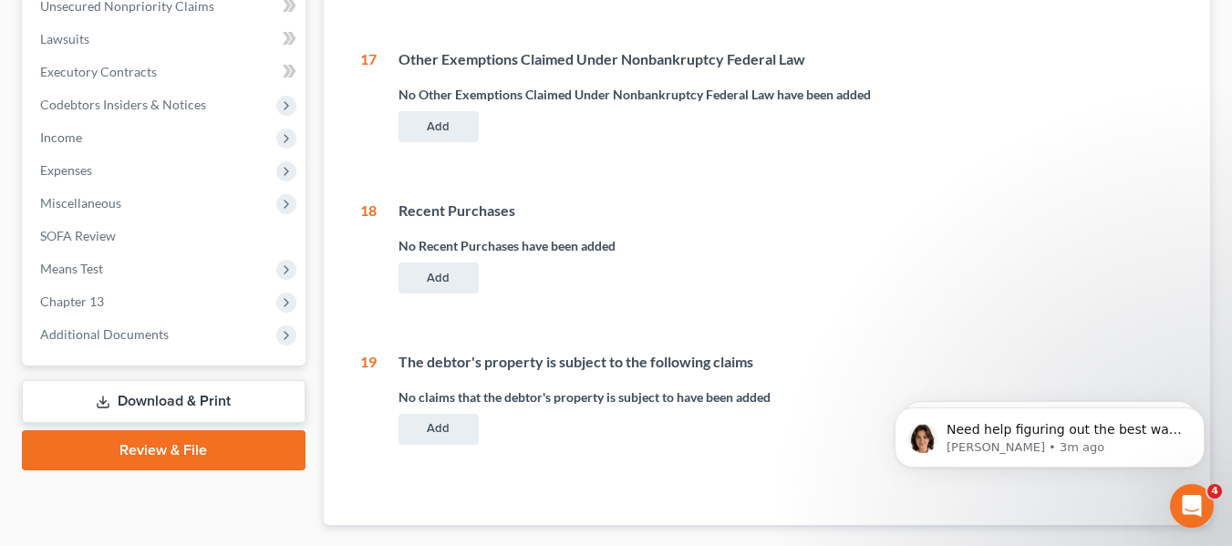
scroll to position [270, 0]
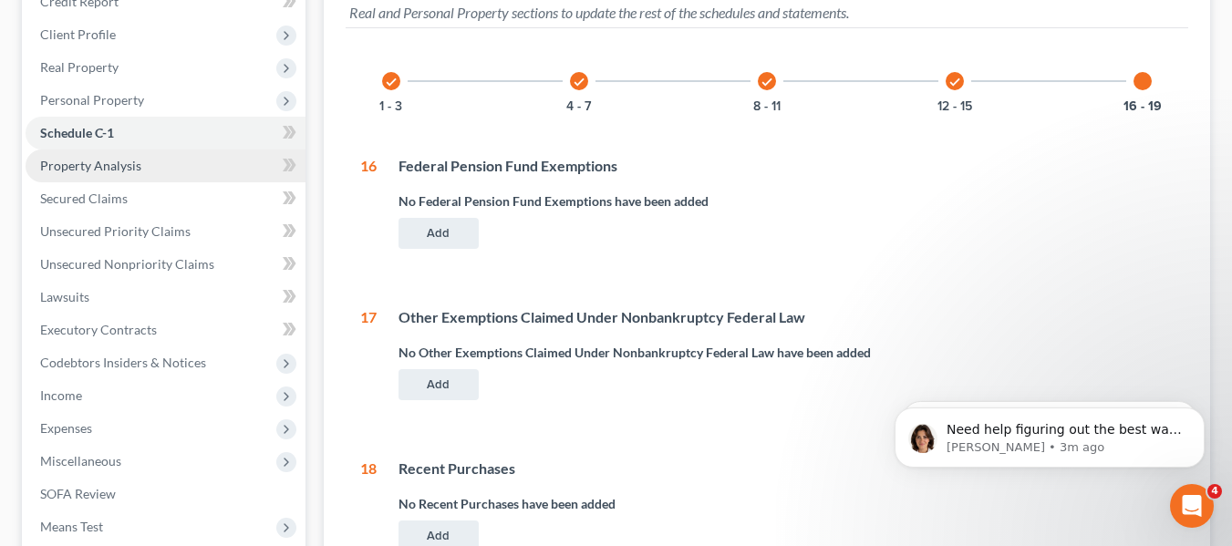
click at [241, 159] on link "Property Analysis" at bounding box center [166, 166] width 280 height 33
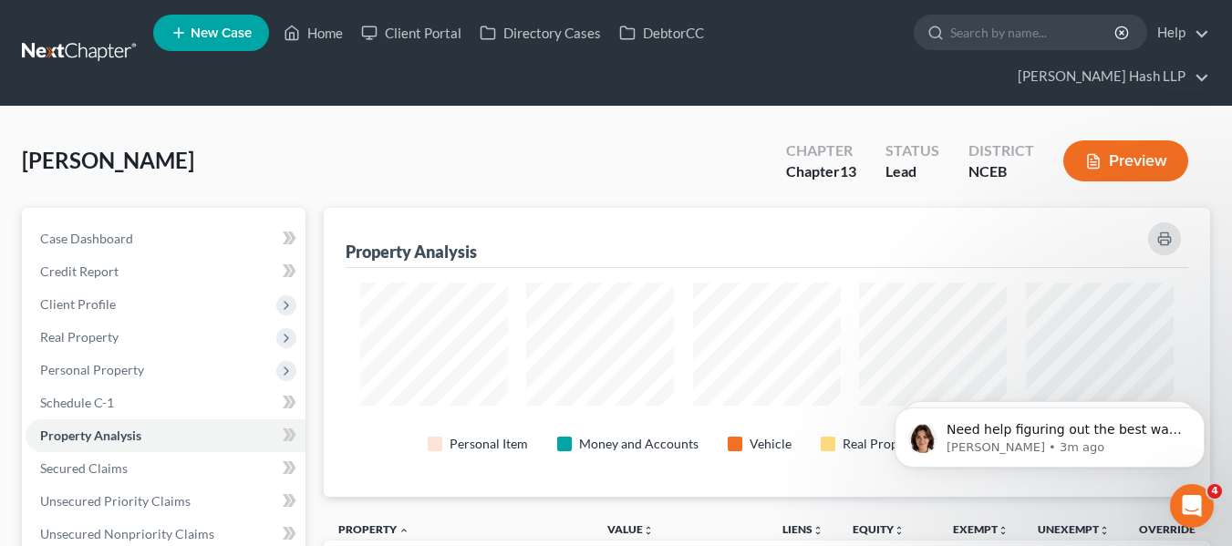
scroll to position [911727, 911129]
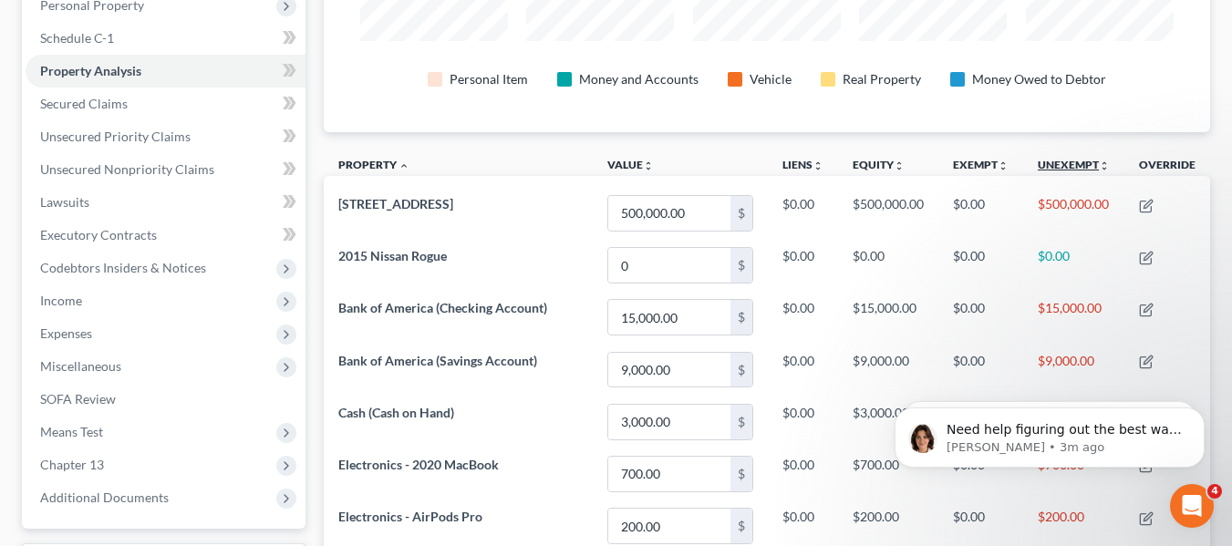
click at [1105, 169] on icon "unfold_more" at bounding box center [1104, 166] width 11 height 11
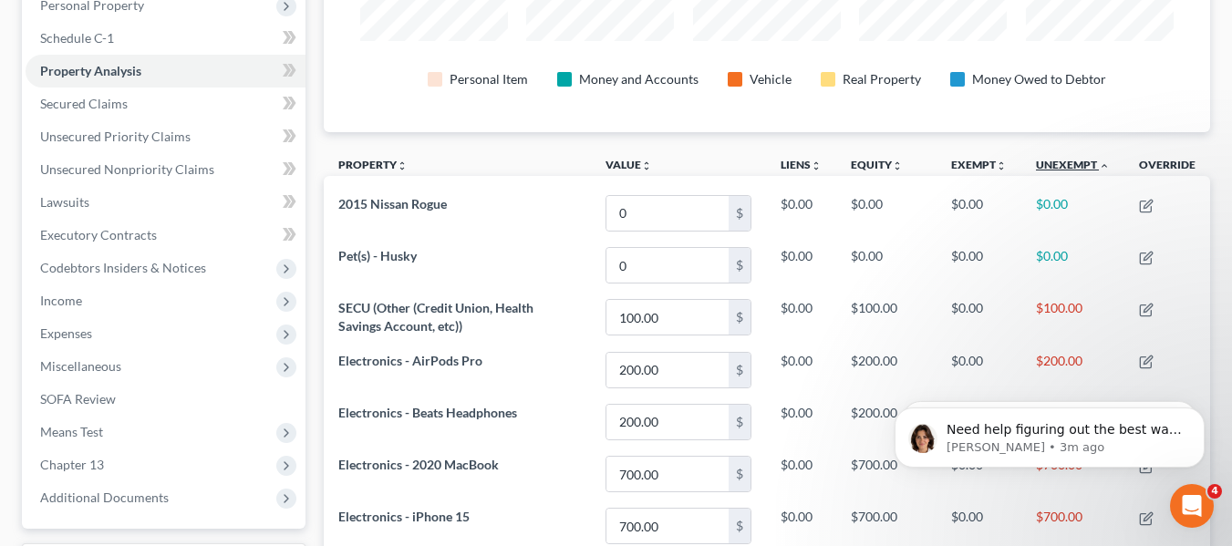
click at [1105, 169] on icon "expand_less" at bounding box center [1104, 166] width 11 height 11
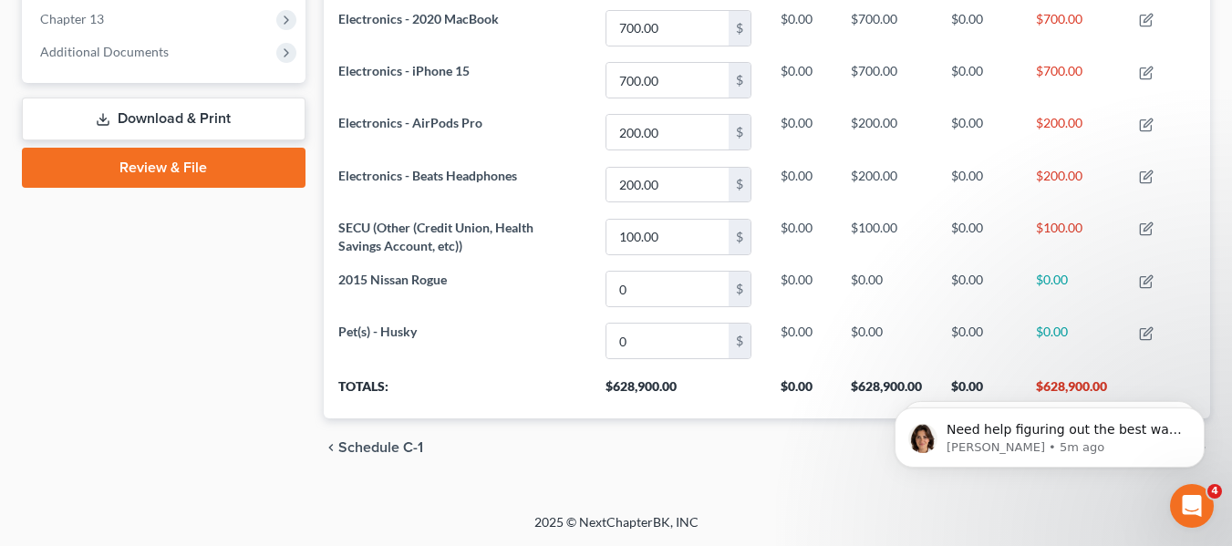
scroll to position [172, 0]
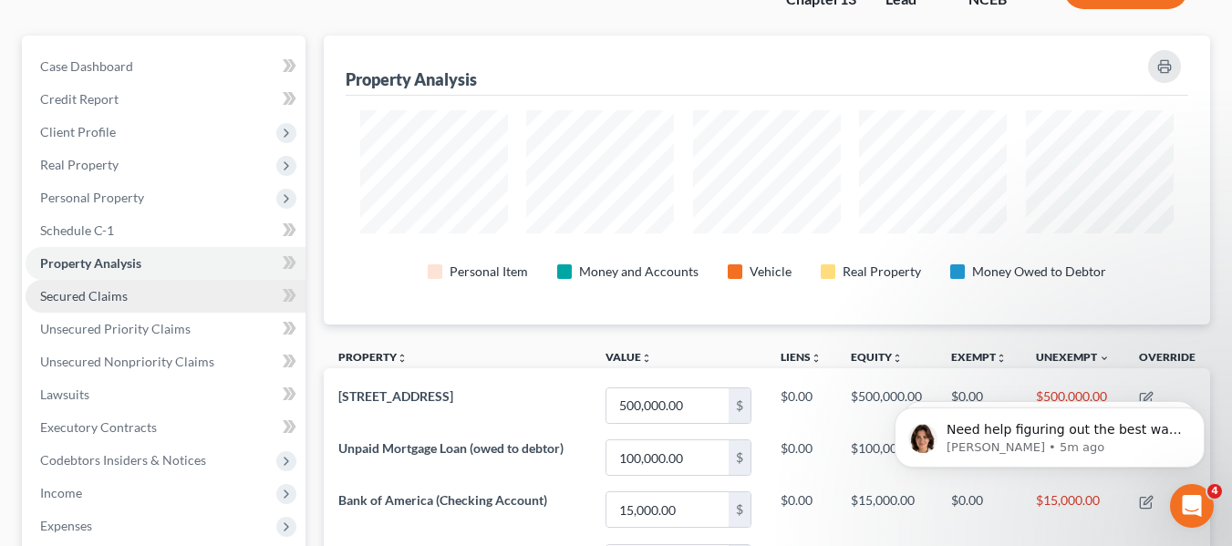
click at [267, 295] on link "Secured Claims" at bounding box center [166, 296] width 280 height 33
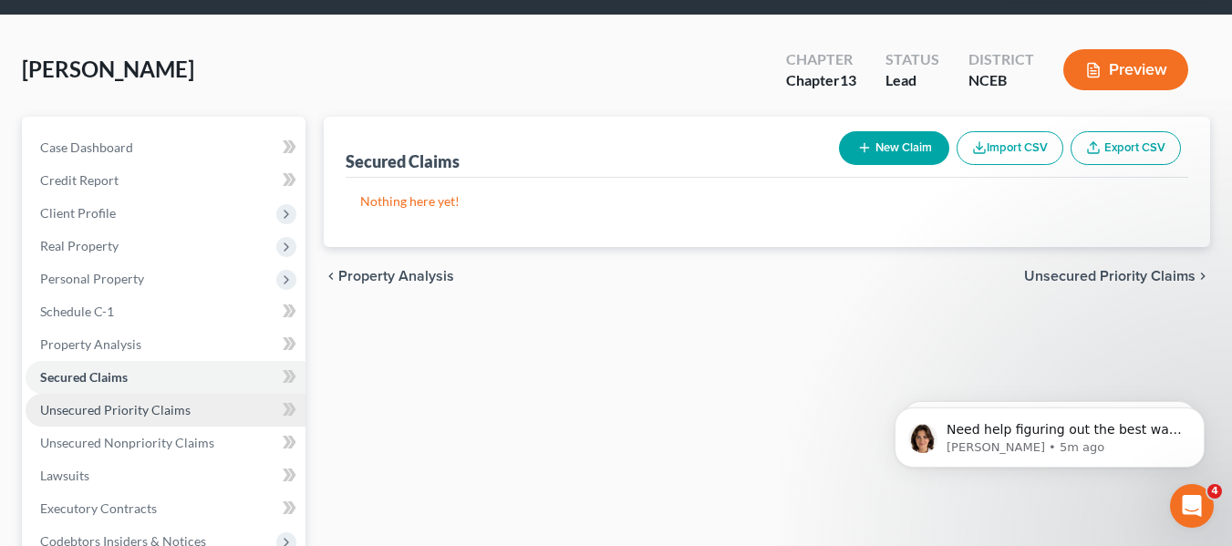
click at [137, 413] on span "Unsecured Priority Claims" at bounding box center [115, 410] width 150 height 16
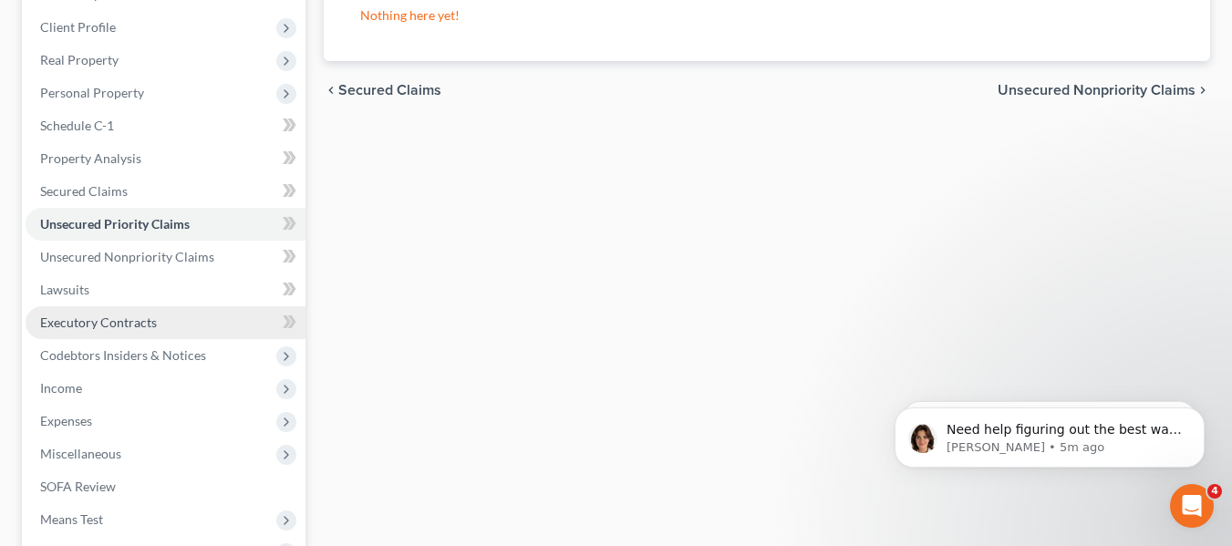
click at [109, 321] on span "Executory Contracts" at bounding box center [98, 323] width 117 height 16
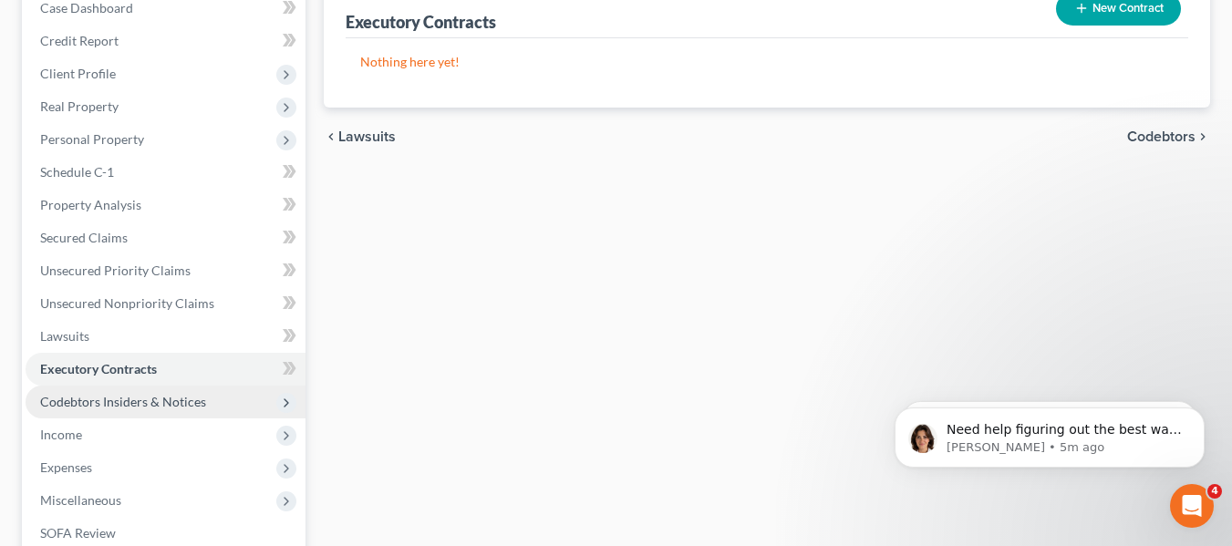
scroll to position [274, 0]
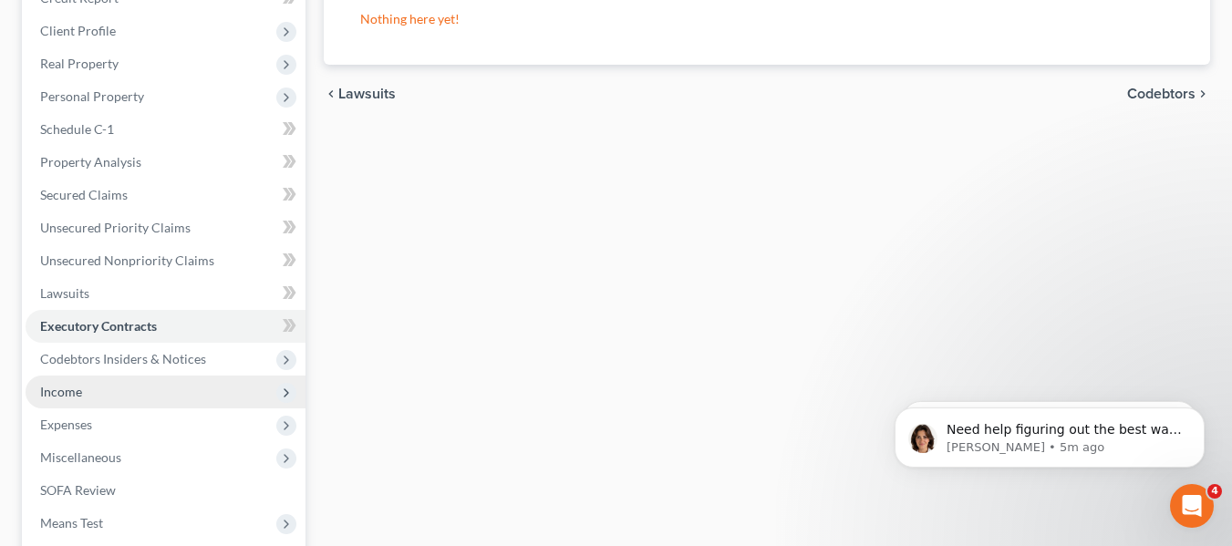
click at [164, 396] on span "Income" at bounding box center [166, 392] width 280 height 33
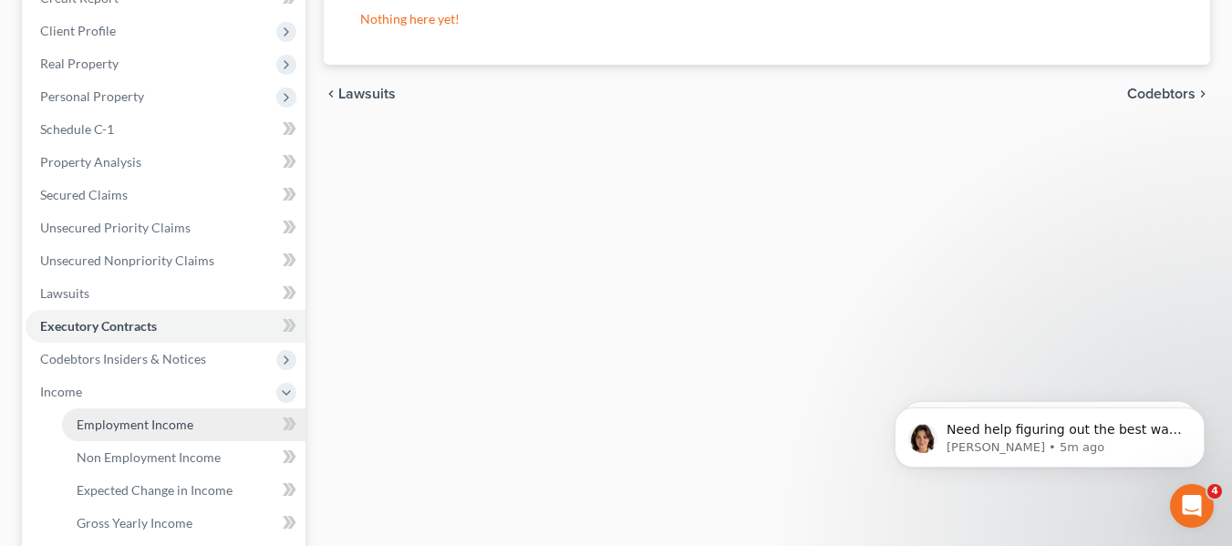
click at [162, 430] on span "Employment Income" at bounding box center [135, 425] width 117 height 16
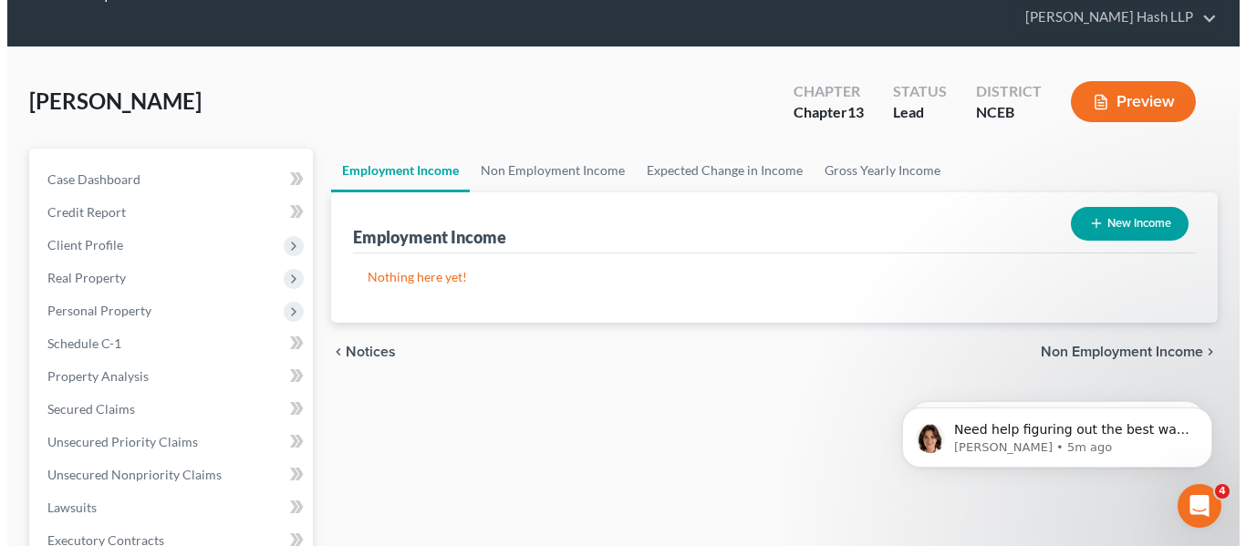
scroll to position [91, 0]
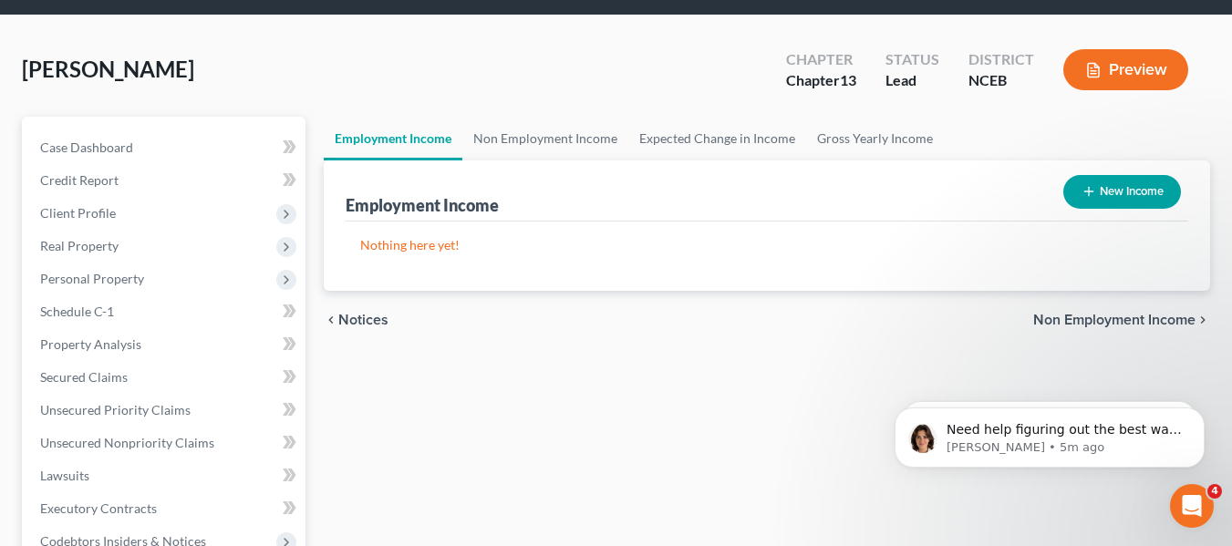
click at [1125, 230] on div "Nothing here yet! Income Source Type For Current Monthly Income Sorting..." at bounding box center [767, 256] width 843 height 69
click at [1108, 195] on button "New Income" at bounding box center [1122, 192] width 118 height 34
select select "0"
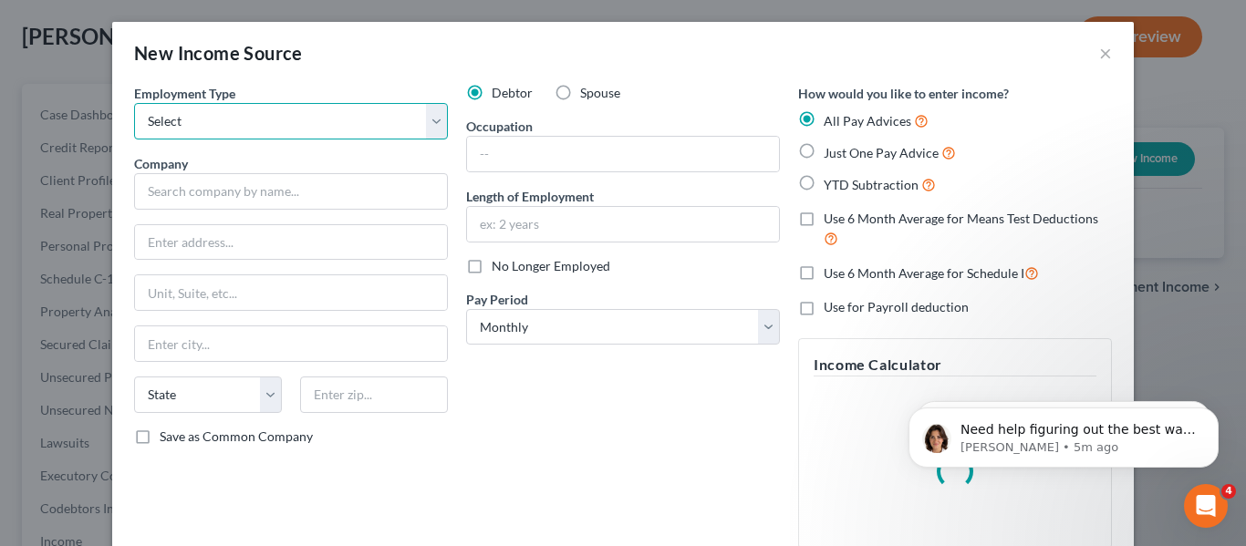
click at [421, 116] on select "Select Full or Part Time Employment Self Employment" at bounding box center [291, 121] width 314 height 36
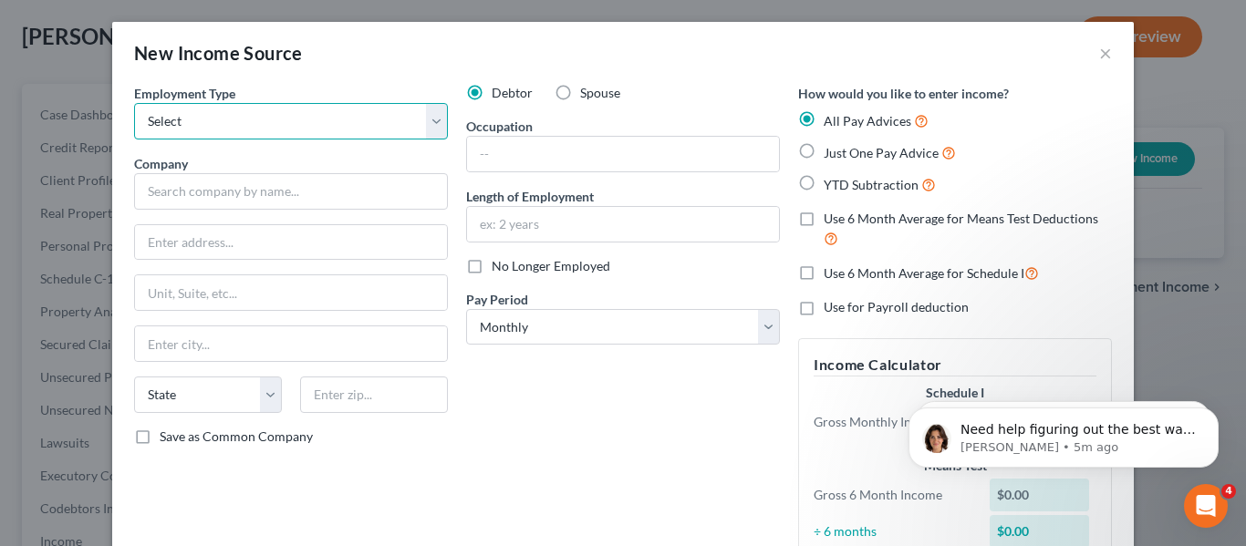
select select "0"
click at [134, 103] on select "Select Full or Part Time Employment Self Employment" at bounding box center [291, 121] width 314 height 36
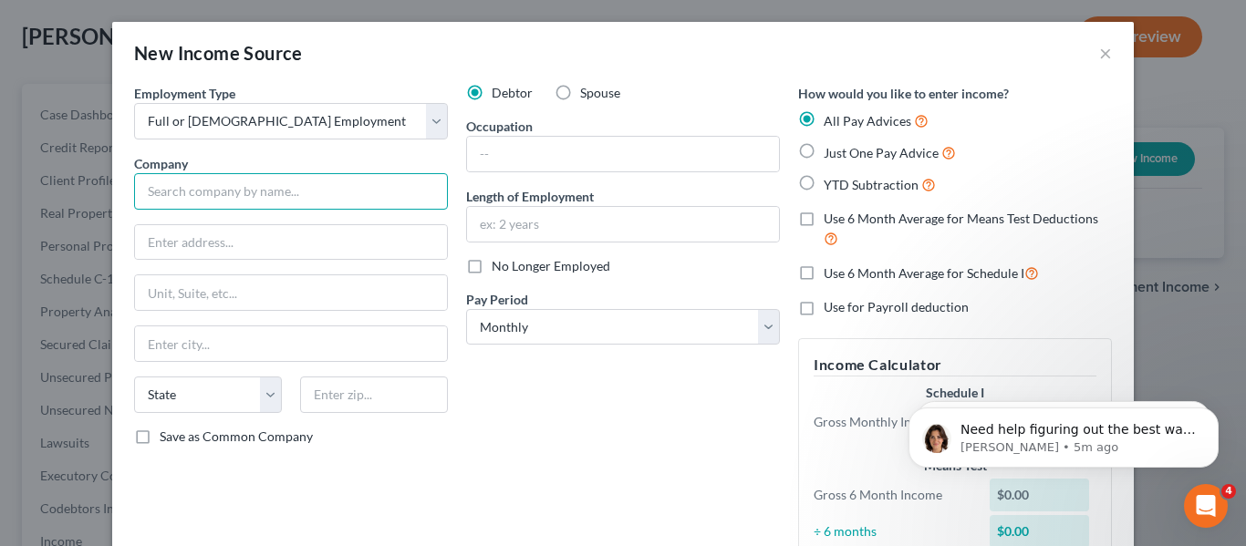
click at [417, 180] on input "text" at bounding box center [291, 191] width 314 height 36
click at [399, 234] on input "text" at bounding box center [291, 242] width 312 height 35
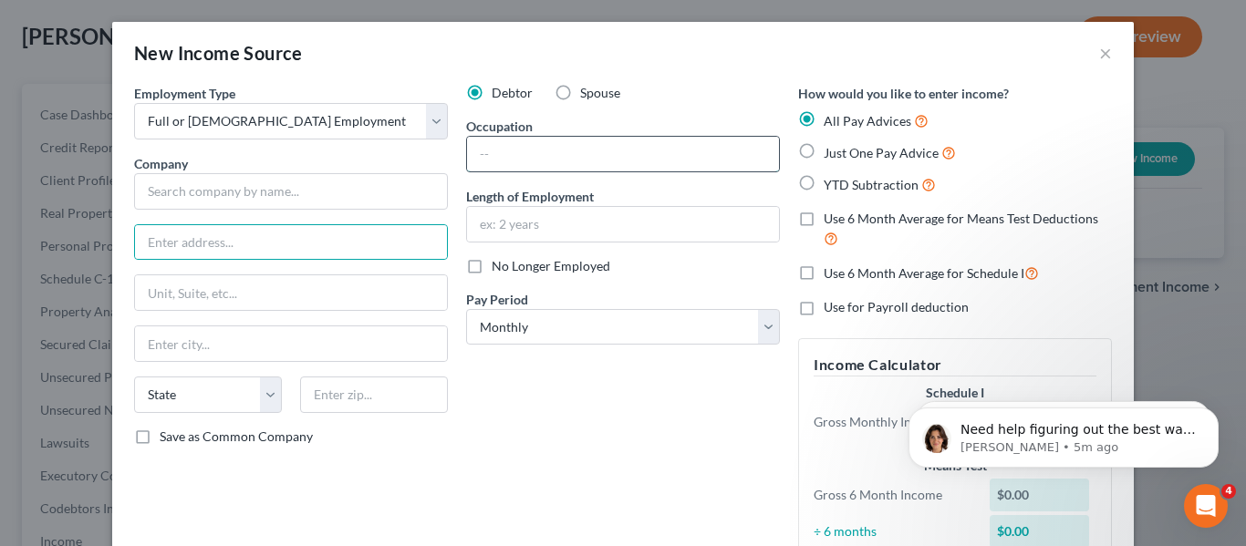
click at [491, 159] on input "text" at bounding box center [623, 154] width 312 height 35
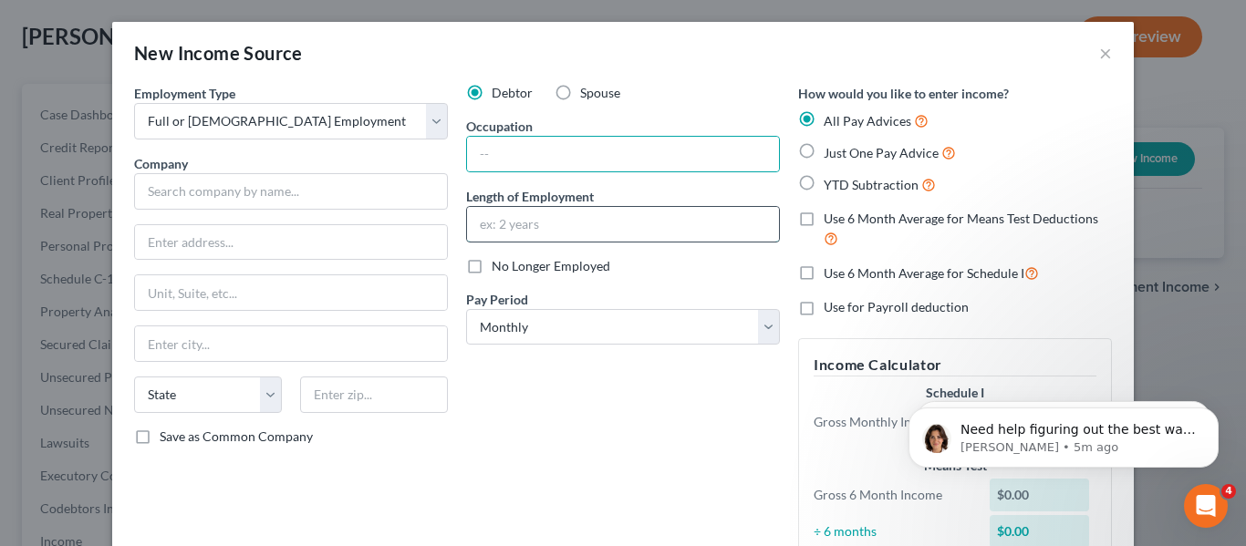
click at [523, 233] on input "text" at bounding box center [623, 224] width 312 height 35
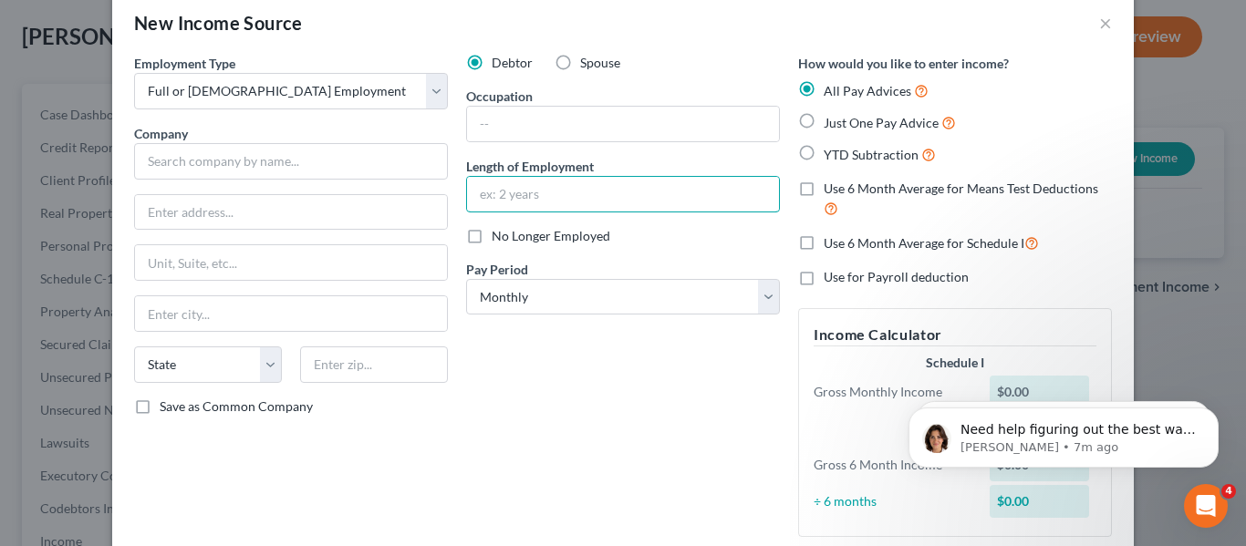
scroll to position [0, 0]
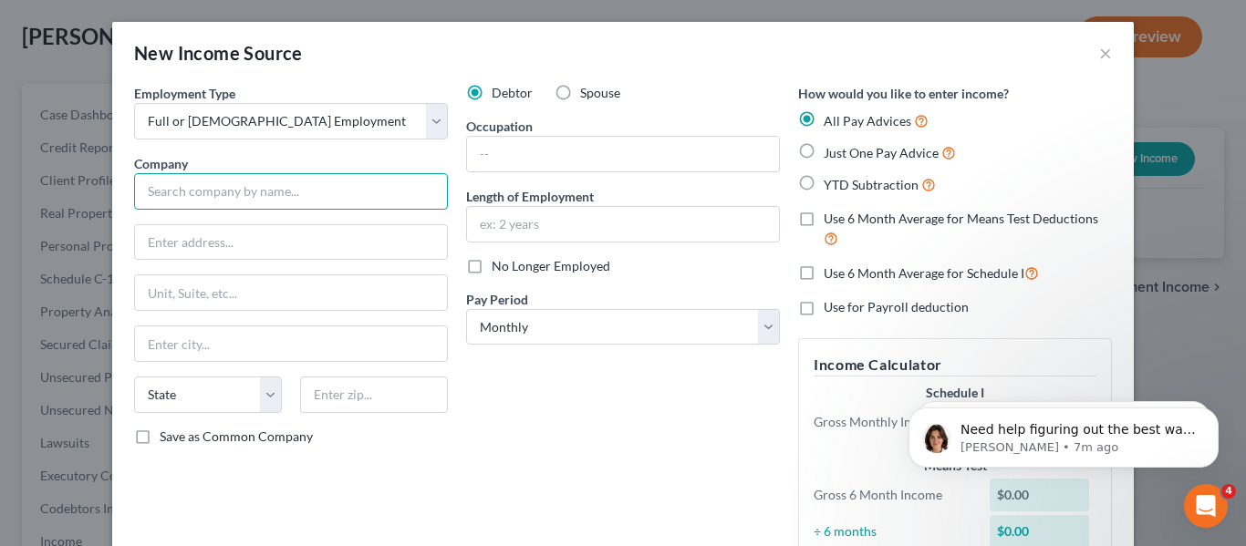
drag, startPoint x: 256, startPoint y: 202, endPoint x: 276, endPoint y: 194, distance: 21.3
click at [256, 202] on input "text" at bounding box center [291, 191] width 314 height 36
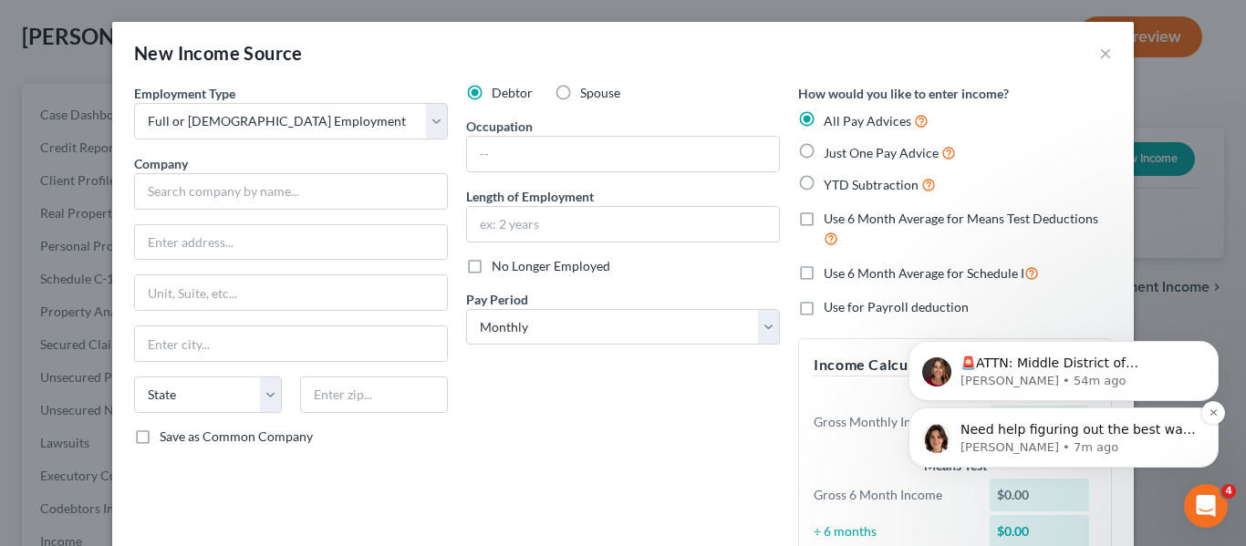
click at [1060, 438] on p "Need help figuring out the best way to enter your client's income? Here's a qui…" at bounding box center [1077, 430] width 235 height 18
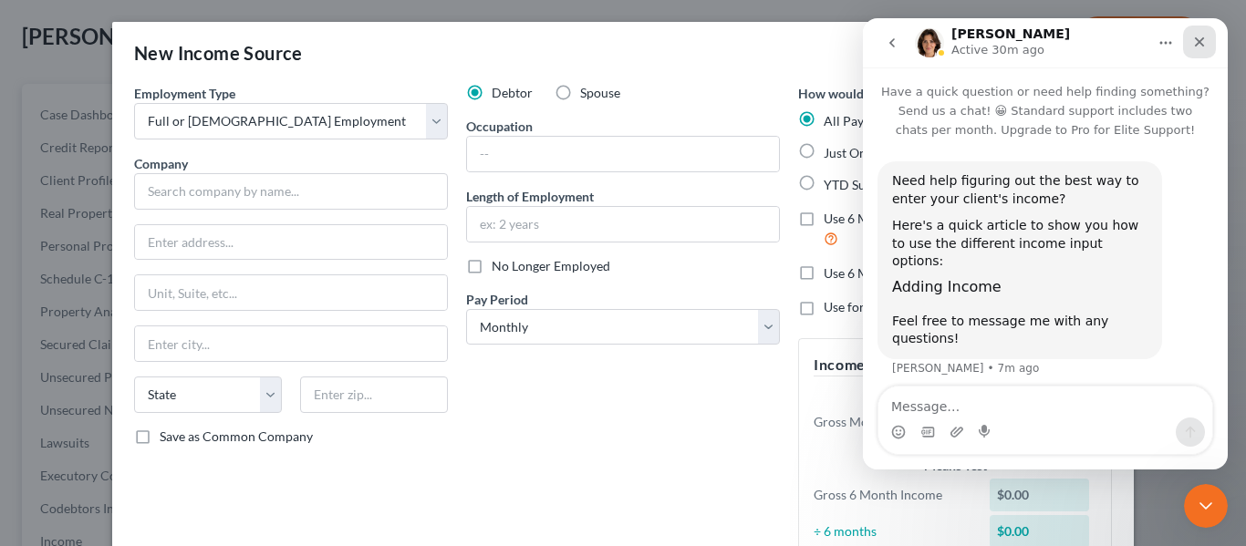
click at [1201, 33] on div "Close" at bounding box center [1199, 42] width 33 height 33
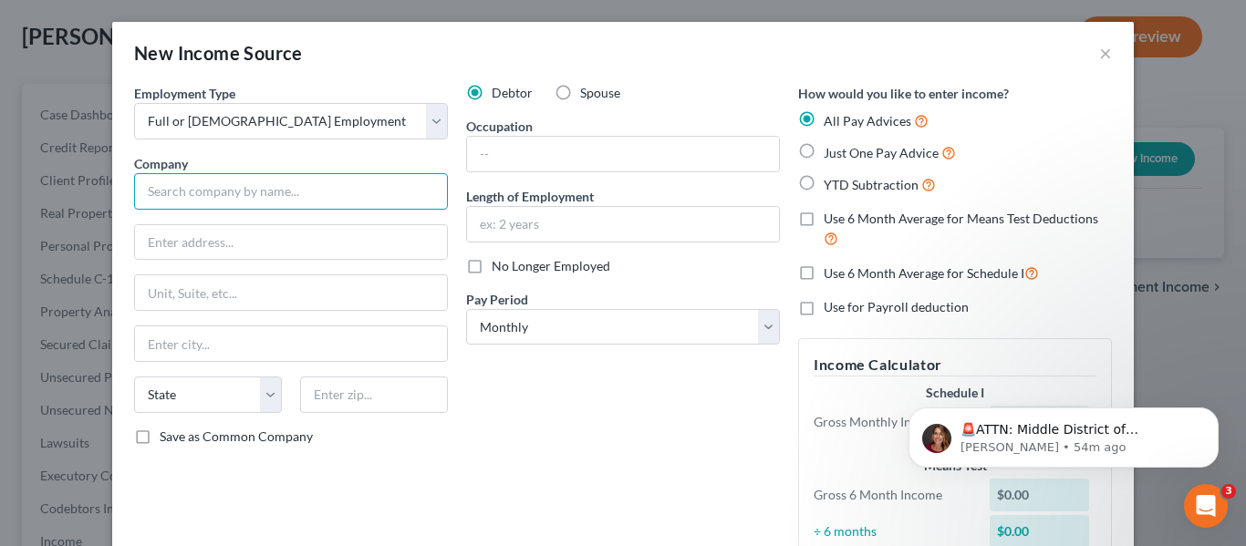
click at [399, 192] on input "text" at bounding box center [291, 191] width 314 height 36
type input "AVD"
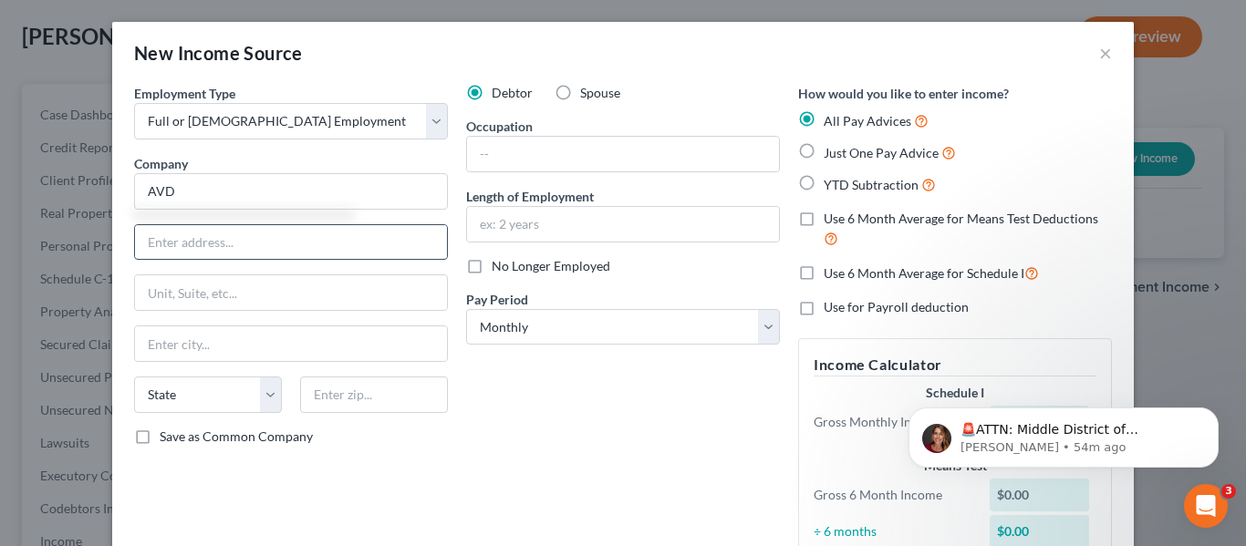
click at [410, 248] on input "text" at bounding box center [291, 242] width 312 height 35
type input "123 Main St"
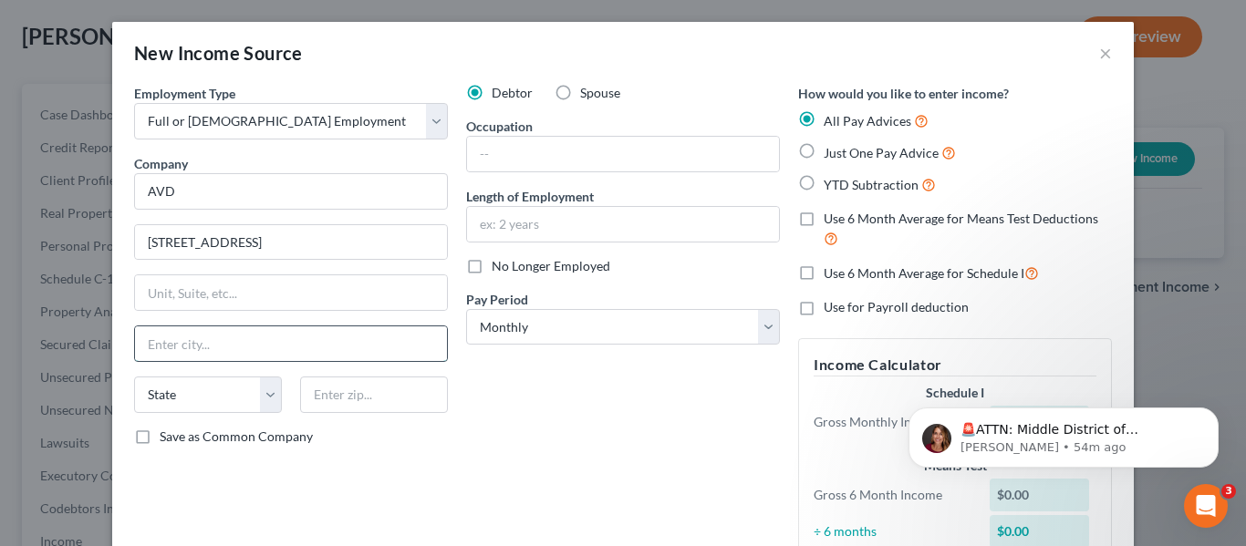
click at [355, 332] on input "text" at bounding box center [291, 344] width 312 height 35
type input "Raleigh"
click at [226, 381] on select "State AL AK AR AZ CA CO CT DE DC FL GA GU HI ID IL IN IA KS KY LA ME MD MA MI M…" at bounding box center [208, 395] width 148 height 36
select select "28"
click at [134, 377] on select "State AL AK AR AZ CA CO CT DE DC FL GA GU HI ID IL IN IA KS KY LA ME MD MA MI M…" at bounding box center [208, 395] width 148 height 36
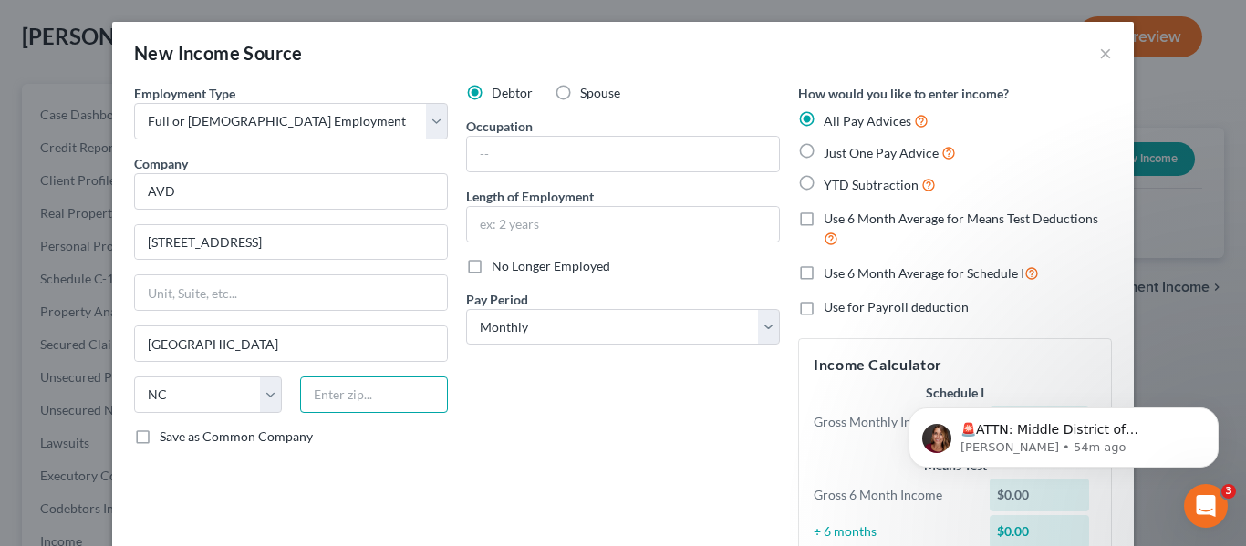
click at [368, 399] on input "text" at bounding box center [374, 395] width 148 height 36
type input "27604"
click at [497, 153] on input "text" at bounding box center [623, 154] width 312 height 35
click at [520, 216] on input "text" at bounding box center [623, 224] width 312 height 35
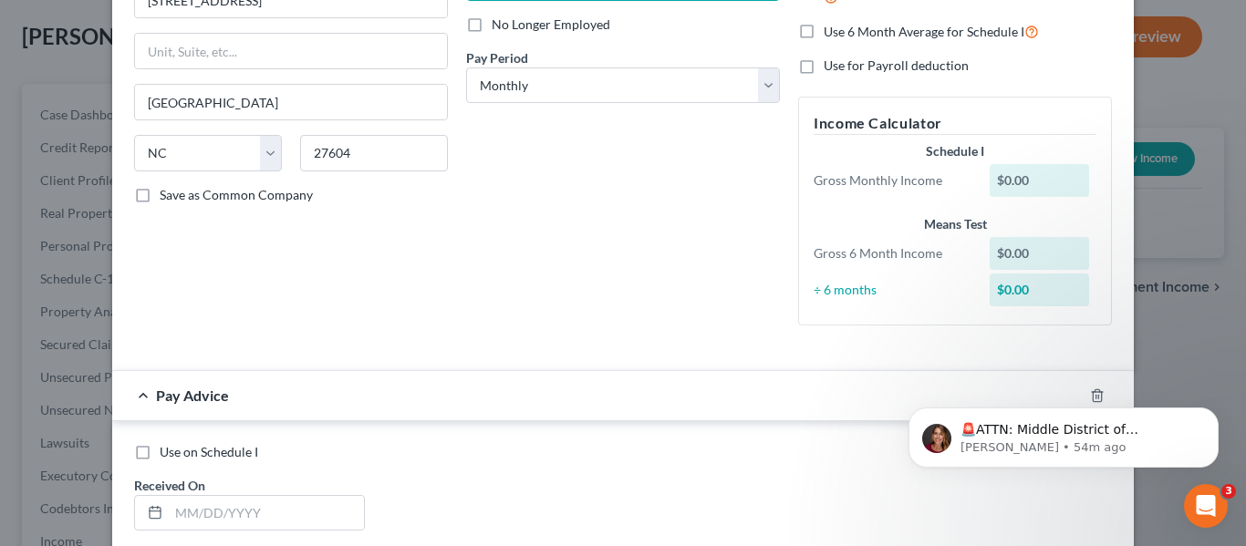
scroll to position [274, 0]
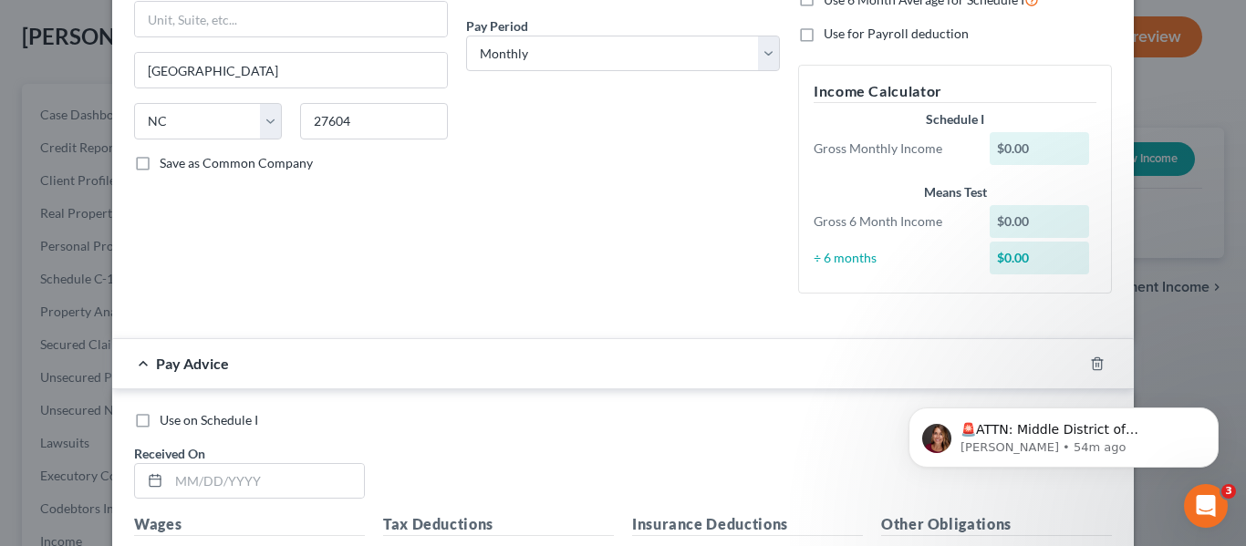
click at [1014, 150] on div "$0.00" at bounding box center [1040, 148] width 100 height 33
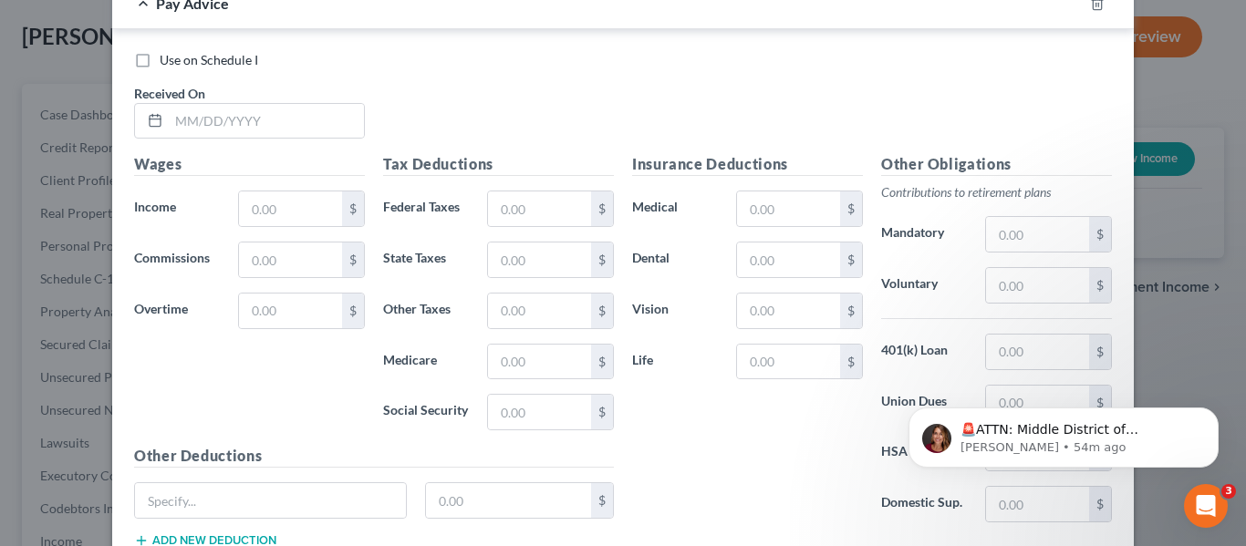
scroll to position [638, 0]
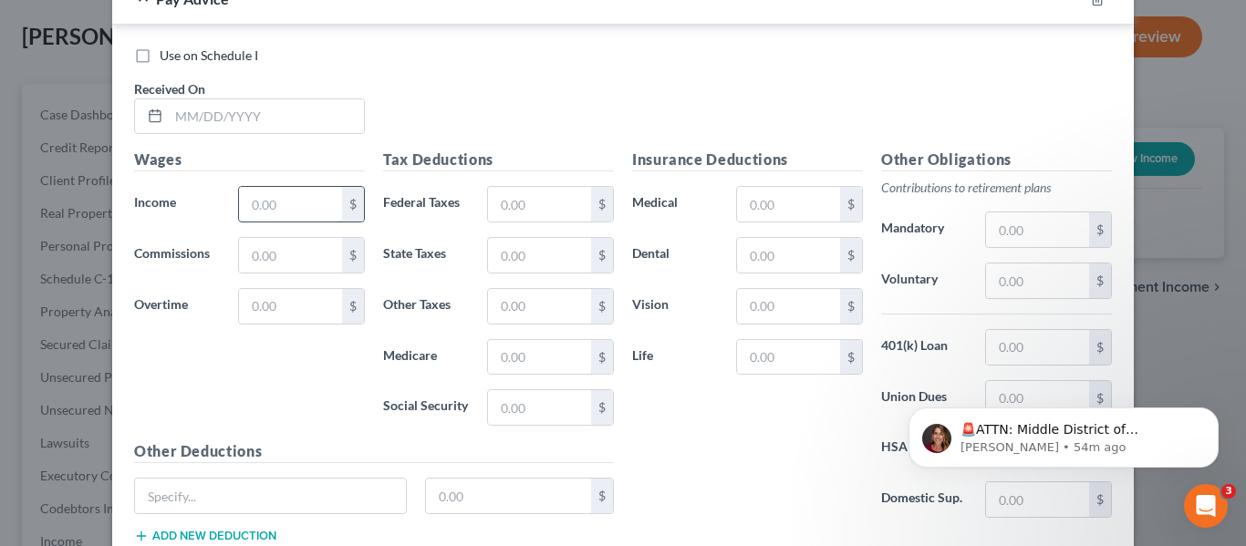
click at [309, 212] on input "text" at bounding box center [290, 204] width 103 height 35
click at [303, 265] on input "text" at bounding box center [290, 255] width 103 height 35
click at [513, 210] on input "text" at bounding box center [539, 204] width 103 height 35
click at [297, 207] on input "70,000" at bounding box center [290, 204] width 103 height 35
drag, startPoint x: 312, startPoint y: 197, endPoint x: 235, endPoint y: 198, distance: 76.6
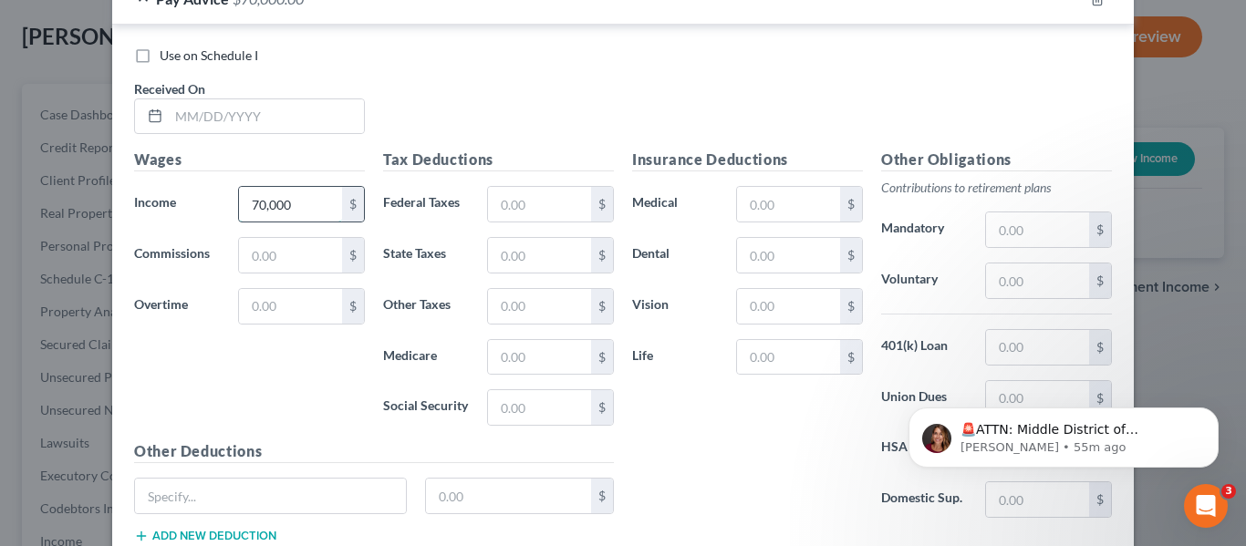
click at [239, 198] on input "70,000" at bounding box center [290, 204] width 103 height 35
click at [526, 218] on input "text" at bounding box center [539, 204] width 103 height 35
type input "80,000"
click at [554, 191] on input "text" at bounding box center [539, 204] width 103 height 35
type input "7,000"
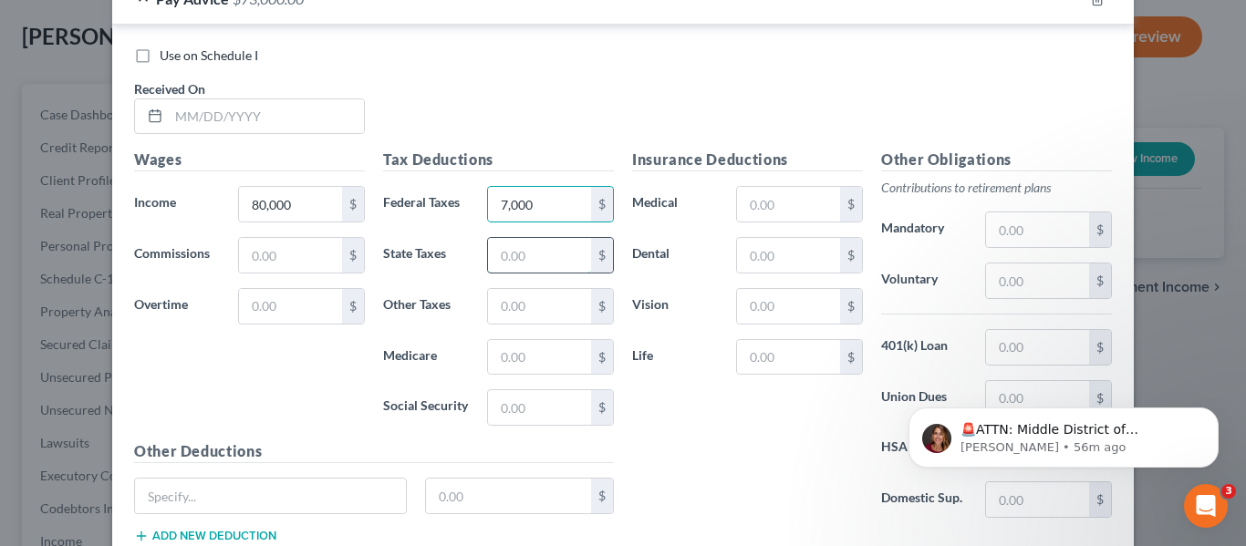
click at [550, 254] on input "text" at bounding box center [539, 255] width 103 height 35
type input "4,000"
click at [568, 367] on input "text" at bounding box center [539, 357] width 103 height 35
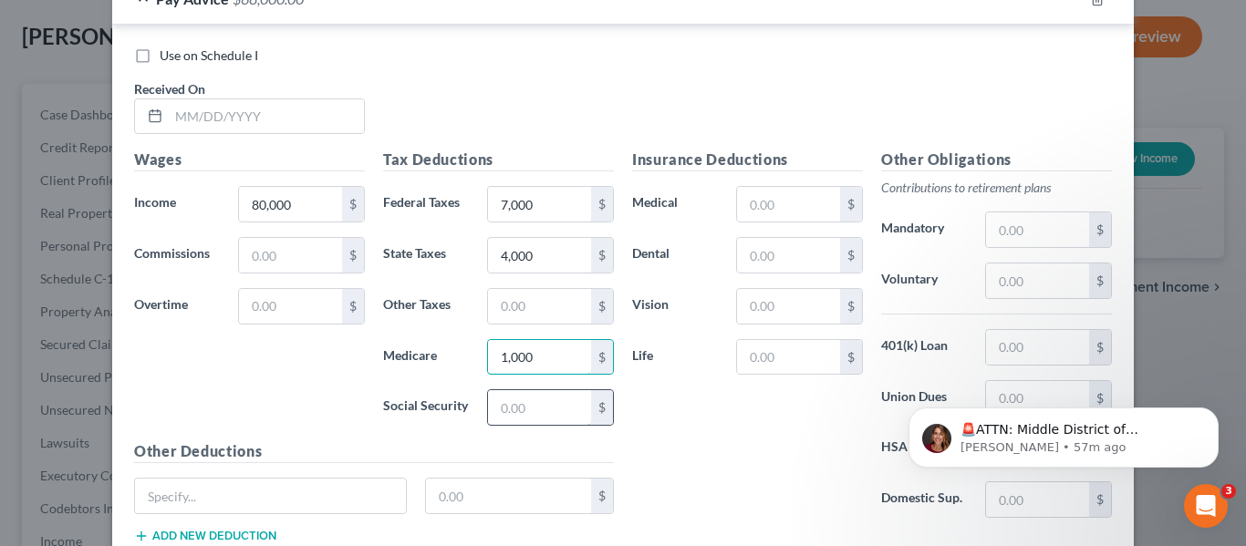
type input "1,000"
click at [562, 404] on input "text" at bounding box center [539, 407] width 103 height 35
type input "1,000"
click at [778, 207] on input "text" at bounding box center [788, 204] width 103 height 35
type input "5"
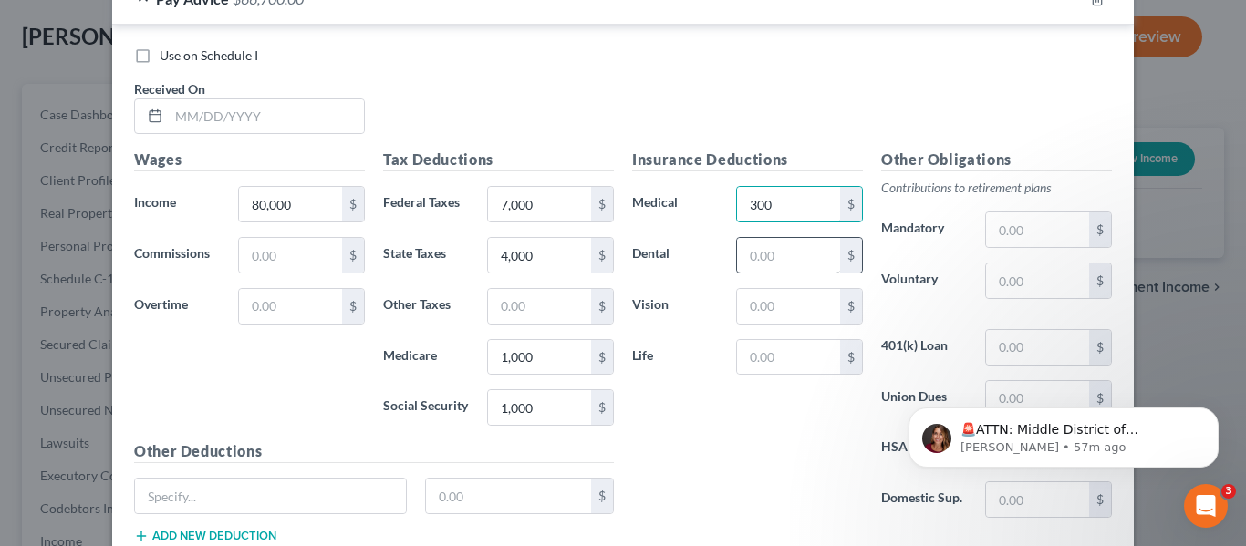
type input "300"
click at [803, 268] on input "text" at bounding box center [788, 255] width 103 height 35
type input "300"
click at [780, 358] on input "text" at bounding box center [788, 357] width 103 height 35
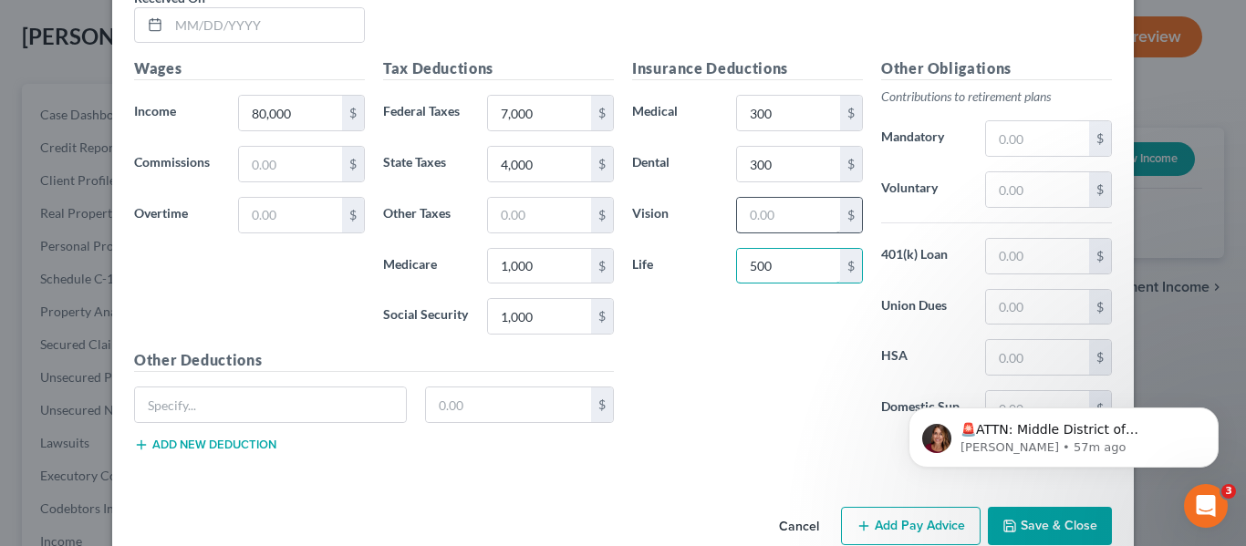
scroll to position [765, 0]
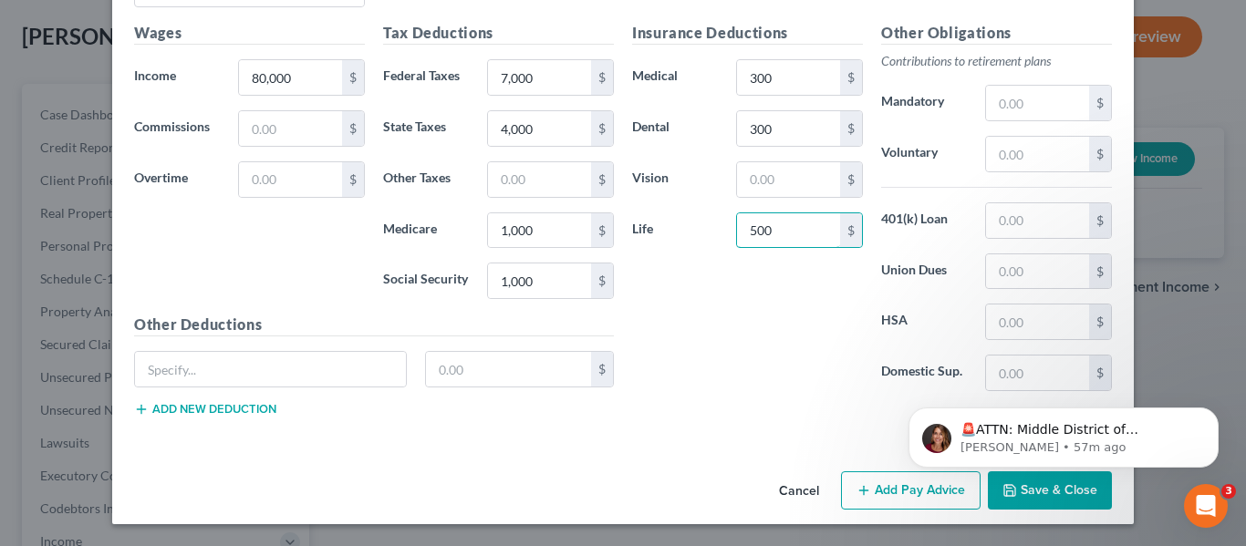
type input "500"
click at [1028, 488] on body "🚨ATTN: Middle District of Florida The court has added a new Credit Counseling F…" at bounding box center [1063, 433] width 350 height 113
click at [1021, 503] on button "Save & Close" at bounding box center [1050, 491] width 124 height 38
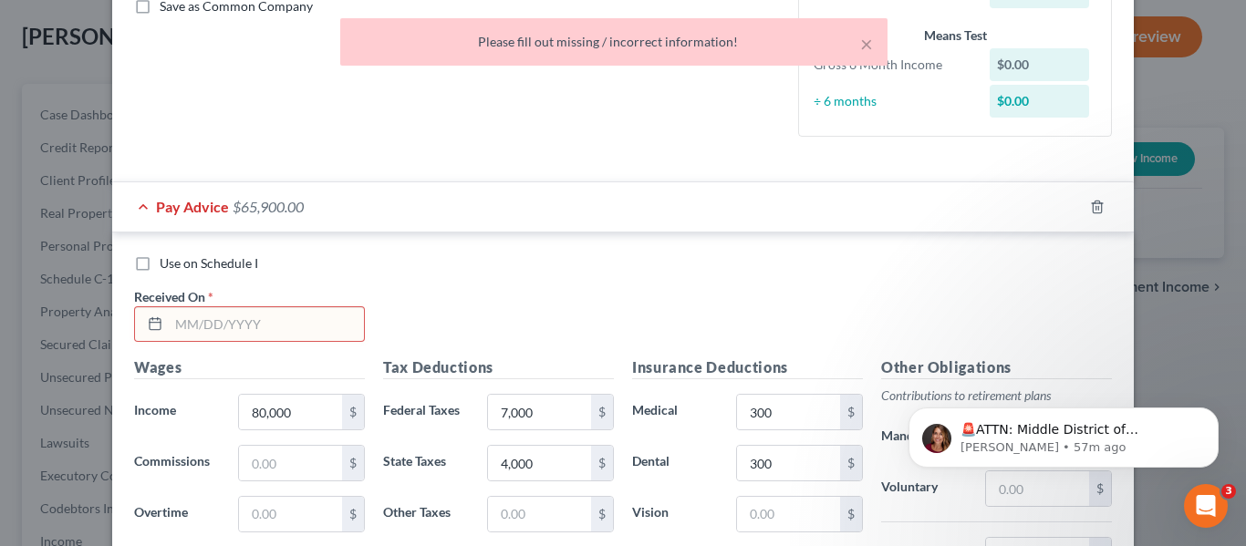
scroll to position [400, 0]
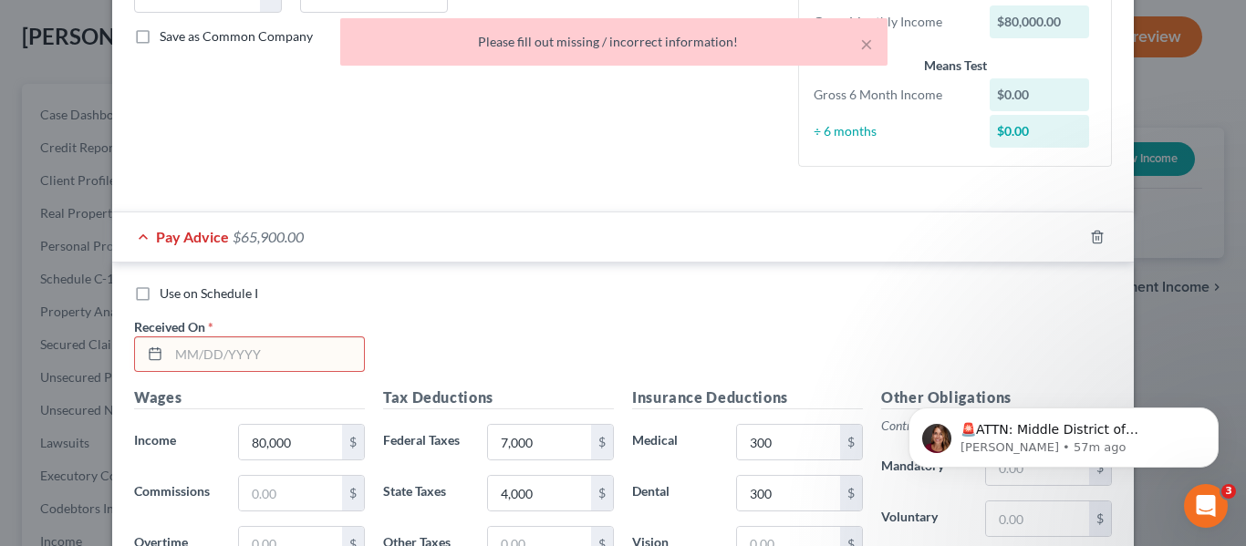
click at [189, 369] on input "text" at bounding box center [266, 354] width 195 height 35
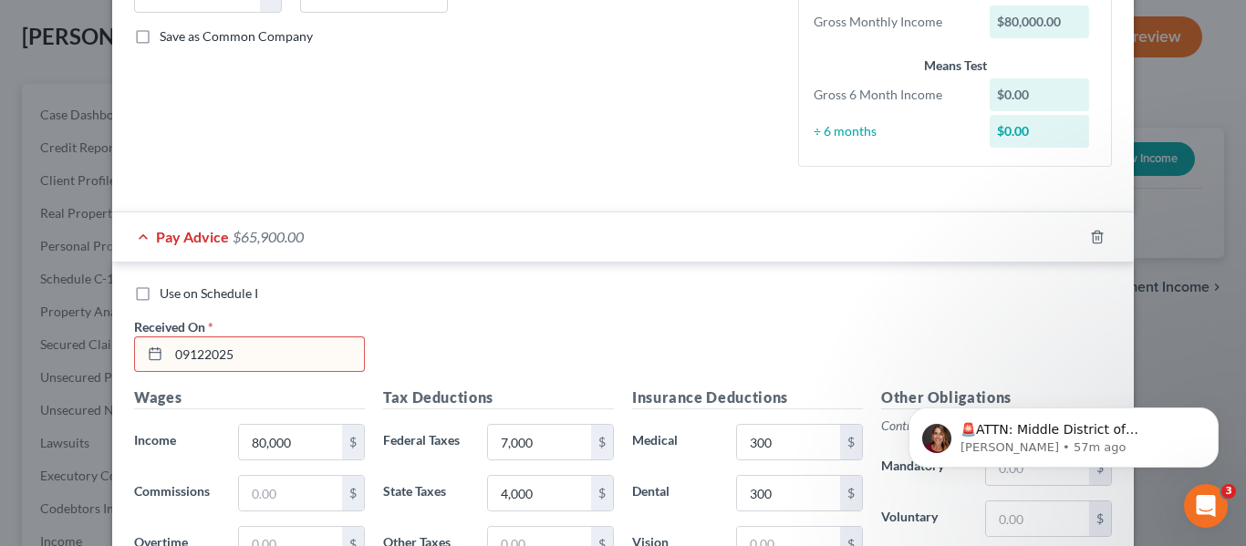
type input "09122025"
click at [348, 327] on div "Received On * 09122025" at bounding box center [249, 345] width 249 height 56
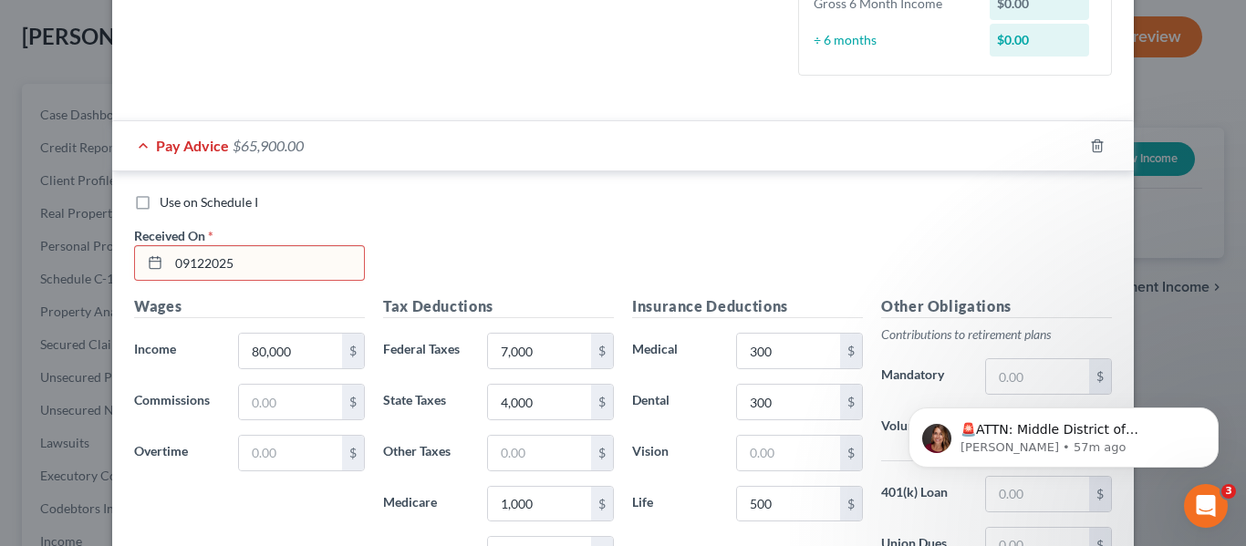
click at [158, 259] on line at bounding box center [158, 258] width 0 height 3
drag, startPoint x: 238, startPoint y: 273, endPoint x: 168, endPoint y: 261, distance: 71.2
click at [169, 261] on input "09122025" at bounding box center [266, 263] width 195 height 35
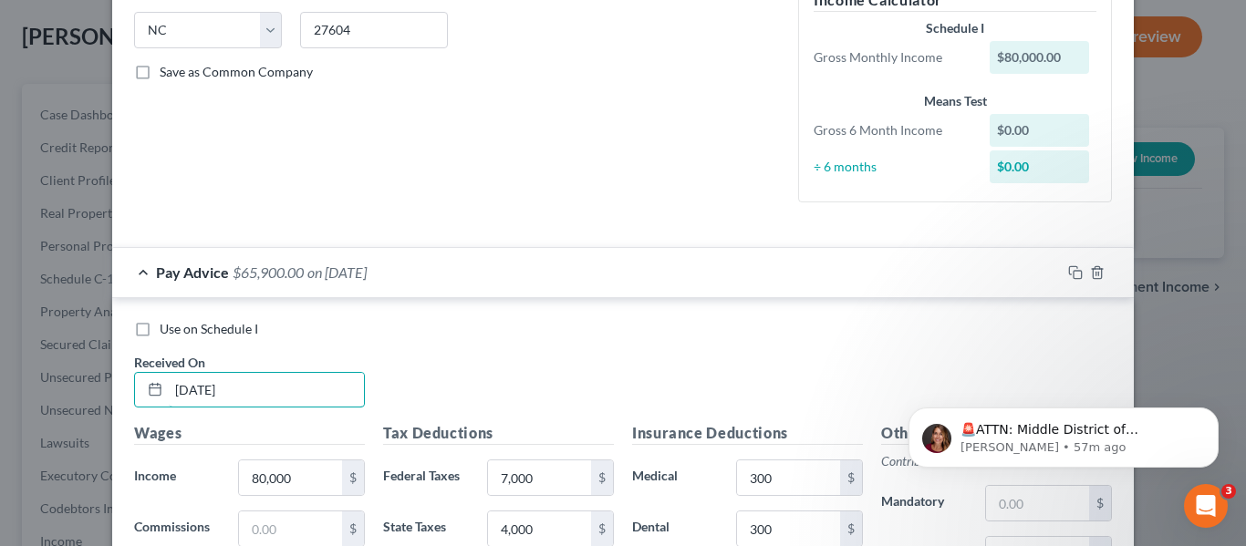
scroll to position [765, 0]
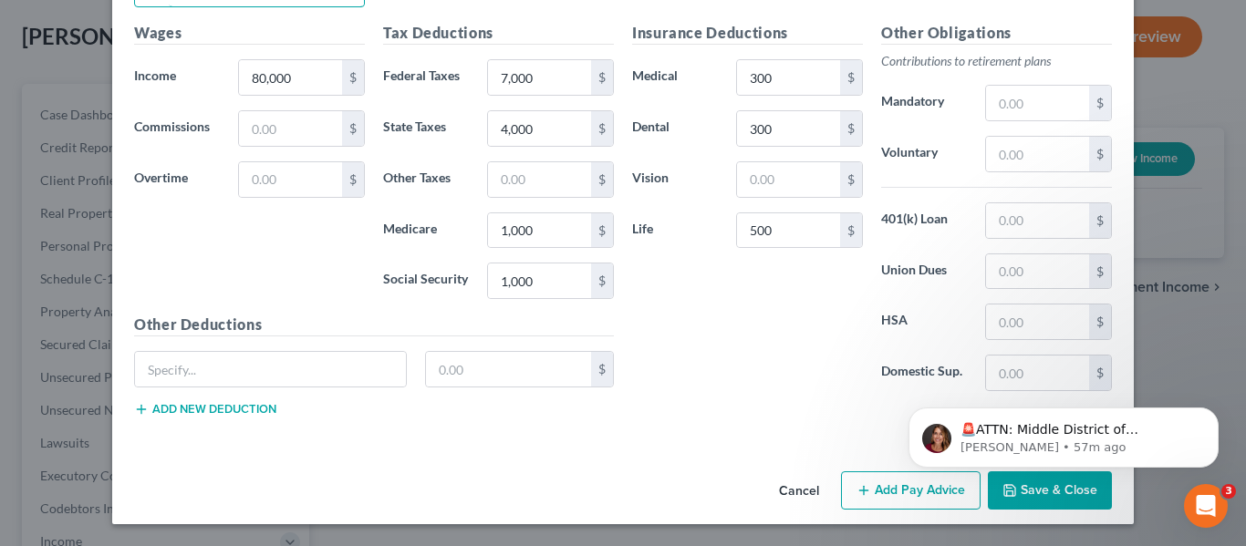
type input "09/12/2025"
click at [1020, 490] on html "🚨ATTN: Middle District of Florida The court has added a new Credit Counseling F…" at bounding box center [1063, 433] width 365 height 128
click at [1035, 501] on button "Save & Close" at bounding box center [1050, 491] width 124 height 38
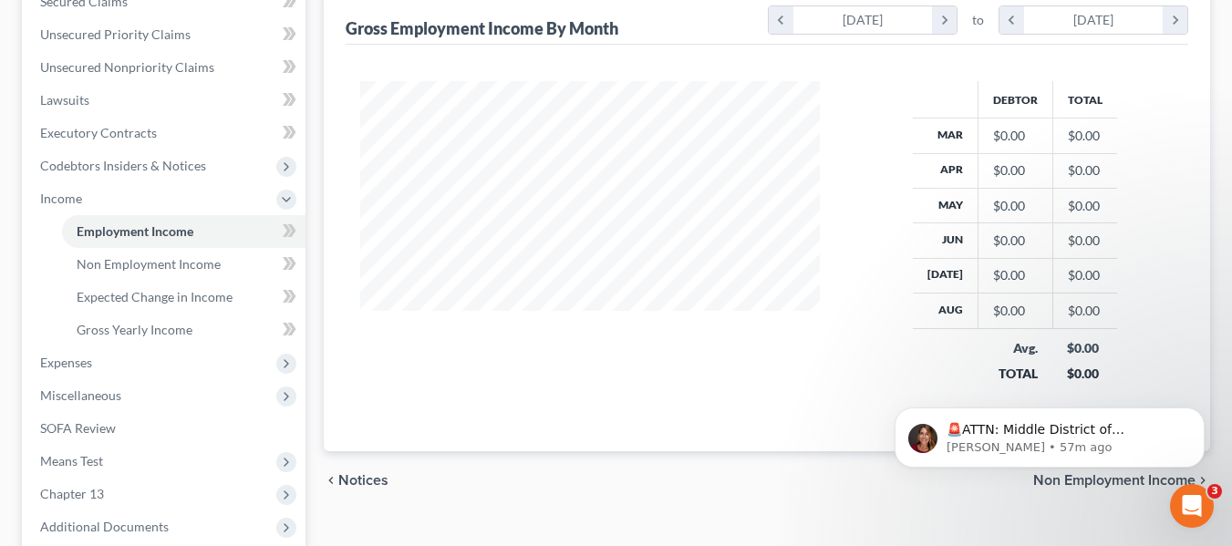
scroll to position [365, 0]
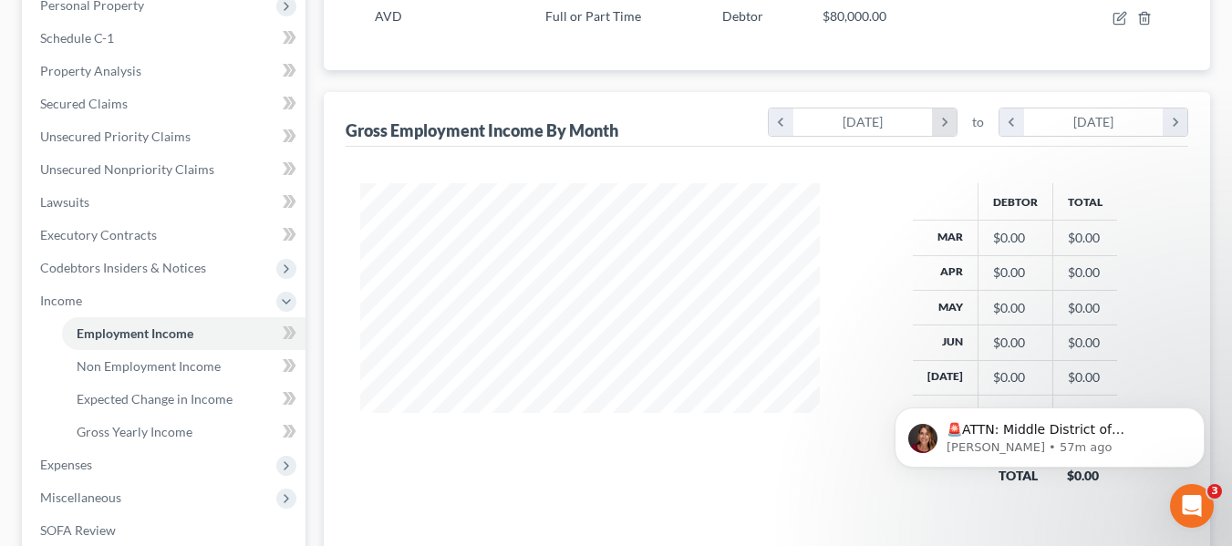
click at [944, 126] on icon "chevron_right" at bounding box center [944, 122] width 25 height 27
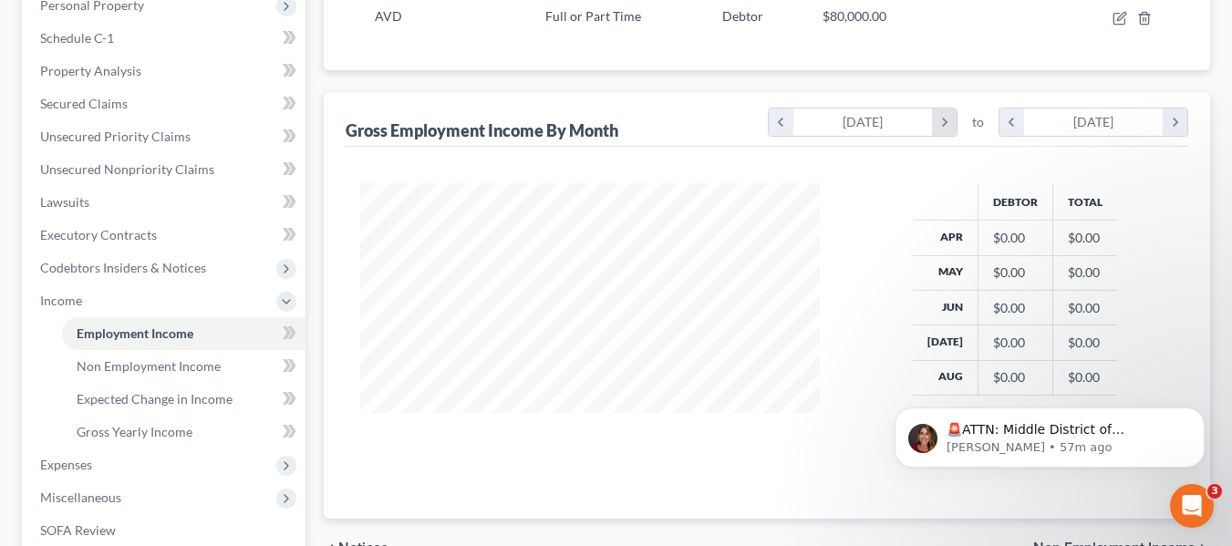
scroll to position [911724, 911519]
click at [783, 130] on icon "chevron_left" at bounding box center [781, 122] width 25 height 27
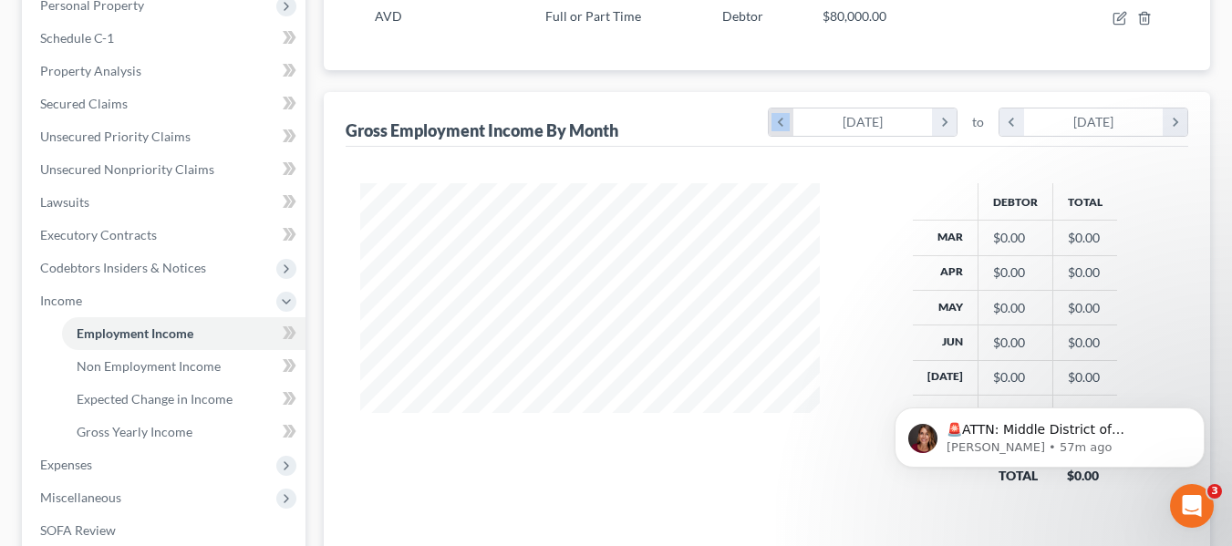
click at [783, 130] on icon "chevron_left" at bounding box center [781, 122] width 25 height 27
drag, startPoint x: 198, startPoint y: 359, endPoint x: 198, endPoint y: 347, distance: 11.9
click at [198, 359] on span "Non Employment Income" at bounding box center [149, 366] width 144 height 16
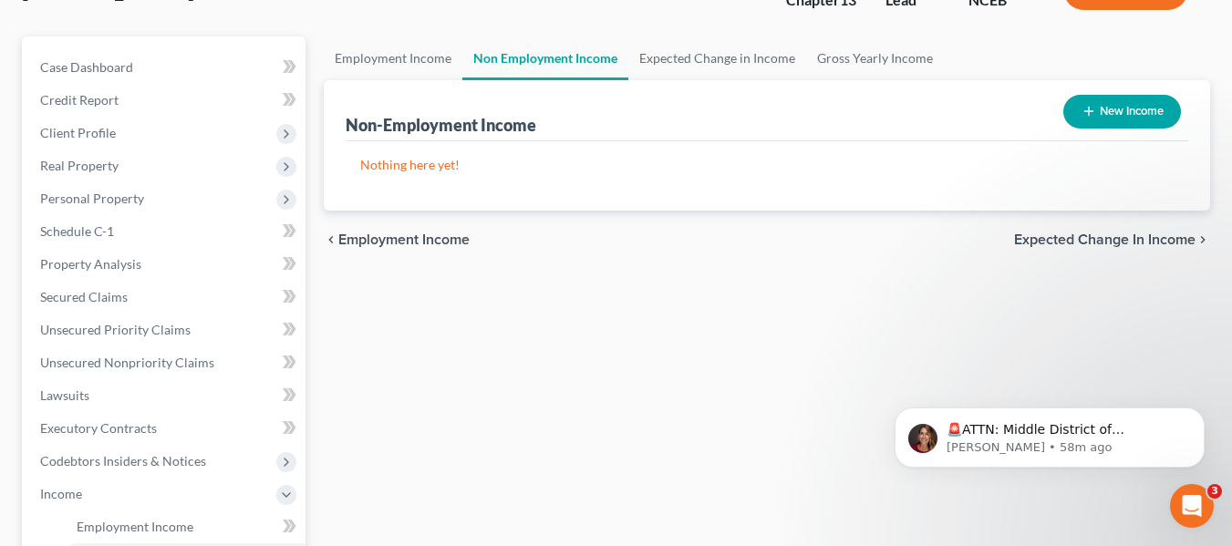
scroll to position [182, 0]
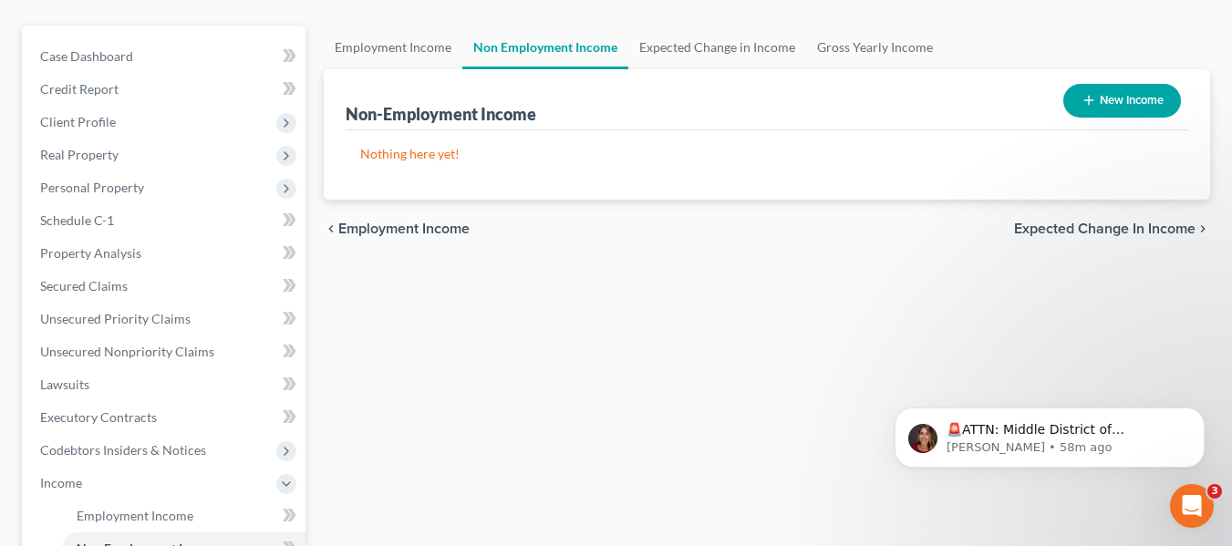
click at [1071, 101] on button "New Income" at bounding box center [1122, 101] width 118 height 34
select select "0"
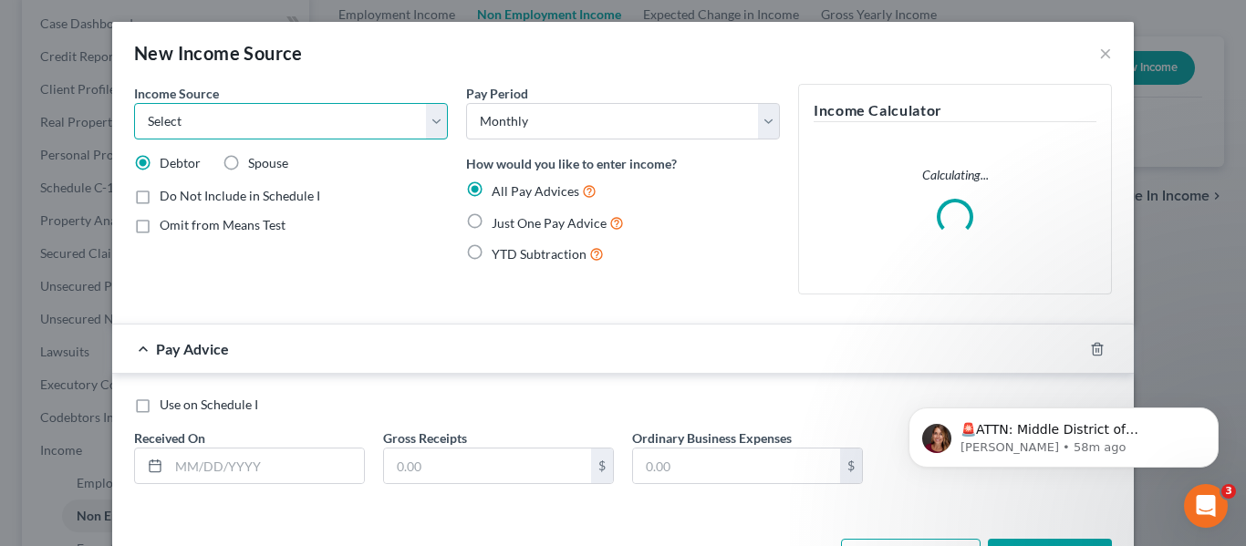
click at [426, 117] on select "Select Unemployment Disability (from employer) Pension Retirement Social Securi…" at bounding box center [291, 121] width 314 height 36
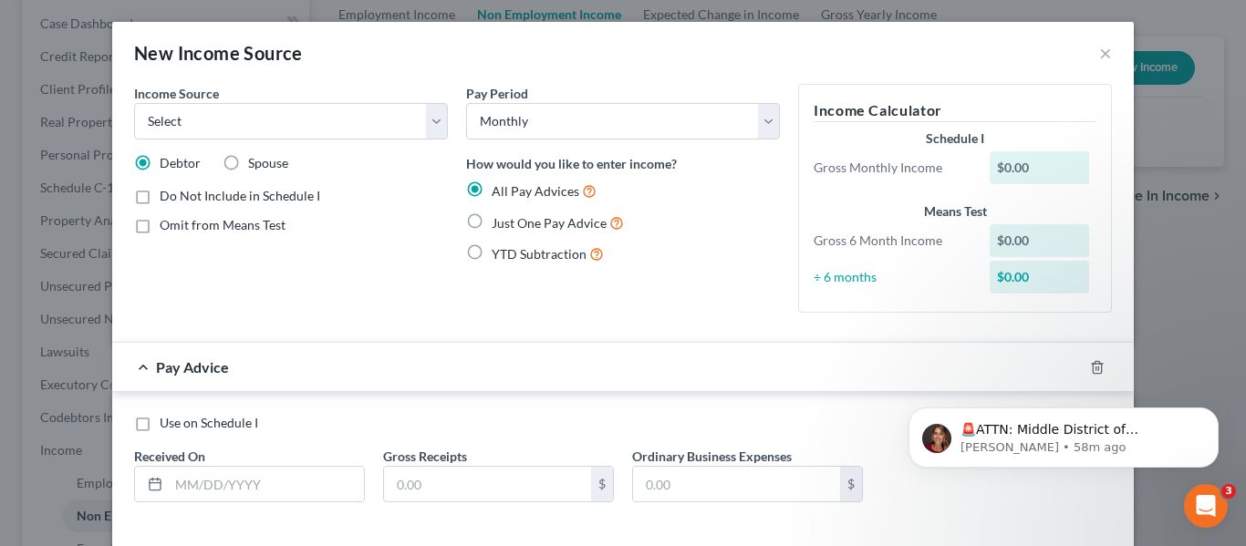
click at [585, 375] on div "Pay Advice" at bounding box center [597, 367] width 970 height 48
click at [1099, 47] on button "×" at bounding box center [1105, 53] width 13 height 22
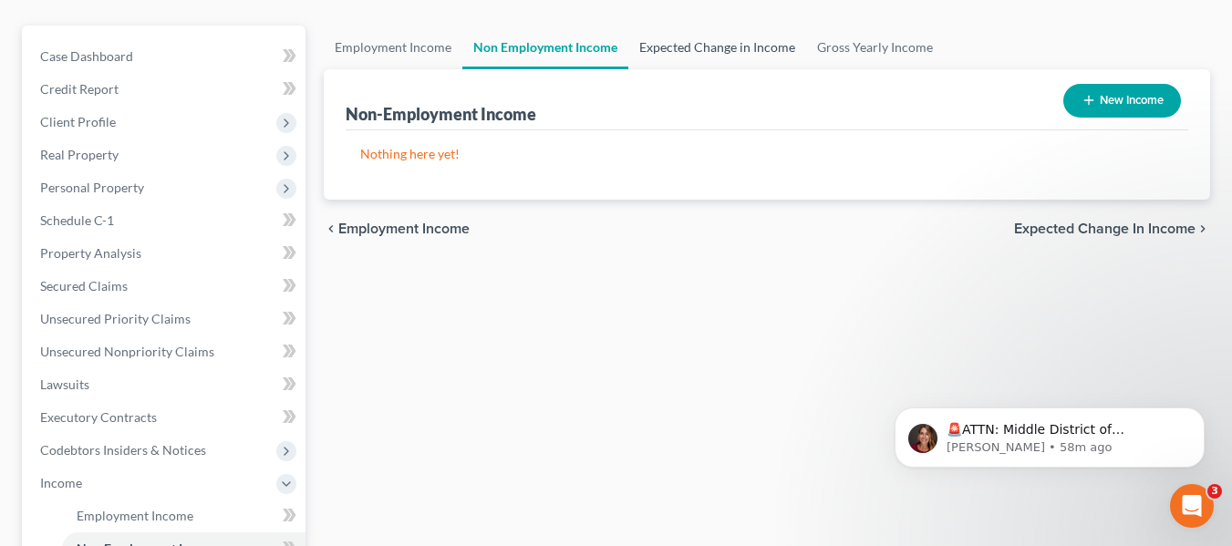
click at [774, 42] on link "Expected Change in Income" at bounding box center [717, 48] width 178 height 44
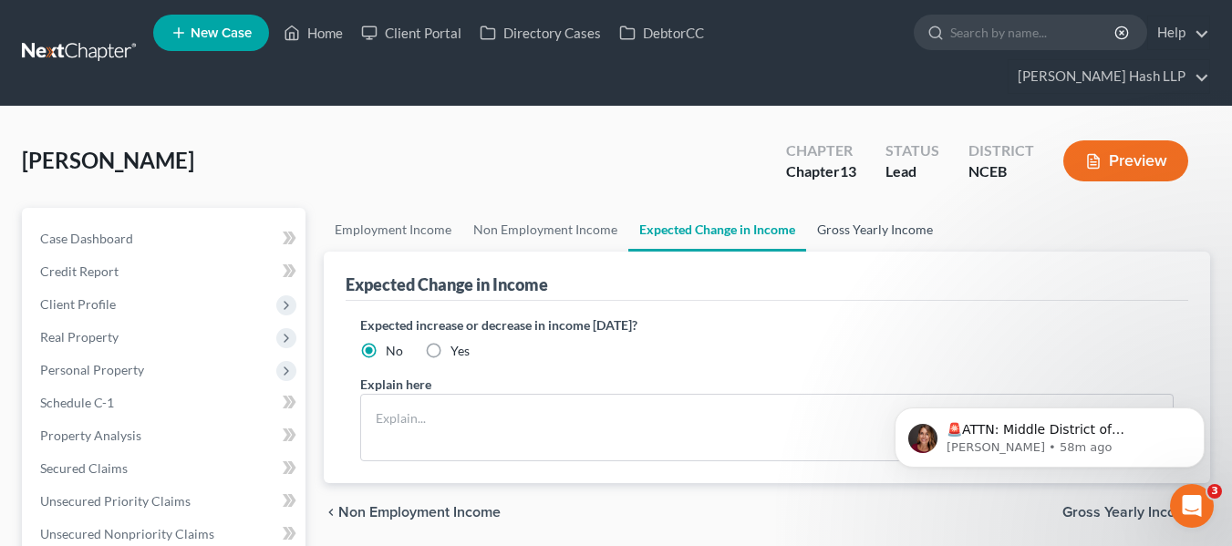
click at [847, 240] on link "Gross Yearly Income" at bounding box center [875, 230] width 138 height 44
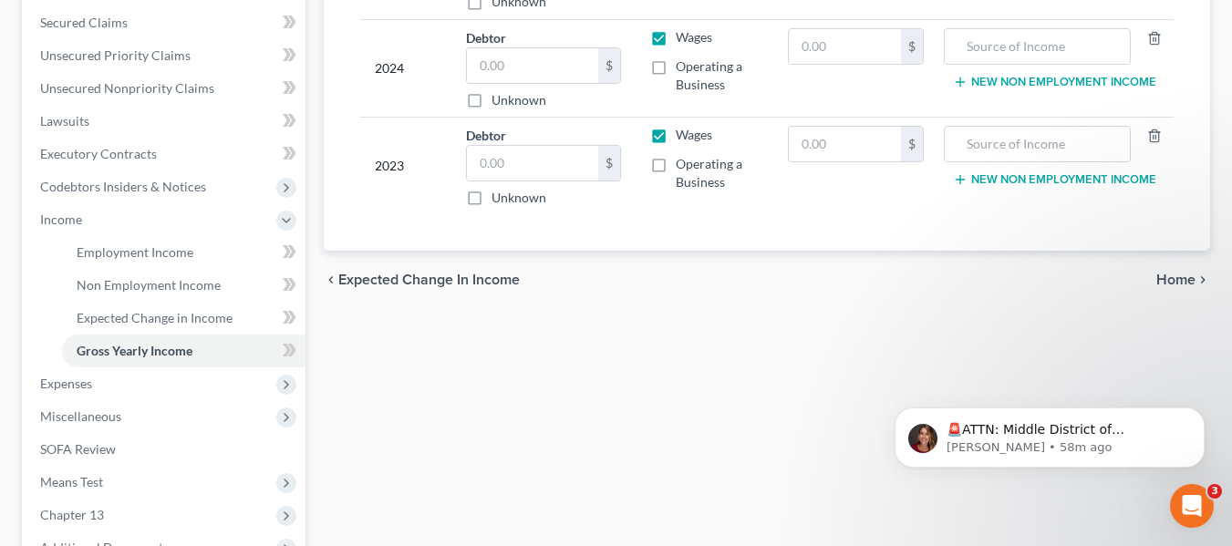
scroll to position [456, 0]
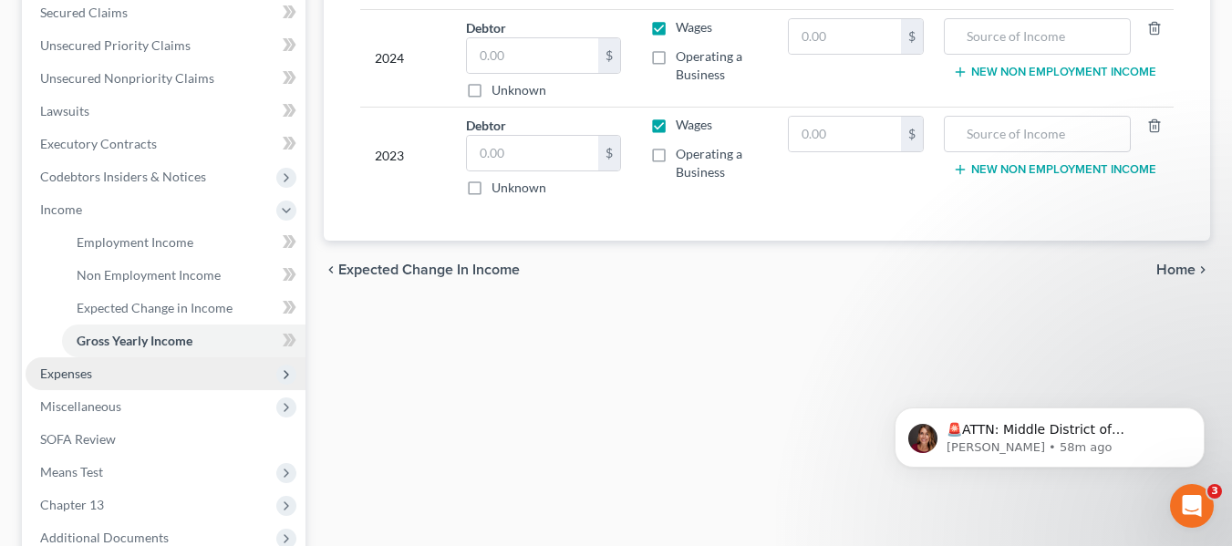
click at [251, 371] on span "Expenses" at bounding box center [166, 374] width 280 height 33
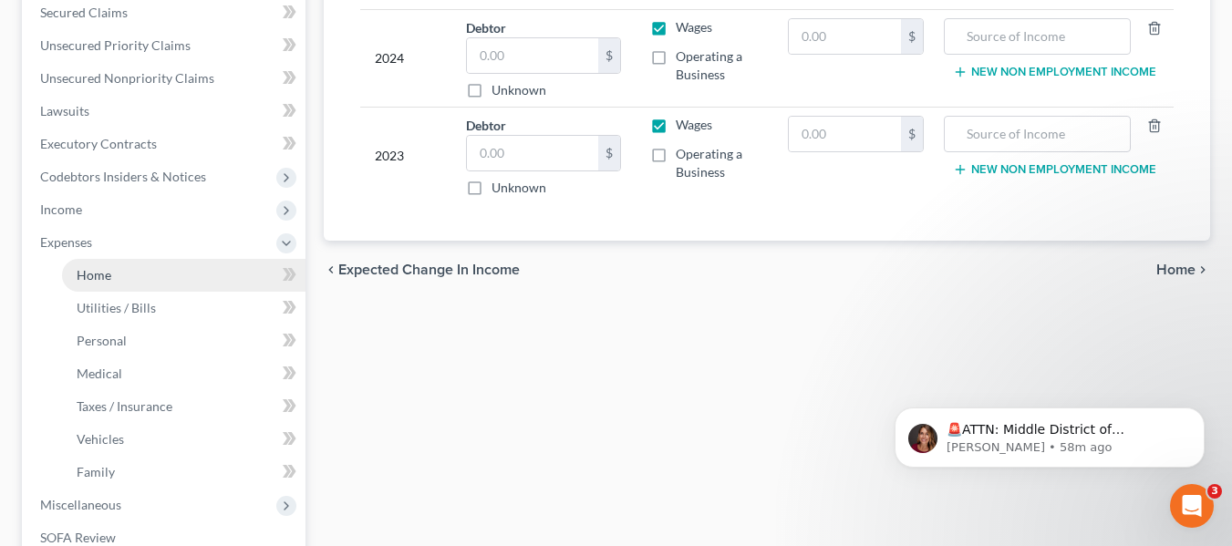
click at [223, 266] on link "Home" at bounding box center [184, 275] width 244 height 33
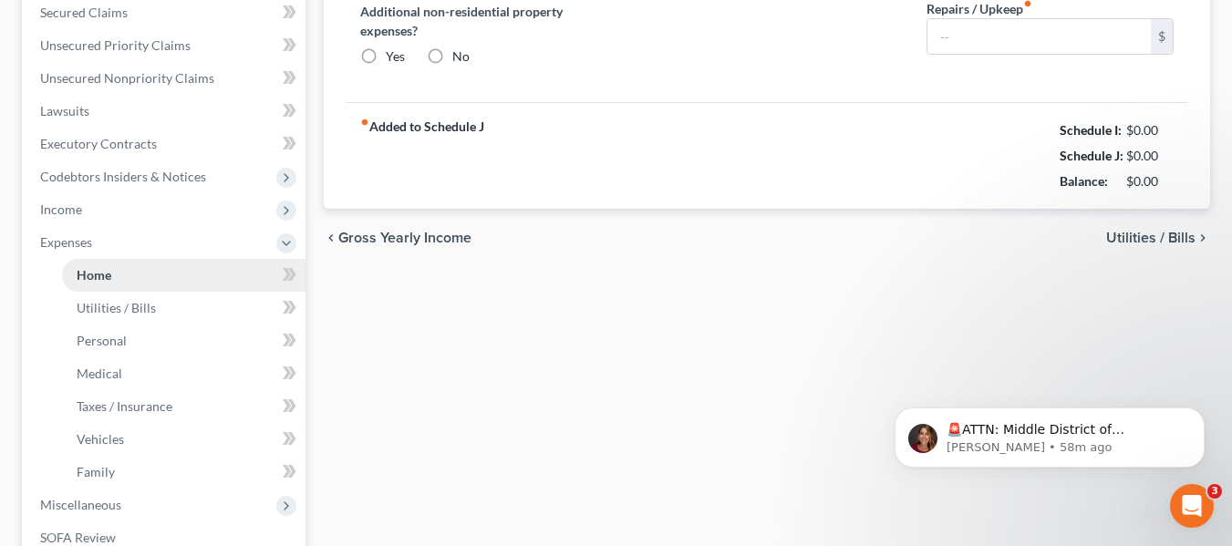
type input "0.00"
radio input "true"
type input "0.00"
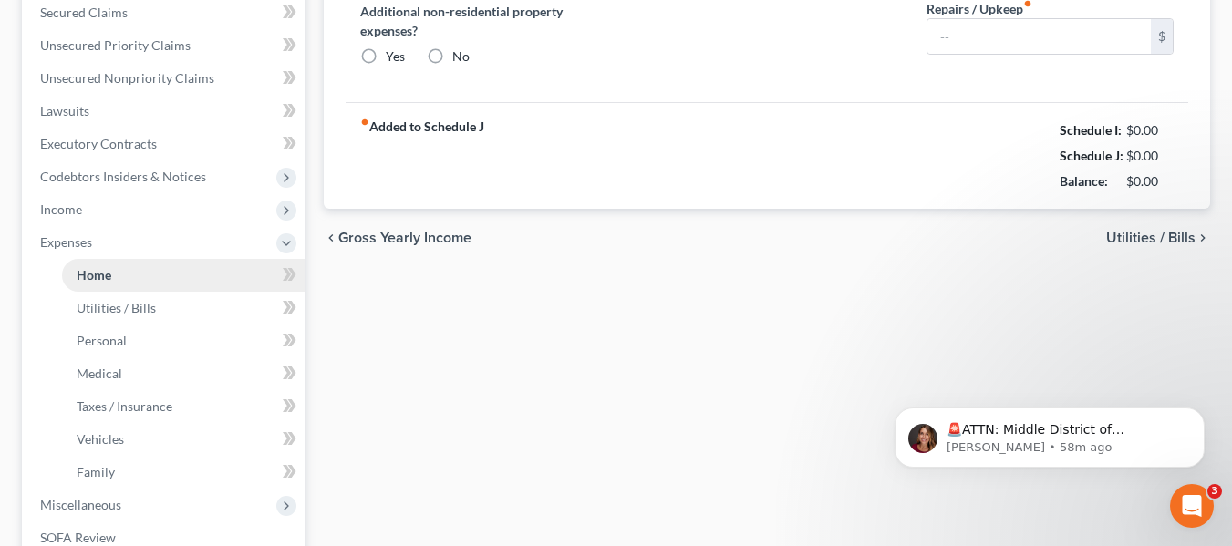
type input "0.00"
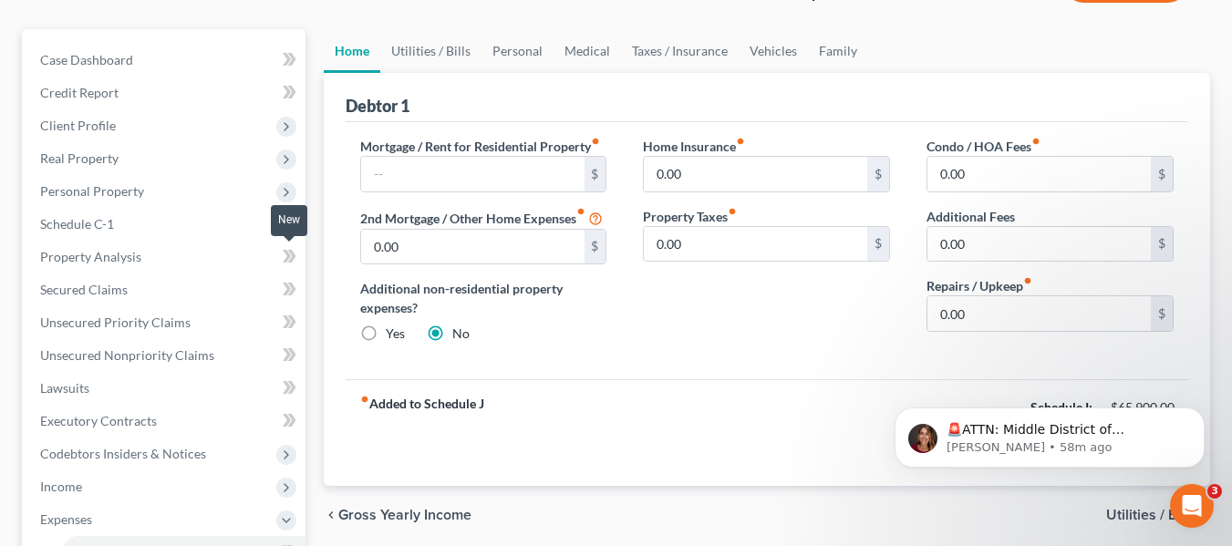
scroll to position [182, 0]
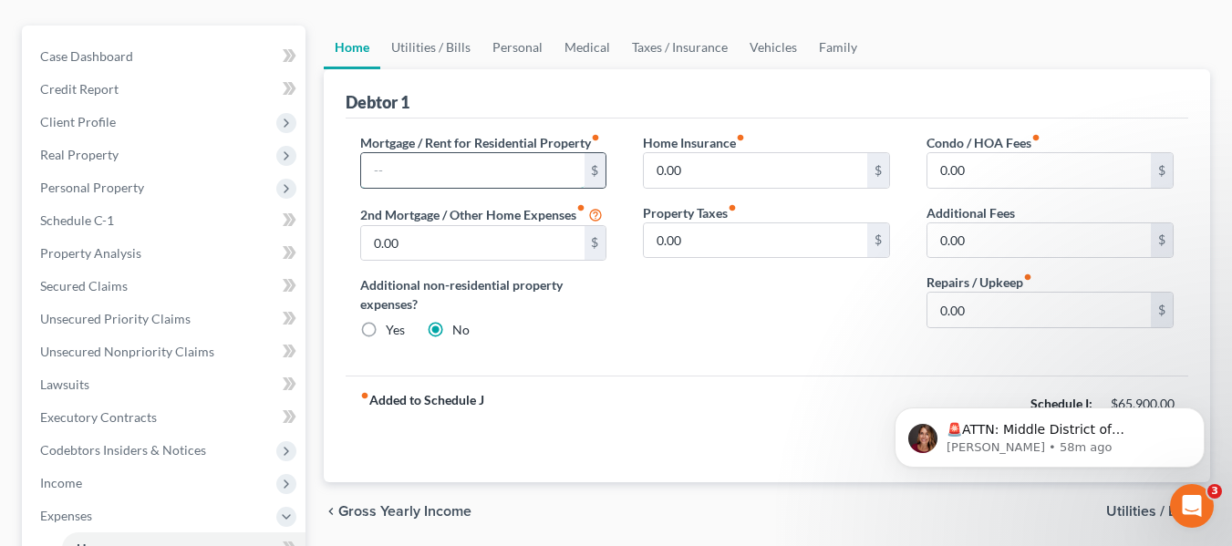
click at [534, 158] on input "text" at bounding box center [472, 170] width 223 height 35
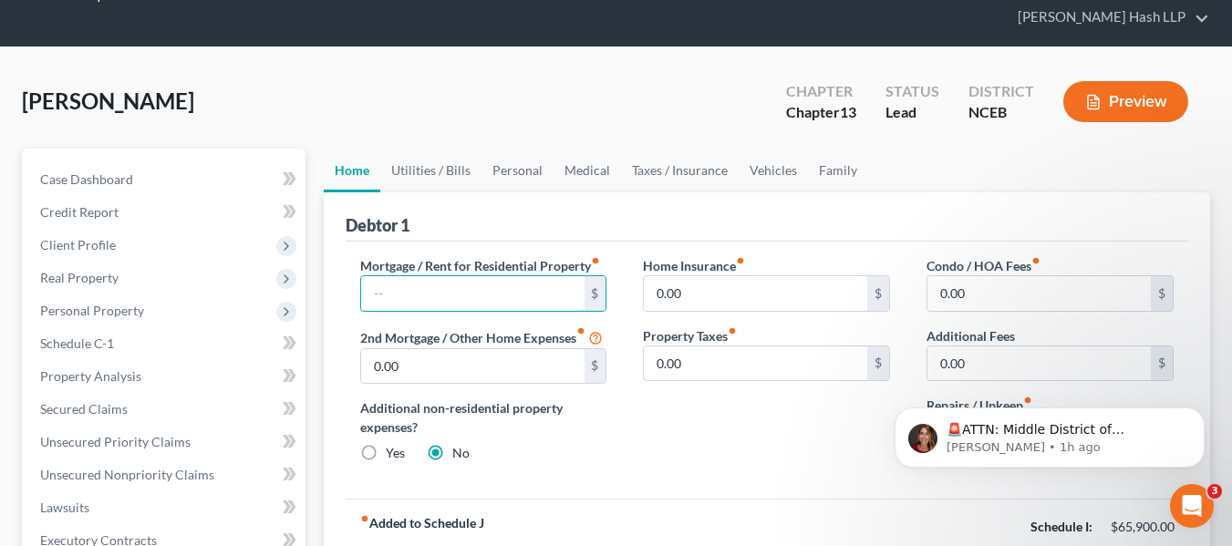
scroll to position [91, 0]
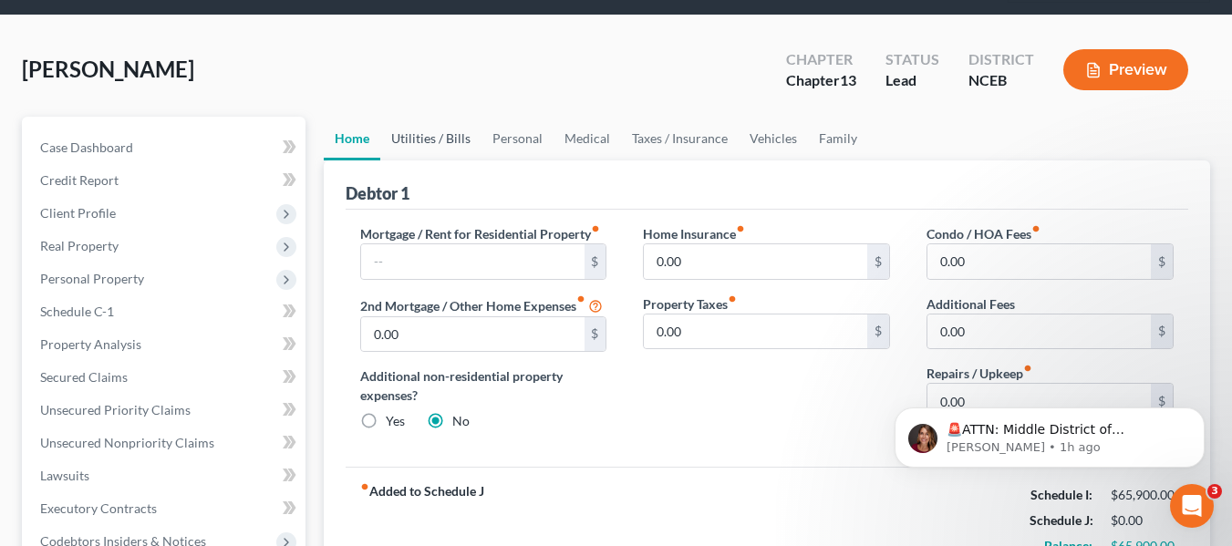
click at [444, 152] on link "Utilities / Bills" at bounding box center [430, 139] width 101 height 44
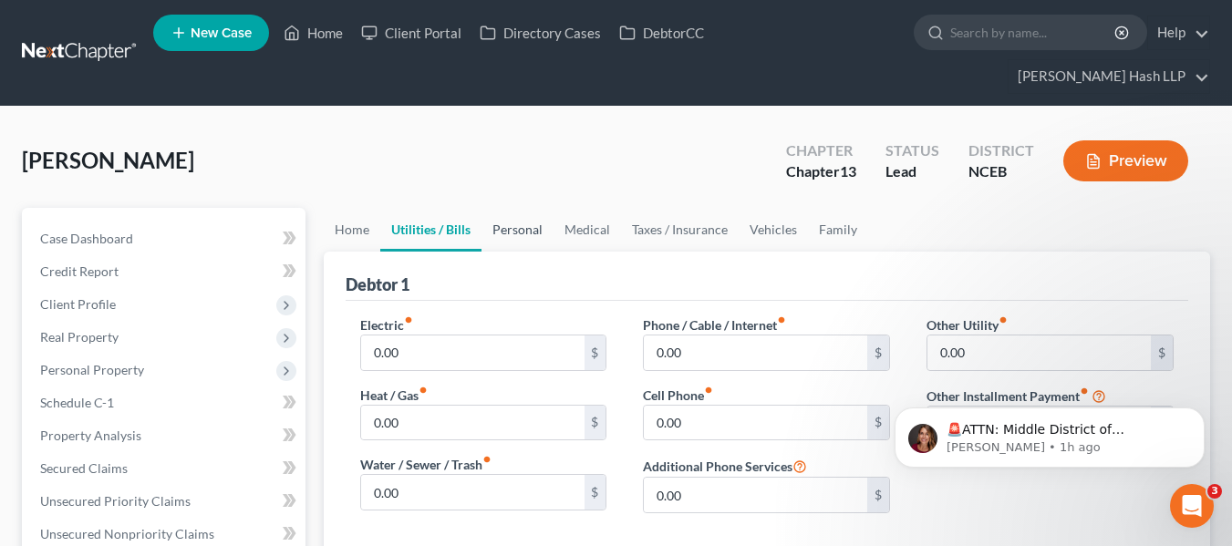
click at [517, 241] on link "Personal" at bounding box center [518, 230] width 72 height 44
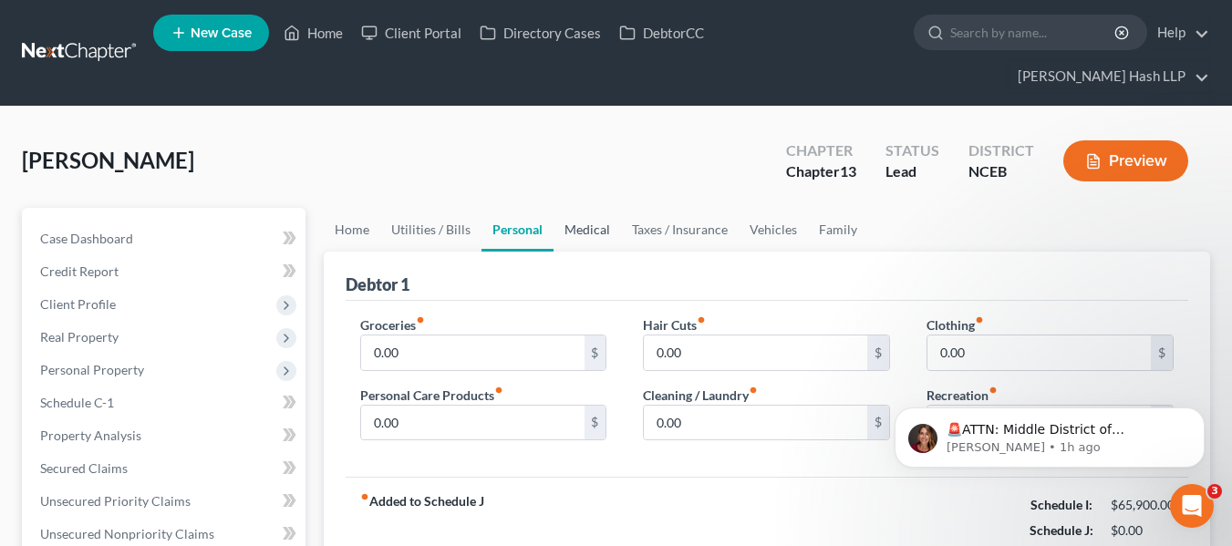
click at [607, 229] on link "Medical" at bounding box center [587, 230] width 67 height 44
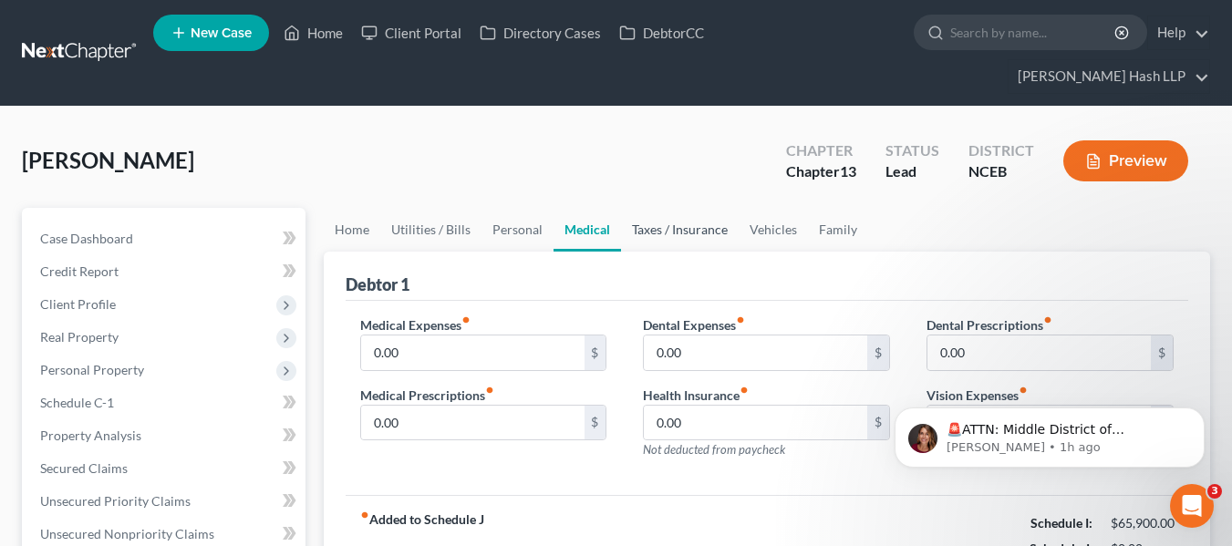
click at [646, 231] on link "Taxes / Insurance" at bounding box center [680, 230] width 118 height 44
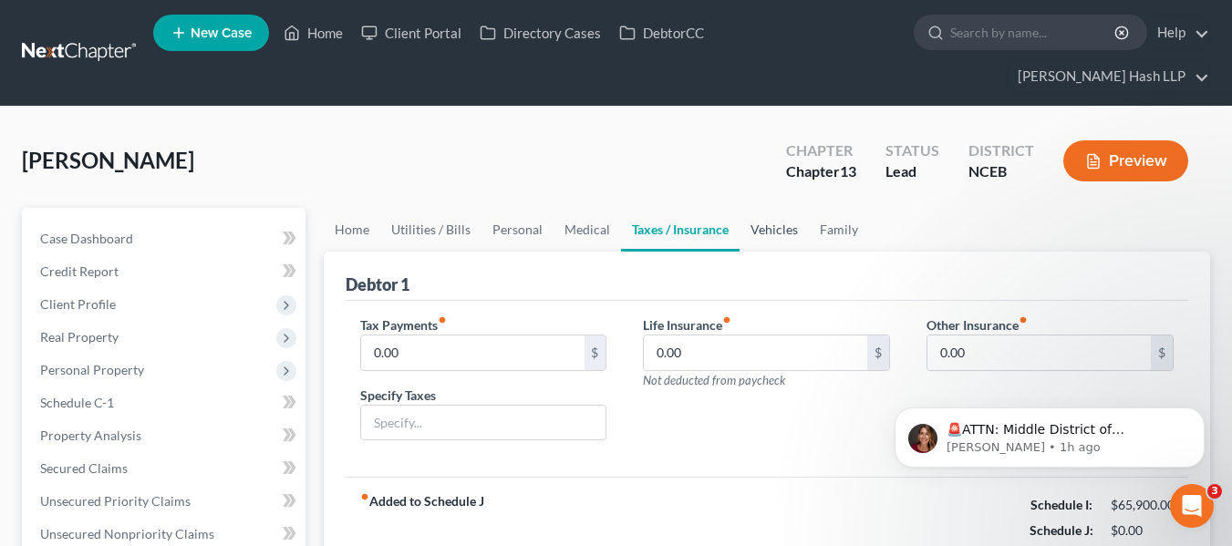
click at [759, 244] on link "Vehicles" at bounding box center [774, 230] width 69 height 44
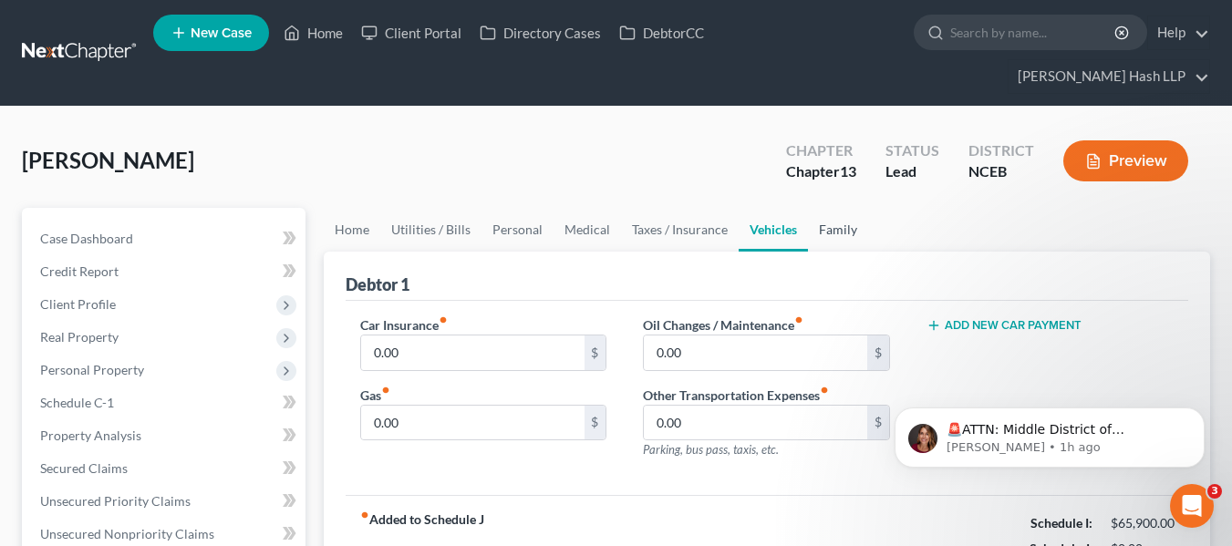
click at [817, 244] on link "Family" at bounding box center [838, 230] width 60 height 44
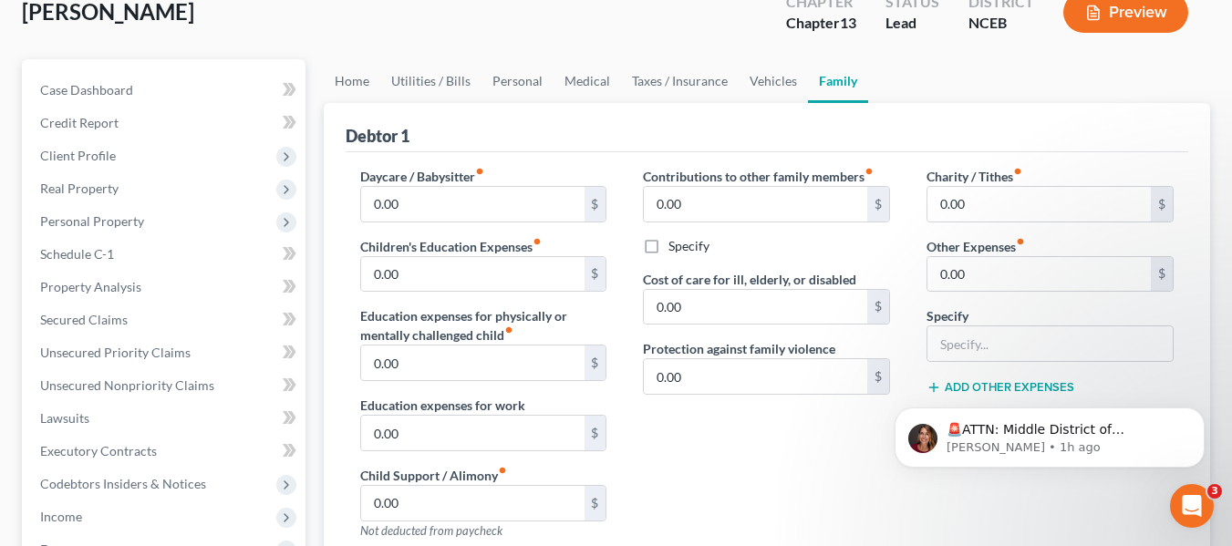
scroll to position [113, 0]
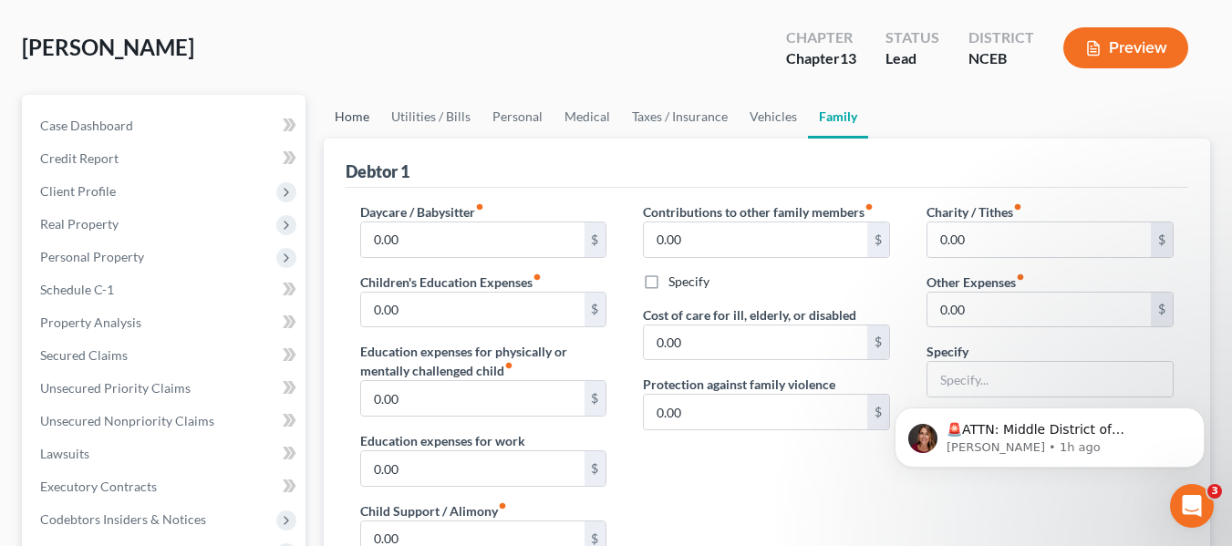
click at [338, 111] on link "Home" at bounding box center [352, 117] width 57 height 44
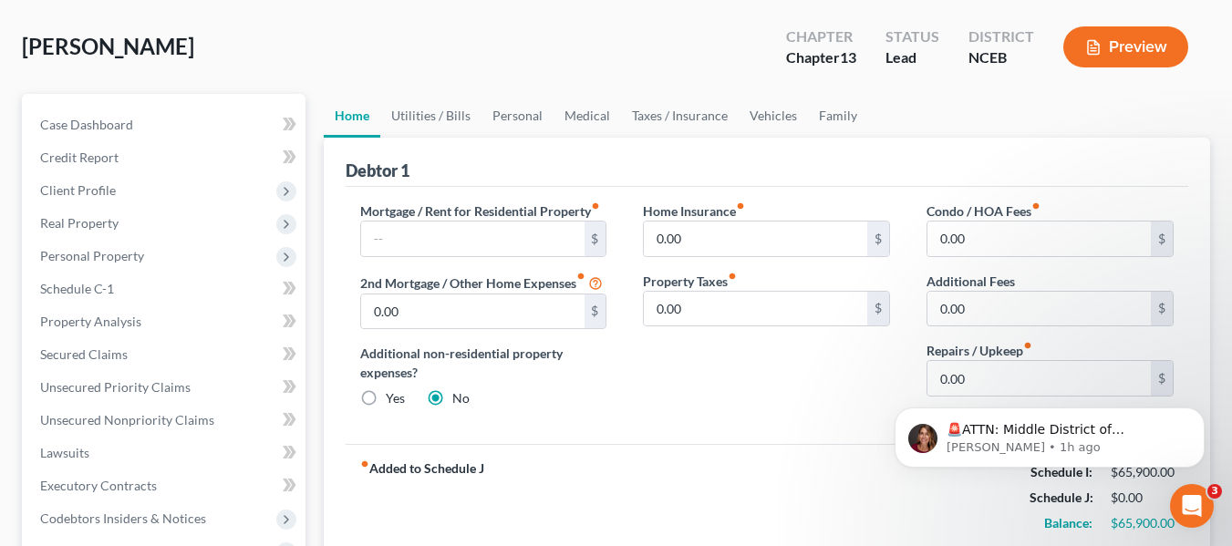
scroll to position [113, 0]
click at [495, 240] on input "text" at bounding box center [472, 240] width 223 height 35
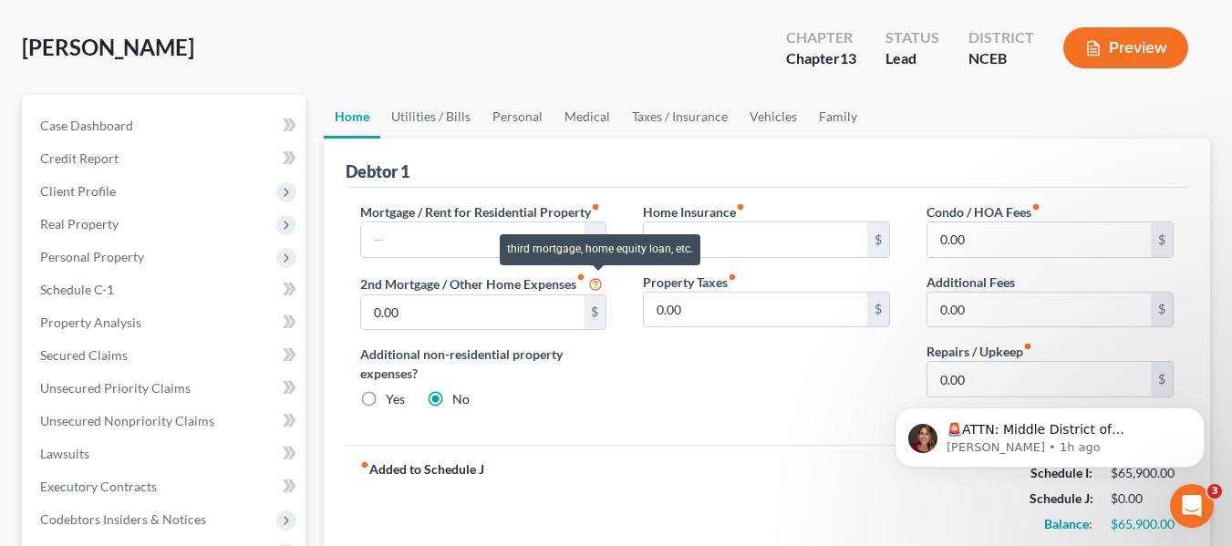
click at [596, 282] on icon at bounding box center [595, 283] width 15 height 17
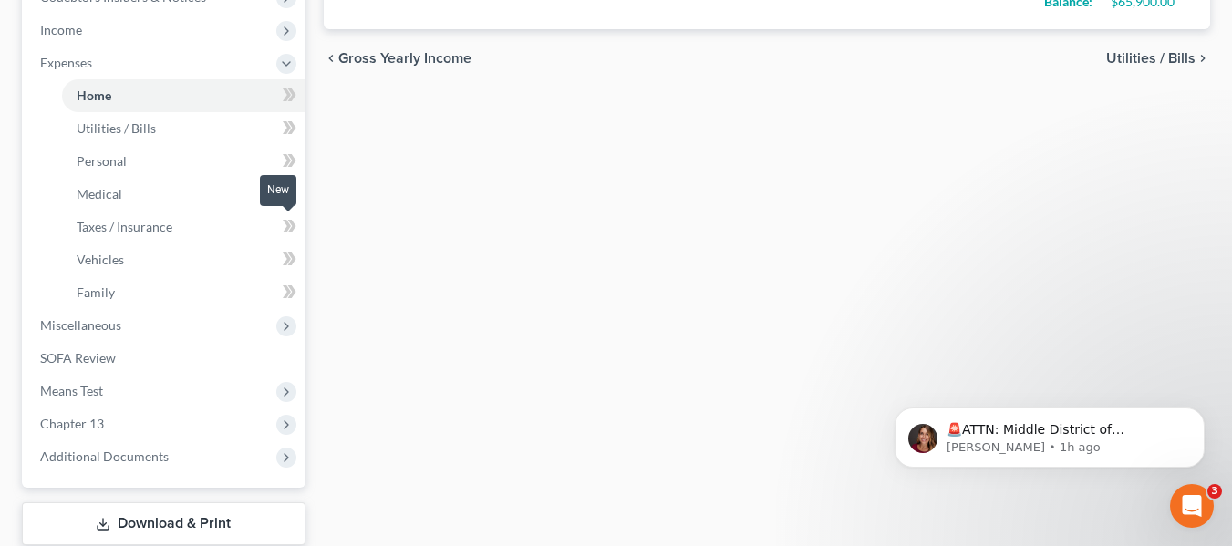
scroll to position [660, 0]
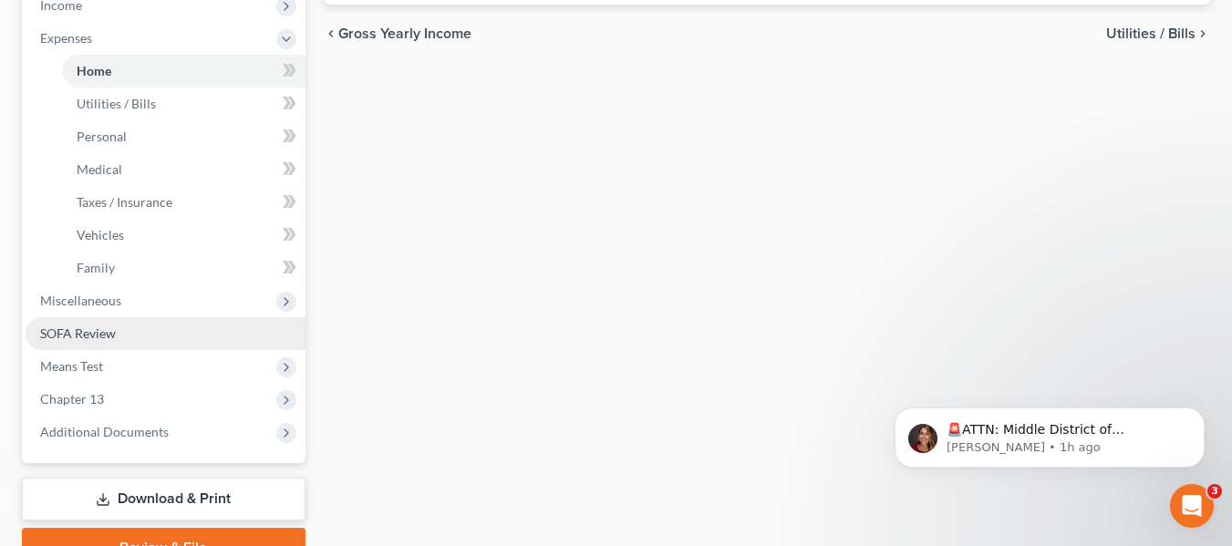
click at [254, 331] on link "SOFA Review" at bounding box center [166, 333] width 280 height 33
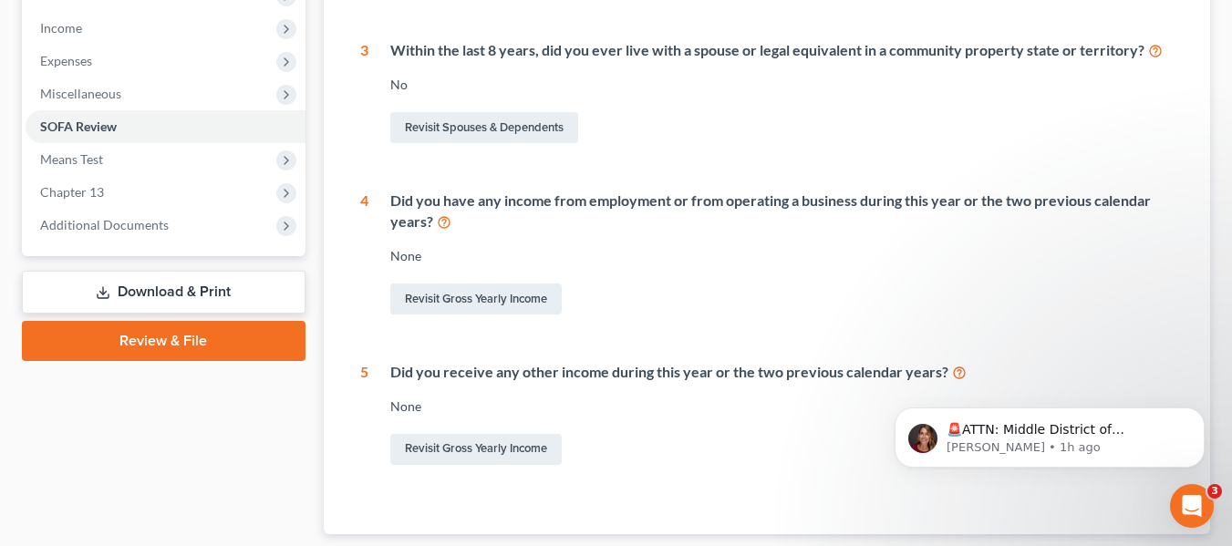
scroll to position [638, 0]
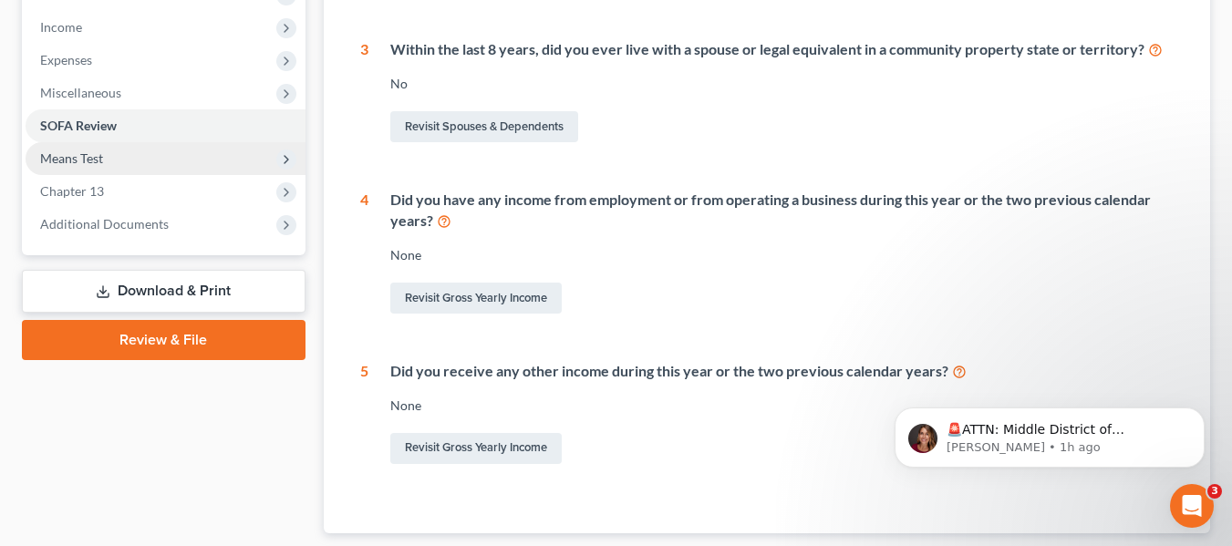
click at [203, 158] on span "Means Test" at bounding box center [166, 158] width 280 height 33
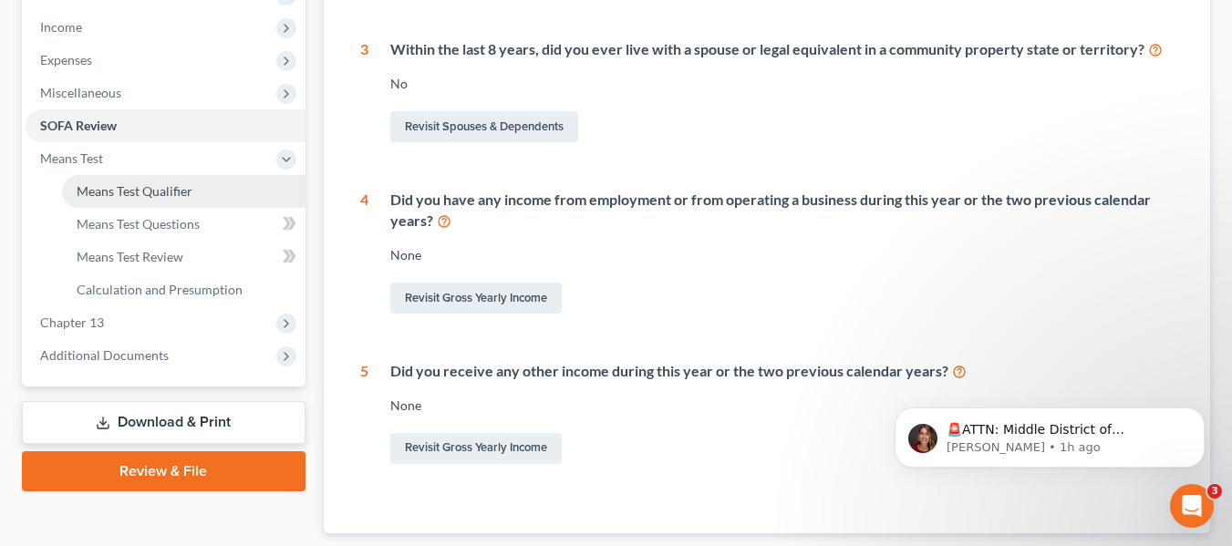
click at [233, 197] on link "Means Test Qualifier" at bounding box center [184, 191] width 244 height 33
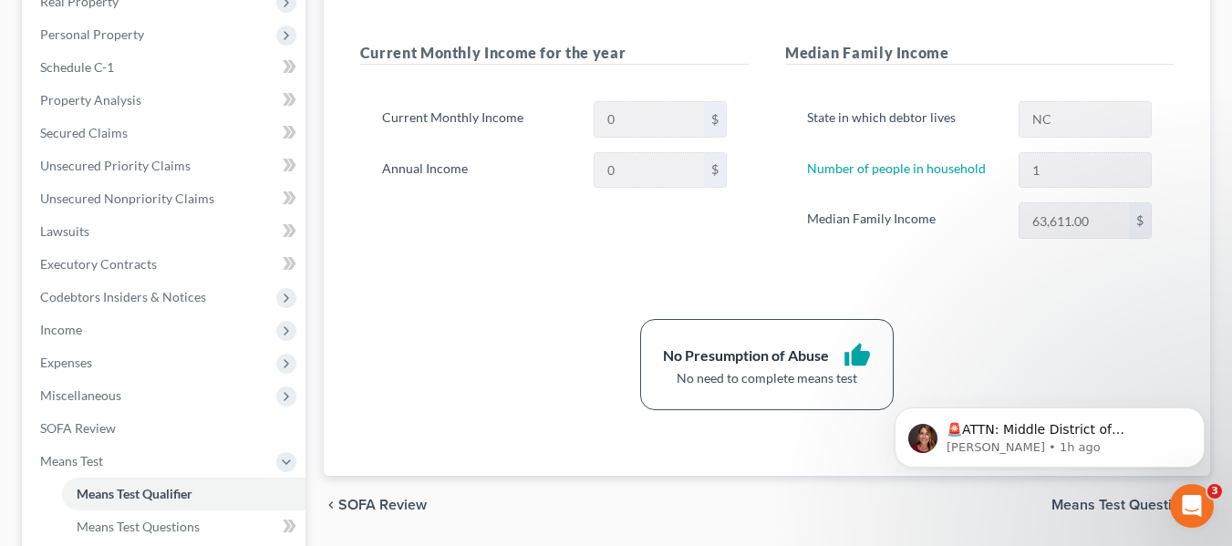
scroll to position [365, 0]
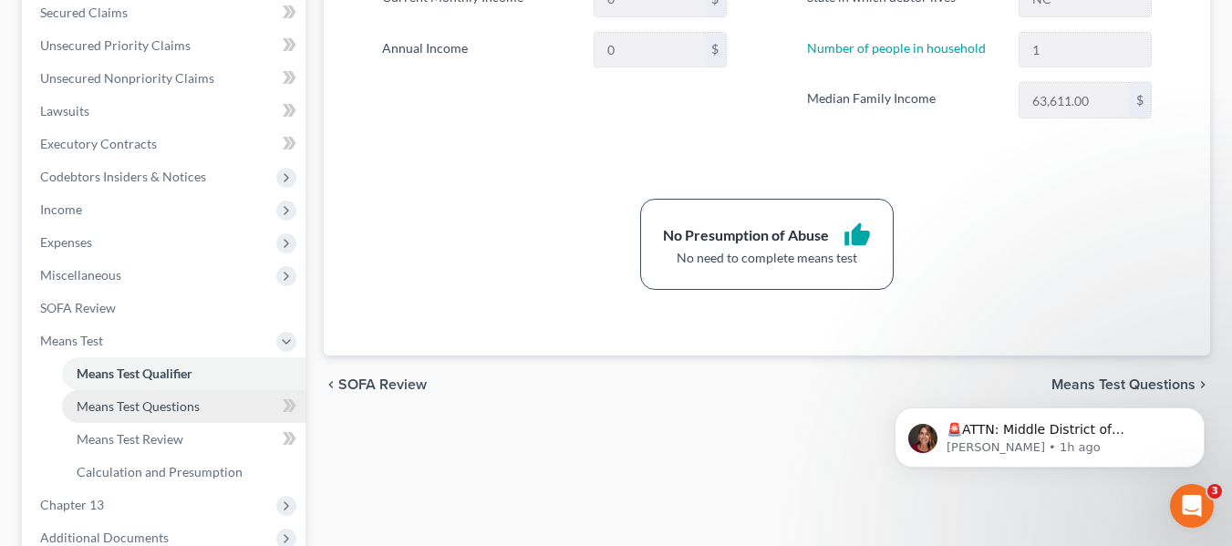
click at [237, 404] on link "Means Test Questions" at bounding box center [184, 406] width 244 height 33
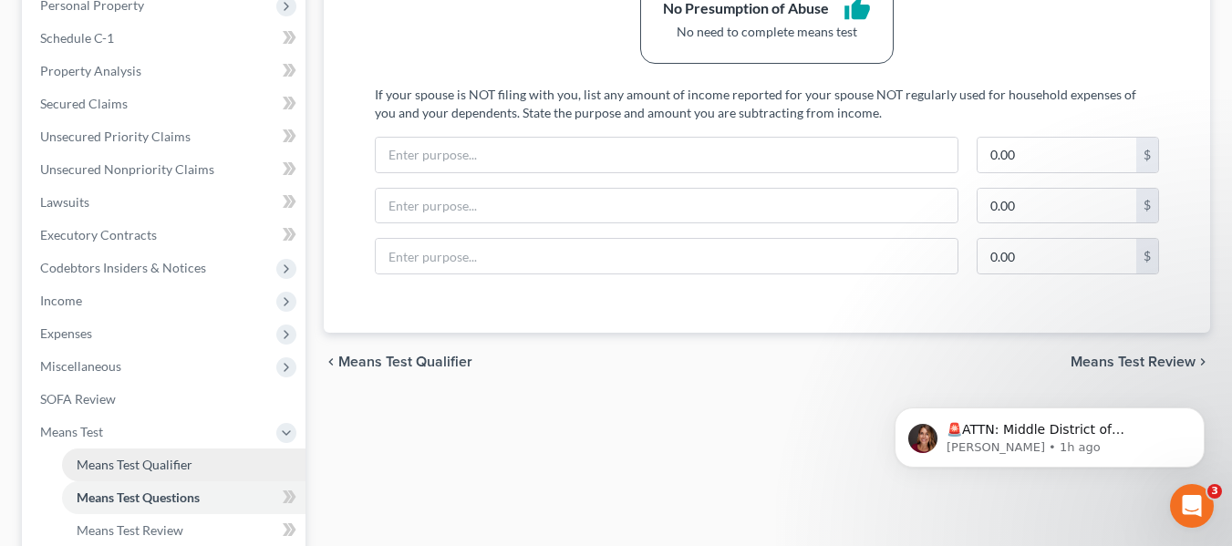
scroll to position [456, 0]
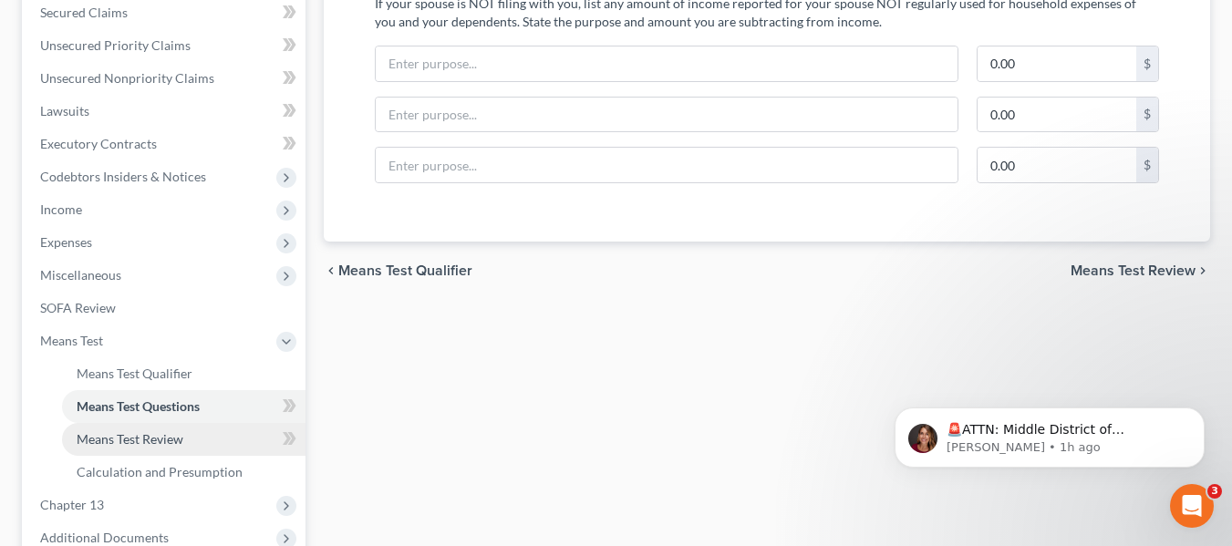
click at [213, 432] on link "Means Test Review" at bounding box center [184, 439] width 244 height 33
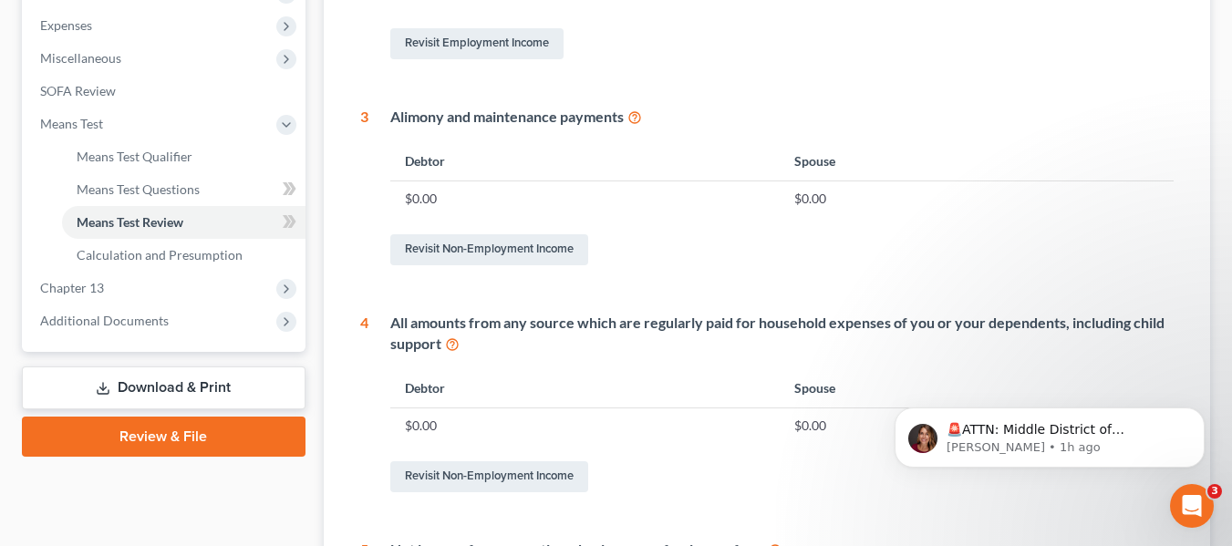
scroll to position [437, 0]
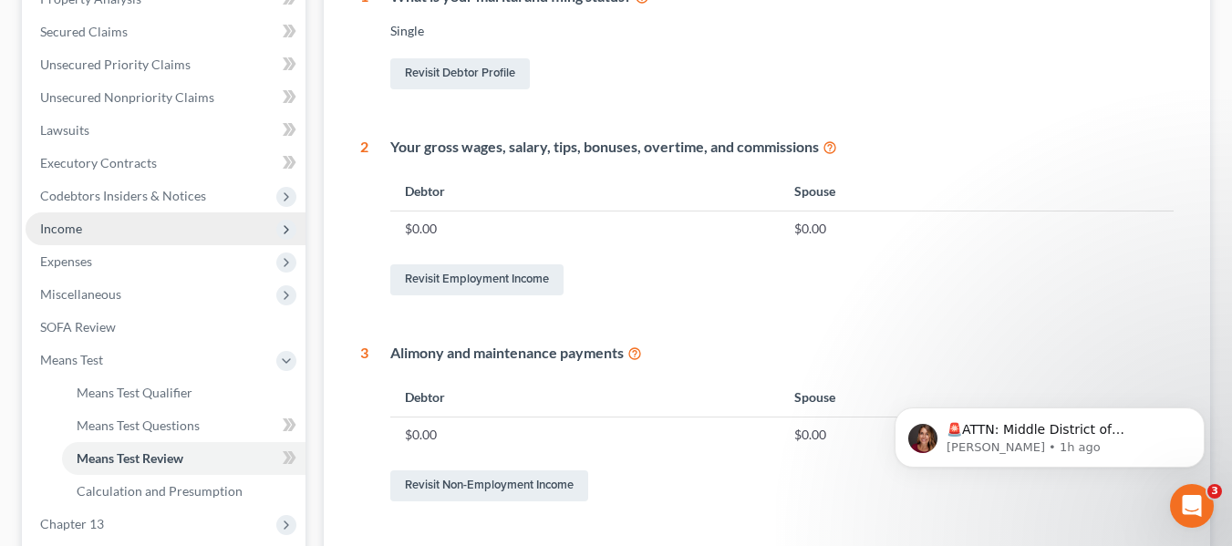
click at [164, 226] on span "Income" at bounding box center [166, 228] width 280 height 33
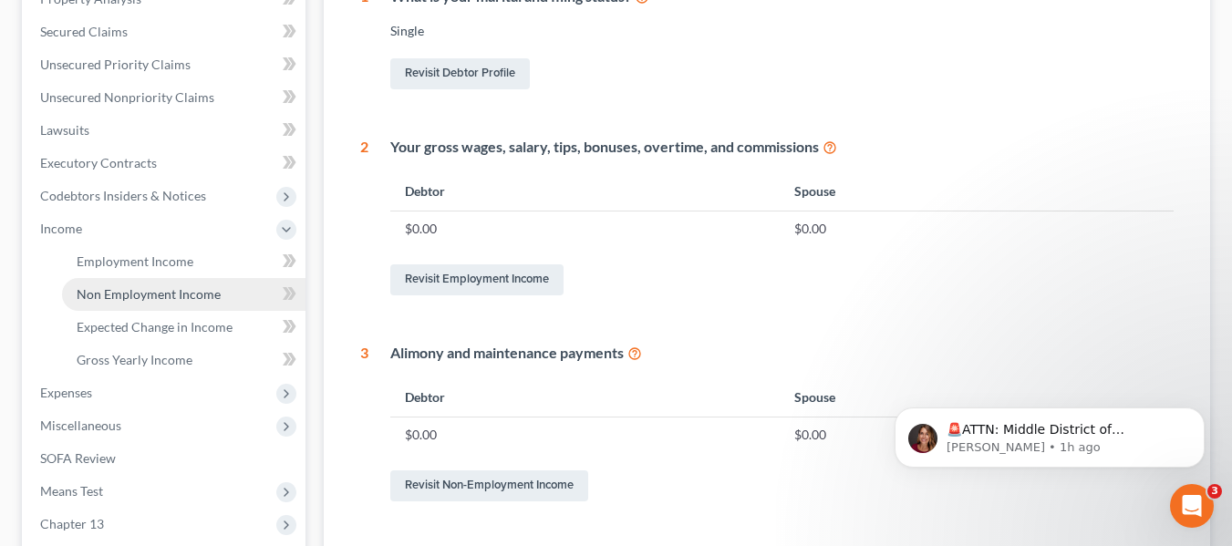
click at [162, 295] on span "Non Employment Income" at bounding box center [149, 294] width 144 height 16
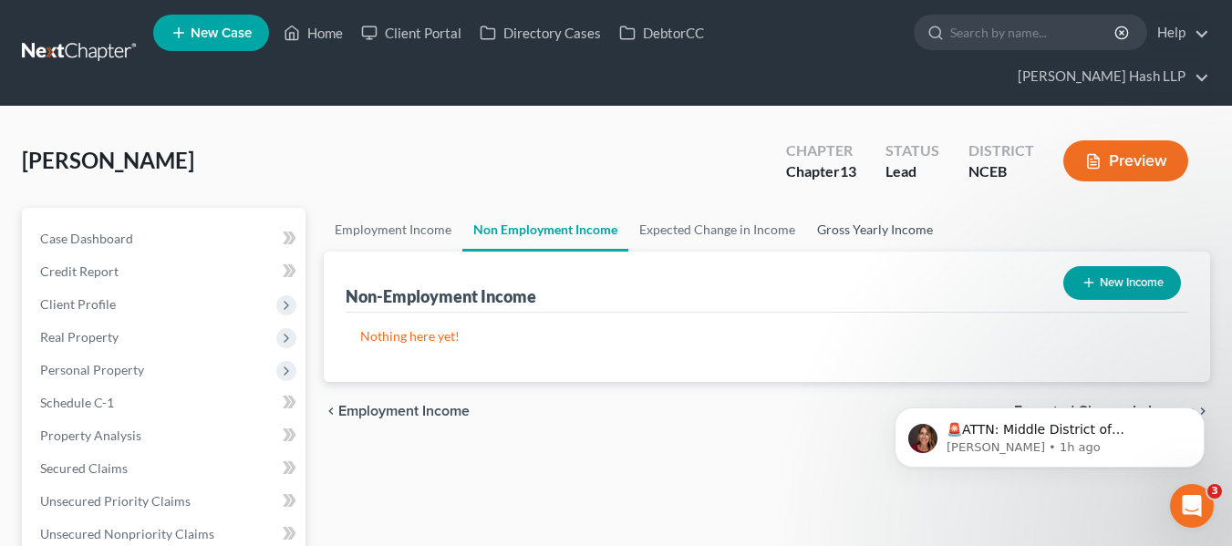
click at [828, 226] on link "Gross Yearly Income" at bounding box center [875, 230] width 138 height 44
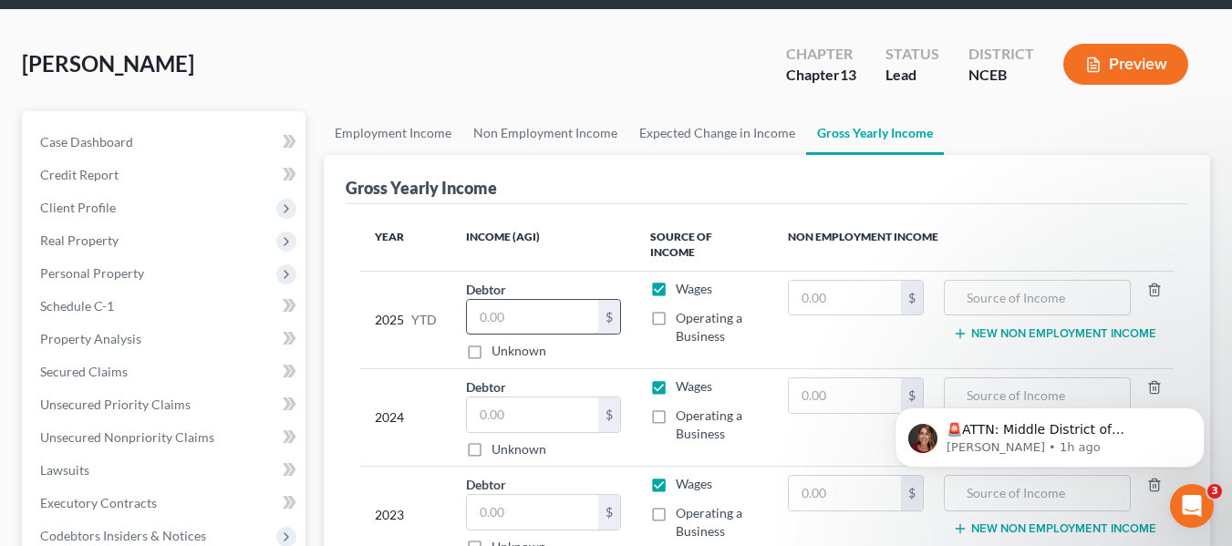
scroll to position [91, 0]
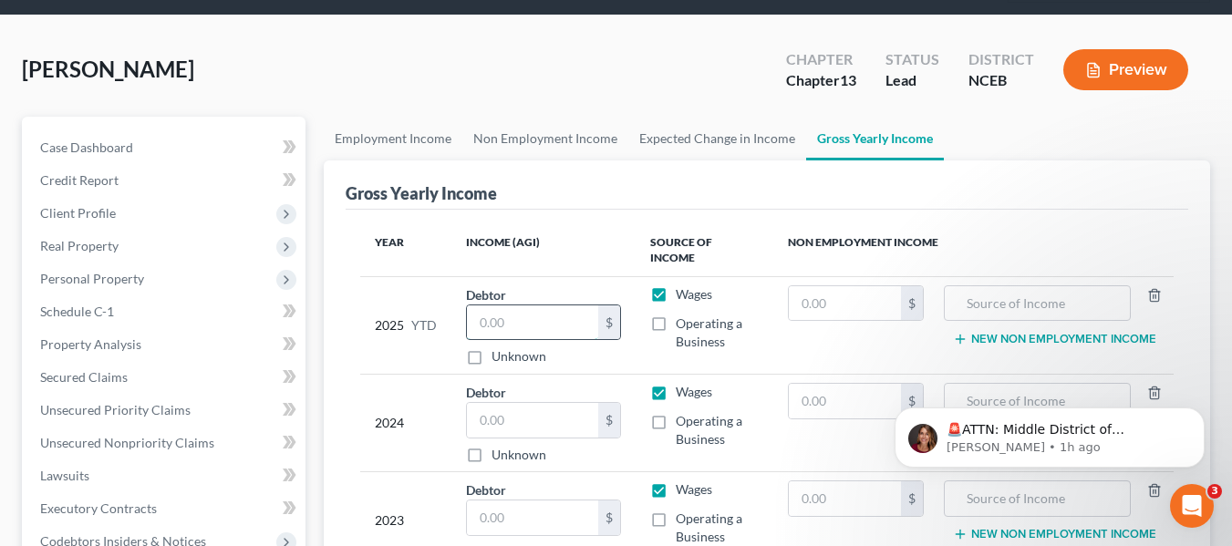
click at [544, 308] on input "text" at bounding box center [533, 323] width 132 height 35
type input "80,000"
click at [564, 403] on input "text" at bounding box center [533, 420] width 132 height 35
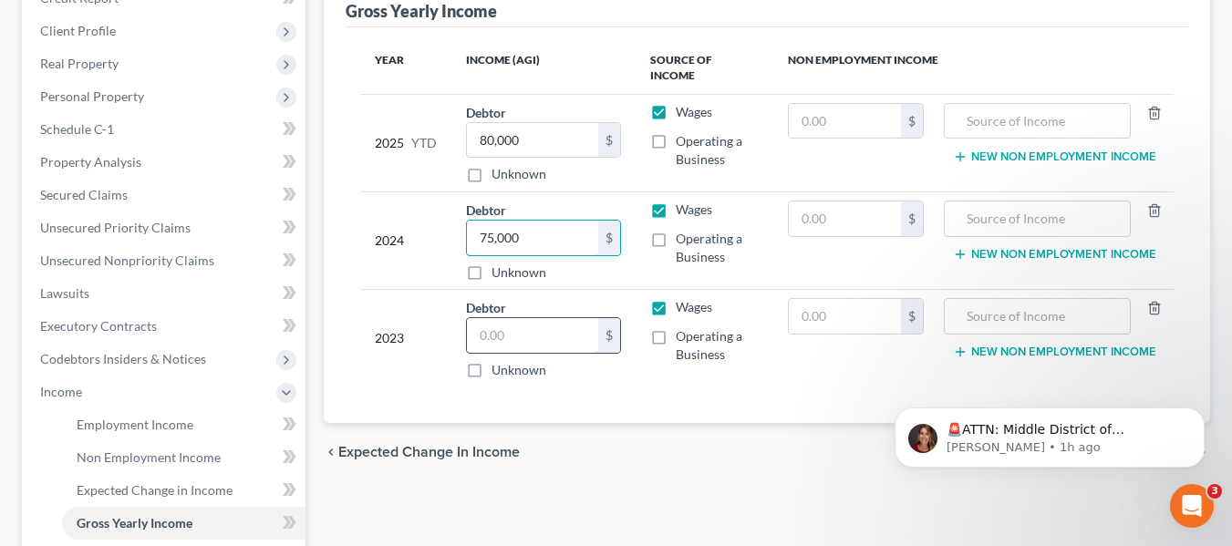
type input "75,000"
click at [532, 324] on input "text" at bounding box center [533, 335] width 132 height 35
type input "75,000"
click at [706, 398] on div "Year Income (AGI) Source of Income Non Employment Income 2025 YTD Debtor 80,000…" at bounding box center [767, 225] width 843 height 397
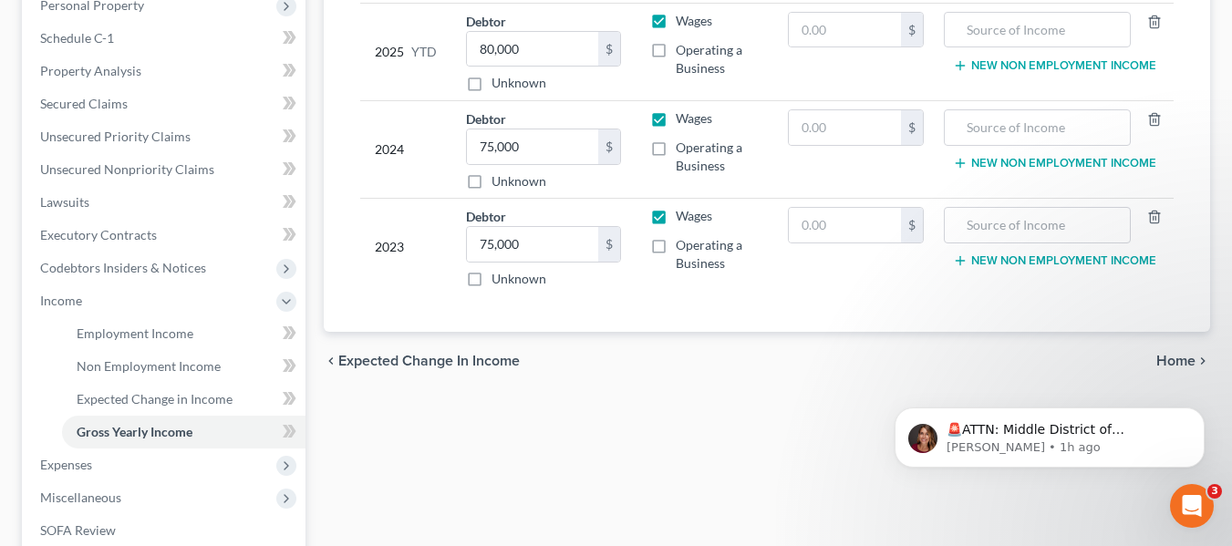
click at [1196, 354] on icon "chevron_right" at bounding box center [1203, 361] width 15 height 15
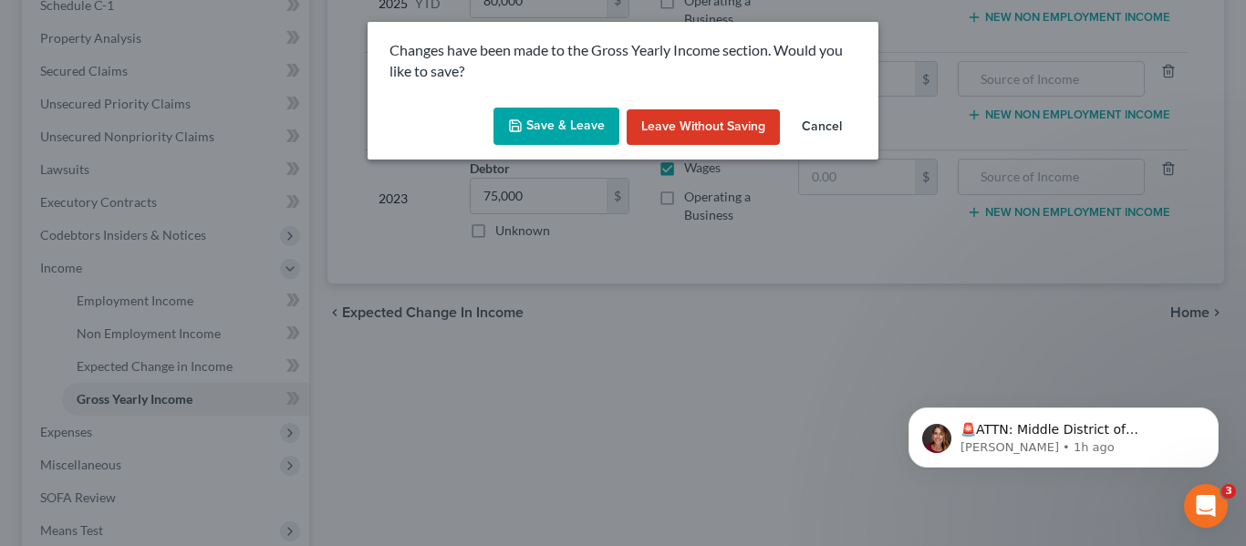
click at [542, 133] on button "Save & Leave" at bounding box center [556, 127] width 126 height 38
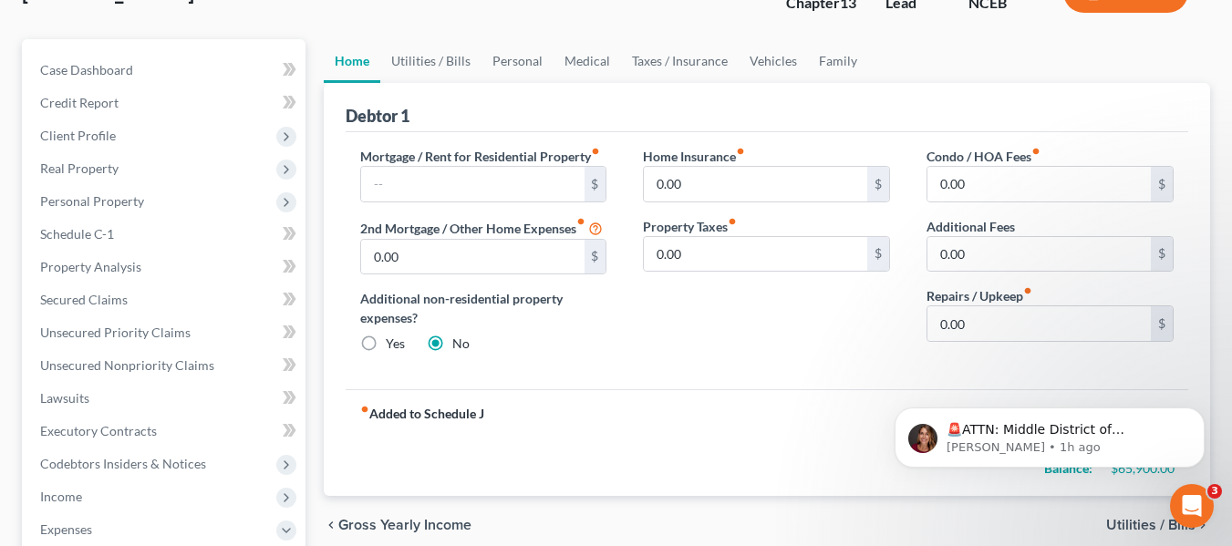
scroll to position [182, 0]
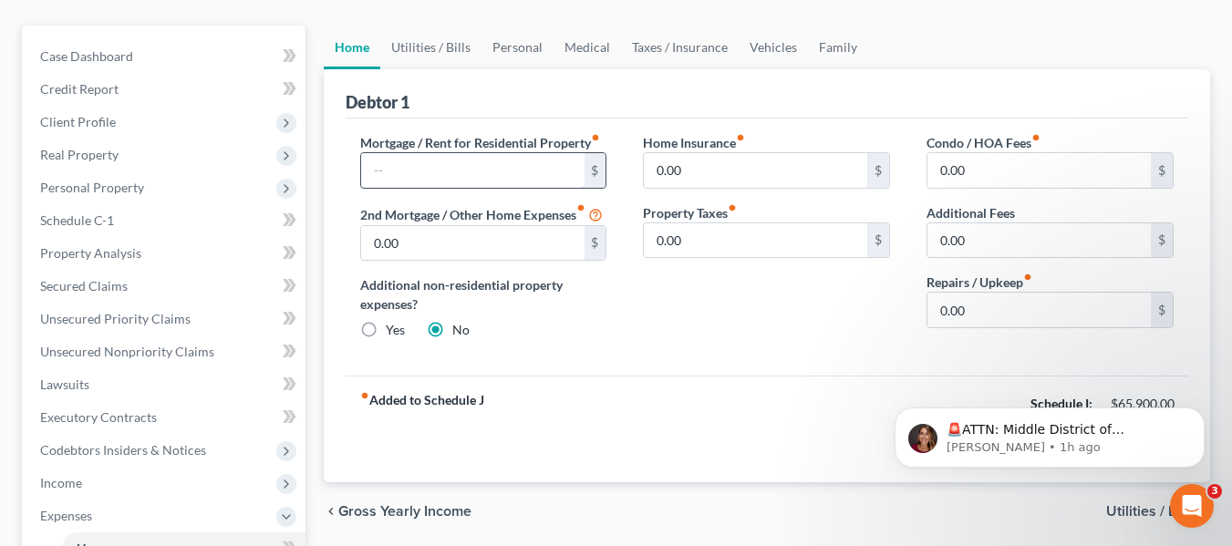
click at [489, 152] on div "$" at bounding box center [483, 170] width 247 height 36
click at [492, 166] on input "text" at bounding box center [472, 170] width 223 height 35
type input "1,500"
click at [726, 166] on input "0.00" at bounding box center [755, 170] width 223 height 35
type input "500"
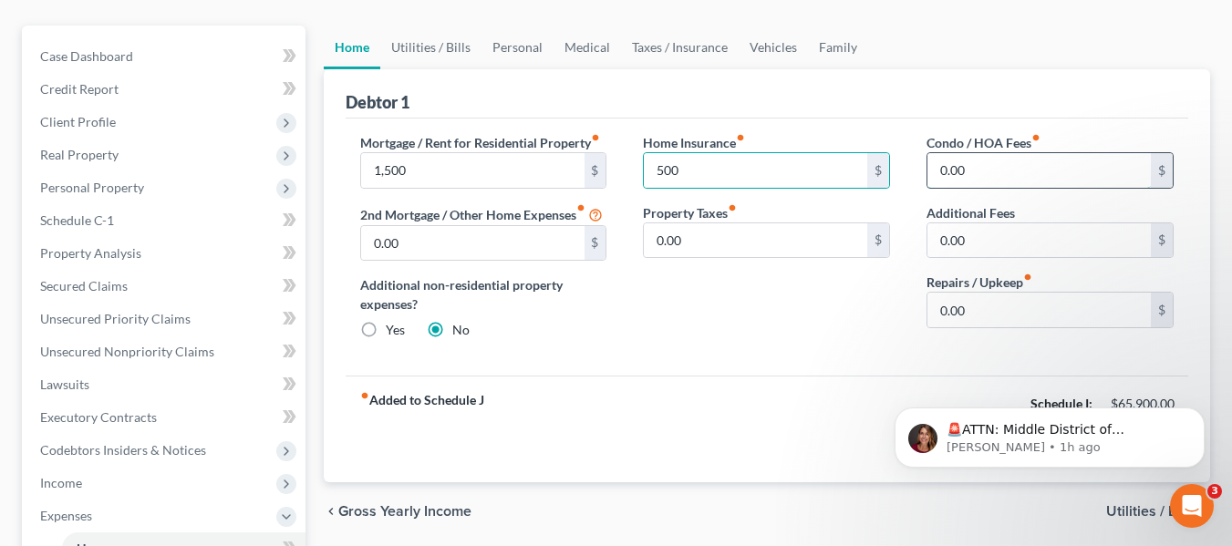
click at [972, 181] on input "0.00" at bounding box center [1039, 170] width 223 height 35
type input "0"
click at [999, 313] on input "0.00" at bounding box center [1039, 310] width 223 height 35
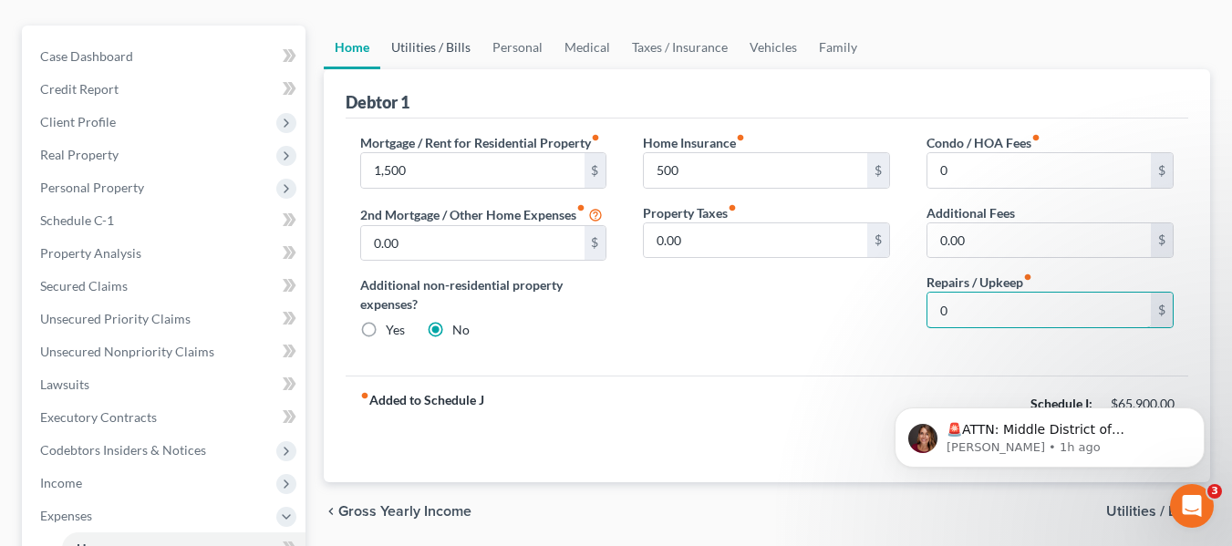
type input "0"
click at [456, 35] on link "Utilities / Bills" at bounding box center [430, 48] width 101 height 44
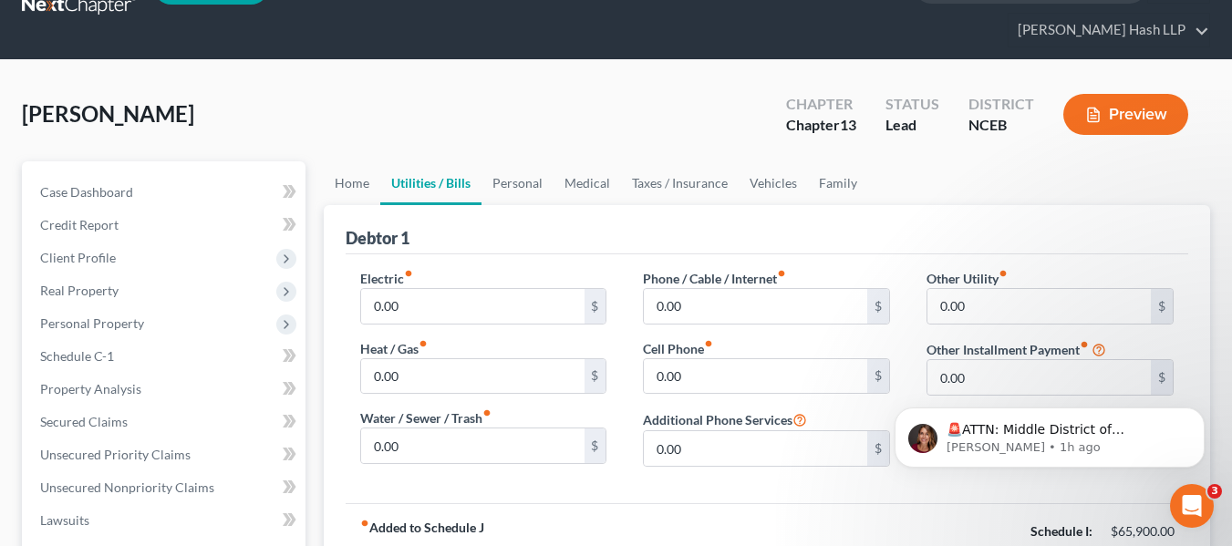
scroll to position [91, 0]
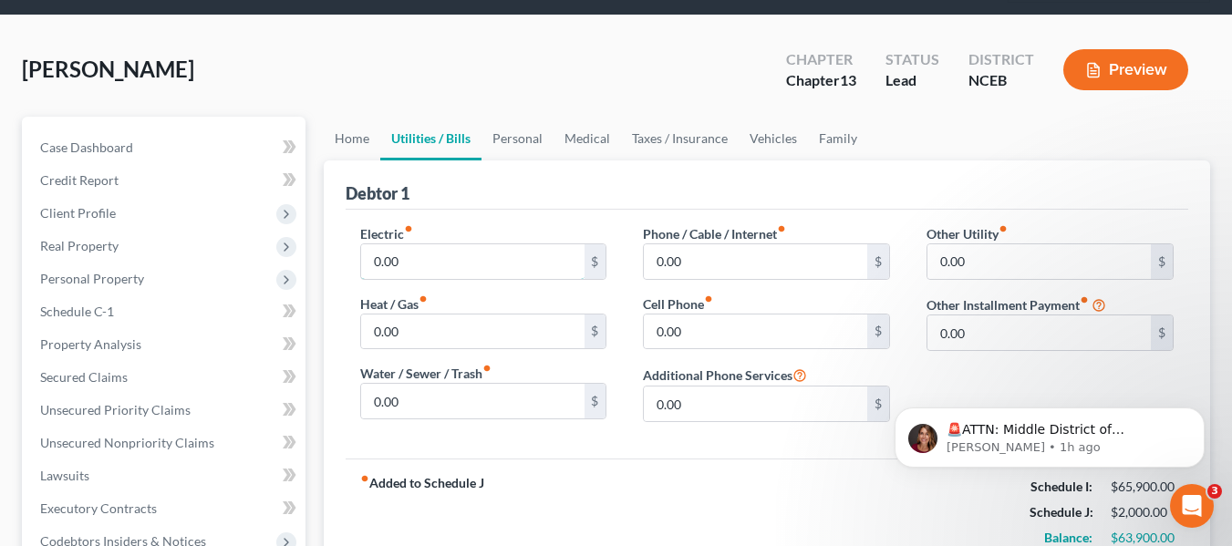
click at [489, 257] on input "0.00" at bounding box center [472, 261] width 223 height 35
type input "200"
click at [507, 341] on input "0.00" at bounding box center [472, 332] width 223 height 35
drag, startPoint x: 499, startPoint y: 344, endPoint x: 361, endPoint y: 320, distance: 139.7
click at [361, 320] on input "200" at bounding box center [472, 332] width 223 height 35
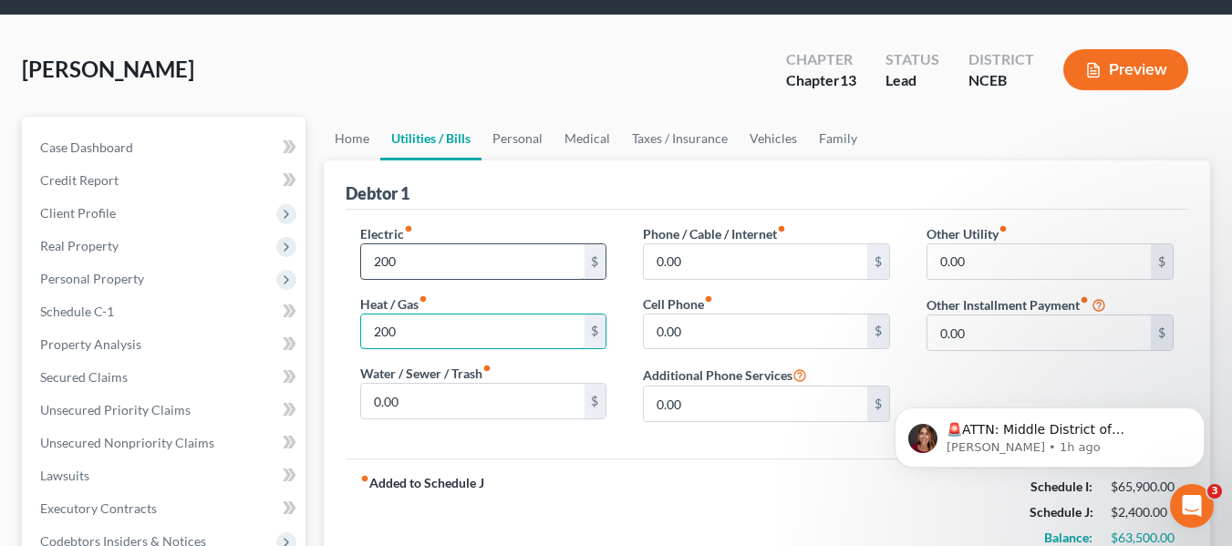
type input "200"
type input "400"
click at [438, 333] on input "200" at bounding box center [472, 332] width 223 height 35
type input "300"
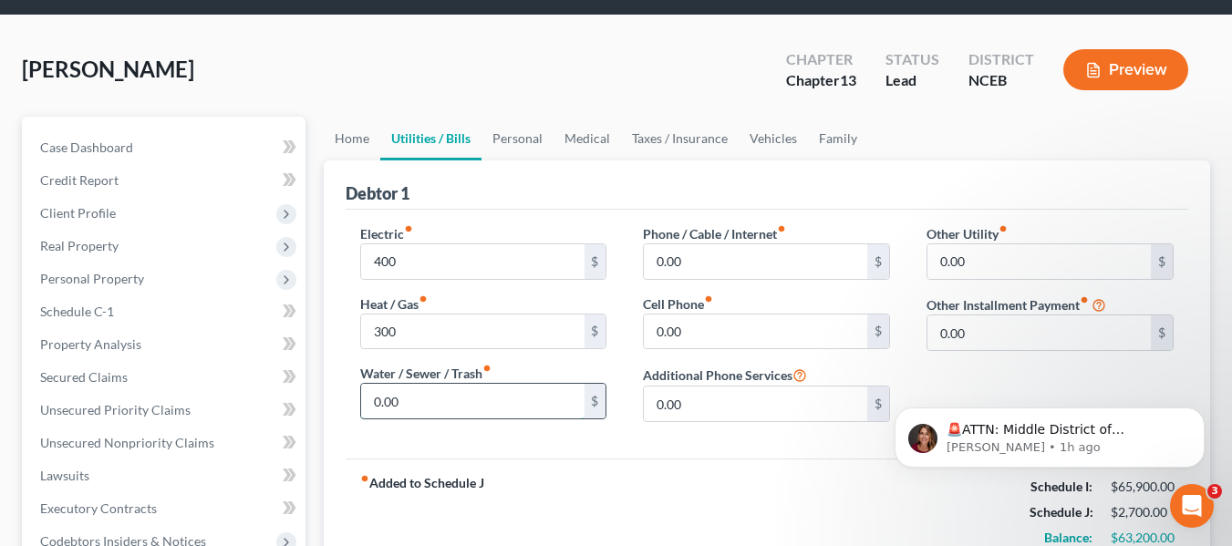
click at [439, 405] on input "0.00" at bounding box center [472, 401] width 223 height 35
type input "300"
click at [697, 251] on input "0.00" at bounding box center [755, 261] width 223 height 35
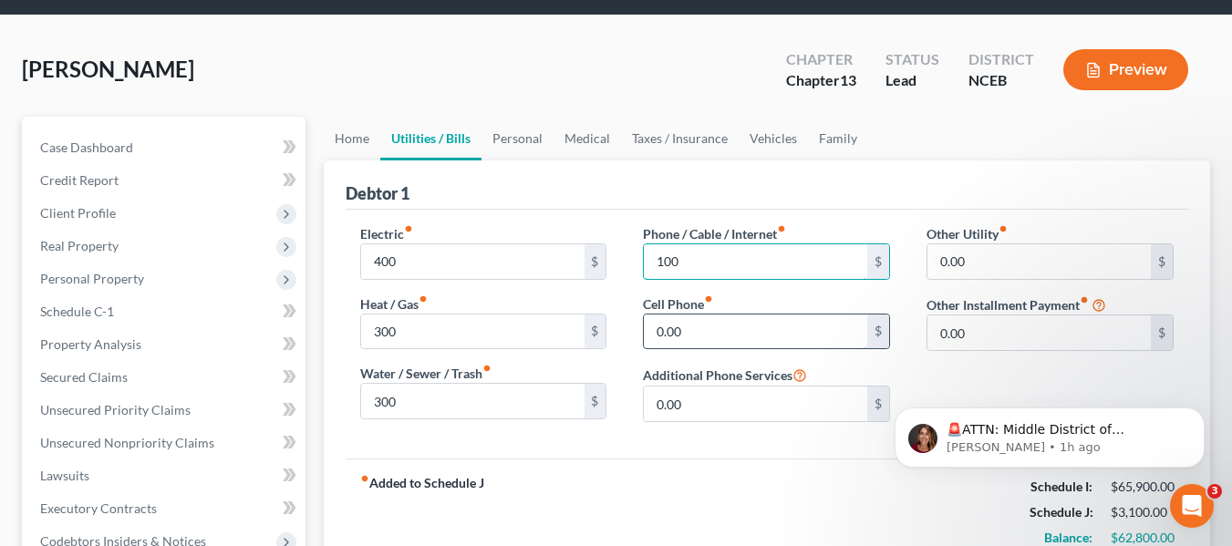
type input "100"
click at [740, 329] on input "0.00" at bounding box center [755, 332] width 223 height 35
type input "100"
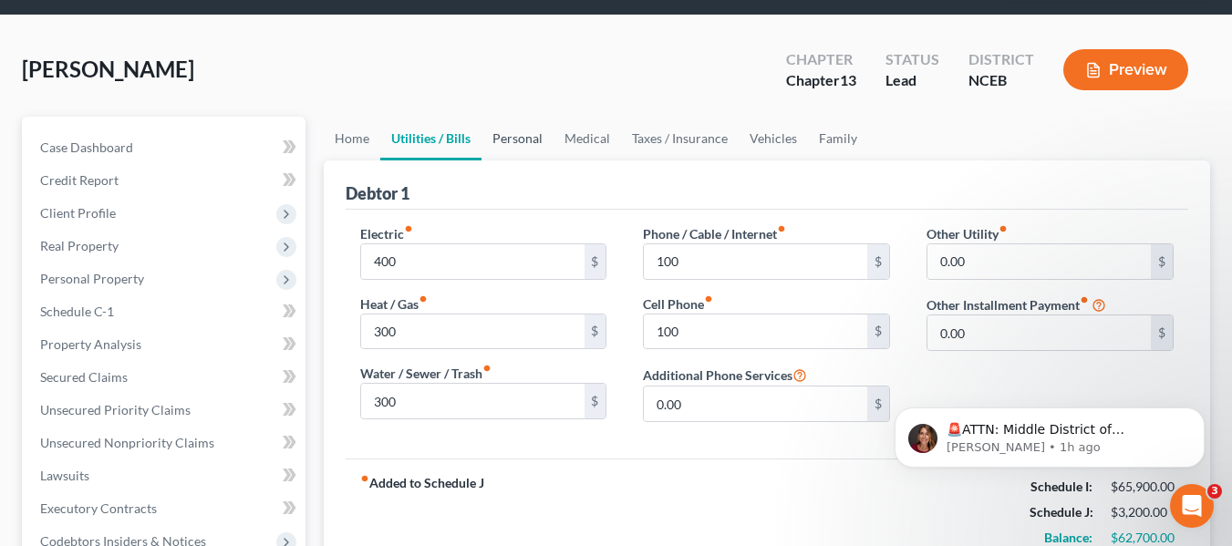
click at [519, 140] on link "Personal" at bounding box center [518, 139] width 72 height 44
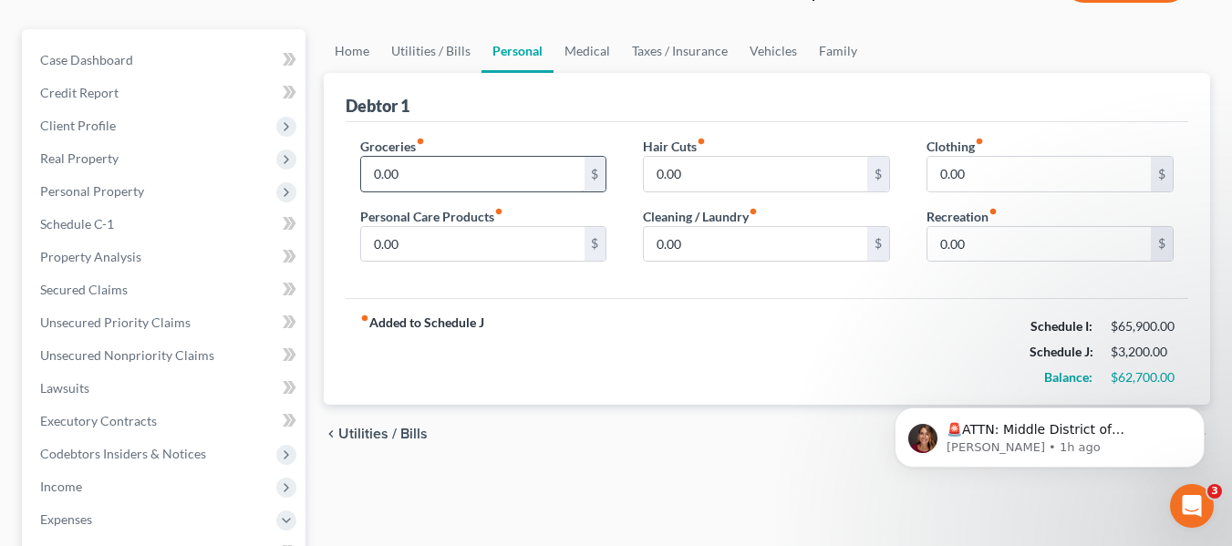
scroll to position [182, 0]
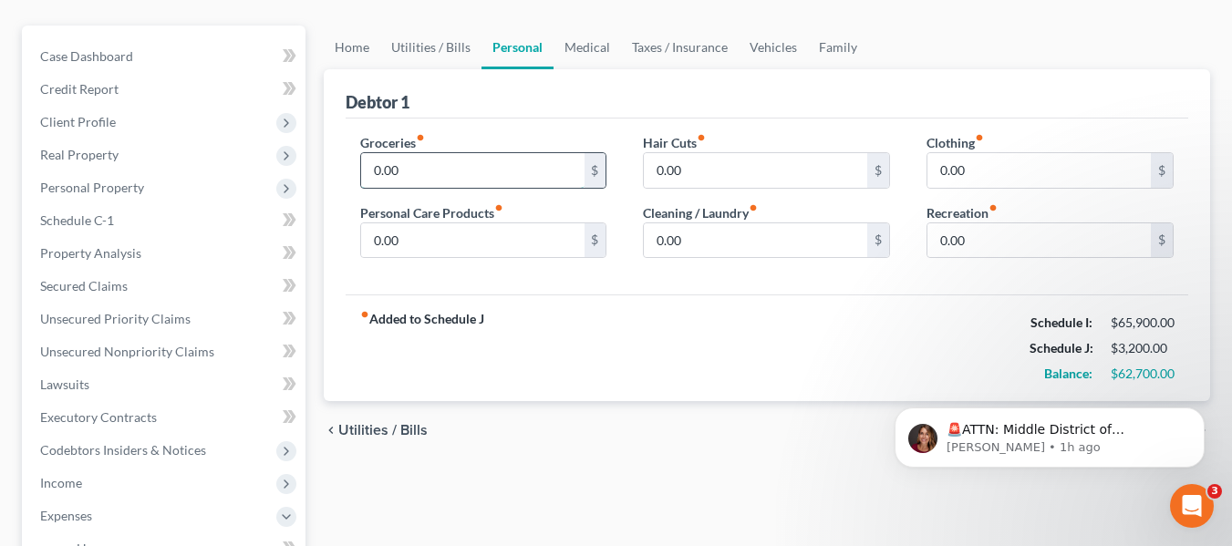
click at [533, 176] on input "0.00" at bounding box center [472, 170] width 223 height 35
type input "2"
type input "300"
click at [534, 243] on input "0.00" at bounding box center [472, 240] width 223 height 35
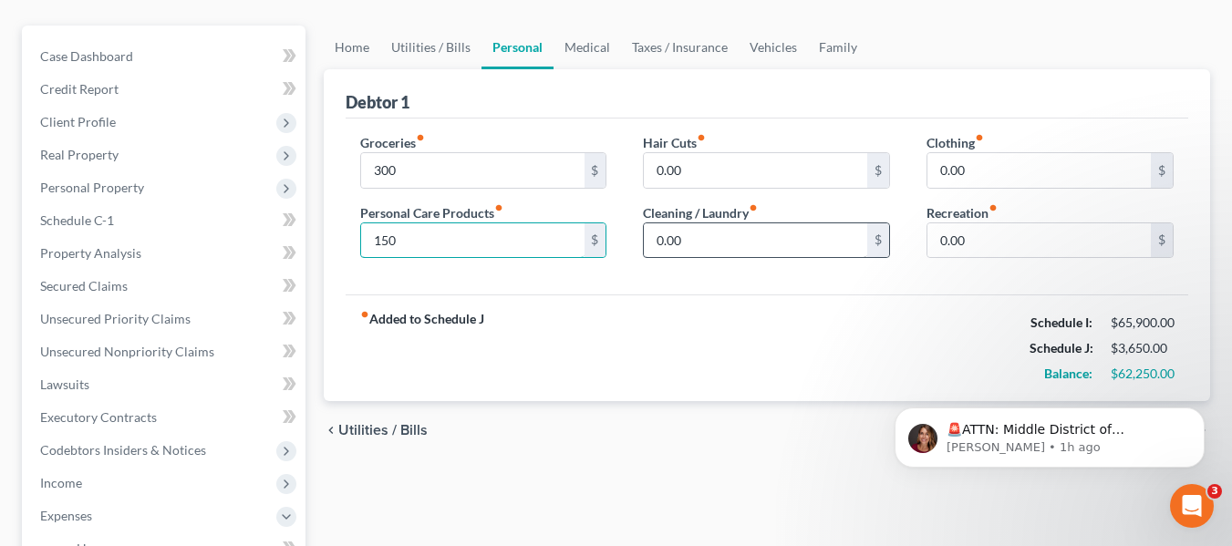
type input "150"
click at [704, 236] on input "0.00" at bounding box center [755, 240] width 223 height 35
click at [1004, 192] on div "Clothing fiber_manual_record 0.00 $ Recreation fiber_manual_record 0.00 $" at bounding box center [1050, 203] width 284 height 140
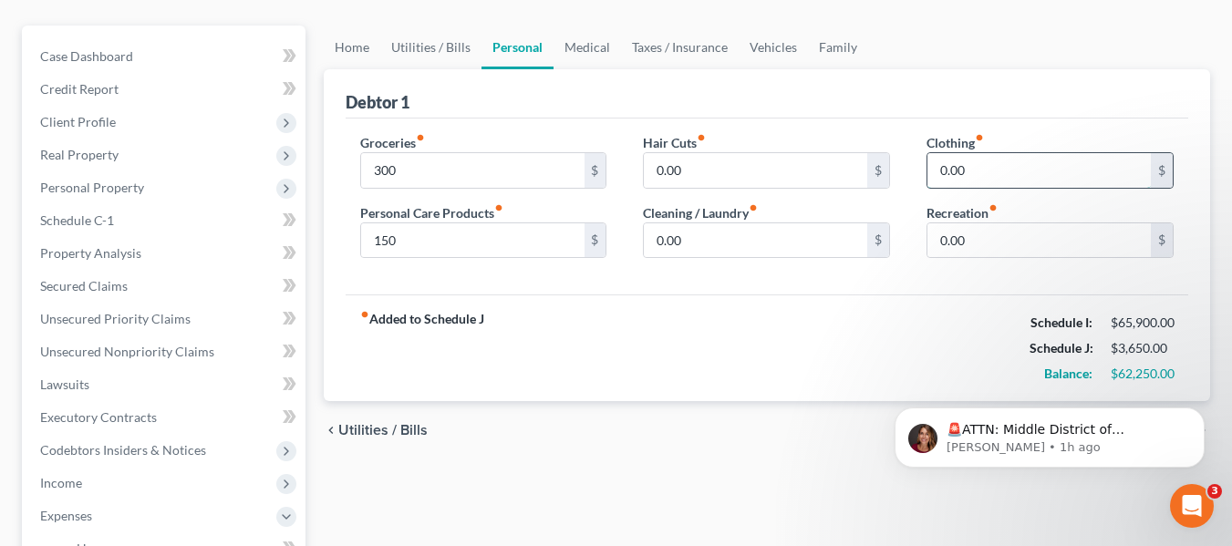
click at [973, 168] on input "0.00" at bounding box center [1039, 170] width 223 height 35
type input "200"
click at [1005, 257] on input "0.00" at bounding box center [1039, 240] width 223 height 35
type input "300"
click at [887, 324] on div "fiber_manual_record Added to Schedule J Schedule I: $65,900.00 Schedule J: $4,1…" at bounding box center [767, 348] width 843 height 107
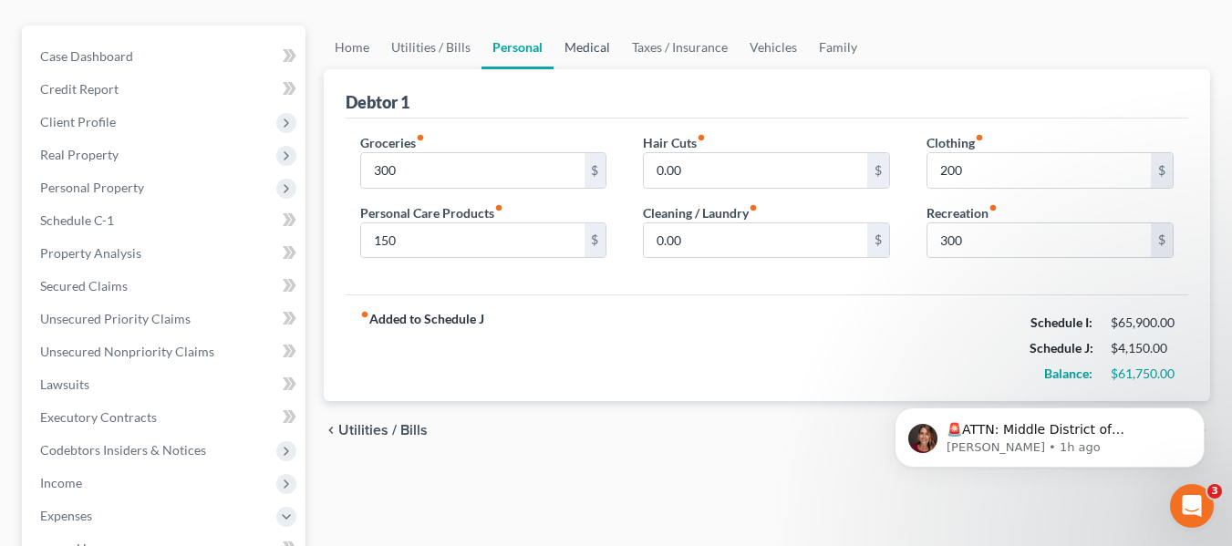
click at [588, 47] on link "Medical" at bounding box center [587, 48] width 67 height 44
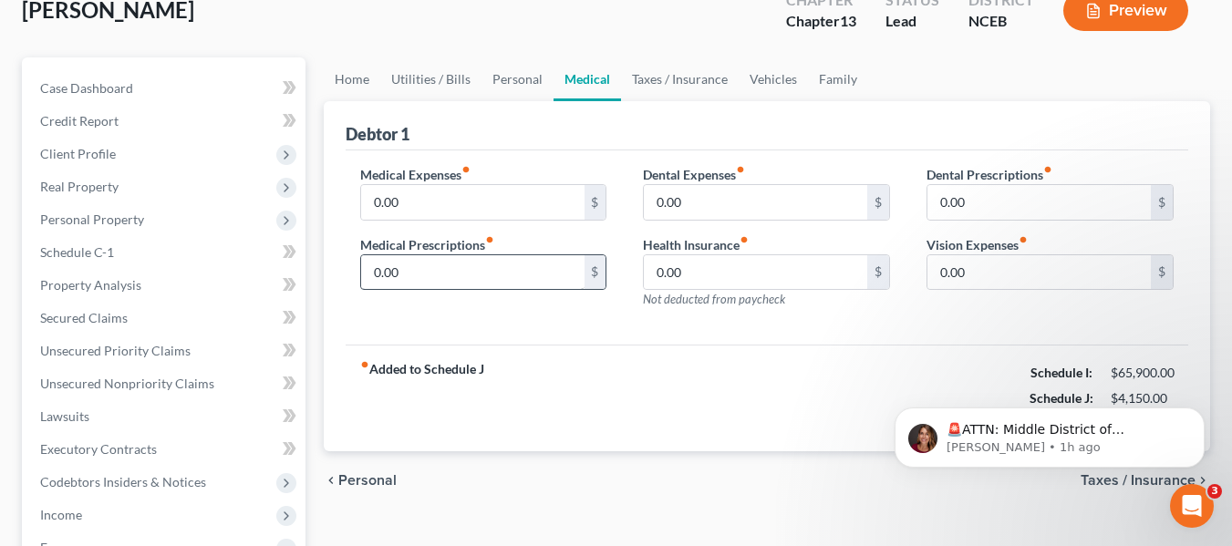
scroll to position [182, 0]
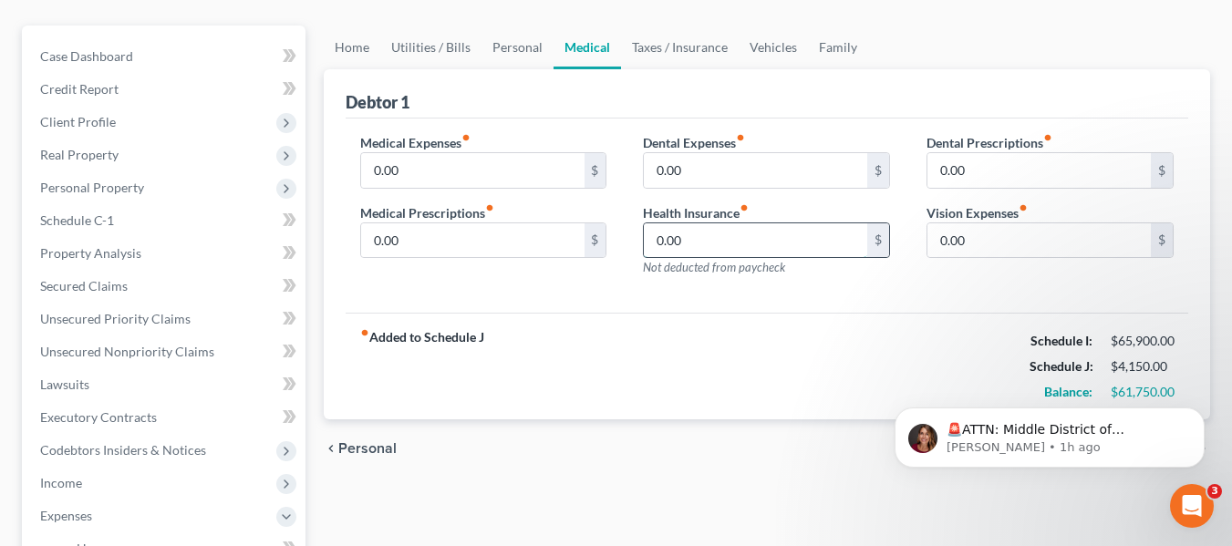
click at [693, 227] on input "0.00" at bounding box center [755, 240] width 223 height 35
click at [689, 63] on link "Taxes / Insurance" at bounding box center [680, 48] width 118 height 44
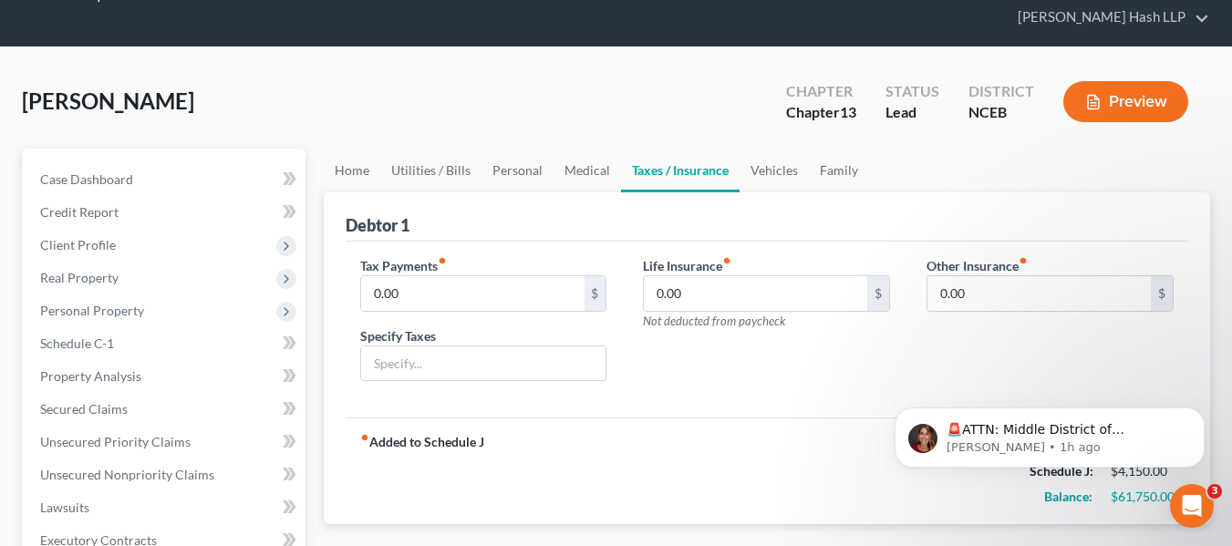
scroll to position [91, 0]
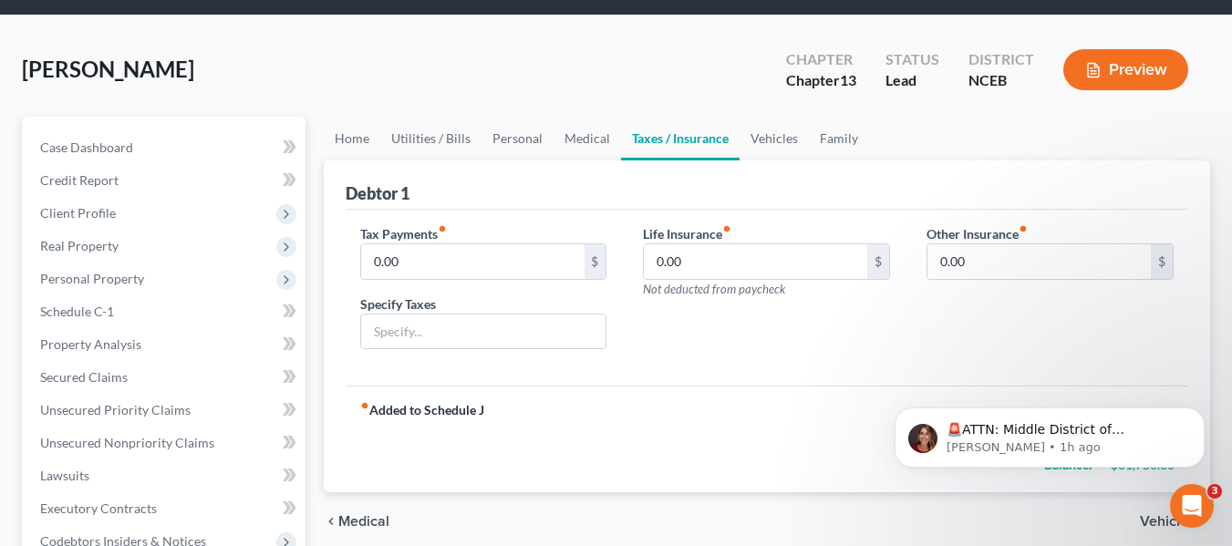
click at [730, 233] on label "Life Insurance fiber_manual_record" at bounding box center [687, 233] width 88 height 19
click at [773, 151] on link "Vehicles" at bounding box center [774, 139] width 69 height 44
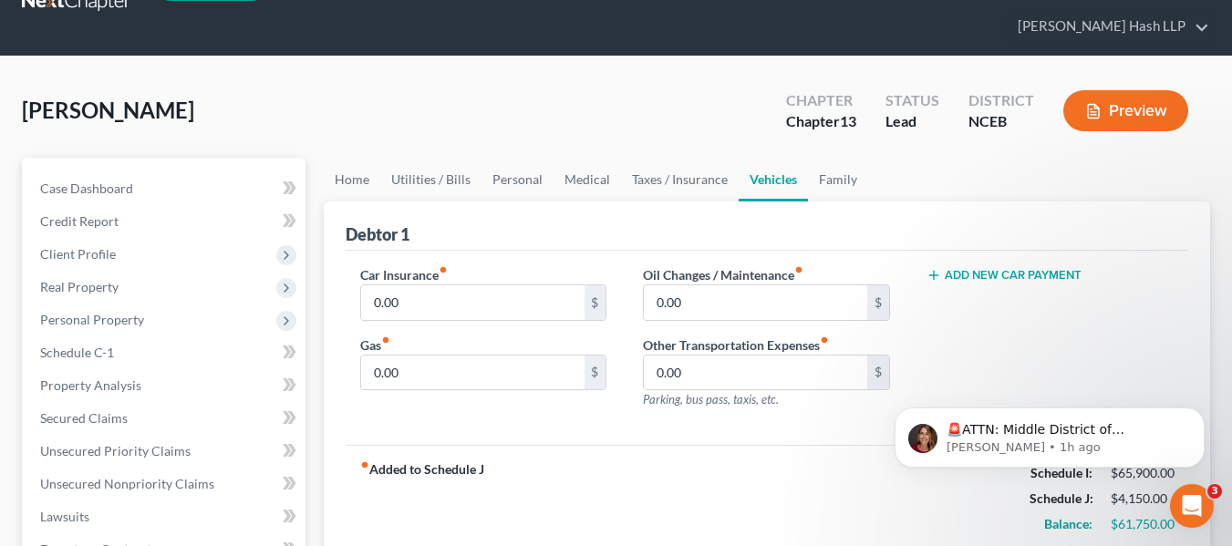
scroll to position [91, 0]
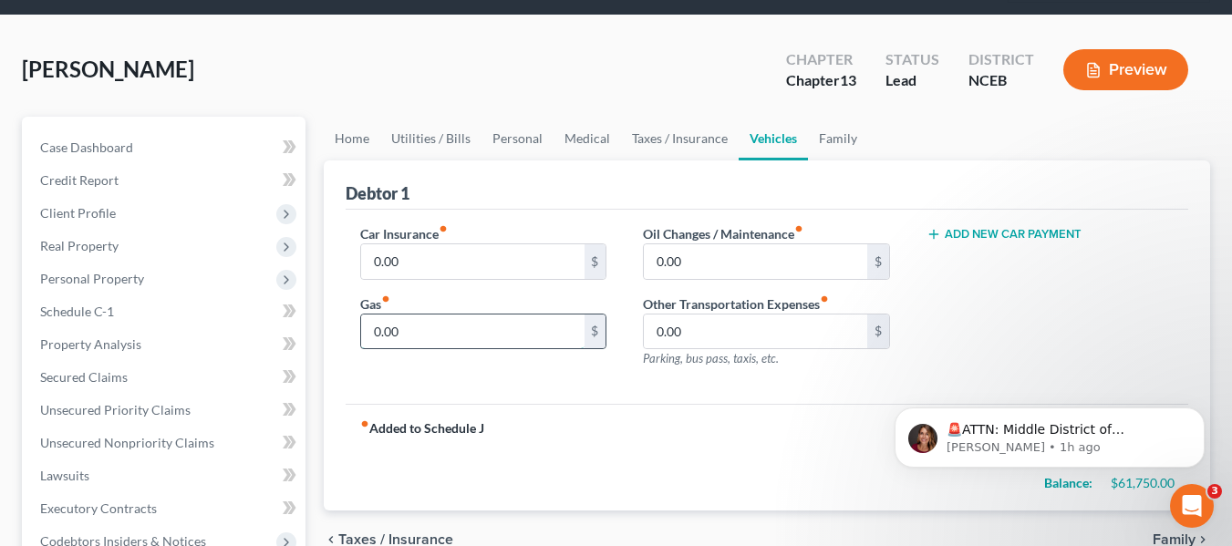
click at [480, 338] on input "0.00" at bounding box center [472, 332] width 223 height 35
type input "100"
click at [815, 129] on link "Family" at bounding box center [838, 139] width 60 height 44
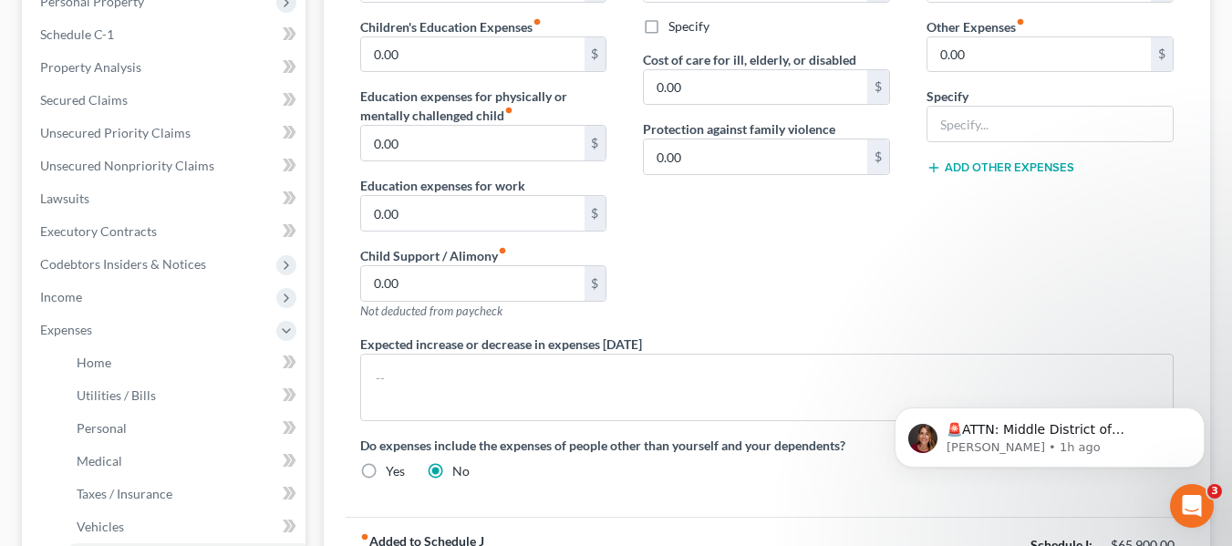
scroll to position [638, 0]
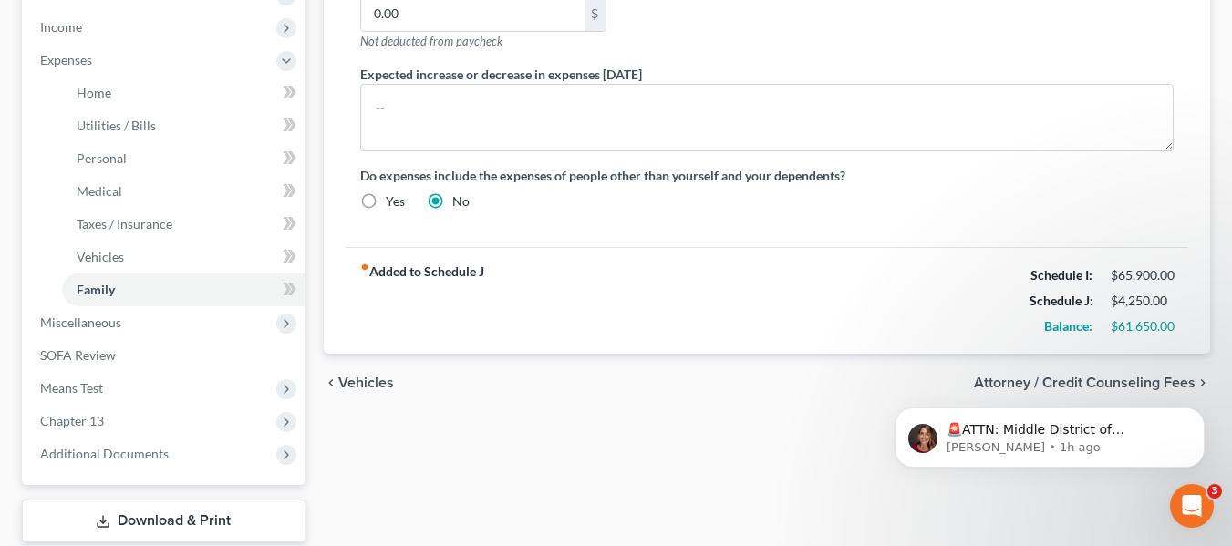
click at [1052, 375] on html "🚨ATTN: Middle District of Florida The court has added a new Credit Counseling F…" at bounding box center [1049, 433] width 365 height 128
click at [1052, 382] on body "🚨ATTN: Middle District of Florida The court has added a new Credit Counseling F…" at bounding box center [1050, 433] width 350 height 113
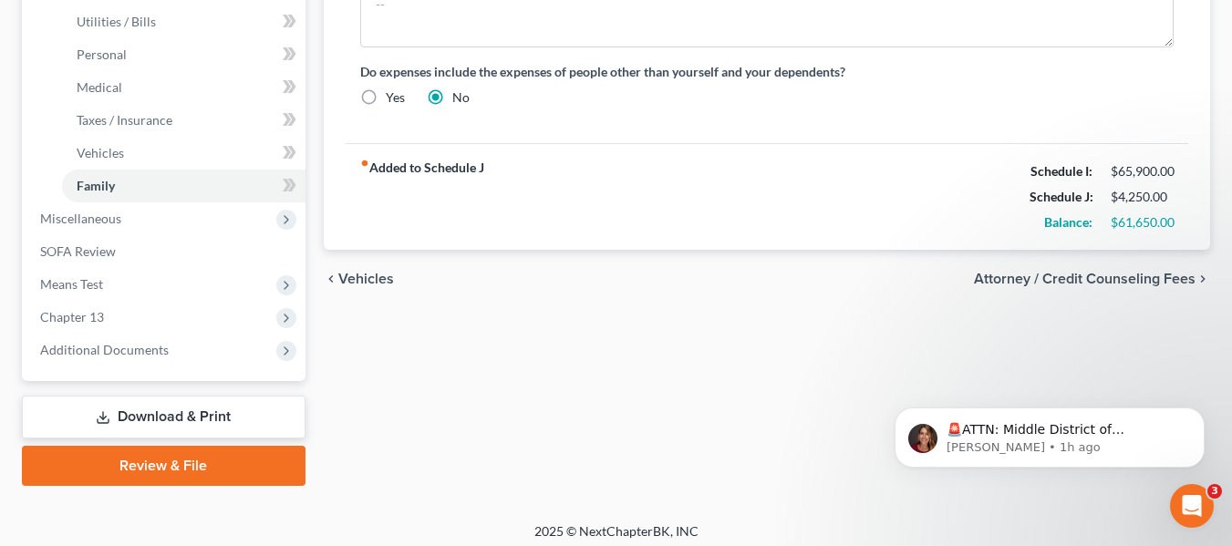
scroll to position [752, 0]
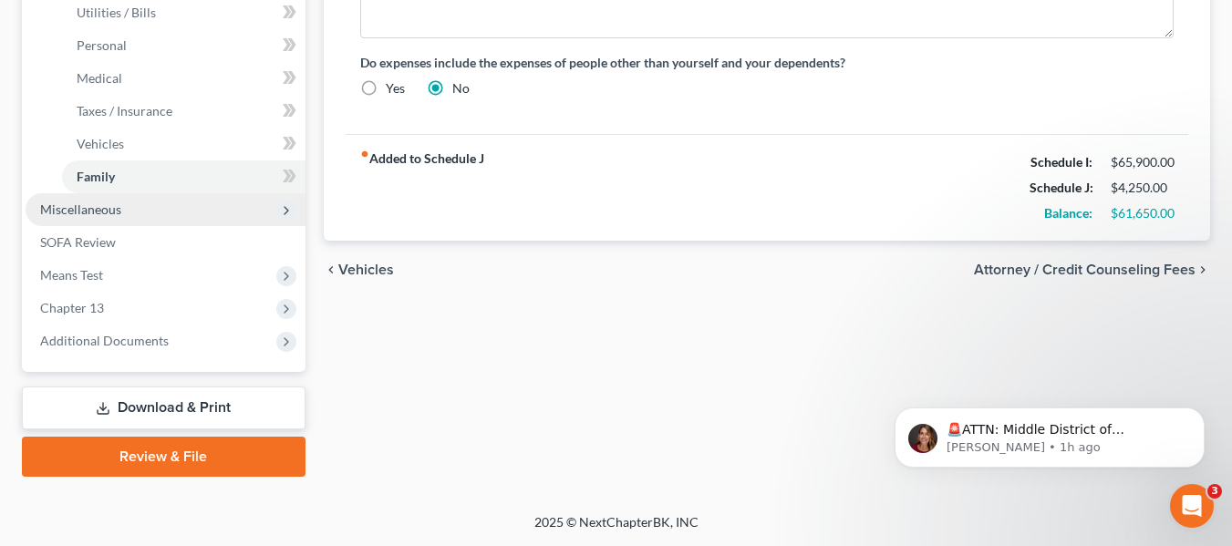
click at [155, 202] on span "Miscellaneous" at bounding box center [166, 209] width 280 height 33
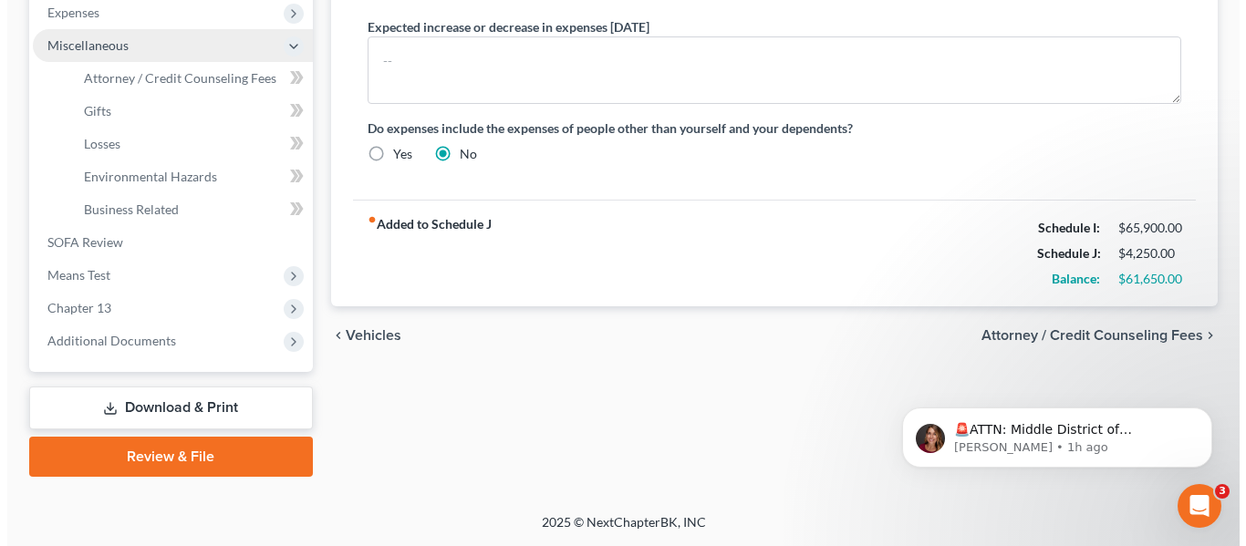
scroll to position [686, 0]
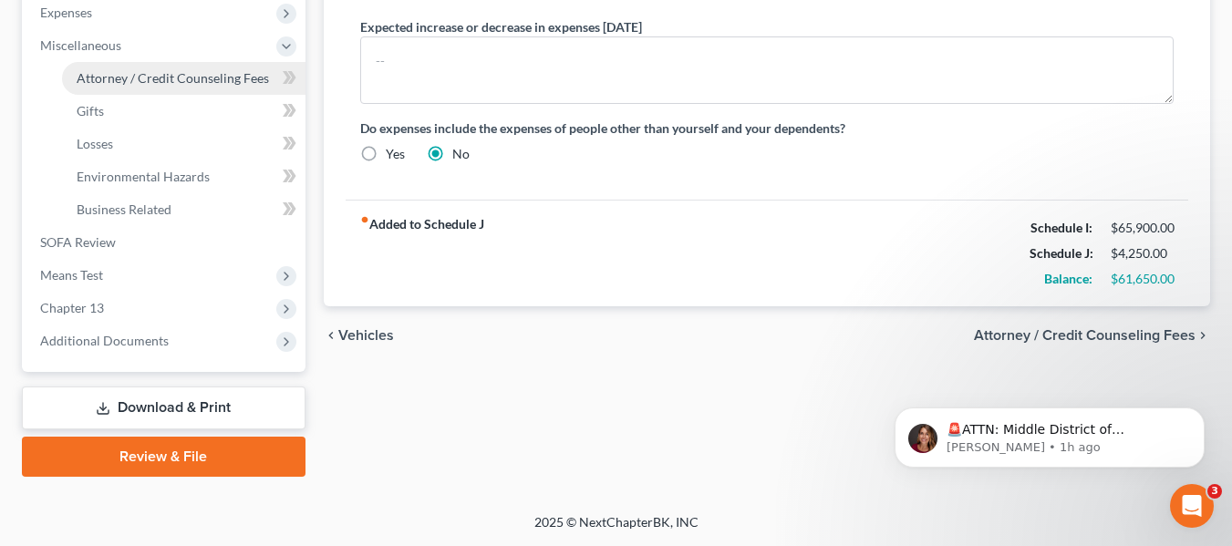
click at [170, 80] on span "Attorney / Credit Counseling Fees" at bounding box center [173, 78] width 192 height 16
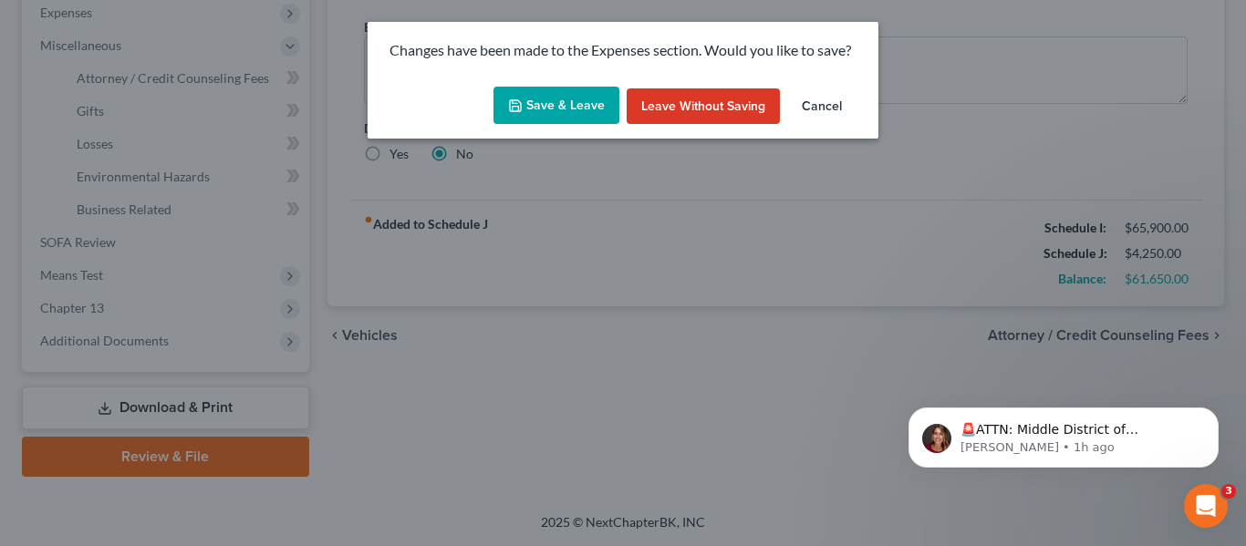
click at [553, 102] on button "Save & Leave" at bounding box center [556, 106] width 126 height 38
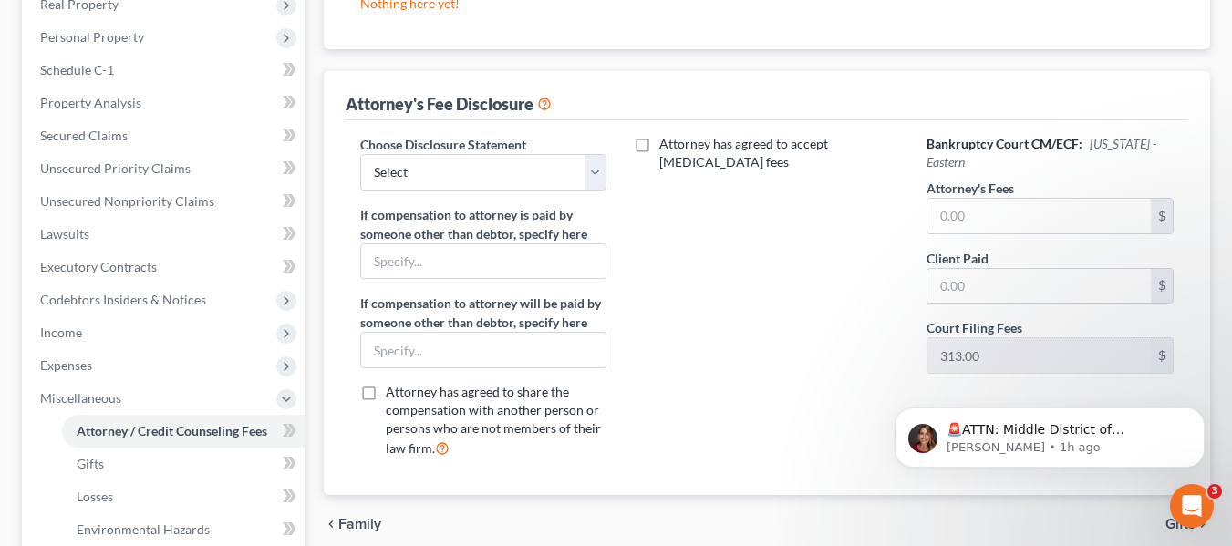
scroll to position [365, 0]
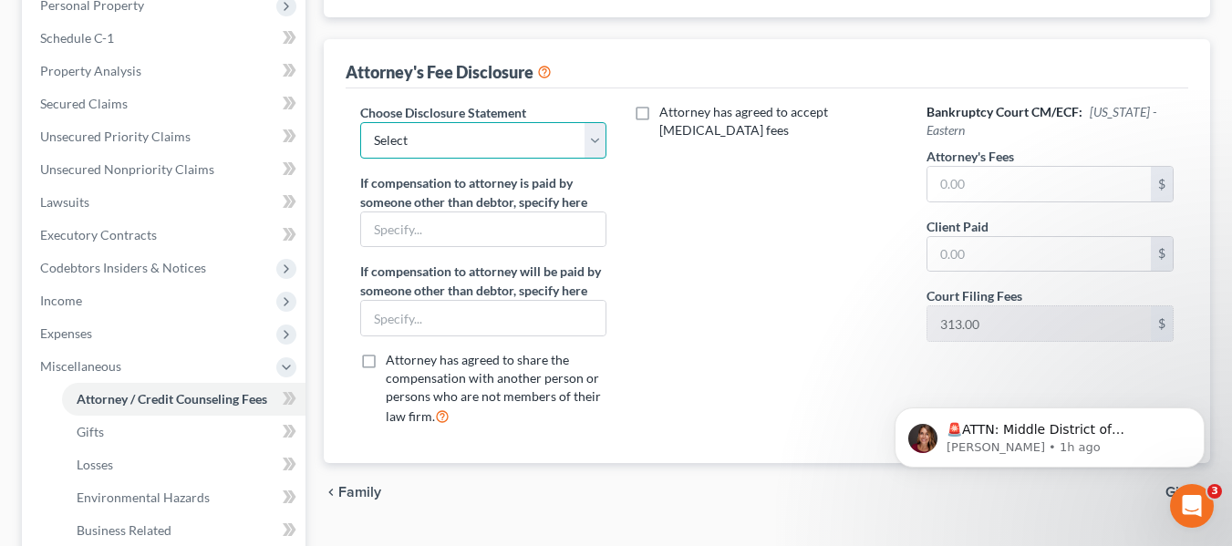
click at [595, 135] on select "Select Attorney Fee Disclosure-C11 Attorney Fee Disclosure-C7 Attorney Fee Disc…" at bounding box center [483, 140] width 247 height 36
click at [635, 143] on div "Attorney has agreed to accept retainer fees" at bounding box center [767, 272] width 284 height 338
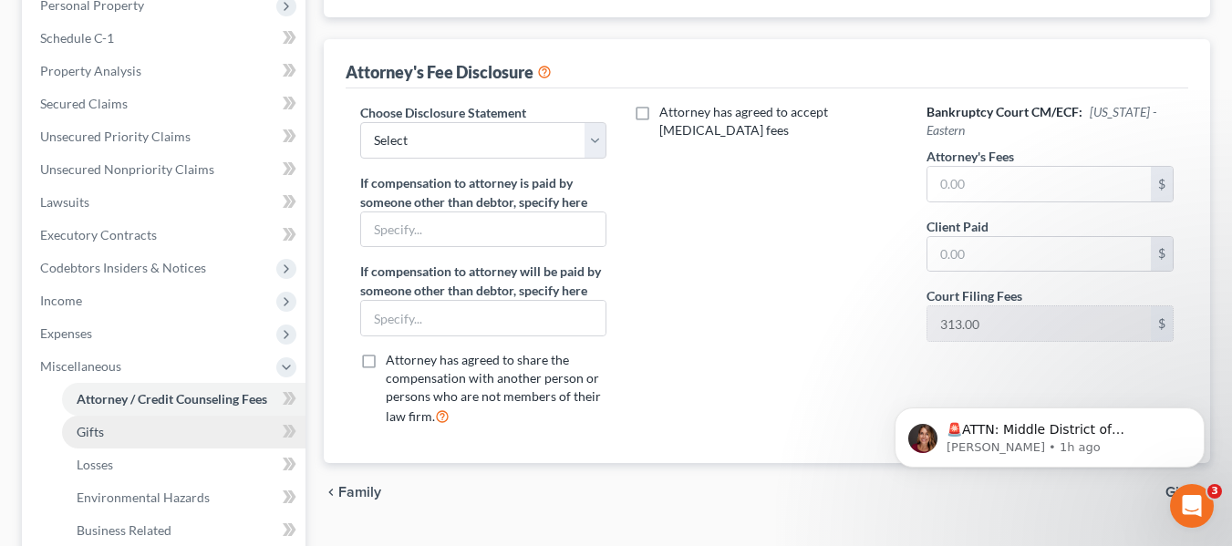
click at [222, 444] on link "Gifts" at bounding box center [184, 432] width 244 height 33
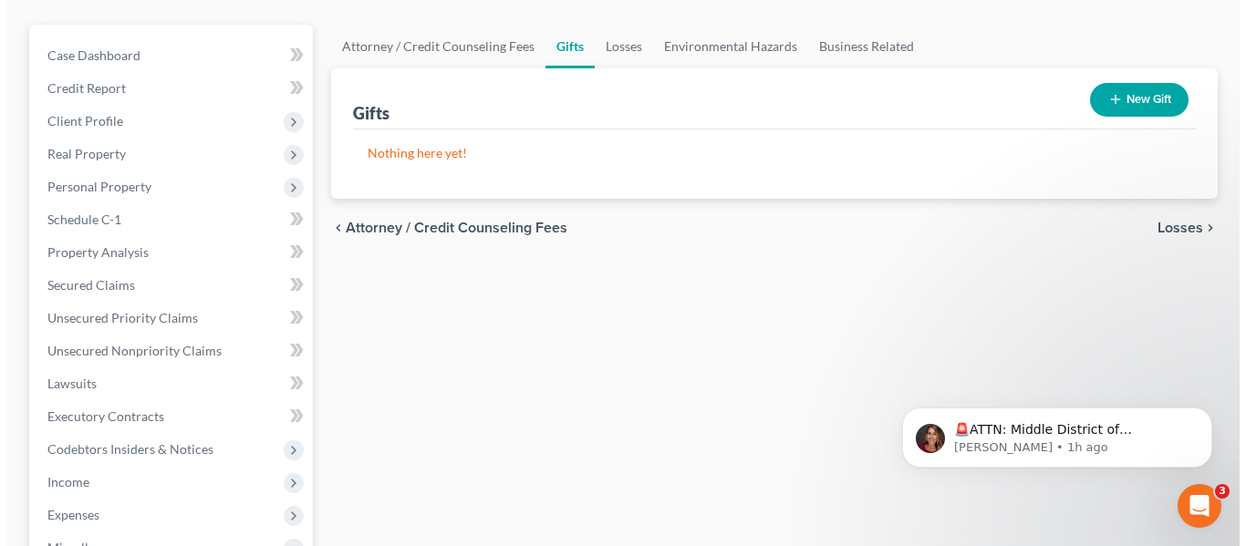
scroll to position [182, 0]
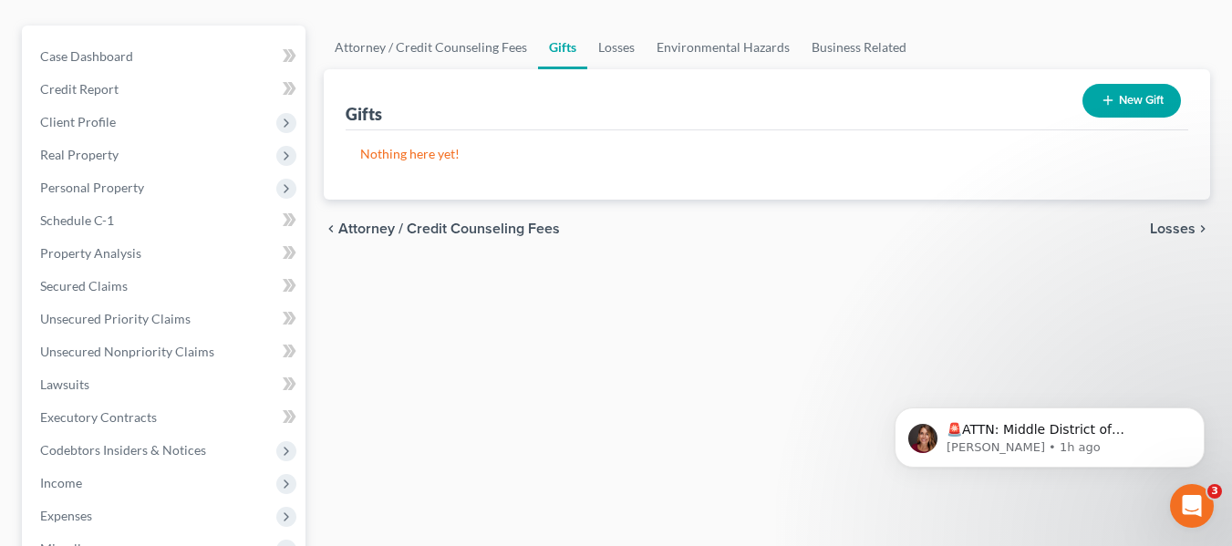
click at [1132, 105] on button "New Gift" at bounding box center [1132, 101] width 98 height 34
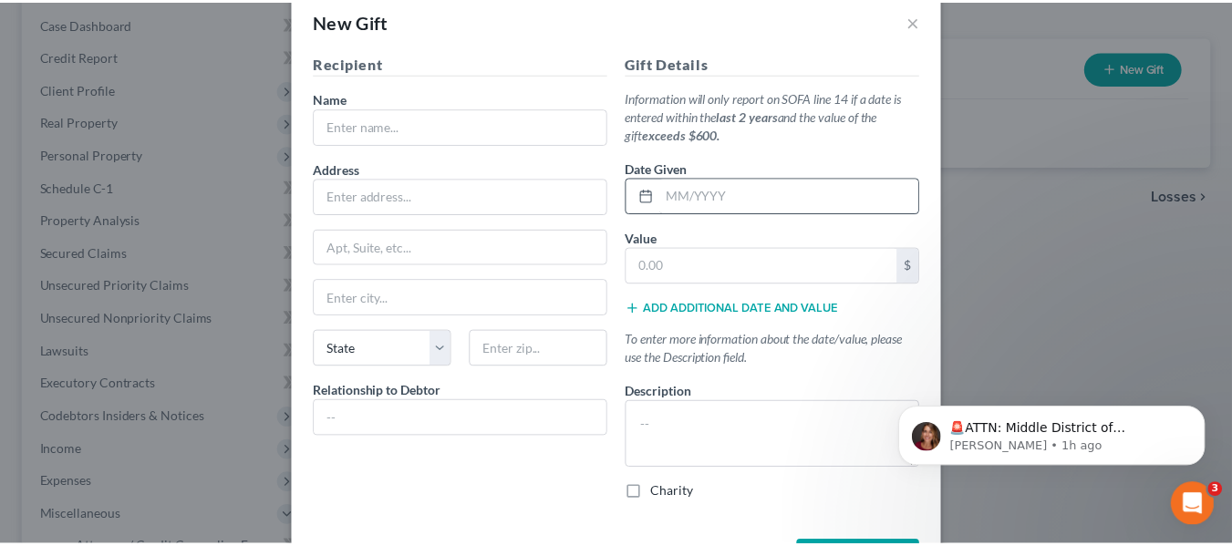
scroll to position [0, 0]
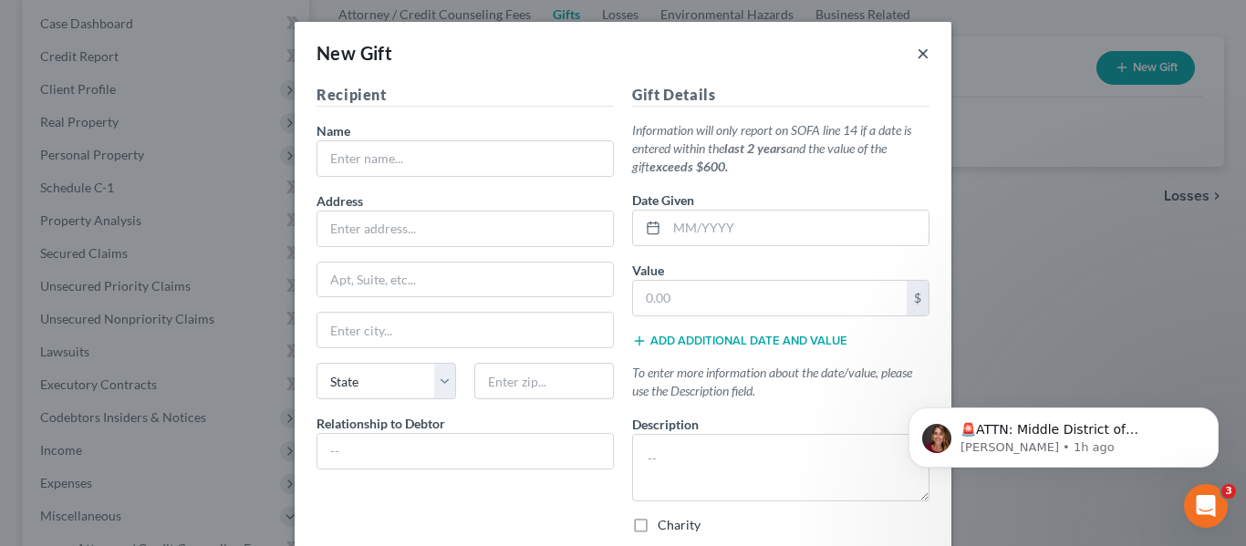
click at [917, 46] on button "×" at bounding box center [923, 53] width 13 height 22
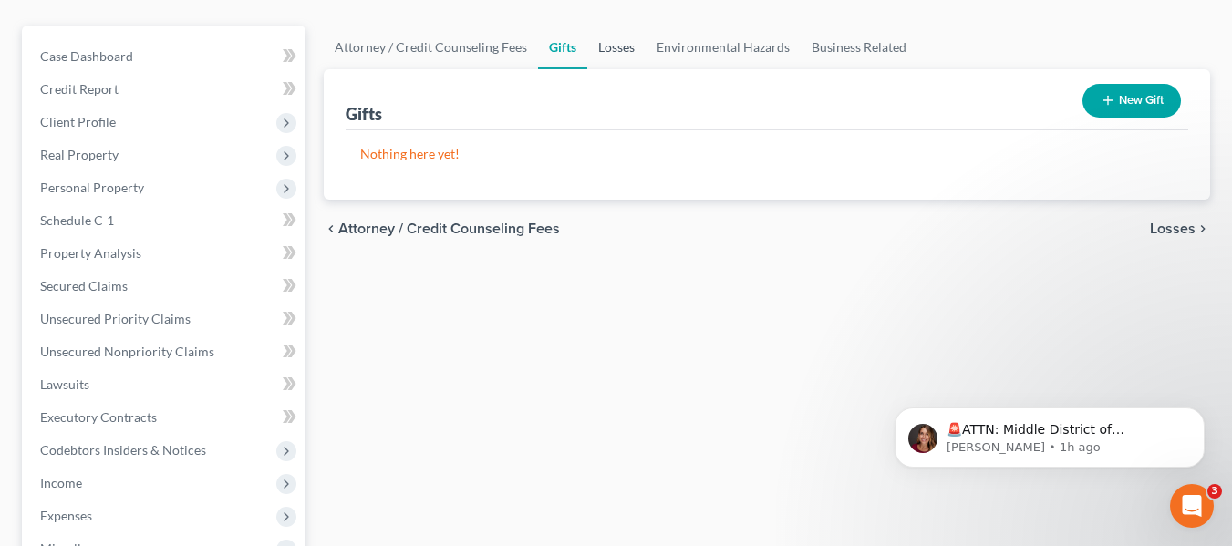
click at [636, 64] on link "Losses" at bounding box center [616, 48] width 58 height 44
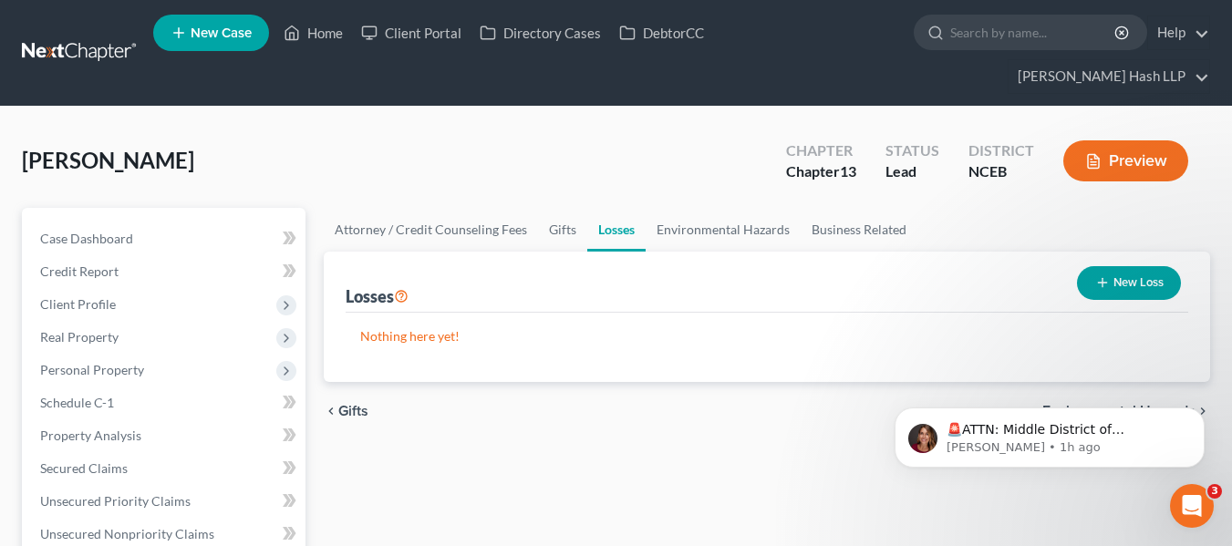
click at [1113, 271] on button "New Loss" at bounding box center [1129, 283] width 104 height 34
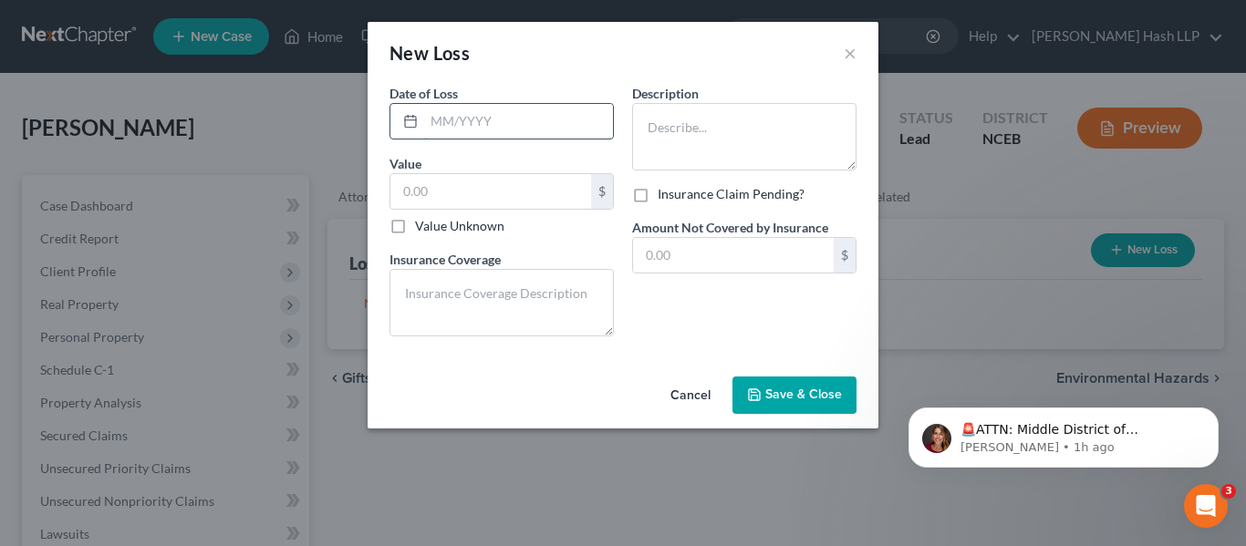
click at [492, 124] on input "text" at bounding box center [518, 121] width 189 height 35
type input "08/12/2025"
click at [514, 190] on input "text" at bounding box center [490, 191] width 201 height 35
type input "10,000"
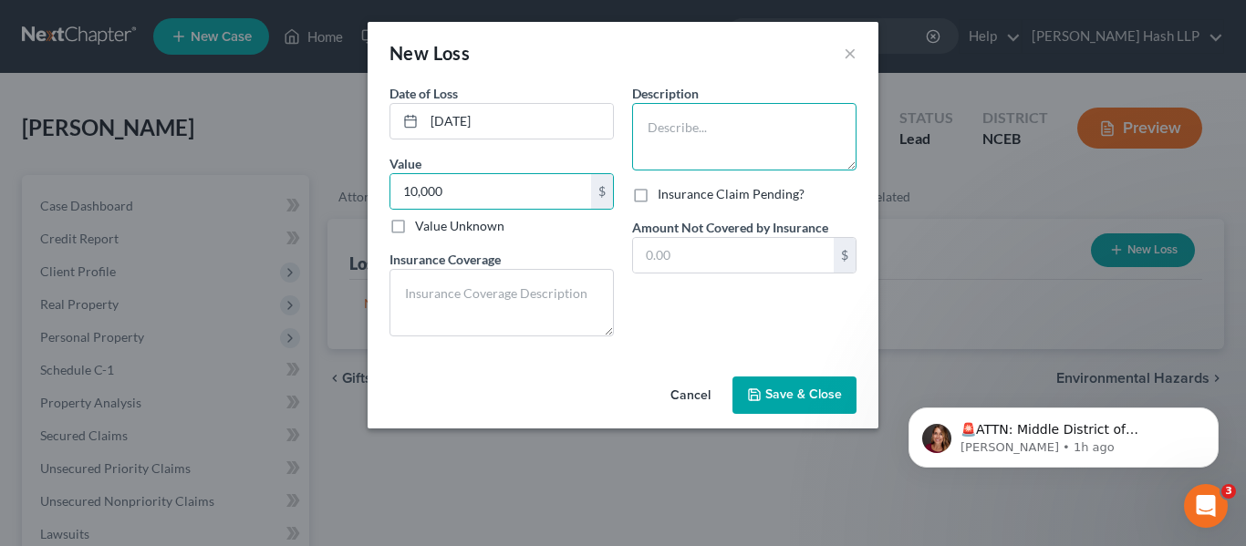
click at [720, 108] on textarea at bounding box center [744, 136] width 224 height 67
type textarea "C"
type textarea "Car"
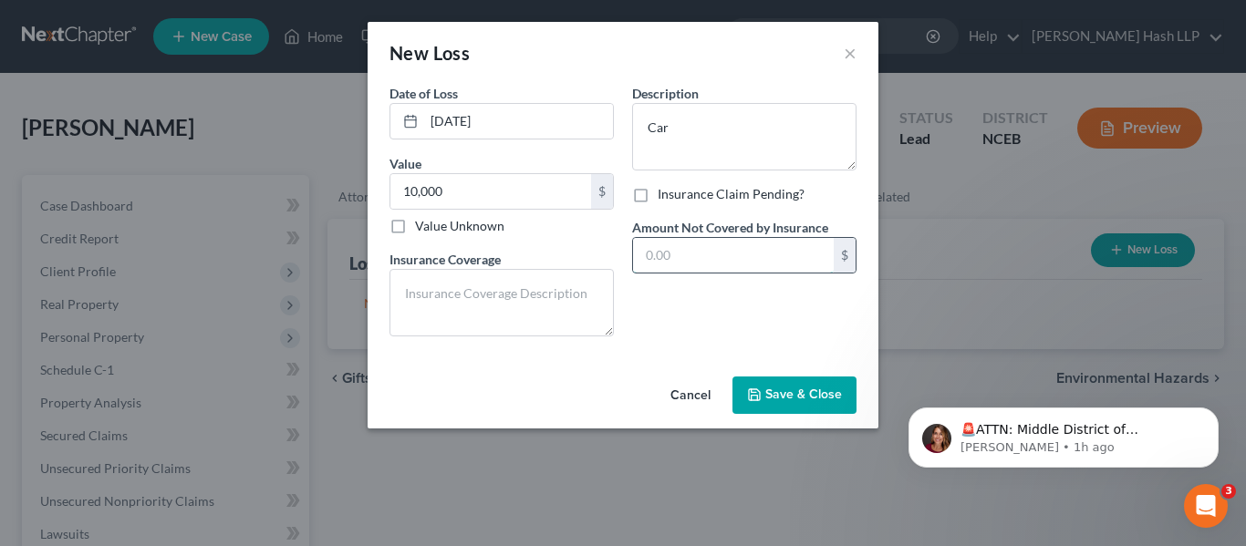
click at [732, 249] on input "text" at bounding box center [733, 255] width 201 height 35
click at [796, 389] on span "Save & Close" at bounding box center [803, 396] width 77 height 16
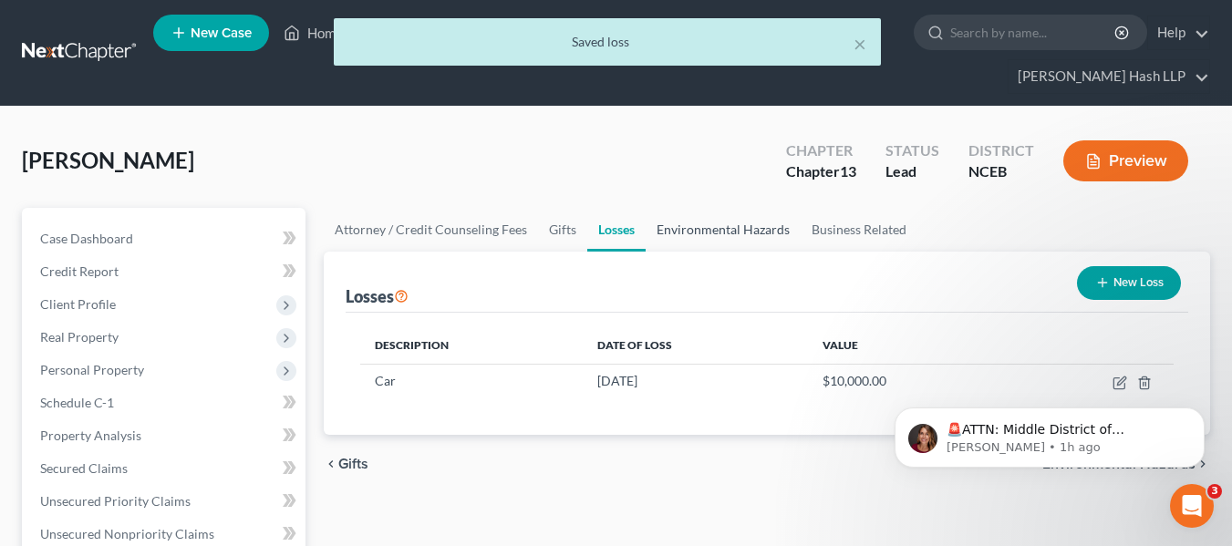
click at [786, 233] on link "Environmental Hazards" at bounding box center [723, 230] width 155 height 44
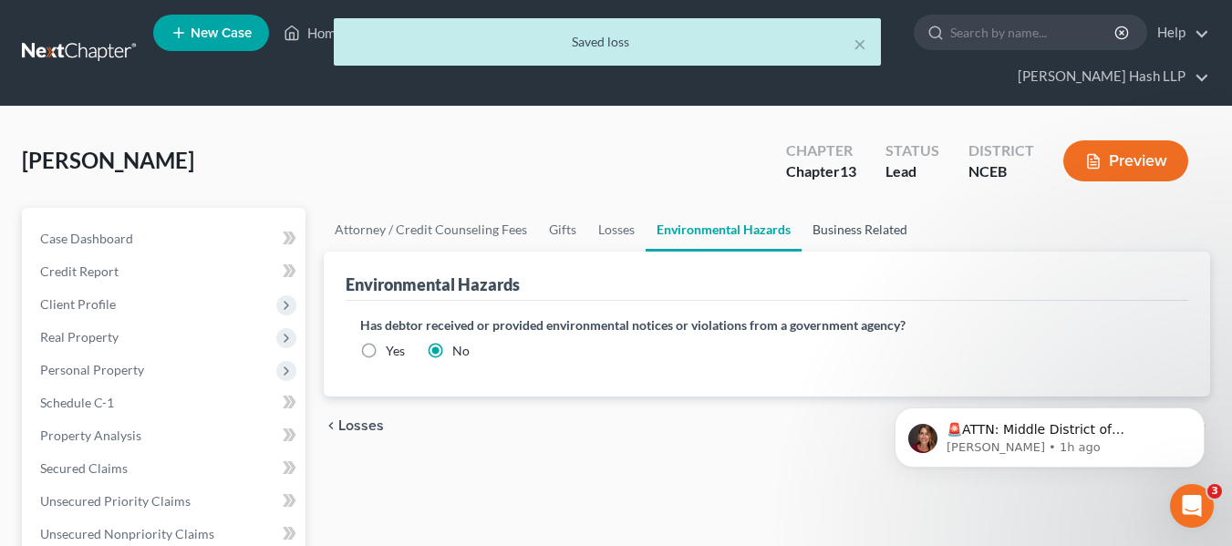
click at [817, 230] on link "Business Related" at bounding box center [860, 230] width 117 height 44
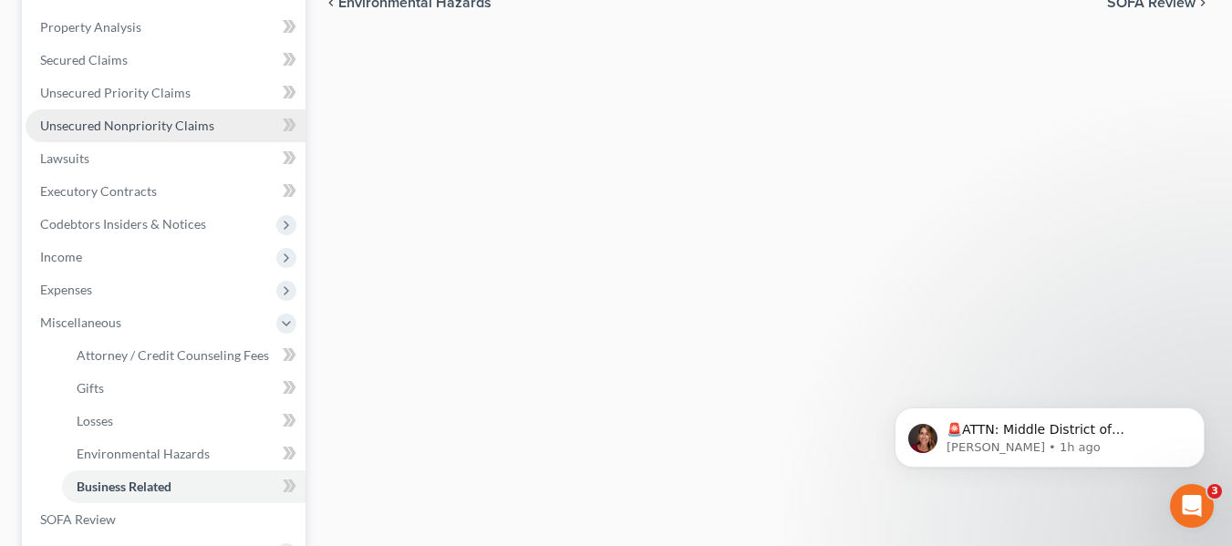
scroll to position [547, 0]
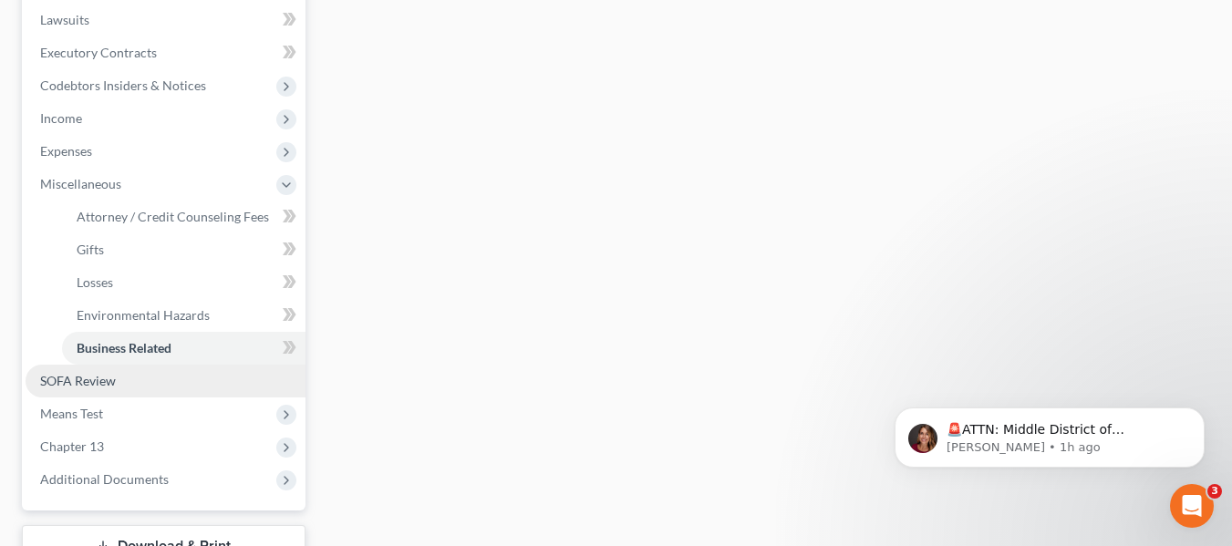
click at [168, 378] on link "SOFA Review" at bounding box center [166, 381] width 280 height 33
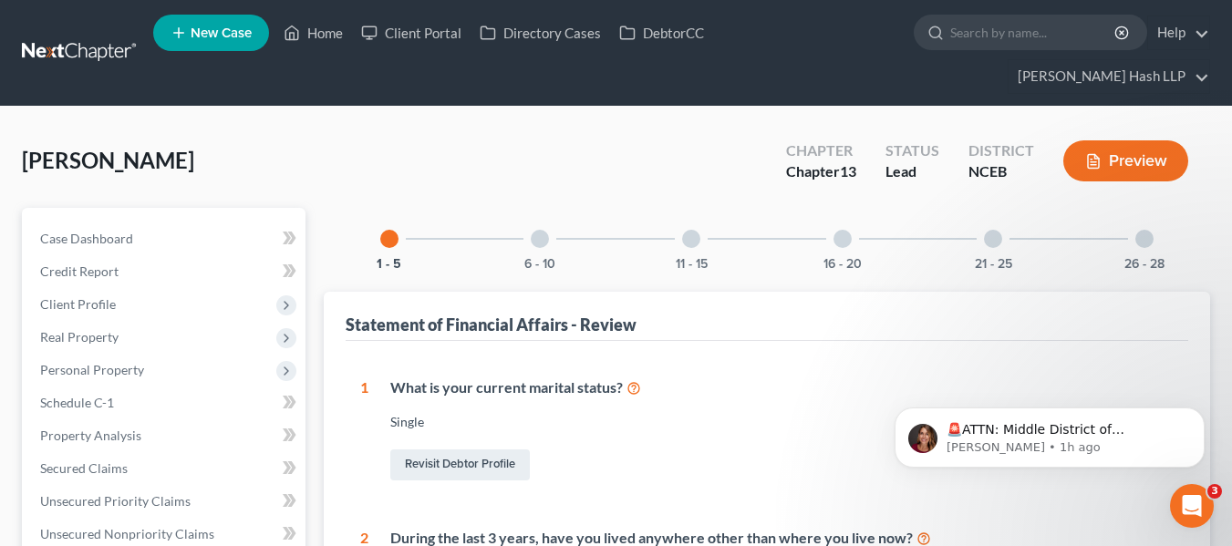
click at [545, 244] on div at bounding box center [540, 239] width 18 height 18
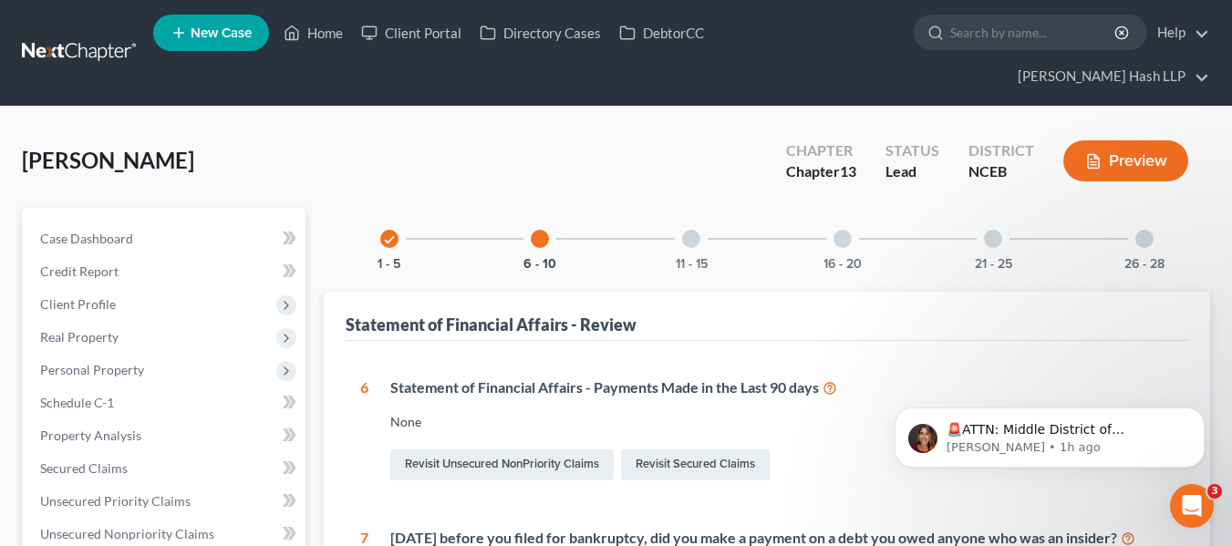
click at [701, 245] on div "11 - 15" at bounding box center [691, 239] width 62 height 62
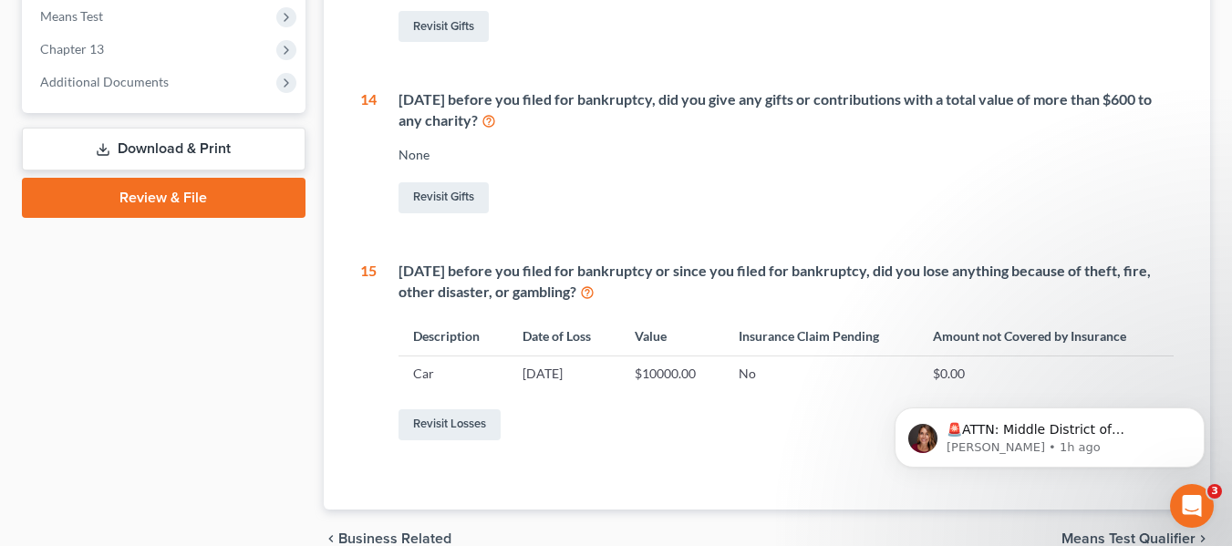
scroll to position [821, 0]
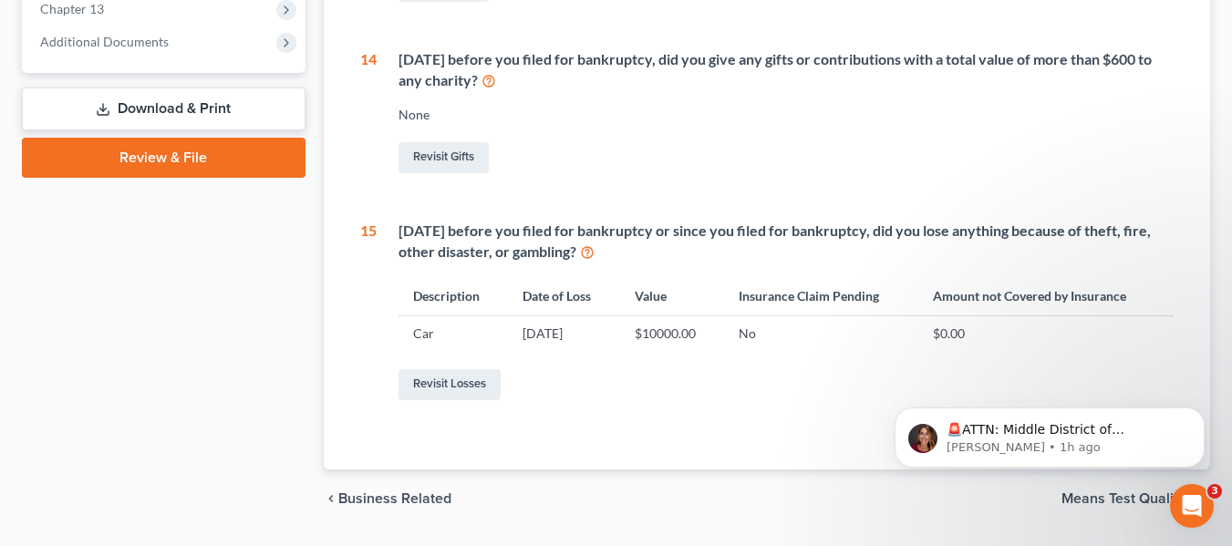
click at [595, 250] on icon at bounding box center [587, 251] width 15 height 17
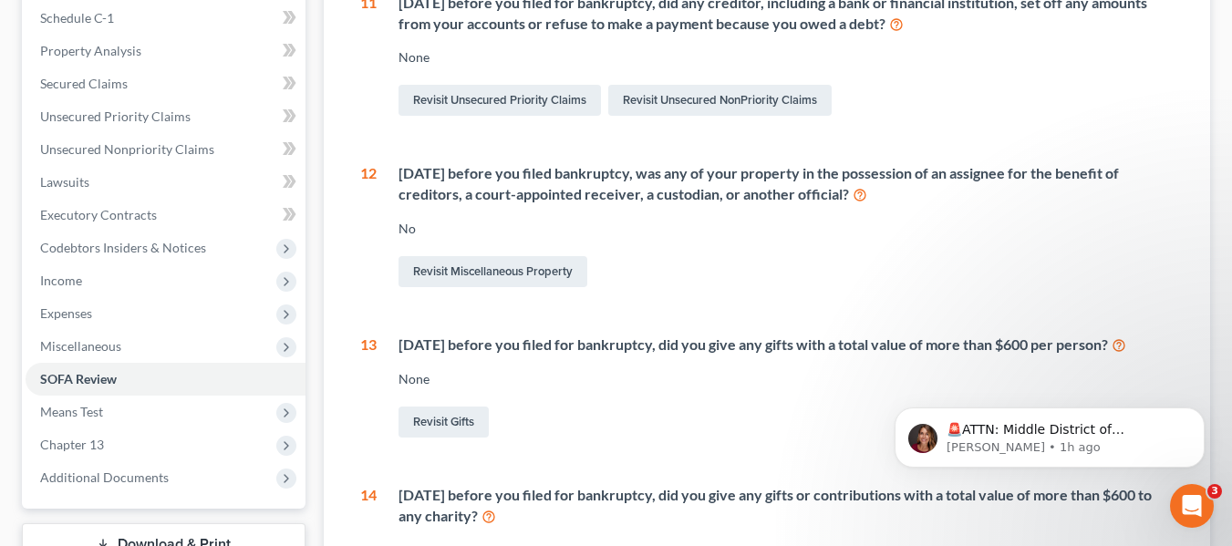
scroll to position [51, 0]
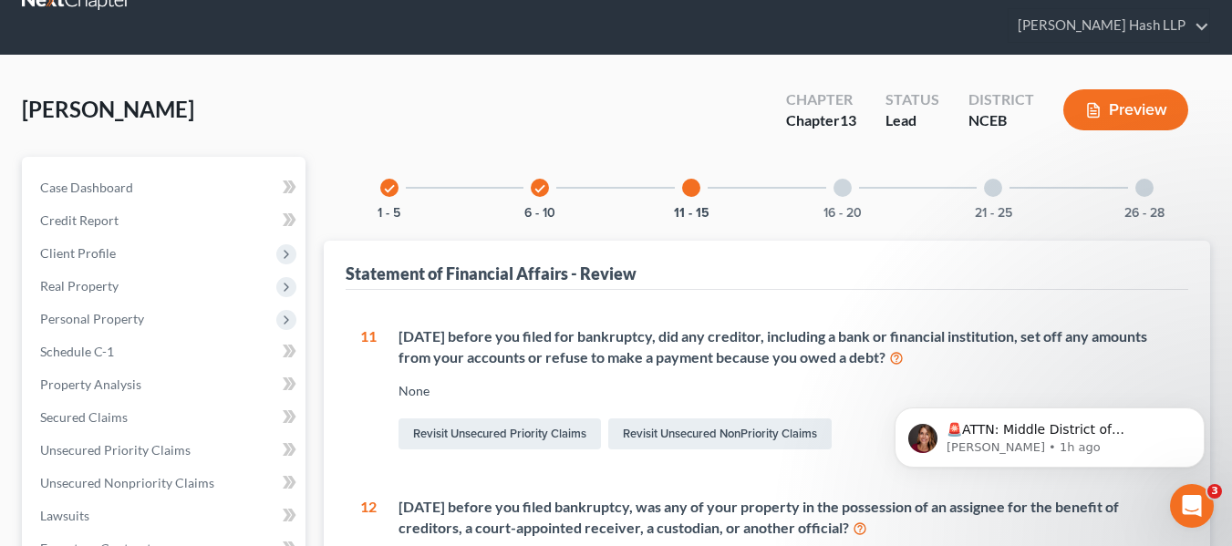
click at [848, 199] on div "16 - 20" at bounding box center [843, 188] width 62 height 62
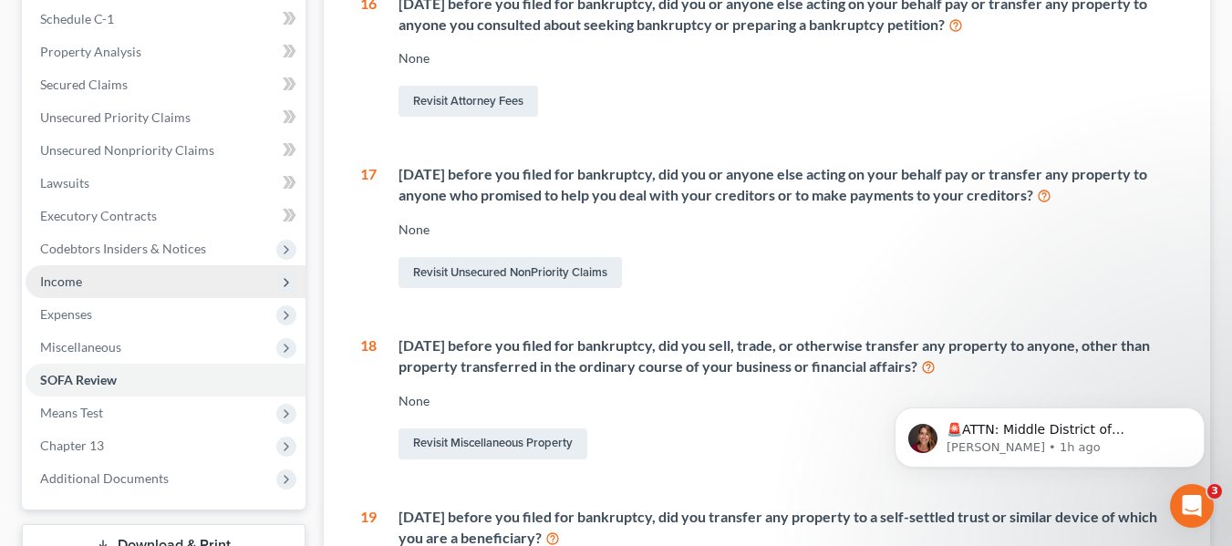
scroll to position [507, 0]
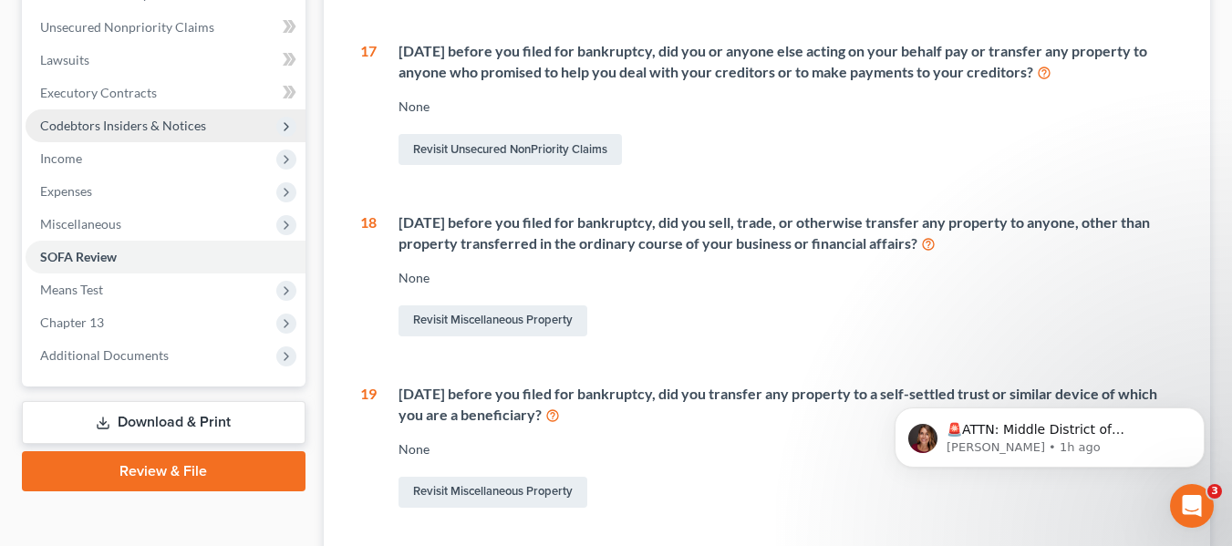
click at [213, 128] on span "Codebtors Insiders & Notices" at bounding box center [166, 125] width 280 height 33
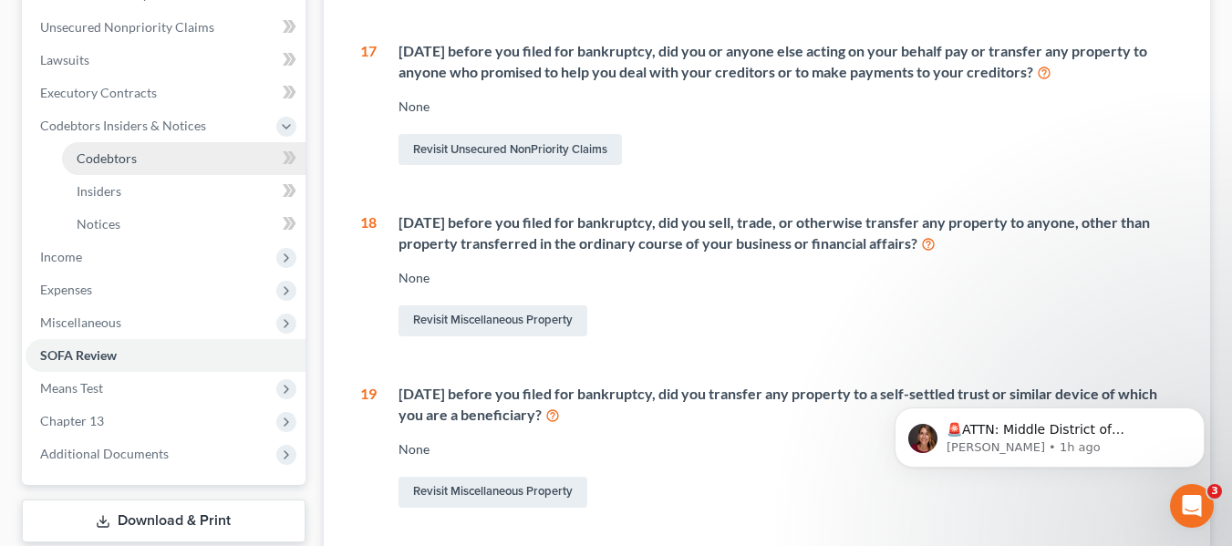
click at [212, 154] on link "Codebtors" at bounding box center [184, 158] width 244 height 33
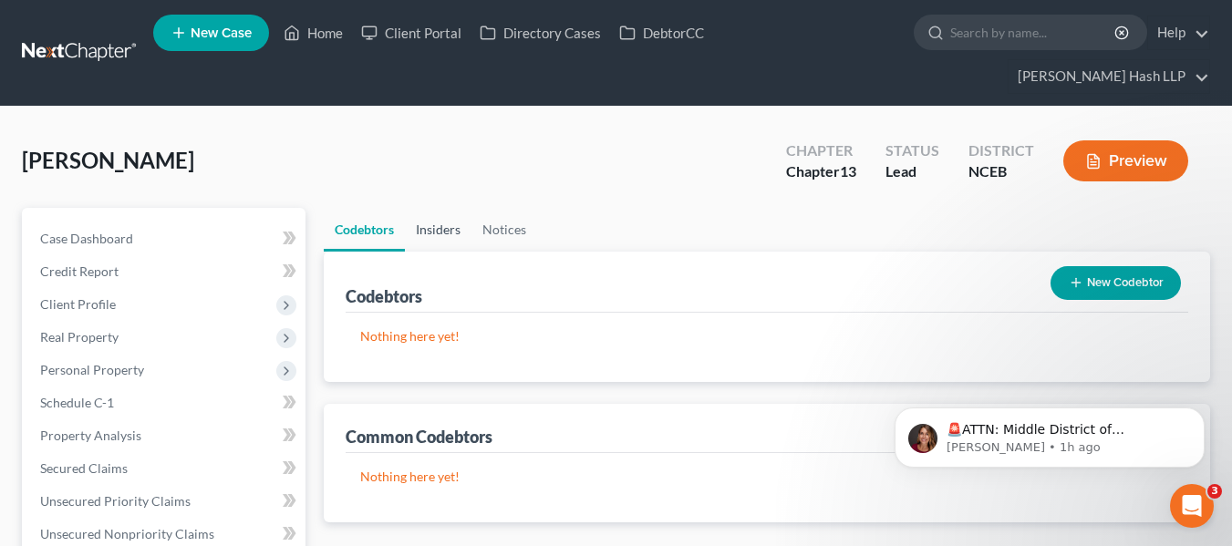
click at [461, 236] on link "Insiders" at bounding box center [438, 230] width 67 height 44
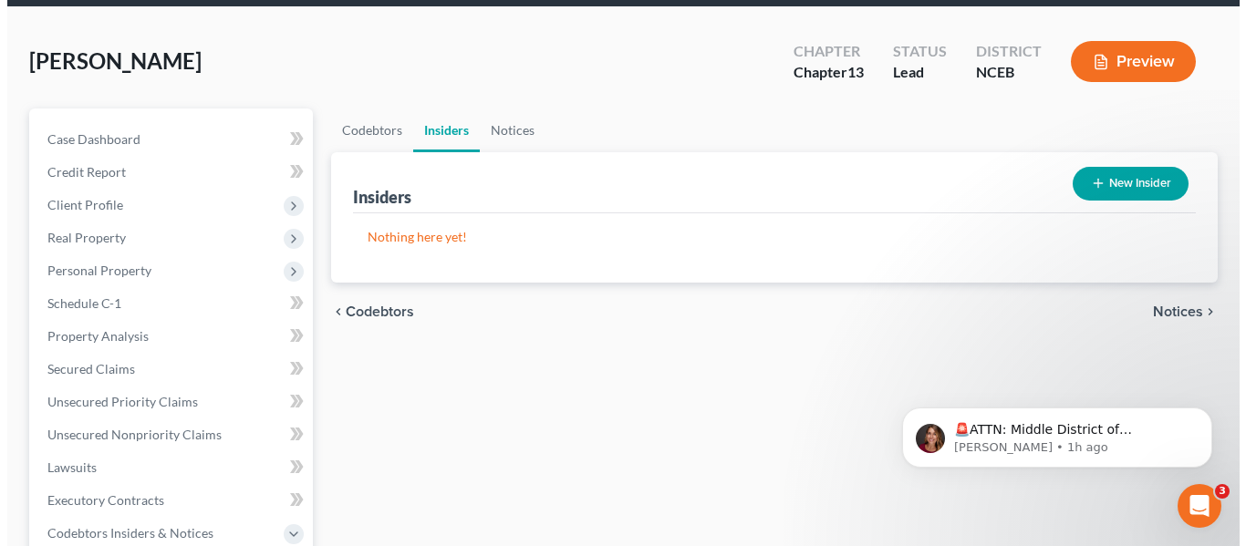
scroll to position [91, 0]
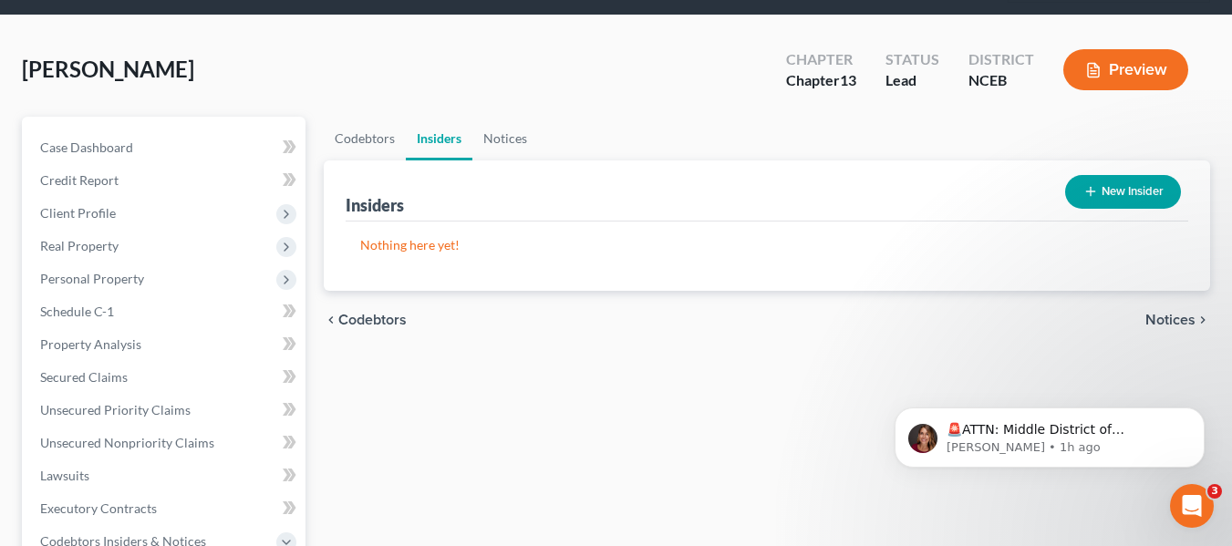
click at [1094, 202] on button "New Insider" at bounding box center [1123, 192] width 116 height 34
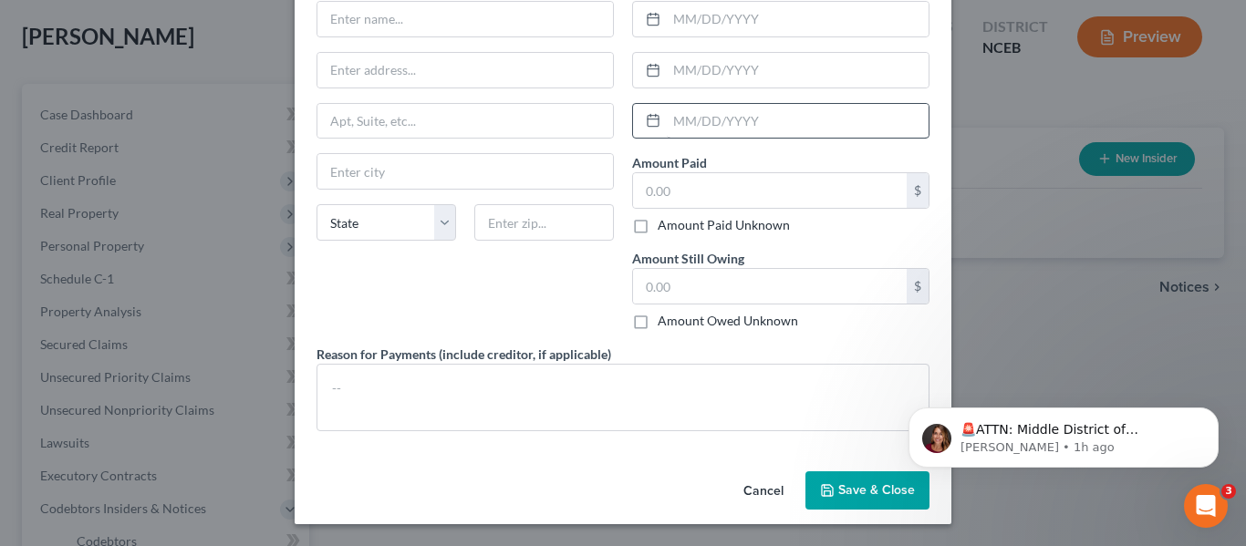
scroll to position [0, 0]
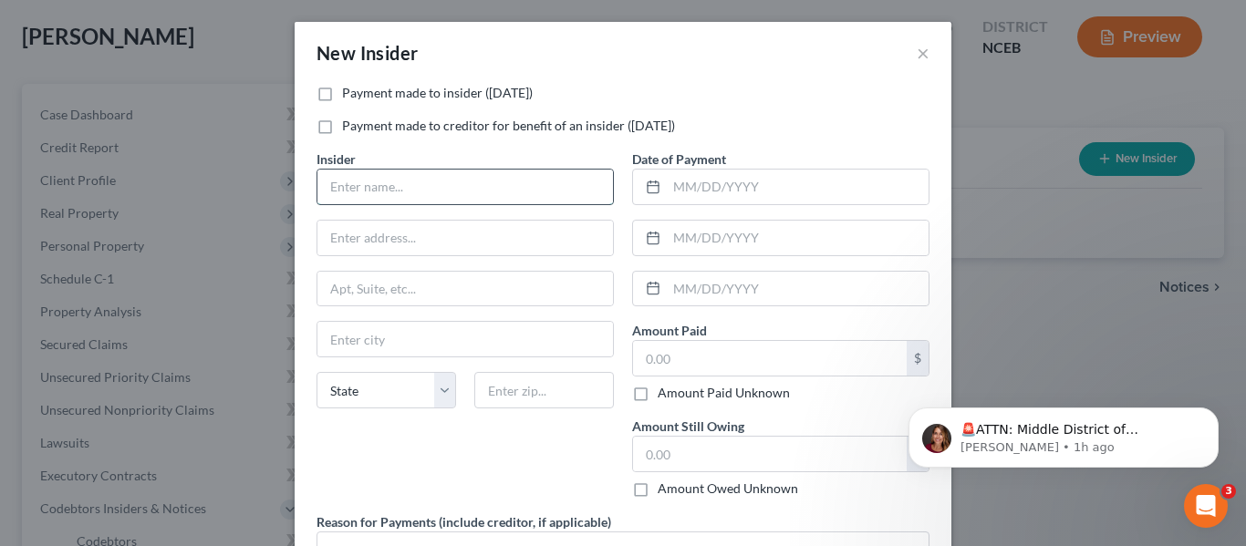
click at [467, 174] on input "text" at bounding box center [464, 187] width 295 height 35
type input "Mom"
click at [482, 232] on input "text" at bounding box center [464, 238] width 295 height 35
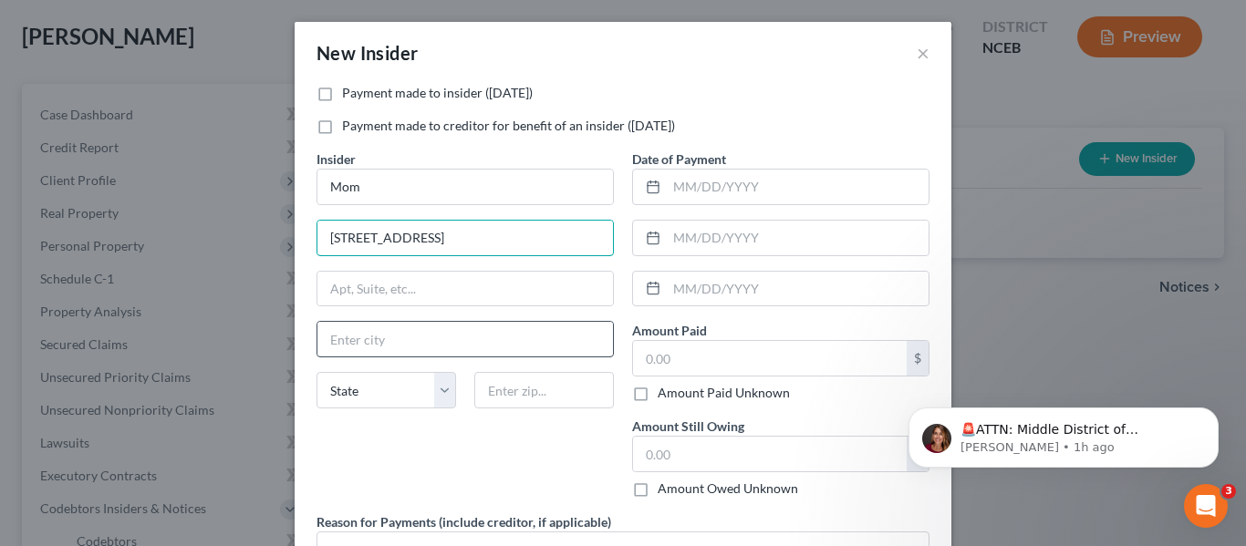
type input "321 Main St"
click at [514, 346] on input "text" at bounding box center [464, 339] width 295 height 35
type input "Raleigh"
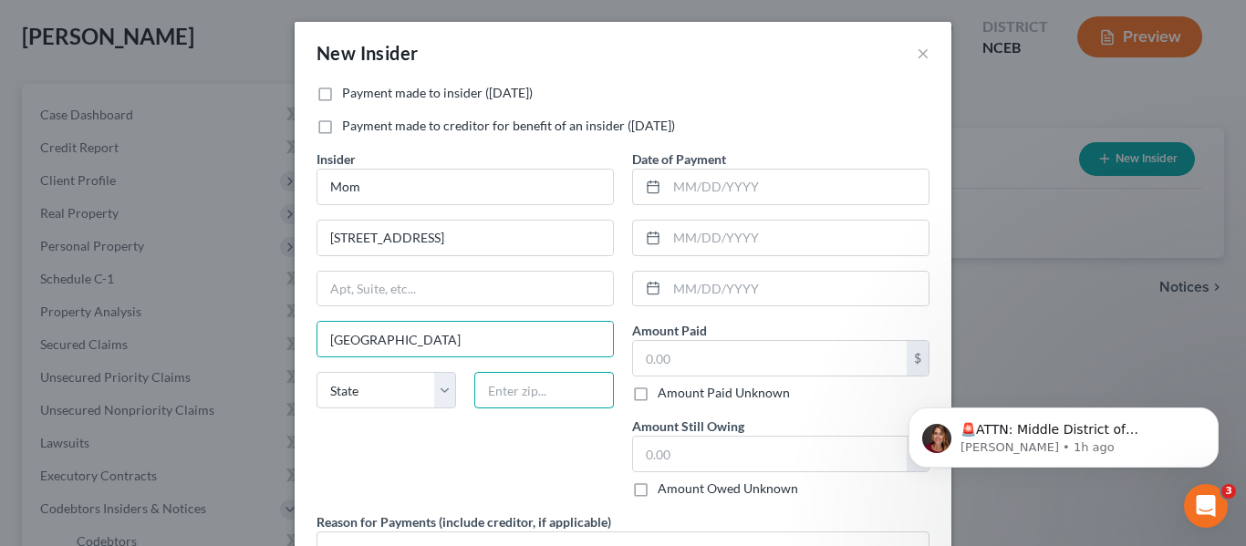
click at [549, 394] on input "text" at bounding box center [544, 390] width 140 height 36
type input "27601"
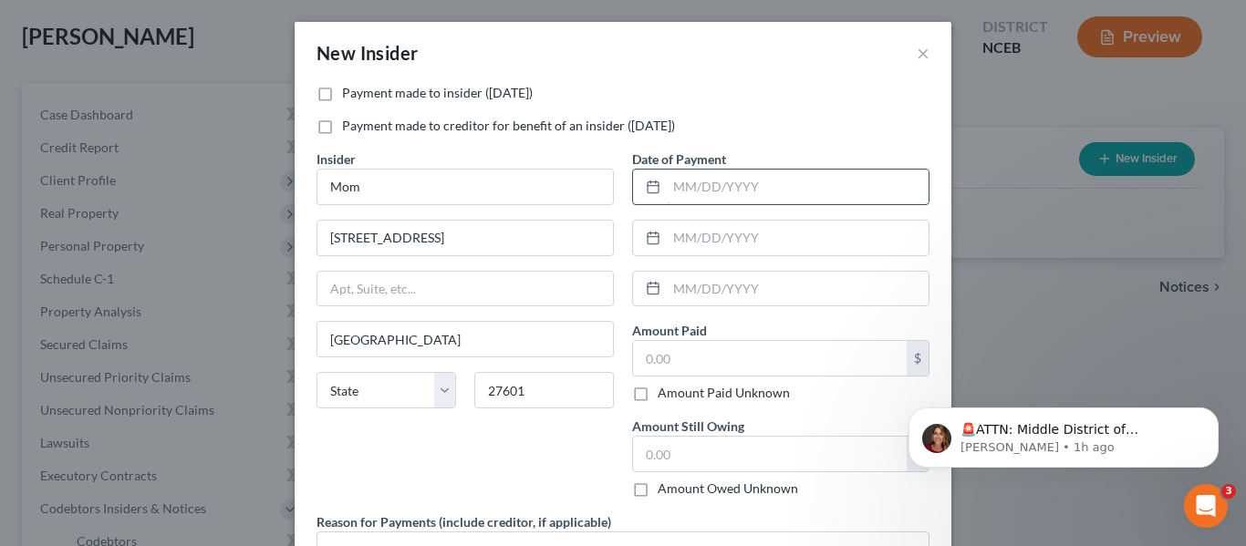
click at [808, 183] on input "text" at bounding box center [798, 187] width 262 height 35
select select "28"
type input "08/18/2025"
click at [800, 229] on input "text" at bounding box center [798, 238] width 262 height 35
click at [775, 358] on input "text" at bounding box center [770, 358] width 274 height 35
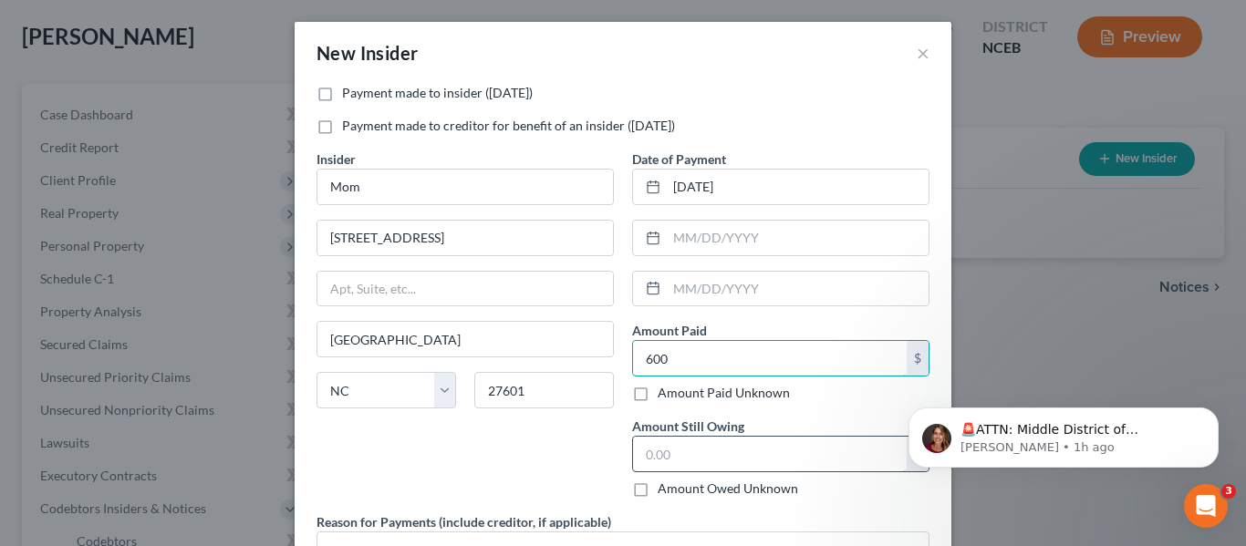
type input "600"
click at [753, 462] on input "text" at bounding box center [770, 454] width 274 height 35
type input "0"
click at [460, 461] on div "Insider * Mom 321 Main St Raleigh State AL AK AR AZ CA CO CT DE DC FL GA GU HI …" at bounding box center [465, 331] width 316 height 363
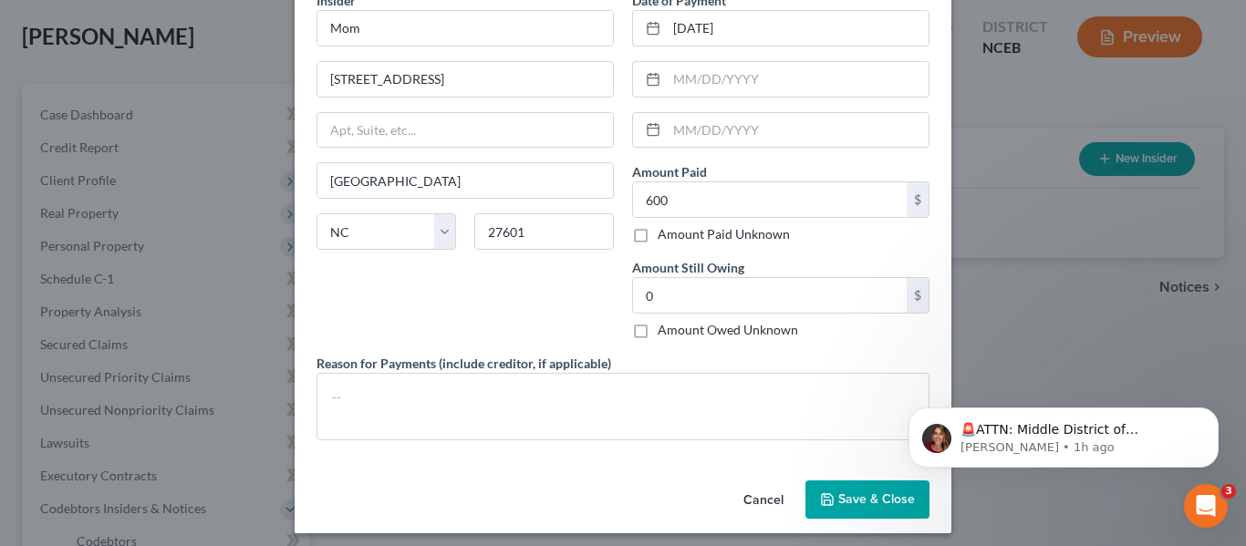
scroll to position [168, 0]
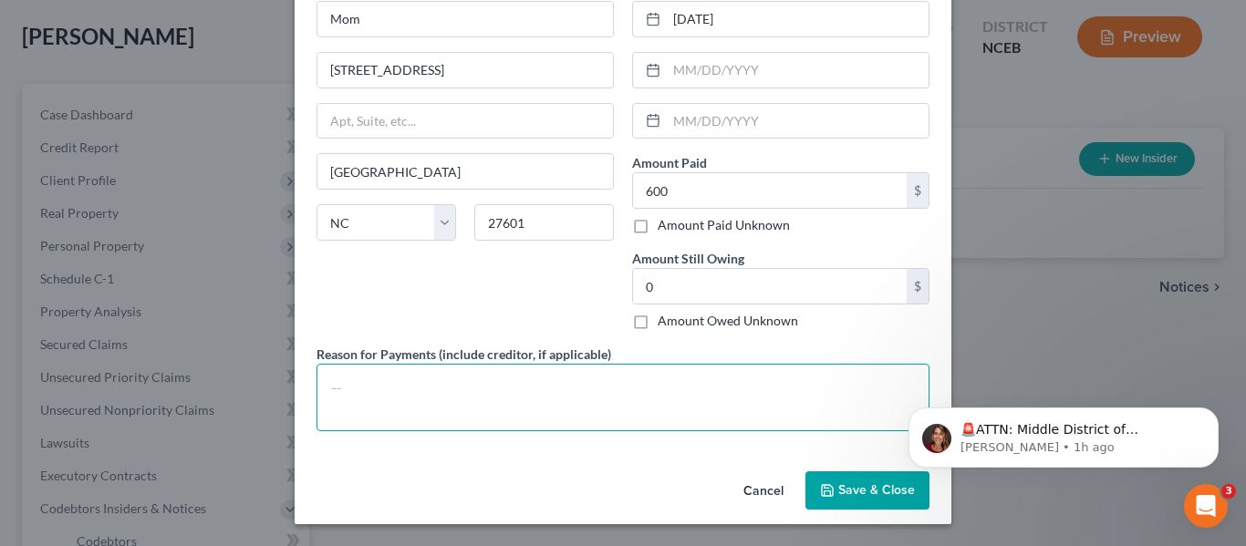
click at [450, 419] on textarea at bounding box center [622, 397] width 613 height 67
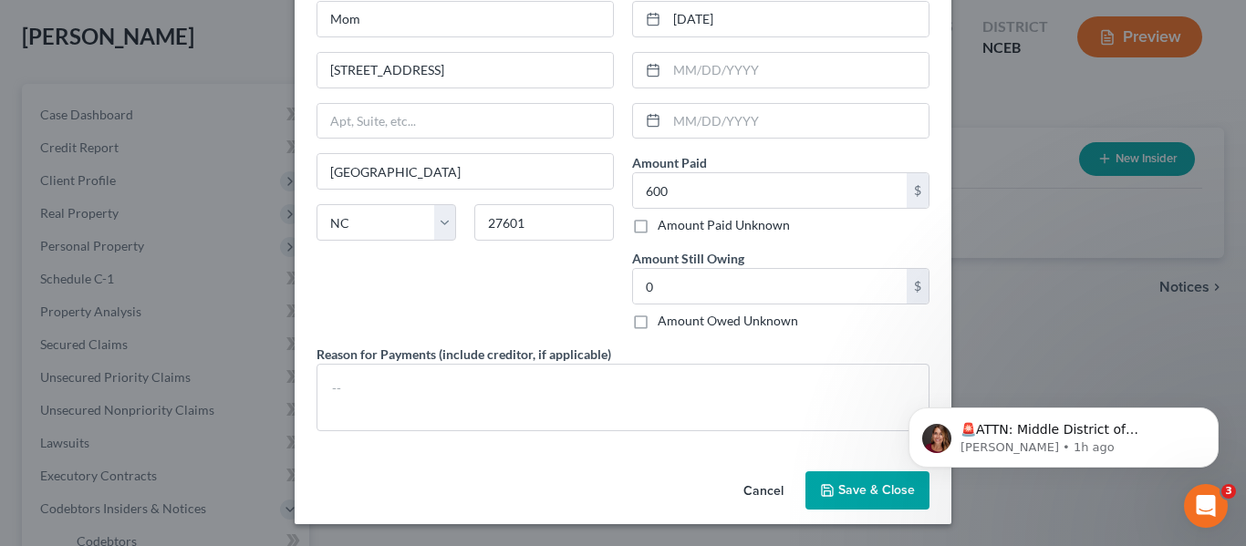
click at [843, 476] on button "Save & Close" at bounding box center [867, 491] width 124 height 38
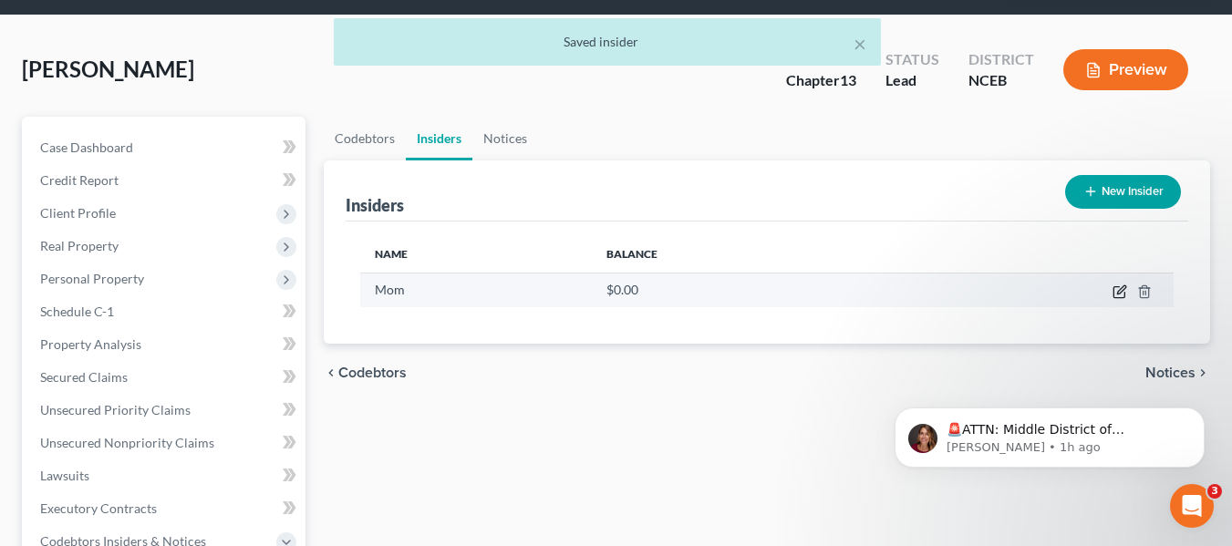
click at [1115, 290] on icon "button" at bounding box center [1120, 292] width 15 height 15
select select "28"
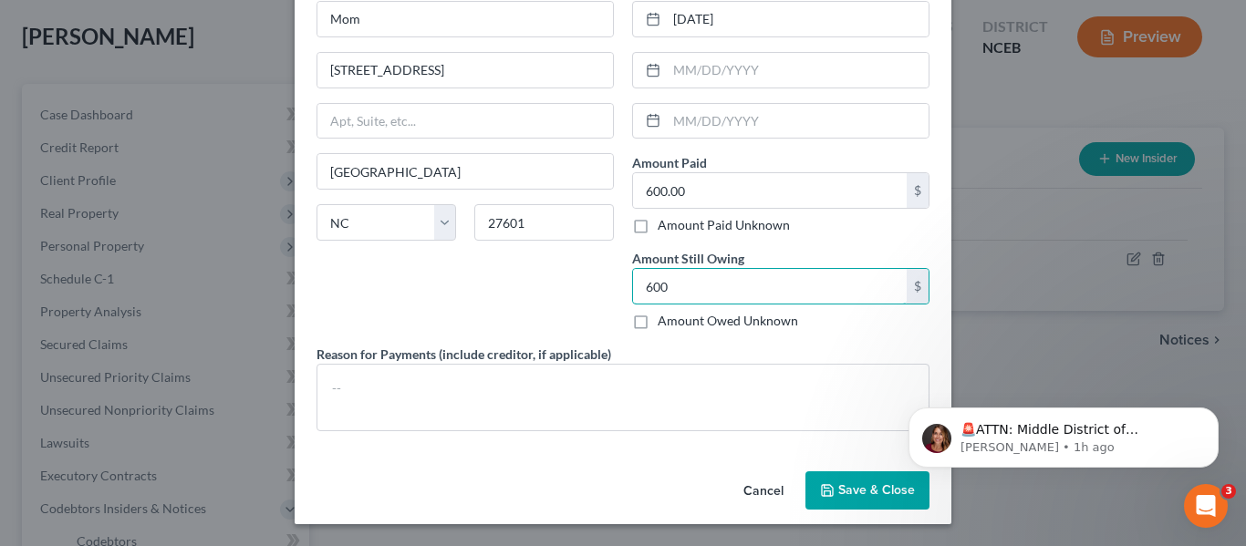
type input "600"
click at [825, 487] on icon "button" at bounding box center [827, 490] width 15 height 15
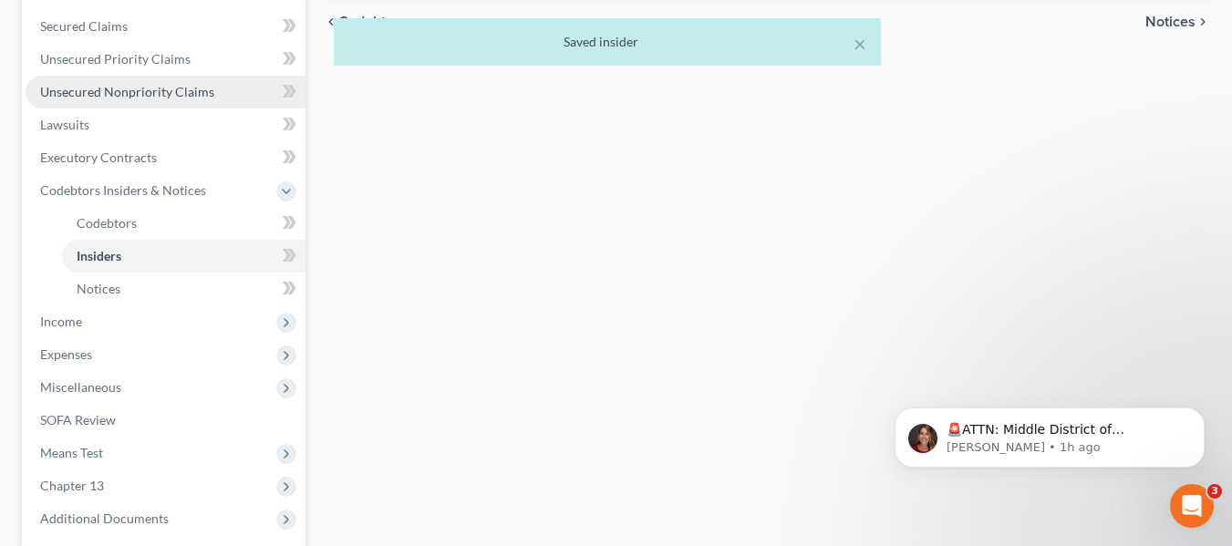
scroll to position [456, 0]
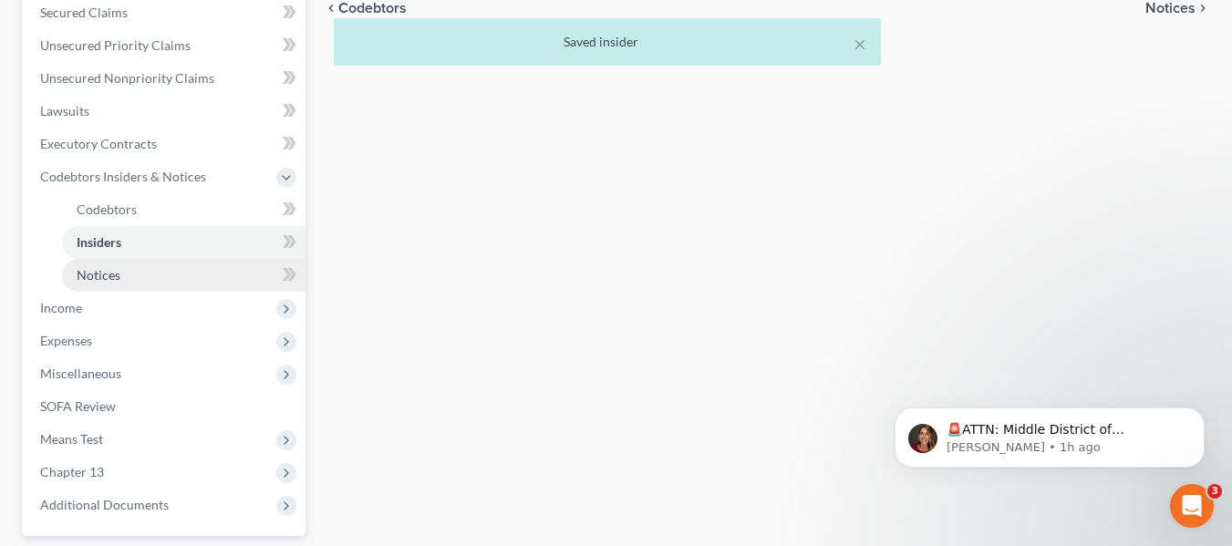
click at [124, 281] on link "Notices" at bounding box center [184, 275] width 244 height 33
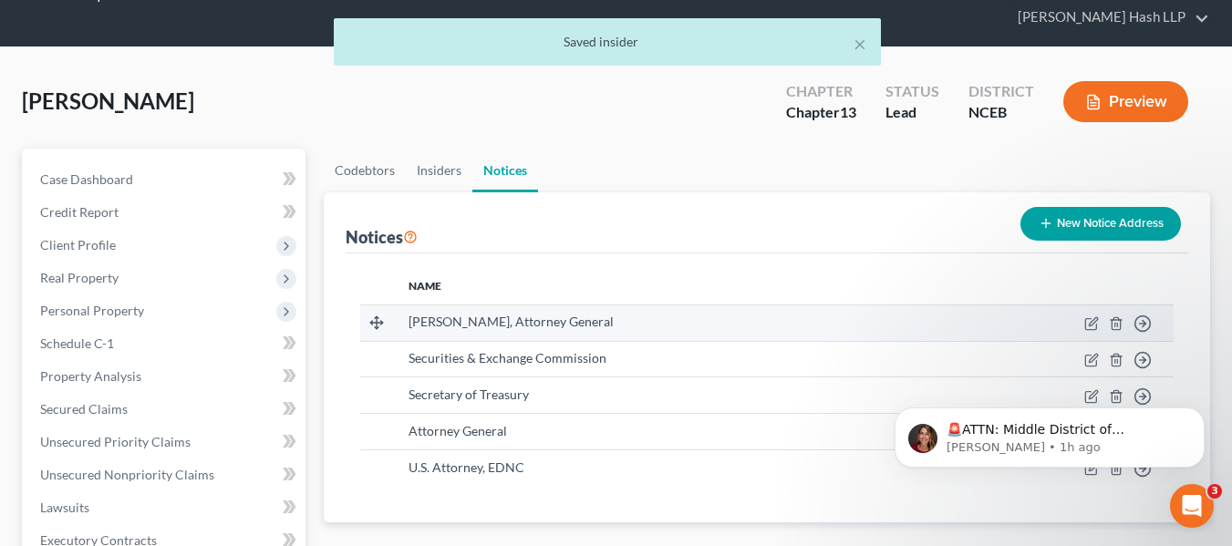
scroll to position [91, 0]
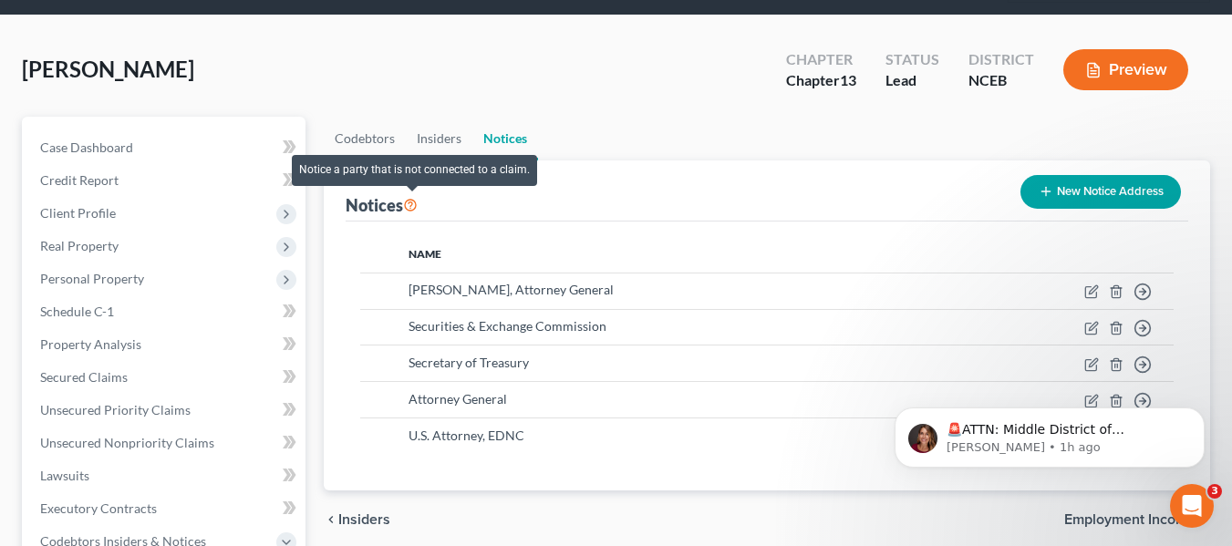
click at [418, 212] on icon at bounding box center [410, 203] width 15 height 17
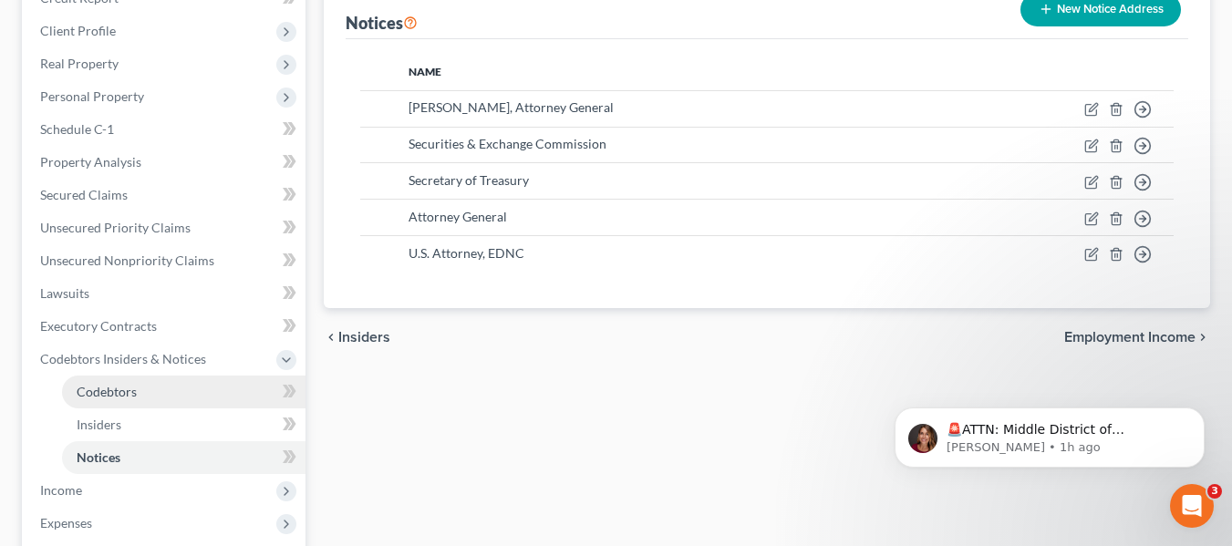
click at [157, 394] on link "Codebtors" at bounding box center [184, 392] width 244 height 33
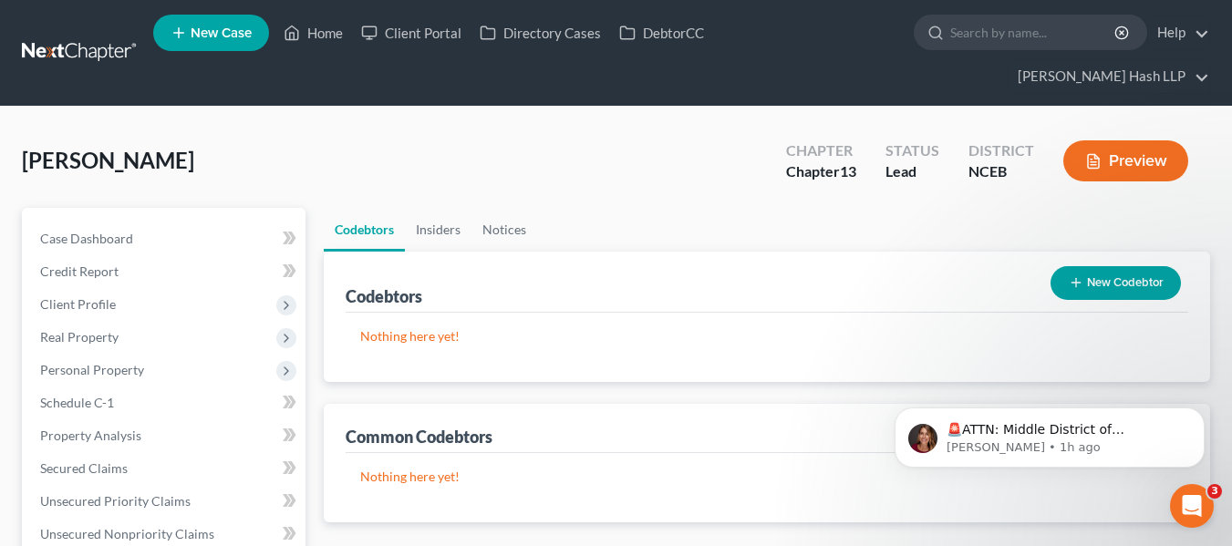
click at [1118, 287] on button "New Codebtor" at bounding box center [1116, 283] width 130 height 34
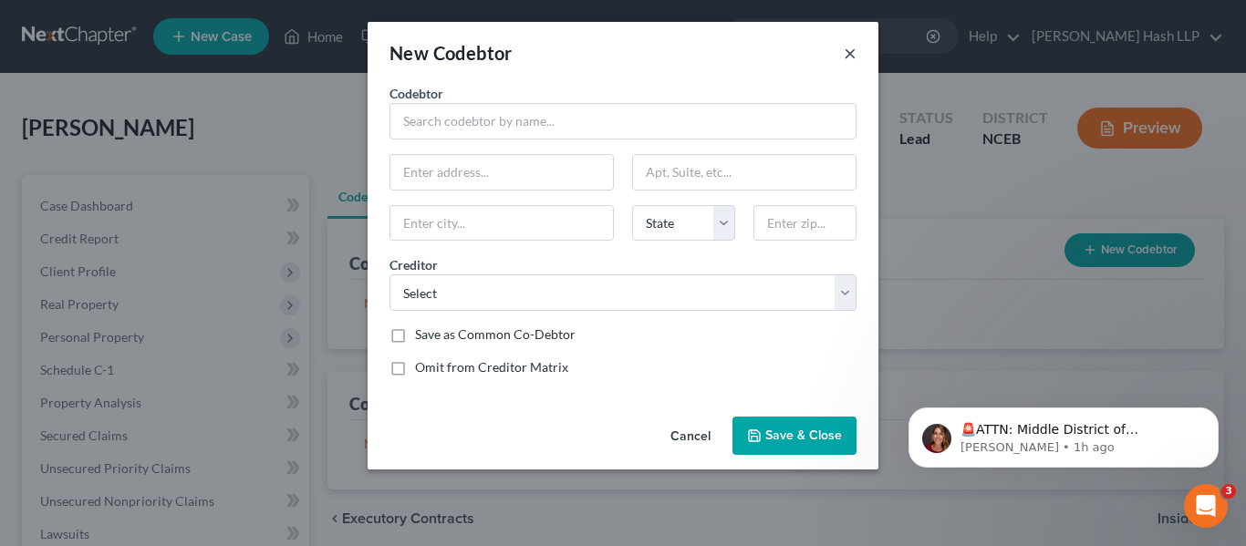
click at [854, 52] on button "×" at bounding box center [850, 53] width 13 height 22
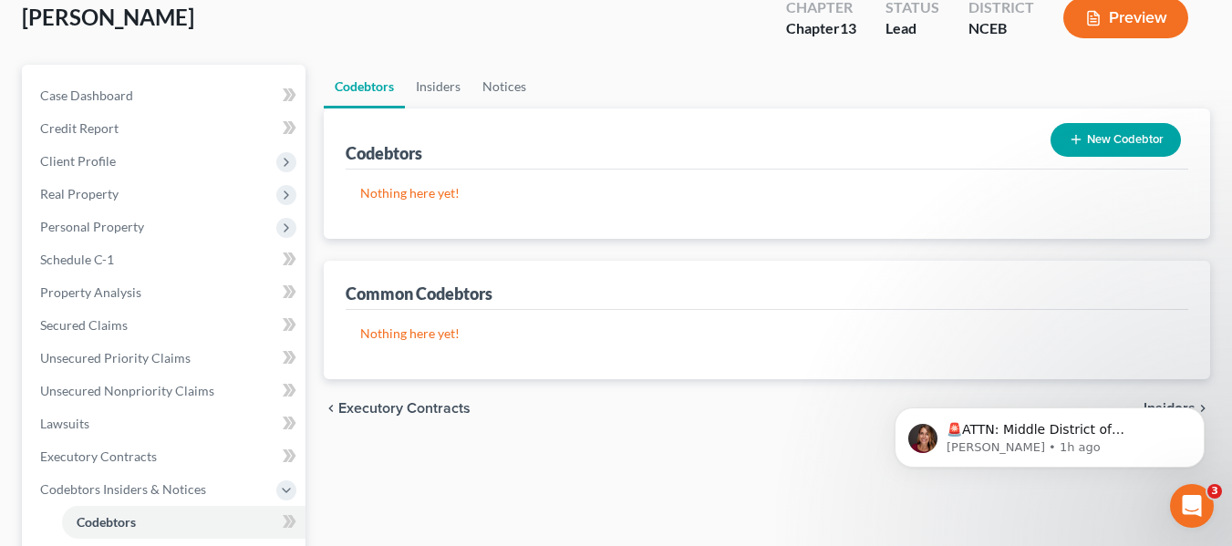
scroll to position [182, 0]
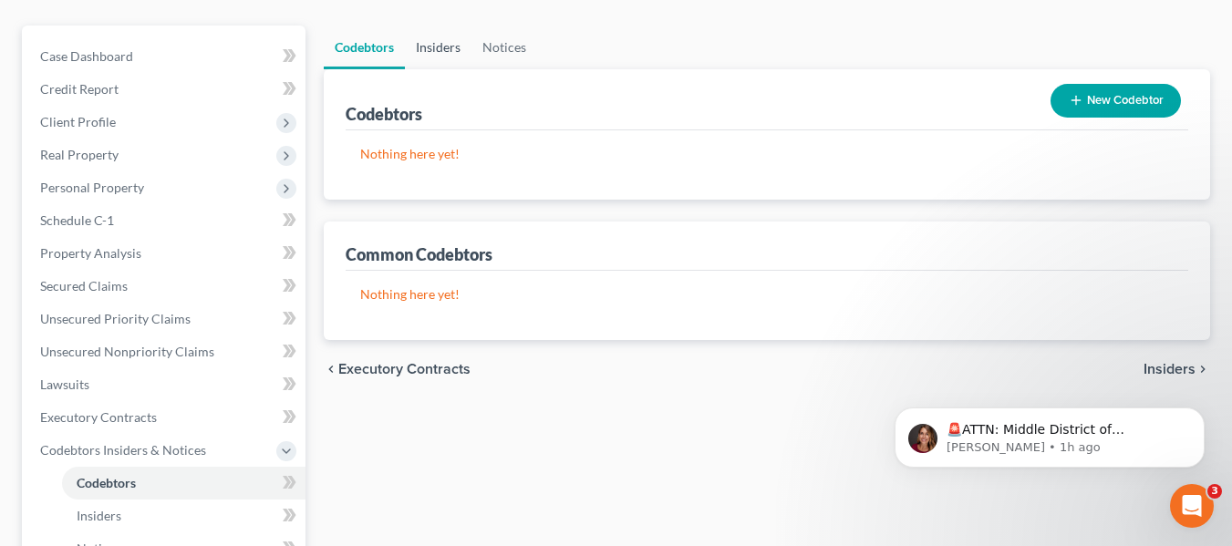
click at [429, 41] on link "Insiders" at bounding box center [438, 48] width 67 height 44
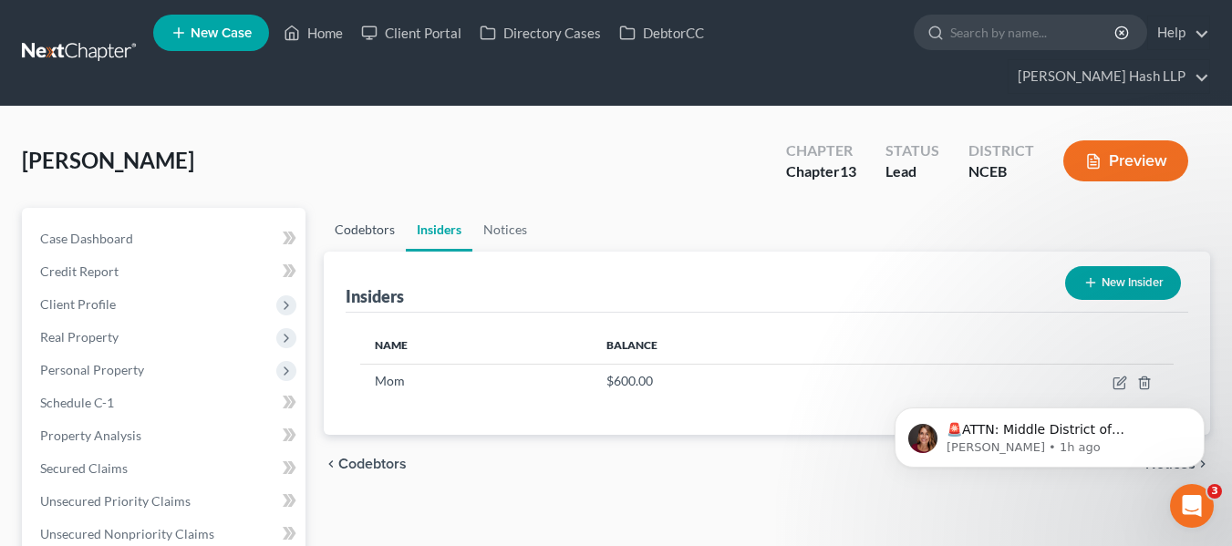
click at [368, 224] on link "Codebtors" at bounding box center [365, 230] width 82 height 44
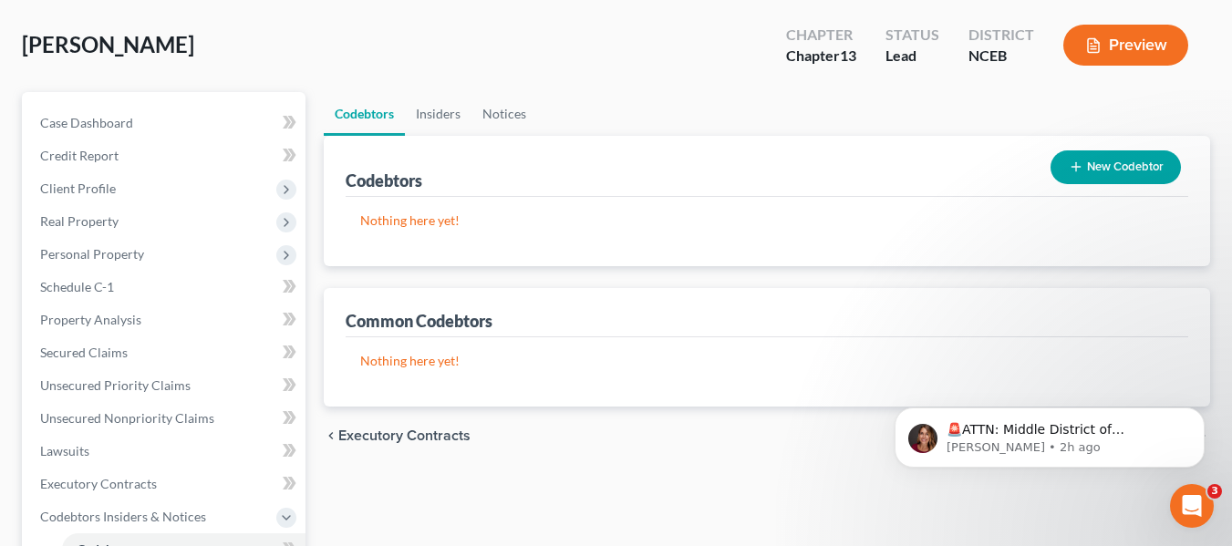
scroll to position [91, 0]
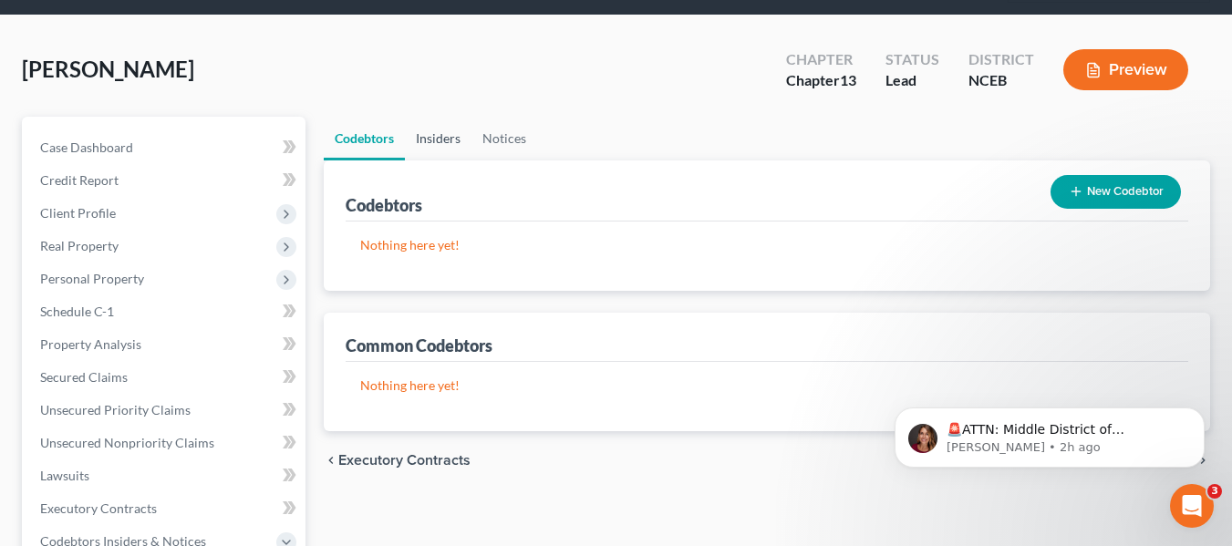
drag, startPoint x: 452, startPoint y: 145, endPoint x: 467, endPoint y: 140, distance: 15.6
click at [452, 145] on link "Insiders" at bounding box center [438, 139] width 67 height 44
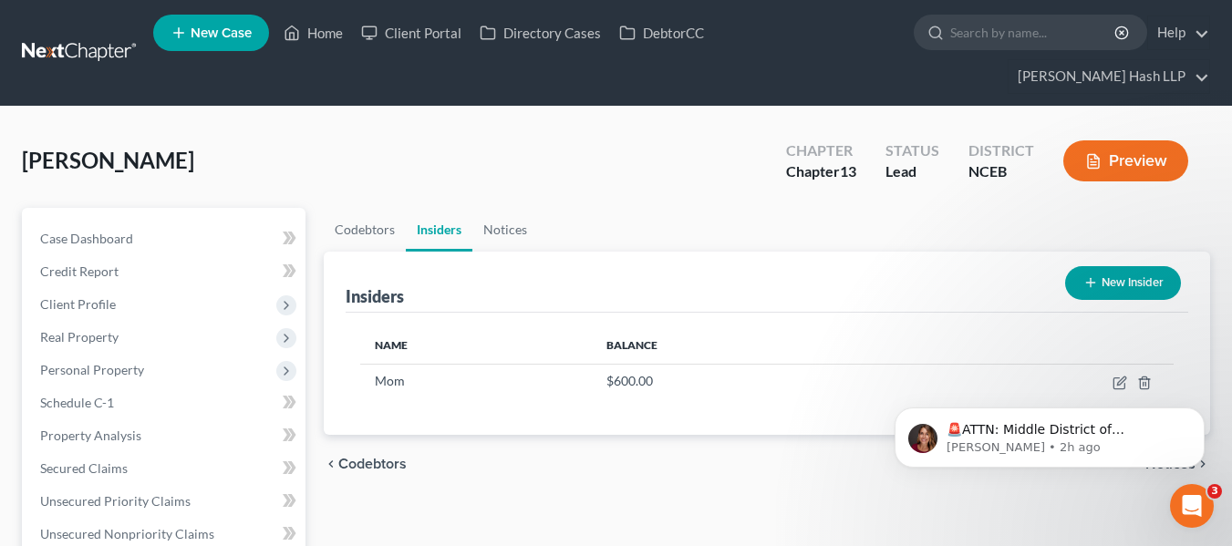
click at [521, 252] on div "Insiders New Insider" at bounding box center [767, 282] width 843 height 61
click at [513, 241] on link "Notices" at bounding box center [505, 230] width 66 height 44
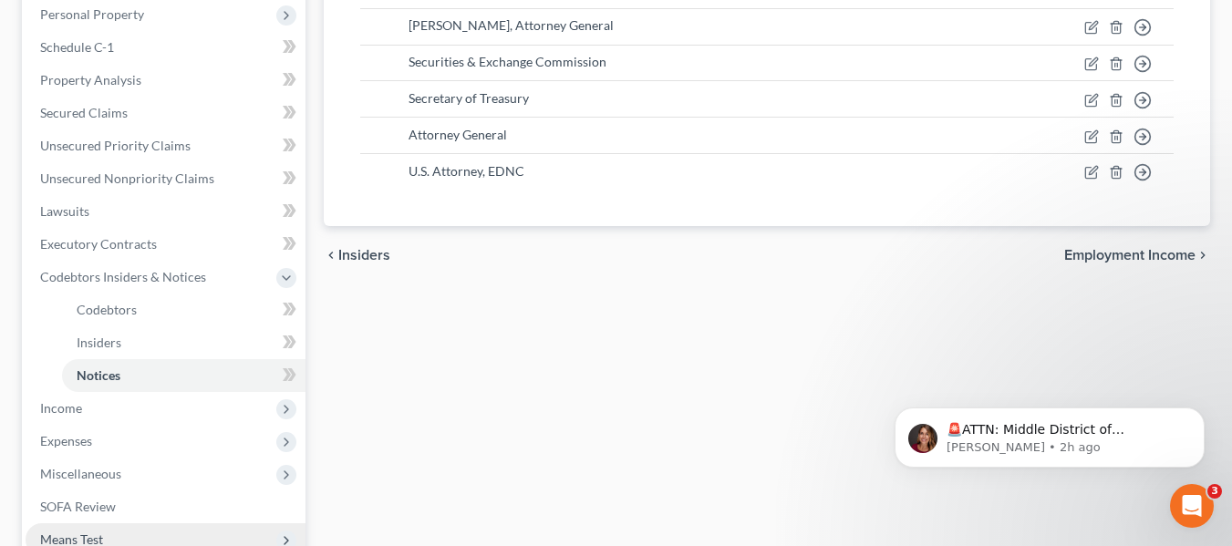
scroll to position [456, 0]
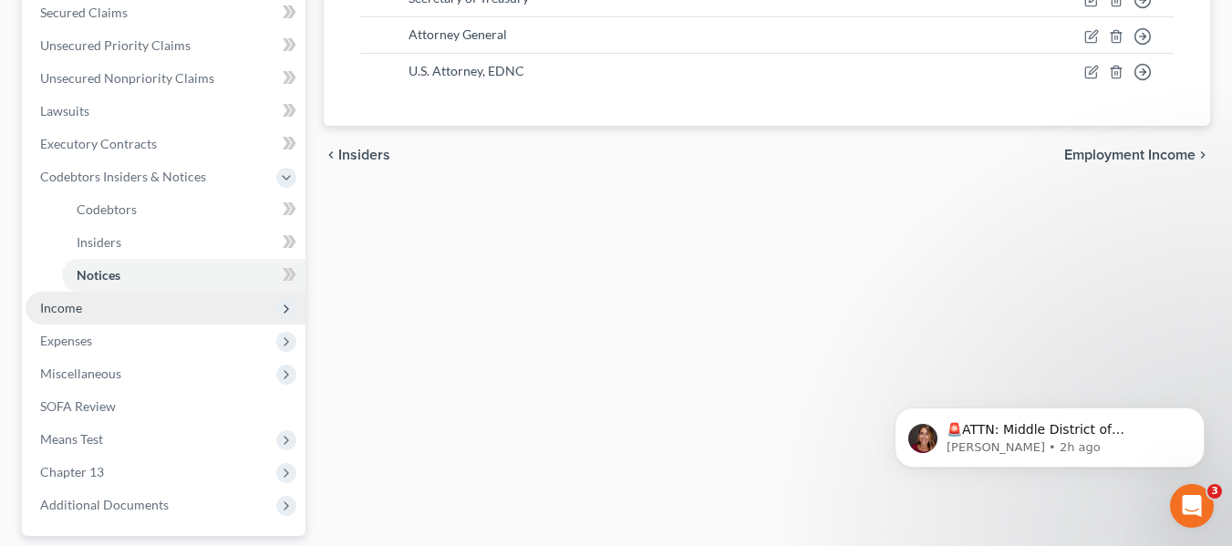
click at [145, 314] on span "Income" at bounding box center [166, 308] width 280 height 33
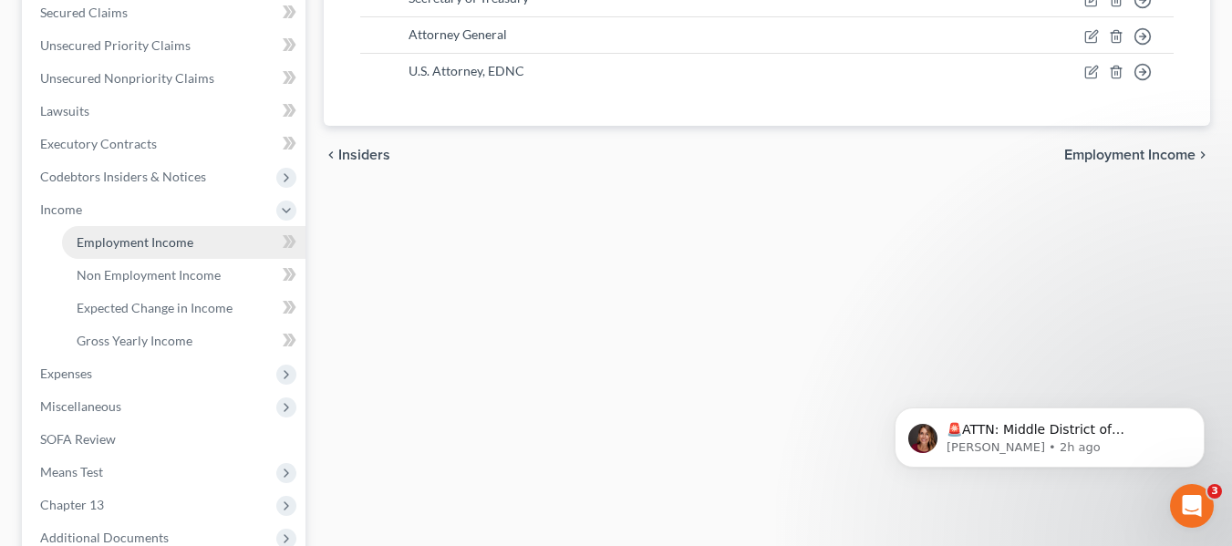
click at [206, 232] on link "Employment Income" at bounding box center [184, 242] width 244 height 33
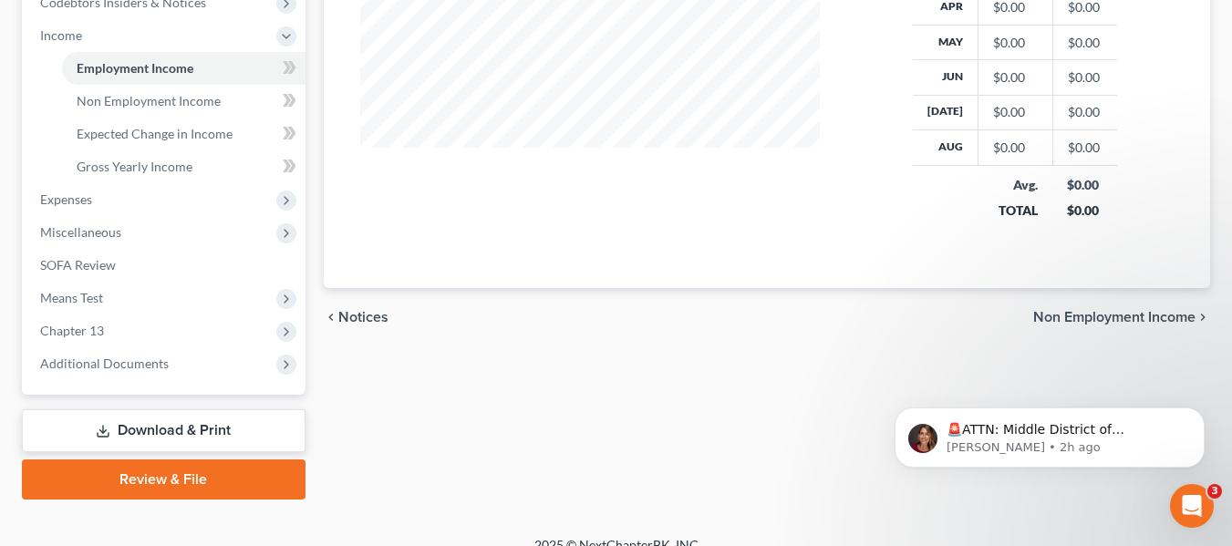
scroll to position [638, 0]
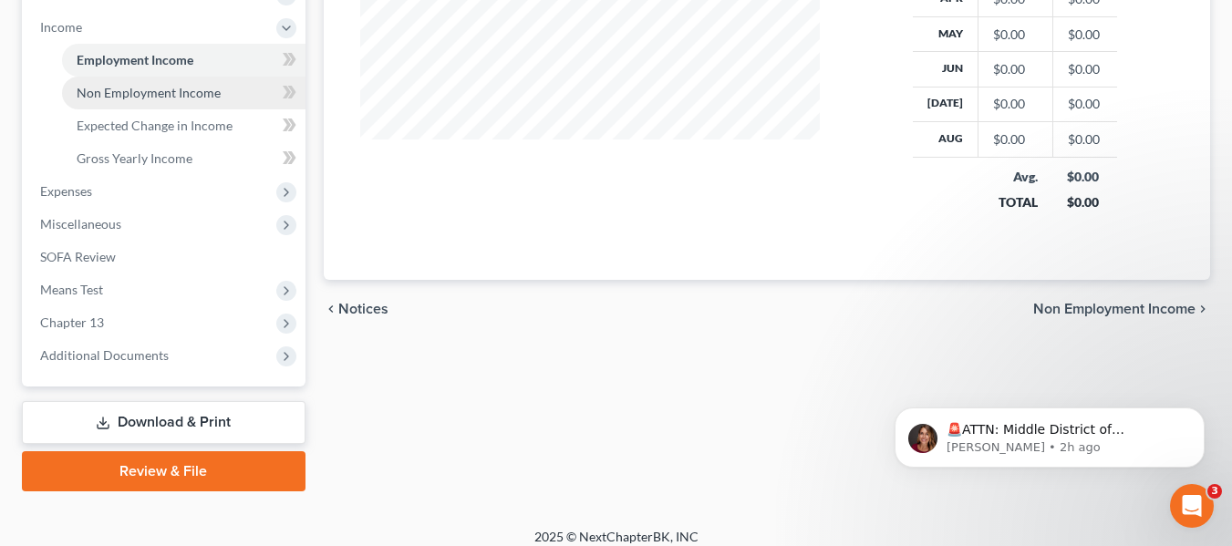
click at [237, 79] on link "Non Employment Income" at bounding box center [184, 93] width 244 height 33
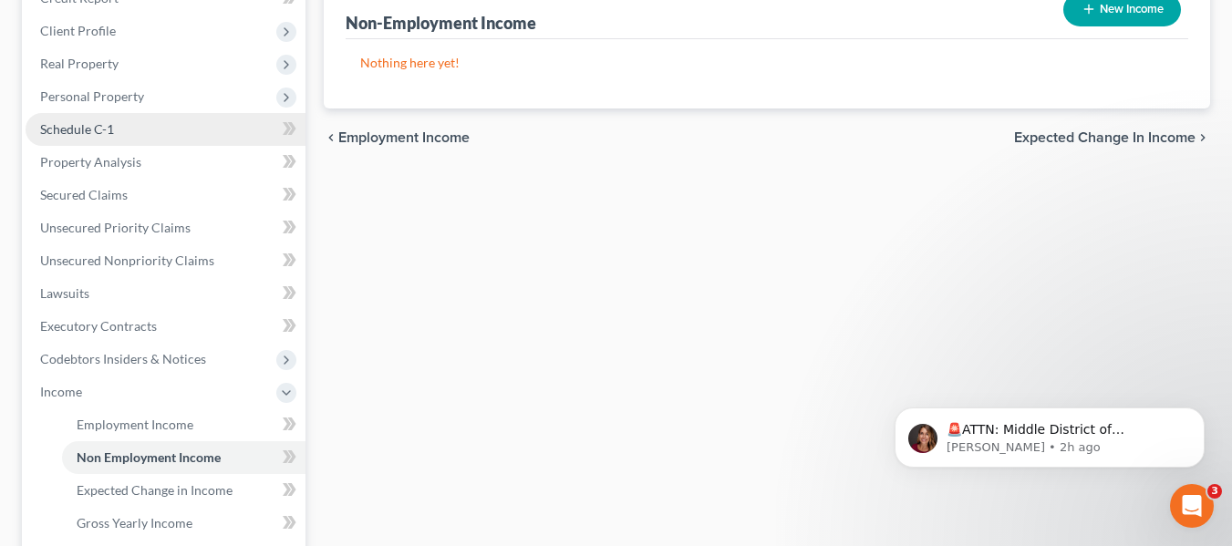
scroll to position [547, 0]
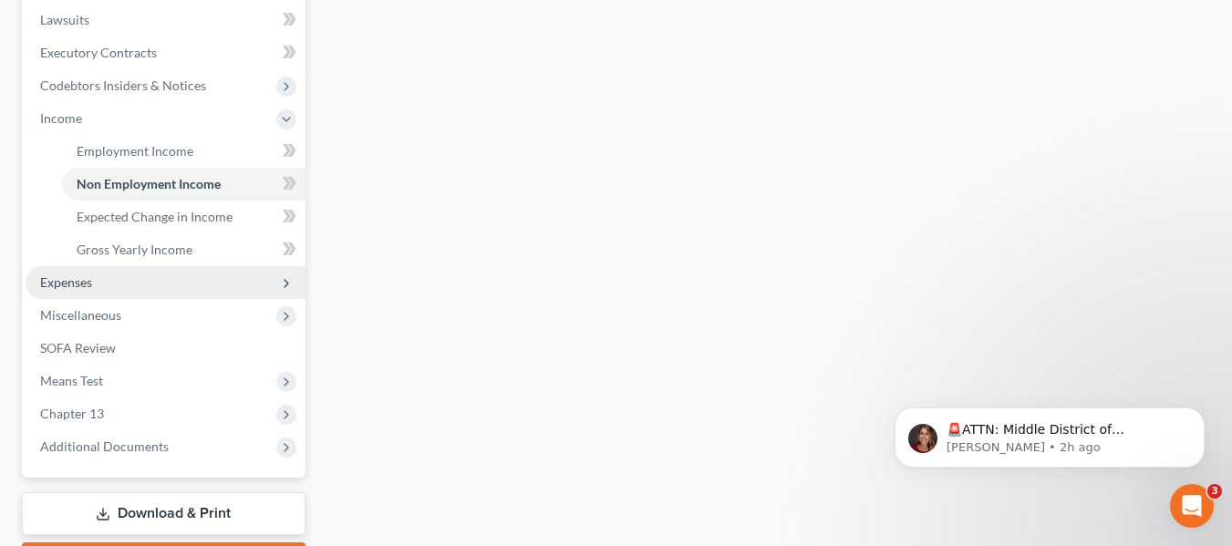
click at [133, 275] on span "Expenses" at bounding box center [166, 282] width 280 height 33
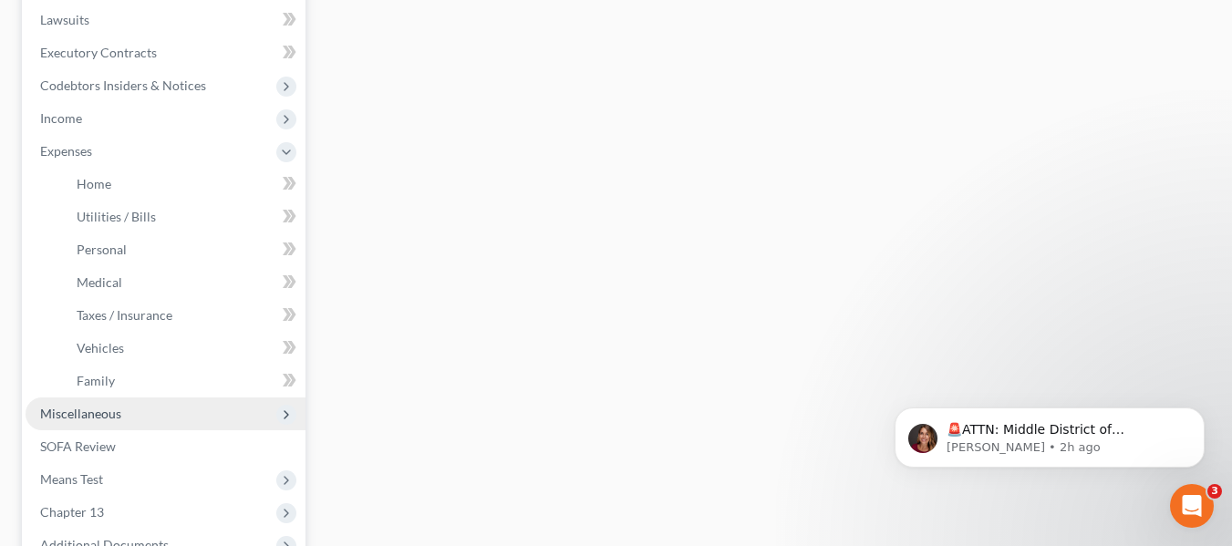
click at [120, 422] on span "Miscellaneous" at bounding box center [166, 414] width 280 height 33
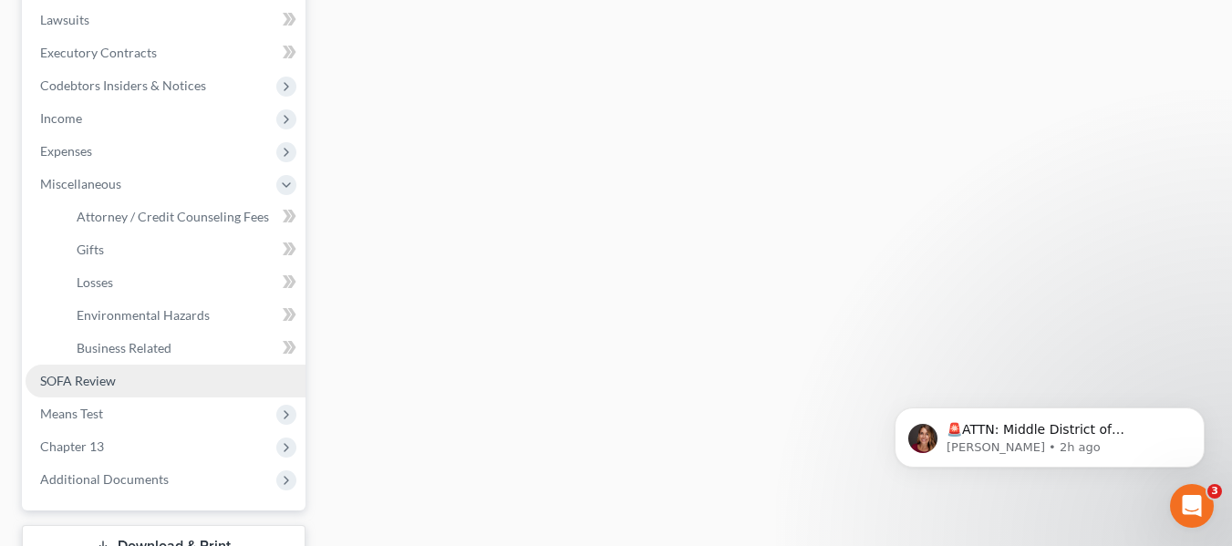
click at [125, 380] on link "SOFA Review" at bounding box center [166, 381] width 280 height 33
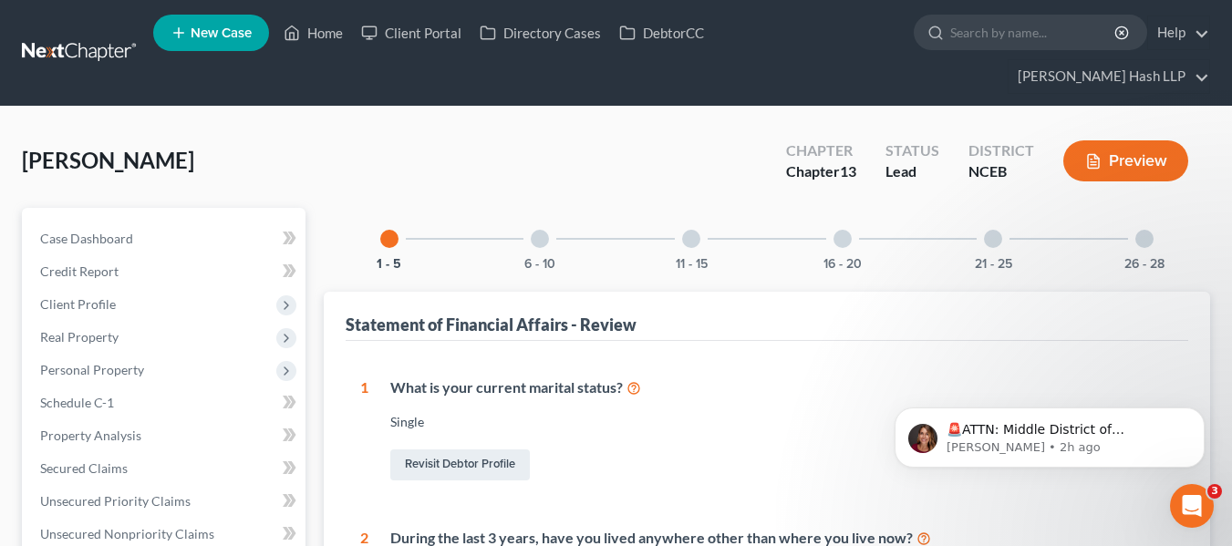
click at [544, 235] on div at bounding box center [540, 239] width 18 height 18
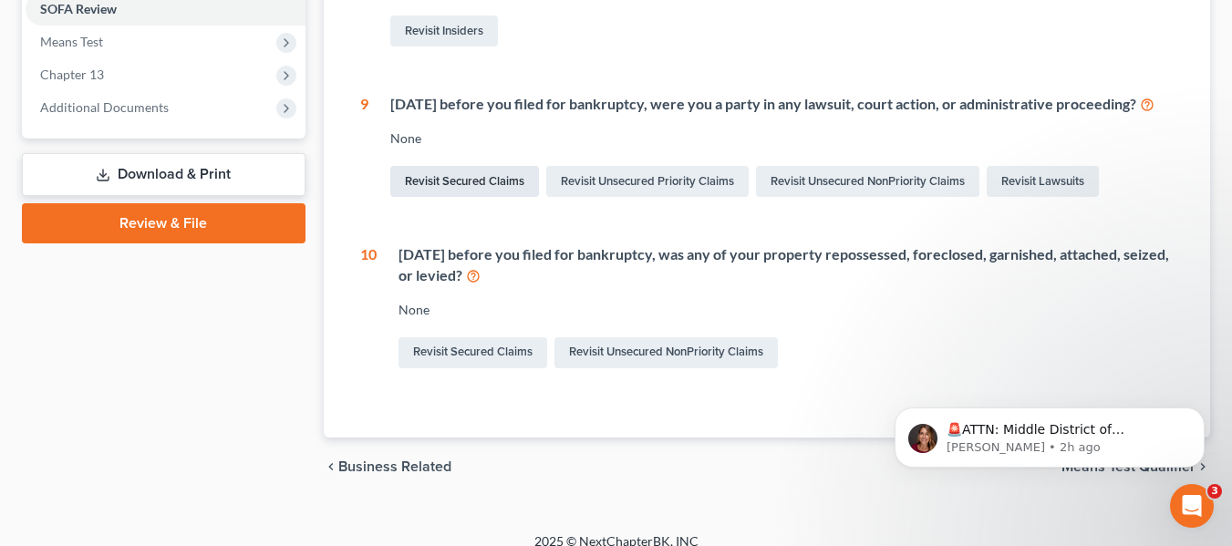
scroll to position [724, 0]
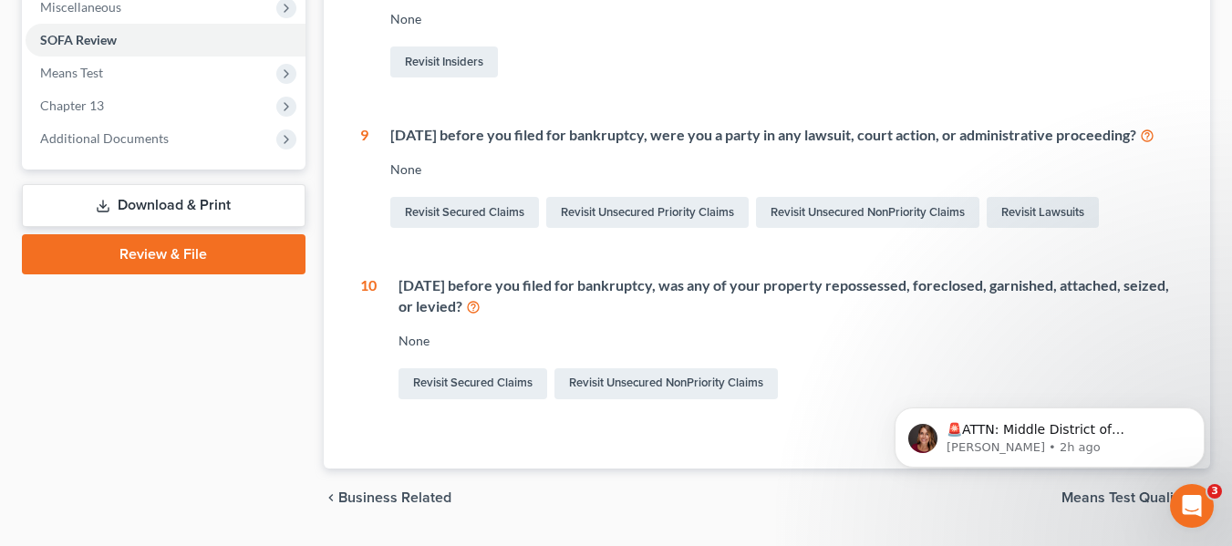
drag, startPoint x: 402, startPoint y: 331, endPoint x: 544, endPoint y: 347, distance: 143.2
click at [544, 317] on div "Within 1 year before you filed for bankruptcy, was any of your property reposse…" at bounding box center [786, 296] width 775 height 42
click at [481, 315] on icon at bounding box center [473, 305] width 15 height 17
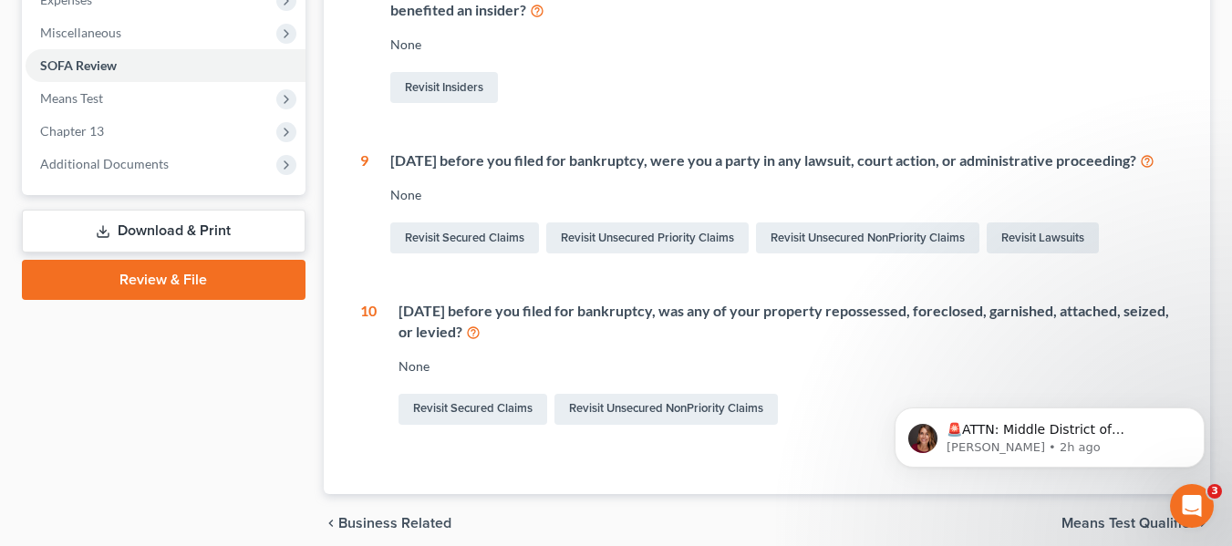
scroll to position [730, 0]
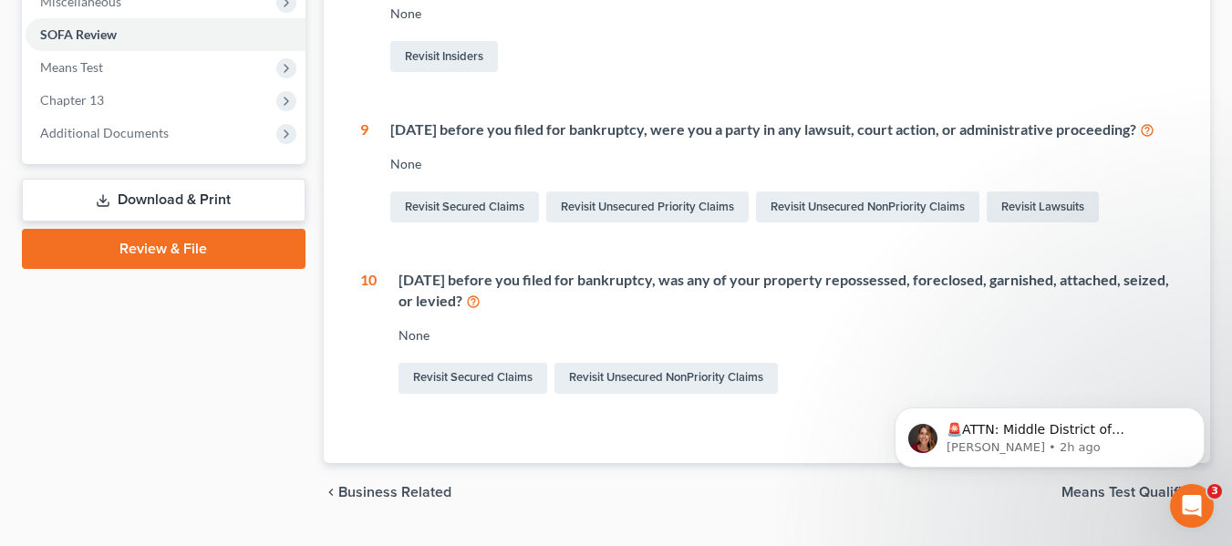
click at [538, 312] on div "Within 1 year before you filed for bankruptcy, was any of your property reposse…" at bounding box center [786, 291] width 775 height 42
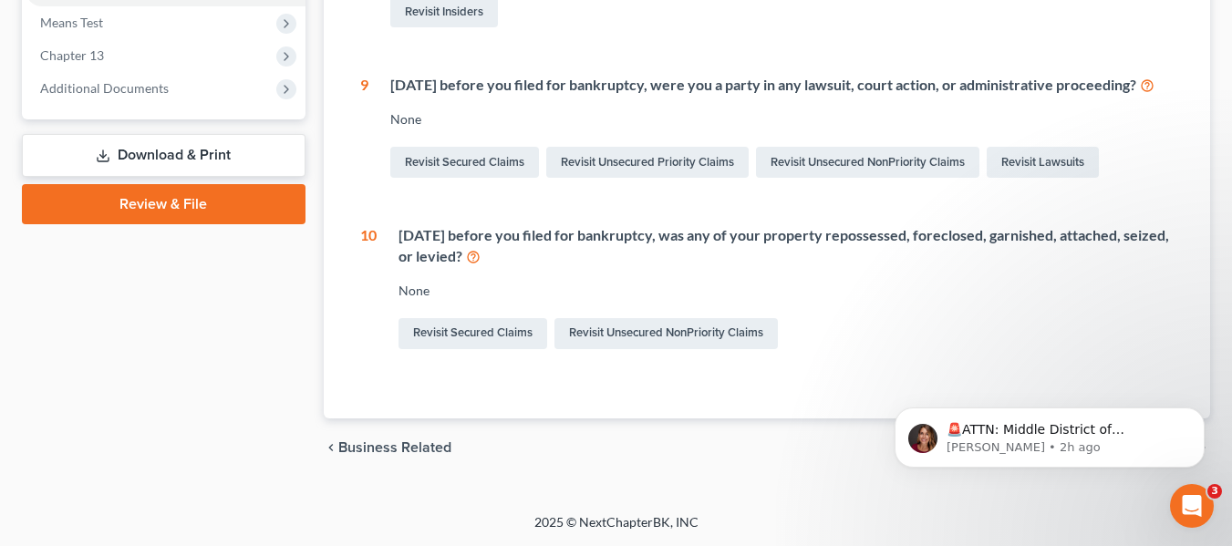
scroll to position [86, 0]
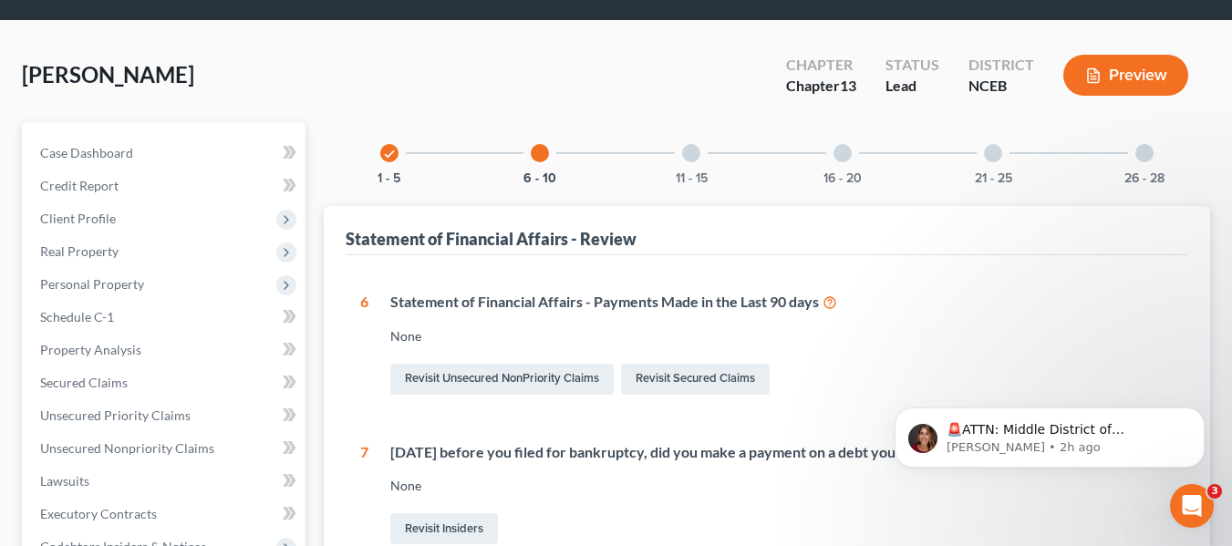
click at [679, 164] on div "11 - 15" at bounding box center [691, 153] width 62 height 62
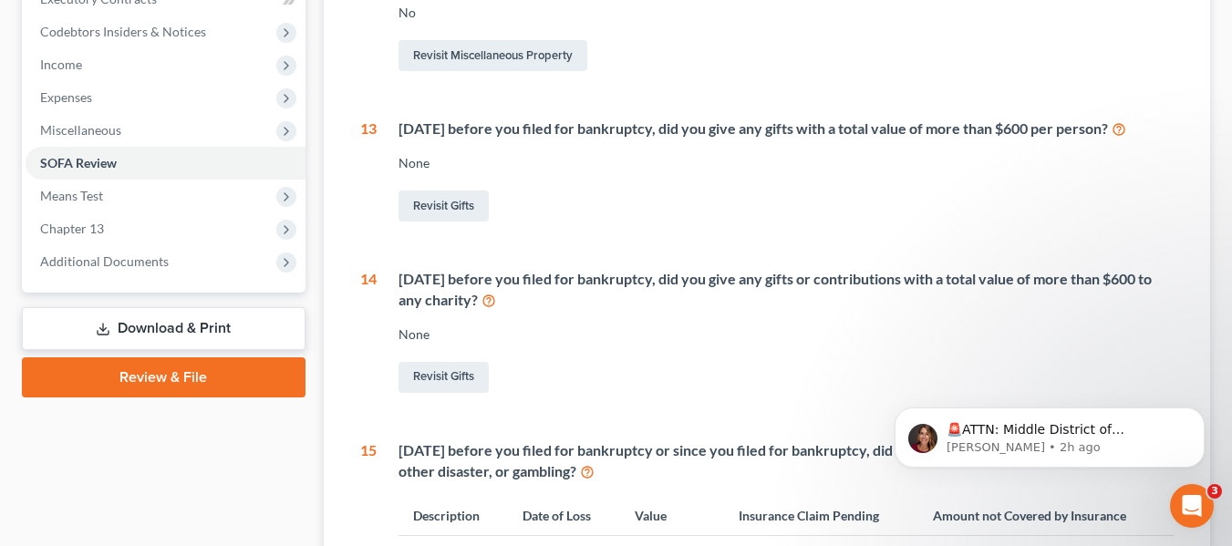
scroll to position [633, 0]
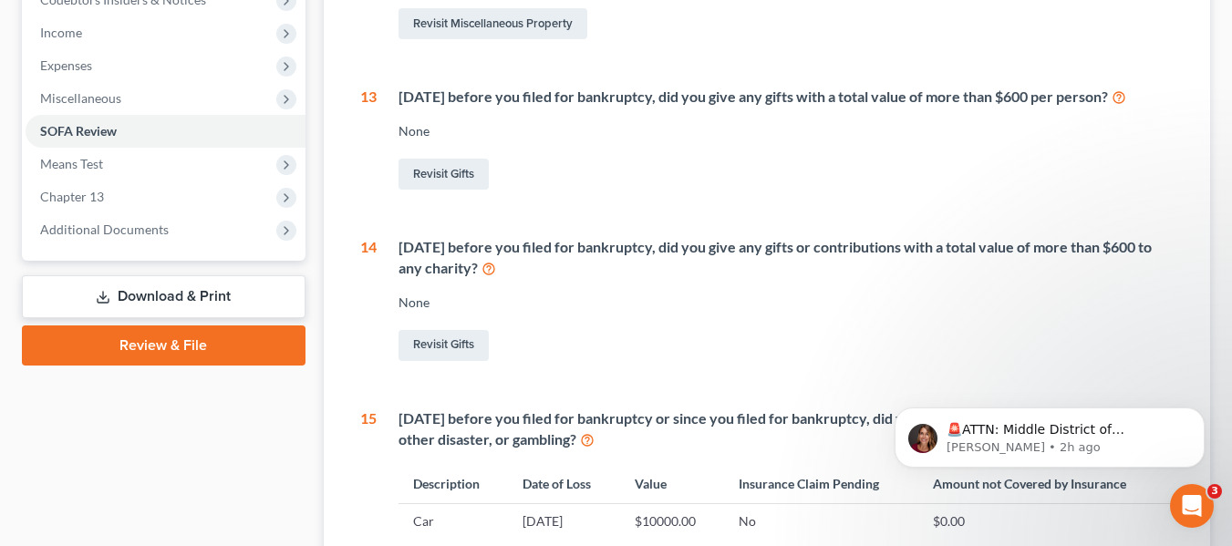
click at [496, 265] on icon at bounding box center [489, 267] width 15 height 17
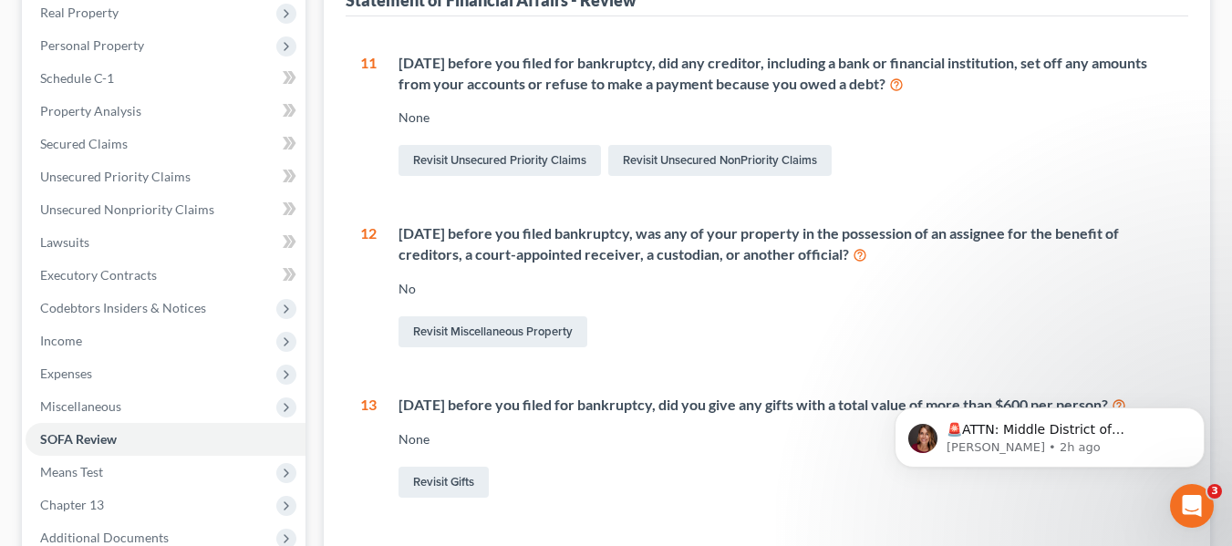
scroll to position [0, 0]
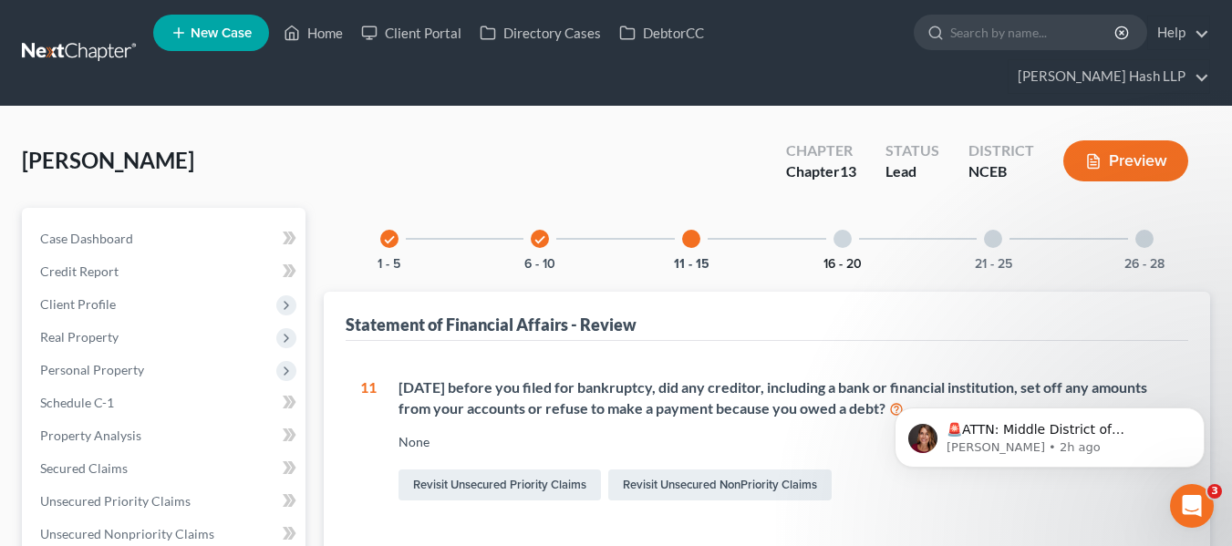
click at [858, 266] on button "16 - 20" at bounding box center [843, 264] width 38 height 13
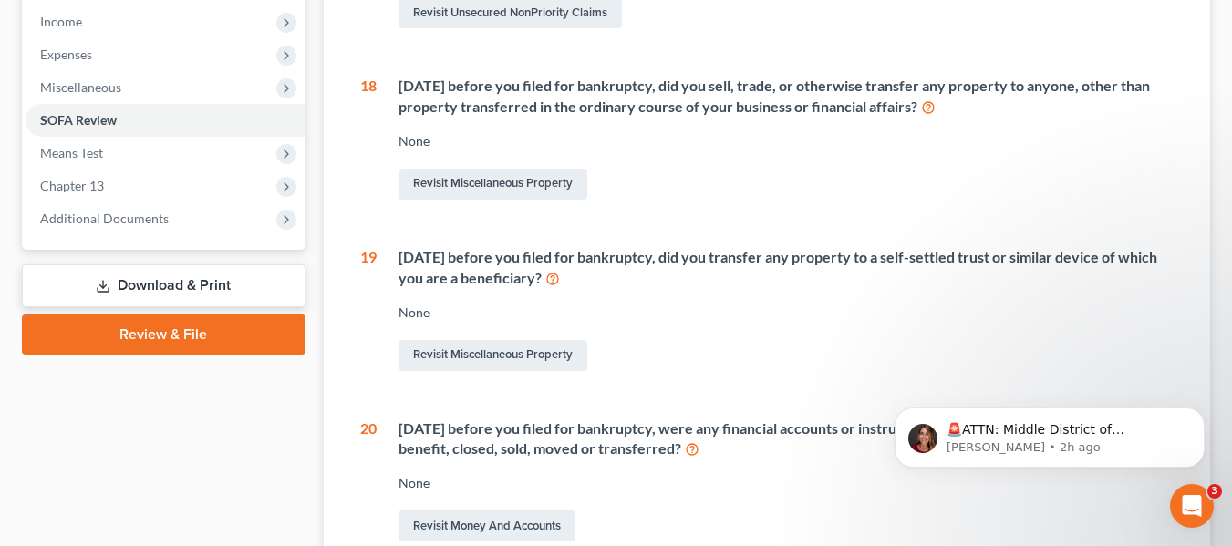
scroll to position [638, 0]
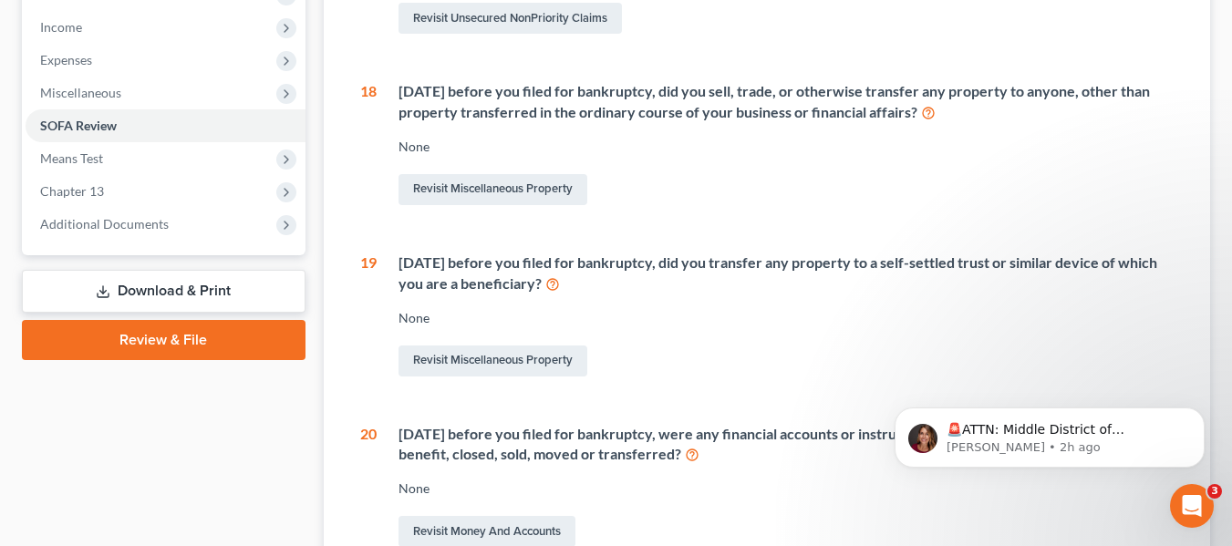
click at [560, 288] on icon at bounding box center [552, 283] width 15 height 17
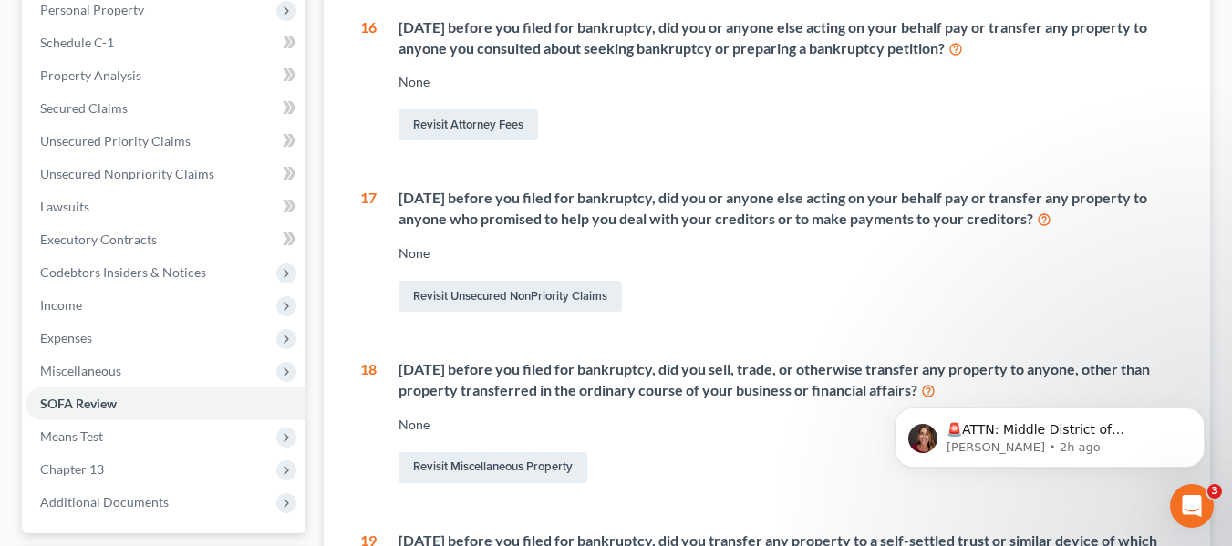
scroll to position [0, 0]
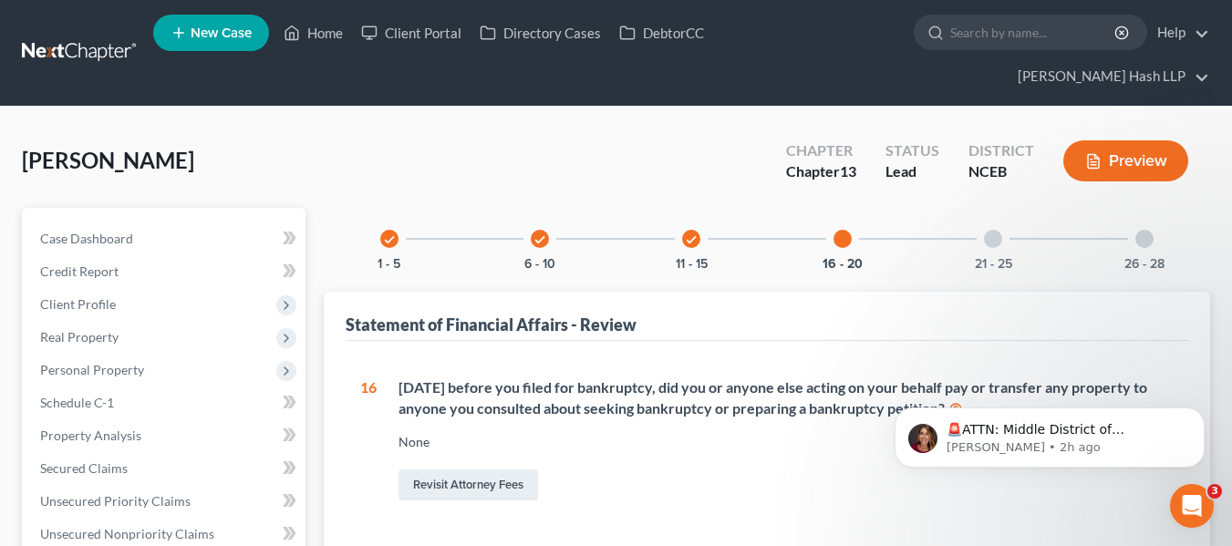
click at [1008, 245] on div "21 - 25" at bounding box center [993, 239] width 62 height 62
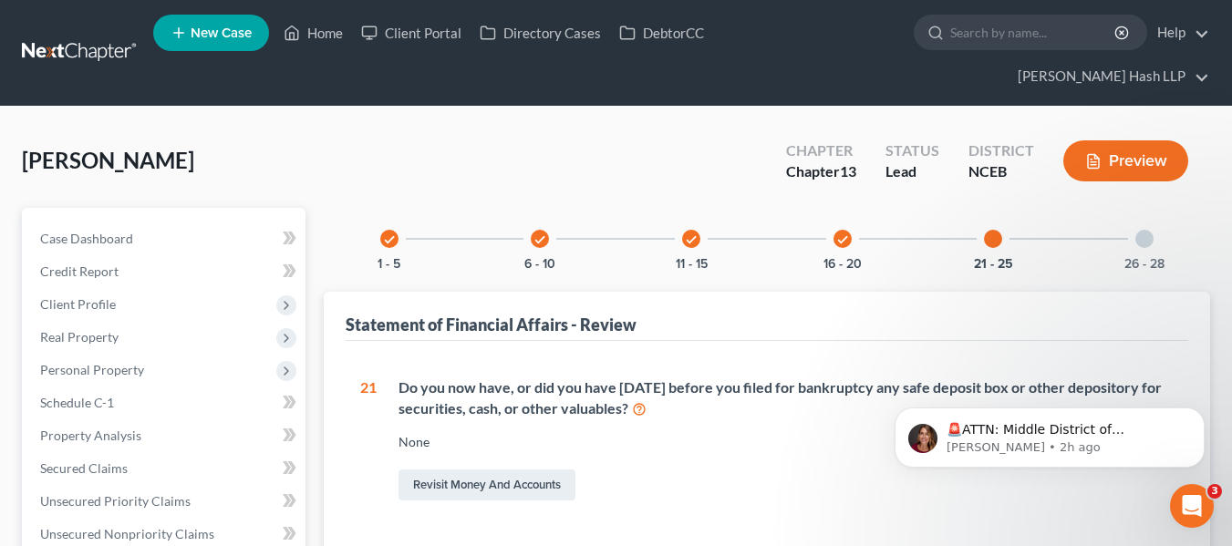
click at [1132, 235] on div "26 - 28" at bounding box center [1145, 239] width 62 height 62
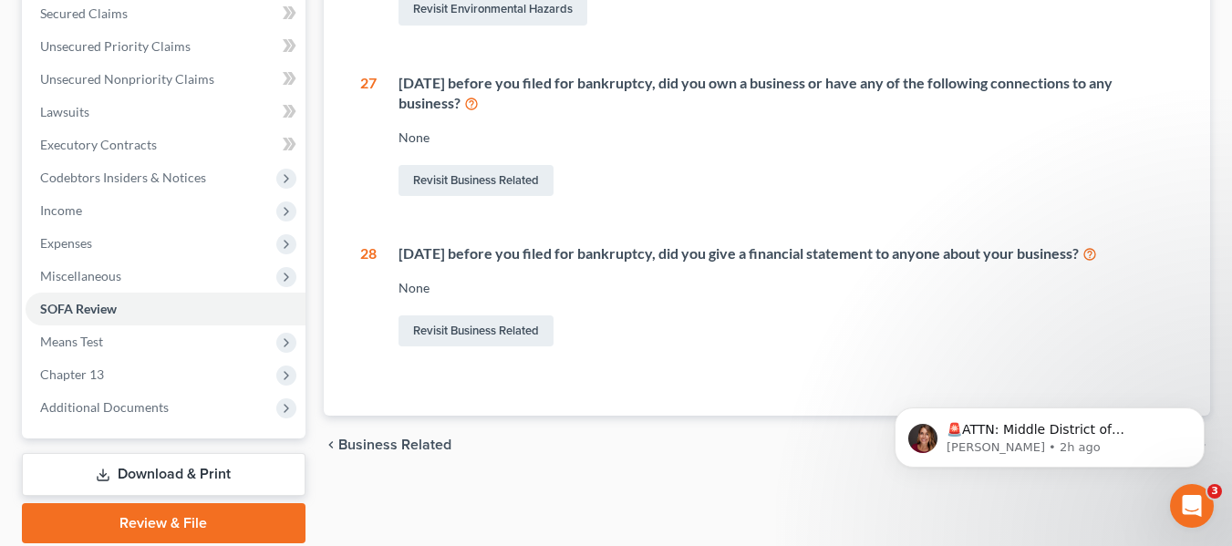
scroll to position [522, 0]
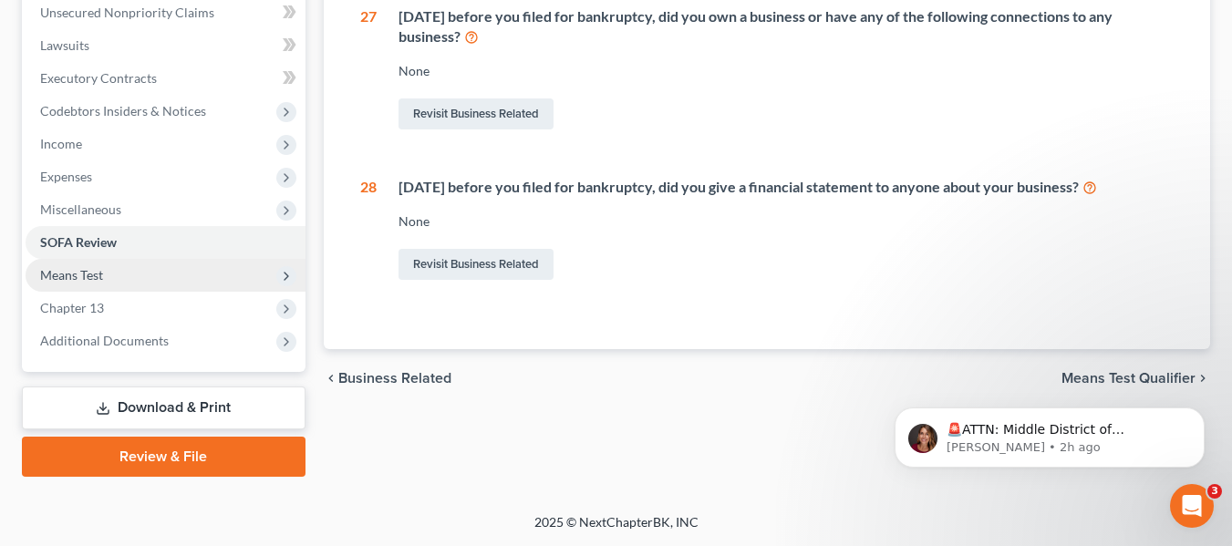
click at [139, 285] on span "Means Test" at bounding box center [166, 275] width 280 height 33
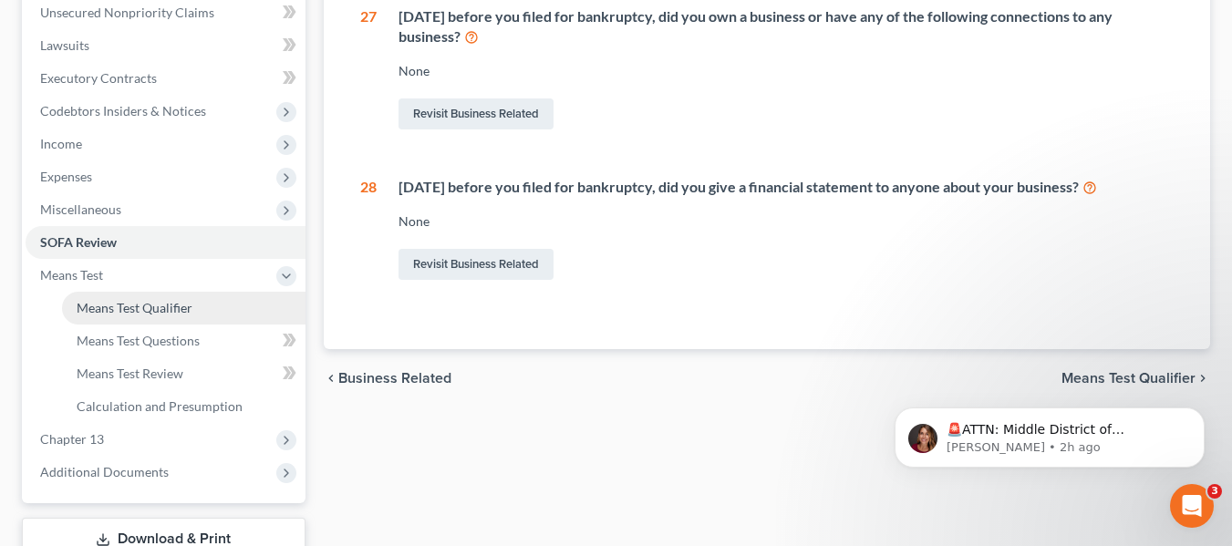
click at [244, 314] on link "Means Test Qualifier" at bounding box center [184, 308] width 244 height 33
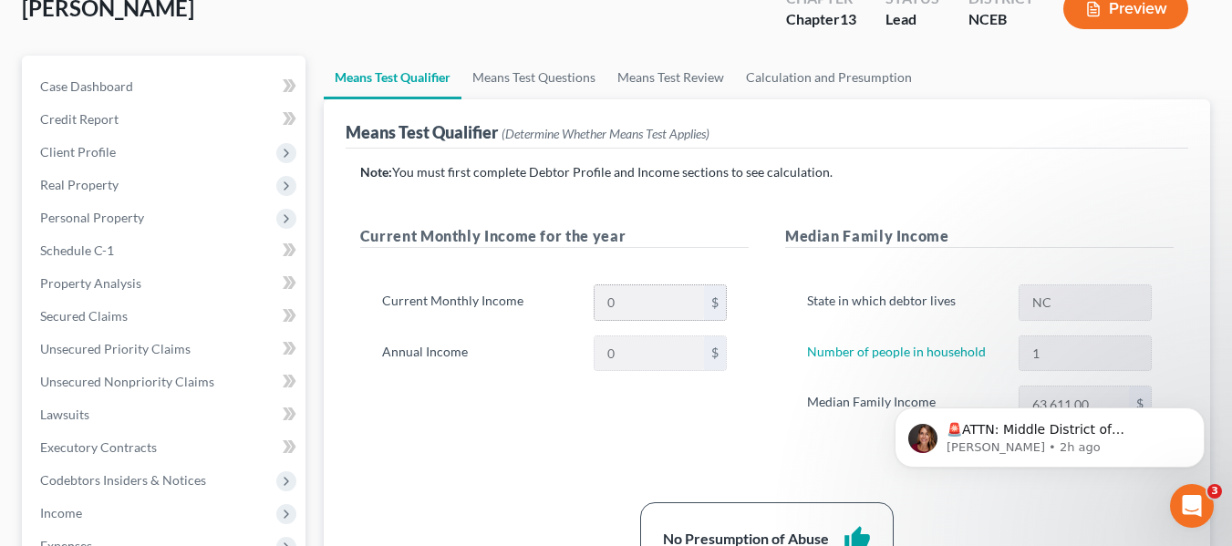
scroll to position [91, 0]
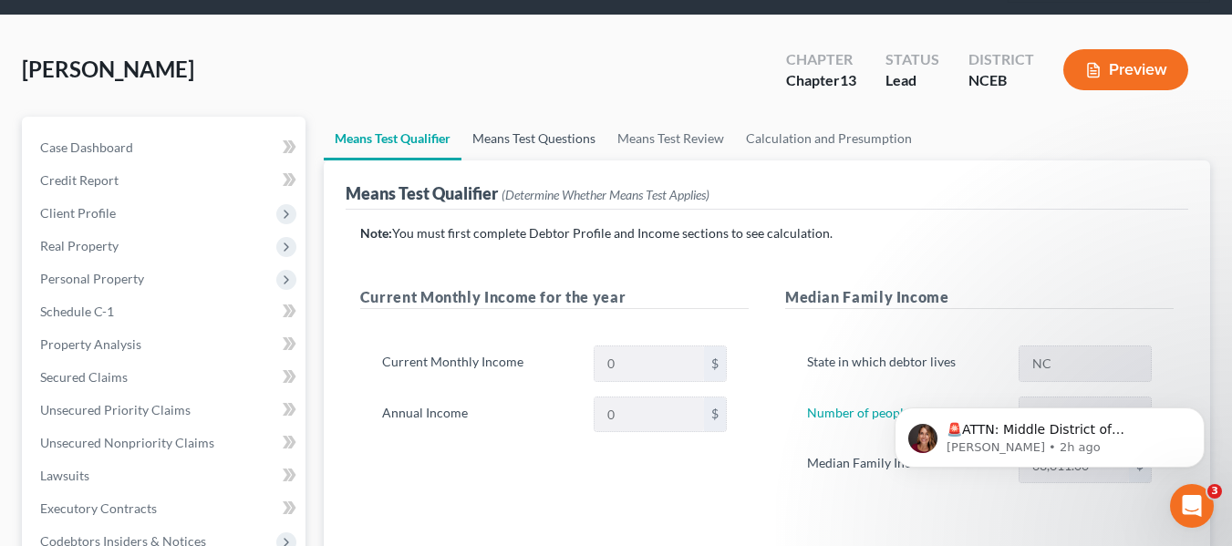
click at [571, 145] on link "Means Test Questions" at bounding box center [533, 139] width 145 height 44
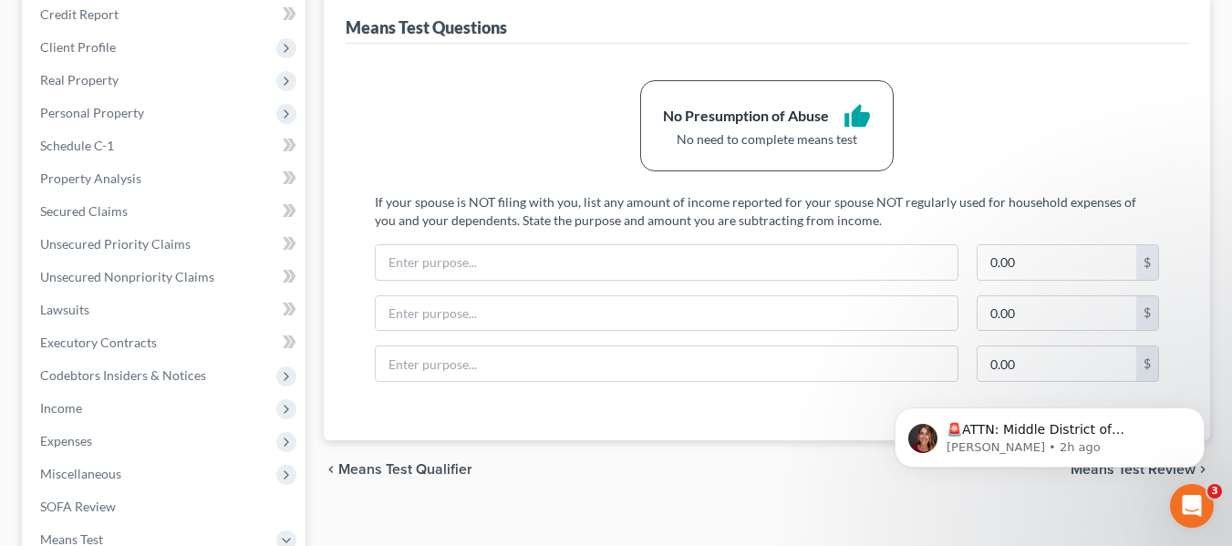
scroll to position [274, 0]
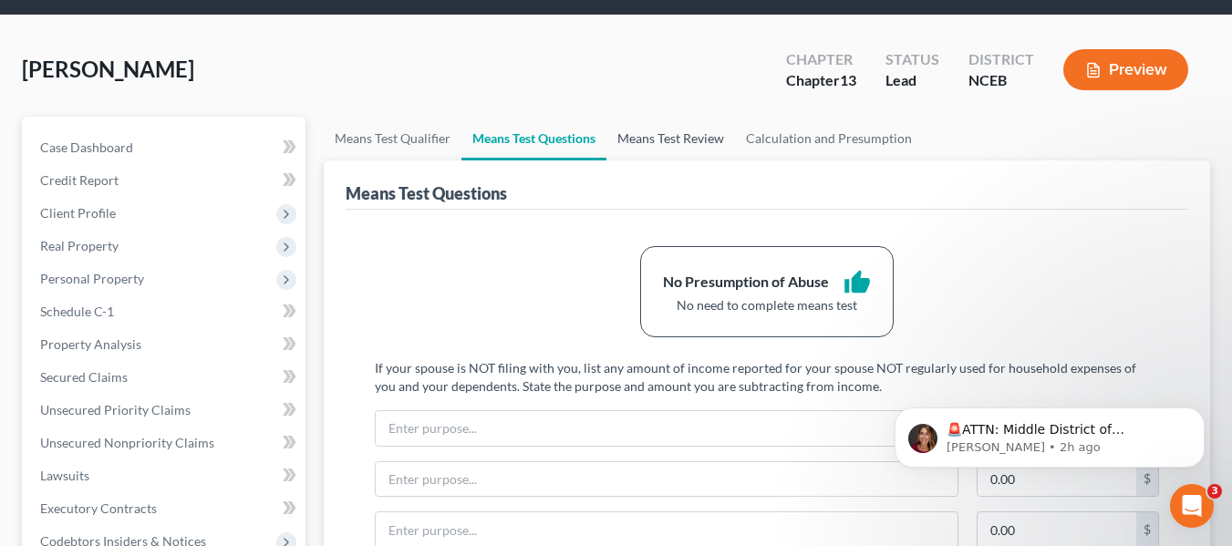
drag, startPoint x: 650, startPoint y: 117, endPoint x: 657, endPoint y: 134, distance: 18.5
click at [650, 119] on link "Means Test Review" at bounding box center [670, 139] width 129 height 44
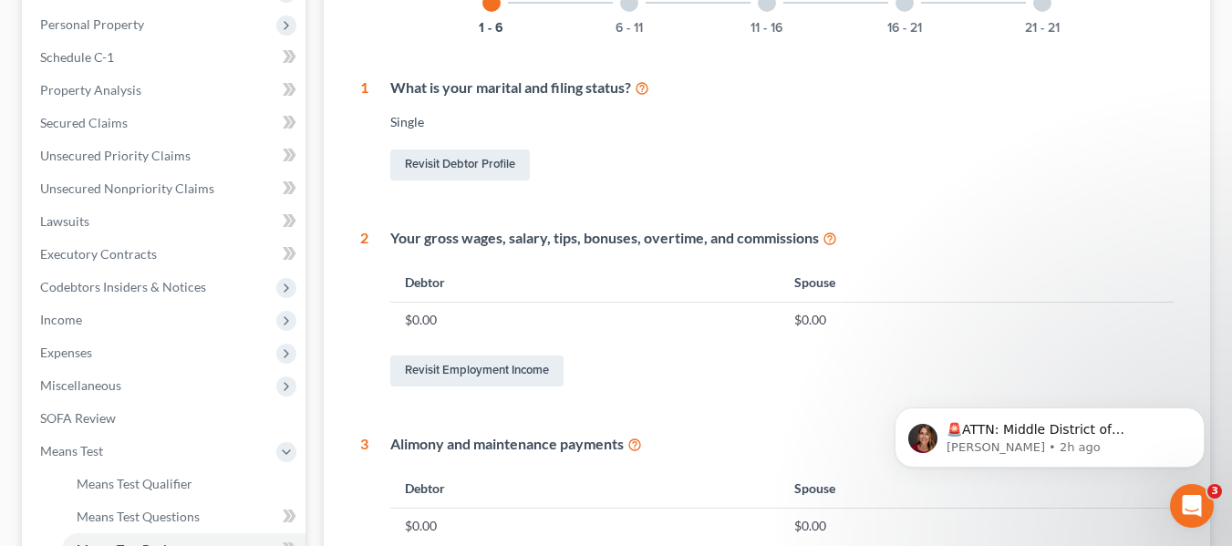
scroll to position [163, 0]
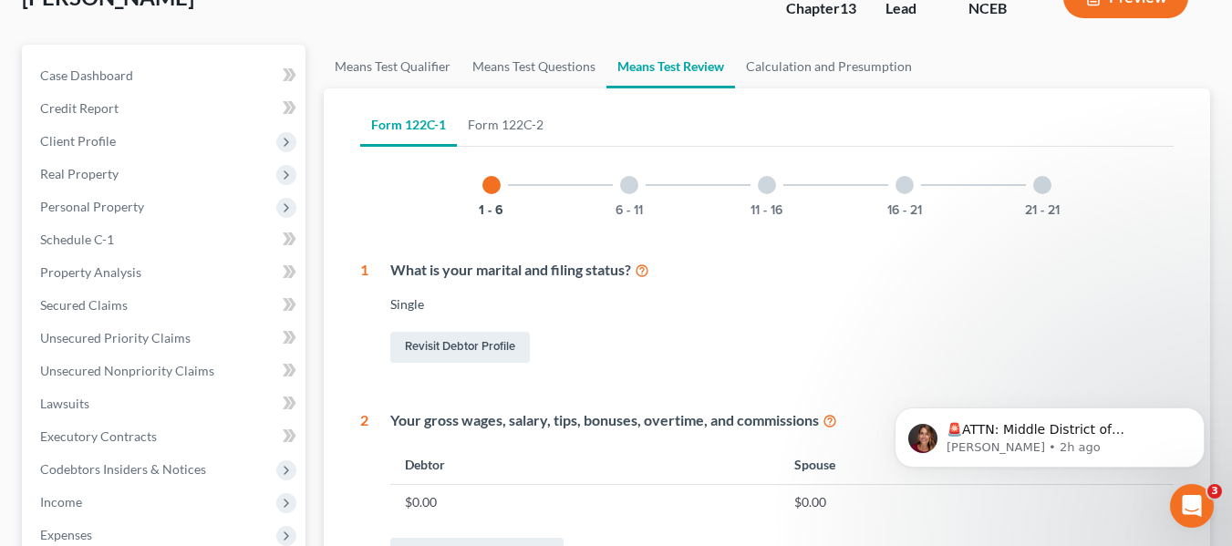
click at [638, 181] on div "6 - 11" at bounding box center [629, 185] width 62 height 62
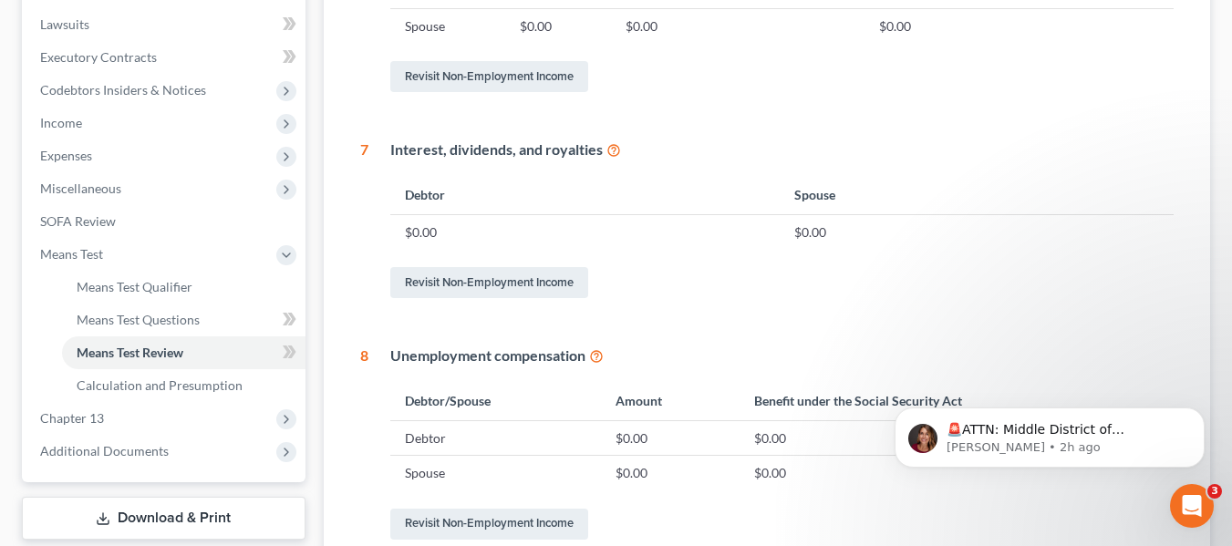
scroll to position [178, 0]
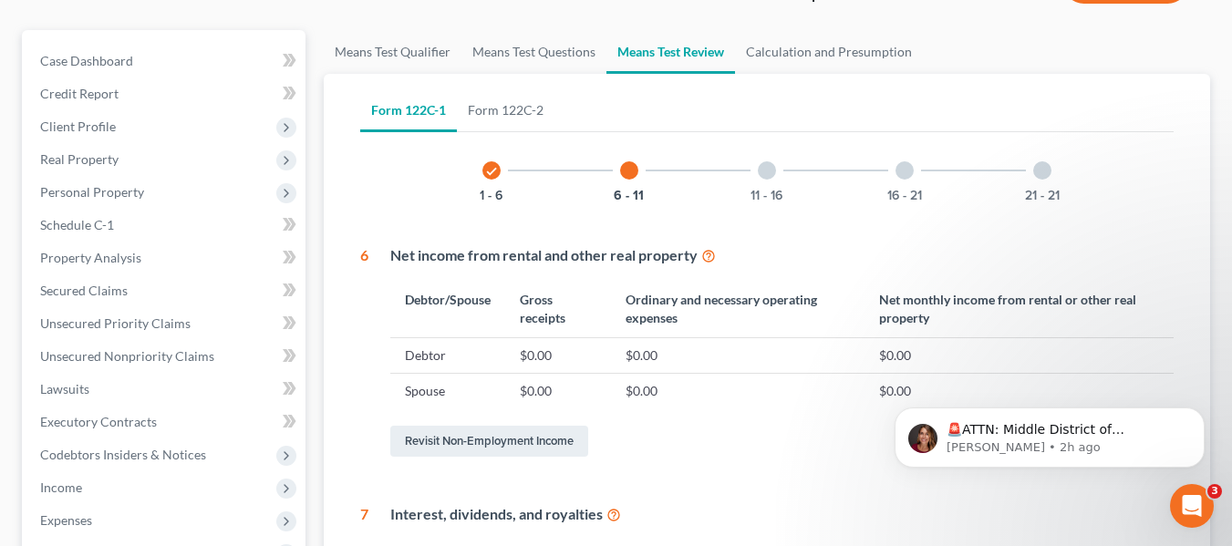
click at [504, 177] on div "check 1 - 6" at bounding box center [492, 171] width 62 height 62
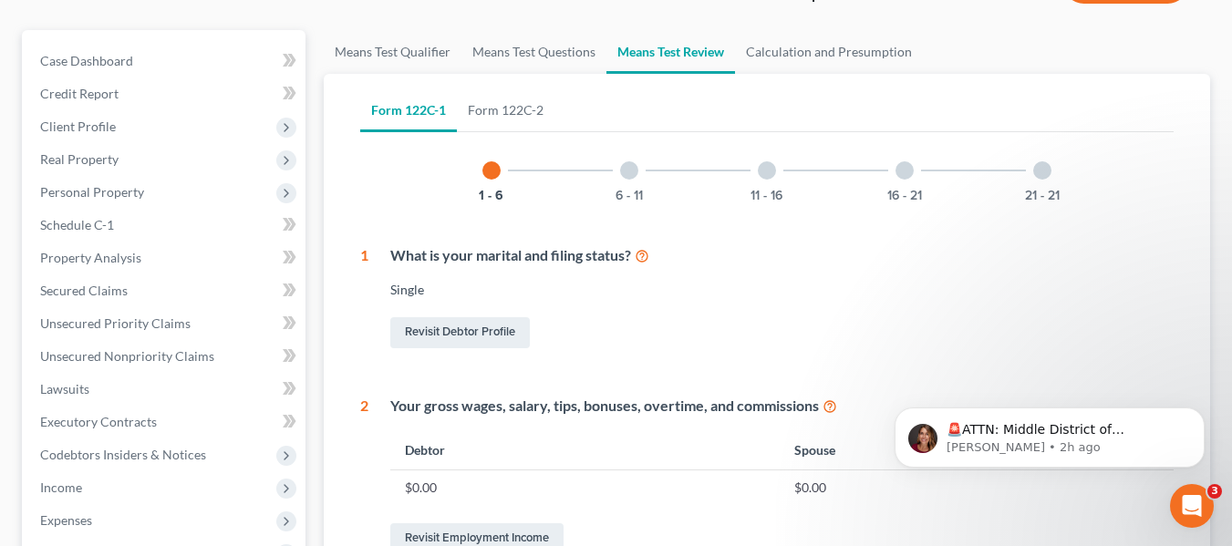
click at [900, 178] on div at bounding box center [905, 170] width 18 height 18
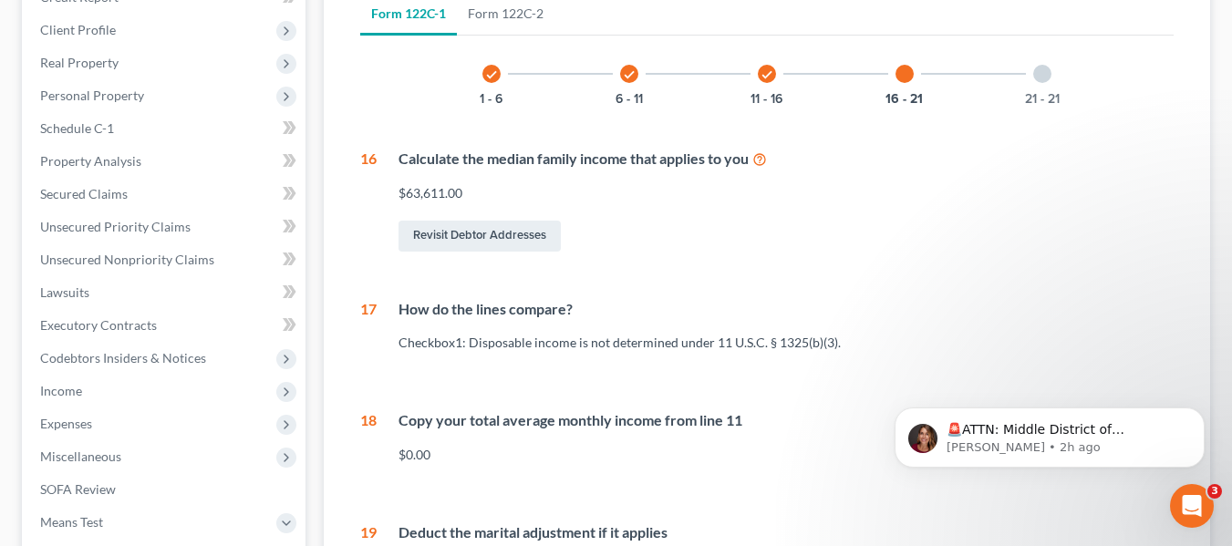
scroll to position [0, 0]
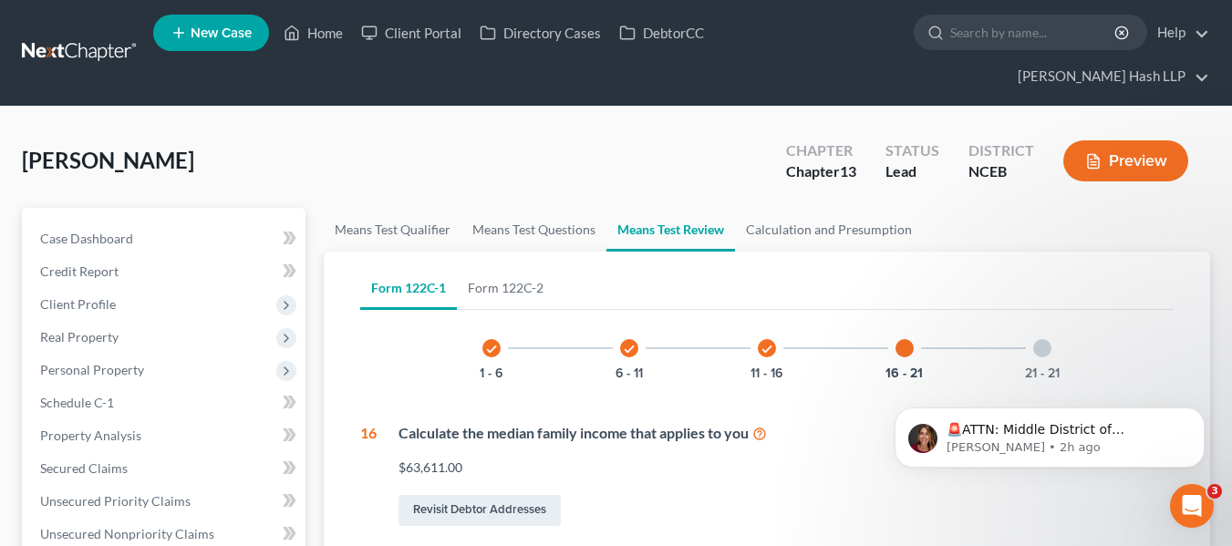
click at [1045, 345] on div at bounding box center [1042, 348] width 18 height 18
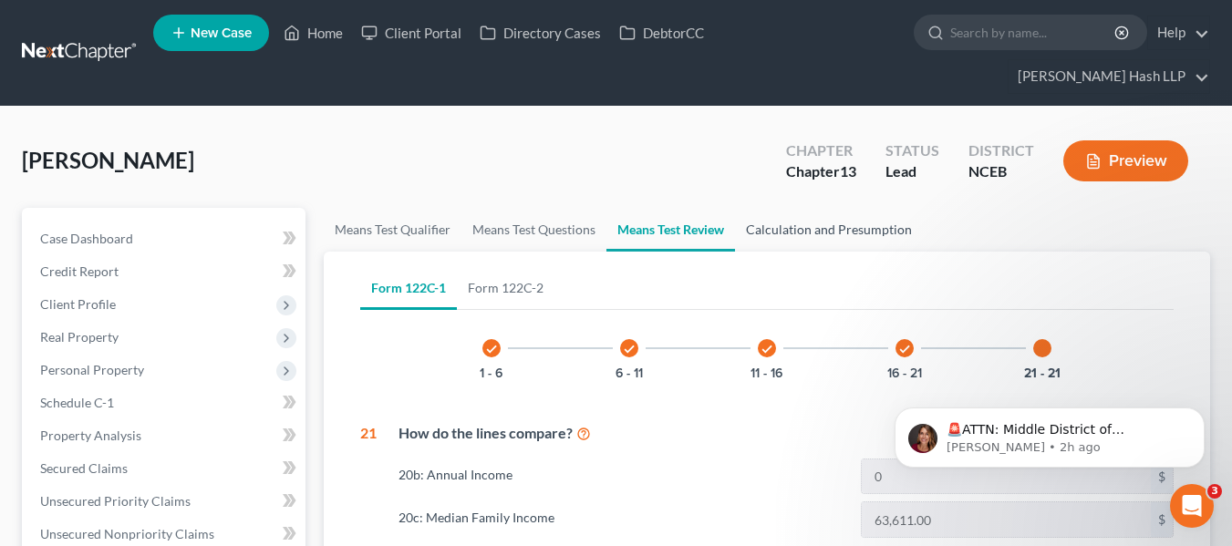
click at [864, 218] on link "Calculation and Presumption" at bounding box center [829, 230] width 188 height 44
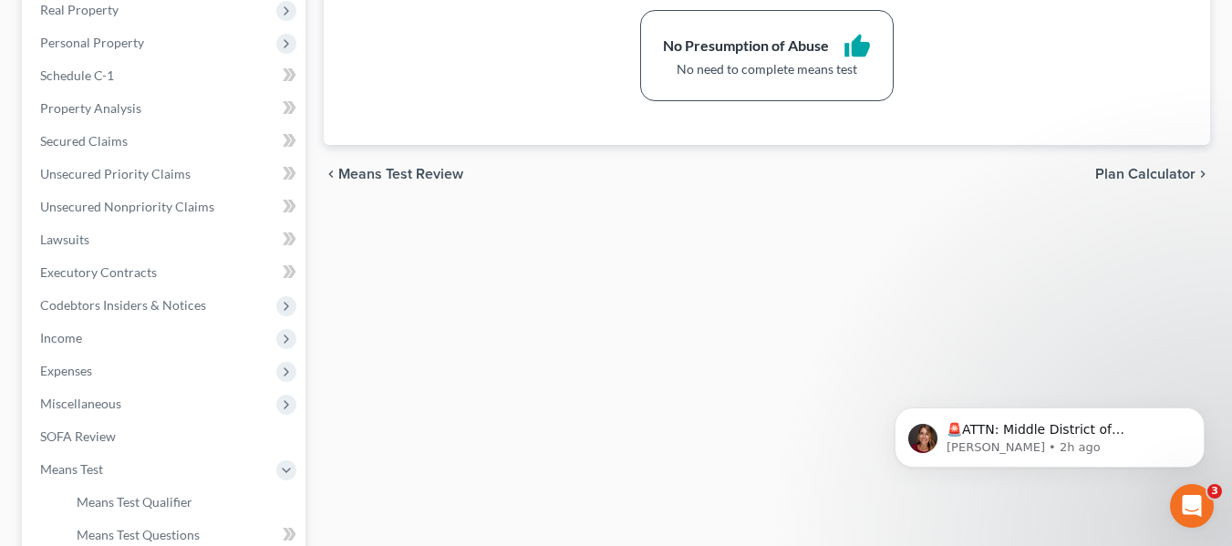
scroll to position [638, 0]
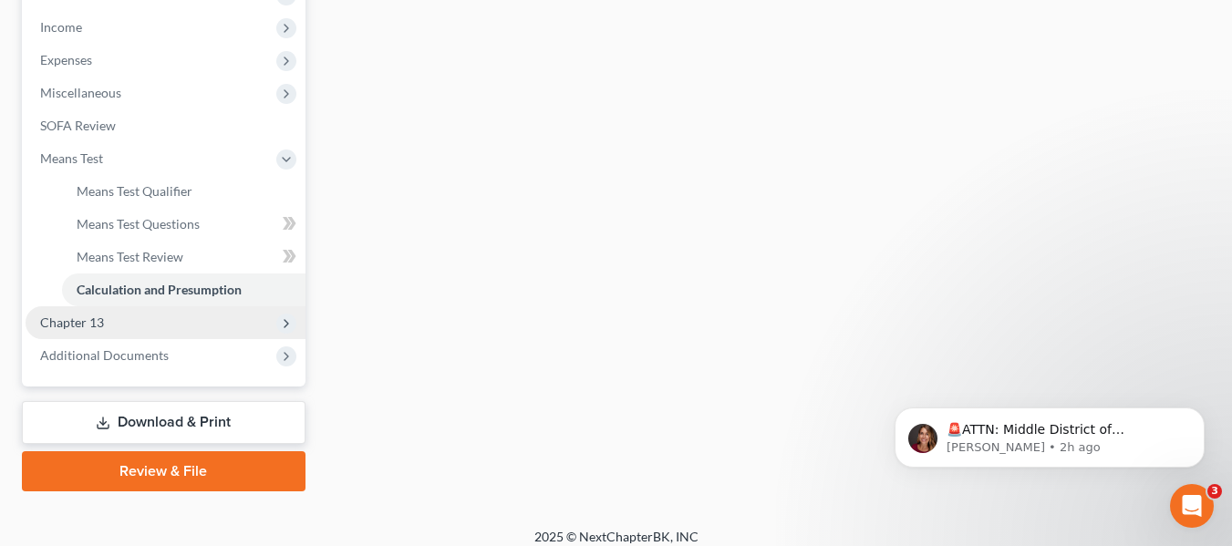
click at [160, 318] on span "Chapter 13" at bounding box center [166, 322] width 280 height 33
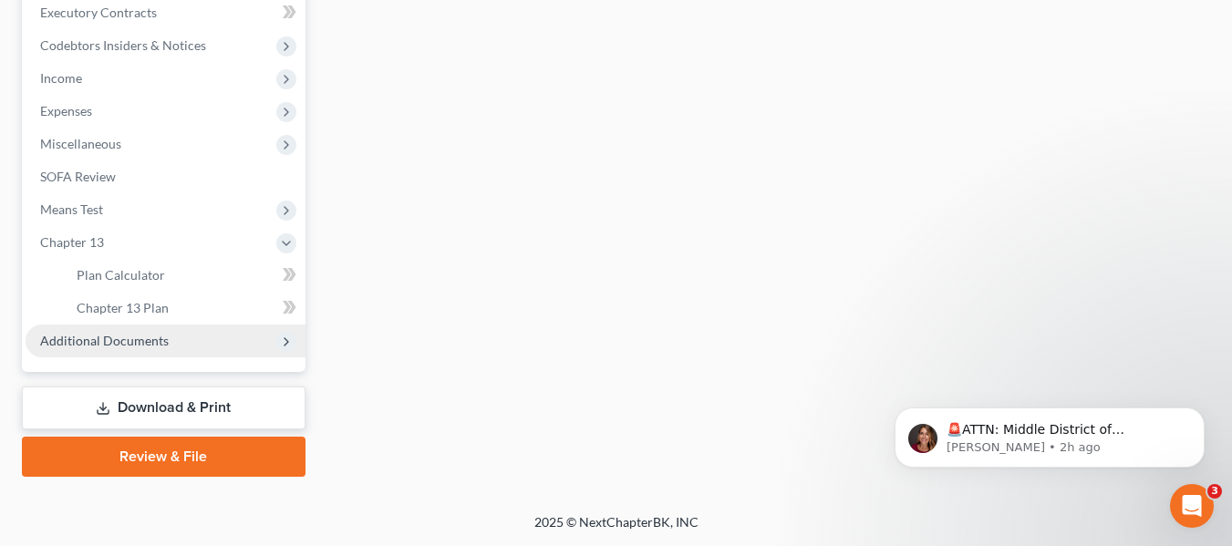
scroll to position [587, 0]
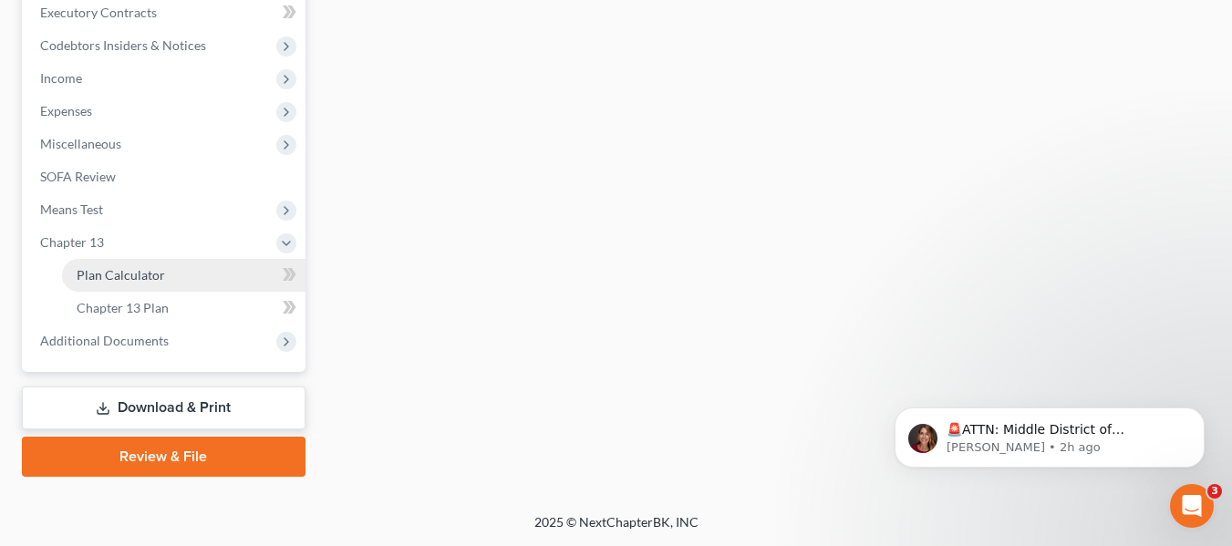
click at [181, 283] on link "Plan Calculator" at bounding box center [184, 275] width 244 height 33
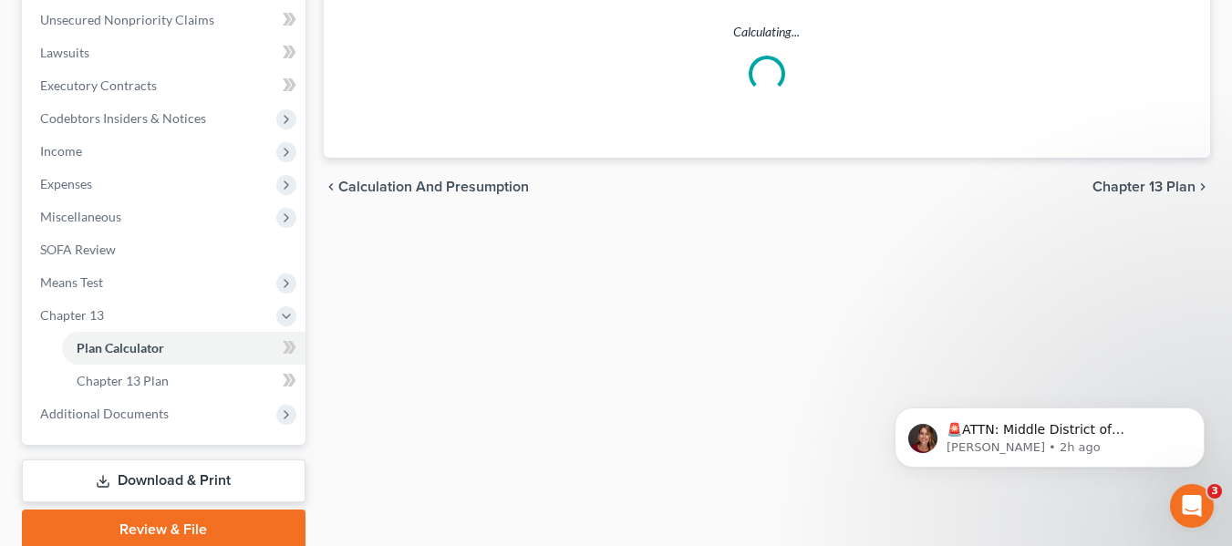
scroll to position [547, 0]
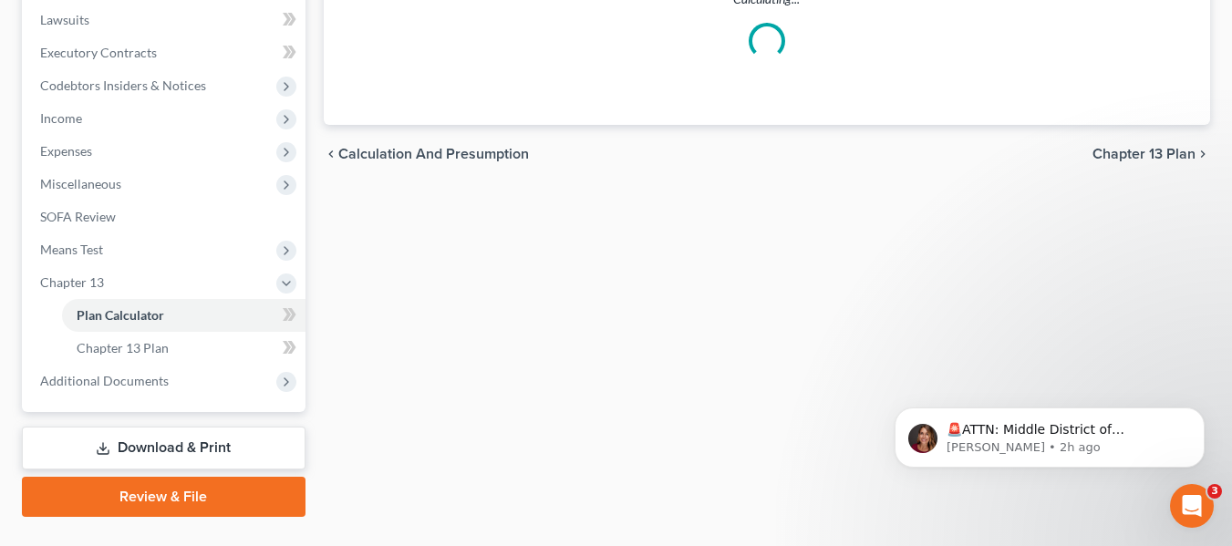
select select "59"
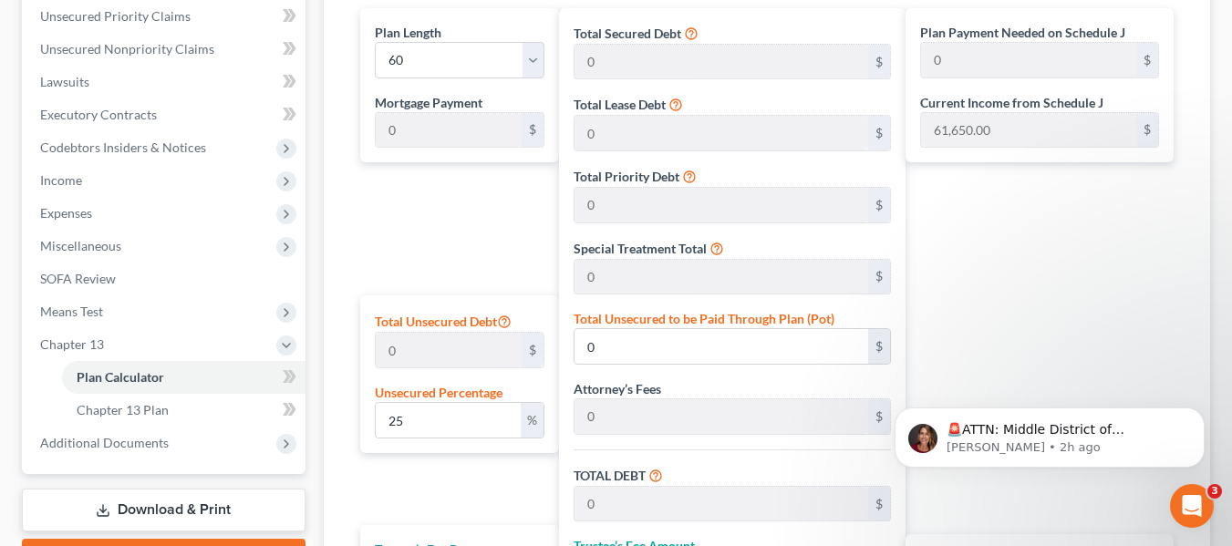
scroll to position [365, 0]
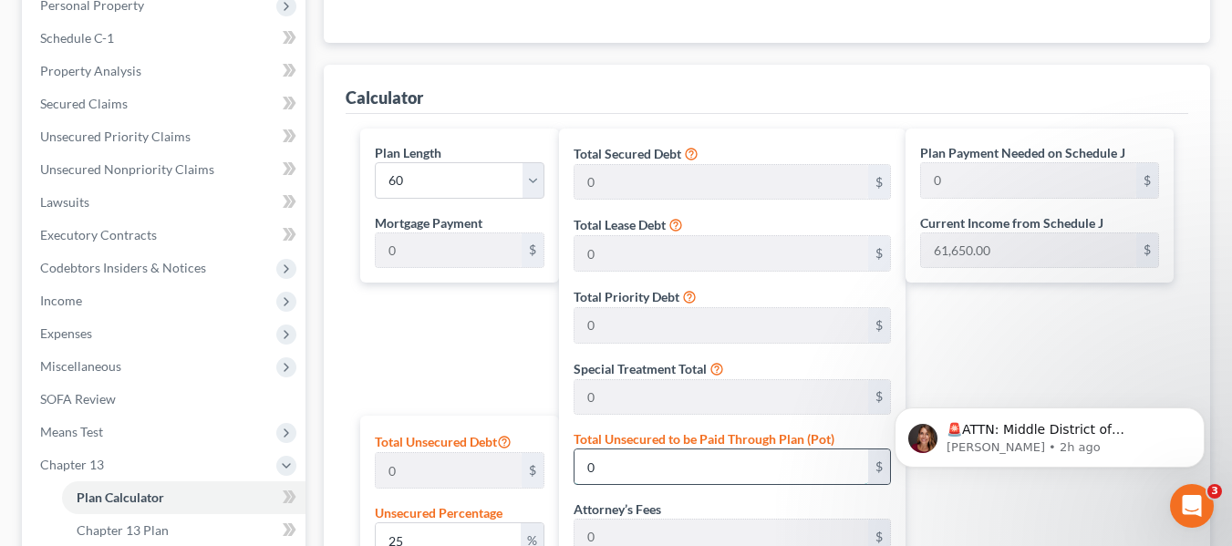
click at [626, 469] on input "0" at bounding box center [722, 467] width 294 height 35
click at [950, 316] on div "Plan Payment Needed on Schedule J 0 $ Current Income from Schedule J 61,650.00 …" at bounding box center [1044, 499] width 277 height 741
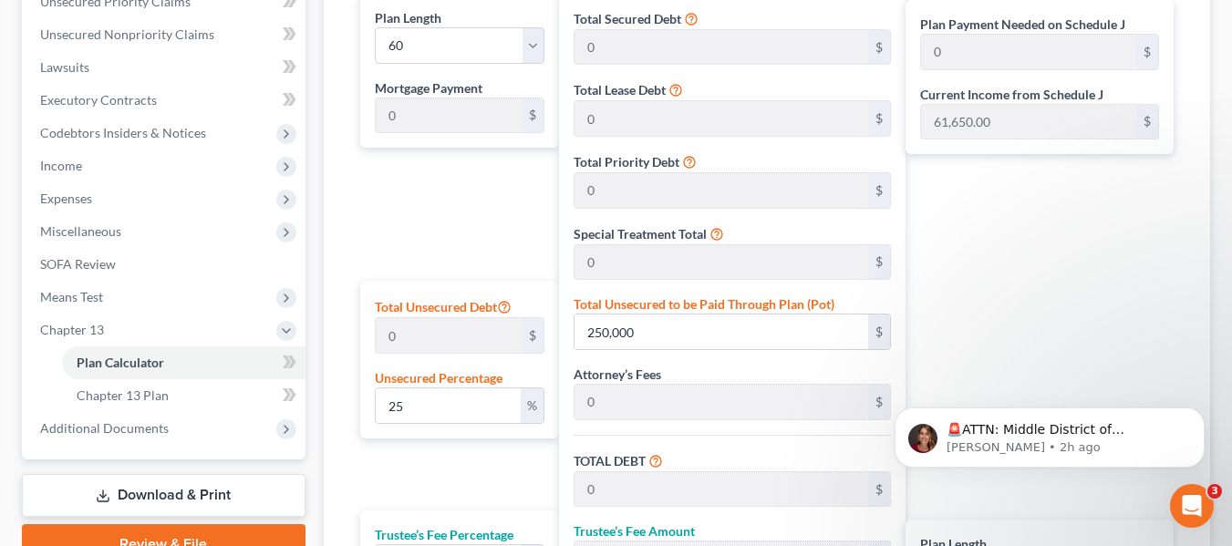
scroll to position [547, 0]
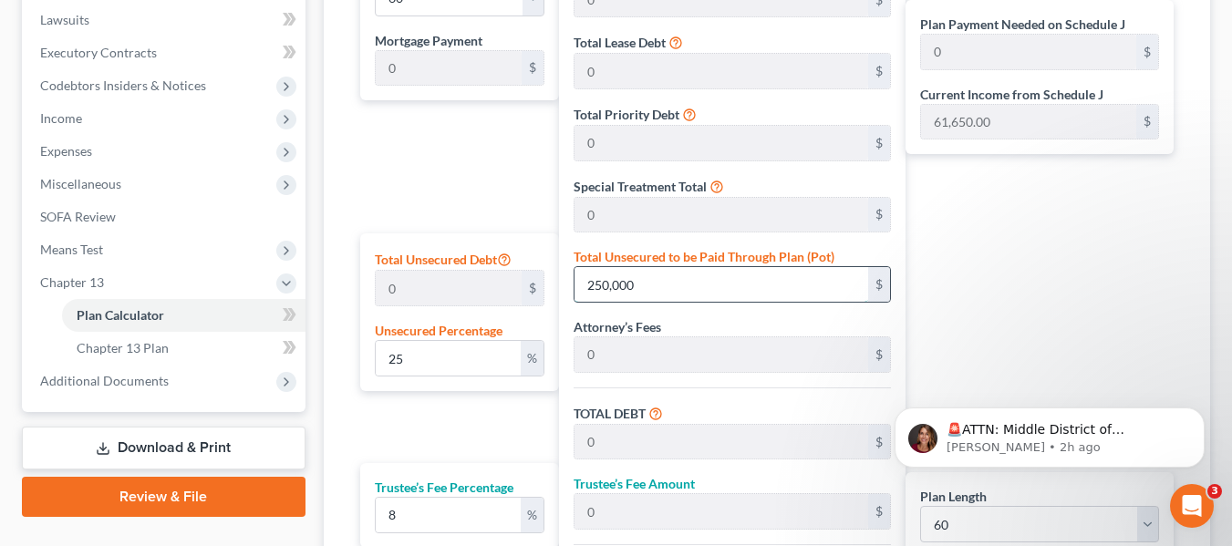
click at [683, 293] on input "250,000" at bounding box center [722, 284] width 294 height 35
type input "150,000"
click at [968, 252] on div "Plan Payment Needed on Schedule J 0 $ Current Income from Schedule J 61,650.00 …" at bounding box center [1044, 316] width 277 height 741
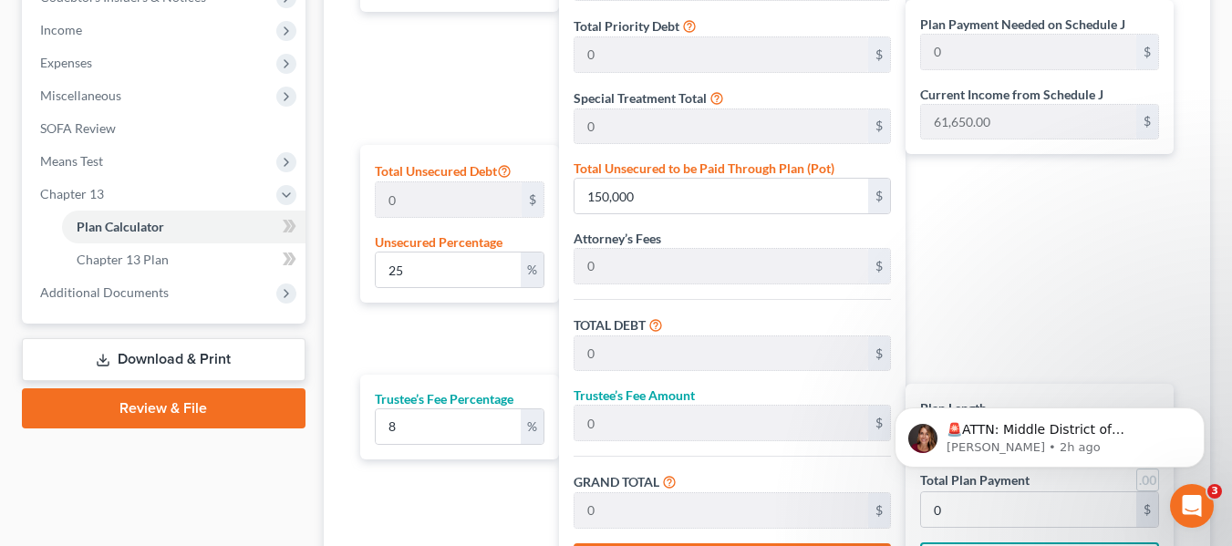
scroll to position [837, 0]
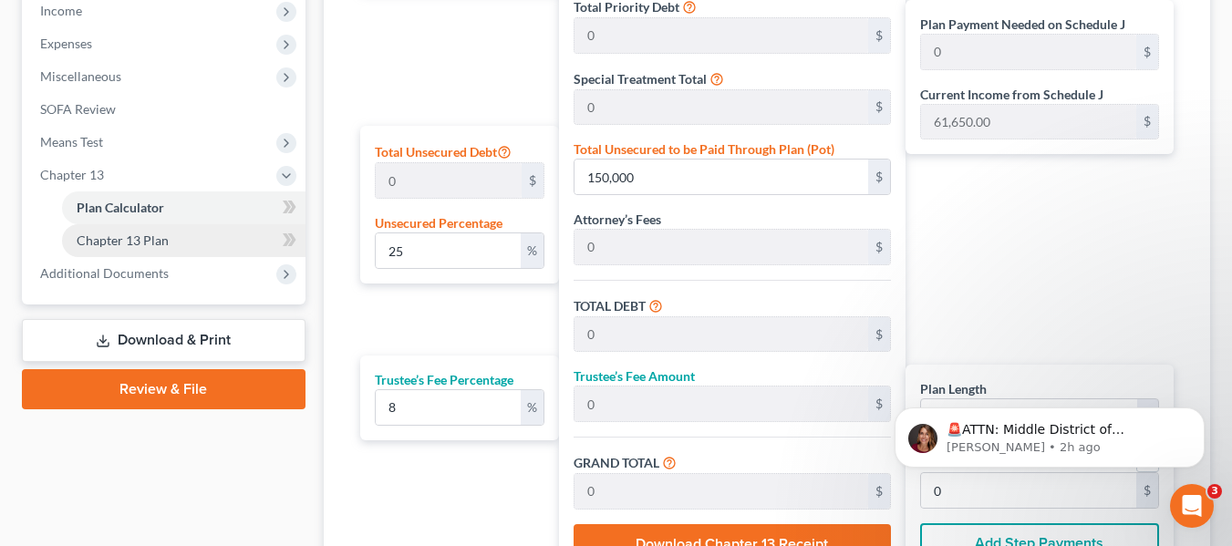
click at [225, 246] on link "Chapter 13 Plan" at bounding box center [184, 240] width 244 height 33
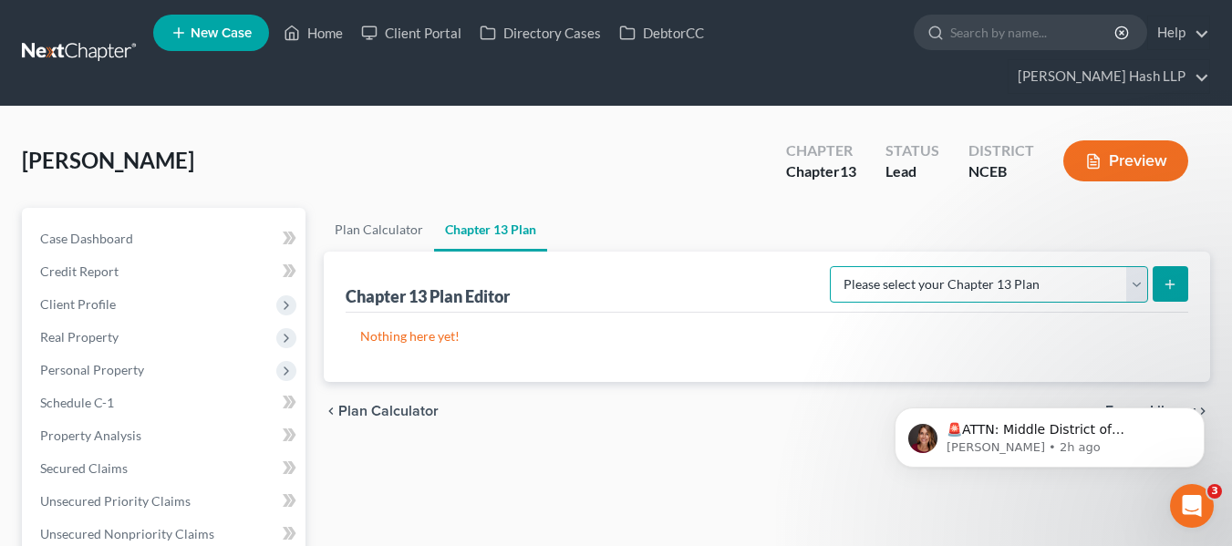
click at [1135, 291] on select "Please select your Chapter 13 Plan Eastern District of North Carolina: Effectiv…" at bounding box center [989, 284] width 318 height 36
select select "0"
click at [830, 266] on select "Please select your Chapter 13 Plan Eastern District of North Carolina: Effectiv…" at bounding box center [989, 284] width 318 height 36
click at [1168, 277] on icon "submit" at bounding box center [1170, 284] width 15 height 15
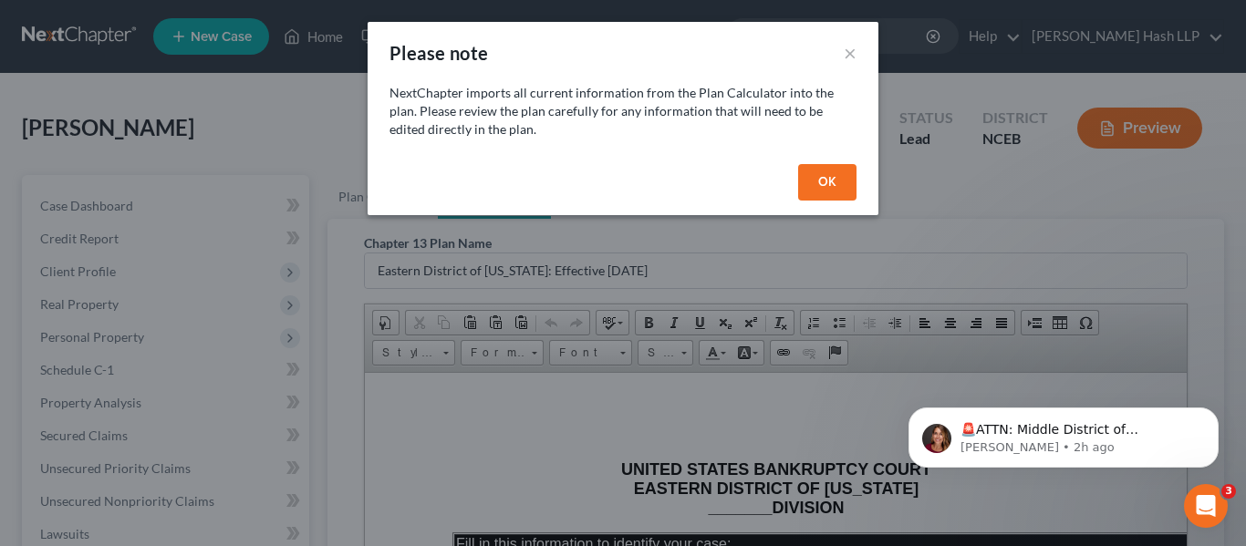
click at [845, 181] on button "OK" at bounding box center [827, 182] width 58 height 36
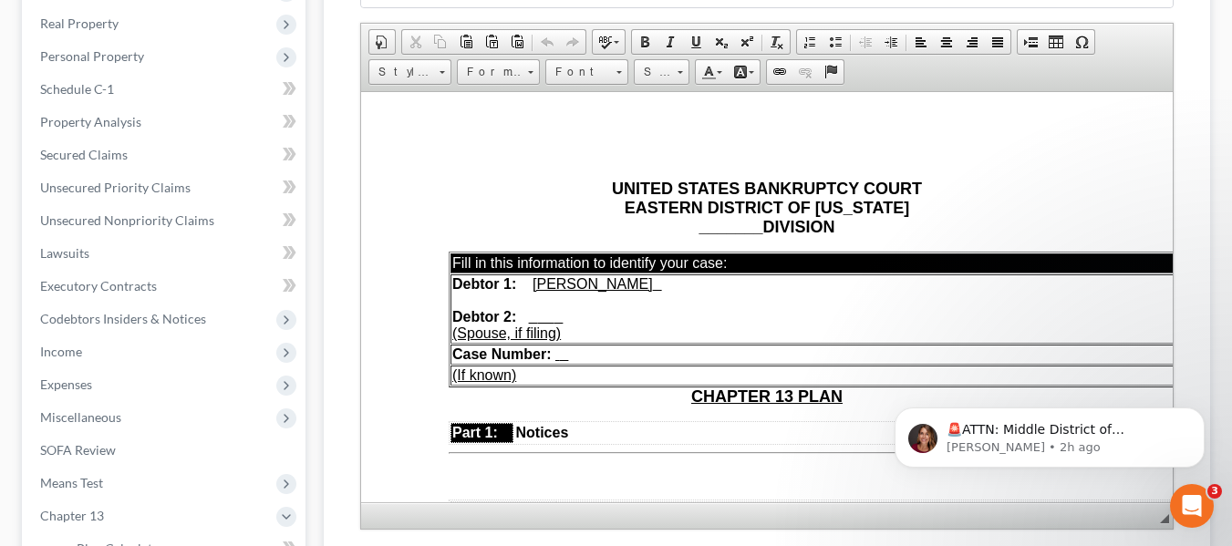
scroll to position [40, 0]
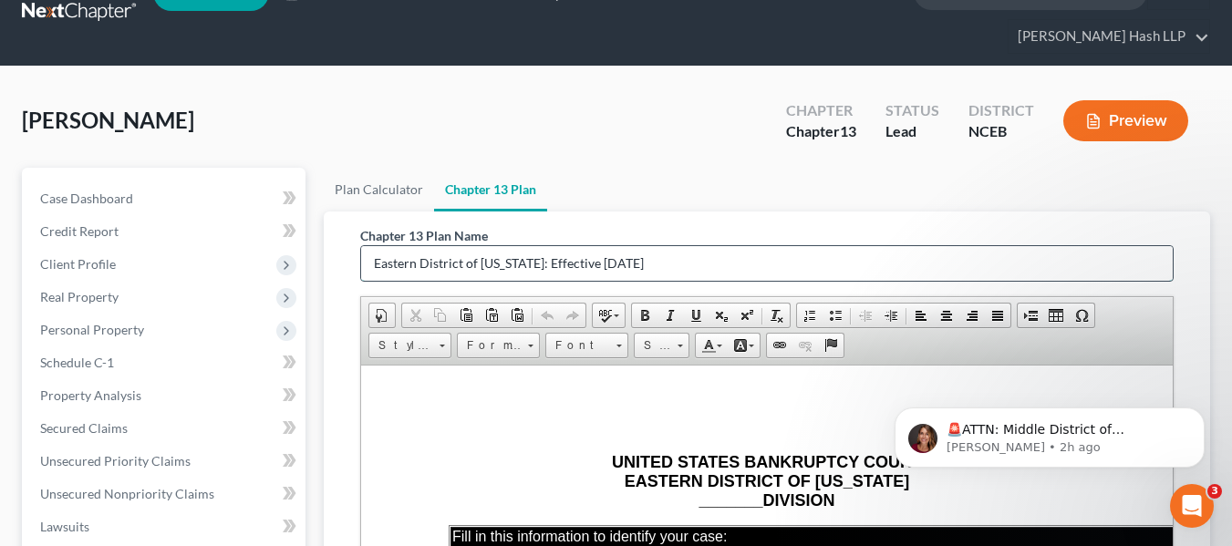
click at [689, 257] on input "Eastern District of North Carolina: Effective 12/1/2022" at bounding box center [767, 263] width 812 height 35
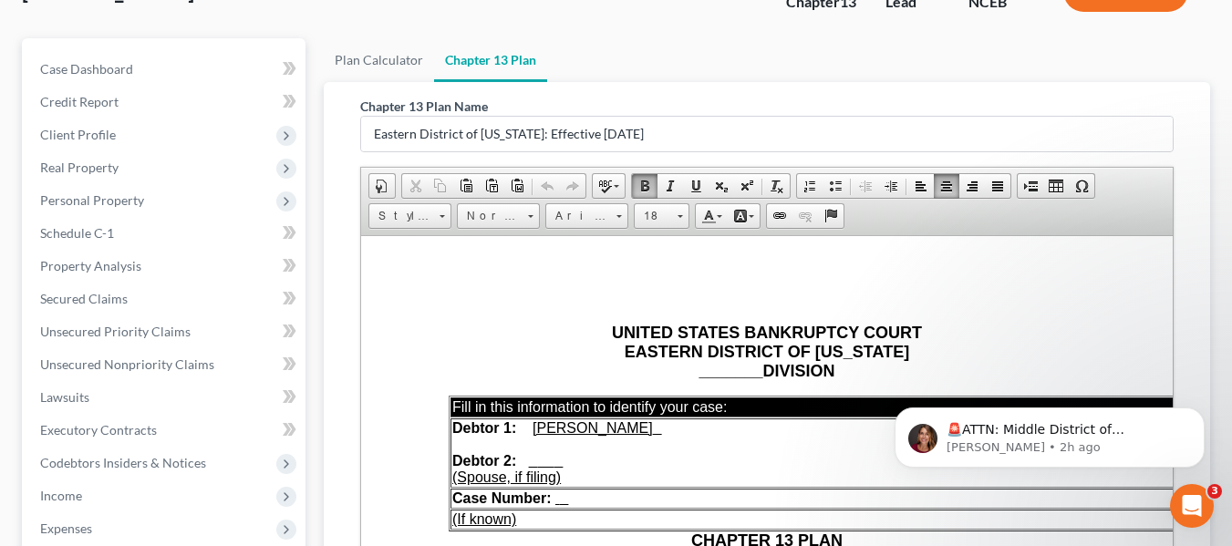
scroll to position [0, 0]
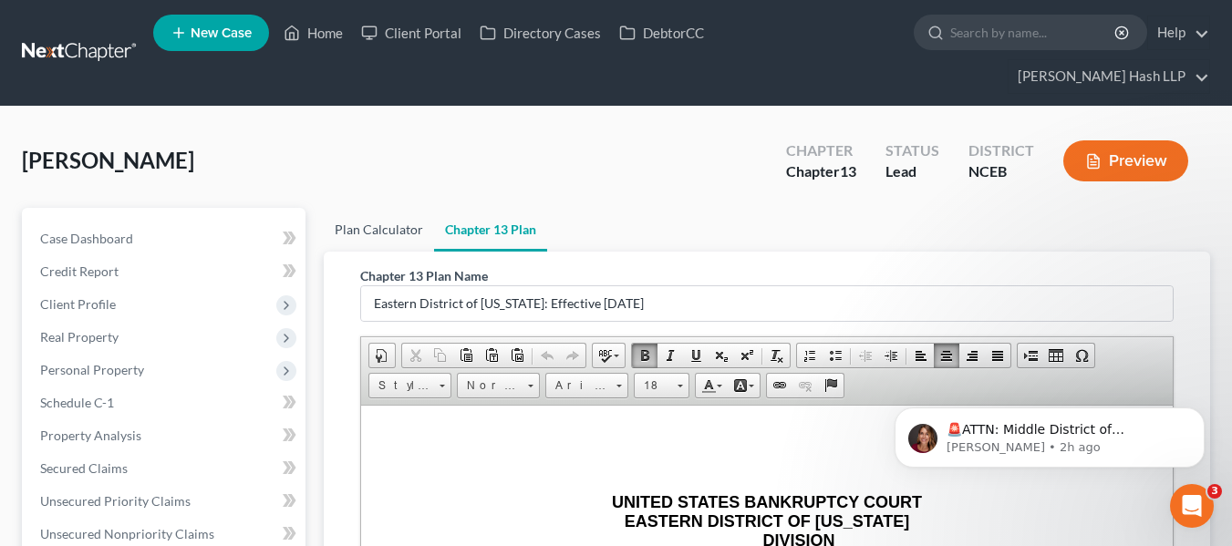
click at [388, 228] on link "Plan Calculator" at bounding box center [379, 230] width 110 height 44
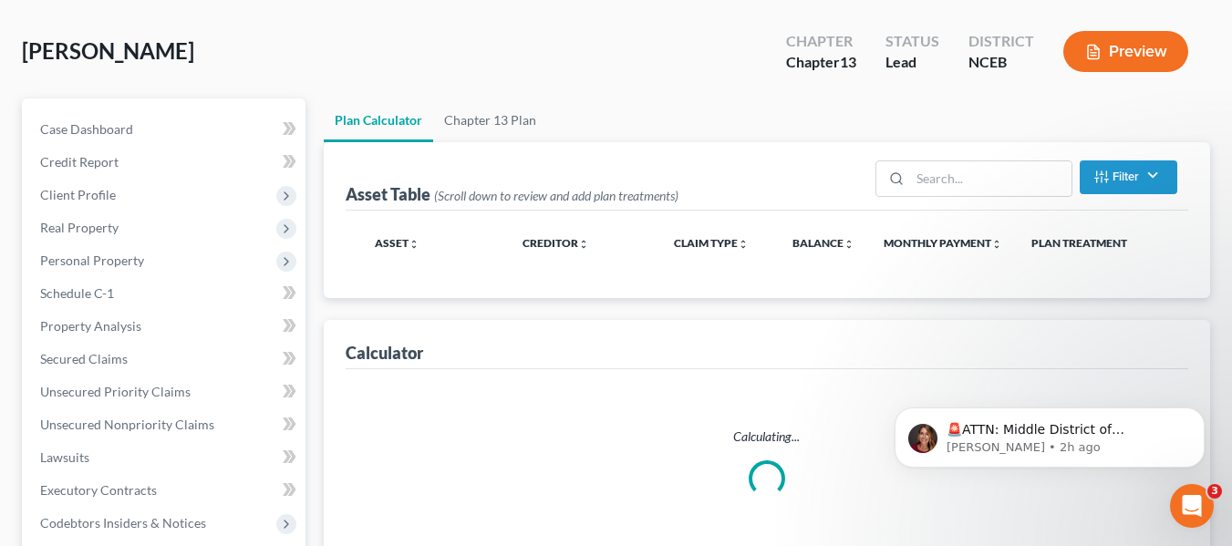
select select "59"
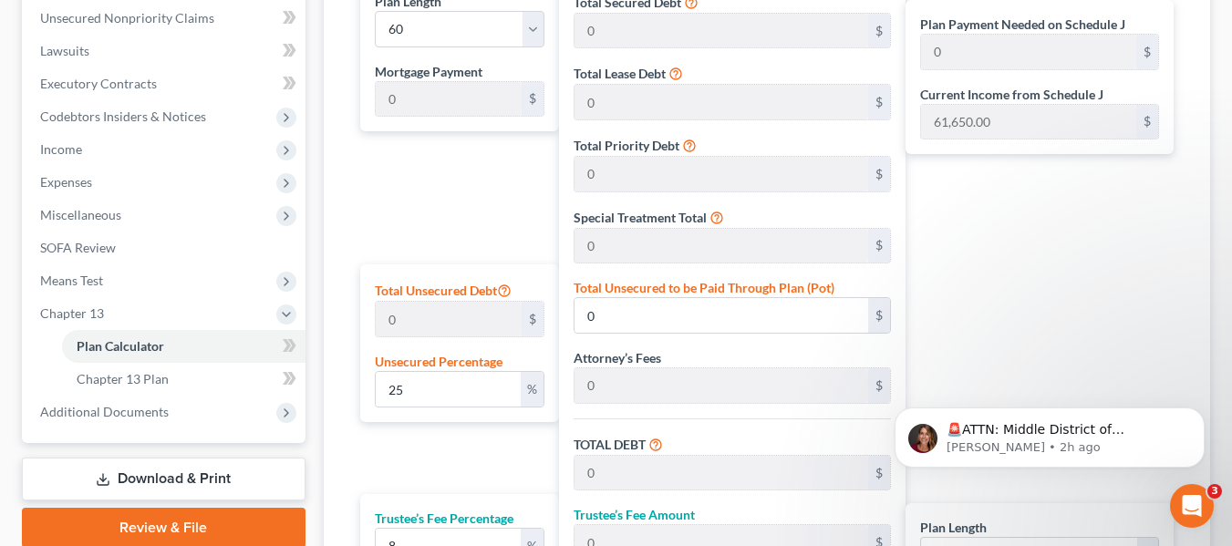
scroll to position [547, 0]
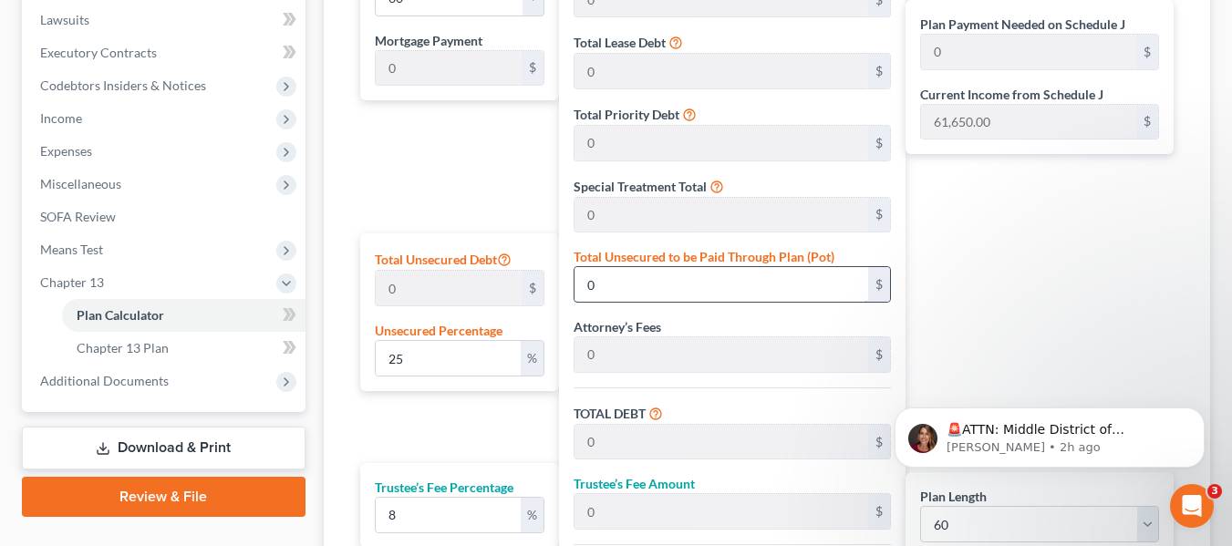
click at [706, 290] on input "0" at bounding box center [722, 284] width 294 height 35
type input "150,000"
click at [869, 232] on div "$" at bounding box center [879, 215] width 22 height 35
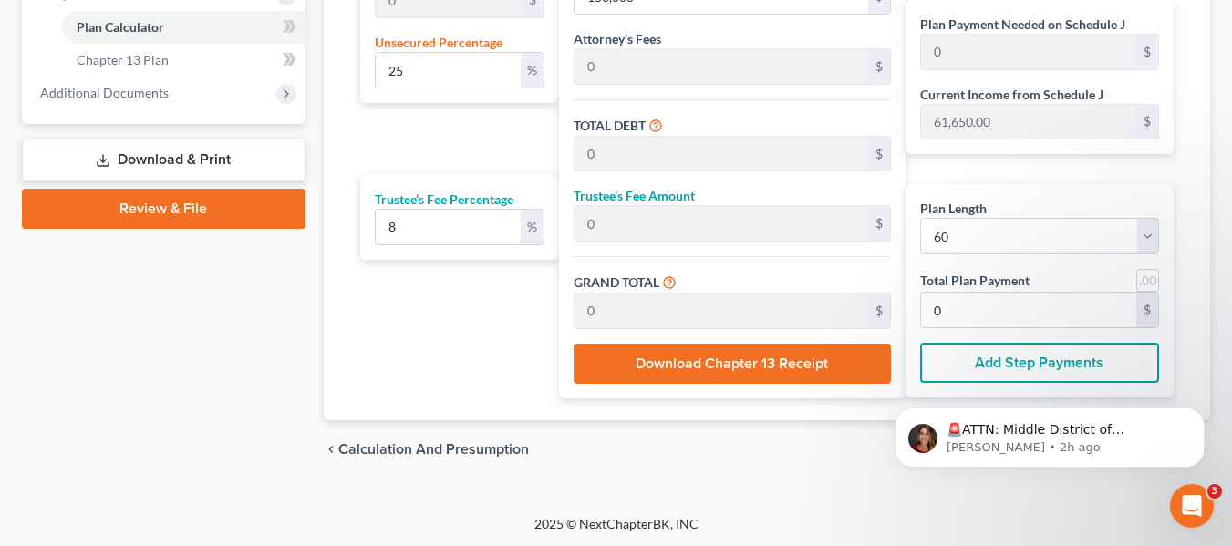
scroll to position [837, 0]
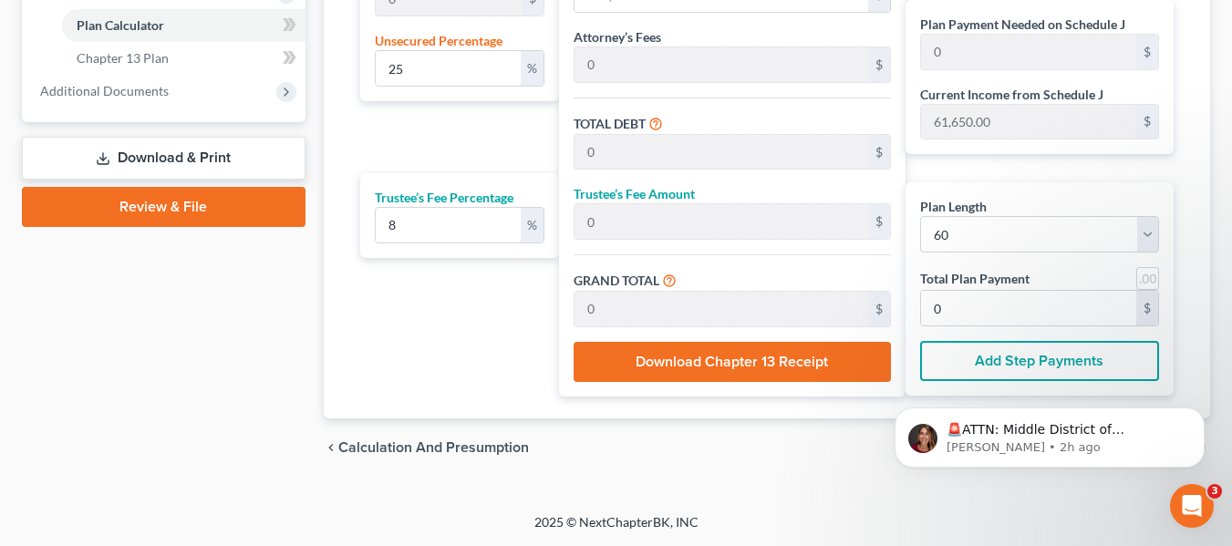
click at [1066, 368] on button "Add Step Payments" at bounding box center [1039, 361] width 239 height 40
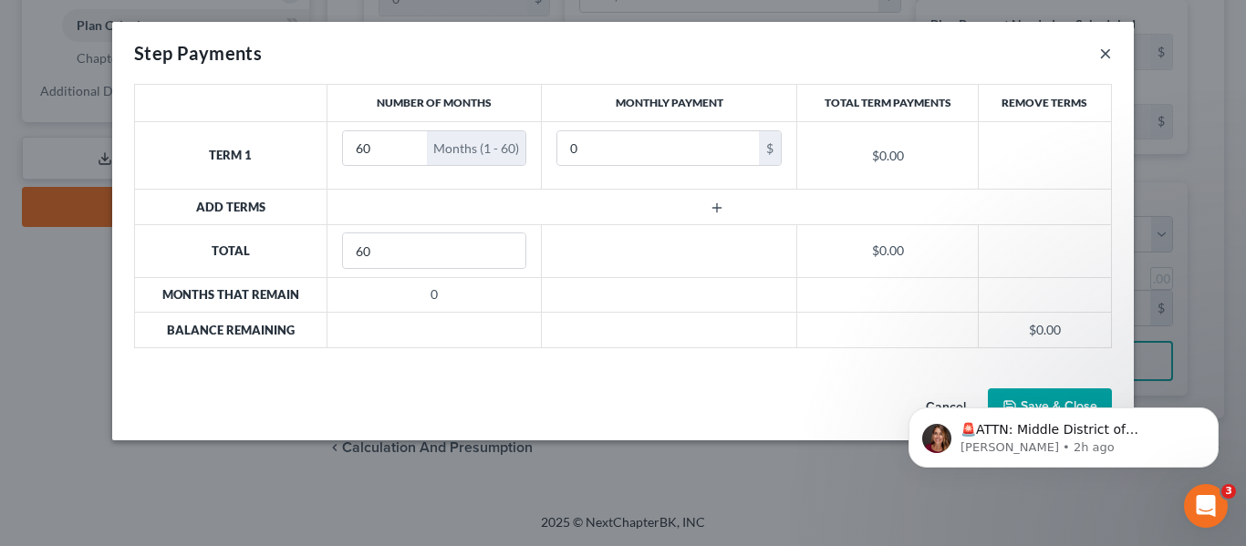
click at [1111, 50] on button "×" at bounding box center [1105, 53] width 13 height 22
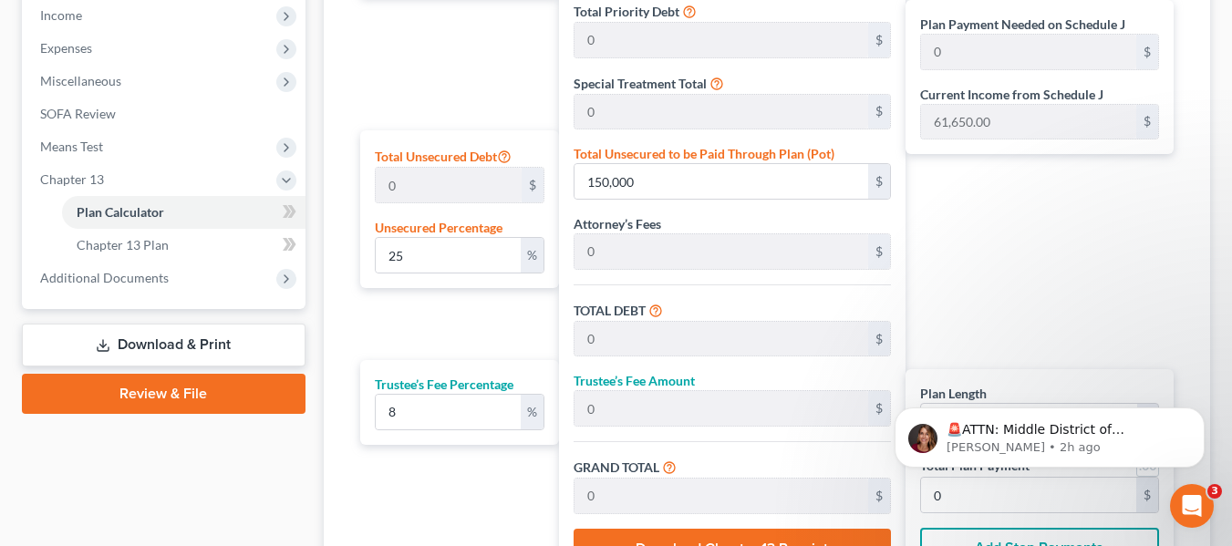
scroll to position [655, 0]
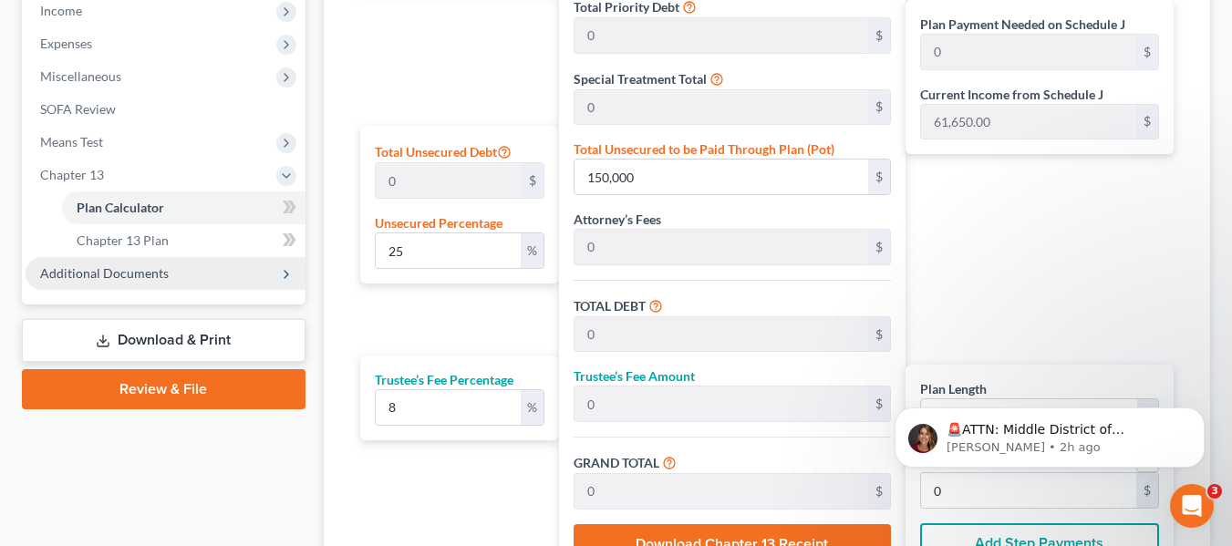
click at [186, 275] on span "Additional Documents" at bounding box center [166, 273] width 280 height 33
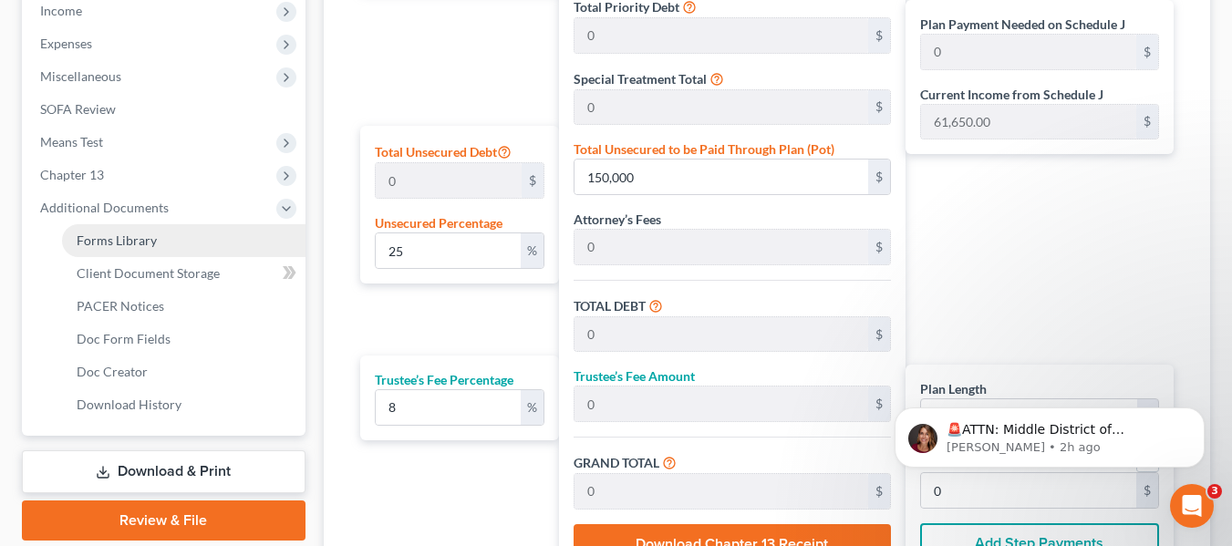
click at [166, 244] on link "Forms Library" at bounding box center [184, 240] width 244 height 33
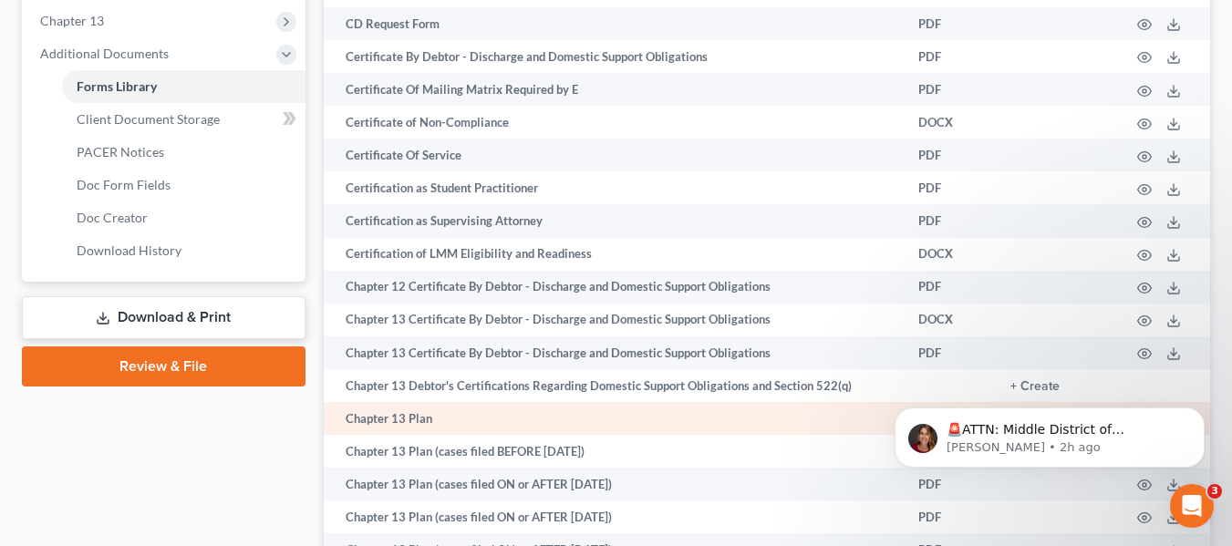
scroll to position [545, 0]
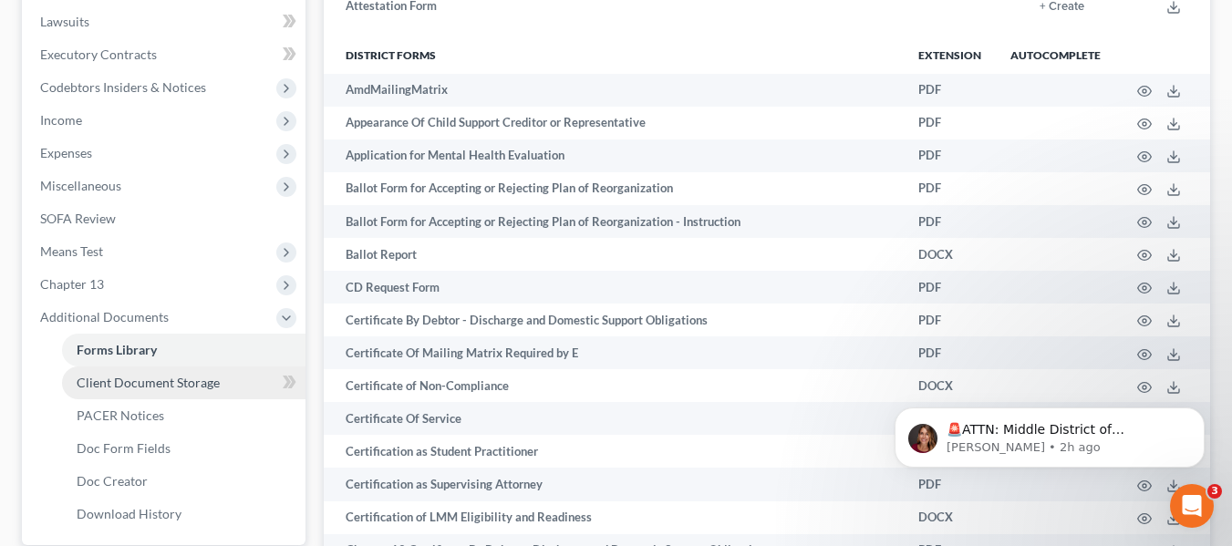
click at [162, 375] on span "Client Document Storage" at bounding box center [148, 383] width 143 height 16
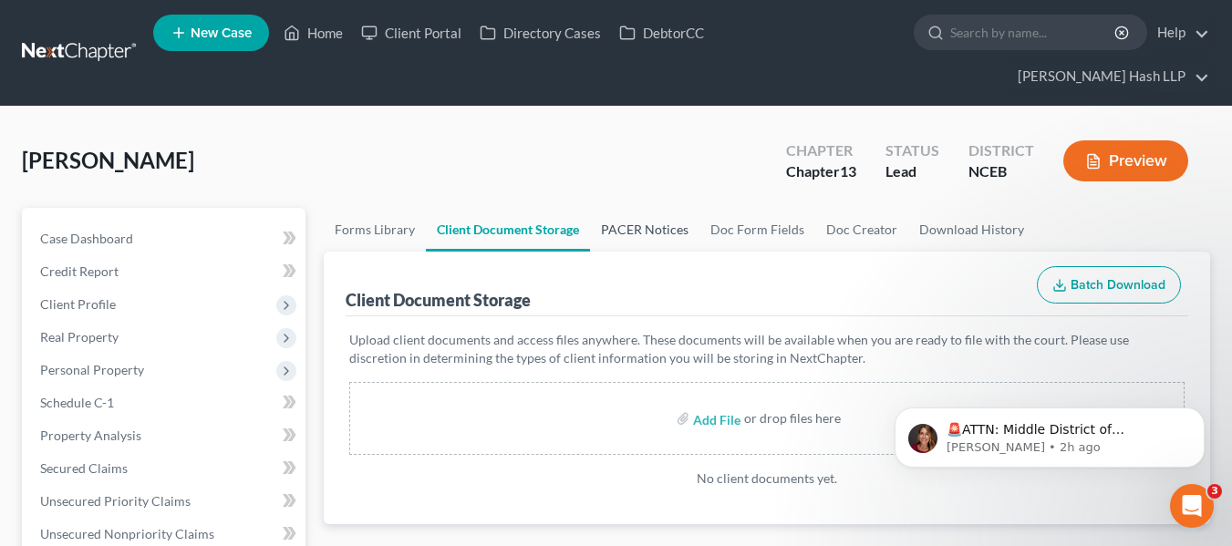
click at [627, 231] on link "PACER Notices" at bounding box center [644, 230] width 109 height 44
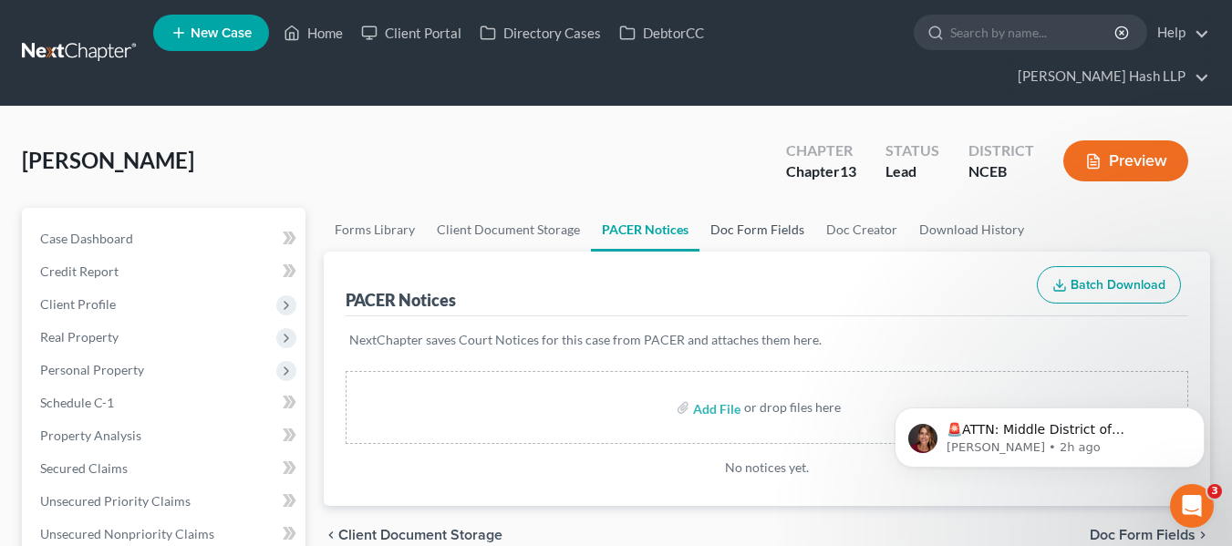
click at [784, 234] on link "Doc Form Fields" at bounding box center [758, 230] width 116 height 44
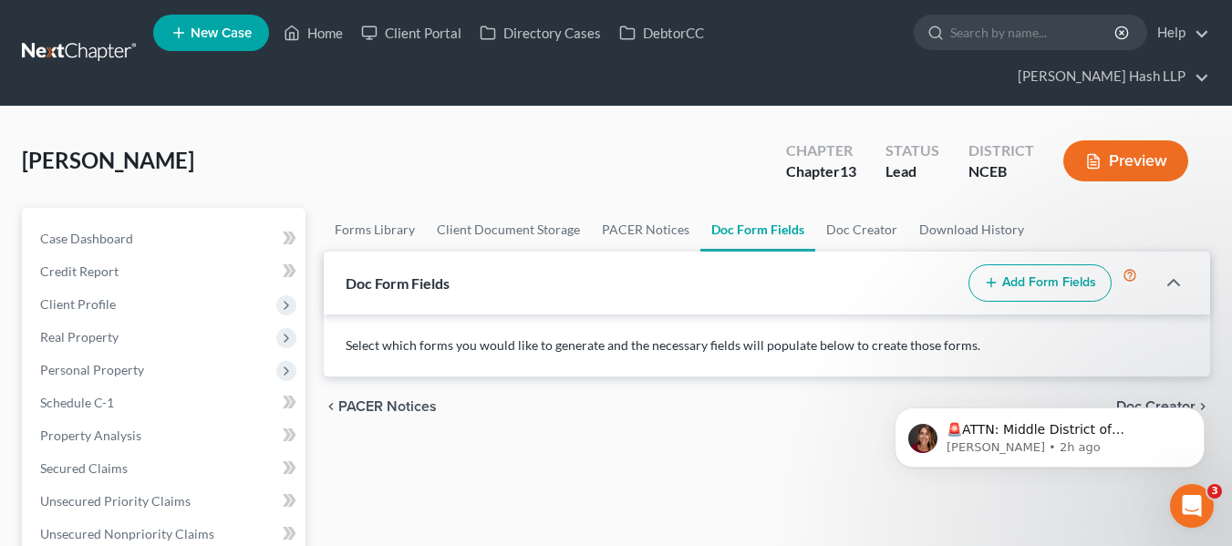
click at [1005, 281] on button "Add Form Fields" at bounding box center [1040, 283] width 143 height 38
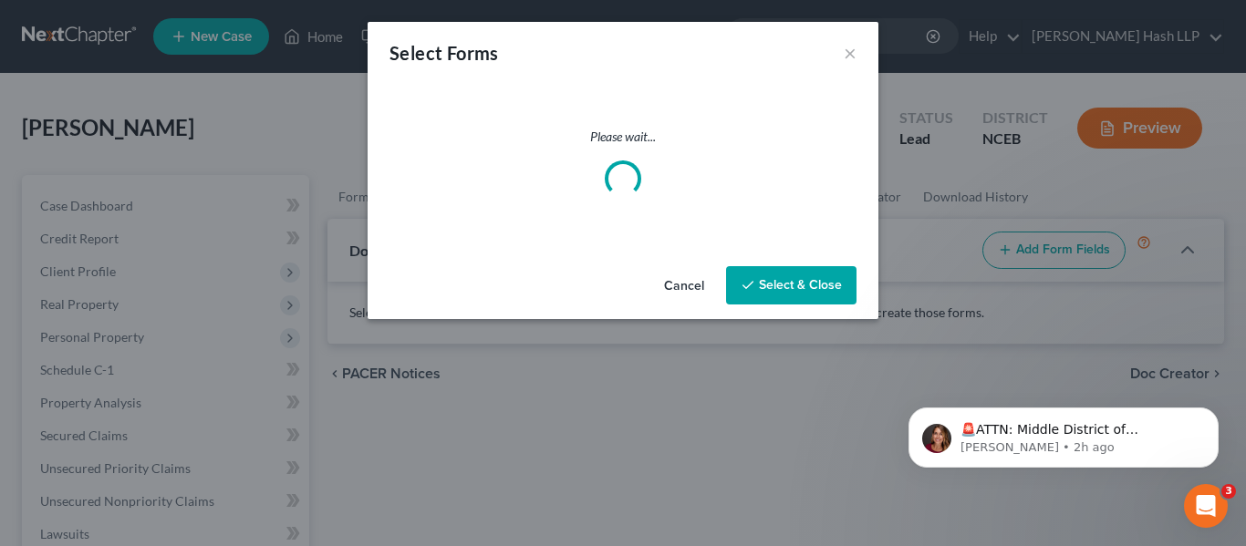
select select
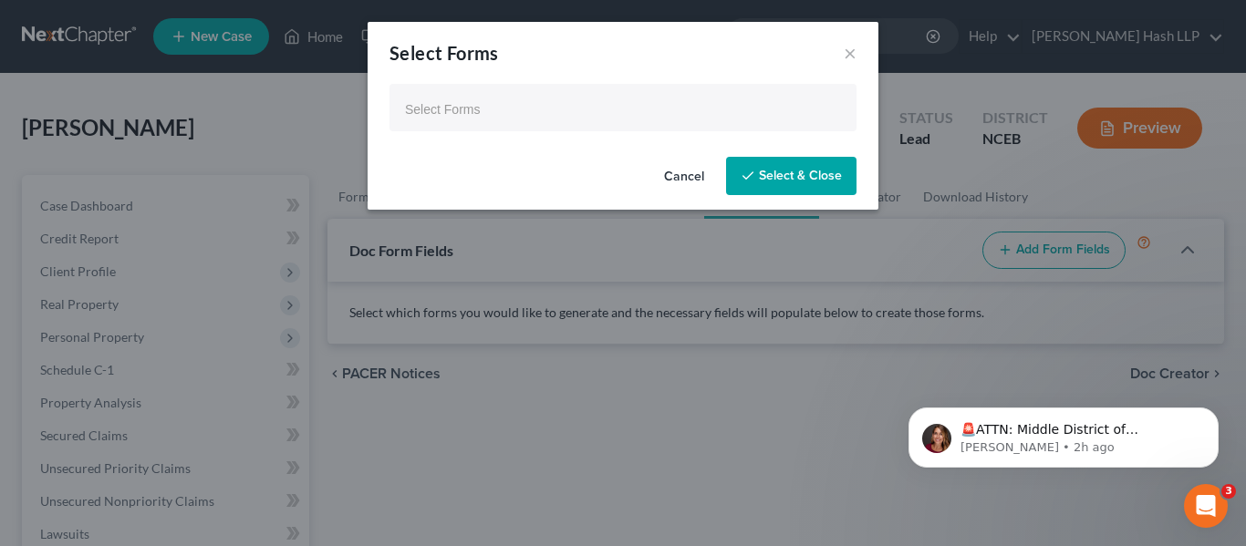
click at [546, 126] on li "Select Forms" at bounding box center [621, 109] width 456 height 36
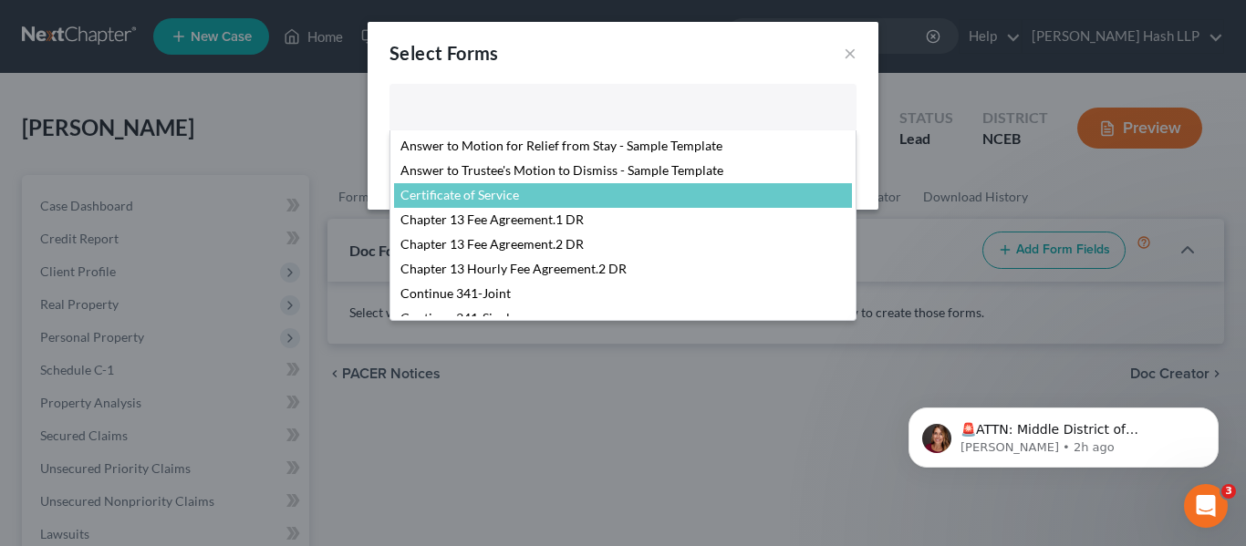
select select "13310"
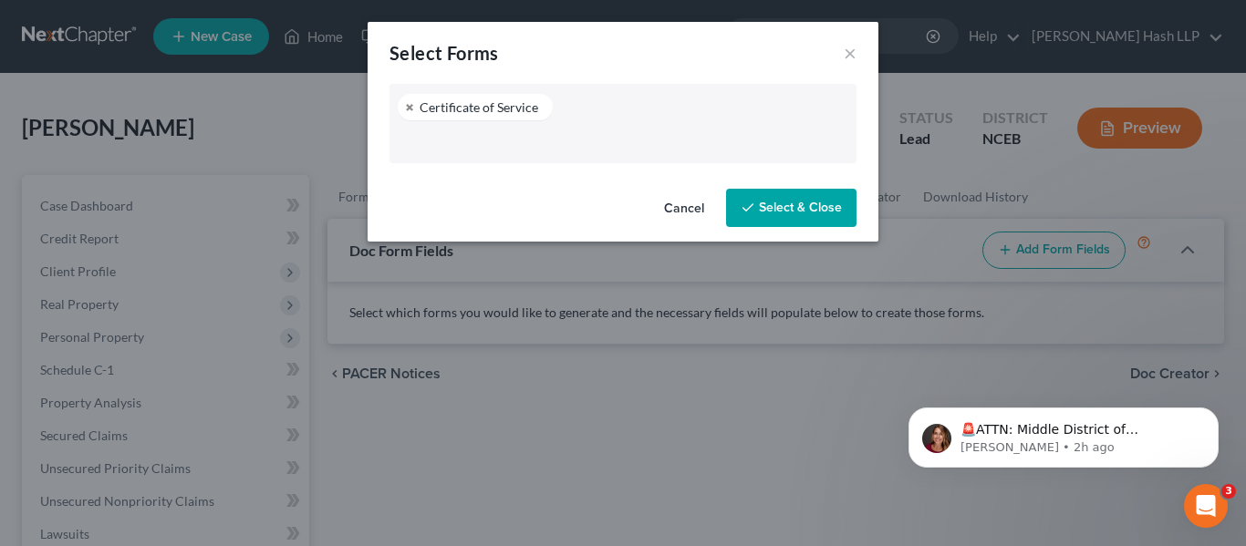
click at [764, 223] on button "Select & Close" at bounding box center [791, 208] width 130 height 38
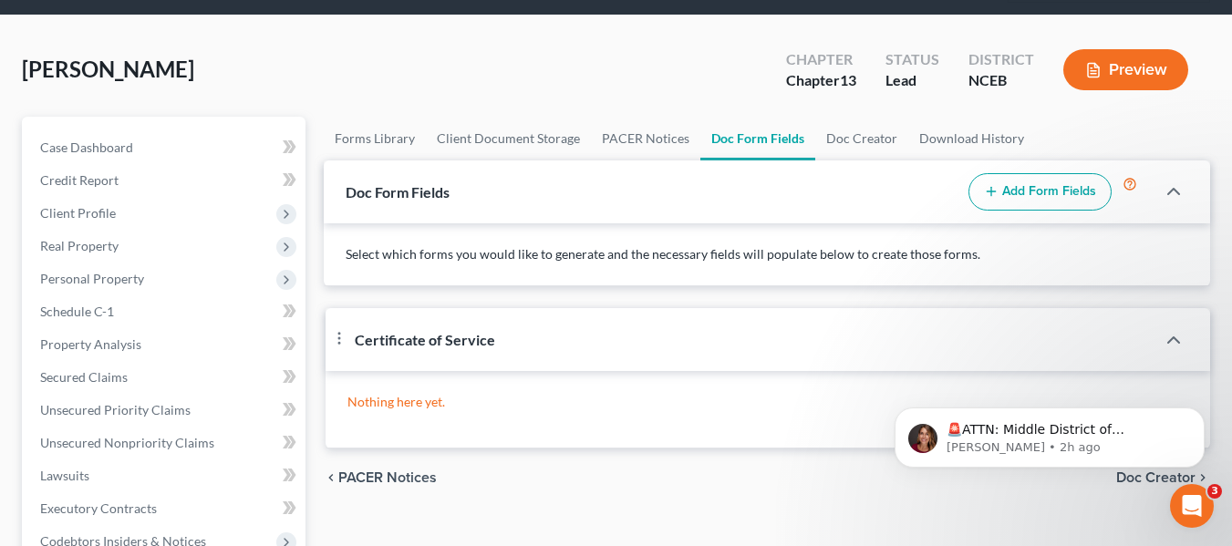
scroll to position [182, 0]
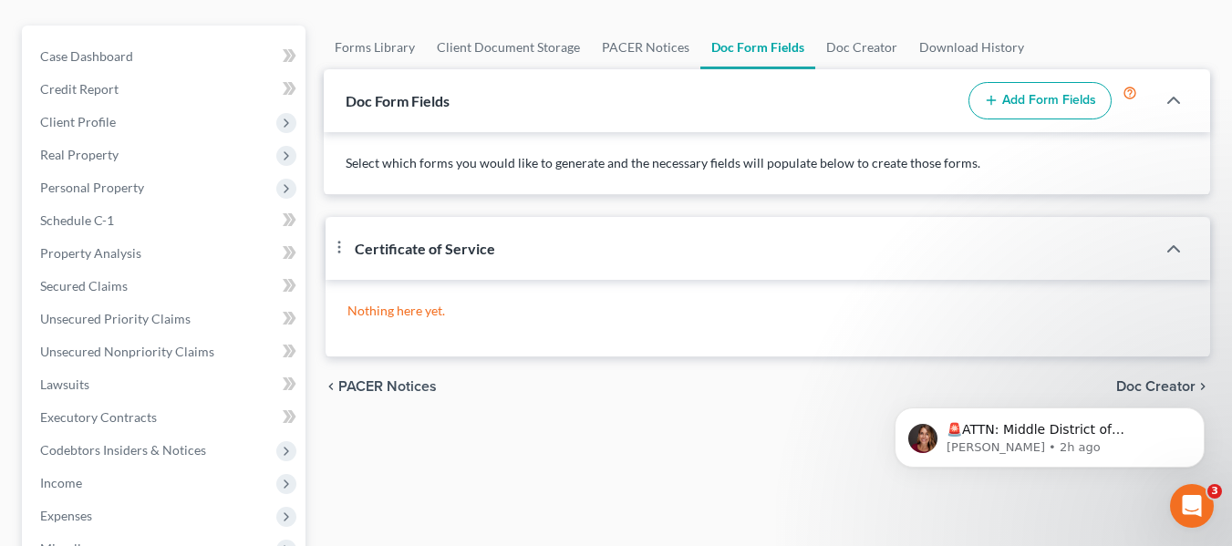
click at [554, 240] on div "Certificate of Service" at bounding box center [741, 248] width 830 height 63
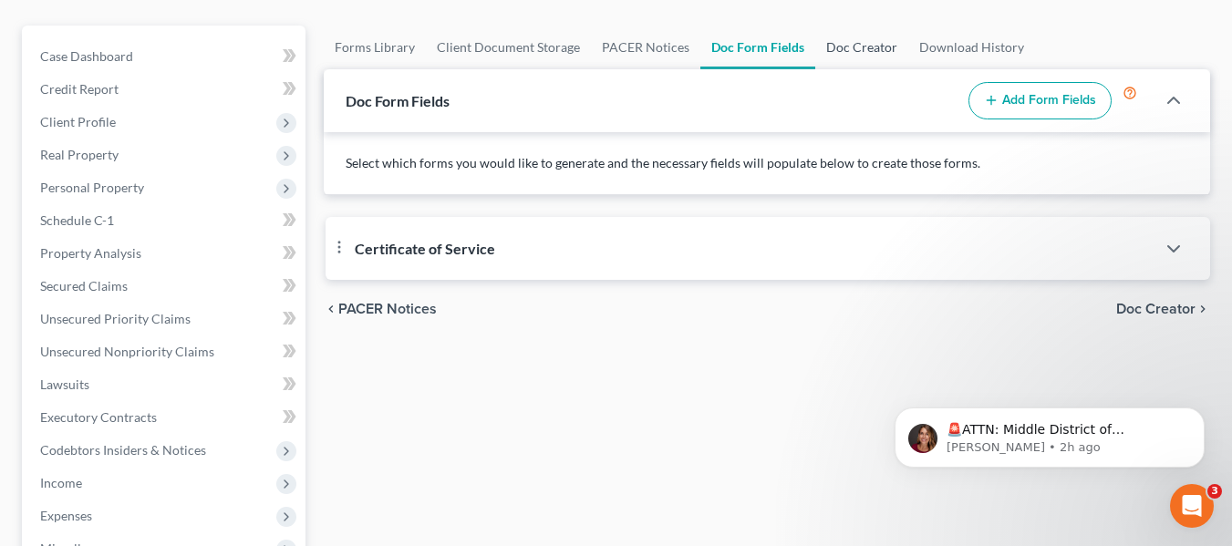
drag, startPoint x: 872, startPoint y: 34, endPoint x: 874, endPoint y: 47, distance: 12.9
click at [872, 34] on link "Doc Creator" at bounding box center [861, 48] width 93 height 44
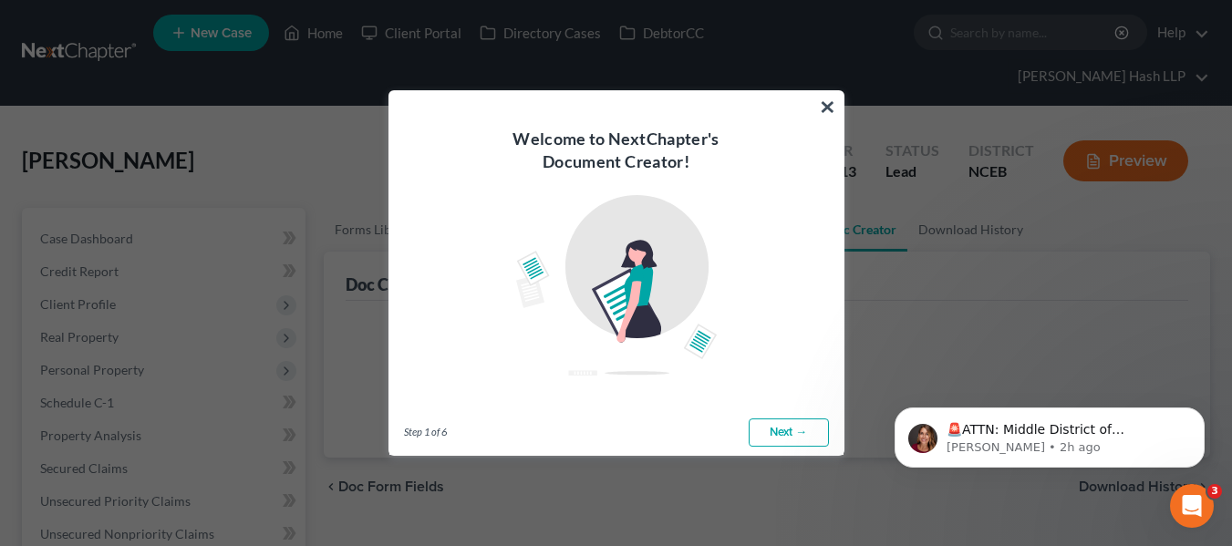
click at [784, 431] on link "Next →" at bounding box center [789, 433] width 80 height 29
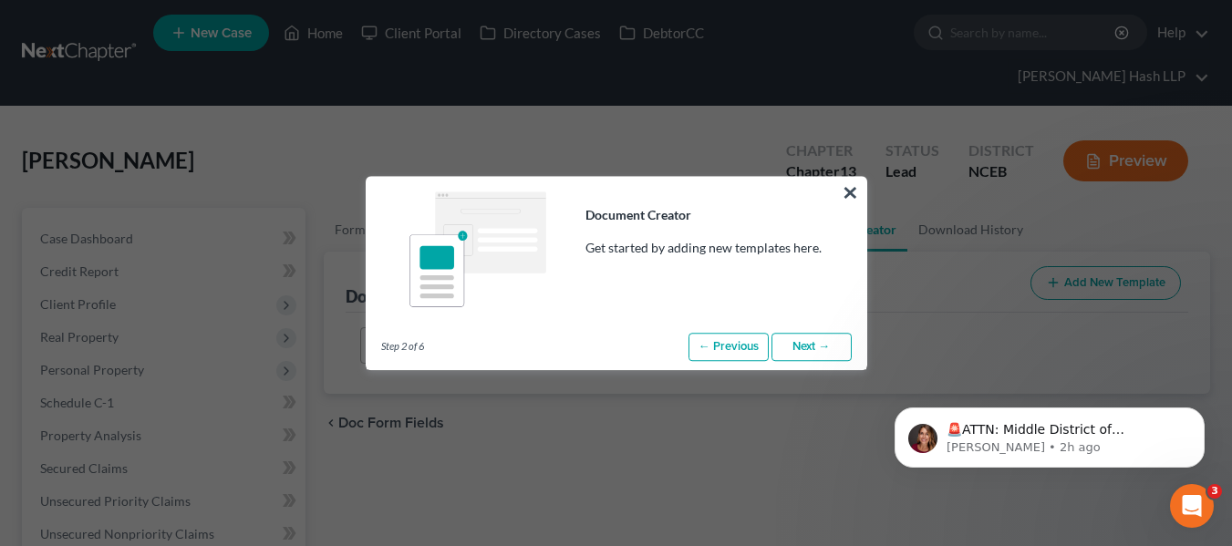
click at [797, 355] on link "Next →" at bounding box center [812, 347] width 80 height 29
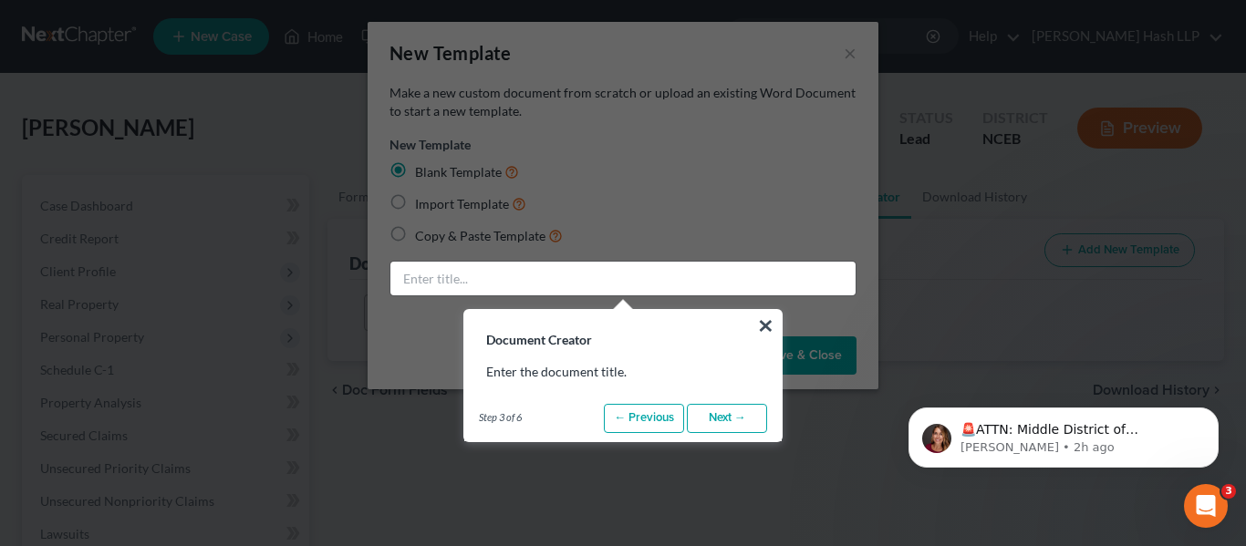
click at [723, 415] on link "Next →" at bounding box center [727, 418] width 80 height 29
radio input "false"
radio input "true"
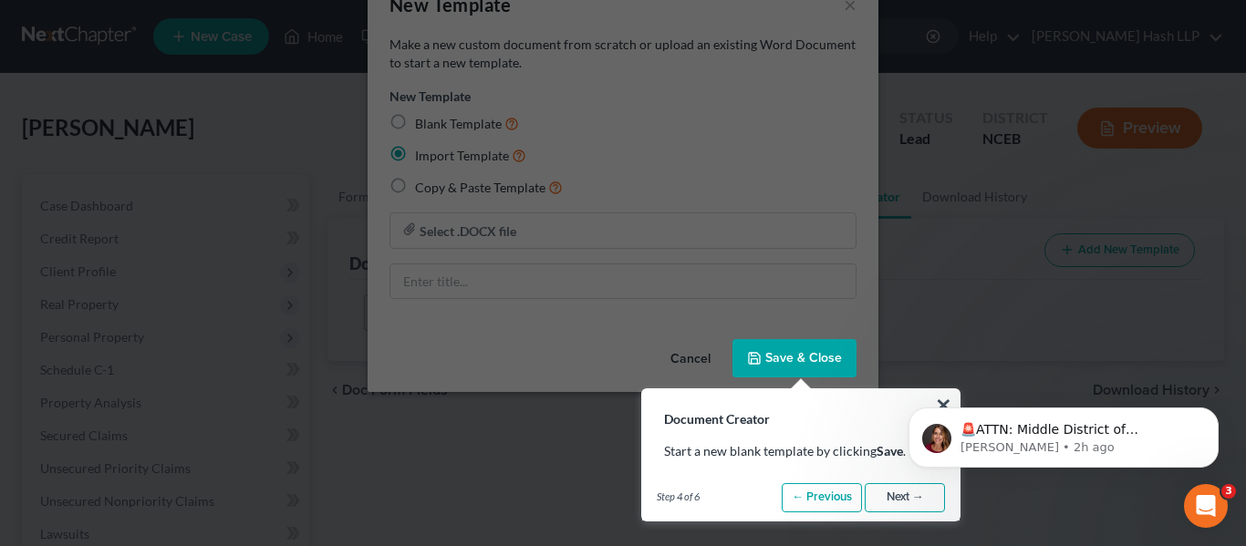
scroll to position [91, 0]
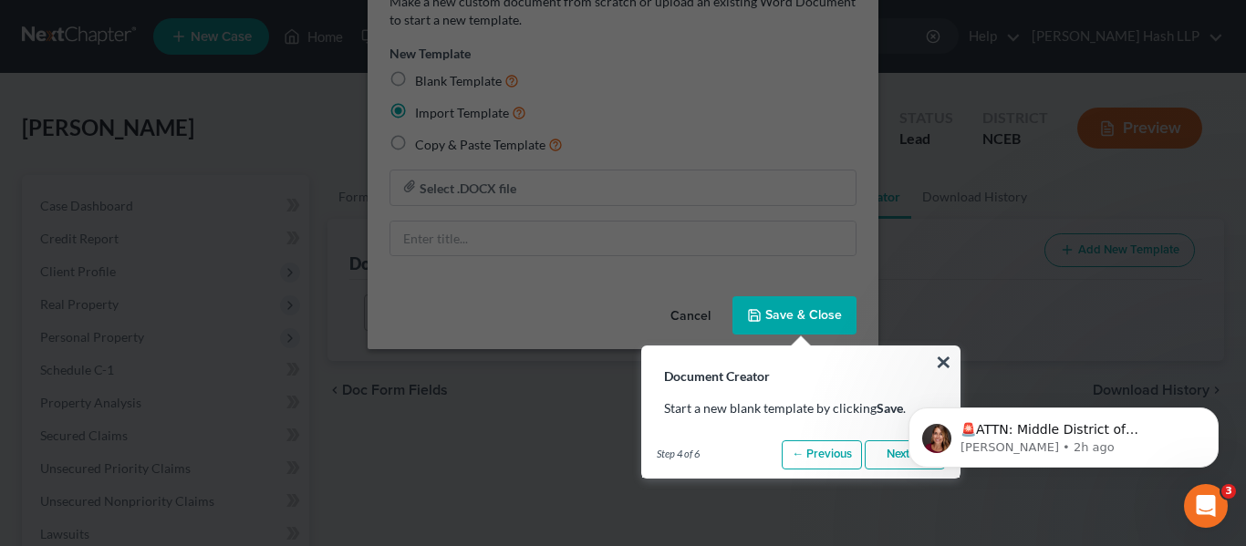
click at [886, 444] on link "Next →" at bounding box center [905, 455] width 80 height 29
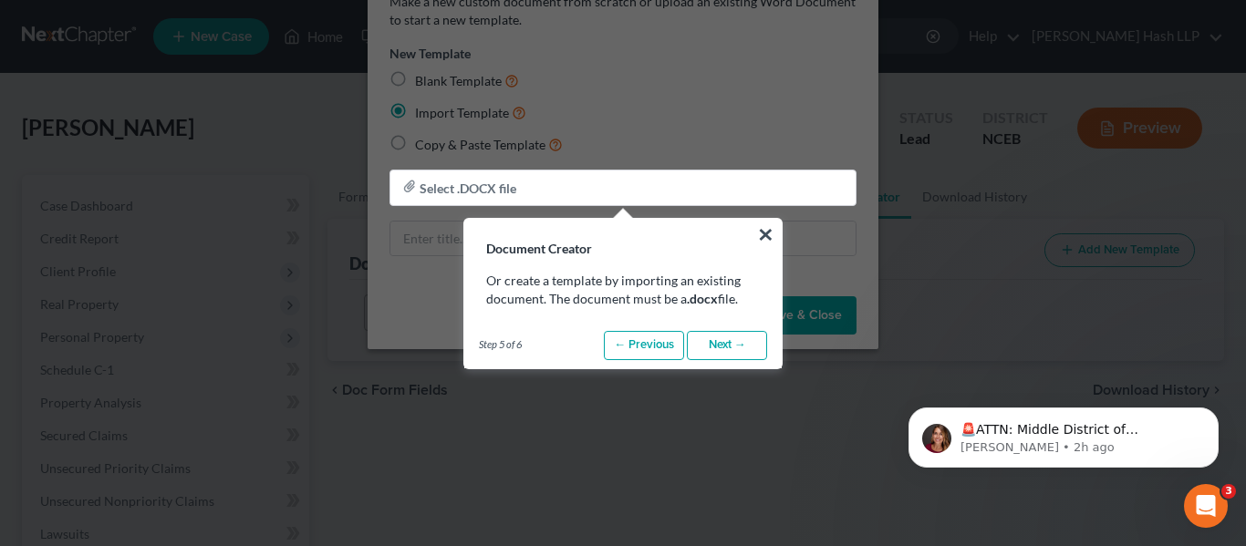
click at [742, 357] on link "Next →" at bounding box center [727, 345] width 80 height 29
radio input "true"
type input "Sample Template"
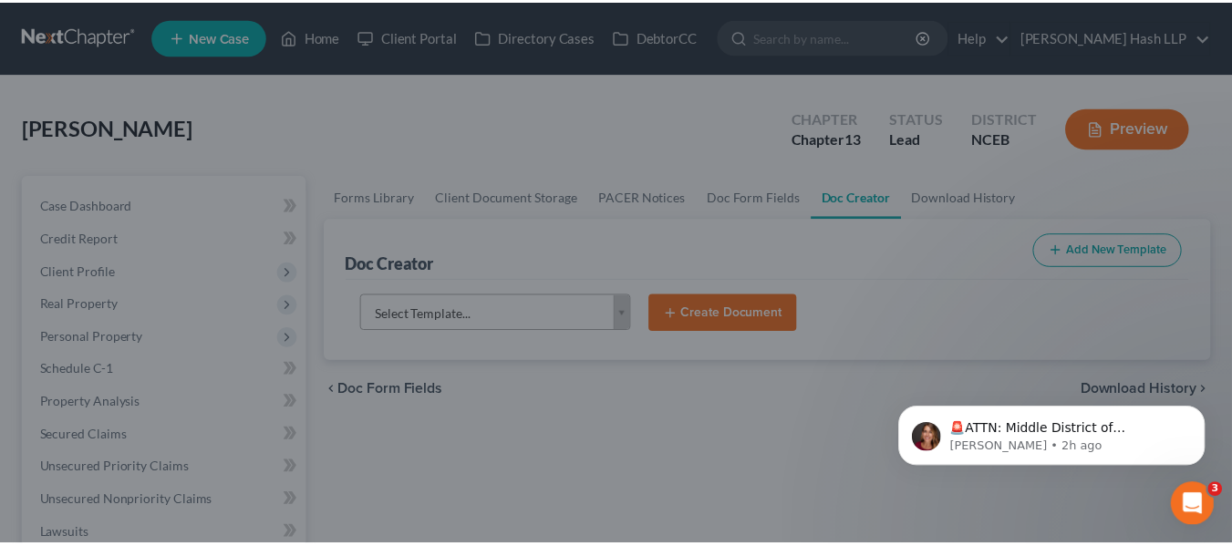
scroll to position [0, 0]
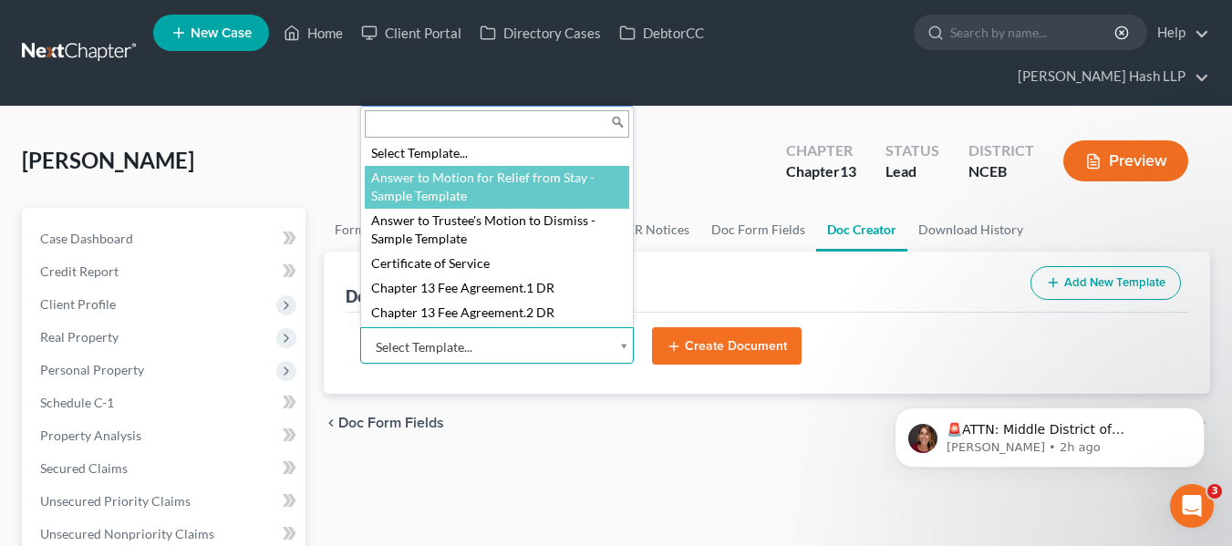
select select "14471"
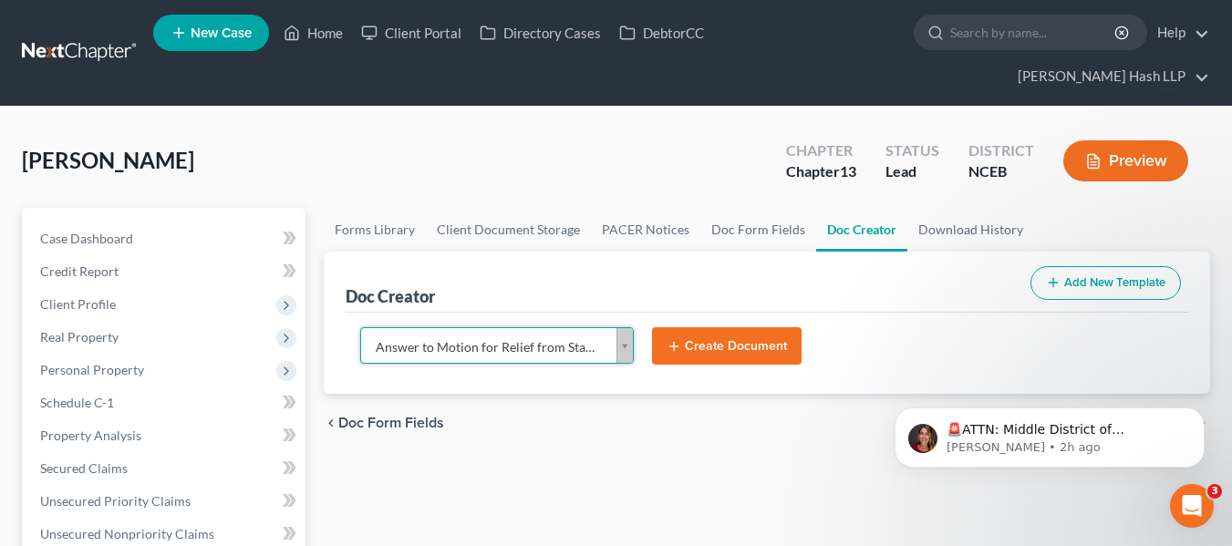
click at [711, 347] on button "Create Document" at bounding box center [727, 346] width 150 height 38
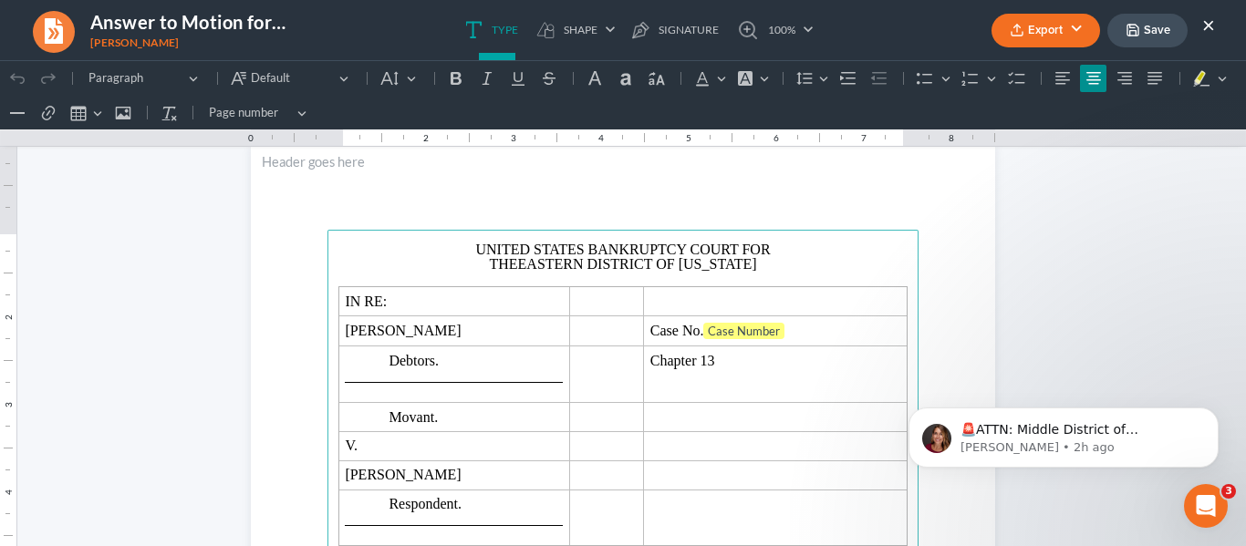
scroll to position [91, 0]
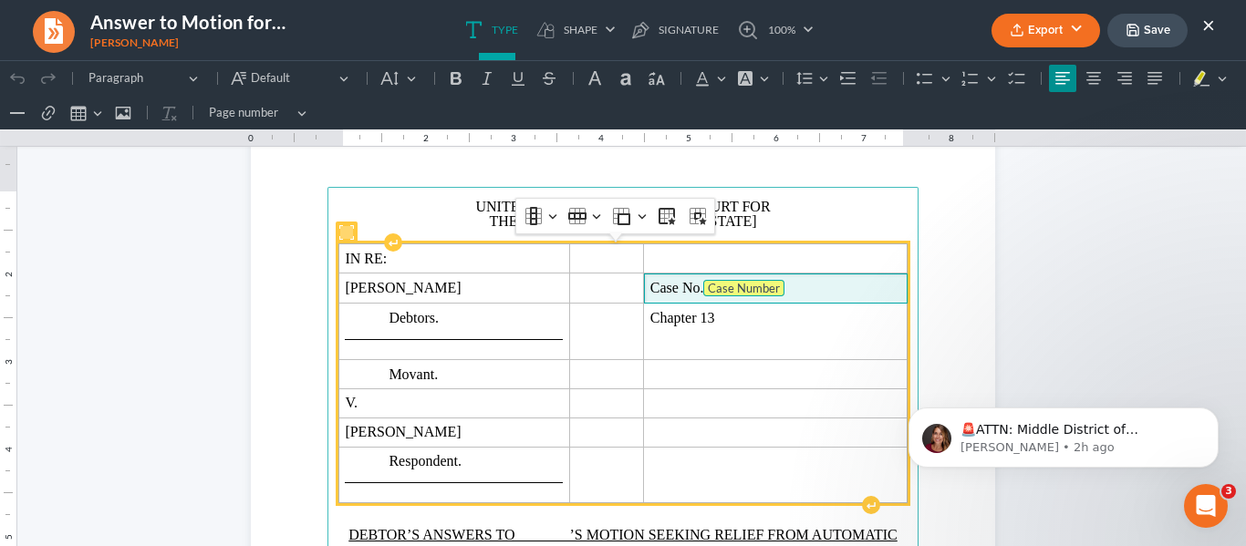
click at [770, 287] on tag "Case Number" at bounding box center [743, 288] width 81 height 16
click at [774, 287] on tag "Case Number" at bounding box center [743, 288] width 81 height 16
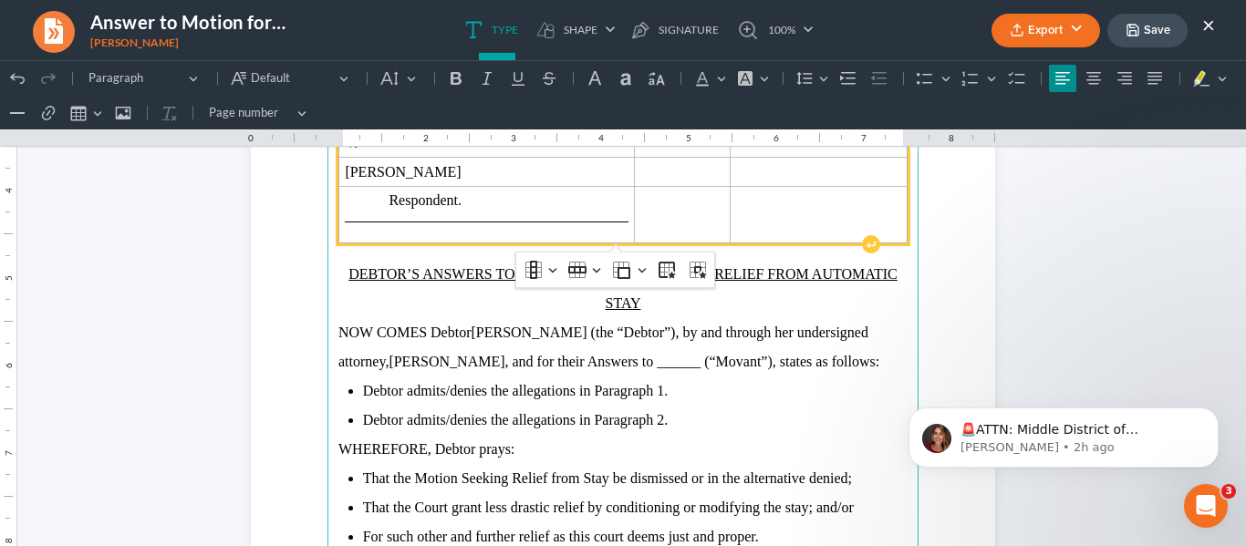
scroll to position [365, 0]
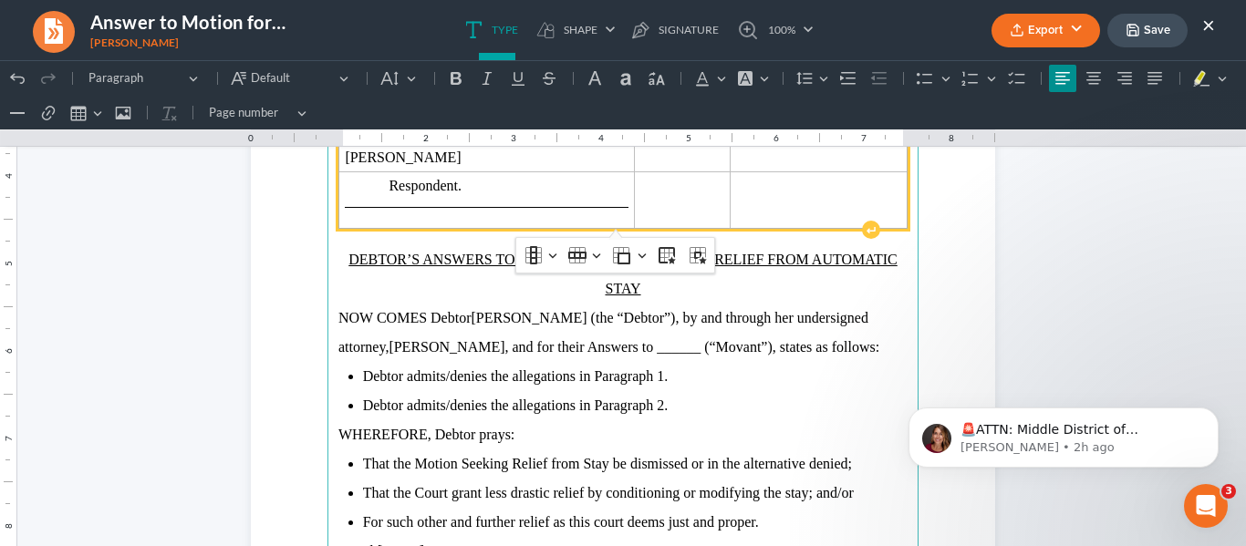
click at [650, 362] on li "Debtor admits/denies the allegations in Paragraph 1." at bounding box center [635, 376] width 544 height 29
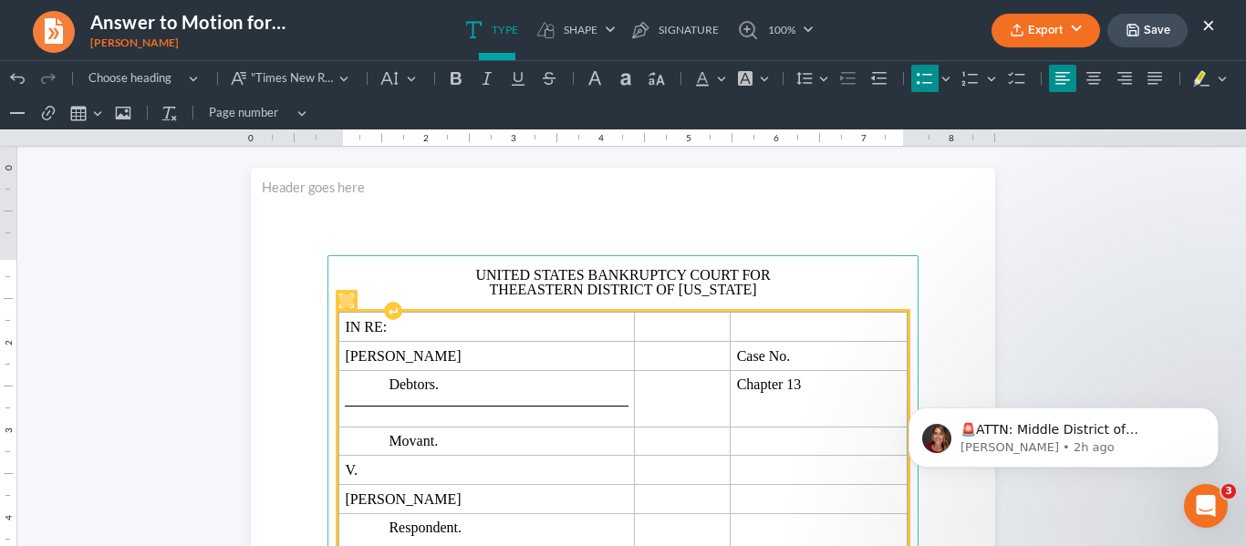
scroll to position [16, 0]
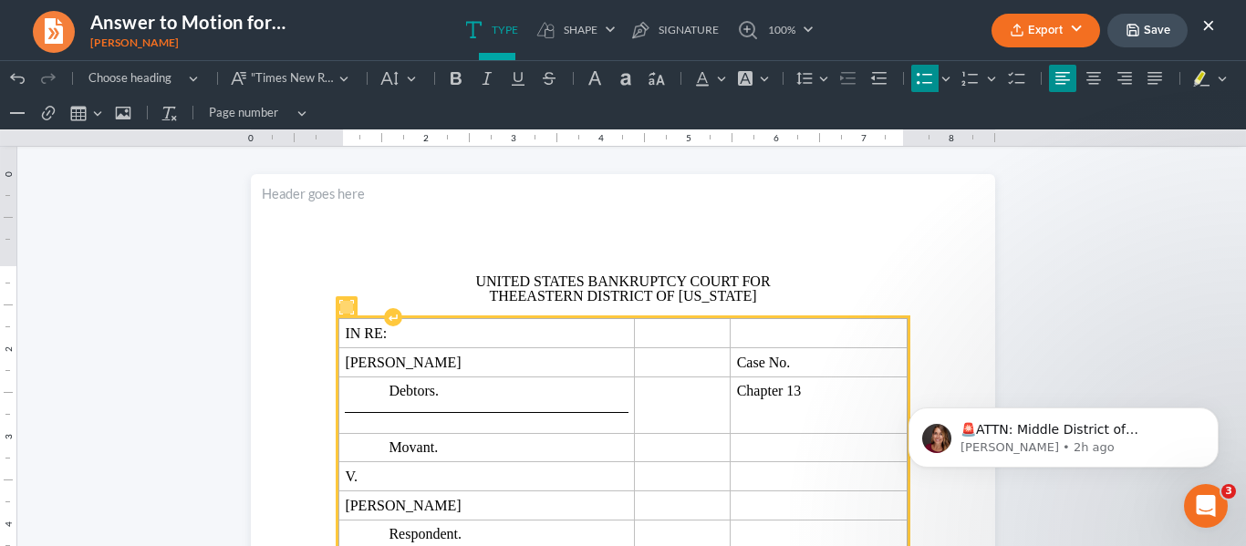
click at [1063, 17] on button "Export" at bounding box center [1045, 31] width 109 height 34
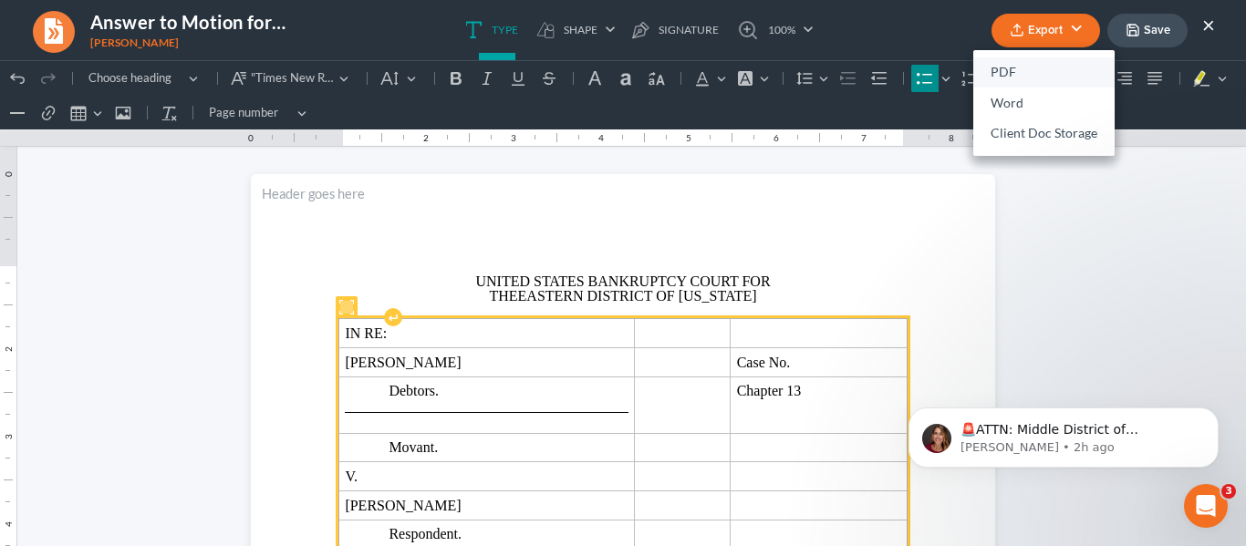
click at [1051, 72] on link "PDF" at bounding box center [1043, 72] width 141 height 31
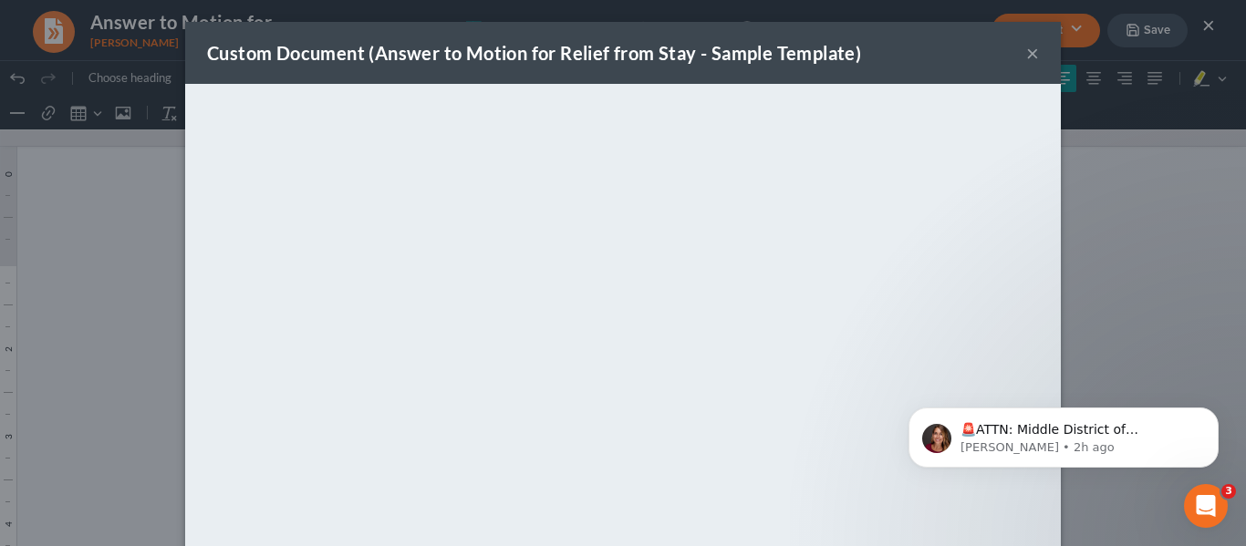
click at [1026, 49] on button "×" at bounding box center [1032, 53] width 13 height 22
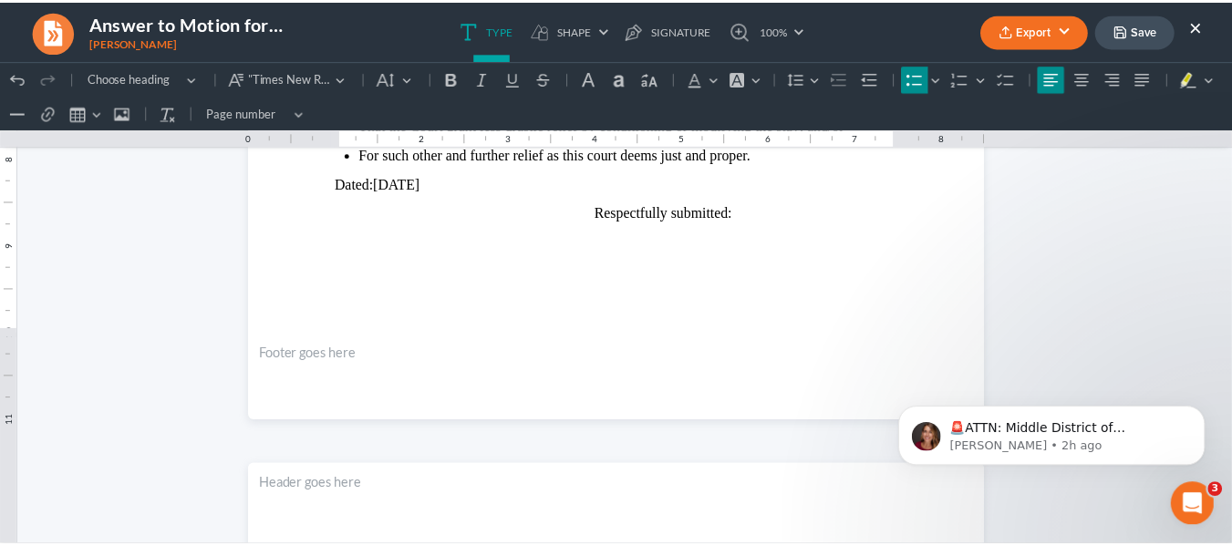
scroll to position [746, 0]
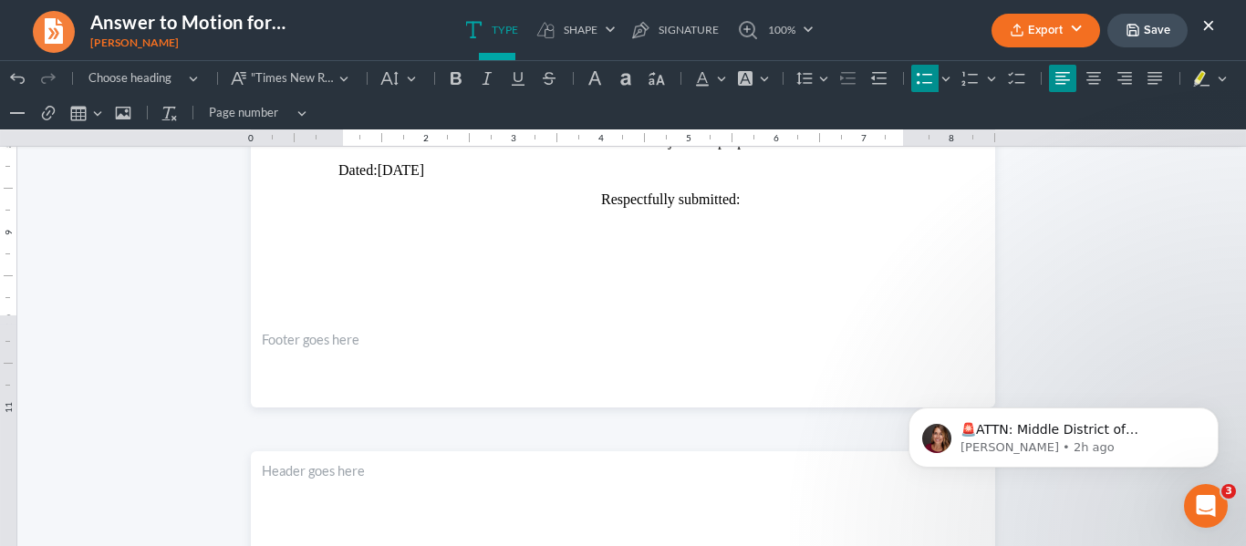
click at [1160, 33] on button "Save" at bounding box center [1147, 31] width 80 height 34
click at [1208, 26] on button "×" at bounding box center [1208, 25] width 13 height 22
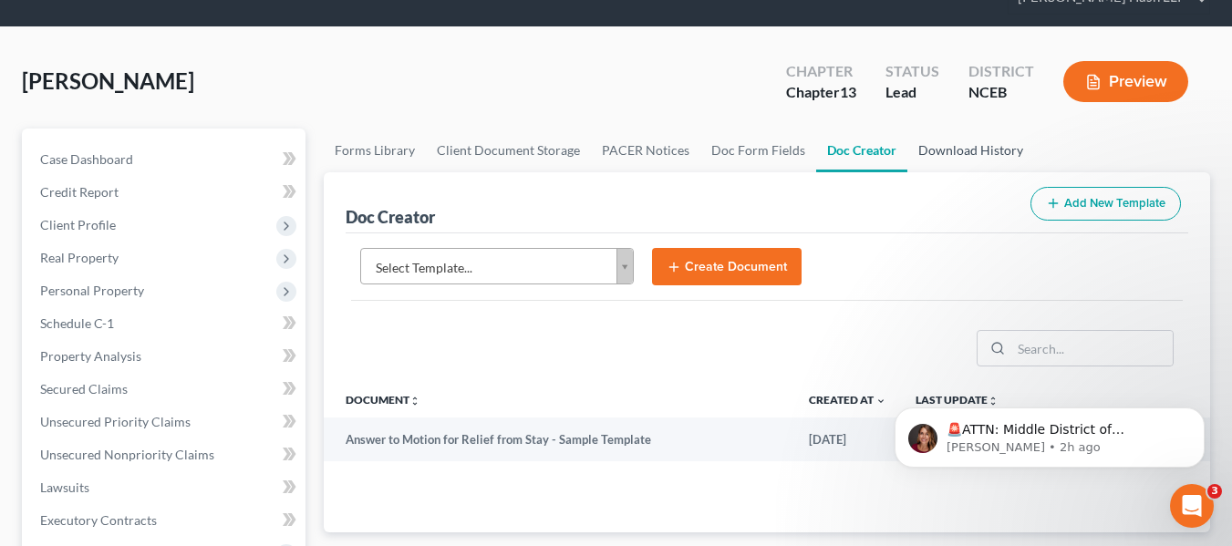
scroll to position [182, 0]
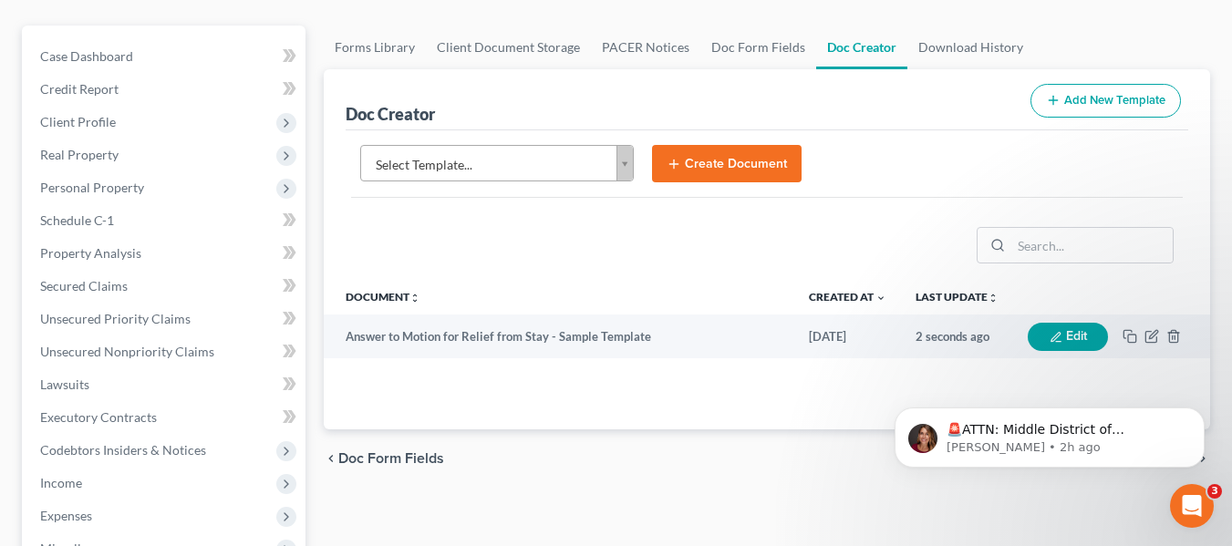
click at [625, 162] on body "Home New Case Client Portal Directory Cases DebtorCC Gaskins Hancock Tuttle Has…" at bounding box center [616, 450] width 1232 height 1265
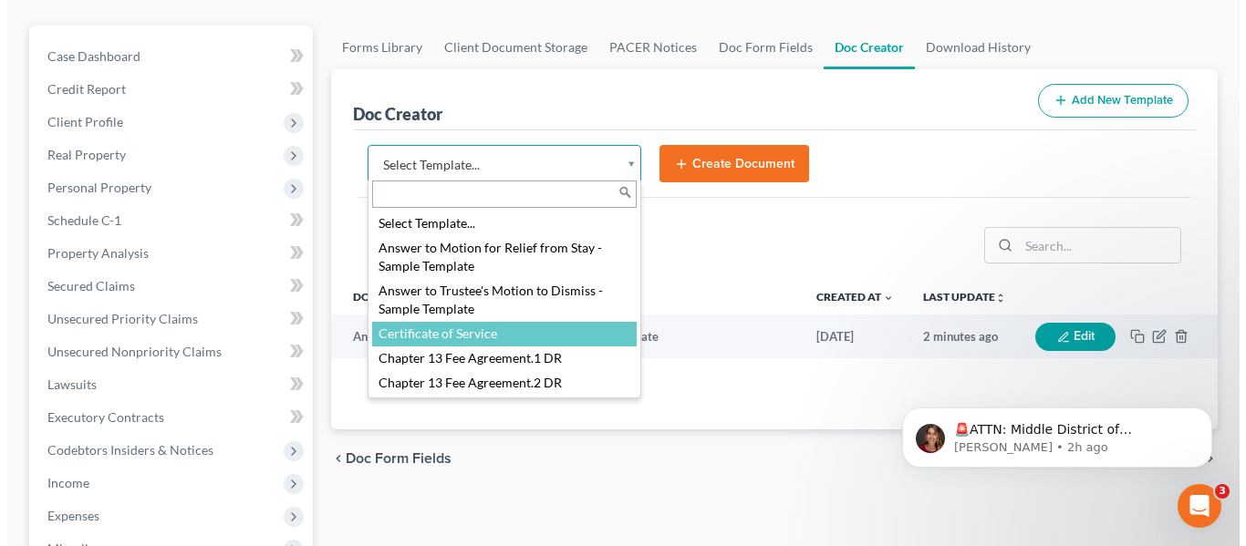
scroll to position [91, 0]
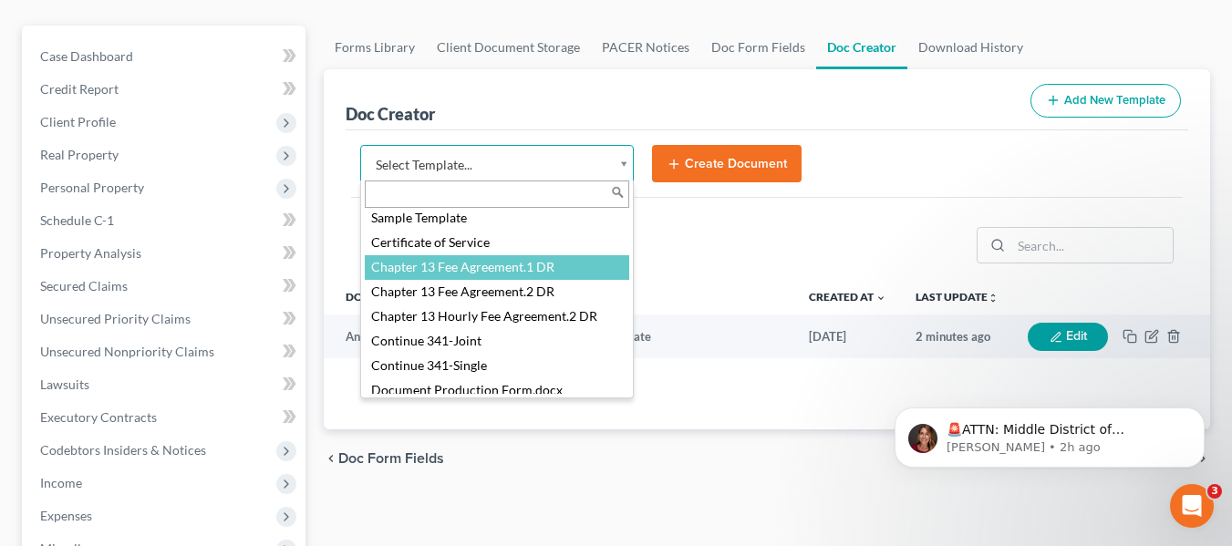
select select "13591"
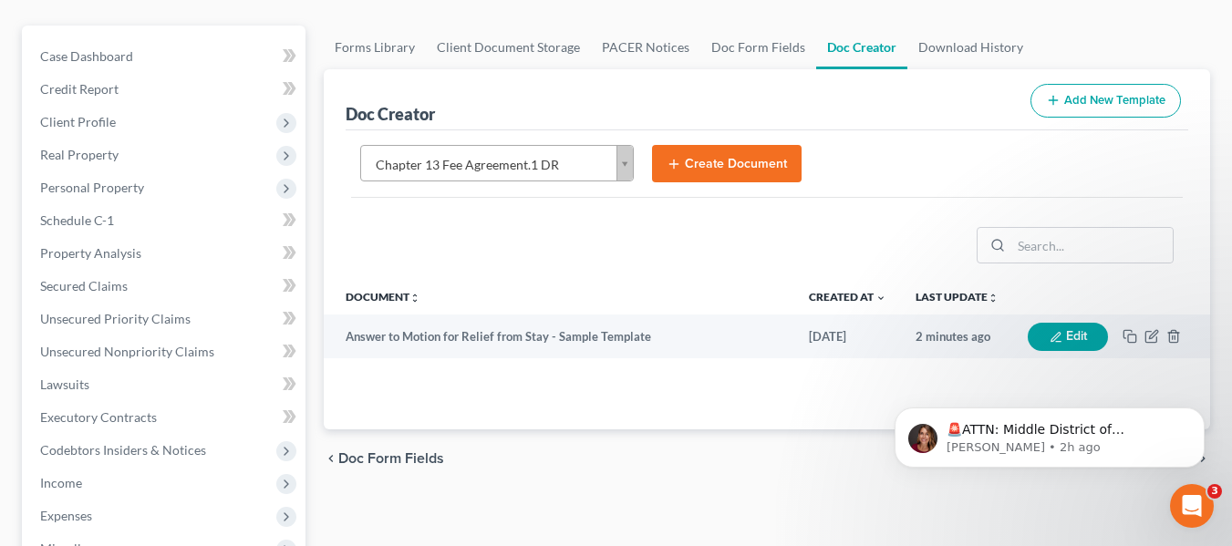
click at [752, 171] on button "Create Document" at bounding box center [727, 164] width 150 height 38
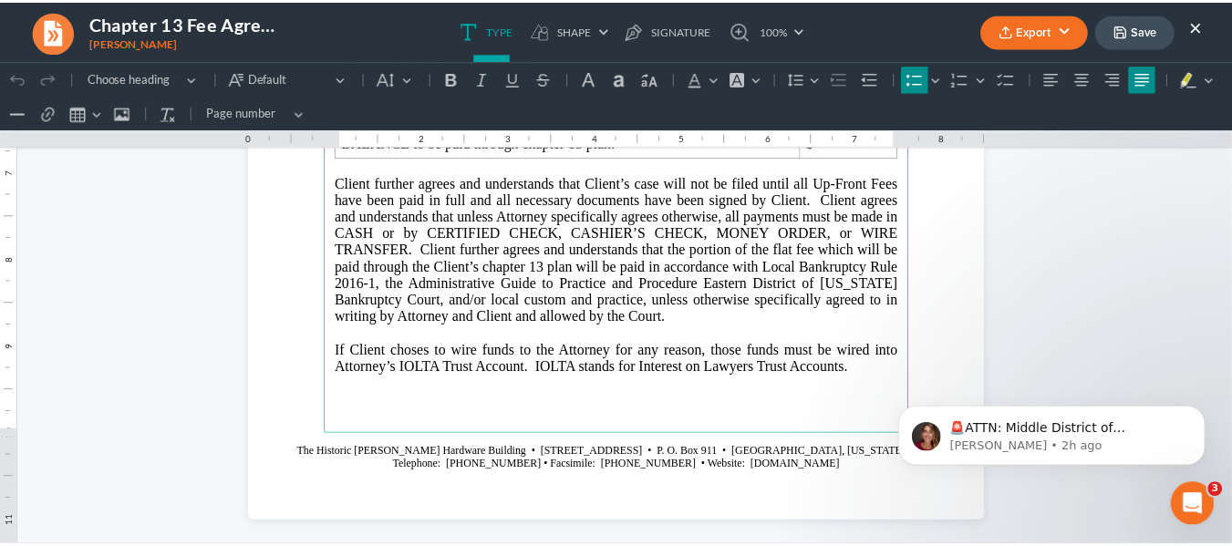
scroll to position [2736, 0]
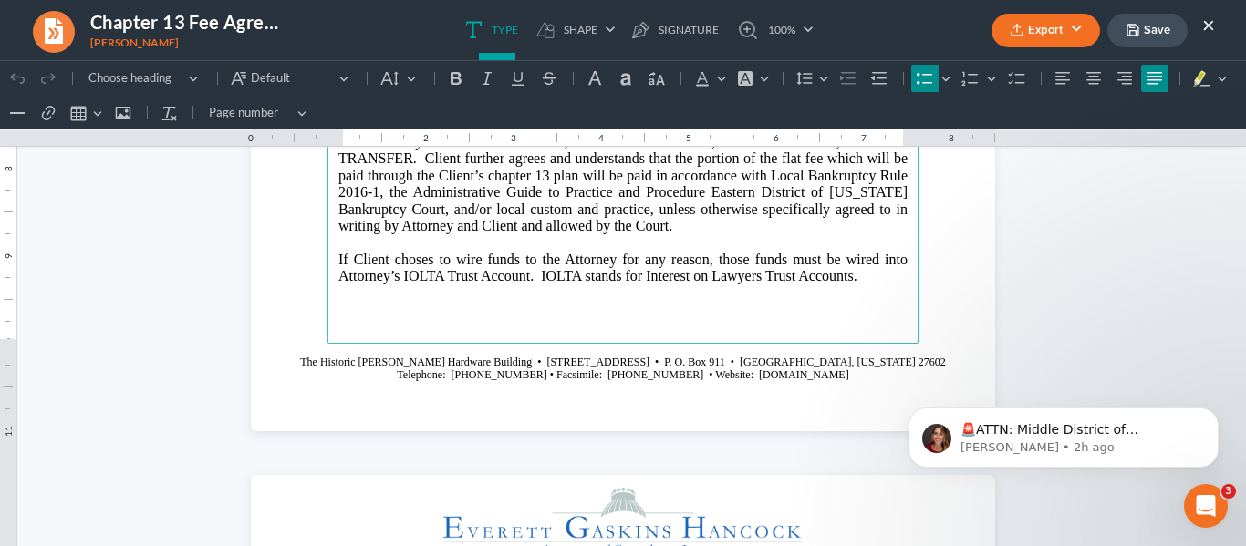
click at [1077, 17] on button "Export" at bounding box center [1045, 31] width 109 height 34
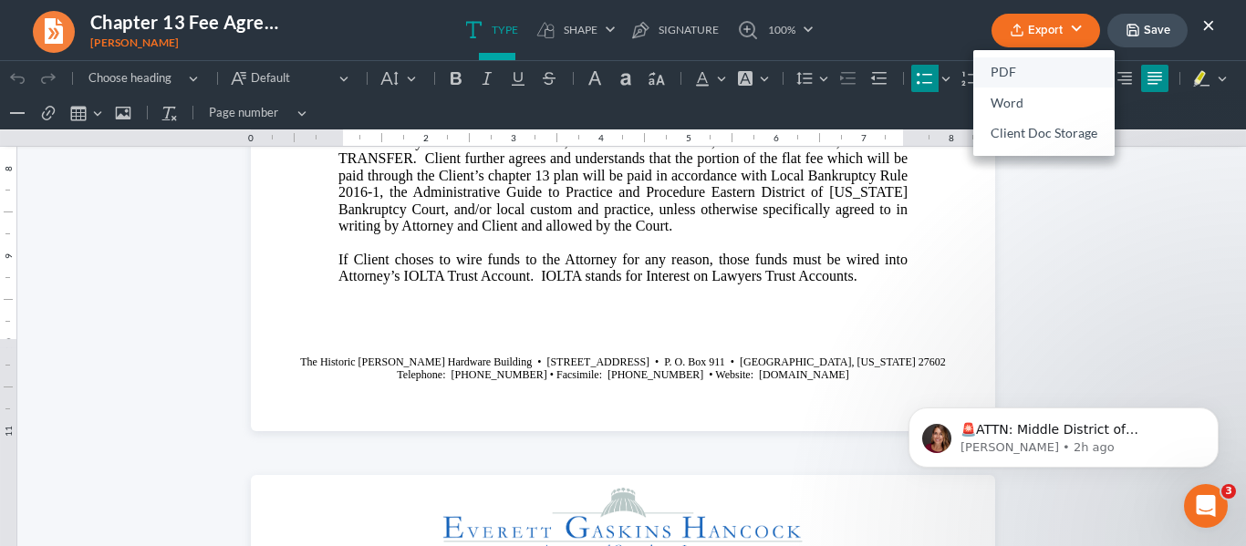
click at [1021, 74] on link "PDF" at bounding box center [1043, 72] width 141 height 31
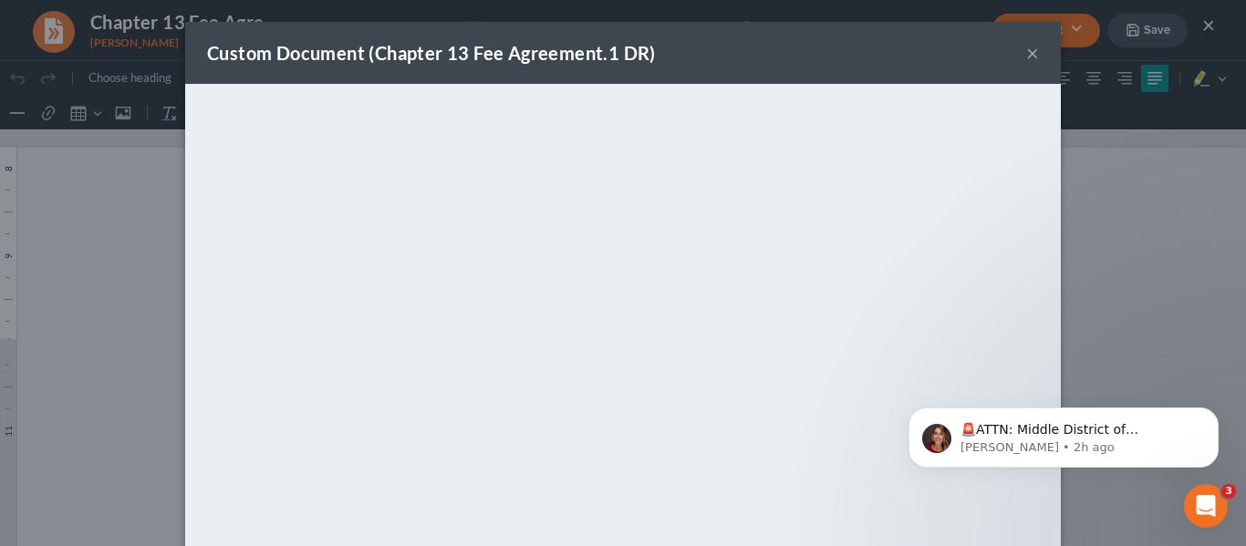
click at [1027, 55] on button "×" at bounding box center [1032, 53] width 13 height 22
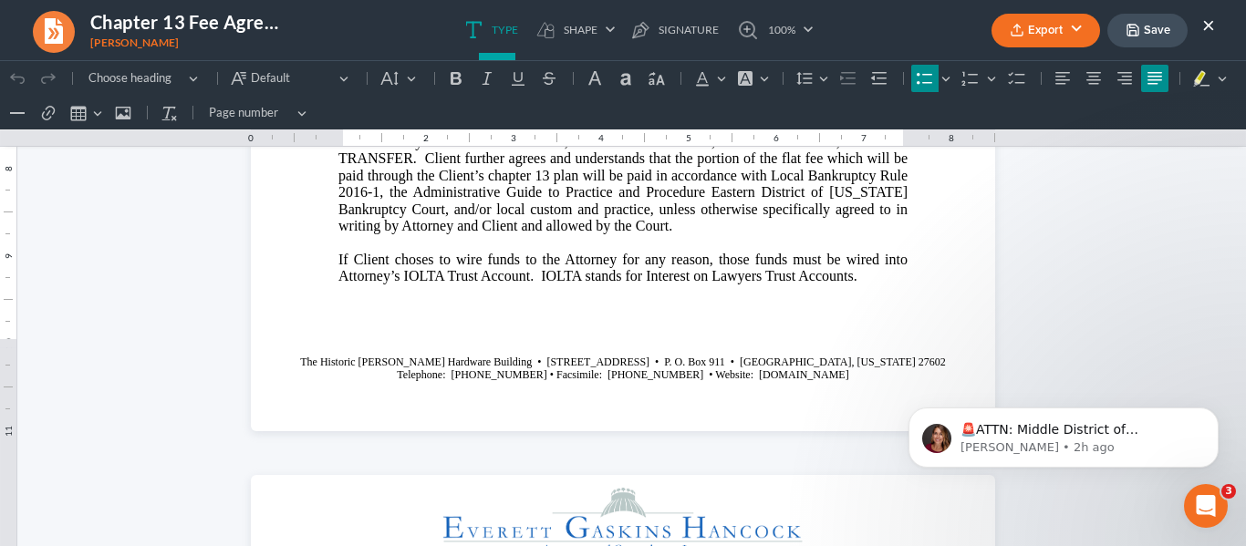
click at [1209, 32] on button "×" at bounding box center [1208, 25] width 13 height 22
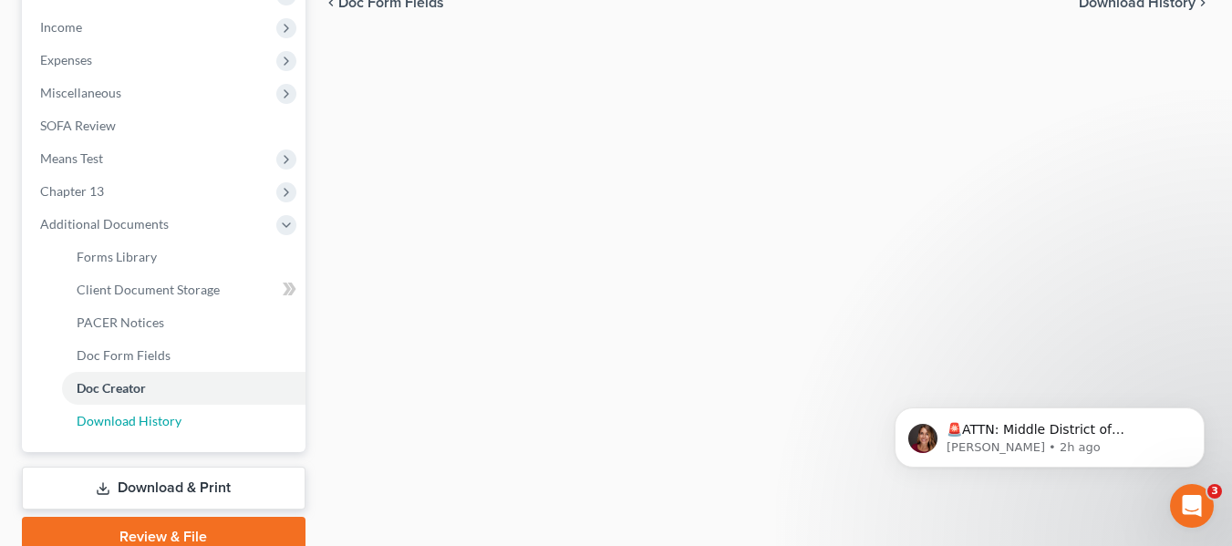
drag, startPoint x: 202, startPoint y: 412, endPoint x: 335, endPoint y: 408, distance: 133.2
click at [202, 412] on link "Download History" at bounding box center [184, 421] width 244 height 33
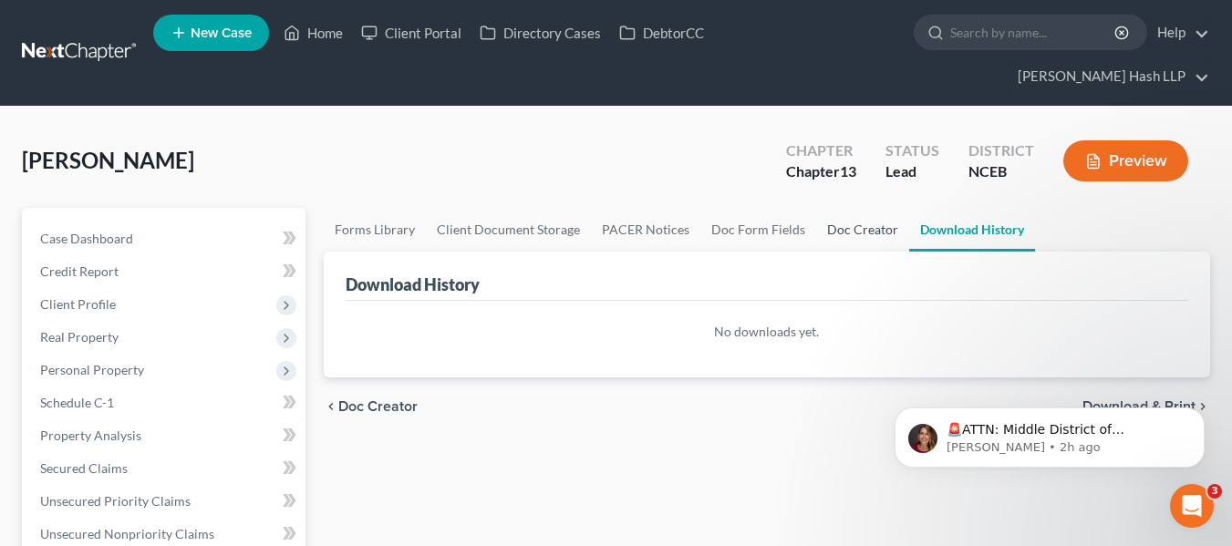
click at [826, 217] on link "Doc Creator" at bounding box center [862, 230] width 93 height 44
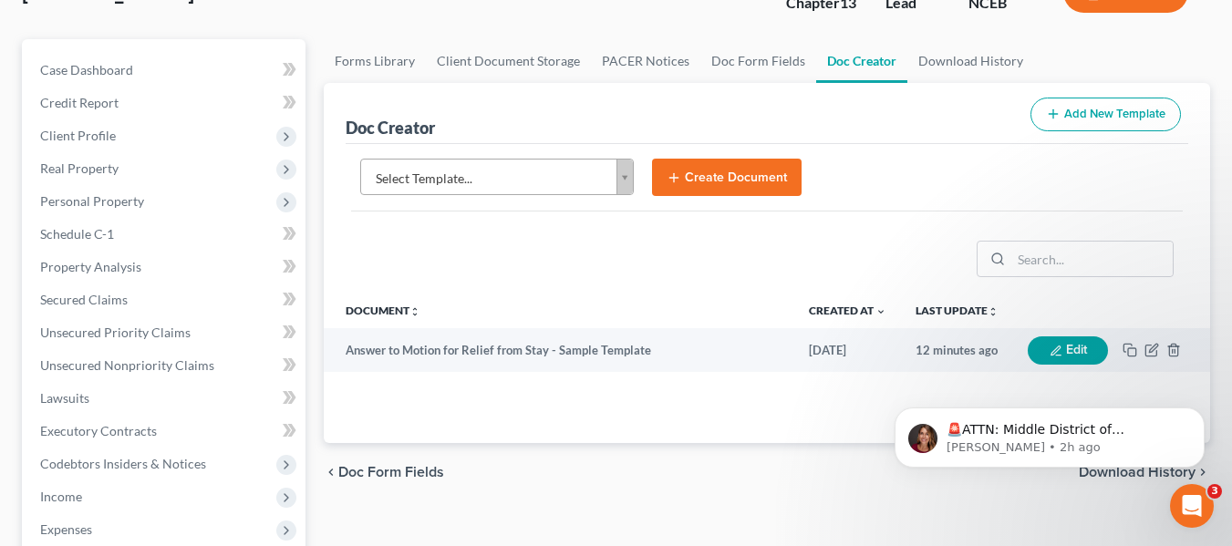
scroll to position [182, 0]
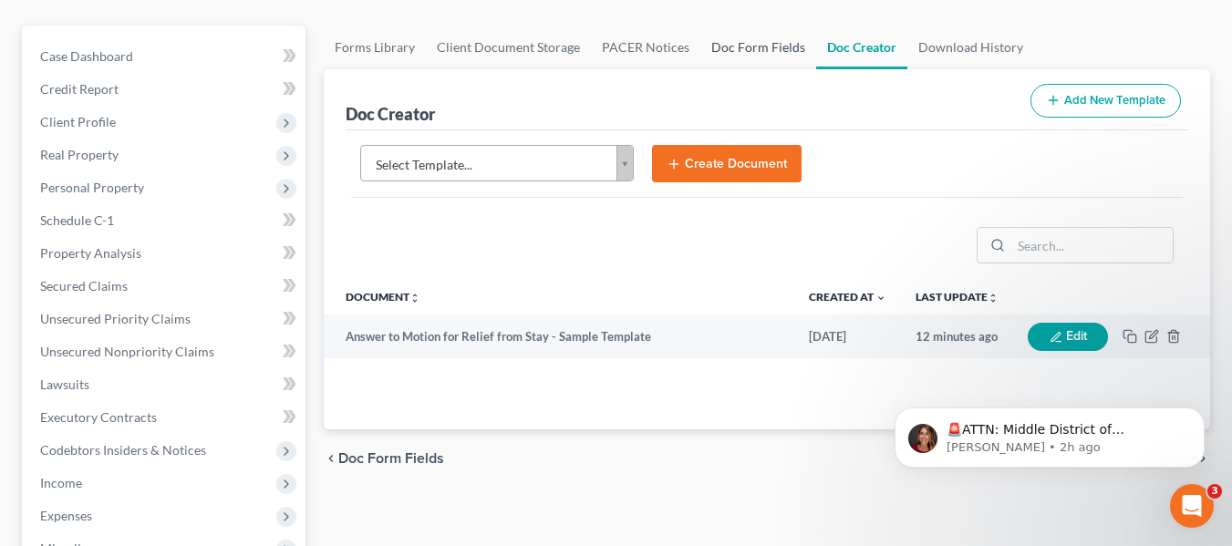
click at [737, 44] on link "Doc Form Fields" at bounding box center [758, 48] width 116 height 44
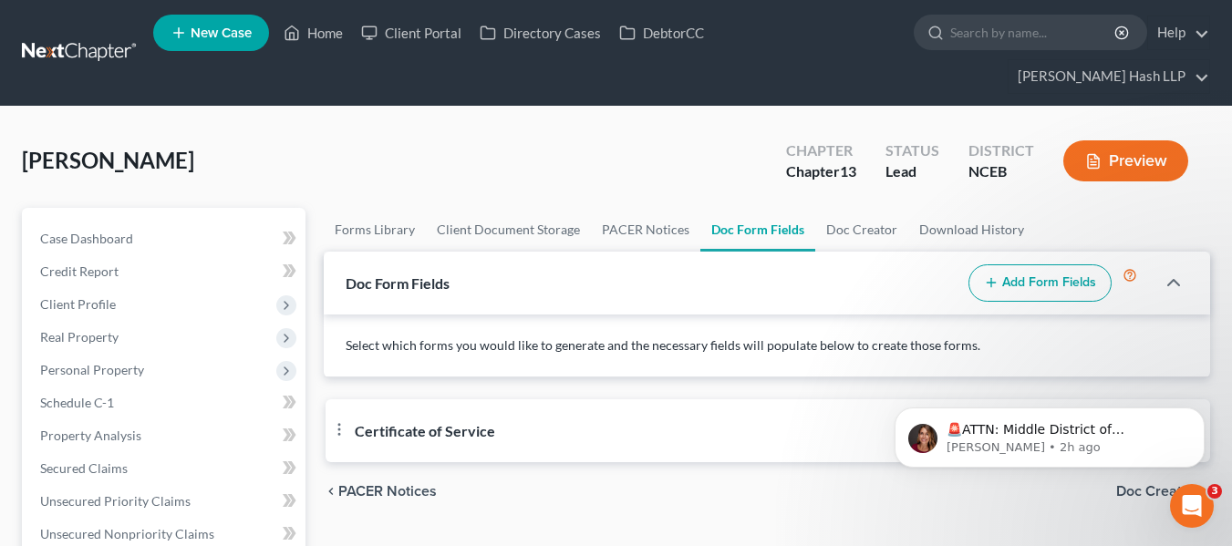
click at [71, 53] on link at bounding box center [80, 52] width 117 height 33
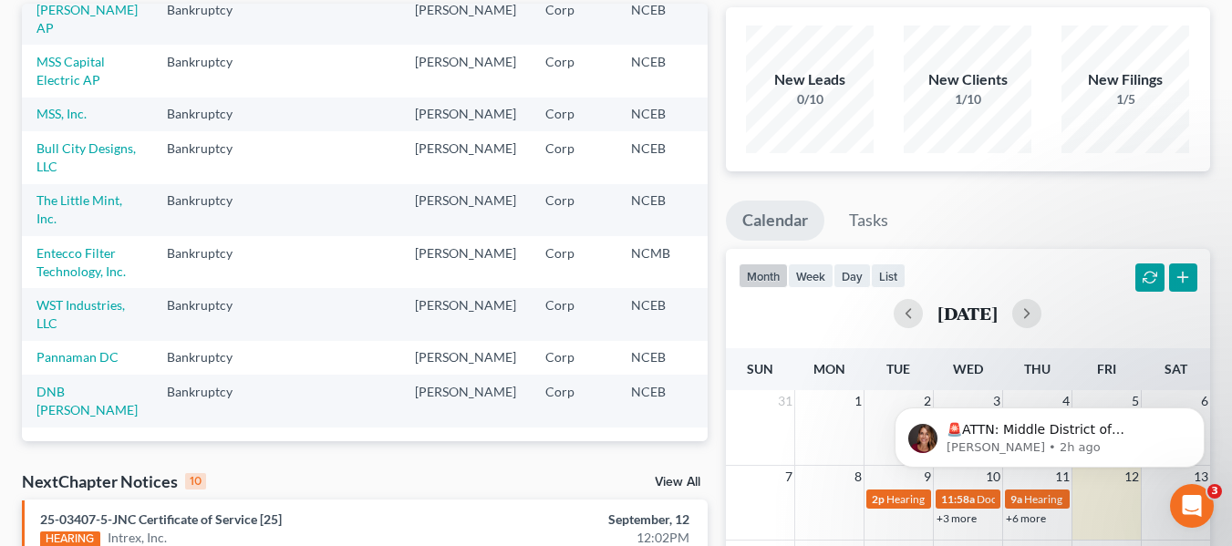
scroll to position [252, 0]
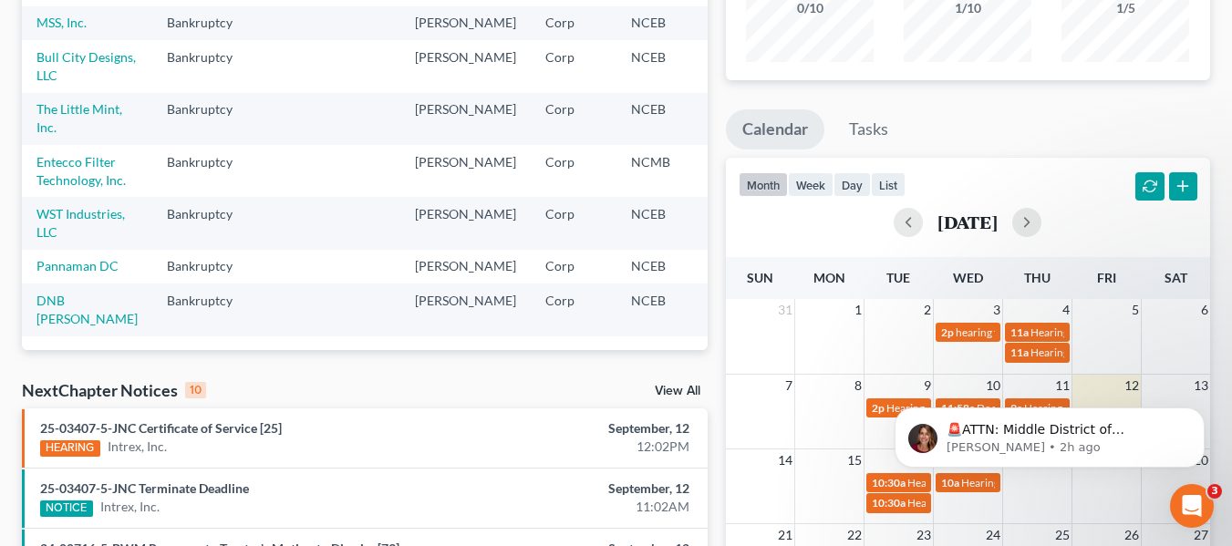
click at [675, 399] on div "View All" at bounding box center [681, 393] width 53 height 16
click at [675, 395] on link "View All" at bounding box center [678, 391] width 46 height 13
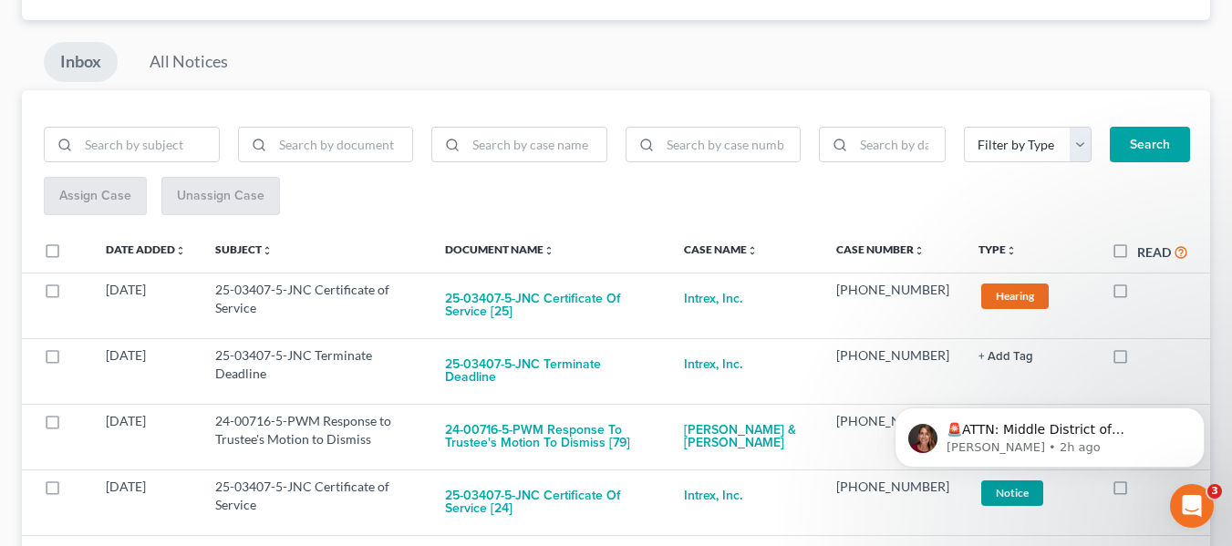
scroll to position [182, 0]
click at [162, 67] on link "All Notices" at bounding box center [188, 61] width 111 height 40
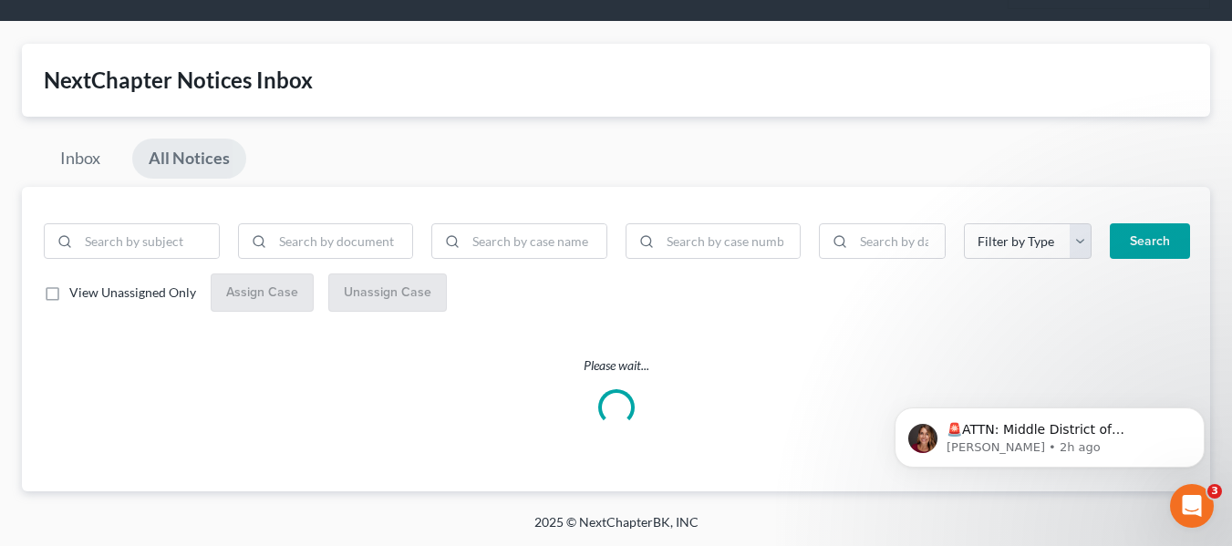
click at [111, 297] on span "View Unassigned Only" at bounding box center [132, 293] width 127 height 16
click at [88, 295] on input "View Unassigned Only" at bounding box center [83, 290] width 12 height 12
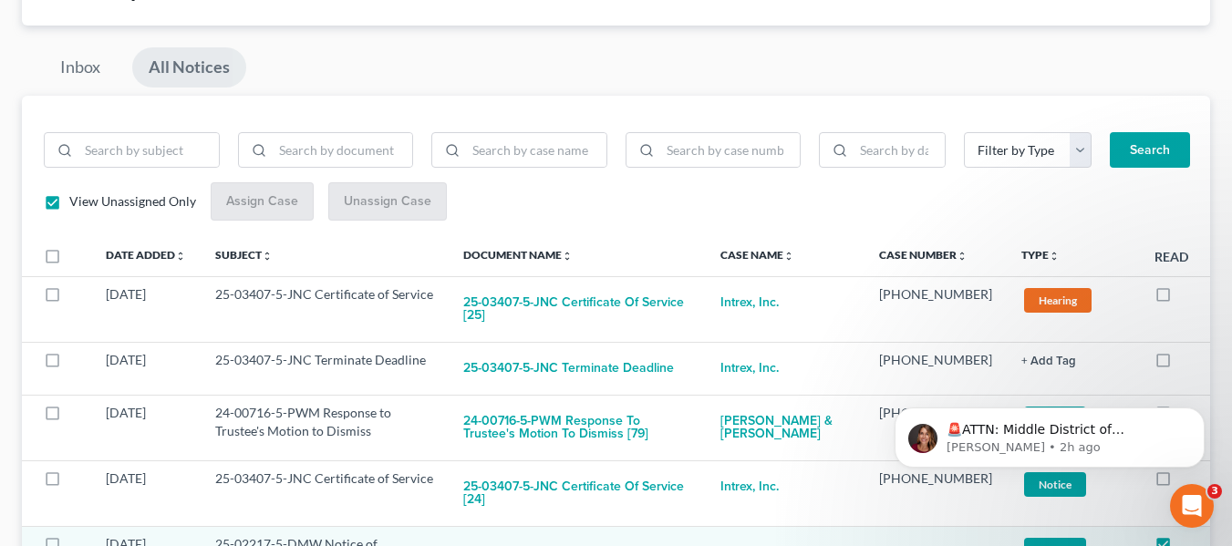
click at [112, 201] on span "View Unassigned Only" at bounding box center [132, 201] width 127 height 16
click at [88, 201] on input "View Unassigned Only" at bounding box center [83, 198] width 12 height 12
checkbox input "false"
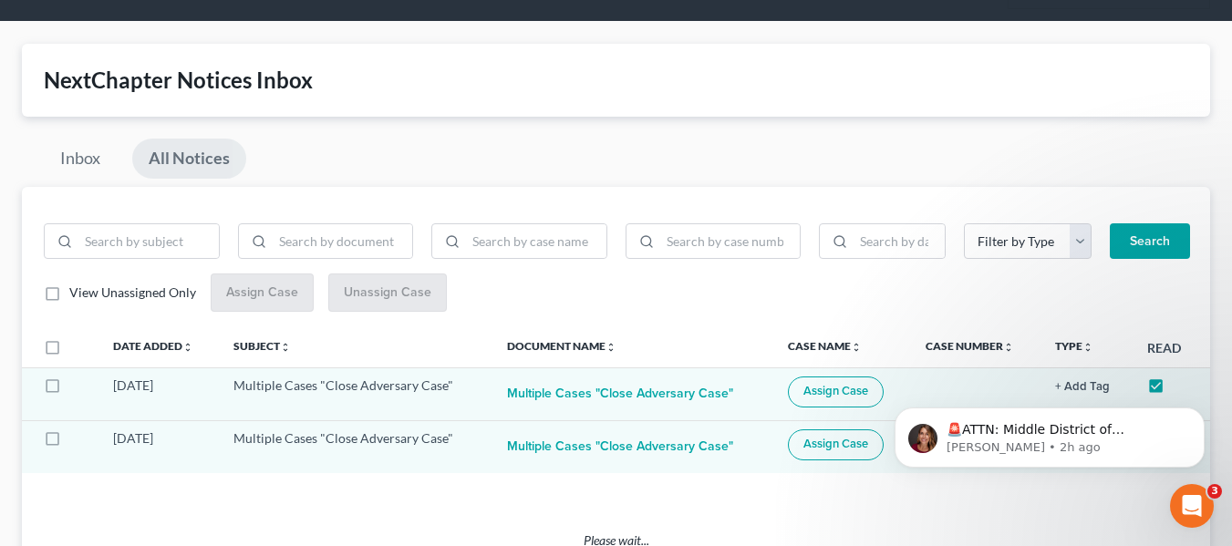
scroll to position [176, 0]
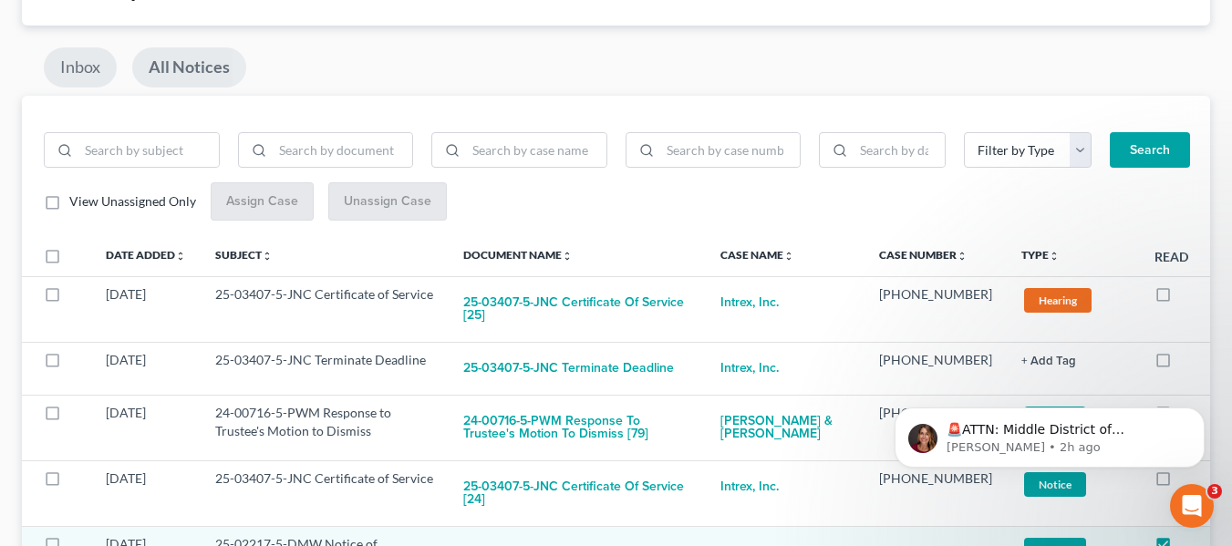
click at [100, 80] on link "Inbox" at bounding box center [80, 67] width 73 height 40
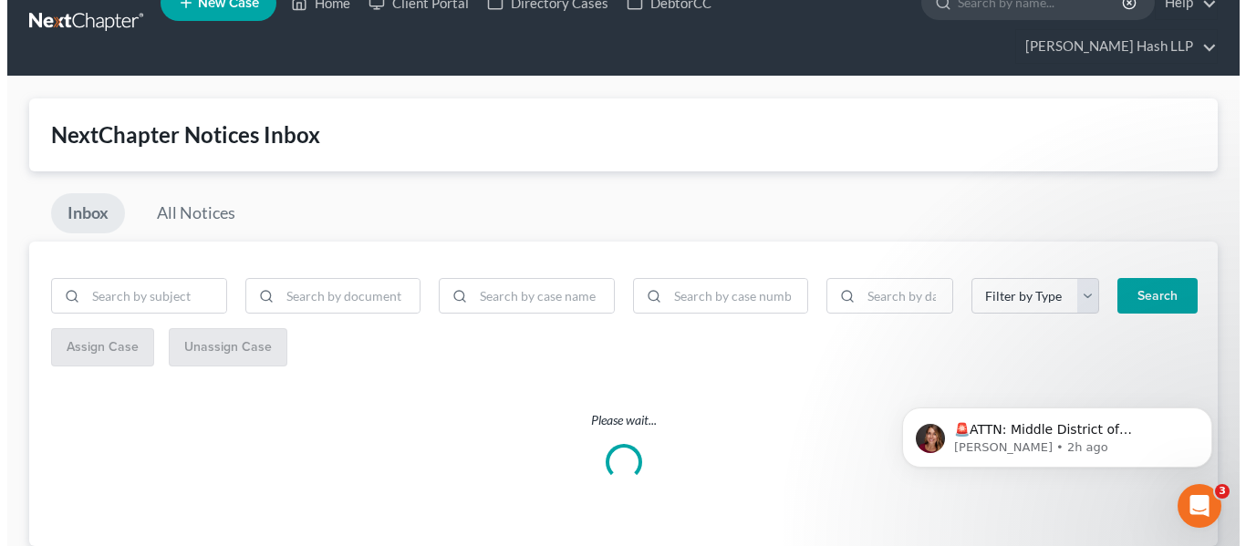
scroll to position [0, 0]
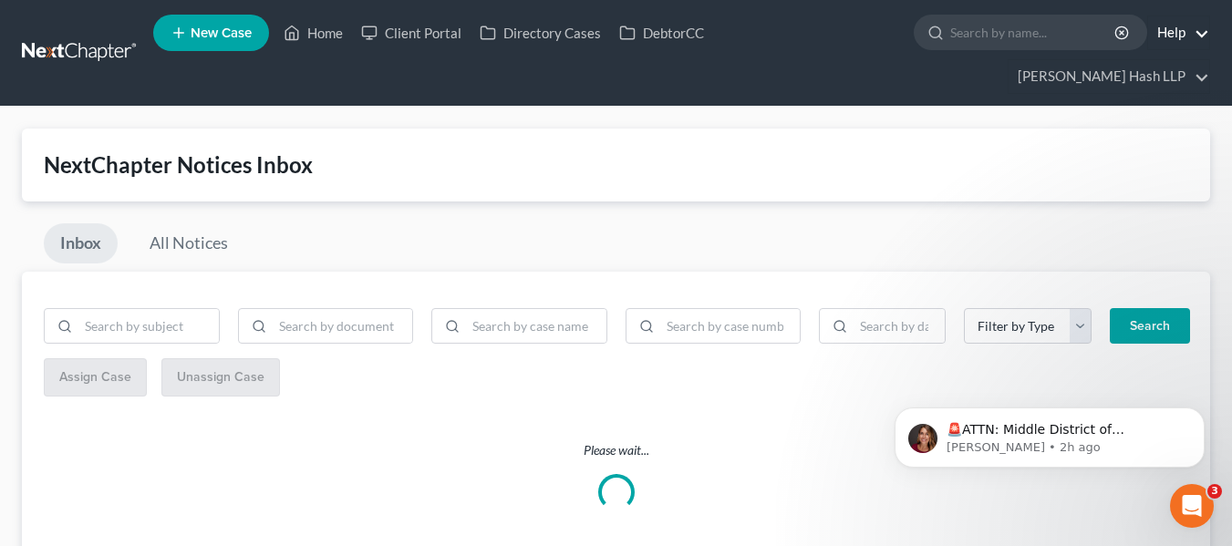
click at [1188, 13] on ul "New Case Home Client Portal Directory Cases DebtorCC - No Result - See all resu…" at bounding box center [681, 53] width 1057 height 88
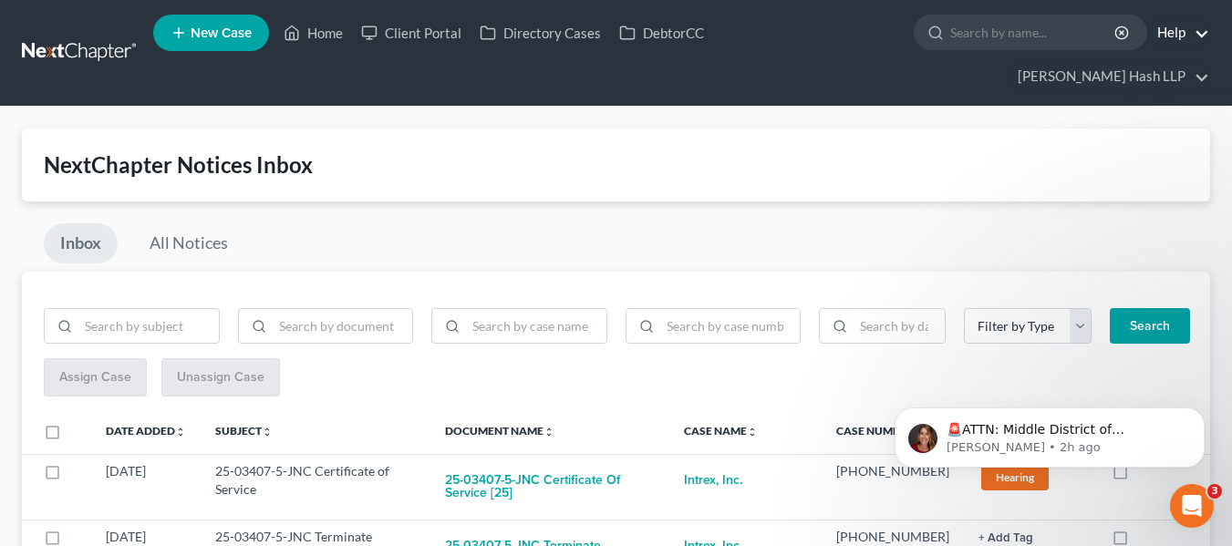
click at [1194, 29] on link "Help" at bounding box center [1178, 32] width 61 height 33
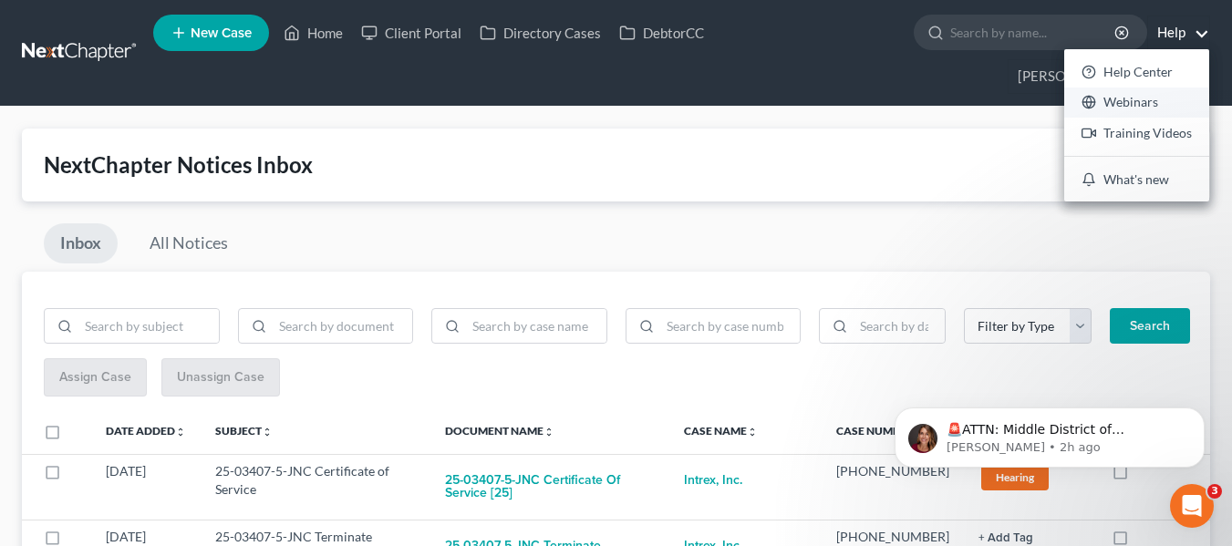
click at [1155, 108] on link "Webinars" at bounding box center [1136, 103] width 145 height 31
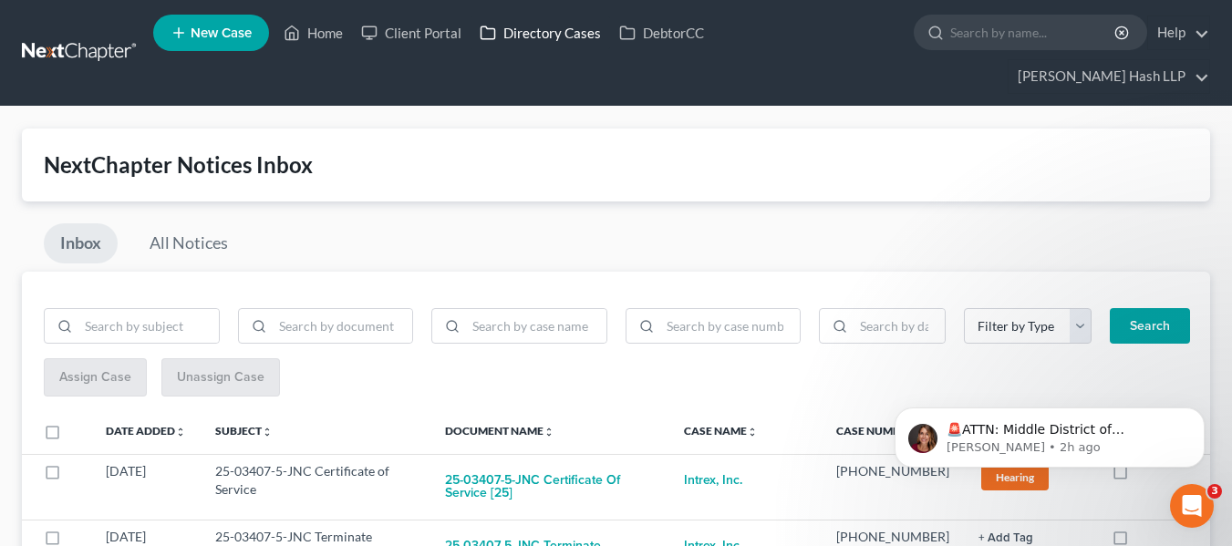
click at [533, 38] on link "Directory Cases" at bounding box center [541, 32] width 140 height 33
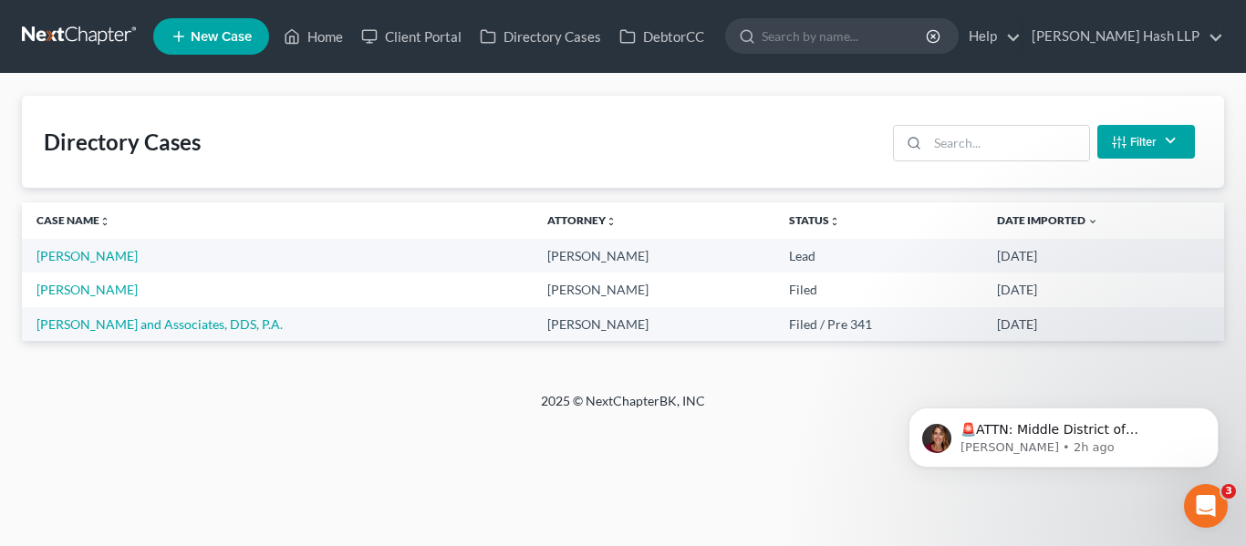
click at [108, 53] on link at bounding box center [80, 36] width 117 height 33
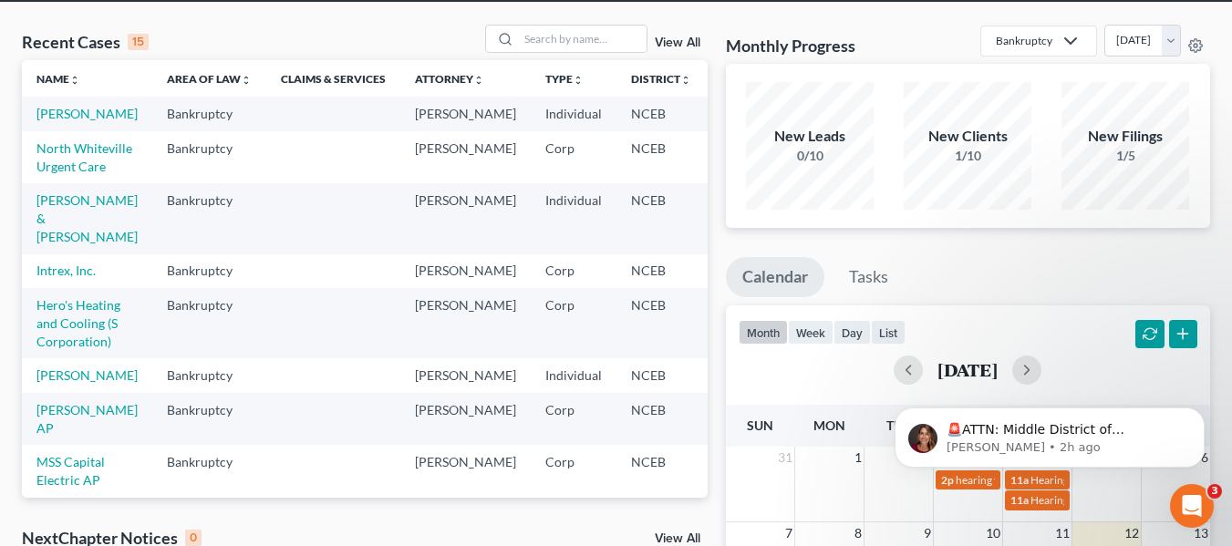
click at [59, 122] on td "Vasquez, Ash" at bounding box center [87, 114] width 130 height 34
click at [54, 119] on link "[PERSON_NAME]" at bounding box center [86, 114] width 101 height 16
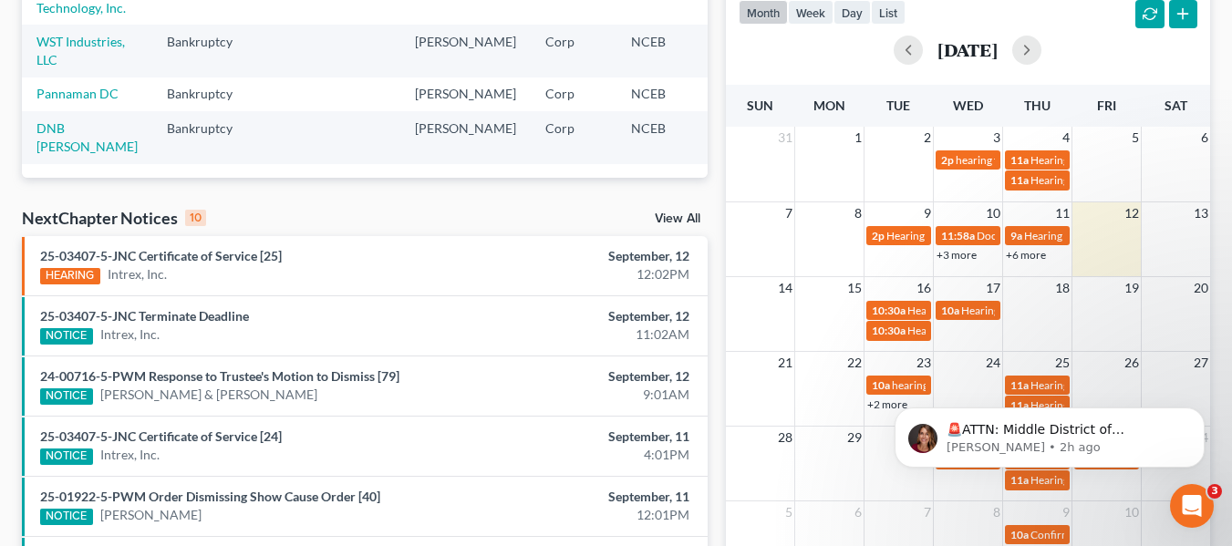
scroll to position [456, 0]
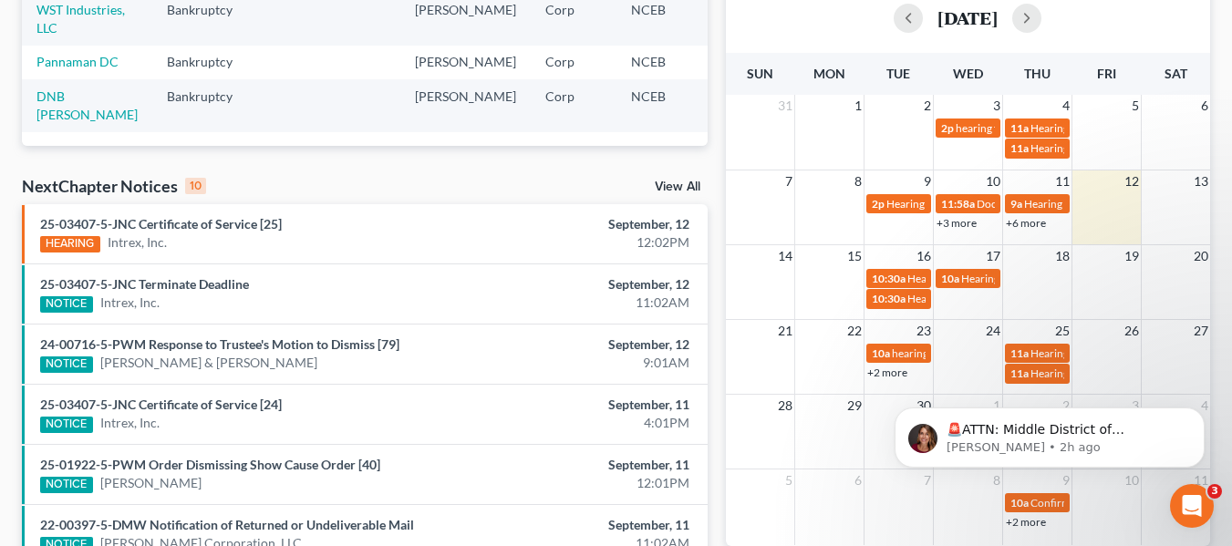
click at [697, 182] on link "View All" at bounding box center [678, 187] width 46 height 13
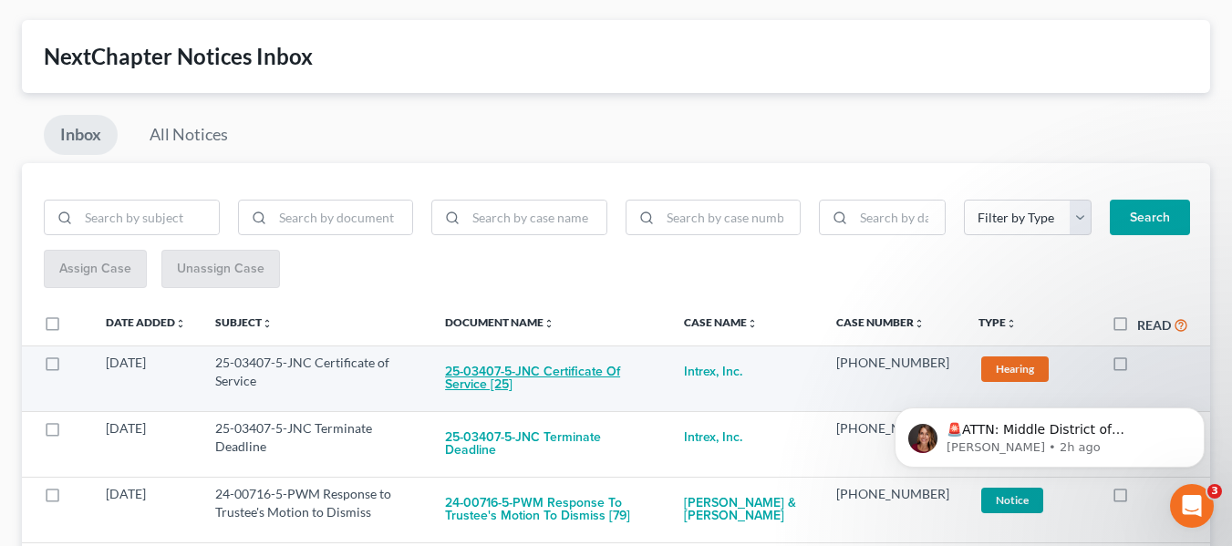
scroll to position [85, 0]
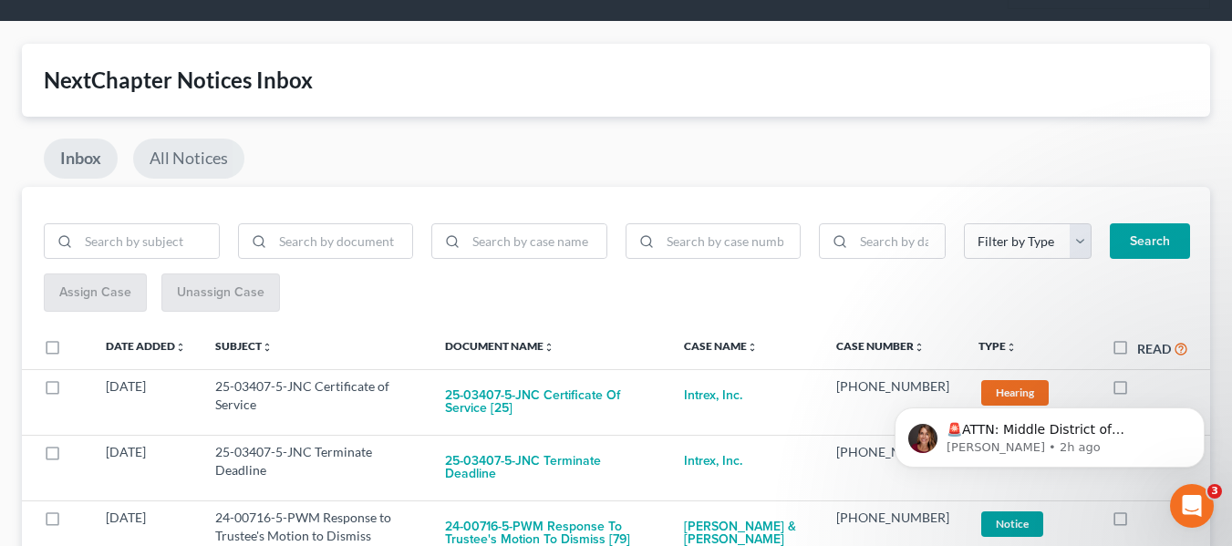
click at [200, 156] on link "All Notices" at bounding box center [188, 159] width 111 height 40
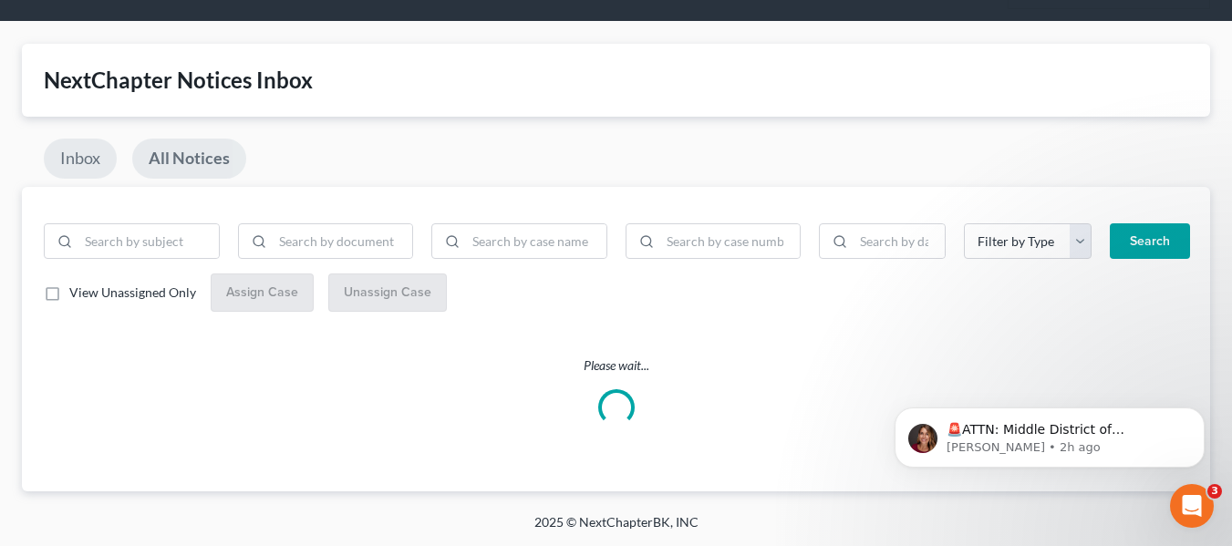
click at [107, 166] on link "Inbox" at bounding box center [80, 159] width 73 height 40
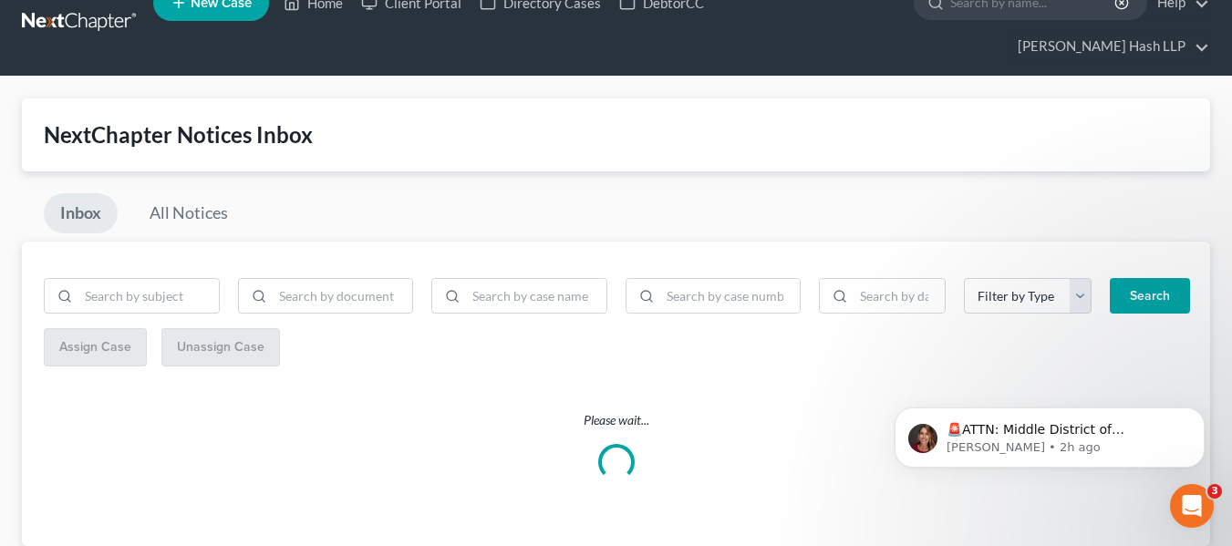
scroll to position [0, 0]
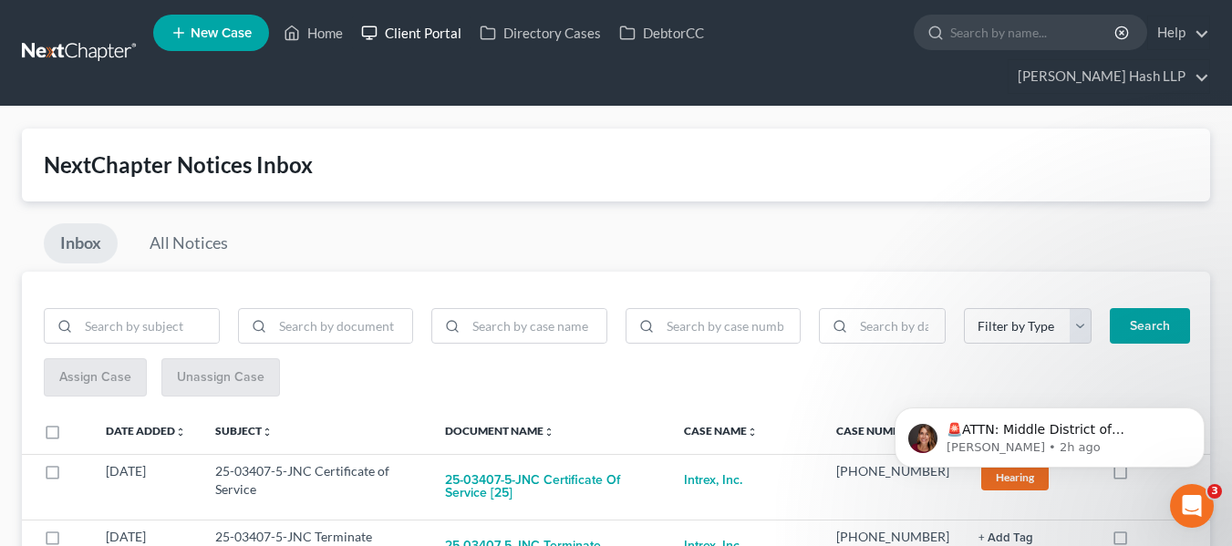
click at [387, 30] on link "Client Portal" at bounding box center [411, 32] width 119 height 33
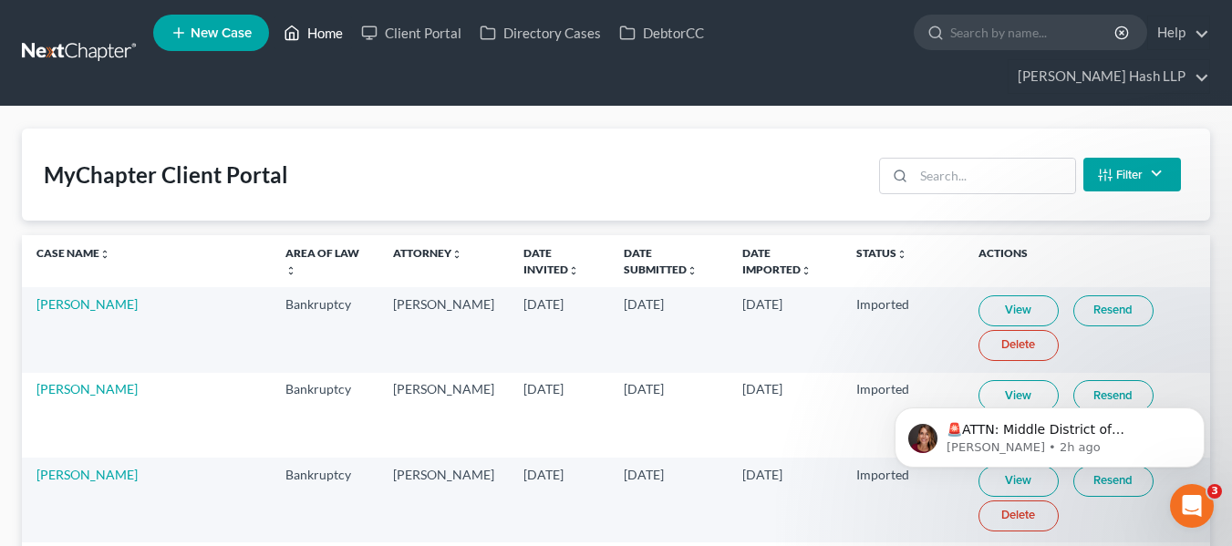
click at [305, 37] on link "Home" at bounding box center [314, 32] width 78 height 33
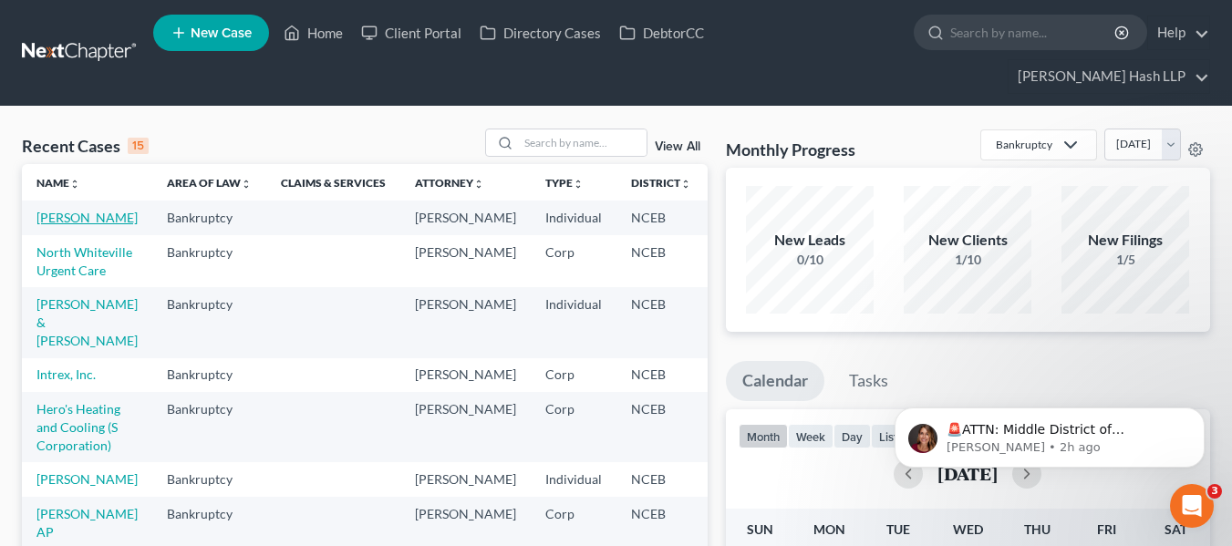
click at [58, 217] on link "[PERSON_NAME]" at bounding box center [86, 218] width 101 height 16
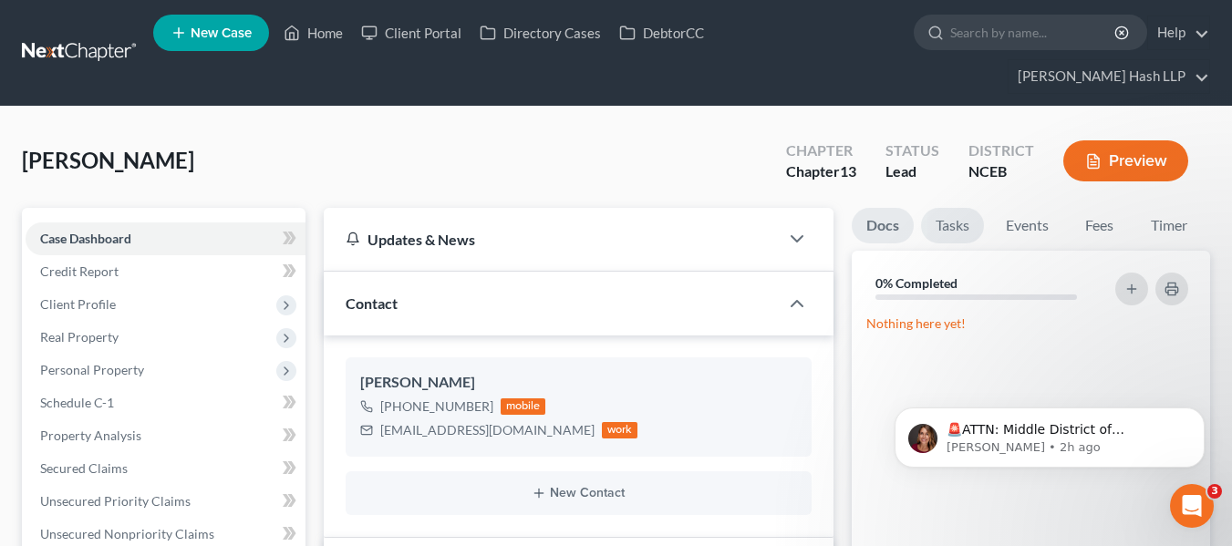
click at [957, 232] on link "Tasks" at bounding box center [952, 226] width 63 height 36
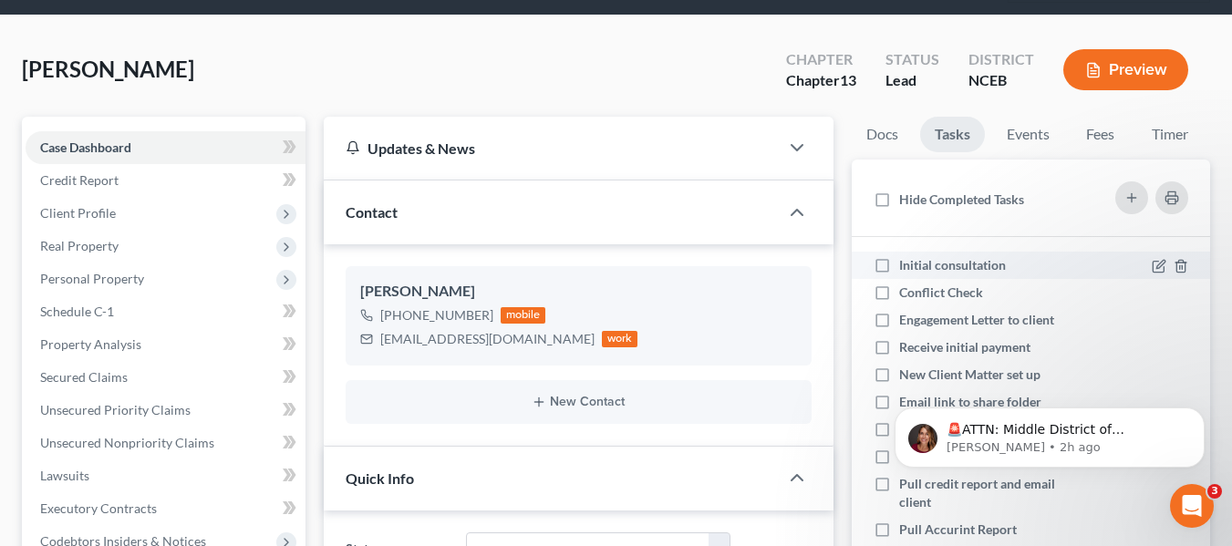
click at [899, 264] on label "Initial consultation" at bounding box center [959, 265] width 121 height 18
click at [907, 264] on input "Initial consultation" at bounding box center [913, 262] width 12 height 12
checkbox input "true"
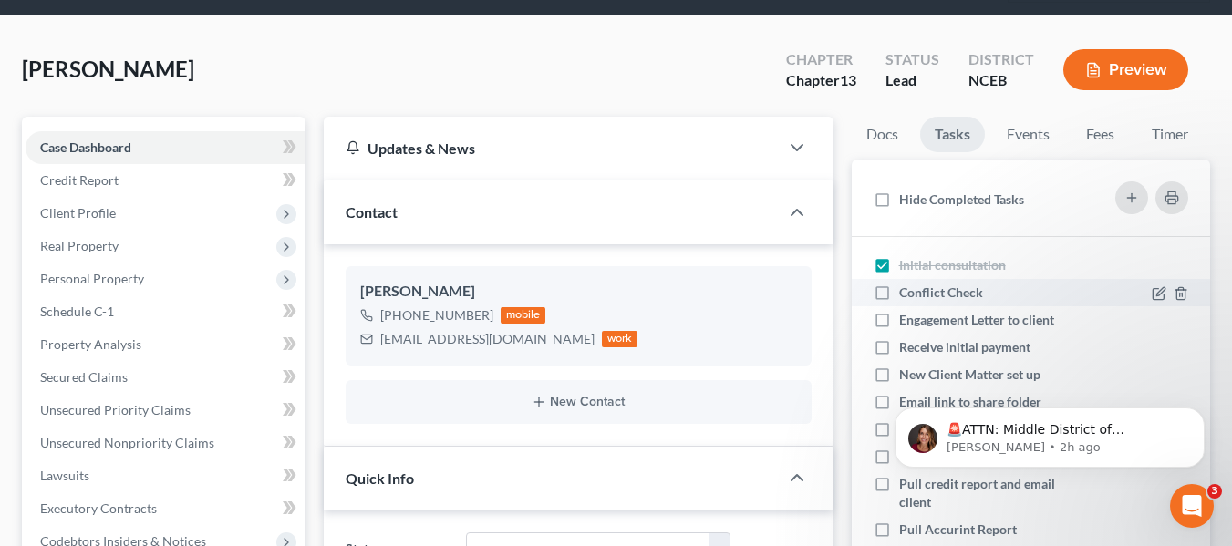
click at [933, 290] on span "Conflict Check" at bounding box center [941, 293] width 84 height 16
click at [918, 290] on input "Conflict Check" at bounding box center [913, 290] width 12 height 12
checkbox input "true"
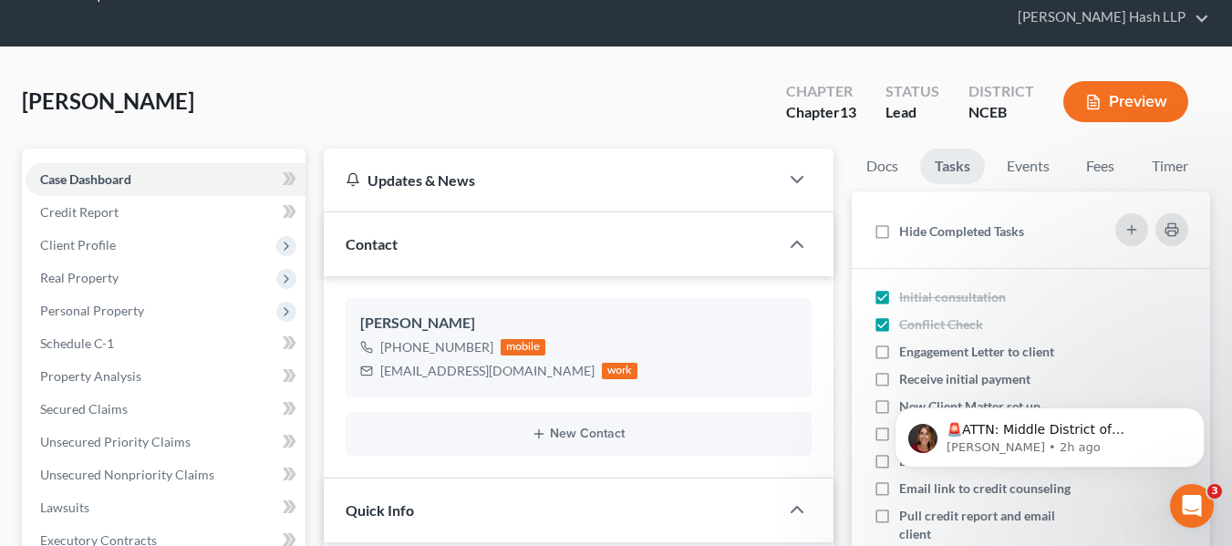
scroll to position [91, 0]
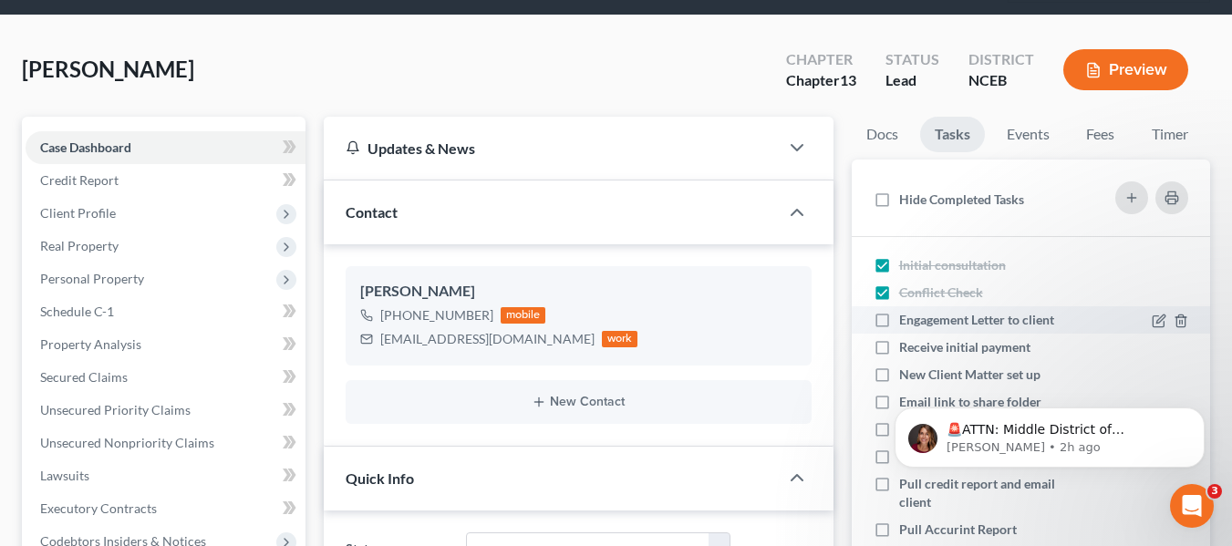
click at [974, 314] on span "Engagement Letter to client" at bounding box center [976, 320] width 155 height 16
click at [918, 314] on input "Engagement Letter to client" at bounding box center [913, 317] width 12 height 12
checkbox input "true"
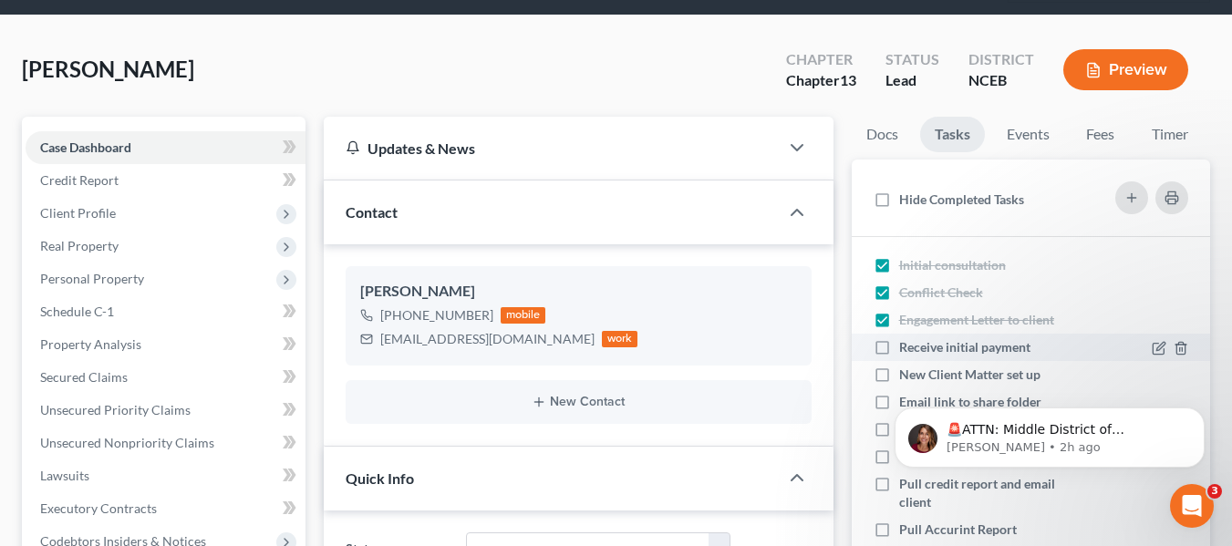
click at [975, 343] on span "Receive initial payment" at bounding box center [964, 347] width 131 height 16
click at [918, 343] on input "Receive initial payment" at bounding box center [913, 344] width 12 height 12
checkbox input "true"
click at [977, 378] on body "🚨ATTN: Middle District of Florida The court has added a new Credit Counseling F…" at bounding box center [1050, 433] width 350 height 113
click at [974, 370] on html "🚨ATTN: Middle District of Florida The court has added a new Credit Counseling F…" at bounding box center [1049, 433] width 365 height 128
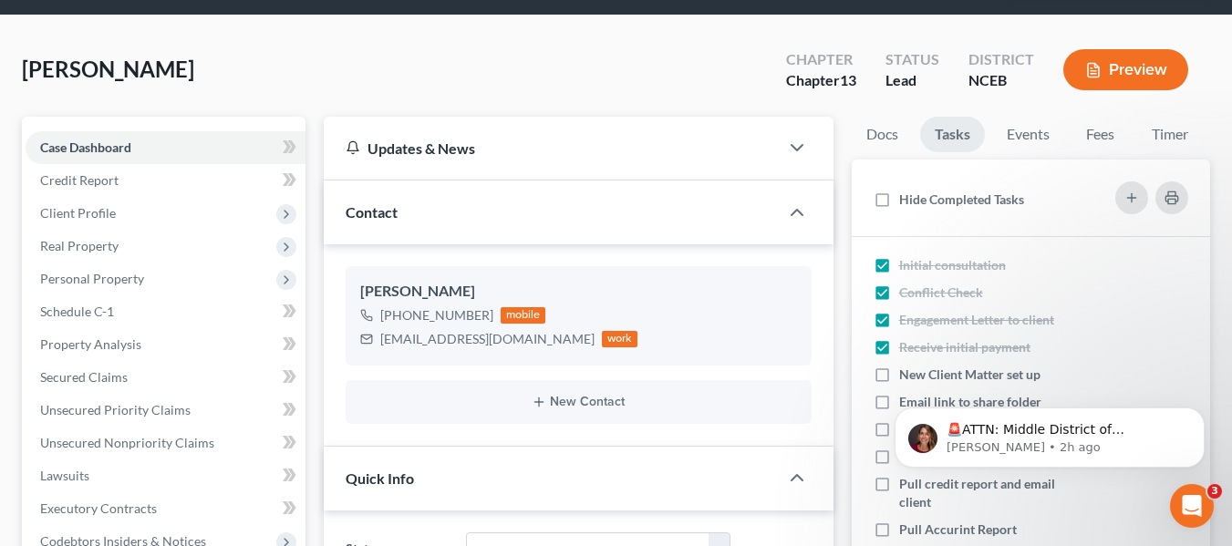
click at [877, 372] on html "🚨ATTN: Middle District of Florida The court has added a new Credit Counseling F…" at bounding box center [1049, 433] width 365 height 128
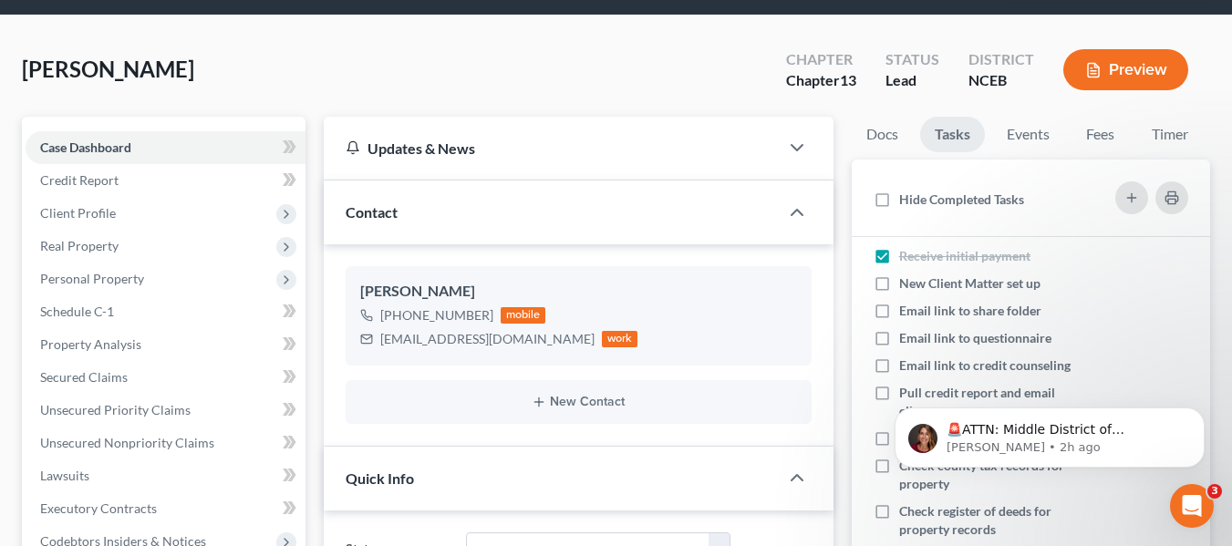
scroll to position [0, 0]
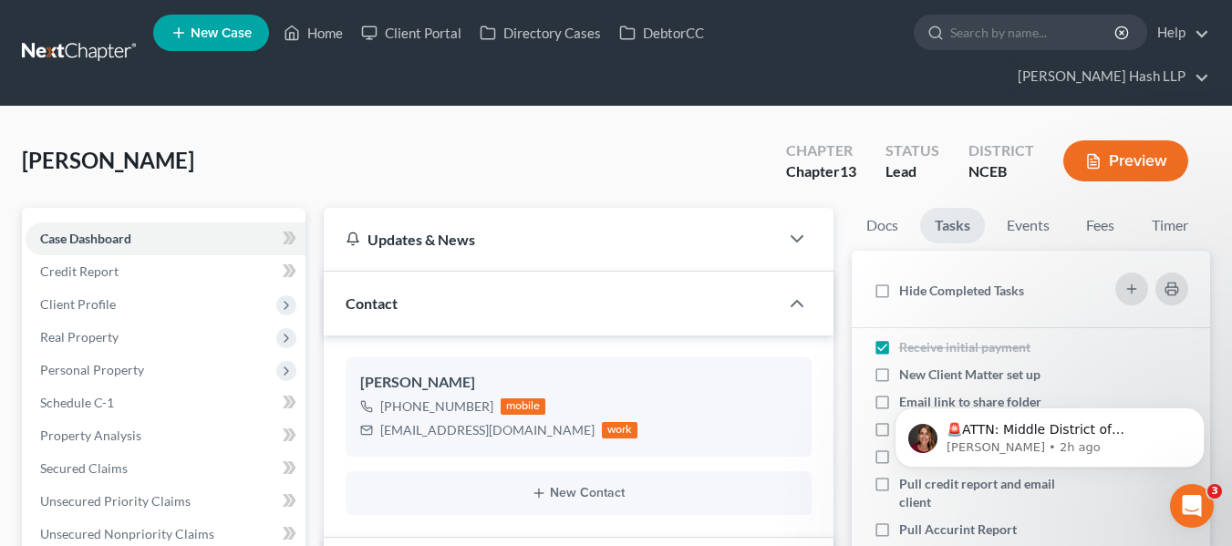
click at [72, 50] on link at bounding box center [80, 52] width 117 height 33
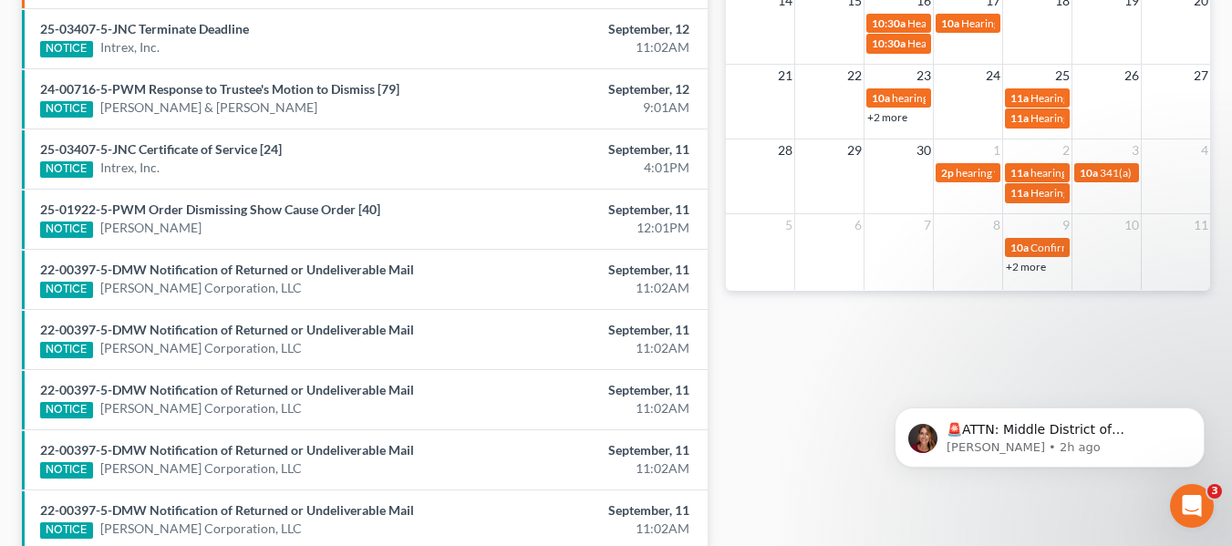
scroll to position [799, 0]
